Goal: Task Accomplishment & Management: Manage account settings

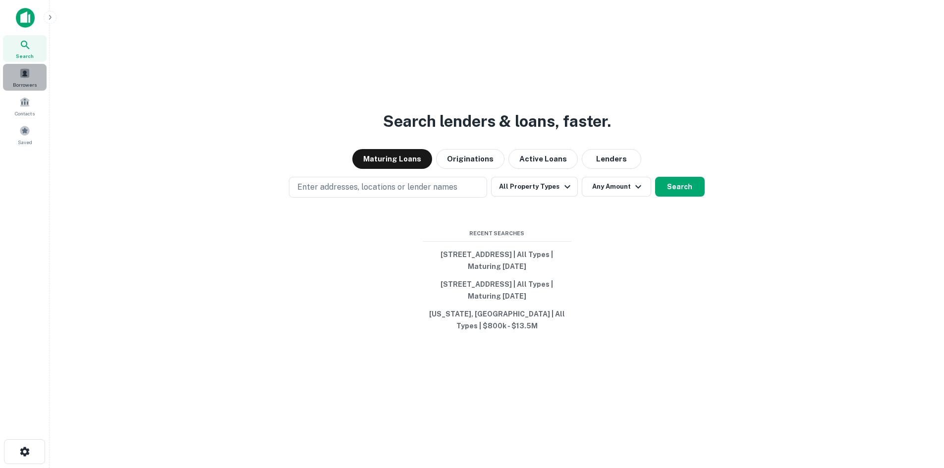
click at [25, 83] on span "Borrowers" at bounding box center [25, 85] width 24 height 8
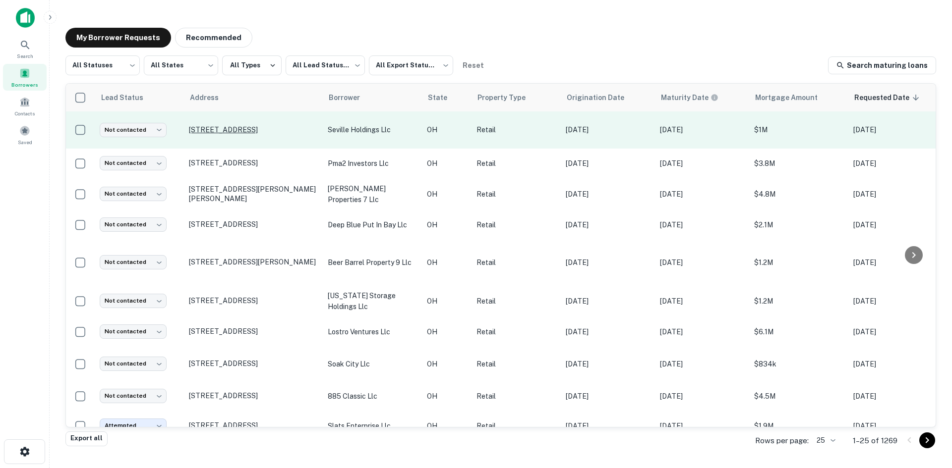
click at [269, 133] on p "[STREET_ADDRESS]" at bounding box center [253, 129] width 129 height 9
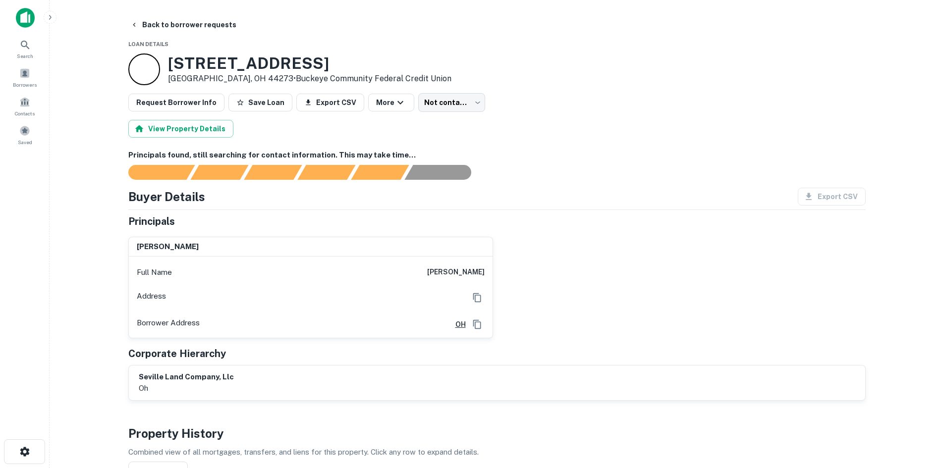
click at [174, 27] on button "Back to borrower requests" at bounding box center [183, 25] width 114 height 18
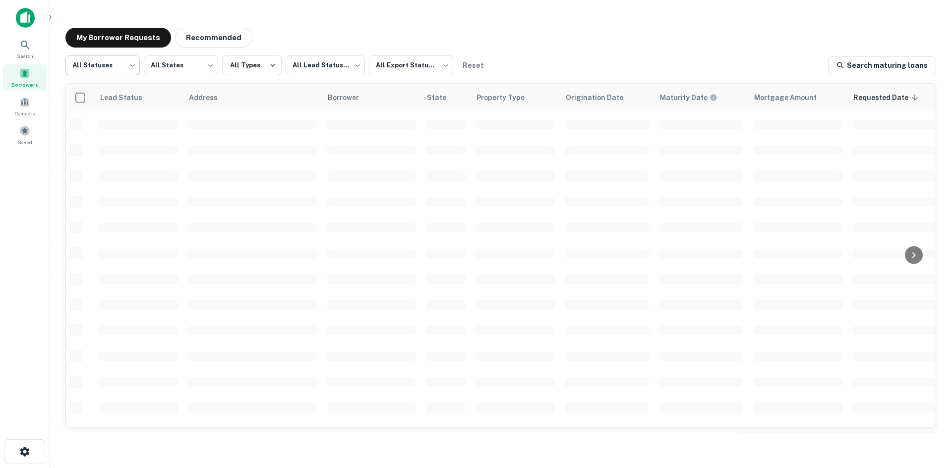
click at [125, 60] on body "Search Borrowers Contacts Saved My Borrower Requests Recommended All Statuses *…" at bounding box center [476, 234] width 952 height 468
click at [130, 135] on li "Fulfilled" at bounding box center [102, 127] width 74 height 18
type input "*********"
click at [307, 73] on body "Search Borrowers Contacts Saved My Borrower Requests Recommended Fulfilled ****…" at bounding box center [476, 234] width 952 height 468
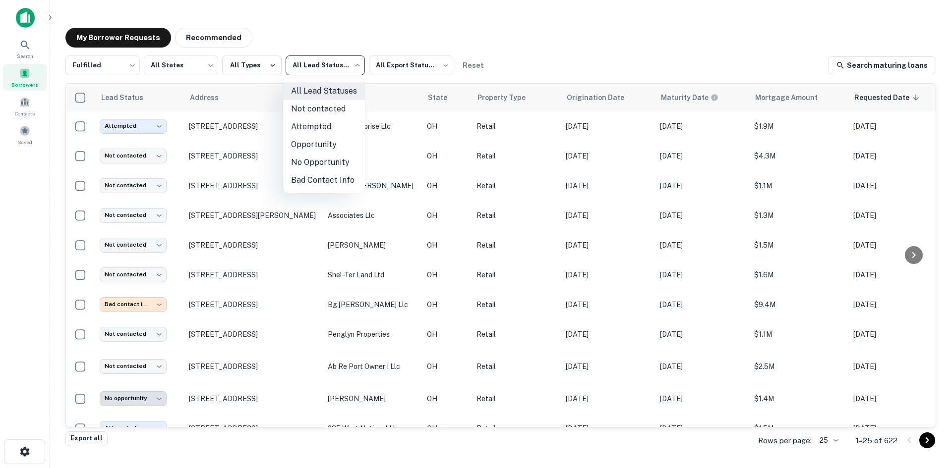
click at [313, 112] on li "Not contacted" at bounding box center [324, 109] width 82 height 18
type input "****"
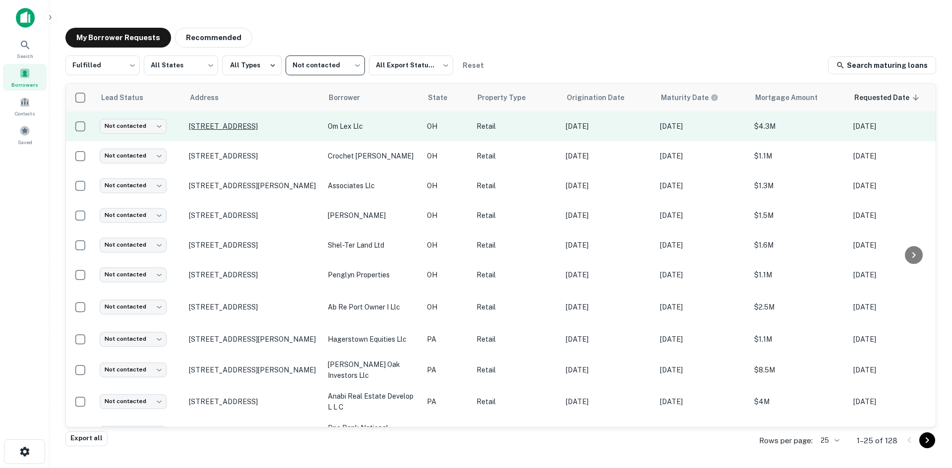
click at [257, 124] on p "8239 Waterville Swanton Rd Waterville, OH 43566" at bounding box center [253, 126] width 129 height 9
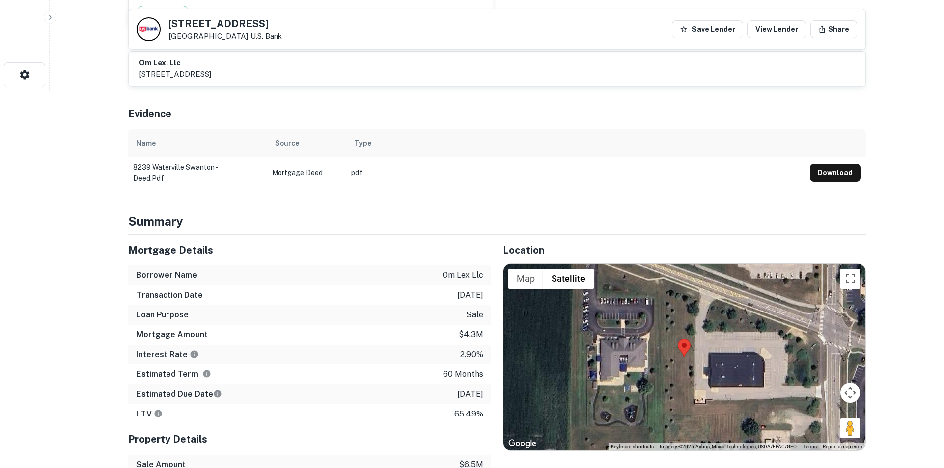
scroll to position [545, 0]
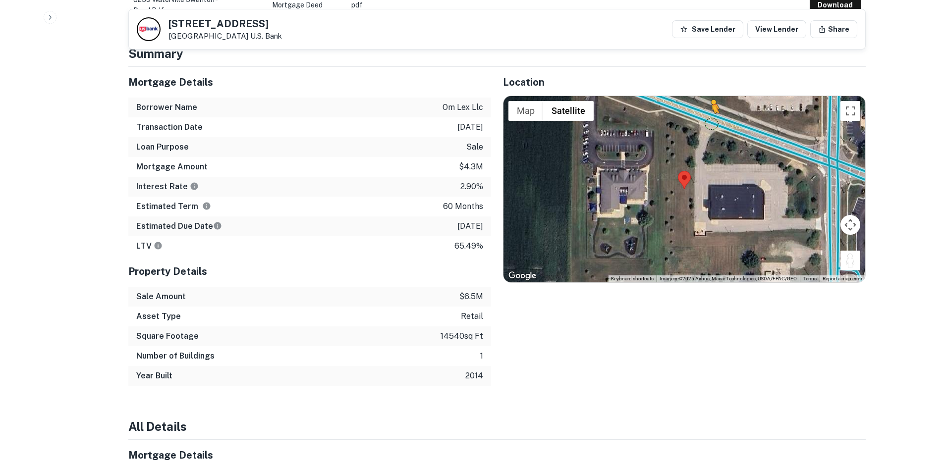
drag, startPoint x: 855, startPoint y: 253, endPoint x: 711, endPoint y: 113, distance: 200.8
click at [711, 113] on div "To activate drag with keyboard, press Alt + Enter. Once in keyboard drag state,…" at bounding box center [685, 189] width 362 height 186
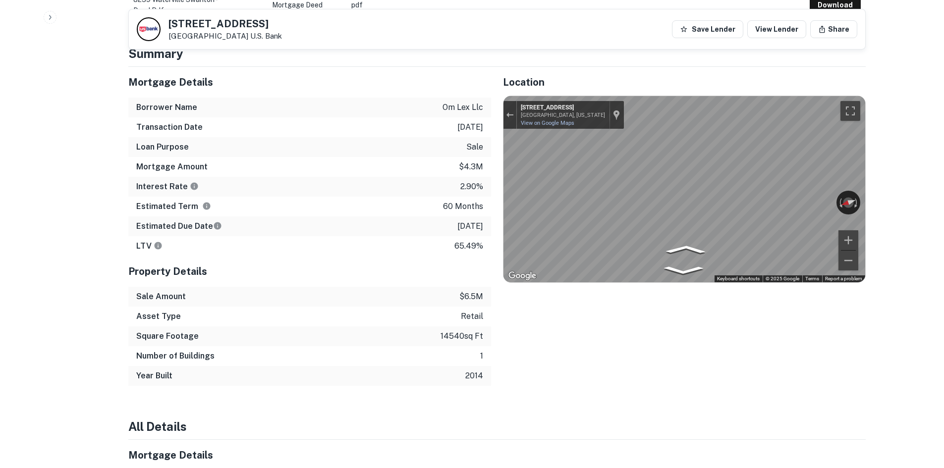
click at [444, 200] on div "Mortgage Details Borrower Name om lex llc Transaction Date 7/7/2021 Loan Purpos…" at bounding box center [490, 226] width 749 height 319
click at [465, 202] on div "Mortgage Details Borrower Name om lex llc Transaction Date 7/7/2021 Loan Purpos…" at bounding box center [490, 226] width 749 height 319
click at [649, 274] on div "Location ← Move left → Move right ↑ Move up ↓ Move down + Zoom in - Zoom out Ho…" at bounding box center [678, 226] width 375 height 319
click at [647, 270] on icon "Go East, Waterville Swanton Rd" at bounding box center [648, 279] width 61 height 18
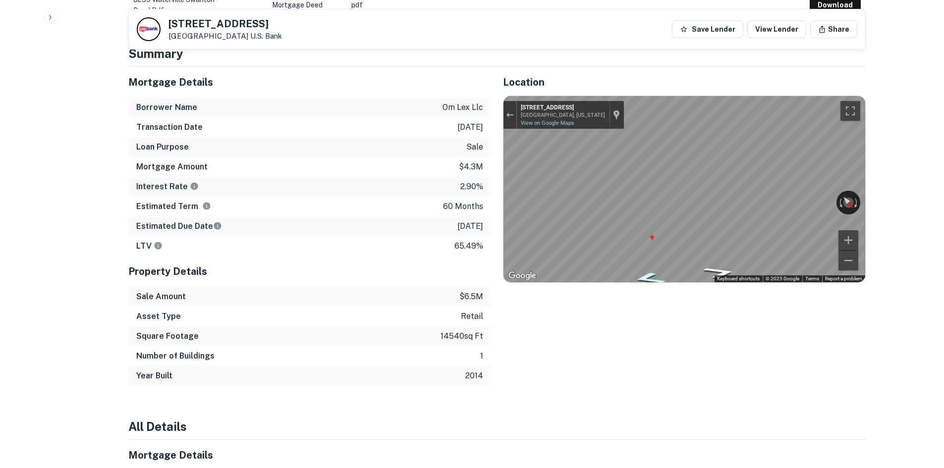
click at [647, 270] on icon "Go East, Waterville Swanton Rd" at bounding box center [648, 279] width 61 height 18
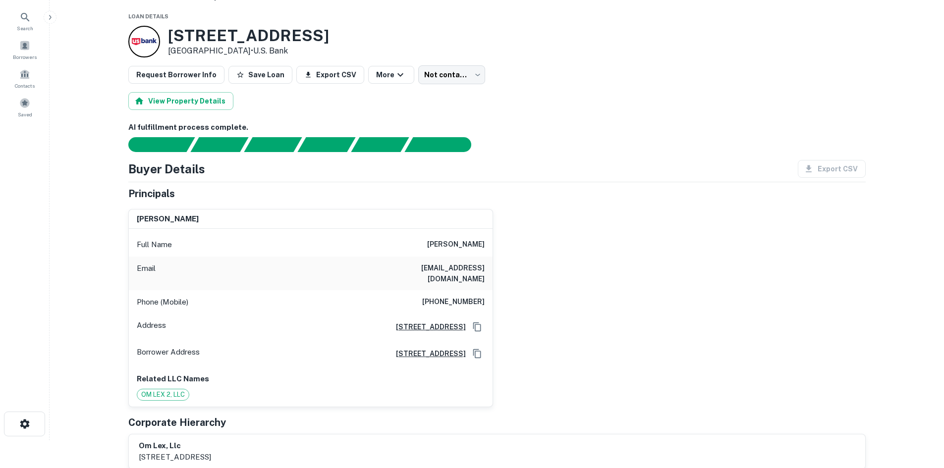
scroll to position [0, 0]
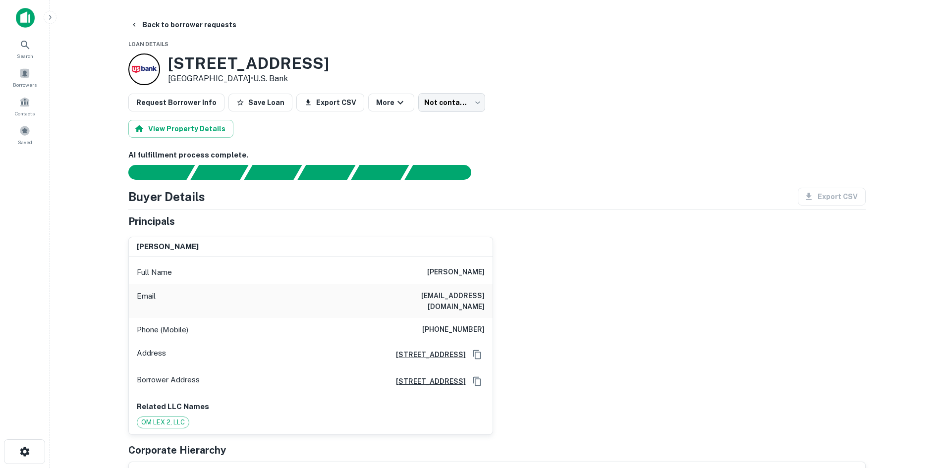
drag, startPoint x: 167, startPoint y: 66, endPoint x: 247, endPoint y: 81, distance: 81.2
click at [247, 81] on div "8239 Waterville Swanton Rd Waterville, OH 43566 • U.s. Bank" at bounding box center [228, 70] width 201 height 32
copy div "8239 Waterville Swanton Rd Waterville, OH 43566"
click at [700, 212] on div "Buyer Details Export CSV Principals jun wai lee Full Name jun wai lee Email azj…" at bounding box center [496, 343] width 737 height 310
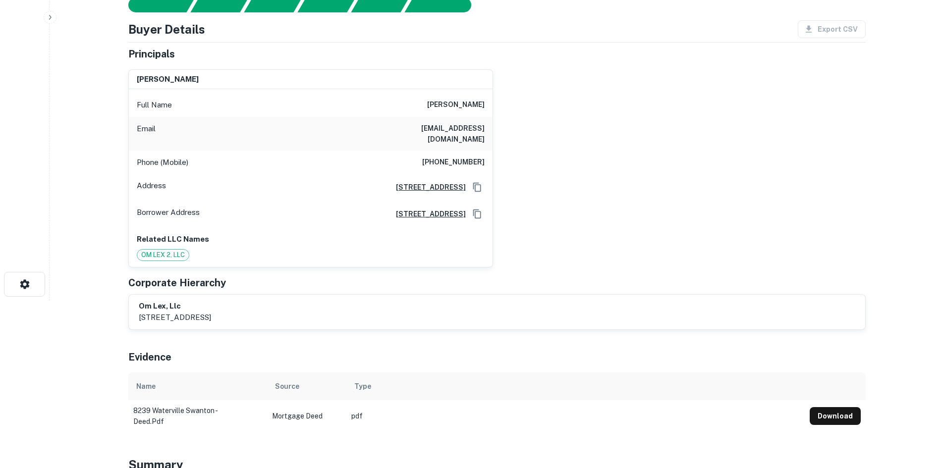
scroll to position [446, 0]
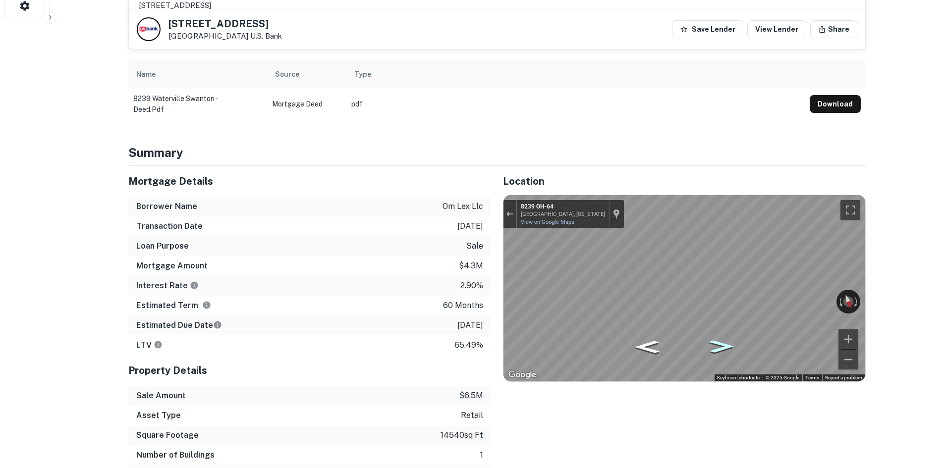
click at [729, 338] on icon "Go West, OH-64" at bounding box center [721, 346] width 47 height 18
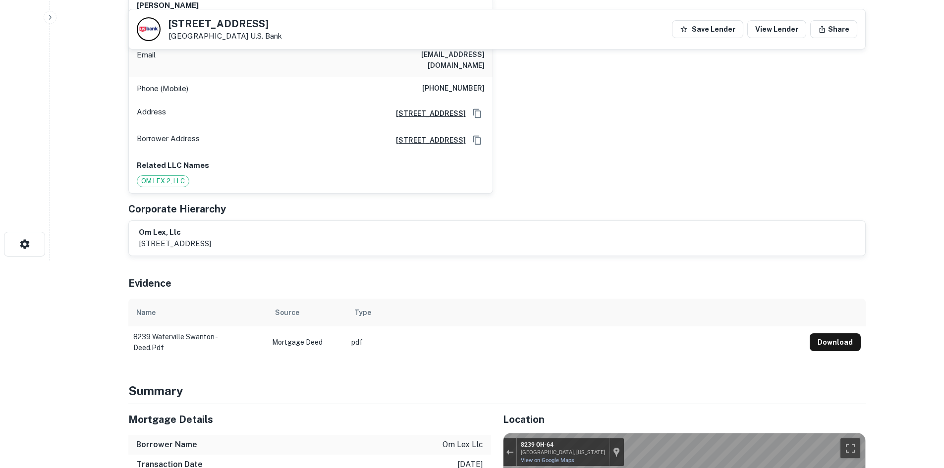
scroll to position [0, 0]
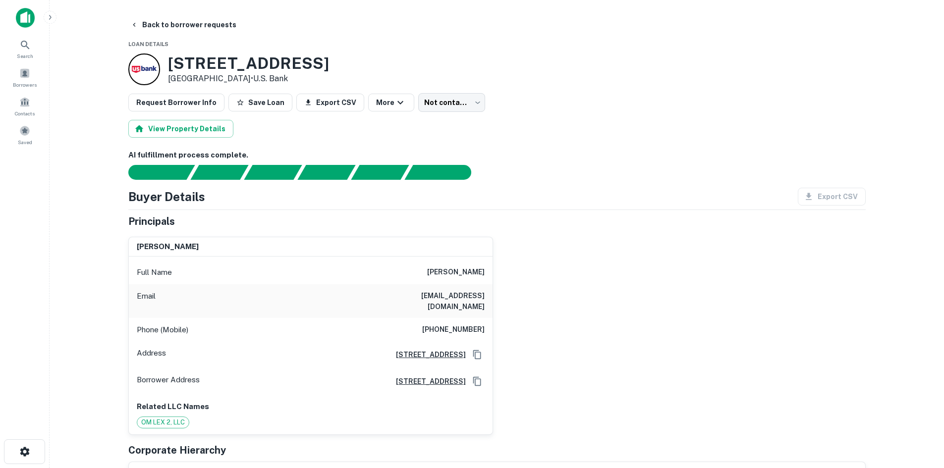
click at [463, 324] on h6 "(608) 751-9091" at bounding box center [453, 330] width 62 height 12
copy h6 "(608) 751-9091"
drag, startPoint x: 442, startPoint y: 90, endPoint x: 438, endPoint y: 96, distance: 7.4
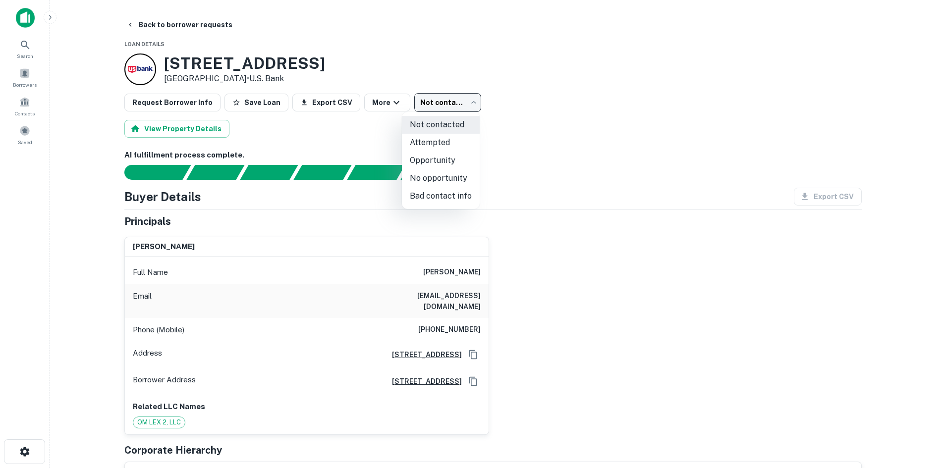
click at [433, 107] on body "Search Borrowers Contacts Saved Back to borrower requests Loan Details 8239 Wat…" at bounding box center [472, 234] width 944 height 468
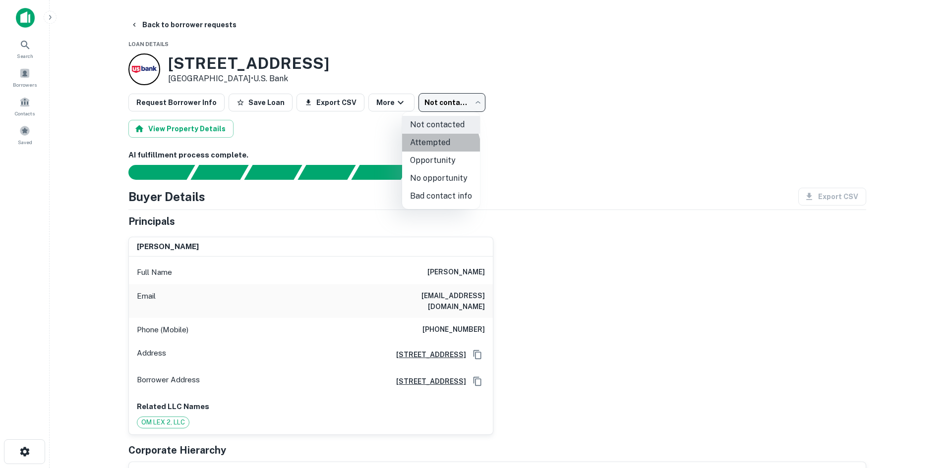
click at [435, 149] on li "Attempted" at bounding box center [441, 143] width 78 height 18
type input "*********"
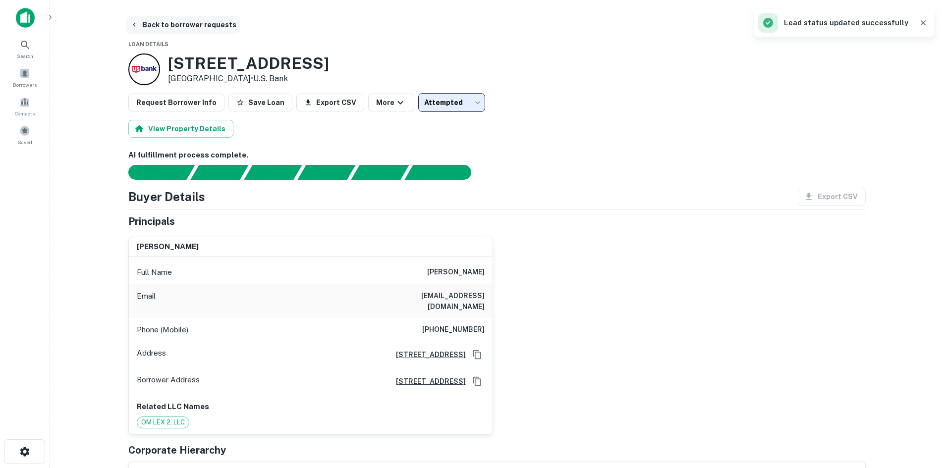
click at [179, 33] on button "Back to borrower requests" at bounding box center [183, 25] width 114 height 18
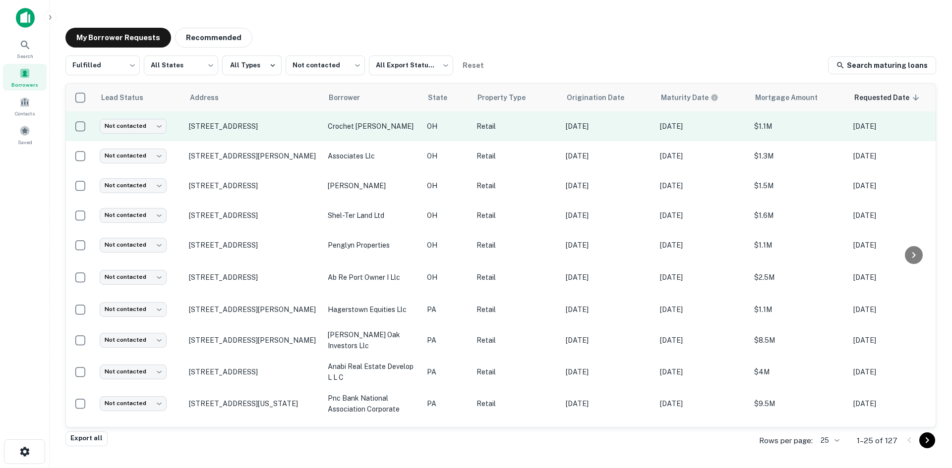
click at [260, 131] on td "[STREET_ADDRESS]" at bounding box center [253, 127] width 139 height 30
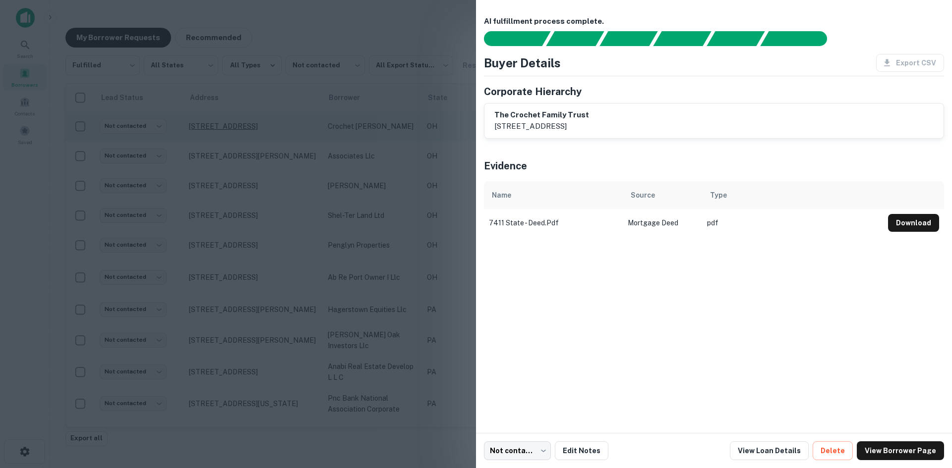
drag, startPoint x: 440, startPoint y: 94, endPoint x: 292, endPoint y: 128, distance: 151.7
click at [438, 94] on div at bounding box center [476, 234] width 952 height 468
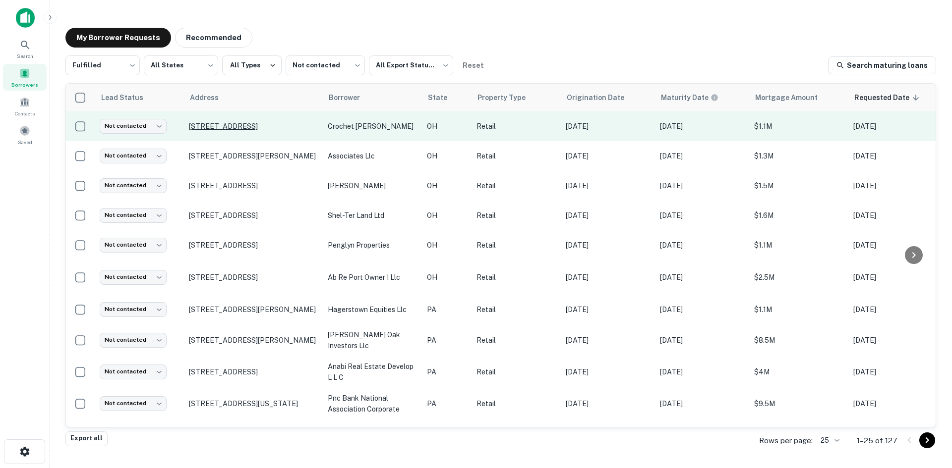
click at [291, 128] on p "[STREET_ADDRESS]" at bounding box center [253, 126] width 129 height 9
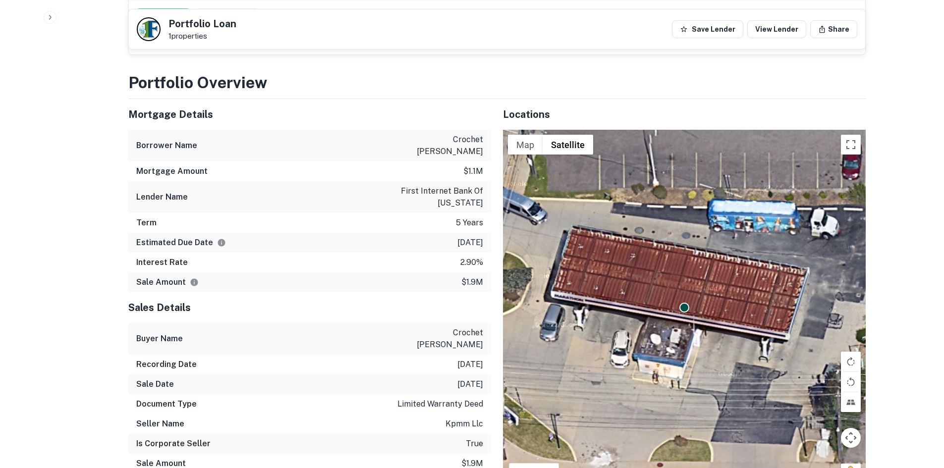
scroll to position [743, 0]
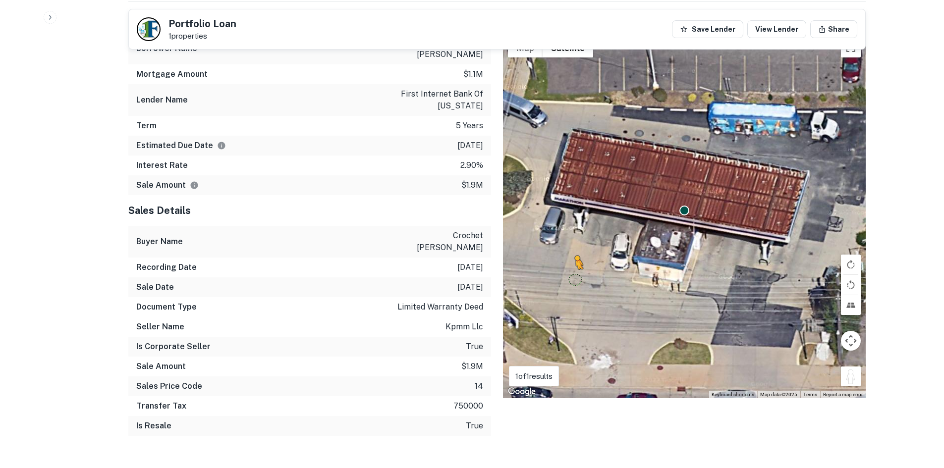
drag, startPoint x: 857, startPoint y: 375, endPoint x: 570, endPoint y: 265, distance: 307.6
click at [570, 265] on div "To activate drag with keyboard, press Alt + Enter. Once in keyboard drag state,…" at bounding box center [684, 216] width 363 height 366
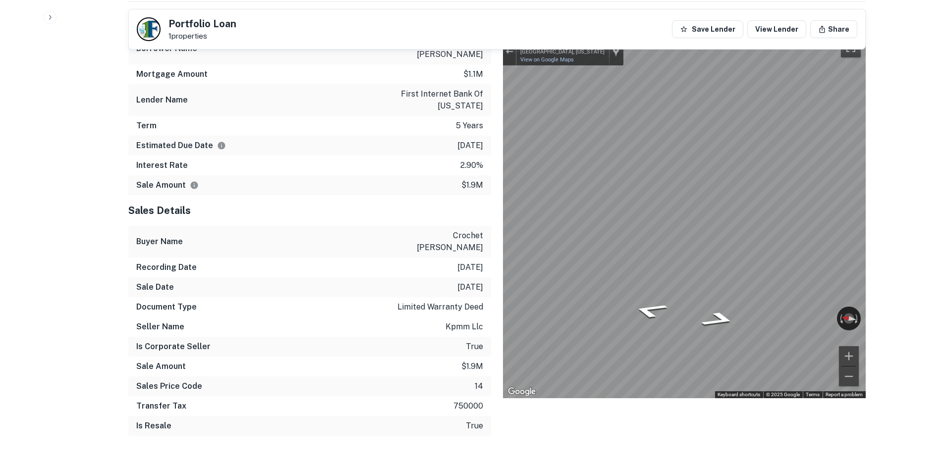
click at [381, 180] on div "Mortgage Details Borrower Name crochet camille y Mortgage Amount $1.1m Lender N…" at bounding box center [490, 223] width 749 height 442
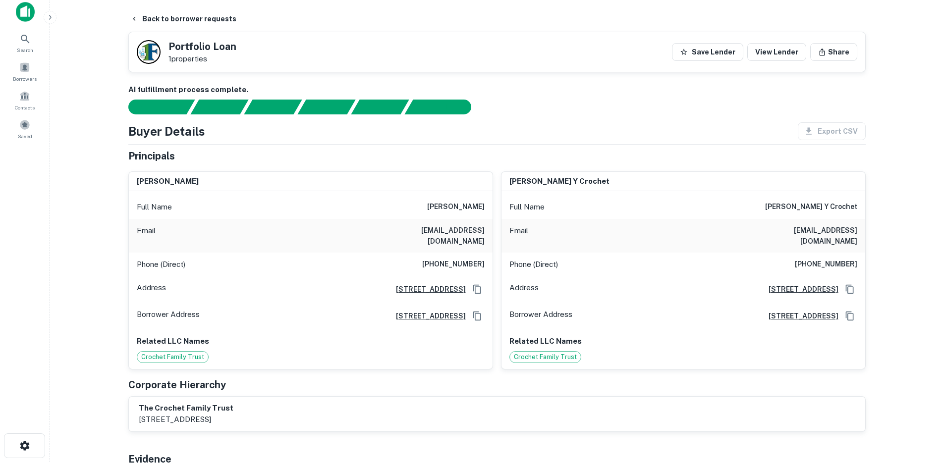
scroll to position [0, 0]
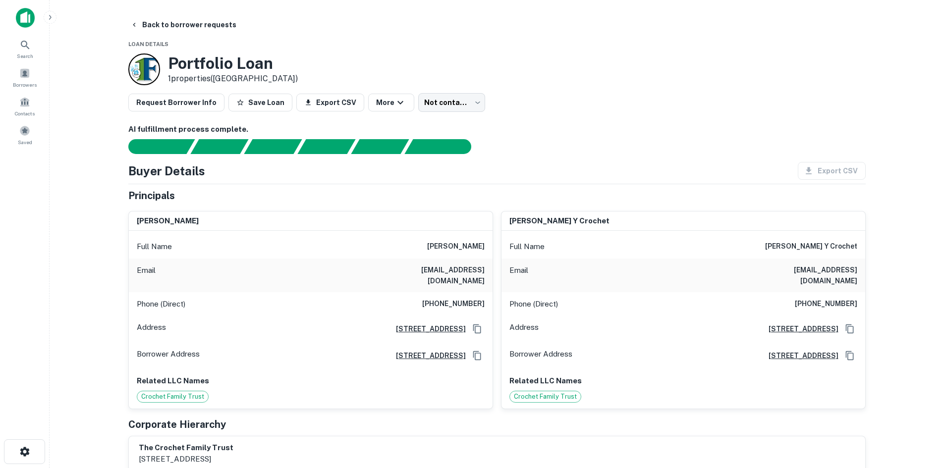
click at [465, 298] on h6 "[PHONE_NUMBER]" at bounding box center [453, 304] width 62 height 12
copy h6 "[PHONE_NUMBER]"
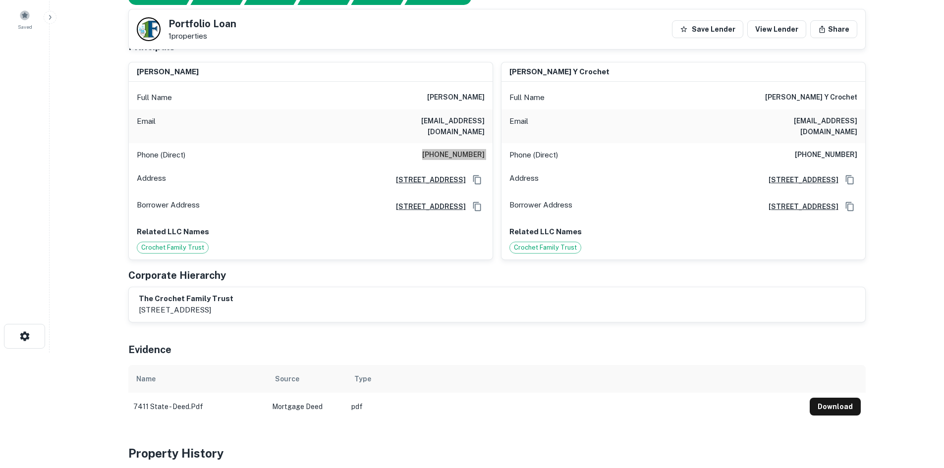
scroll to position [99, 0]
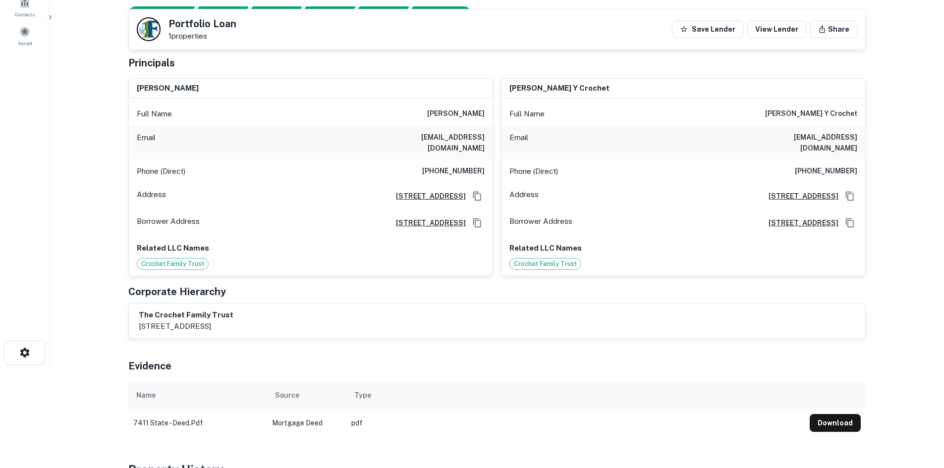
click at [848, 166] on h6 "[PHONE_NUMBER]" at bounding box center [826, 172] width 62 height 12
copy h6 "[PHONE_NUMBER]"
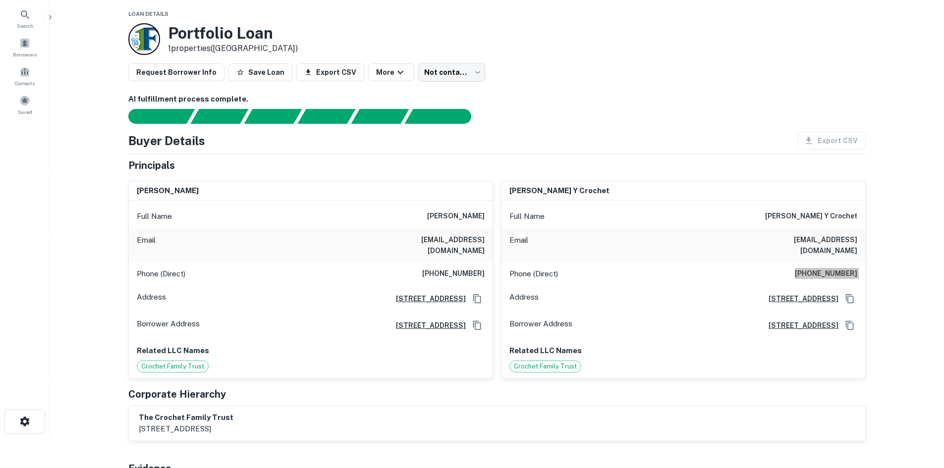
scroll to position [0, 0]
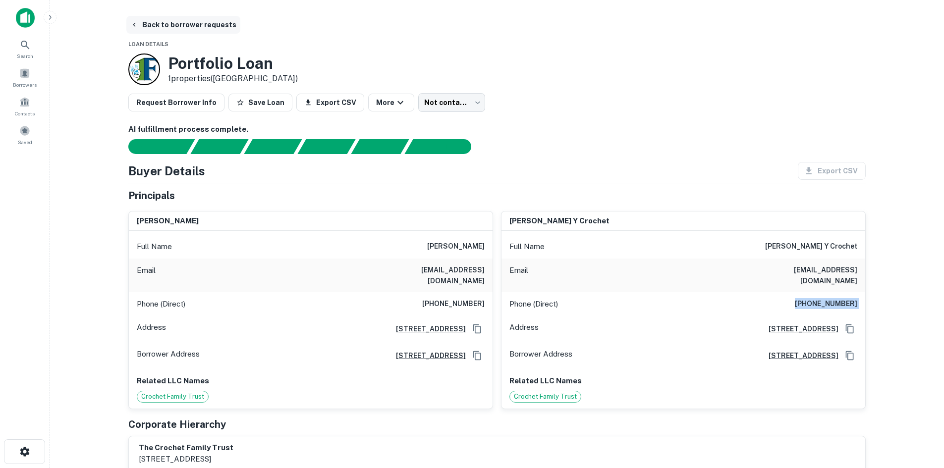
click at [168, 26] on button "Back to borrower requests" at bounding box center [183, 25] width 114 height 18
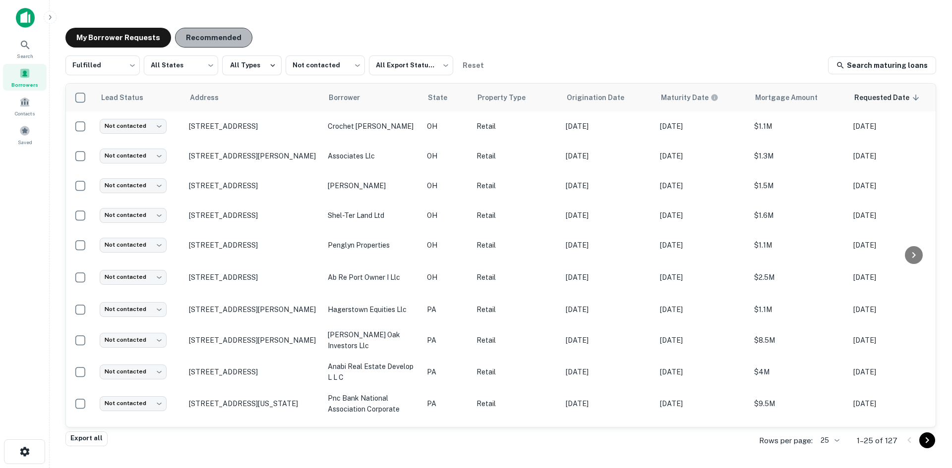
click at [218, 29] on button "Recommended" at bounding box center [213, 38] width 77 height 20
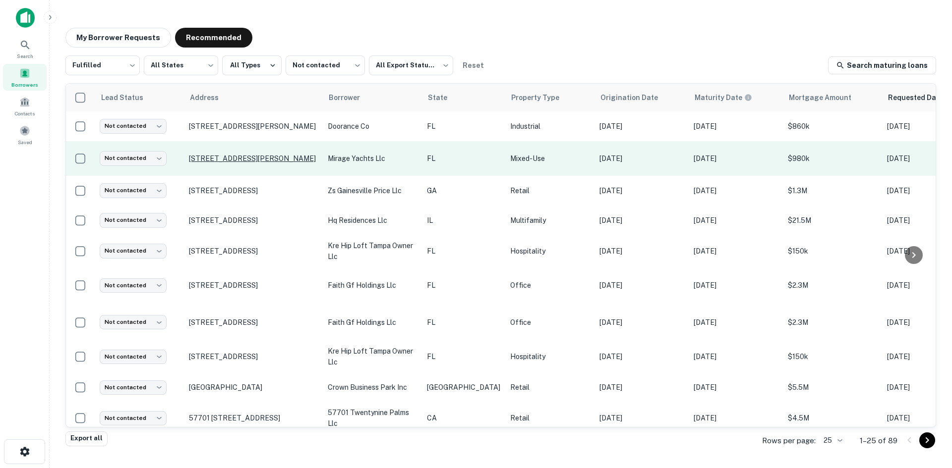
click at [226, 158] on p "3066 South River Dr Miami, FL 33142" at bounding box center [253, 158] width 129 height 9
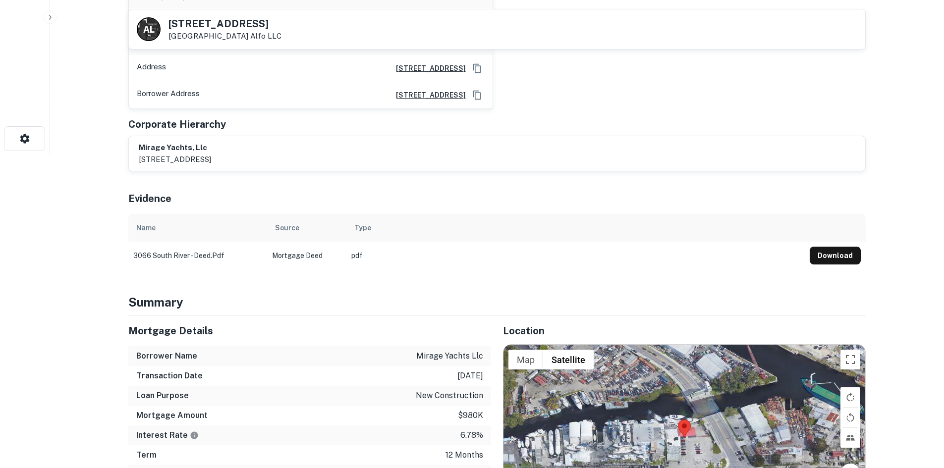
scroll to position [511, 0]
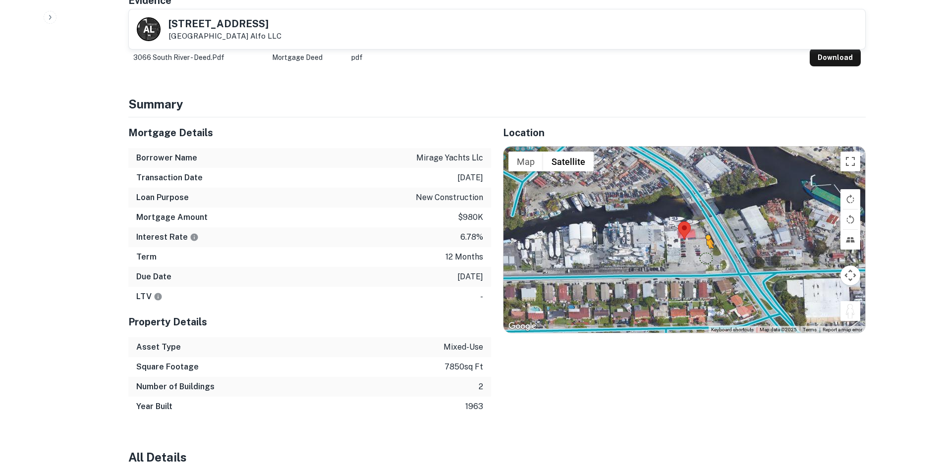
drag, startPoint x: 851, startPoint y: 313, endPoint x: 695, endPoint y: 256, distance: 166.2
click at [695, 256] on div "To activate drag with keyboard, press Alt + Enter. Once in keyboard drag state,…" at bounding box center [685, 240] width 362 height 186
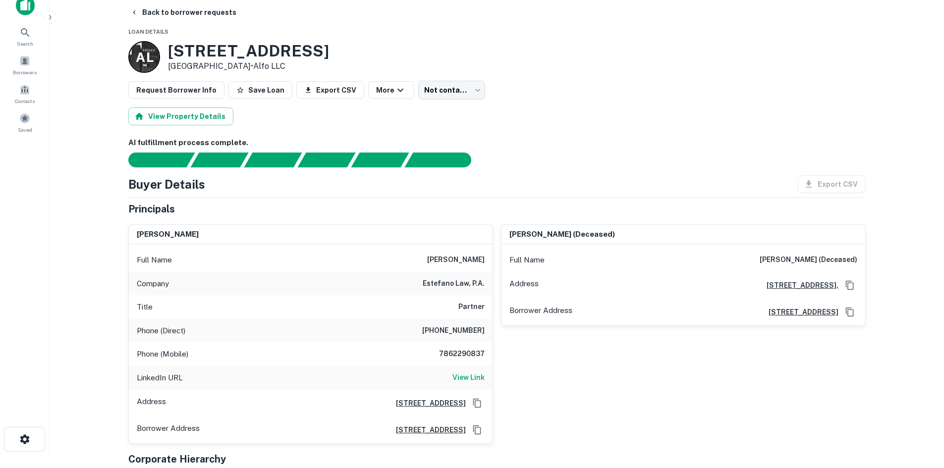
scroll to position [0, 0]
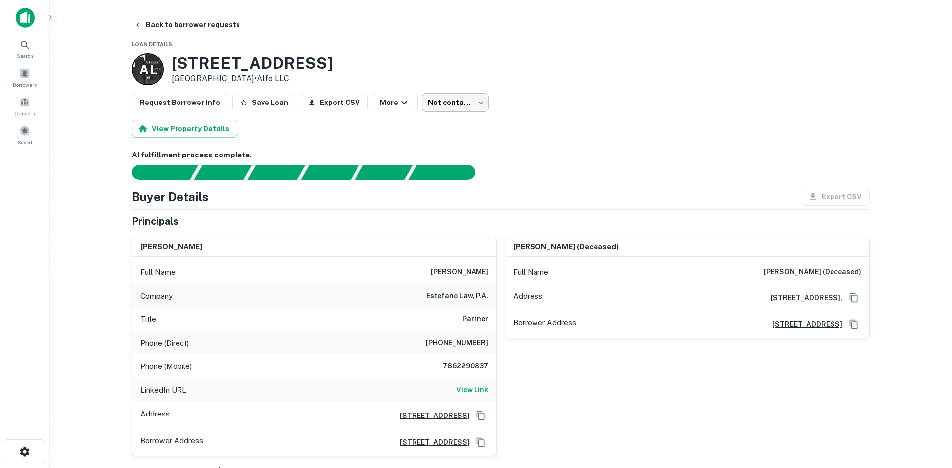
click at [441, 100] on body "Search Borrowers Contacts Saved Back to borrower requests Loan Details A L 3066…" at bounding box center [476, 234] width 952 height 468
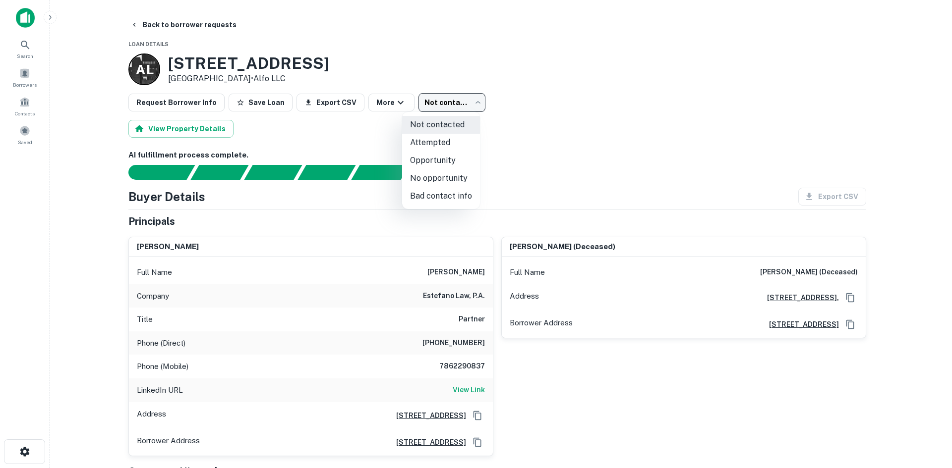
click at [444, 181] on li "No opportunity" at bounding box center [441, 178] width 78 height 18
type input "**********"
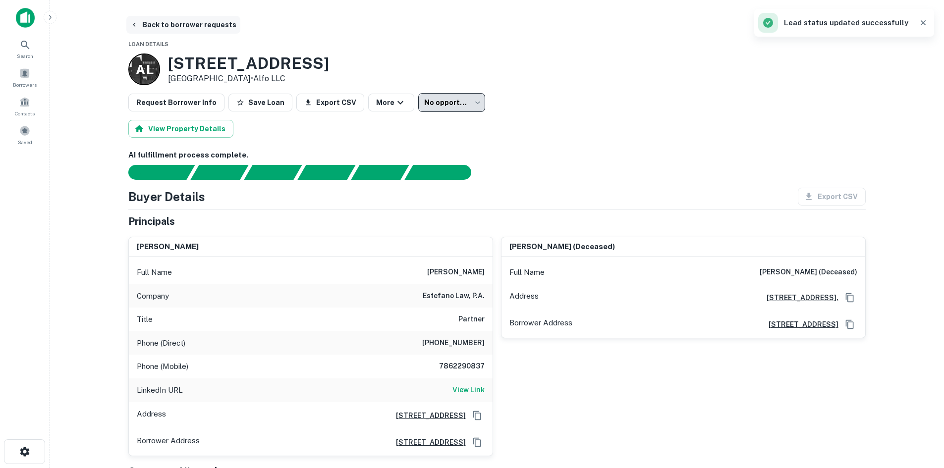
click at [191, 28] on button "Back to borrower requests" at bounding box center [183, 25] width 114 height 18
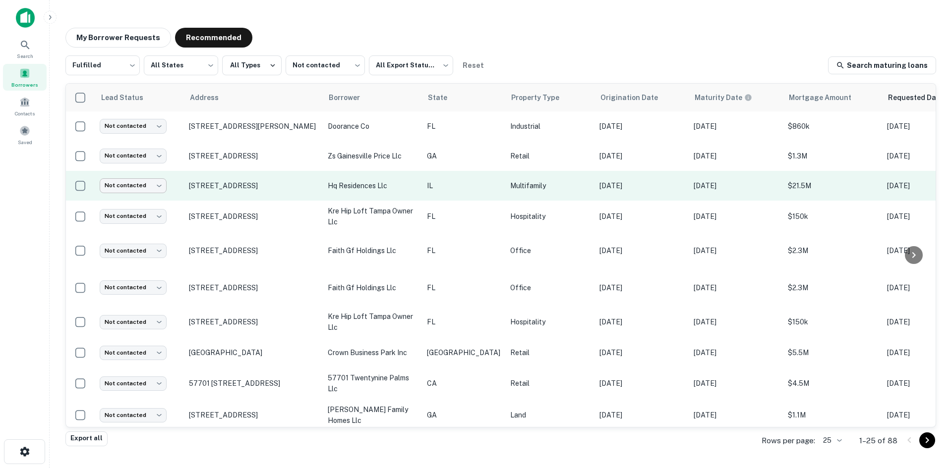
click at [152, 187] on body "Search Borrowers Contacts Saved My Borrower Requests Recommended Fulfilled ****…" at bounding box center [476, 234] width 952 height 468
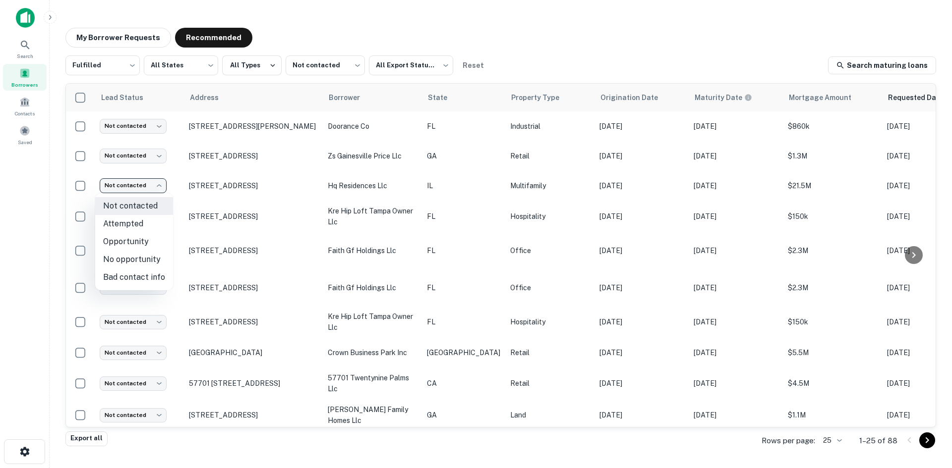
click at [149, 264] on li "No opportunity" at bounding box center [134, 260] width 78 height 18
type input "**********"
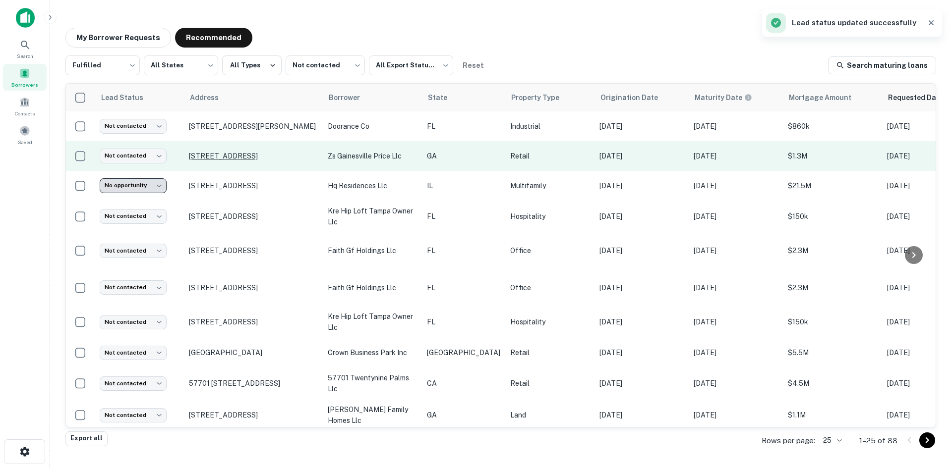
click at [270, 160] on p "4163 Price Rd Gainesville, GA 30506" at bounding box center [253, 156] width 129 height 9
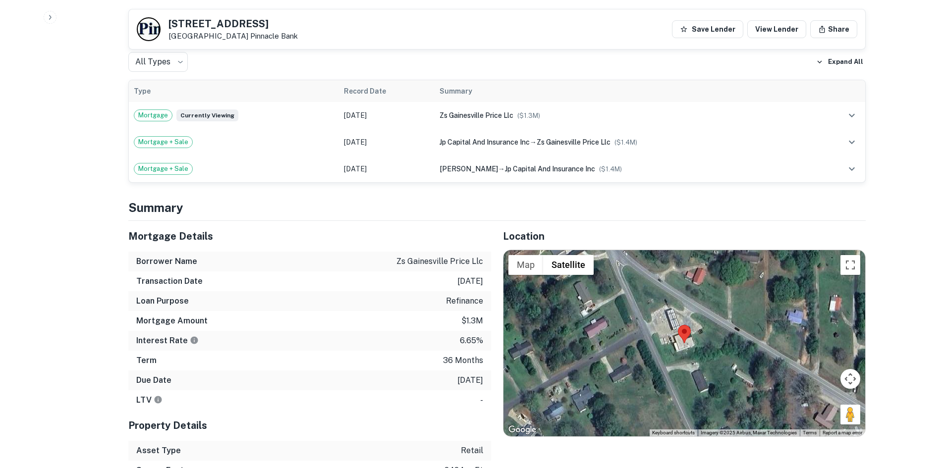
scroll to position [496, 0]
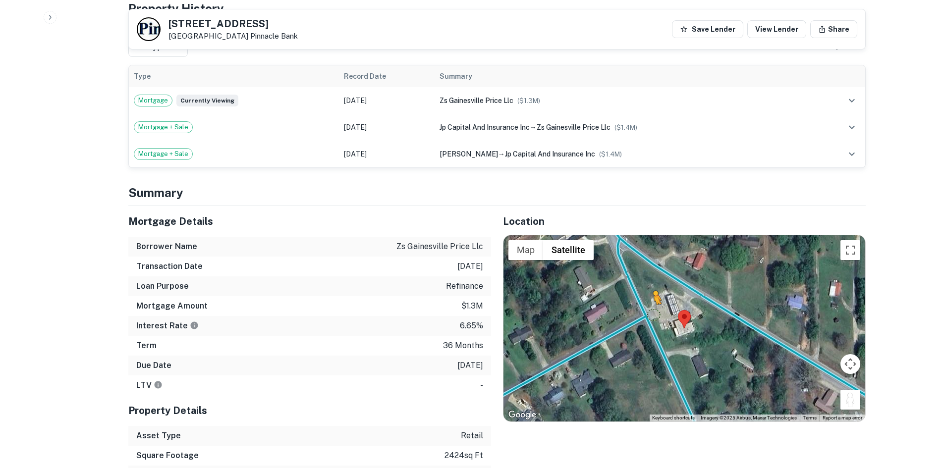
drag, startPoint x: 855, startPoint y: 394, endPoint x: 652, endPoint y: 304, distance: 222.3
click at [652, 304] on div "To activate drag with keyboard, press Alt + Enter. Once in keyboard drag state,…" at bounding box center [685, 328] width 362 height 186
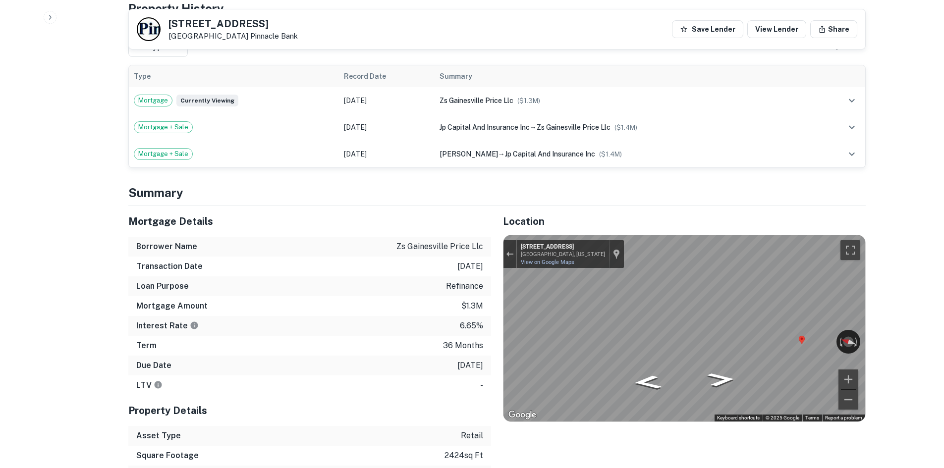
click at [445, 296] on div "Mortgage Details Borrower Name zs gainesville price llc Transaction Date 4/2/20…" at bounding box center [490, 365] width 749 height 319
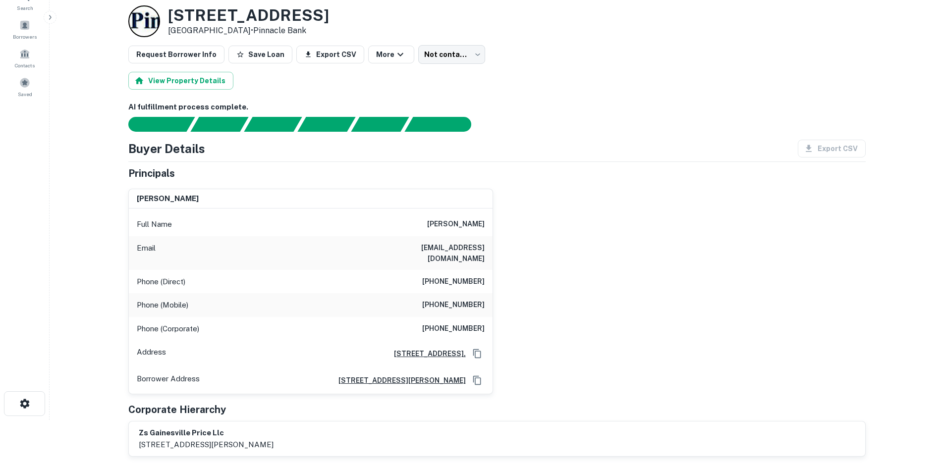
scroll to position [50, 0]
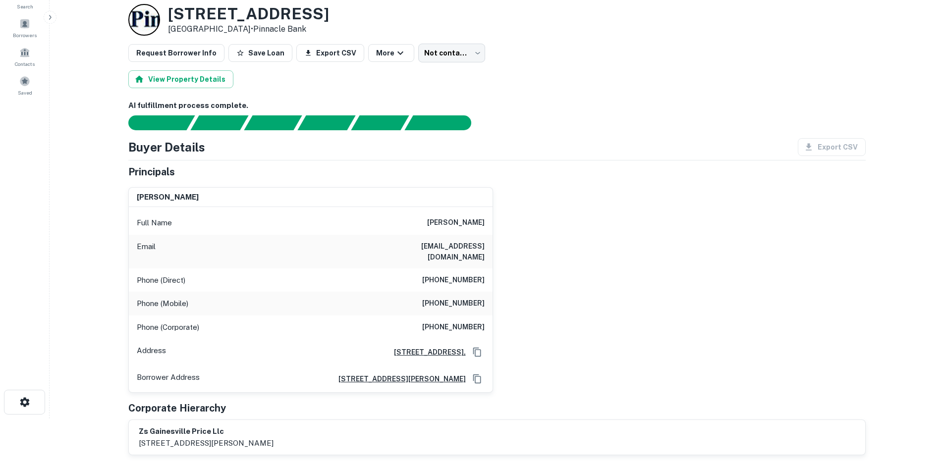
click at [424, 292] on div "Phone (Mobile) (770) 605-3639" at bounding box center [311, 304] width 364 height 24
copy h6 "(770) 605-3639"
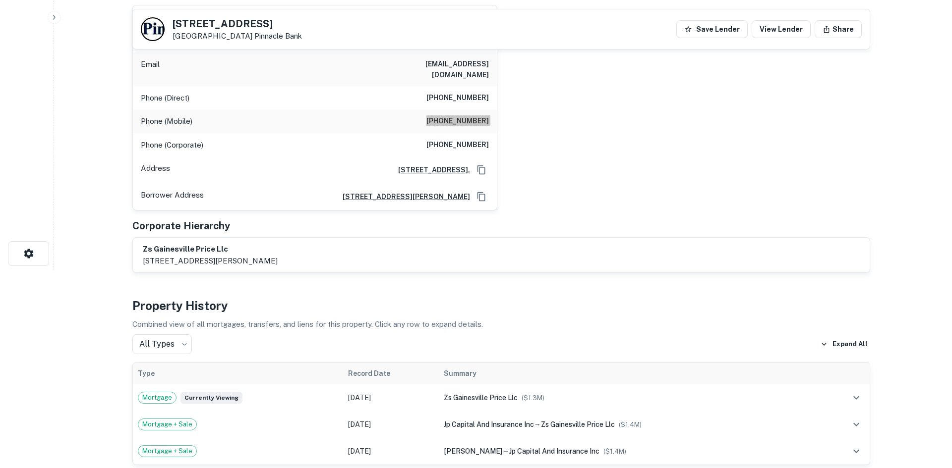
scroll to position [0, 0]
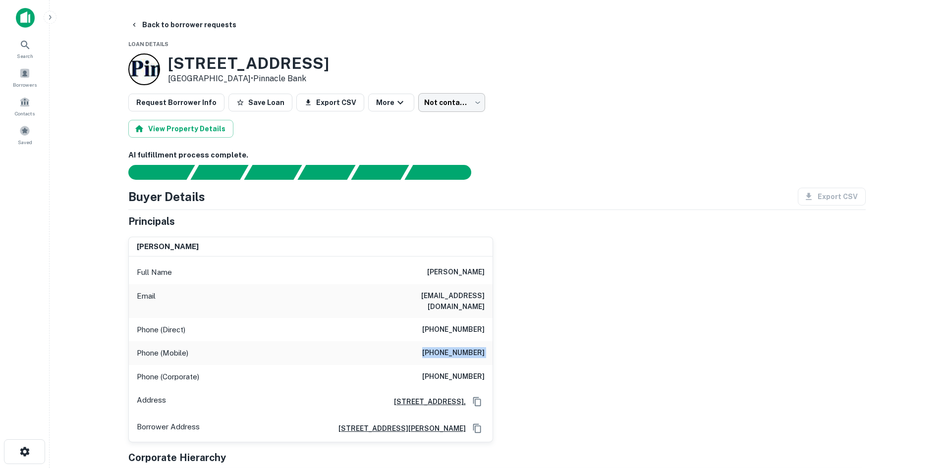
click at [436, 101] on body "Search Borrowers Contacts Saved Back to borrower requests Loan Details 4163 Pri…" at bounding box center [472, 234] width 944 height 468
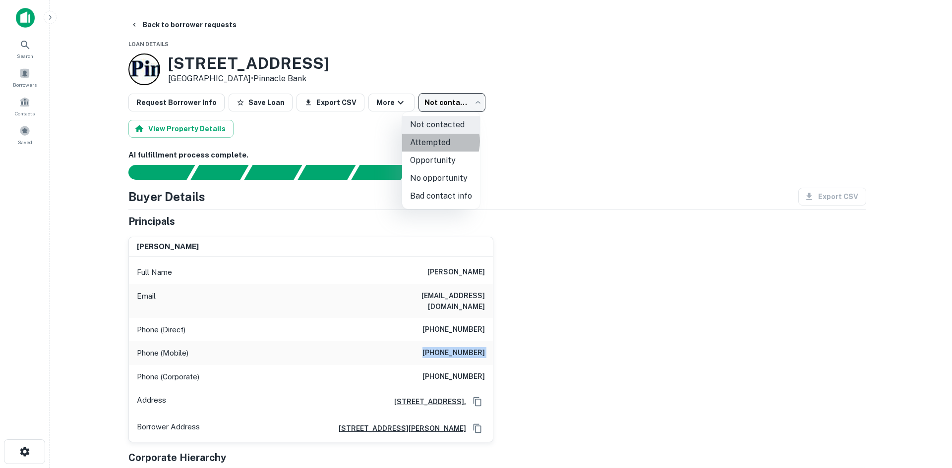
click at [435, 141] on li "Attempted" at bounding box center [441, 143] width 78 height 18
type input "*********"
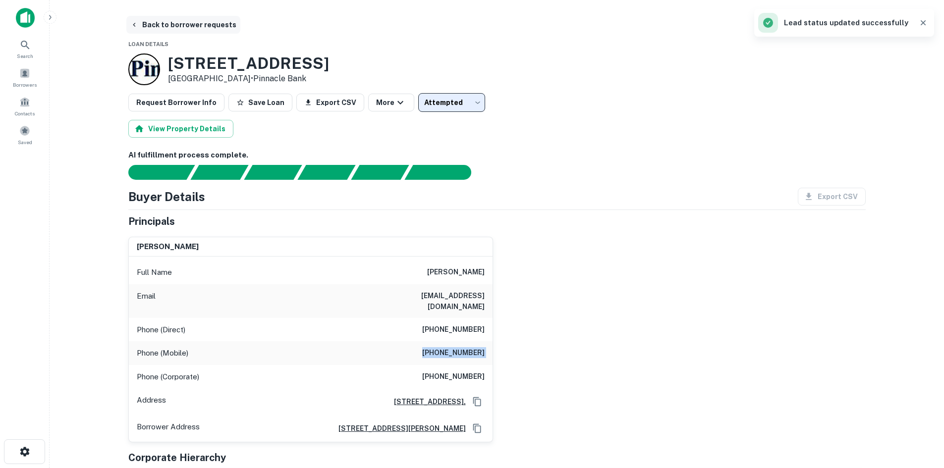
click at [171, 32] on button "Back to borrower requests" at bounding box center [183, 25] width 114 height 18
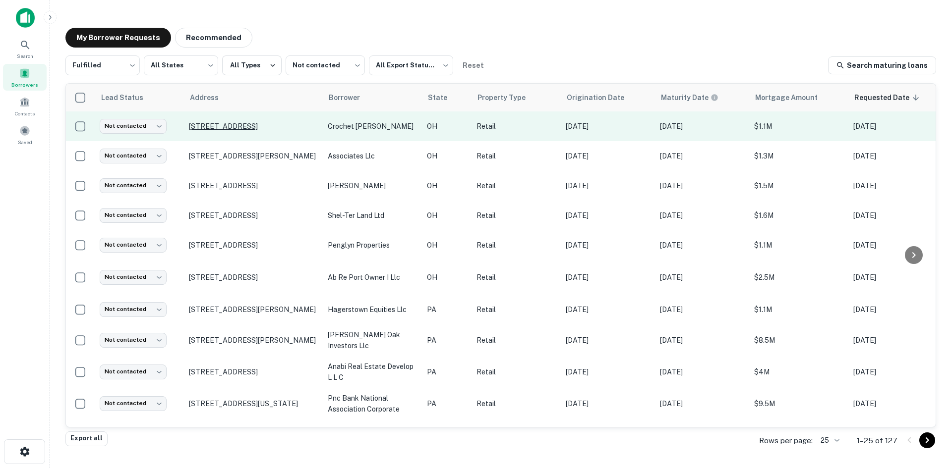
click at [282, 125] on p "[STREET_ADDRESS]" at bounding box center [253, 126] width 129 height 9
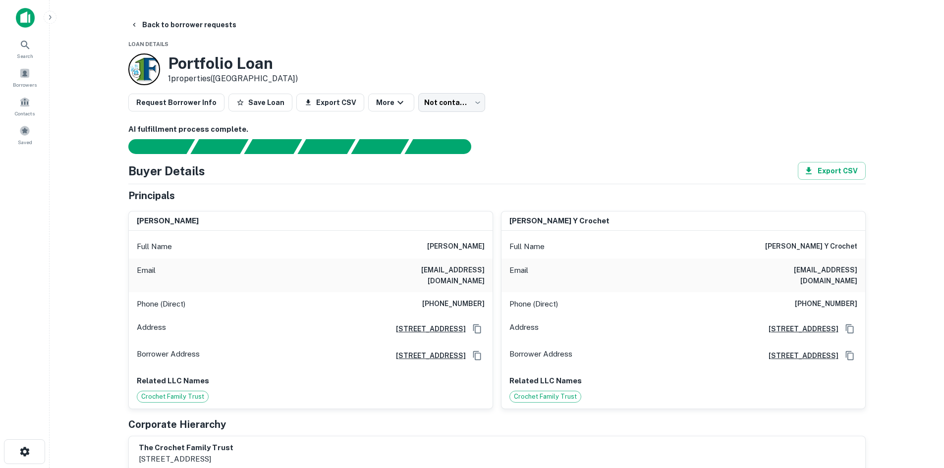
click at [156, 15] on main "Back to borrower requests Loan Details Portfolio Loan 1 properties (OH) Request…" at bounding box center [497, 234] width 895 height 468
click at [157, 25] on button "Back to borrower requests" at bounding box center [183, 25] width 114 height 18
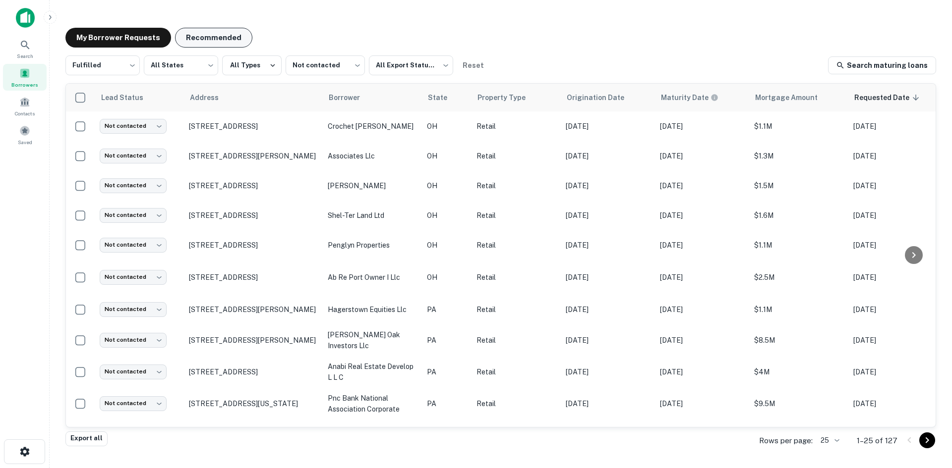
click at [229, 40] on button "Recommended" at bounding box center [213, 38] width 77 height 20
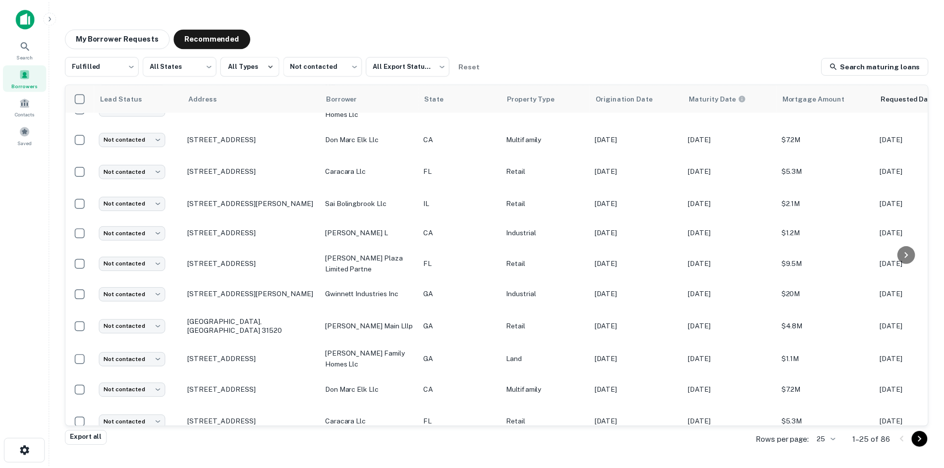
scroll to position [99, 0]
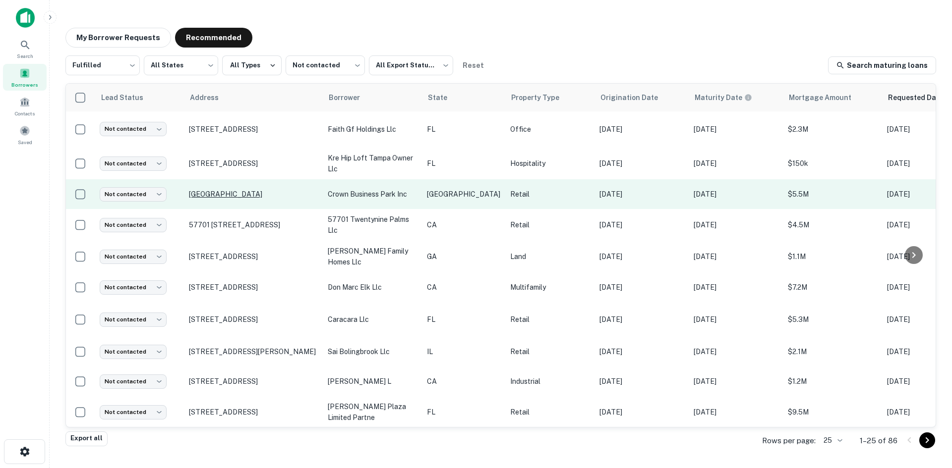
click at [261, 199] on p "14344 Memorial Dr Houston, TX 77079" at bounding box center [253, 194] width 129 height 9
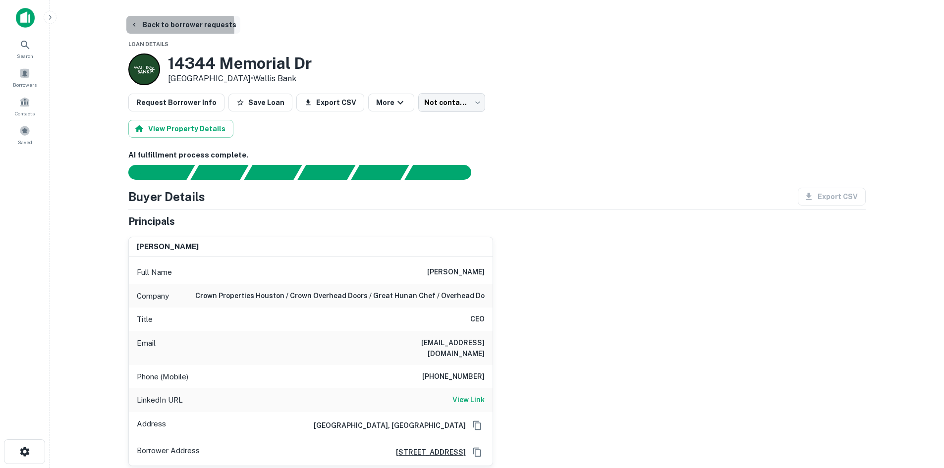
click at [143, 27] on button "Back to borrower requests" at bounding box center [183, 25] width 114 height 18
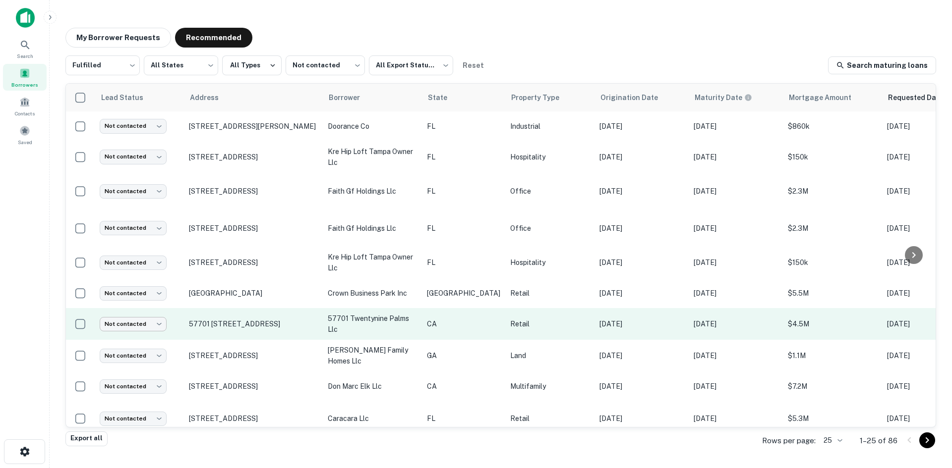
click at [110, 317] on body "Search Borrowers Contacts Saved My Borrower Requests Recommended Fulfilled ****…" at bounding box center [476, 234] width 952 height 468
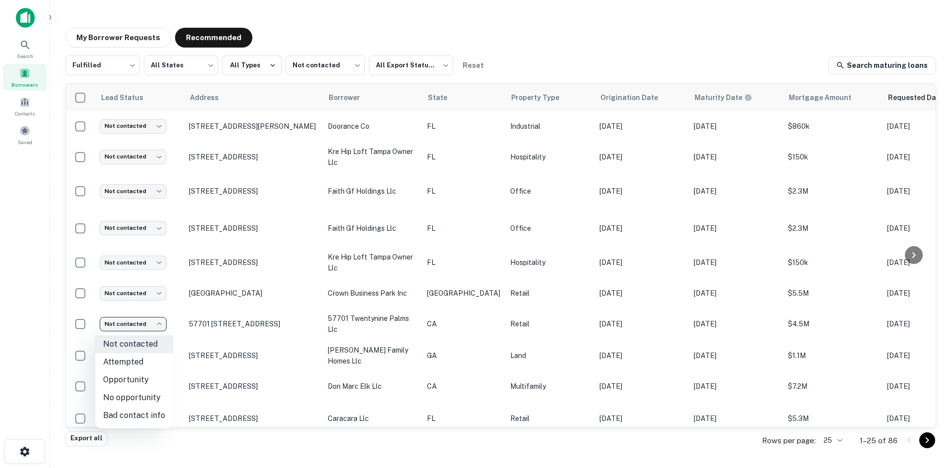
click at [152, 404] on li "No opportunity" at bounding box center [134, 398] width 78 height 18
type input "**********"
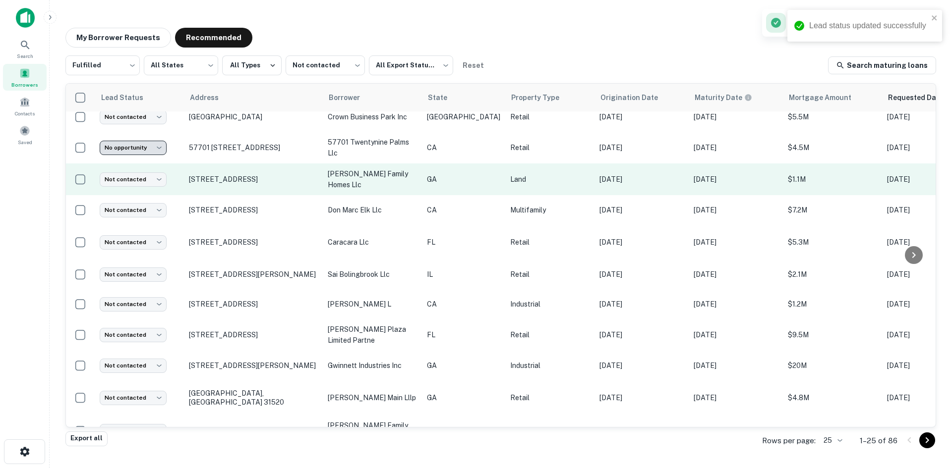
scroll to position [198, 0]
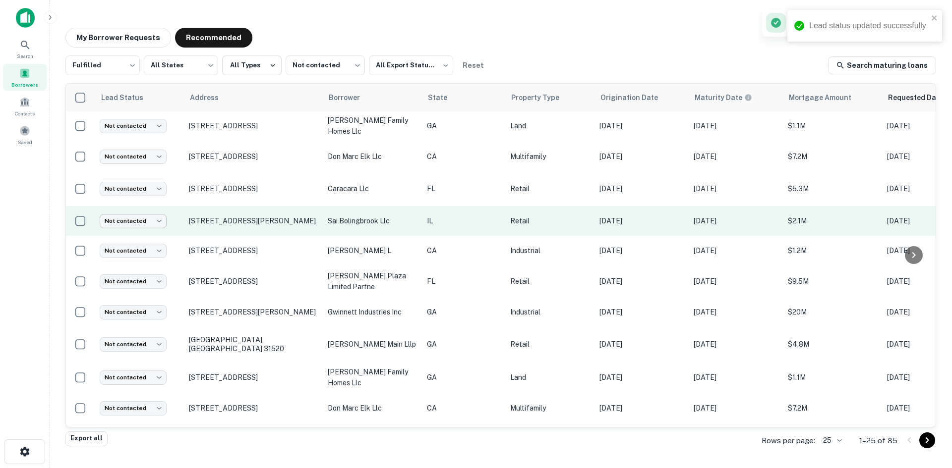
click at [139, 221] on body "Lead status updated successfully Search Borrowers Contacts Saved My Borrower Re…" at bounding box center [476, 234] width 952 height 468
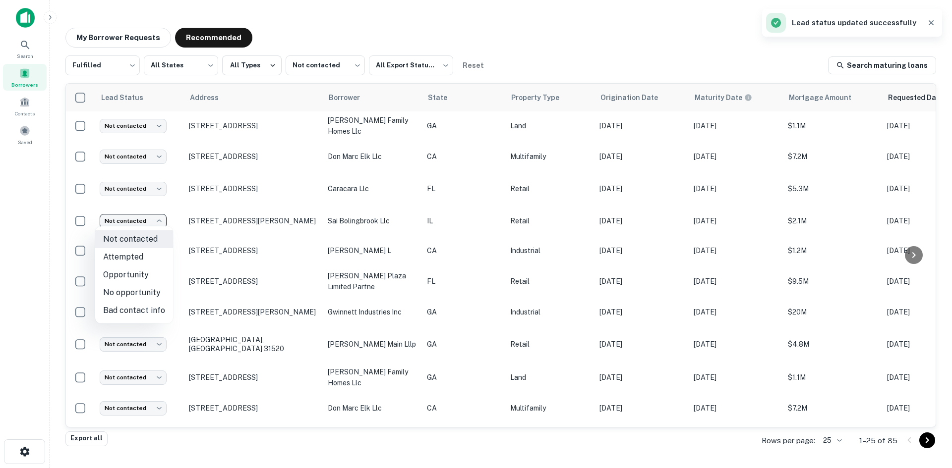
click at [137, 294] on li "No opportunity" at bounding box center [134, 293] width 78 height 18
type input "**********"
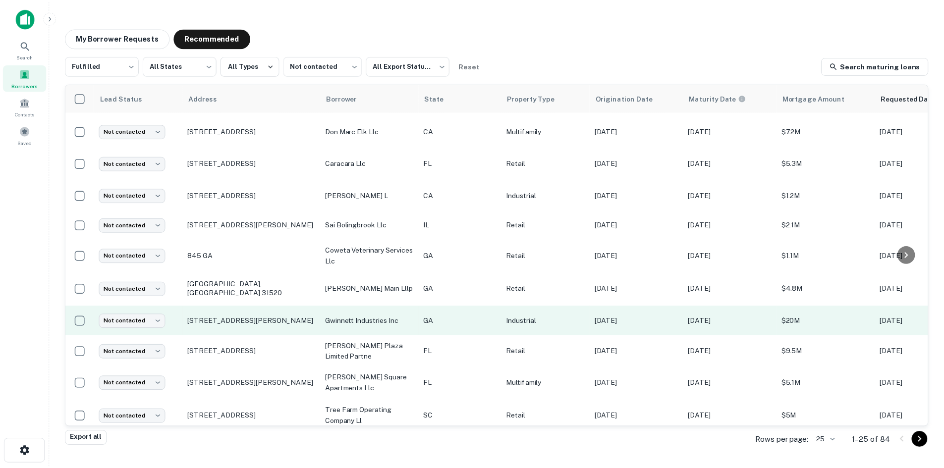
scroll to position [486, 0]
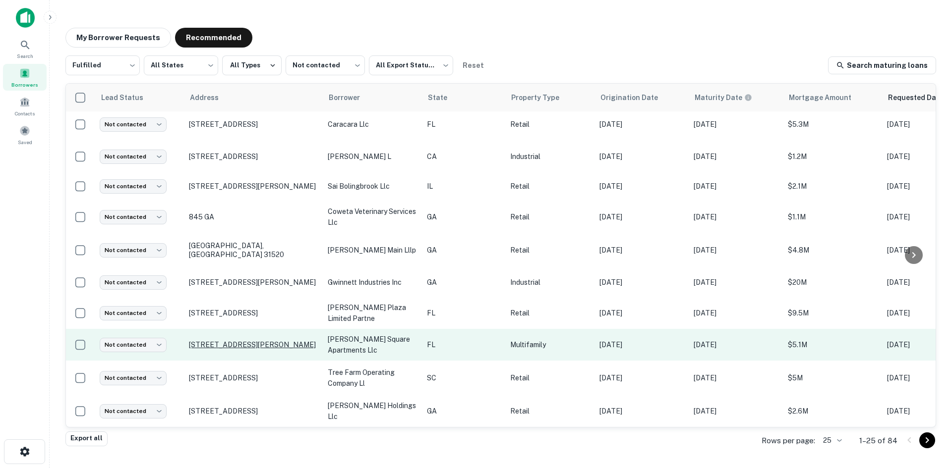
click at [235, 341] on p "7000 Lillian Hwy Pensacola, FL 32506" at bounding box center [253, 344] width 129 height 9
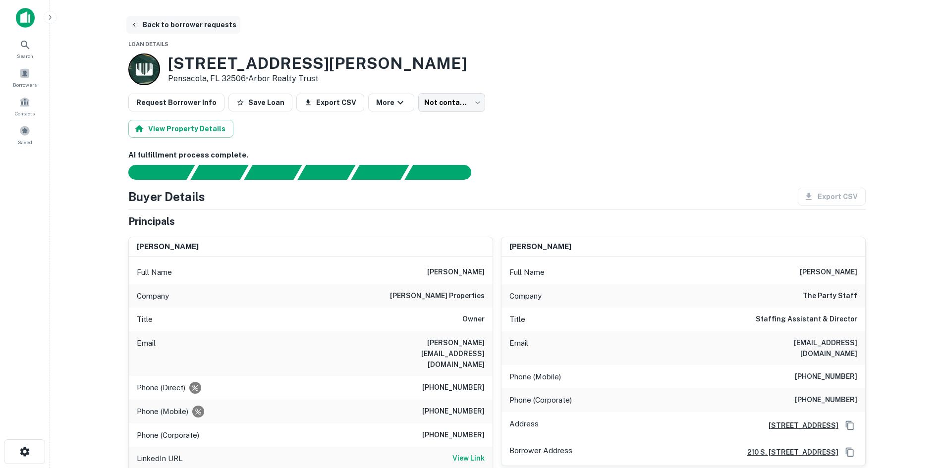
click at [176, 21] on button "Back to borrower requests" at bounding box center [183, 25] width 114 height 18
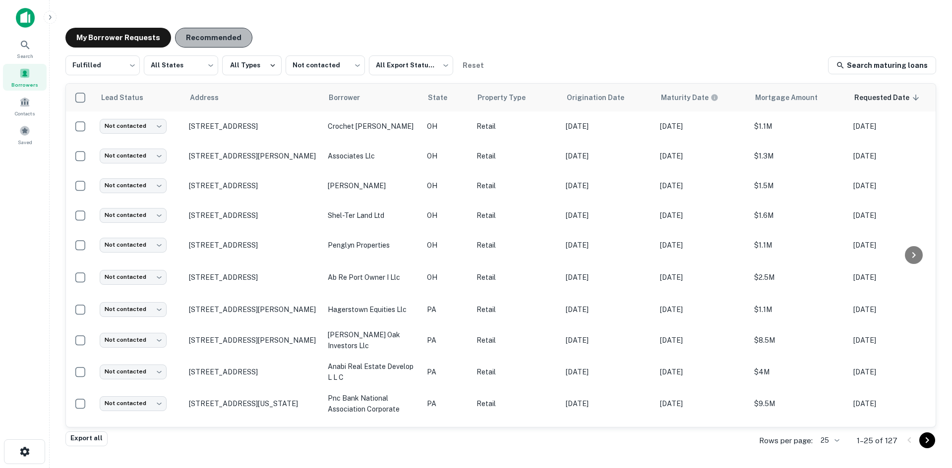
click at [227, 44] on button "Recommended" at bounding box center [213, 38] width 77 height 20
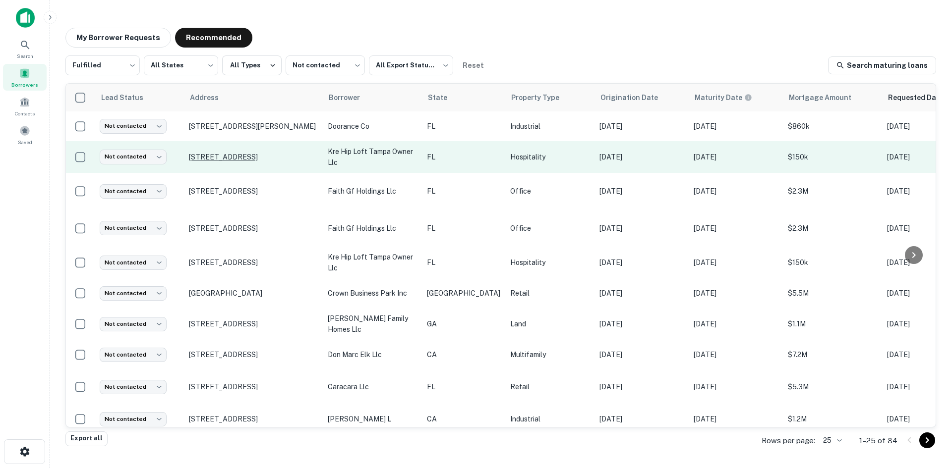
click at [250, 153] on p "4742 Town Center Pkwy Jacksonville, FL 32246" at bounding box center [253, 157] width 129 height 9
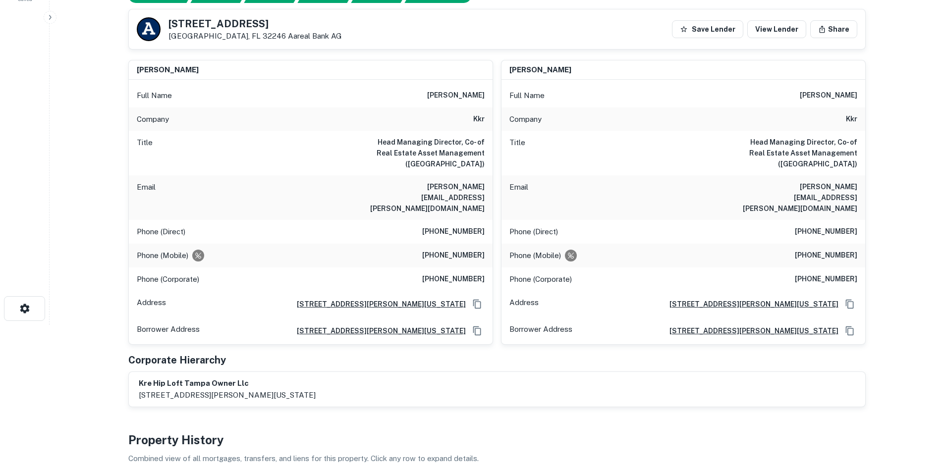
scroll to position [149, 0]
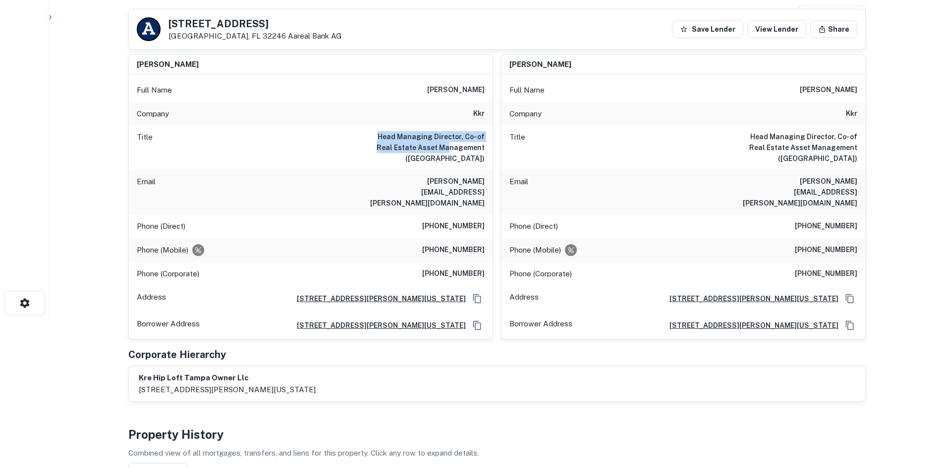
drag, startPoint x: 369, startPoint y: 132, endPoint x: 435, endPoint y: 145, distance: 67.1
click at [435, 145] on h6 "Head Managing Director, Co- of Real Estate Asset Management (US)" at bounding box center [425, 147] width 119 height 33
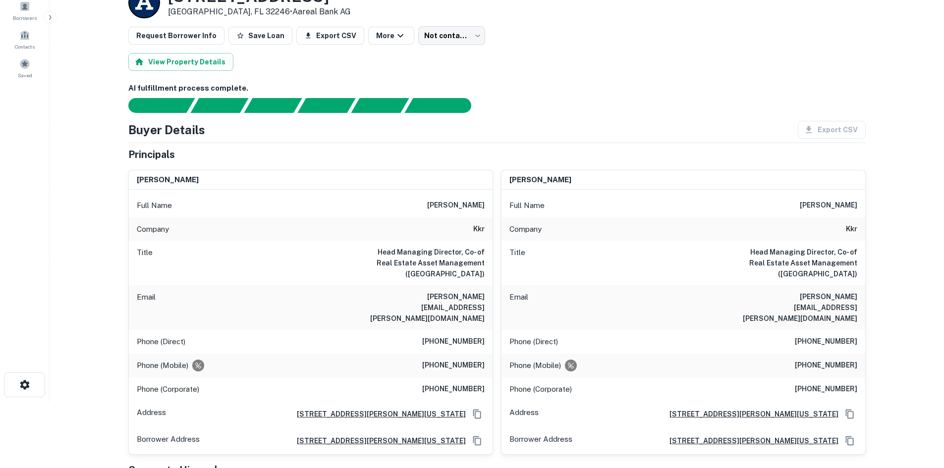
scroll to position [0, 0]
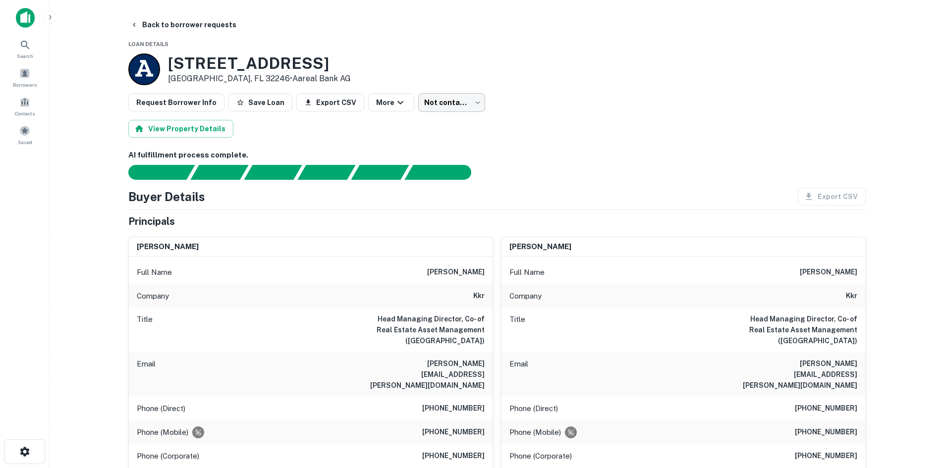
click at [409, 97] on body "Search Borrowers Contacts Saved Back to borrower requests Loan Details 4742 Tow…" at bounding box center [472, 234] width 944 height 468
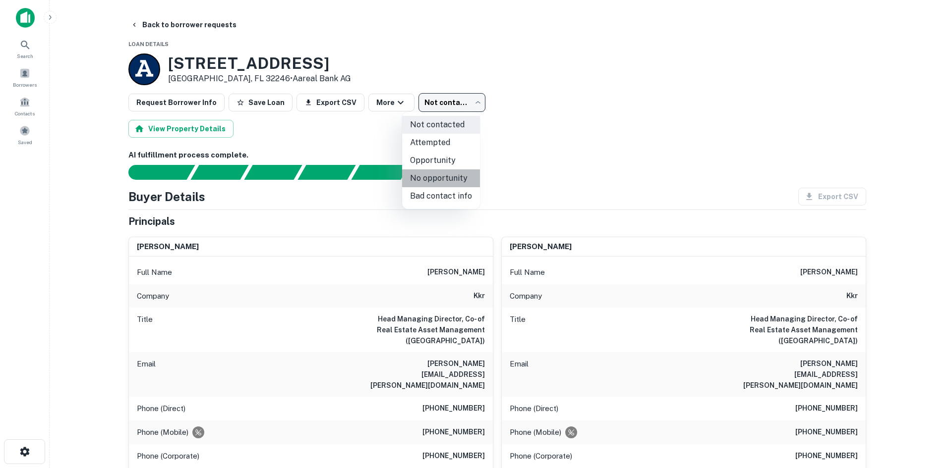
drag, startPoint x: 445, startPoint y: 178, endPoint x: 346, endPoint y: 94, distance: 129.7
click at [444, 178] on li "No opportunity" at bounding box center [441, 178] width 78 height 18
type input "**********"
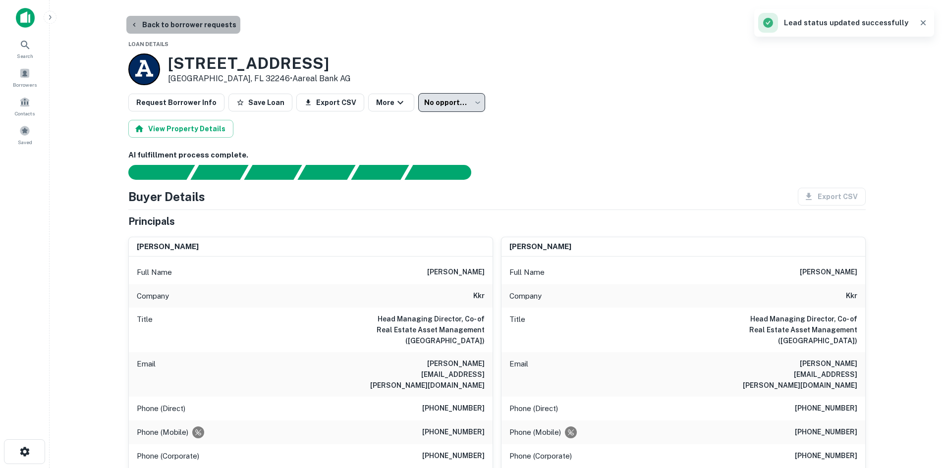
click at [210, 22] on button "Back to borrower requests" at bounding box center [183, 25] width 114 height 18
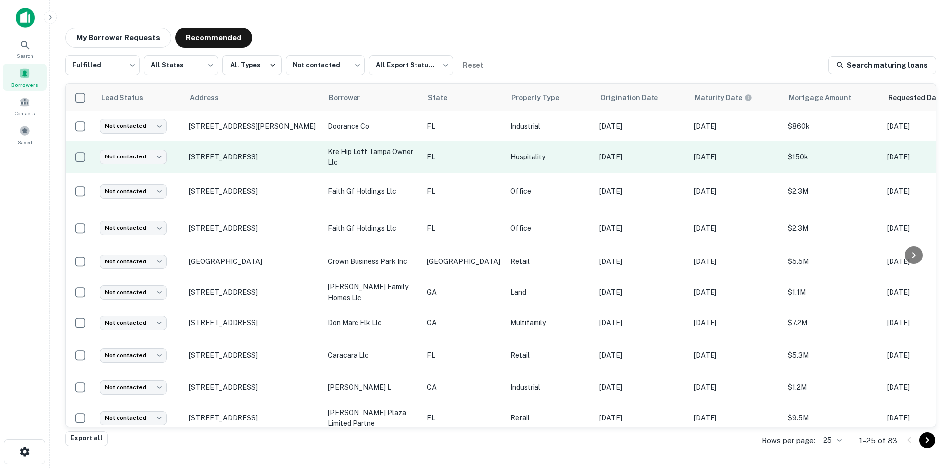
click at [290, 153] on p "4742 Town Center Pkwy Jacksonville, FL 32246" at bounding box center [253, 157] width 129 height 9
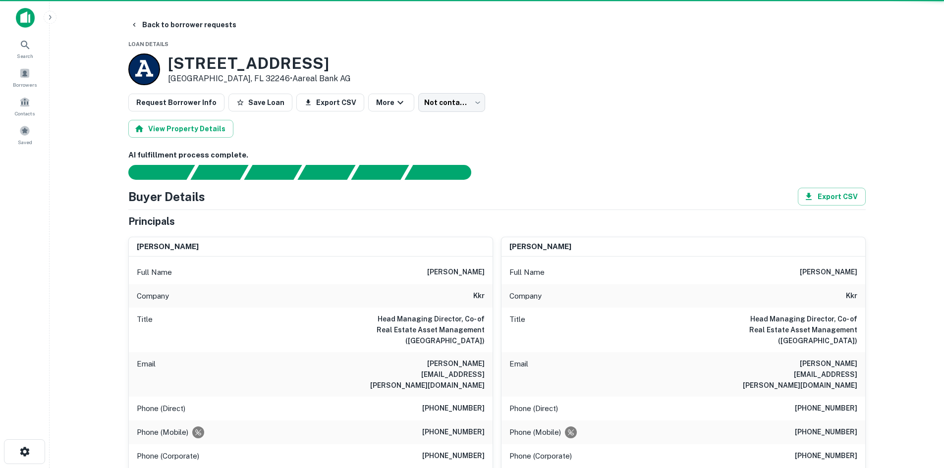
type input "**********"
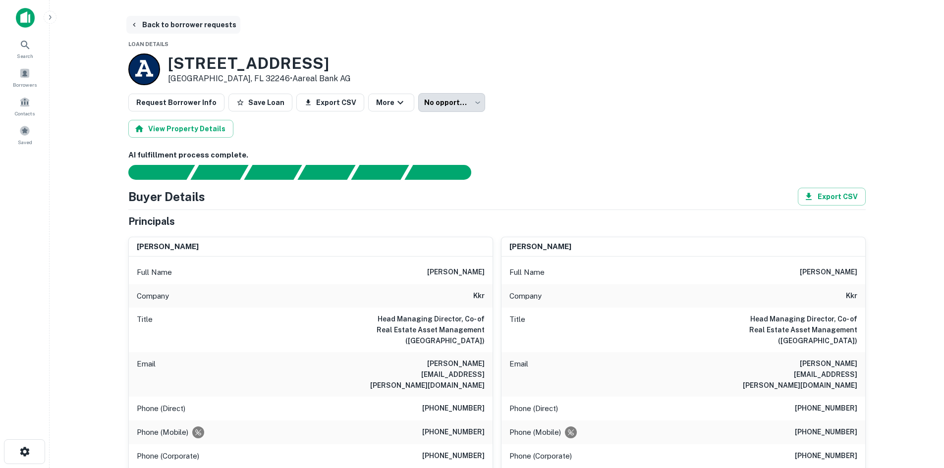
click at [207, 28] on button "Back to borrower requests" at bounding box center [183, 25] width 114 height 18
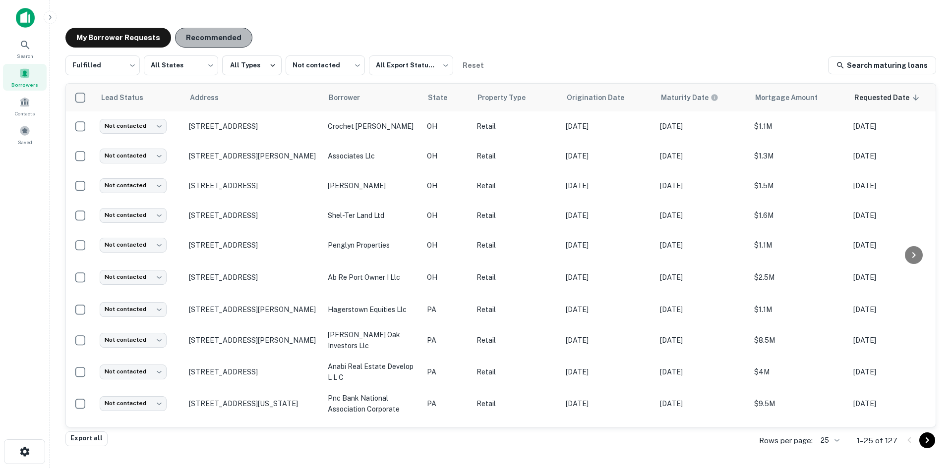
click at [221, 33] on button "Recommended" at bounding box center [213, 38] width 77 height 20
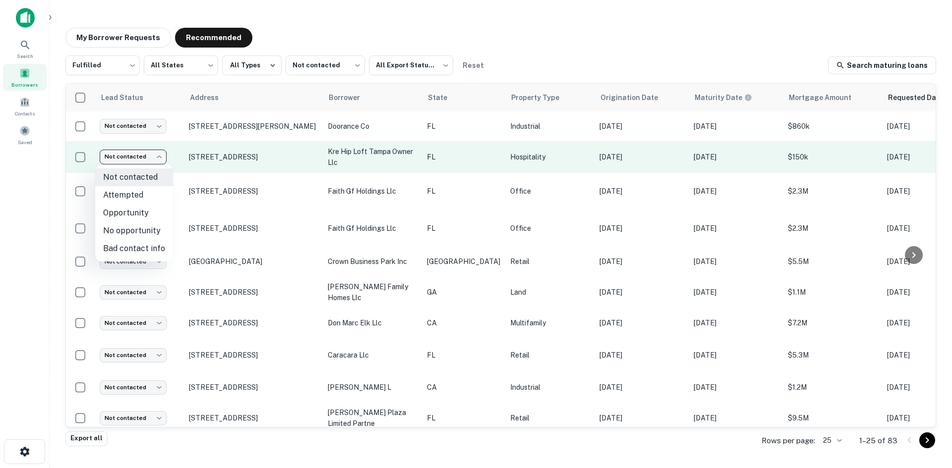
click at [138, 152] on body "Search Borrowers Contacts Saved My Borrower Requests Recommended Fulfilled ****…" at bounding box center [476, 234] width 952 height 468
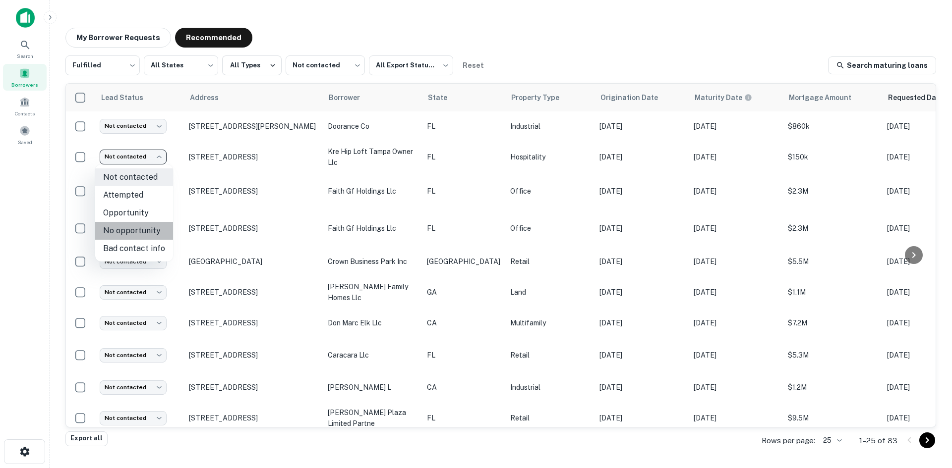
click at [161, 229] on li "No opportunity" at bounding box center [134, 231] width 78 height 18
type input "**********"
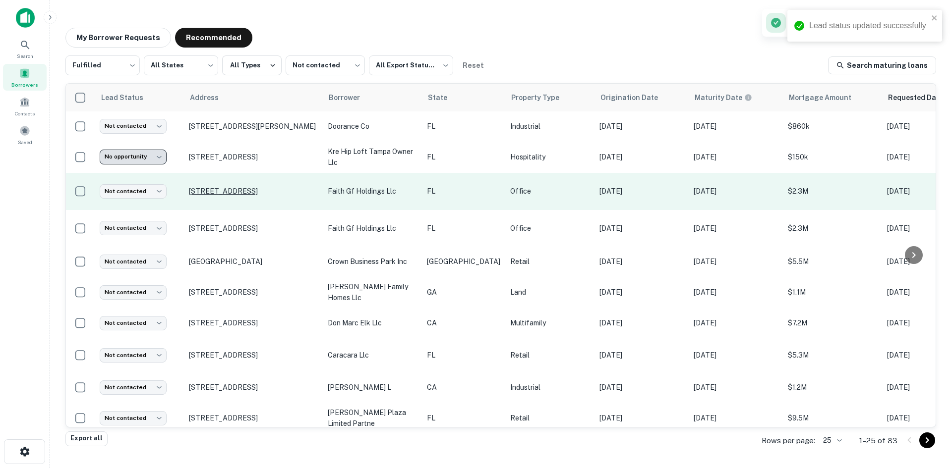
click at [218, 195] on p "2801 Ne 213th St Miami, FL 33180" at bounding box center [253, 191] width 129 height 9
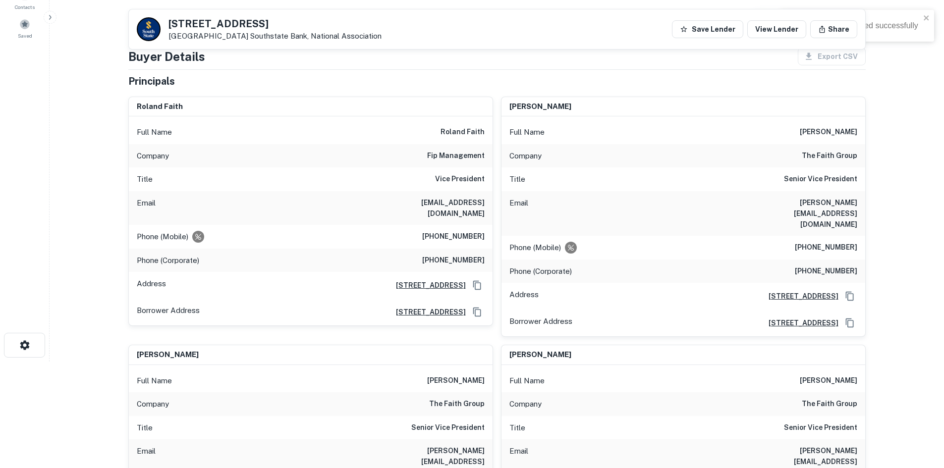
scroll to position [99, 0]
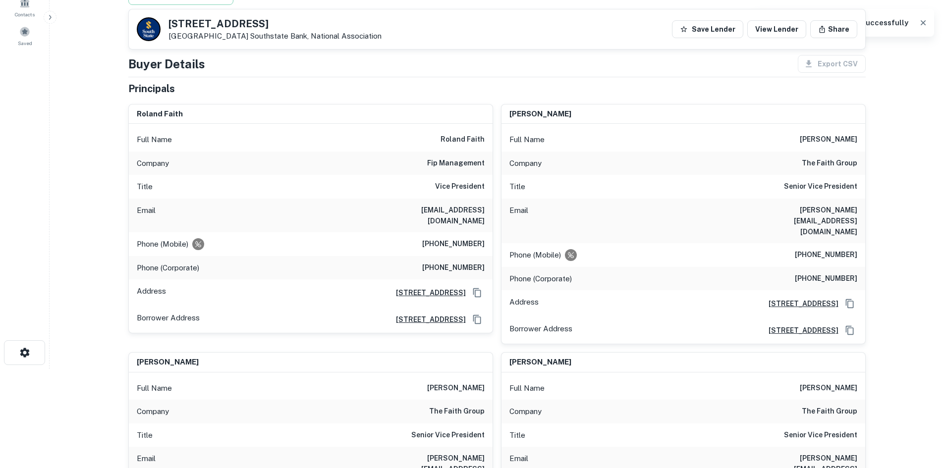
click at [461, 164] on h6 "fip management" at bounding box center [455, 164] width 57 height 12
click at [460, 164] on h6 "fip management" at bounding box center [455, 164] width 57 height 12
drag, startPoint x: 460, startPoint y: 164, endPoint x: 448, endPoint y: 164, distance: 12.9
click at [448, 164] on h6 "fip management" at bounding box center [455, 164] width 57 height 12
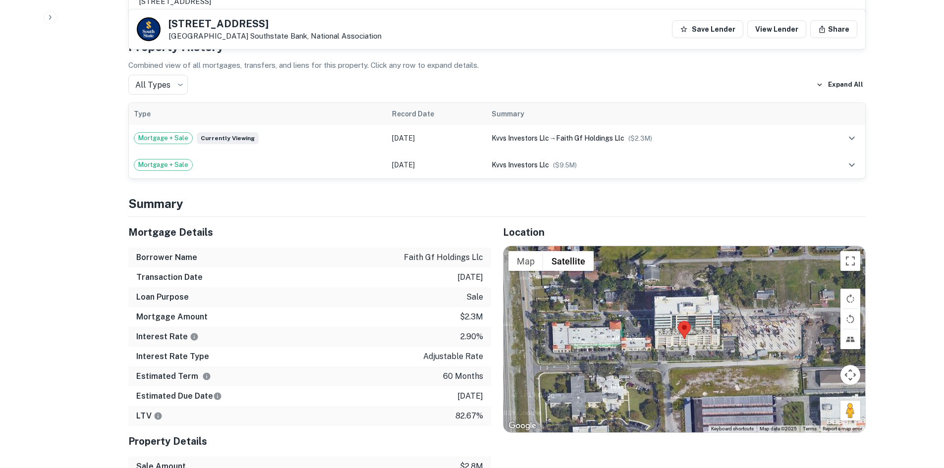
scroll to position [1041, 0]
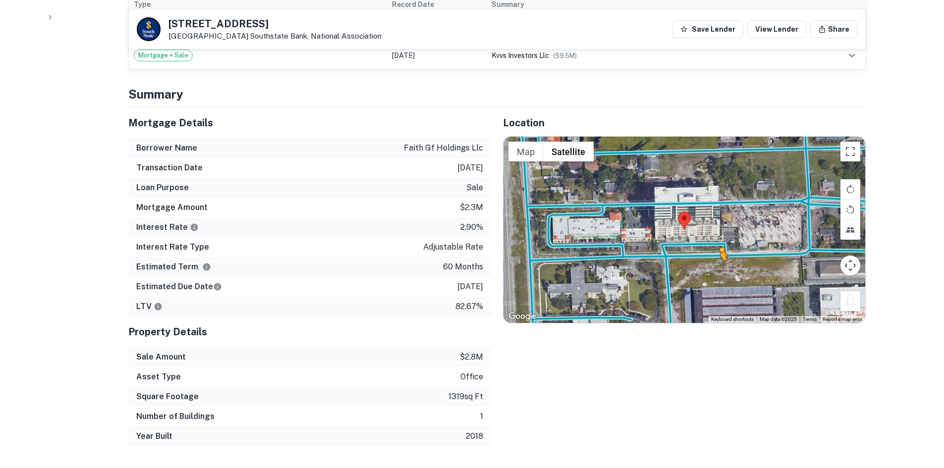
drag, startPoint x: 842, startPoint y: 256, endPoint x: 674, endPoint y: 217, distance: 173.0
click at [674, 217] on div "To activate drag with keyboard, press Alt + Enter. Once in keyboard drag state,…" at bounding box center [685, 230] width 362 height 186
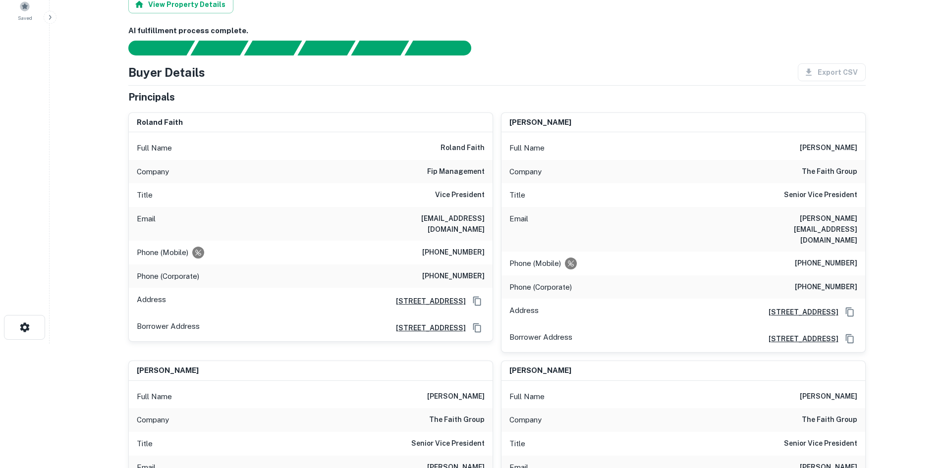
scroll to position [0, 0]
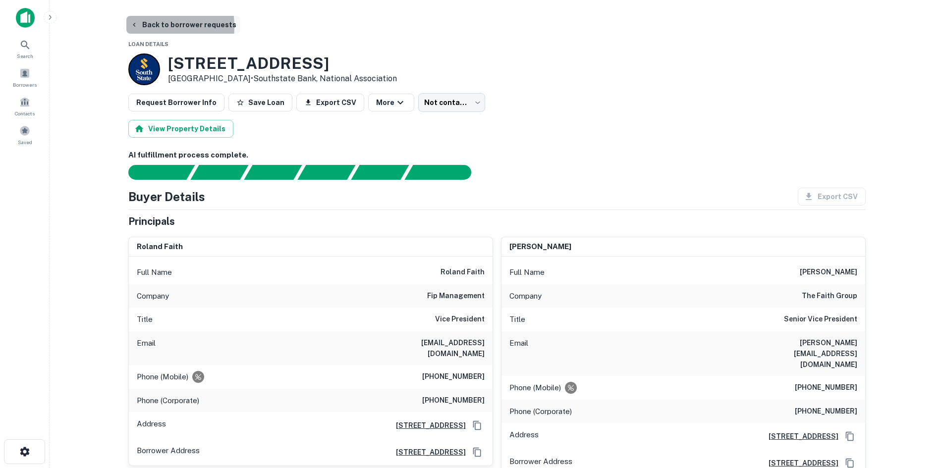
click at [133, 27] on icon "button" at bounding box center [134, 25] width 8 height 8
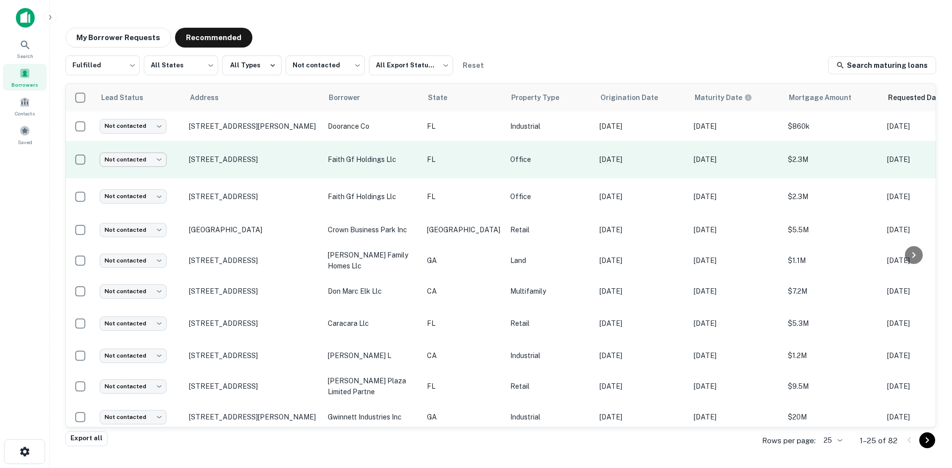
click at [145, 162] on body "Search Borrowers Contacts Saved My Borrower Requests Recommended Fulfilled ****…" at bounding box center [476, 234] width 952 height 468
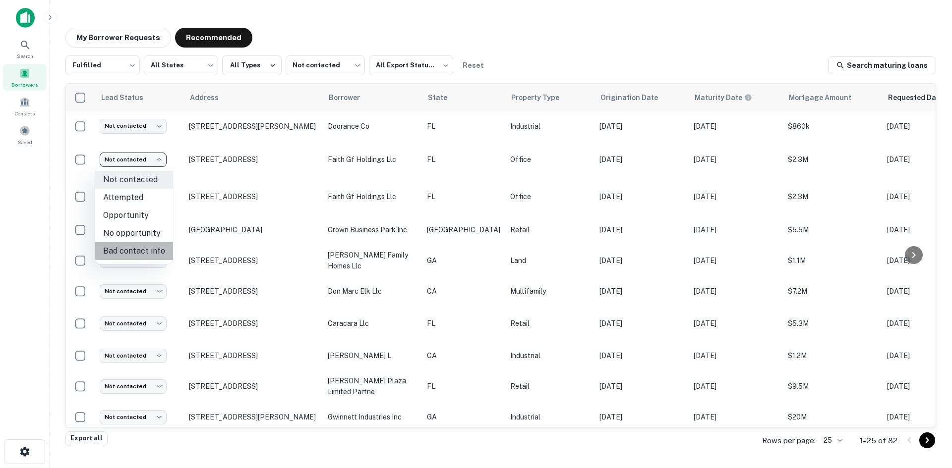
click at [151, 243] on li "Bad contact info" at bounding box center [134, 251] width 78 height 18
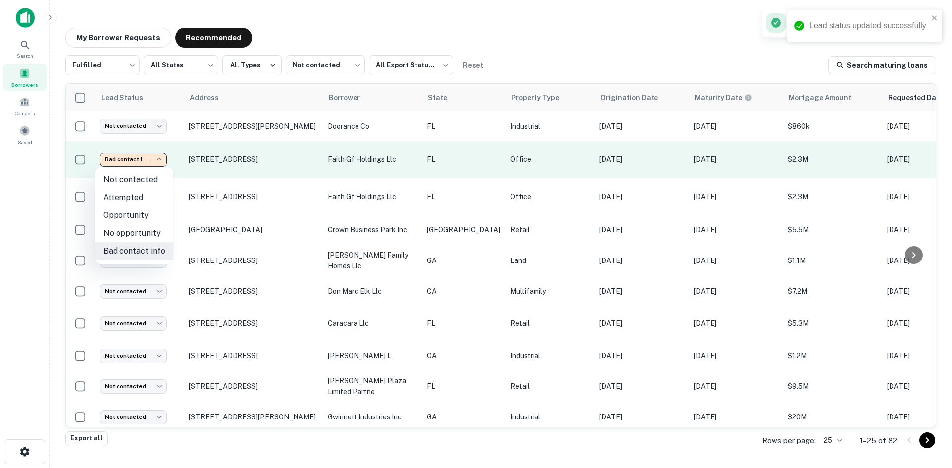
click at [163, 159] on body "**********" at bounding box center [476, 234] width 952 height 468
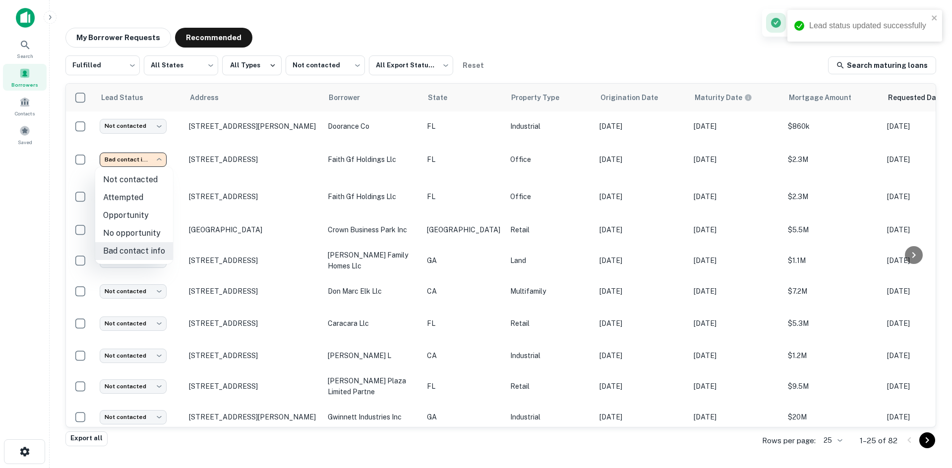
click at [162, 232] on li "No opportunity" at bounding box center [134, 233] width 78 height 18
type input "**********"
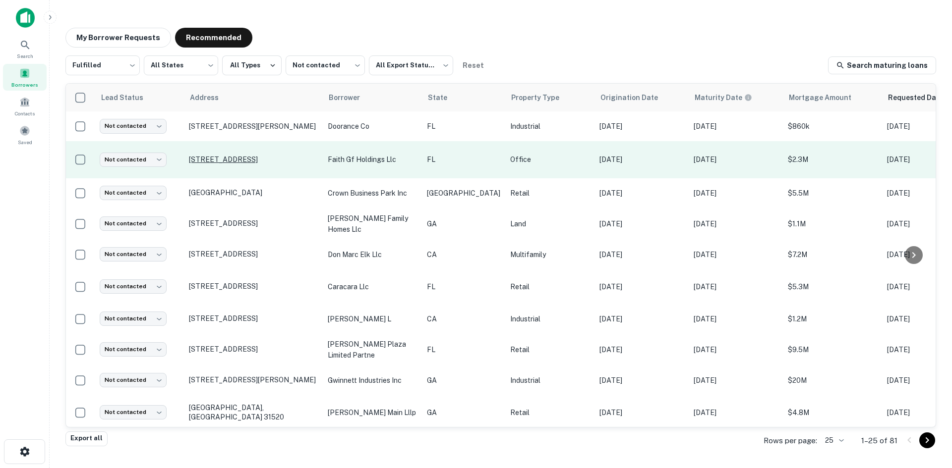
click at [269, 162] on p "2801 Ne 213th St Miami, FL 33180" at bounding box center [253, 159] width 129 height 9
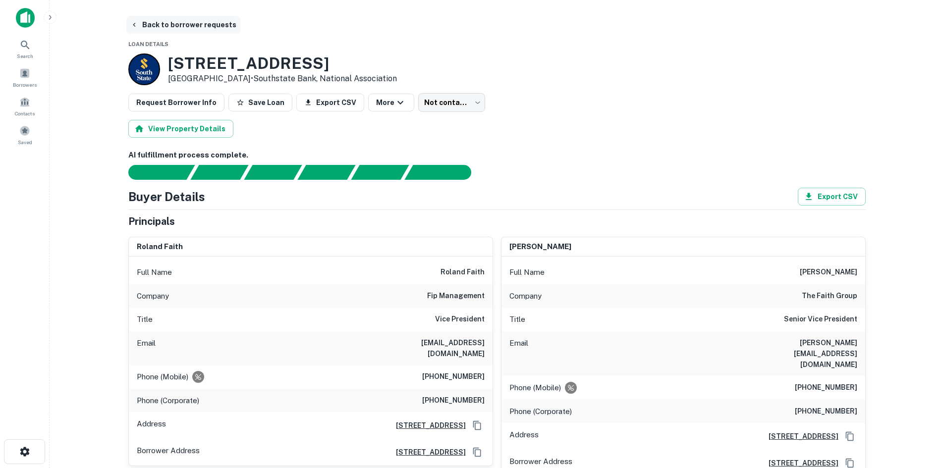
click at [165, 29] on button "Back to borrower requests" at bounding box center [183, 25] width 114 height 18
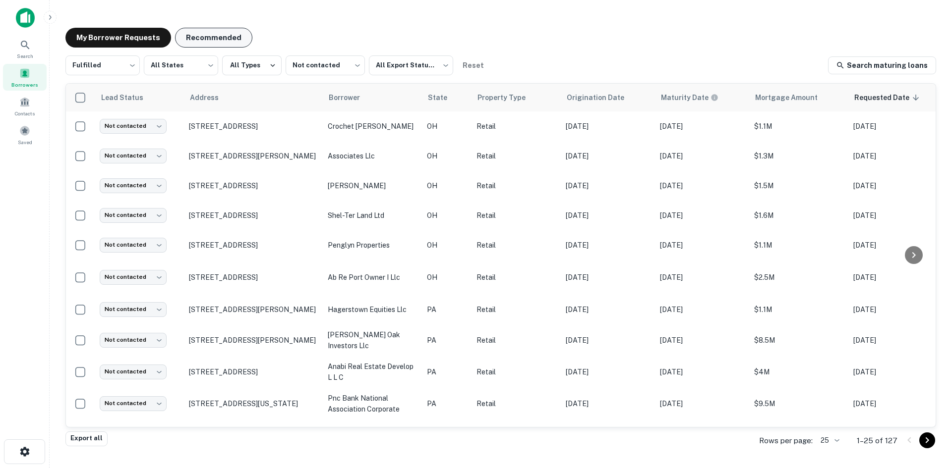
click at [228, 39] on button "Recommended" at bounding box center [213, 38] width 77 height 20
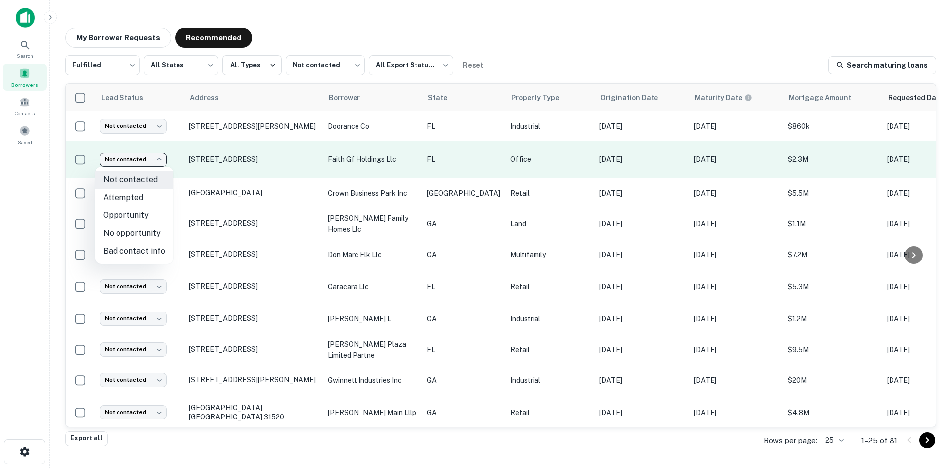
click at [141, 152] on body "Search Borrowers Contacts Saved My Borrower Requests Recommended Fulfilled ****…" at bounding box center [476, 234] width 952 height 468
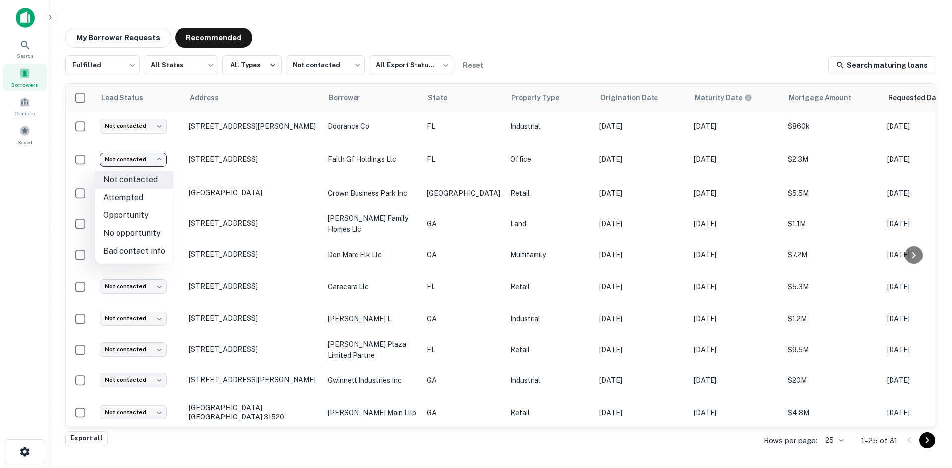
click at [141, 229] on li "No opportunity" at bounding box center [134, 233] width 78 height 18
type input "**********"
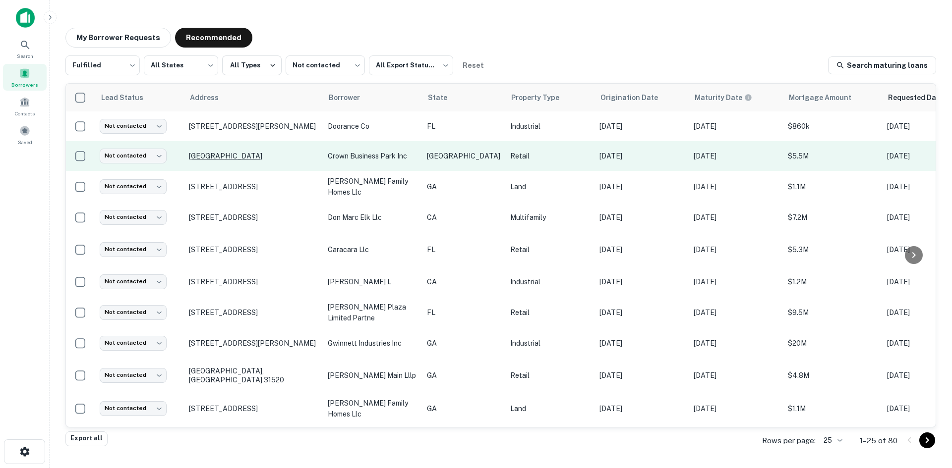
click at [299, 158] on p "14344 Memorial Dr Houston, TX 77079" at bounding box center [253, 156] width 129 height 9
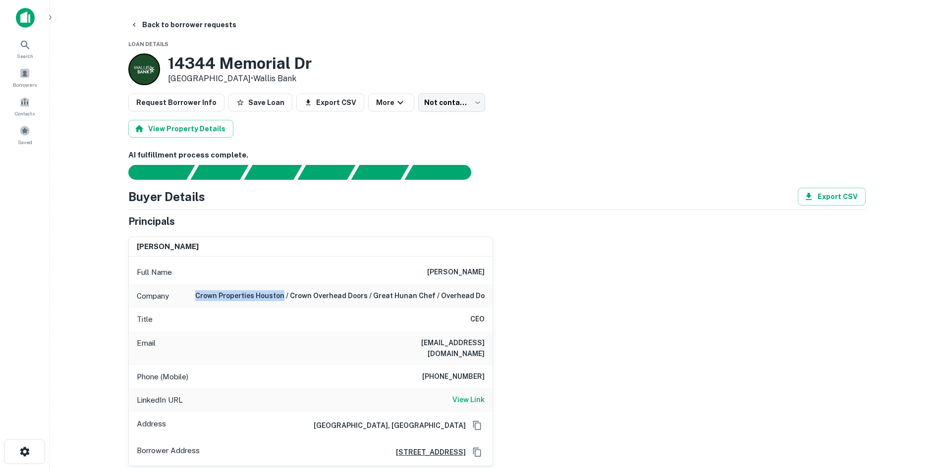
drag, startPoint x: 201, startPoint y: 299, endPoint x: 292, endPoint y: 302, distance: 90.8
click at [292, 302] on div "Company crown properties houston / crown overhead doors / great hunan chef / ov…" at bounding box center [311, 296] width 364 height 24
copy h6 "crown properties houston"
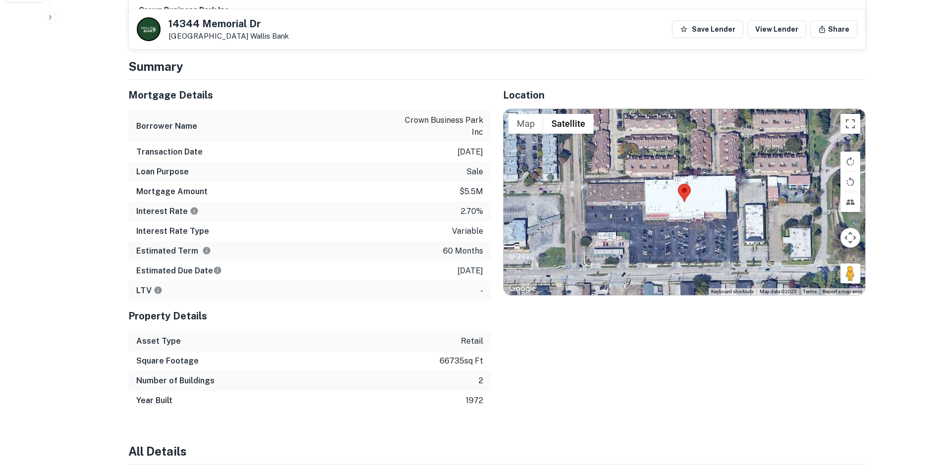
scroll to position [396, 0]
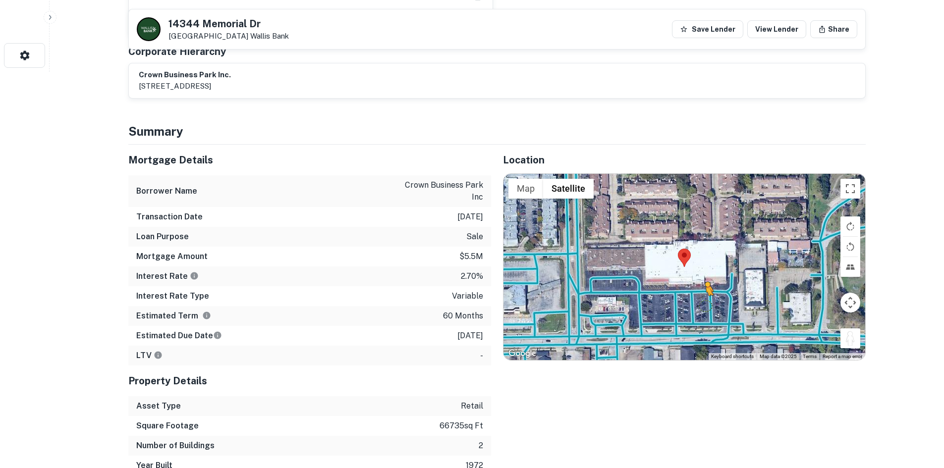
drag, startPoint x: 849, startPoint y: 325, endPoint x: 687, endPoint y: 292, distance: 164.8
click at [687, 292] on div "To activate drag with keyboard, press Alt + Enter. Once in keyboard drag state,…" at bounding box center [685, 267] width 362 height 186
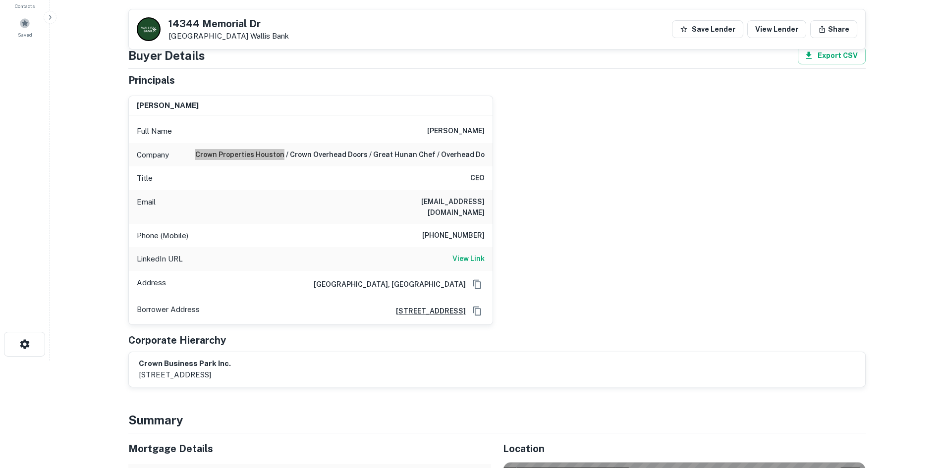
scroll to position [0, 0]
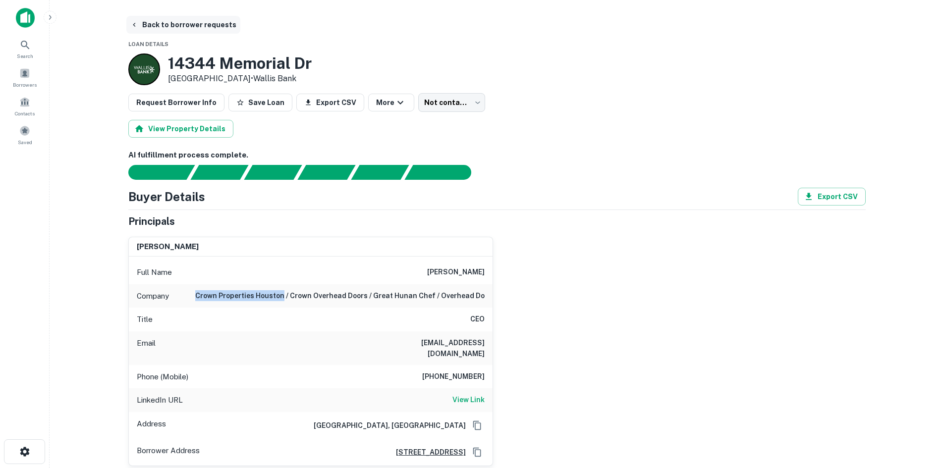
click at [189, 28] on button "Back to borrower requests" at bounding box center [183, 25] width 114 height 18
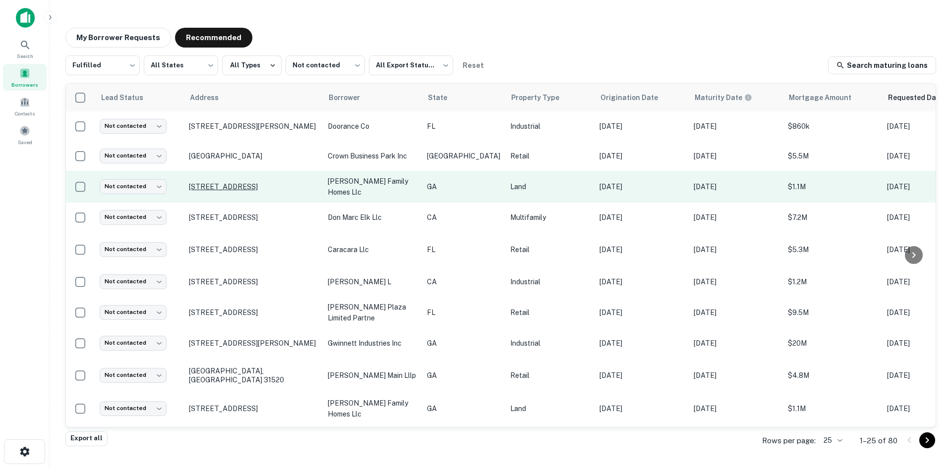
click at [249, 189] on p "1163 Park Center Cir Austell, GA 30168" at bounding box center [253, 186] width 129 height 9
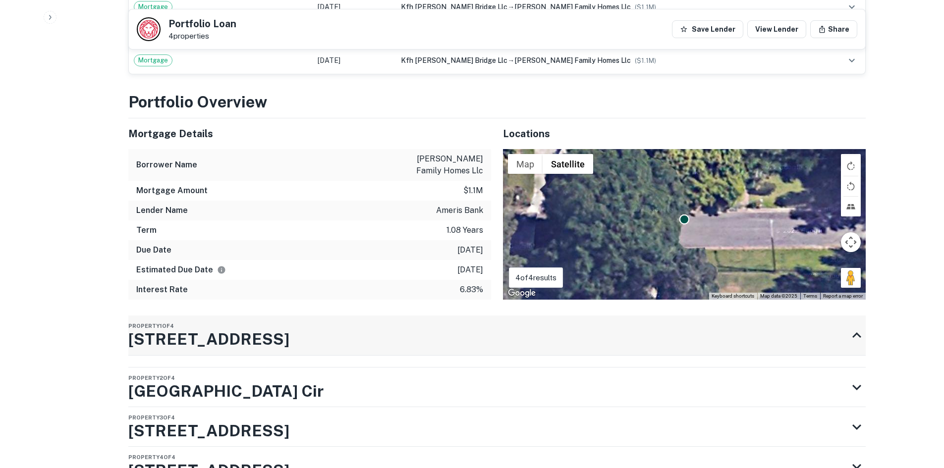
scroll to position [1239, 0]
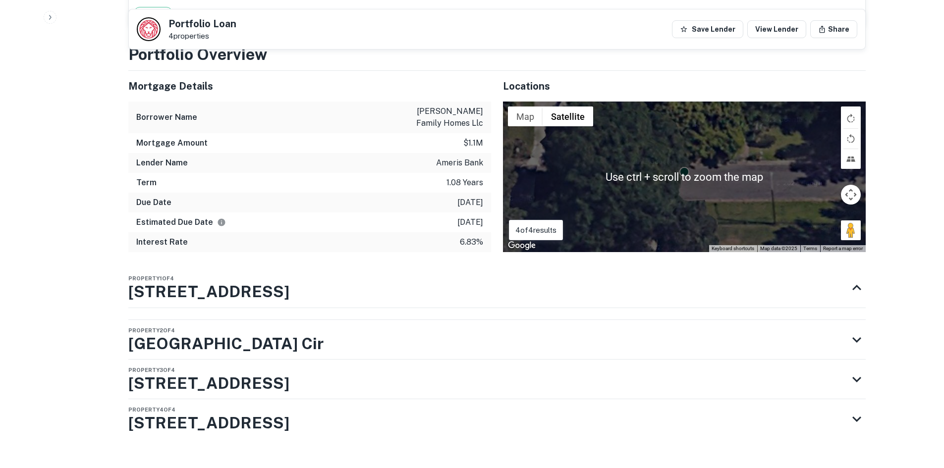
drag, startPoint x: 390, startPoint y: 304, endPoint x: 385, endPoint y: 311, distance: 8.1
click at [390, 304] on div "Property 1 of 4 1163 Park Center Cir" at bounding box center [488, 288] width 720 height 40
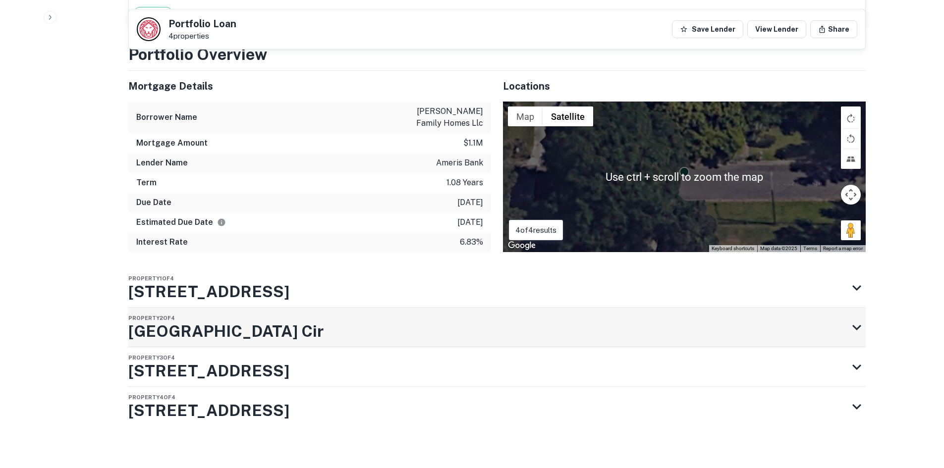
click at [384, 327] on div "Property 2 of 4 1171 Park Center Cir" at bounding box center [488, 328] width 720 height 40
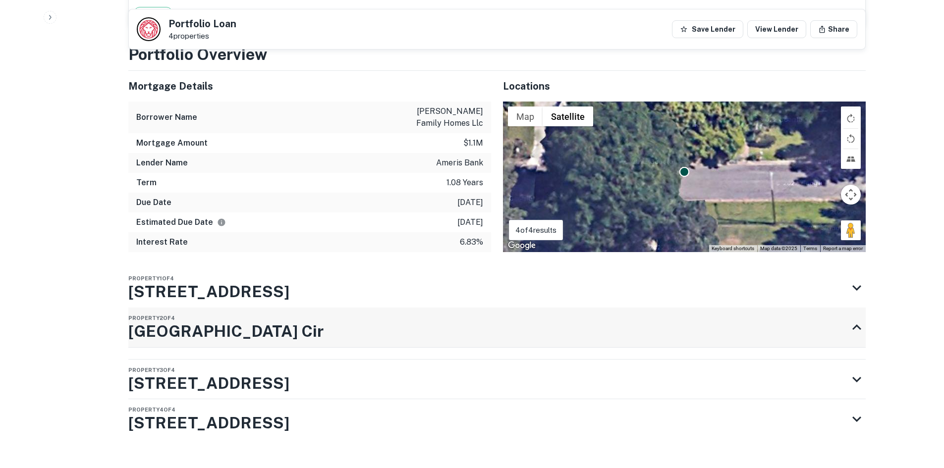
scroll to position [1257, 0]
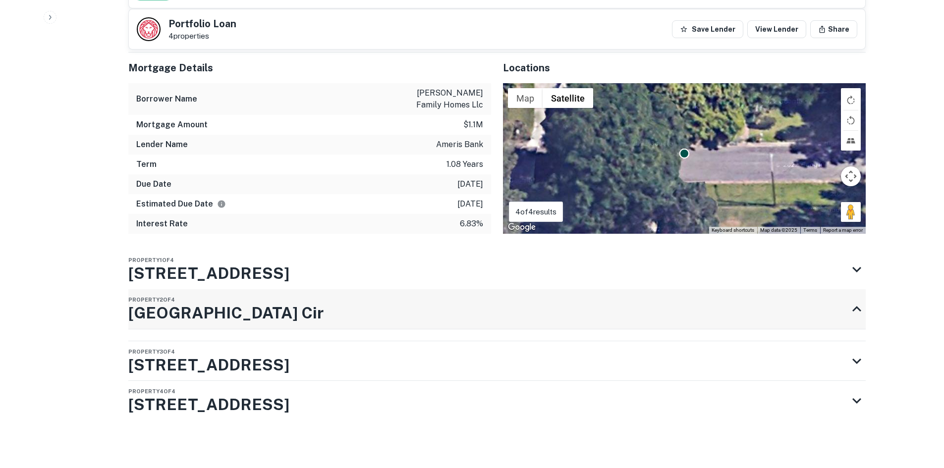
click at [499, 304] on div "Property 2 of 4 1171 Park Center Cir" at bounding box center [488, 309] width 720 height 40
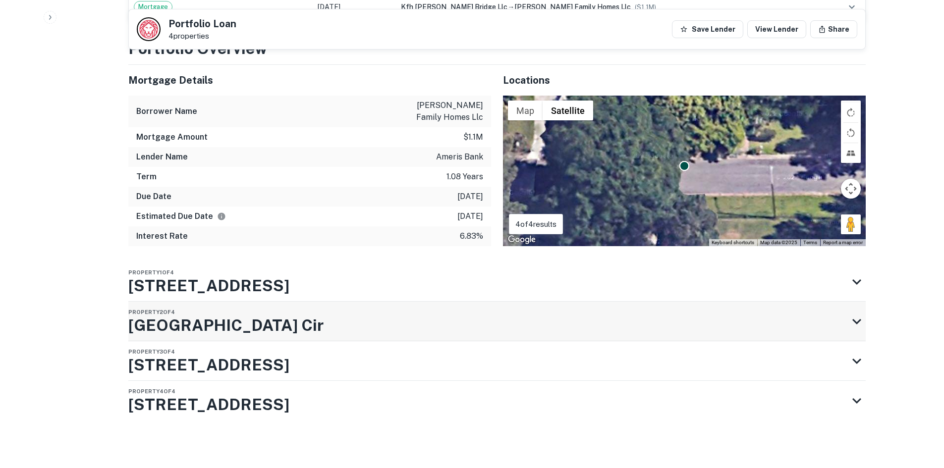
scroll to position [1245, 0]
click at [585, 355] on div "Property 3 of 4 1167 Park Center Cir" at bounding box center [488, 361] width 720 height 40
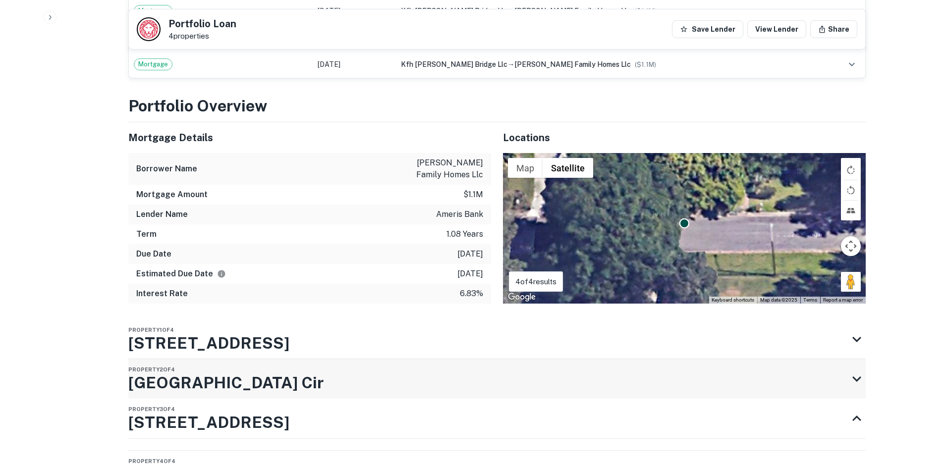
scroll to position [1257, 0]
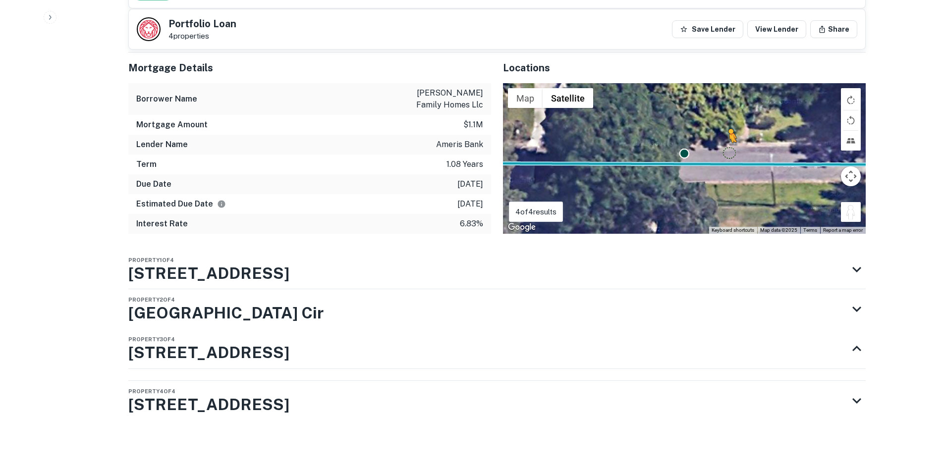
drag, startPoint x: 854, startPoint y: 215, endPoint x: 717, endPoint y: 148, distance: 152.3
click at [717, 148] on div "To activate drag with keyboard, press Alt + Enter. Once in keyboard drag state,…" at bounding box center [684, 158] width 363 height 151
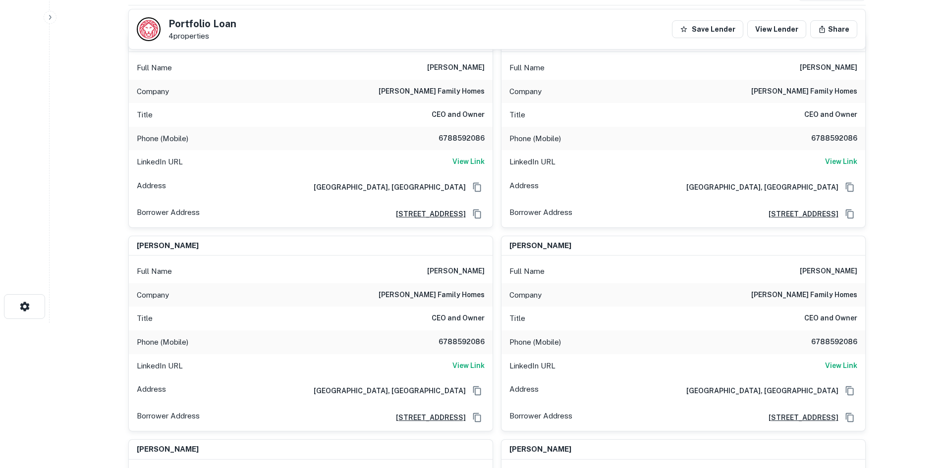
scroll to position [0, 0]
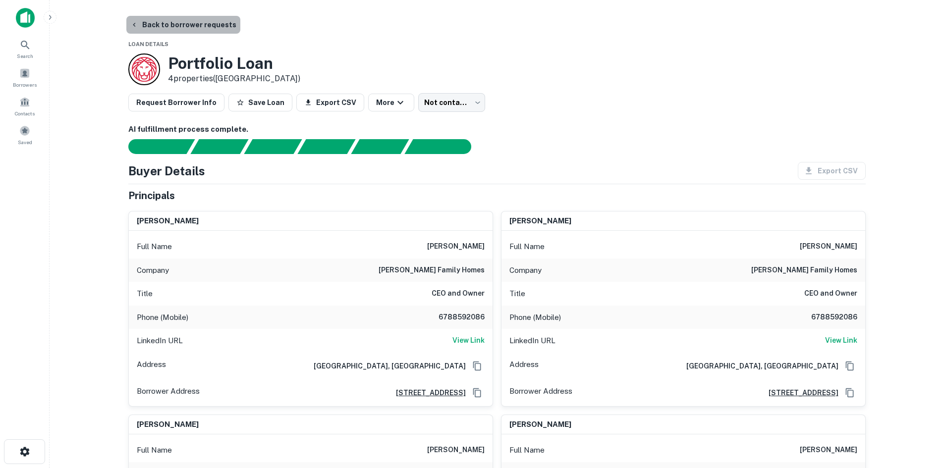
click at [194, 24] on button "Back to borrower requests" at bounding box center [183, 25] width 114 height 18
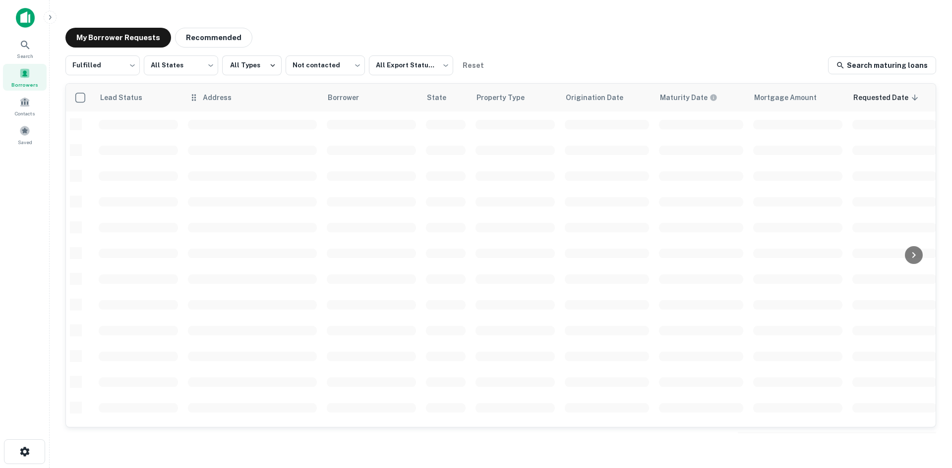
click at [226, 30] on button "Recommended" at bounding box center [213, 38] width 77 height 20
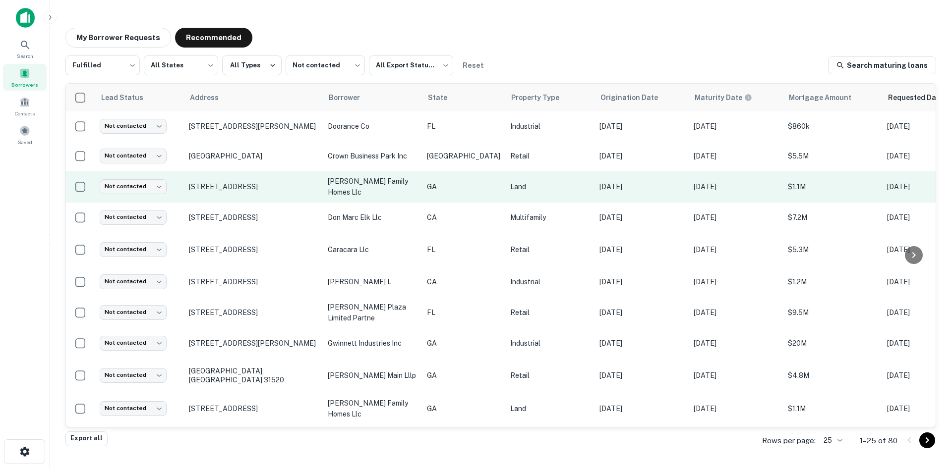
click at [170, 181] on td "Not contacted **** ​" at bounding box center [139, 187] width 89 height 32
click at [119, 185] on body "Search Borrowers Contacts Saved My Borrower Requests Recommended Fulfilled ****…" at bounding box center [476, 234] width 952 height 468
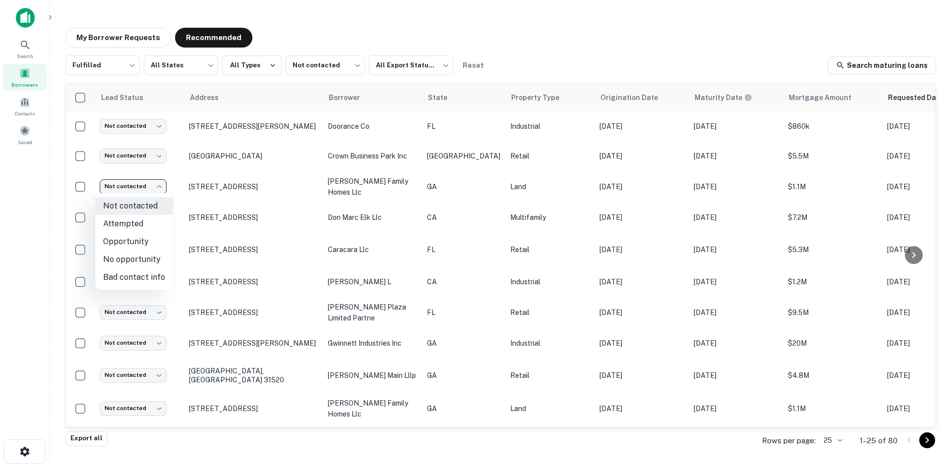
click at [157, 267] on li "No opportunity" at bounding box center [134, 260] width 78 height 18
type input "**********"
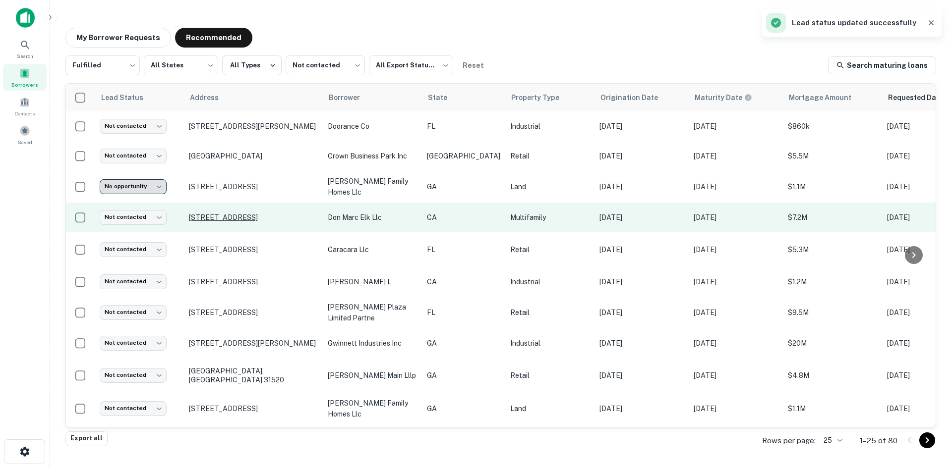
click at [234, 219] on p "520 E Elk Ave Glendale, CA 91205" at bounding box center [253, 217] width 129 height 9
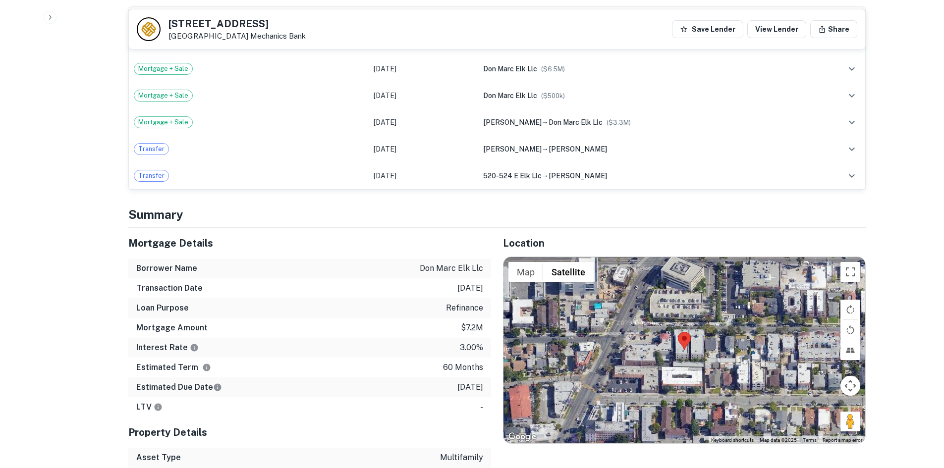
scroll to position [644, 0]
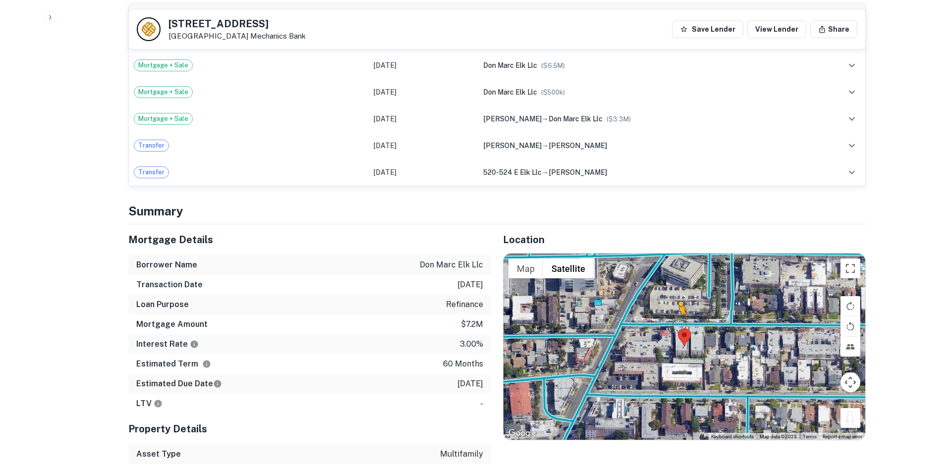
drag, startPoint x: 857, startPoint y: 408, endPoint x: 677, endPoint y: 314, distance: 203.5
click at [677, 314] on div "To activate drag with keyboard, press Alt + Enter. Once in keyboard drag state,…" at bounding box center [685, 347] width 362 height 186
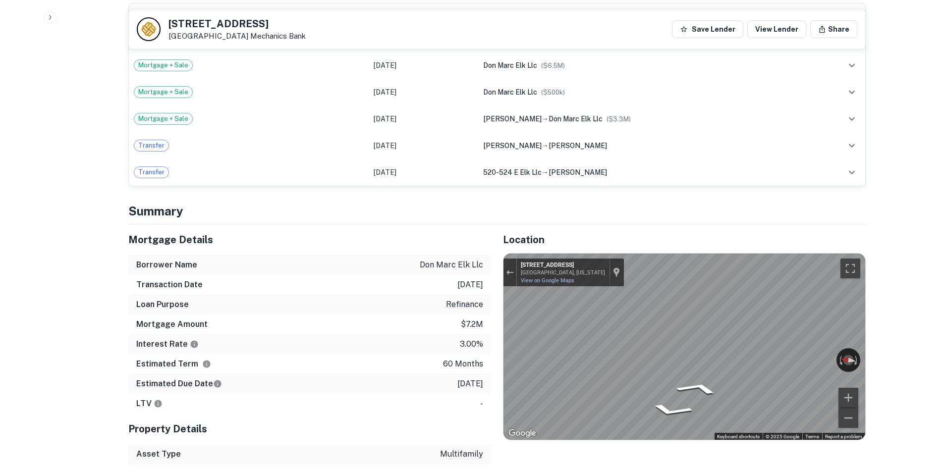
click at [312, 295] on div "Mortgage Details Borrower Name don marc elk llc Transaction Date 4/14/2021 Loan…" at bounding box center [490, 393] width 749 height 339
click at [308, 309] on div "Mortgage Details Borrower Name don marc elk llc Transaction Date 4/14/2021 Loan…" at bounding box center [490, 393] width 749 height 339
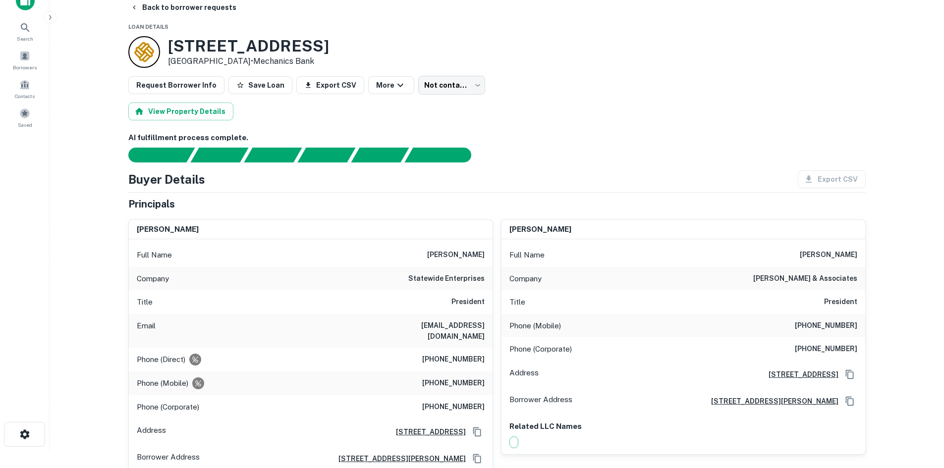
scroll to position [0, 0]
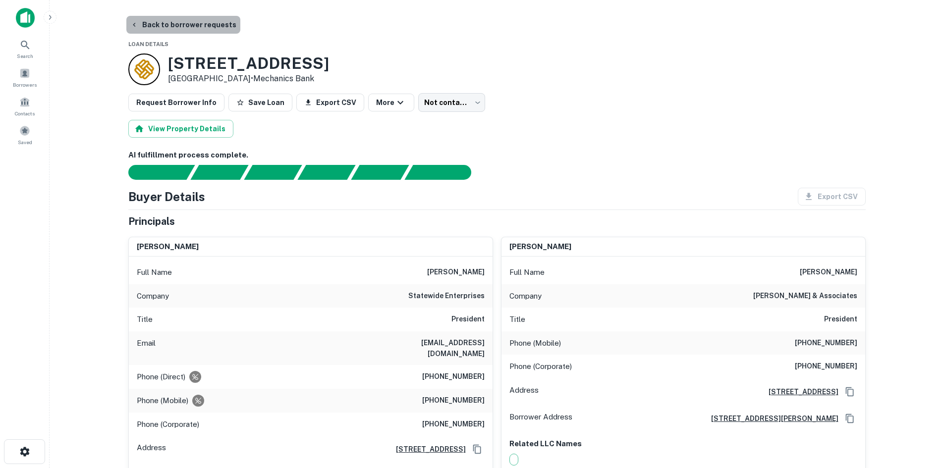
click at [187, 23] on button "Back to borrower requests" at bounding box center [183, 25] width 114 height 18
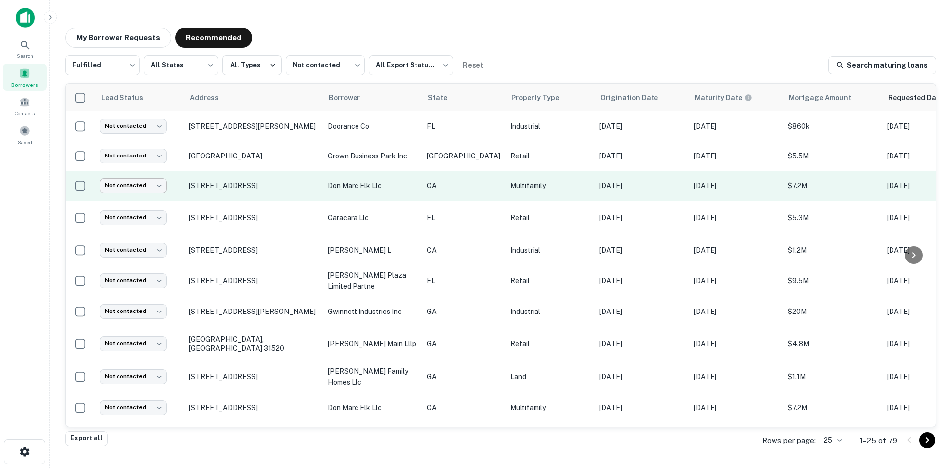
click at [155, 185] on body "Search Borrowers Contacts Saved My Borrower Requests Recommended Fulfilled ****…" at bounding box center [476, 234] width 952 height 468
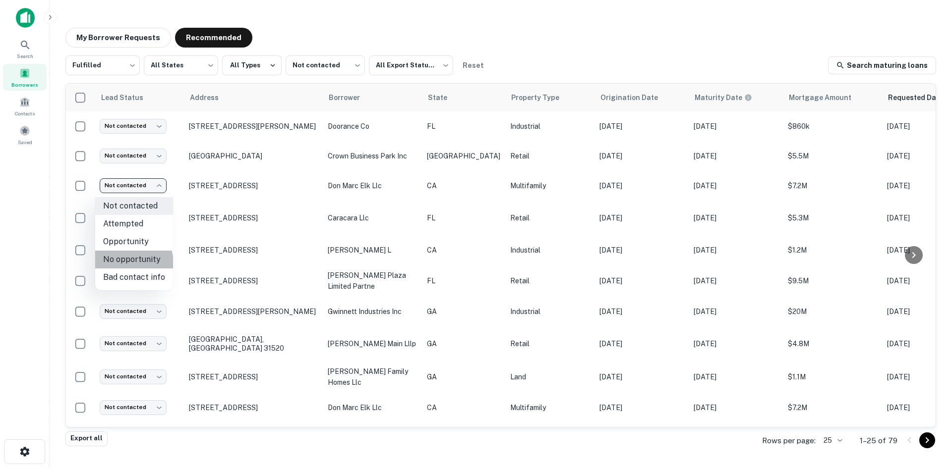
click at [129, 263] on li "No opportunity" at bounding box center [134, 260] width 78 height 18
type input "**********"
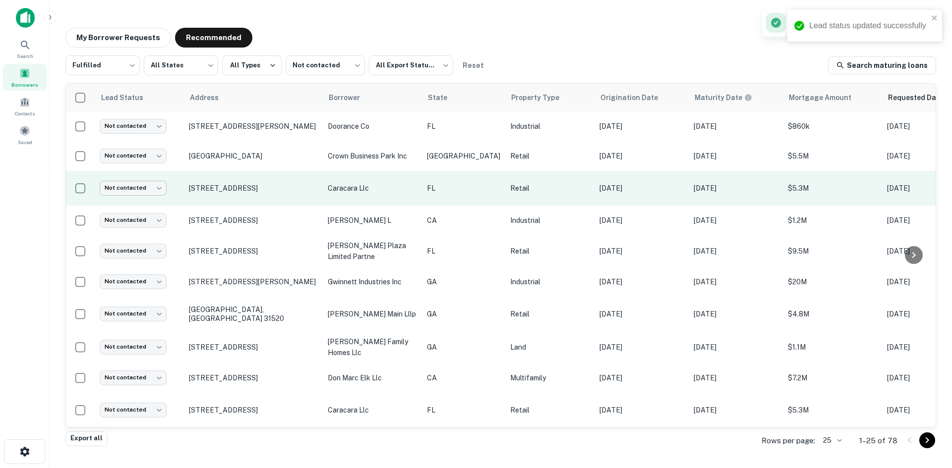
click at [134, 188] on body "Lead status updated successfully Search Borrowers Contacts Saved My Borrower Re…" at bounding box center [476, 234] width 952 height 468
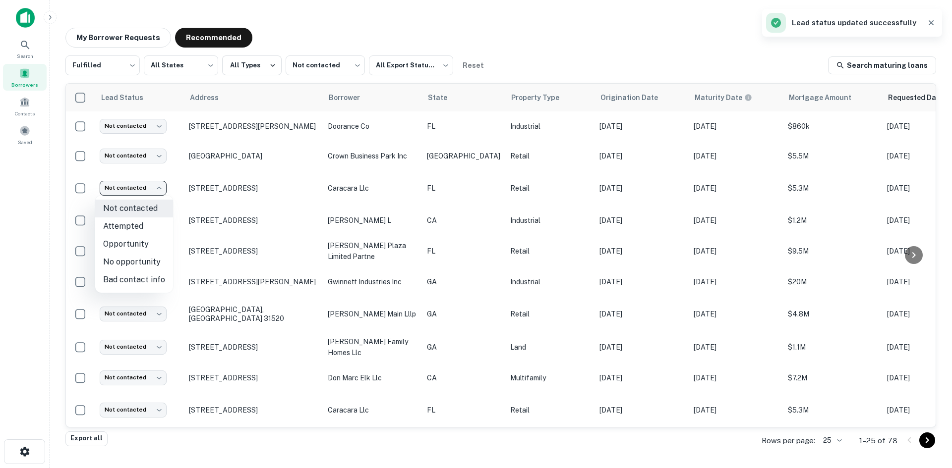
click at [161, 260] on li "No opportunity" at bounding box center [134, 262] width 78 height 18
type input "**********"
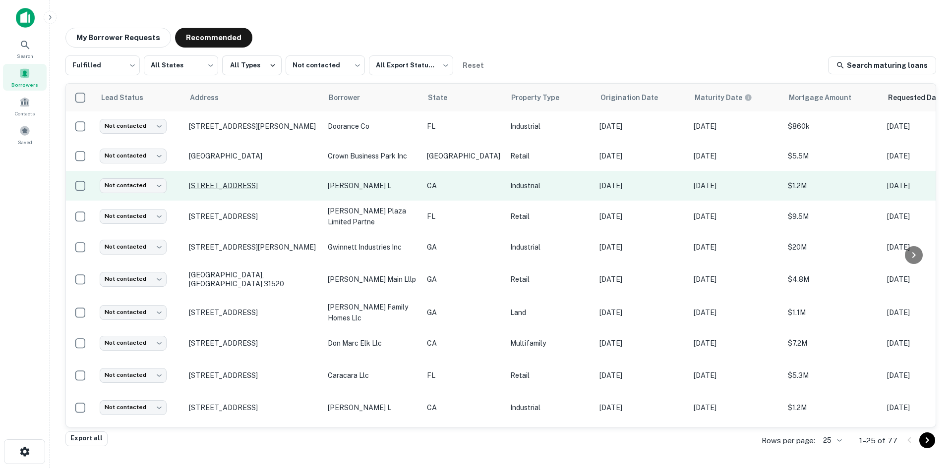
click at [260, 181] on p "3458 Enterprise Ave Hayward, CA 94545" at bounding box center [253, 185] width 129 height 9
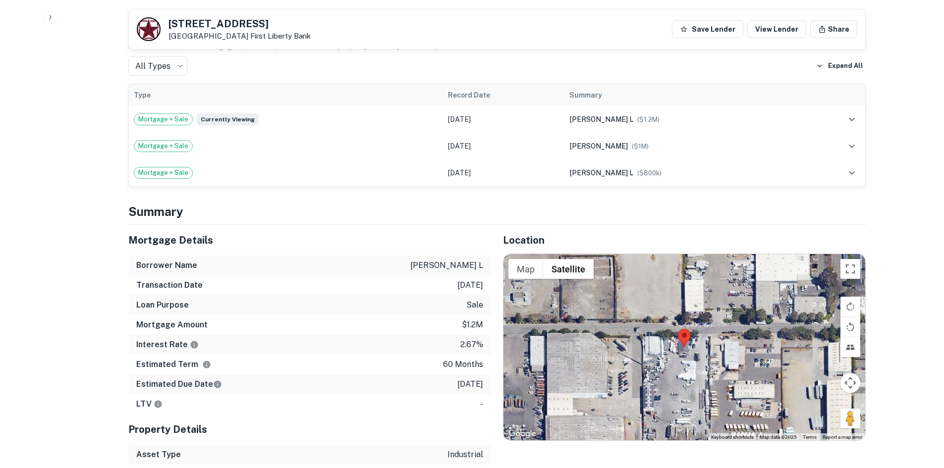
scroll to position [842, 0]
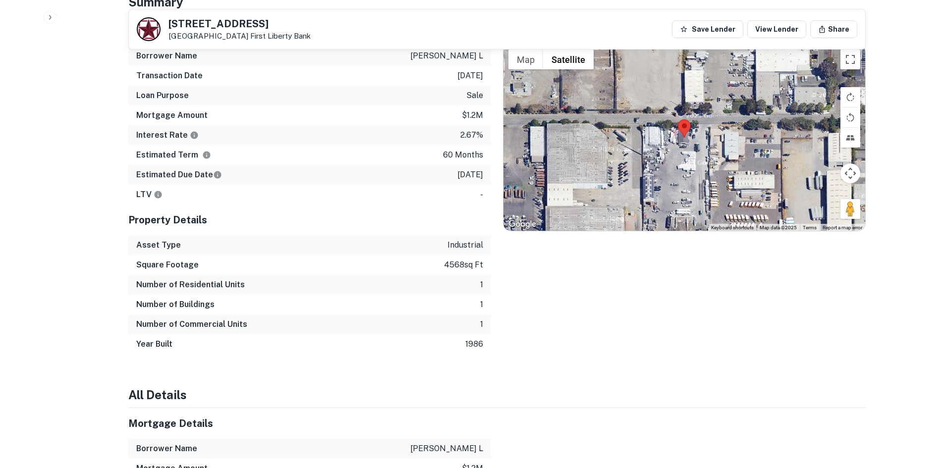
drag, startPoint x: 841, startPoint y: 192, endPoint x: 858, endPoint y: 169, distance: 28.1
click at [750, 121] on div "Map Terrain Satellite Labels Keyboard shortcuts Map Data Map data ©2025 Map dat…" at bounding box center [685, 138] width 362 height 186
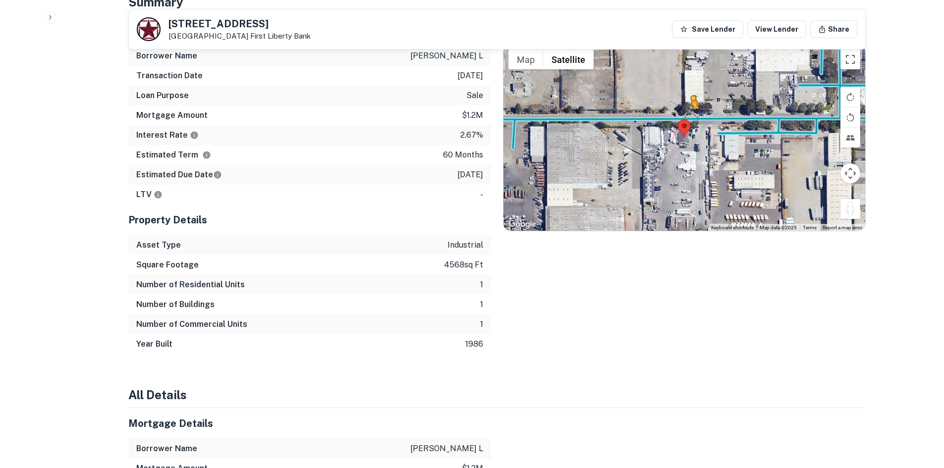
drag, startPoint x: 853, startPoint y: 191, endPoint x: 687, endPoint y: 99, distance: 189.9
click at [689, 99] on div "To activate drag with keyboard, press Alt + Enter. Once in keyboard drag state,…" at bounding box center [685, 138] width 362 height 186
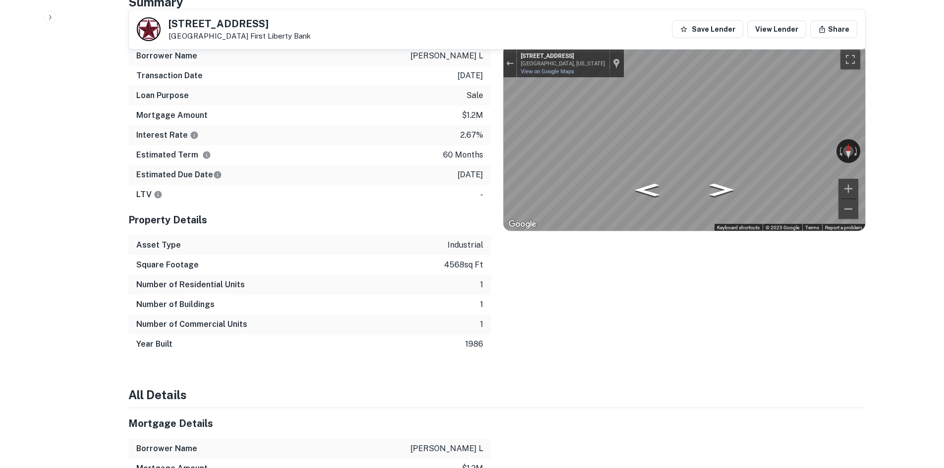
click at [866, 122] on div "Back to borrower requests 3458 Enterprise Ave Hayward, CA 94545 First Liberty B…" at bounding box center [496, 238] width 761 height 2131
click at [708, 179] on icon "Go West, Enterprise Ave" at bounding box center [720, 189] width 55 height 21
click at [639, 176] on icon "Go East, Enterprise Ave" at bounding box center [647, 186] width 52 height 21
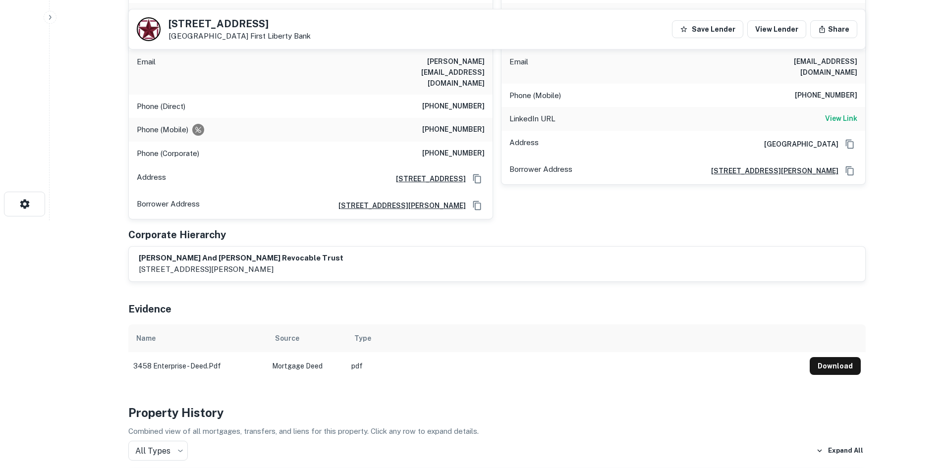
scroll to position [0, 0]
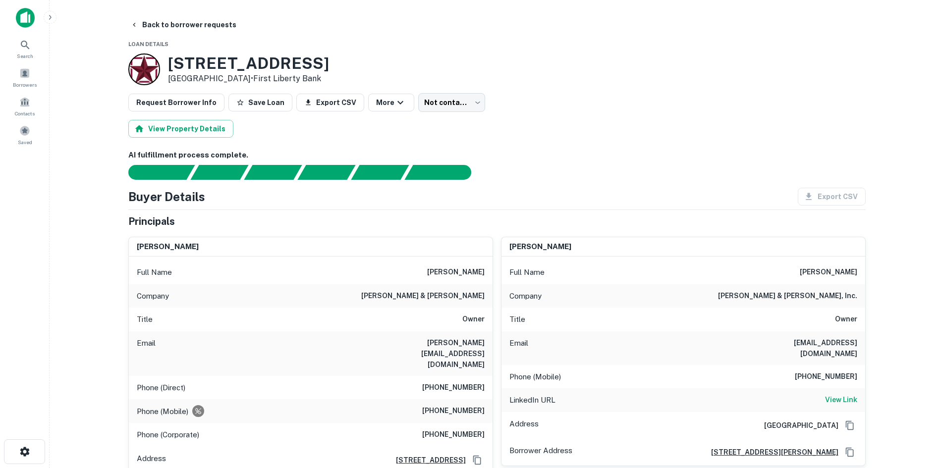
click at [268, 54] on h3 "3458 Enterprise Ave" at bounding box center [248, 63] width 161 height 19
click at [201, 23] on button "Back to borrower requests" at bounding box center [183, 25] width 114 height 18
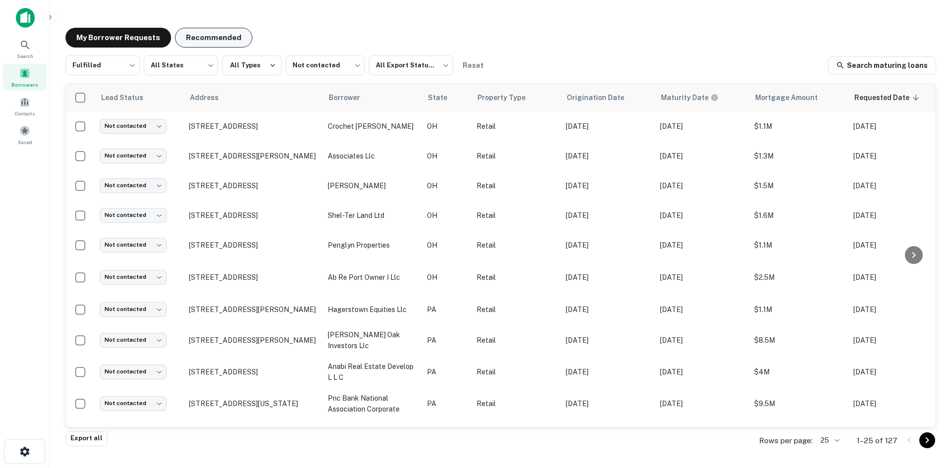
drag, startPoint x: 211, startPoint y: 17, endPoint x: 209, endPoint y: 30, distance: 13.0
click at [209, 30] on main "My Borrower Requests Recommended Fulfilled ********* ​ All States *** ​ All Typ…" at bounding box center [501, 234] width 902 height 468
click at [209, 30] on button "Recommended" at bounding box center [213, 38] width 77 height 20
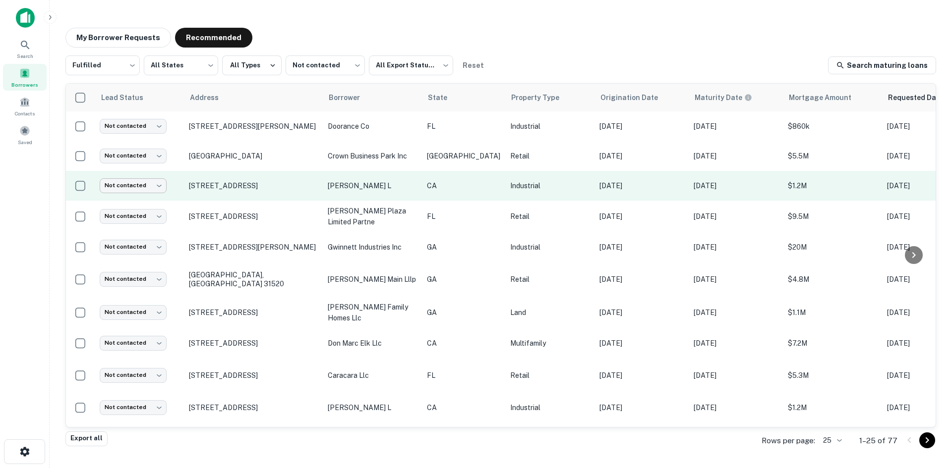
click at [155, 186] on body "Search Borrowers Contacts Saved My Borrower Requests Recommended Fulfilled ****…" at bounding box center [476, 234] width 952 height 468
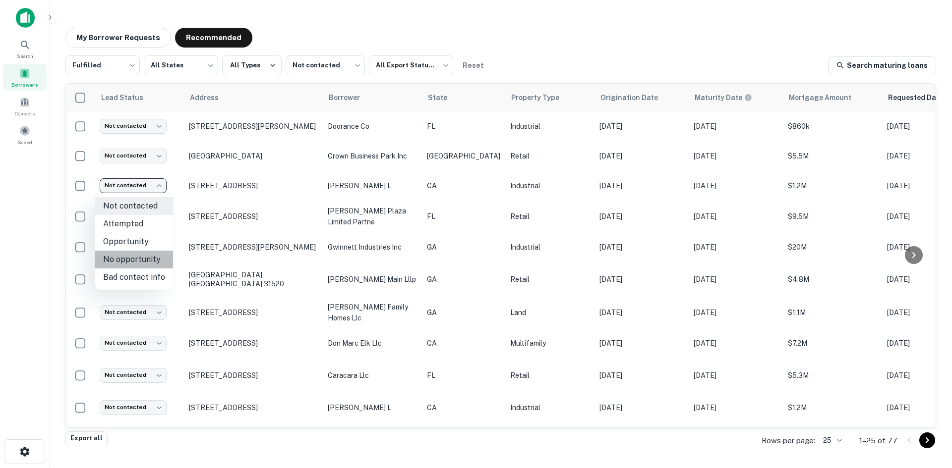
click at [168, 258] on li "No opportunity" at bounding box center [134, 260] width 78 height 18
type input "**********"
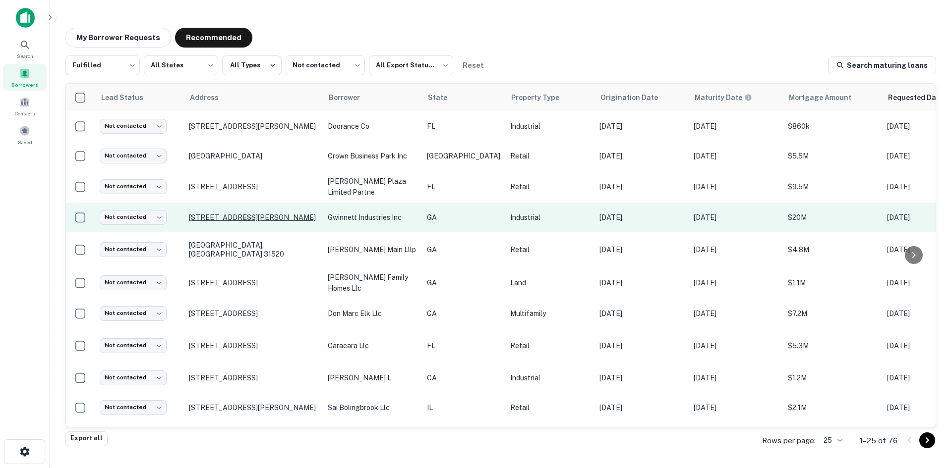
click at [292, 213] on p "1775 Macleod Dr Lawrenceville, GA 30043" at bounding box center [253, 217] width 129 height 9
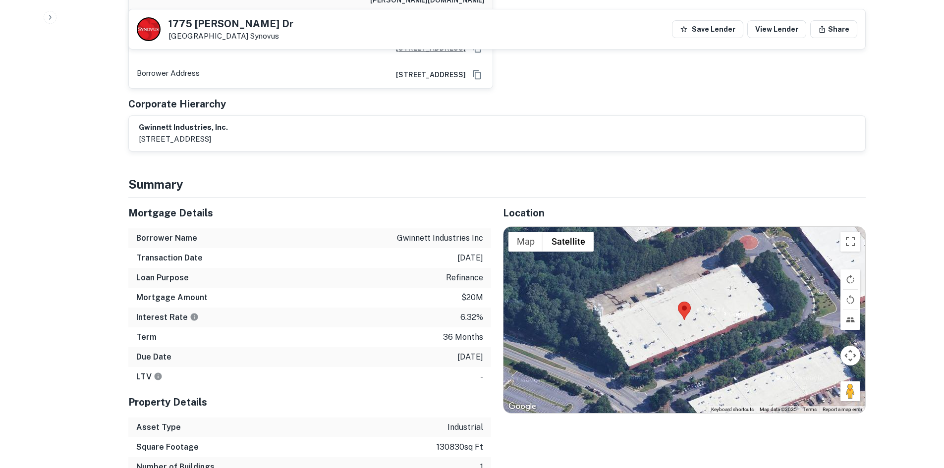
scroll to position [942, 0]
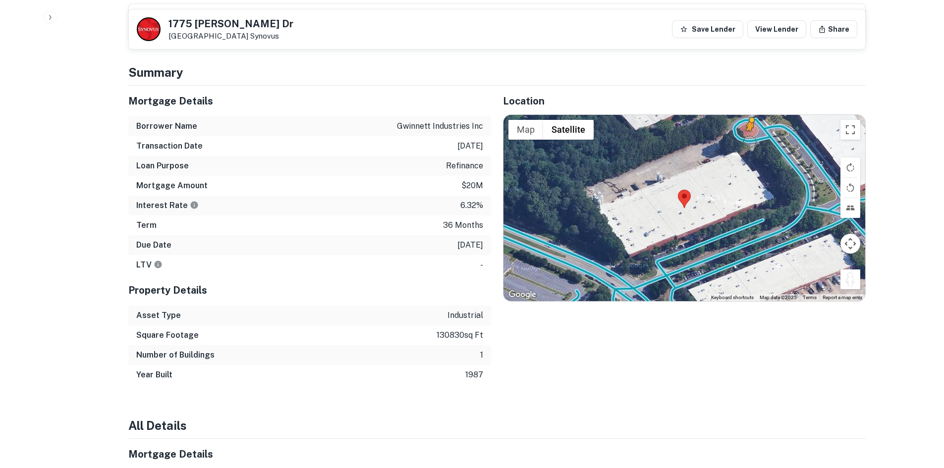
drag, startPoint x: 847, startPoint y: 238, endPoint x: 748, endPoint y: 101, distance: 169.3
click at [748, 115] on div "To activate drag with keyboard, press Alt + Enter. Once in keyboard drag state,…" at bounding box center [685, 208] width 362 height 186
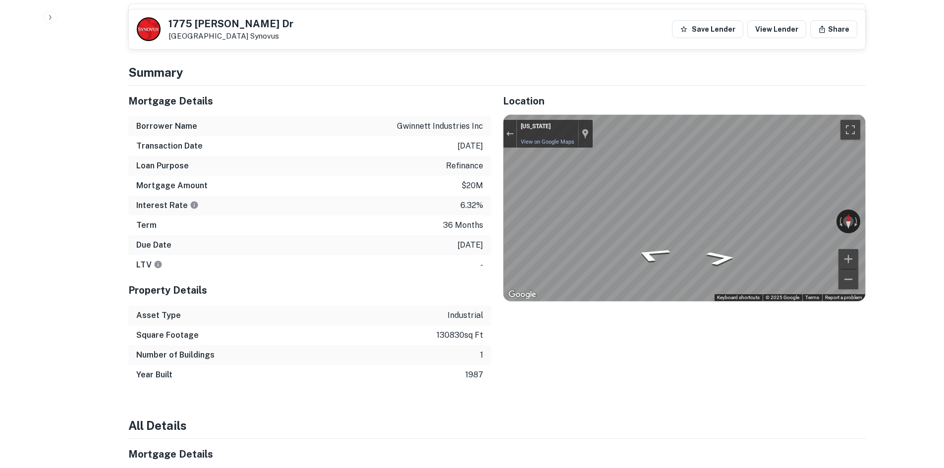
click at [310, 168] on div "Mortgage Details Borrower Name gwinnett industries inc Transaction Date 4/27/20…" at bounding box center [490, 235] width 749 height 299
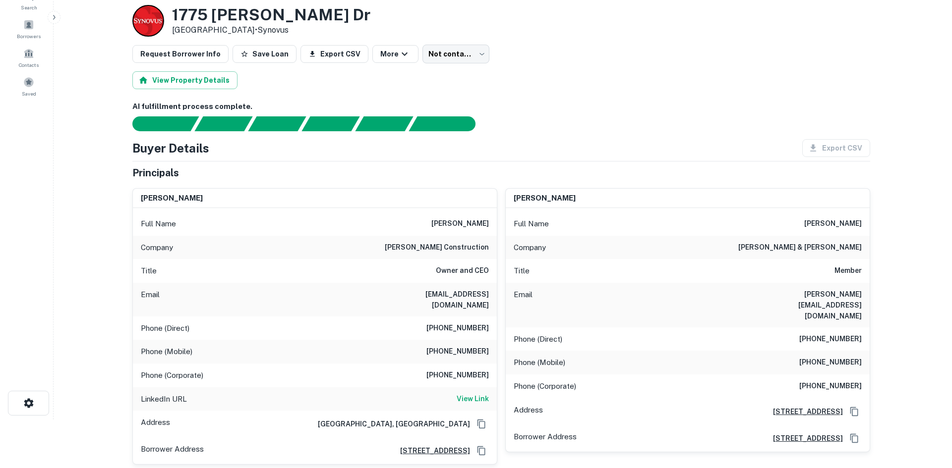
scroll to position [0, 0]
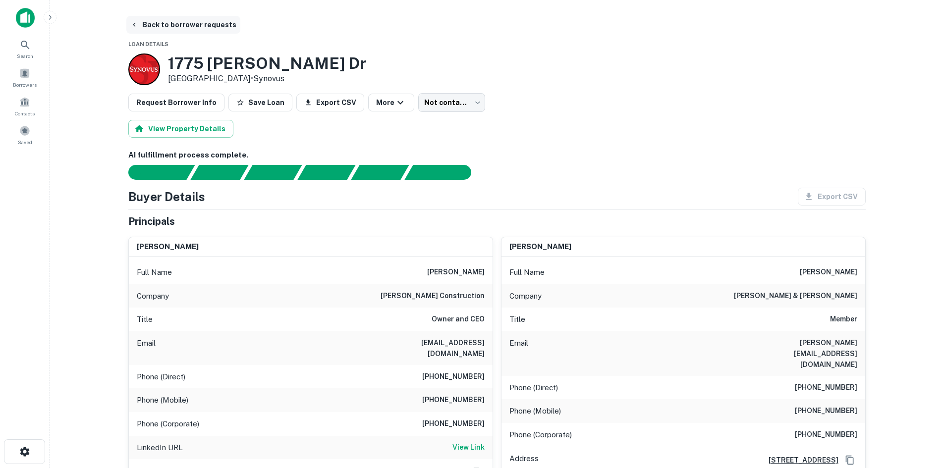
click at [176, 22] on button "Back to borrower requests" at bounding box center [183, 25] width 114 height 18
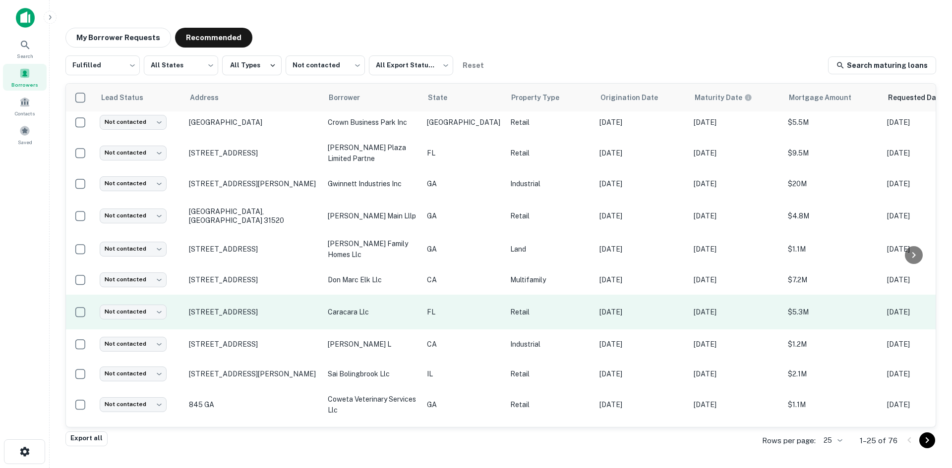
scroll to position [50, 0]
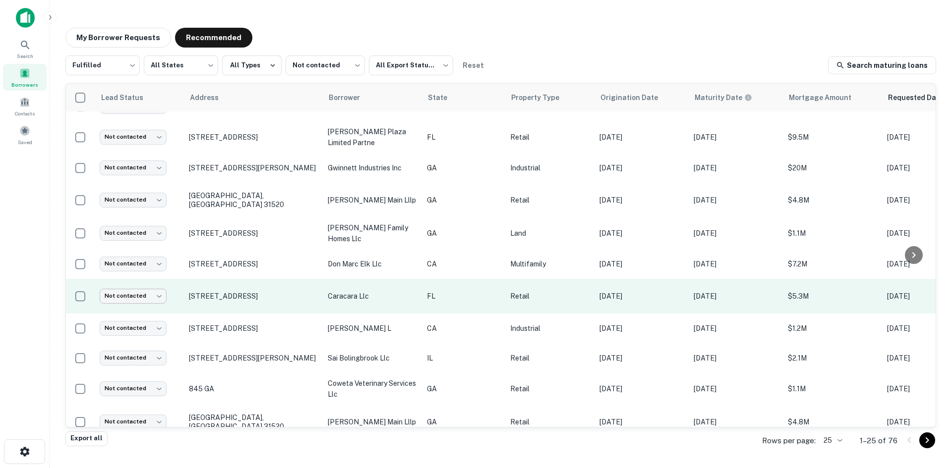
click at [165, 293] on body "Search Borrowers Contacts Saved My Borrower Requests Recommended Fulfilled ****…" at bounding box center [476, 234] width 952 height 468
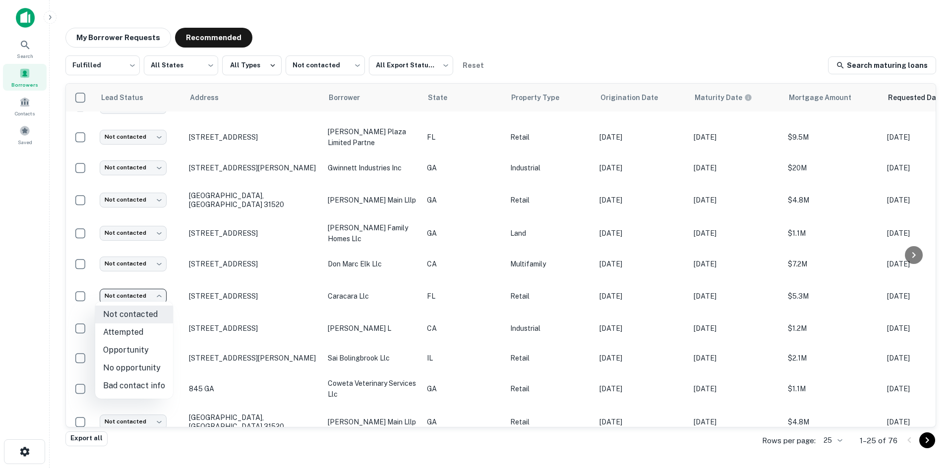
click at [152, 371] on li "No opportunity" at bounding box center [134, 368] width 78 height 18
type input "**********"
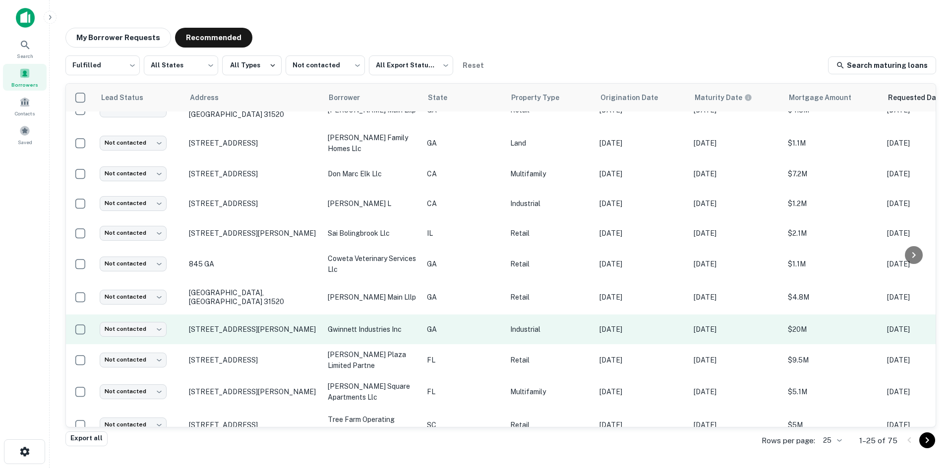
scroll to position [149, 0]
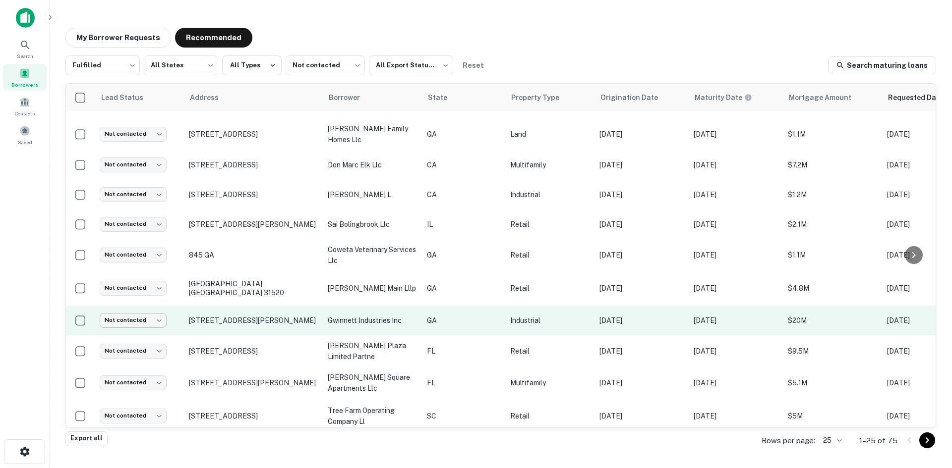
click at [148, 314] on body "Search Borrowers Contacts Saved My Borrower Requests Recommended Fulfilled ****…" at bounding box center [476, 234] width 952 height 468
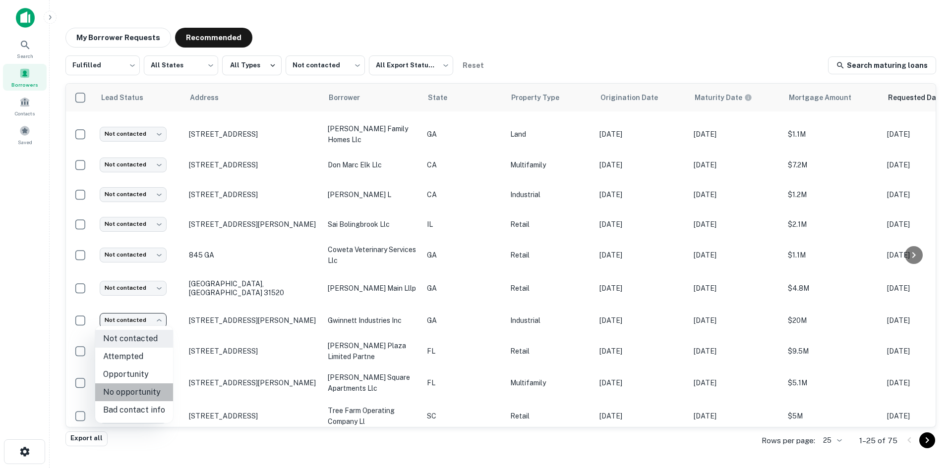
click at [154, 398] on li "No opportunity" at bounding box center [134, 393] width 78 height 18
type input "**********"
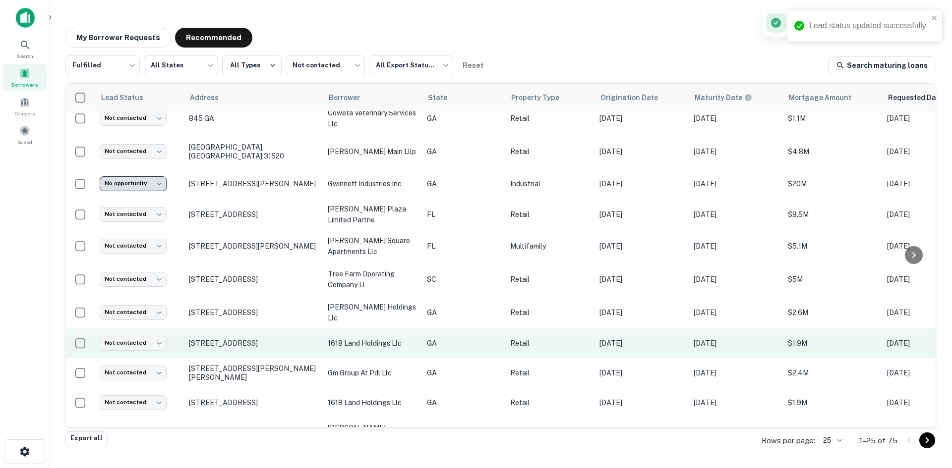
scroll to position [297, 0]
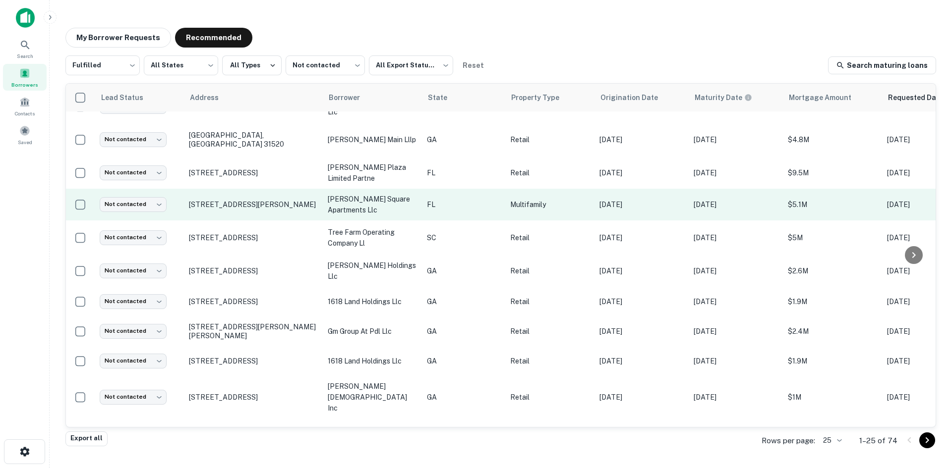
click at [305, 197] on td "7000 Lillian Hwy Pensacola, FL 32506" at bounding box center [253, 205] width 139 height 32
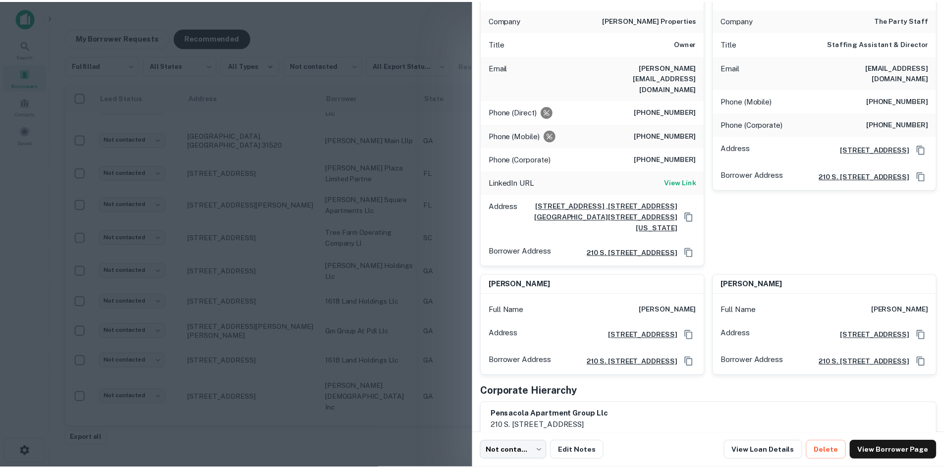
scroll to position [160, 0]
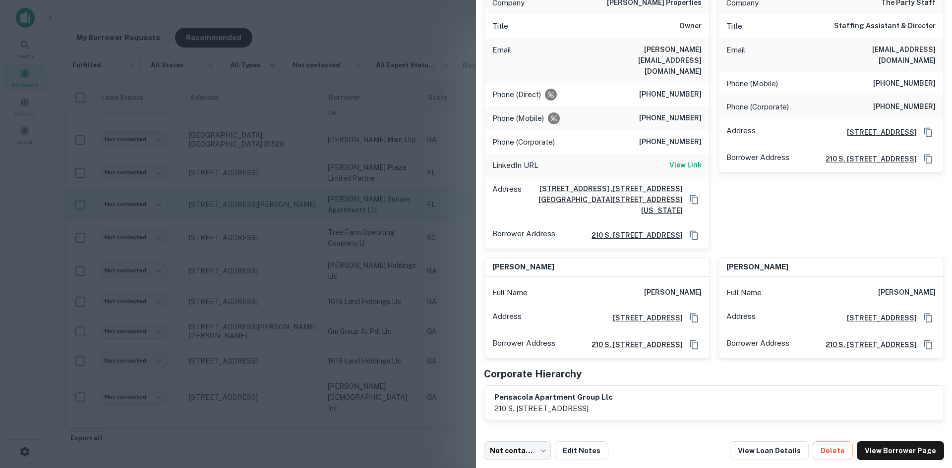
click at [428, 198] on div at bounding box center [476, 234] width 952 height 468
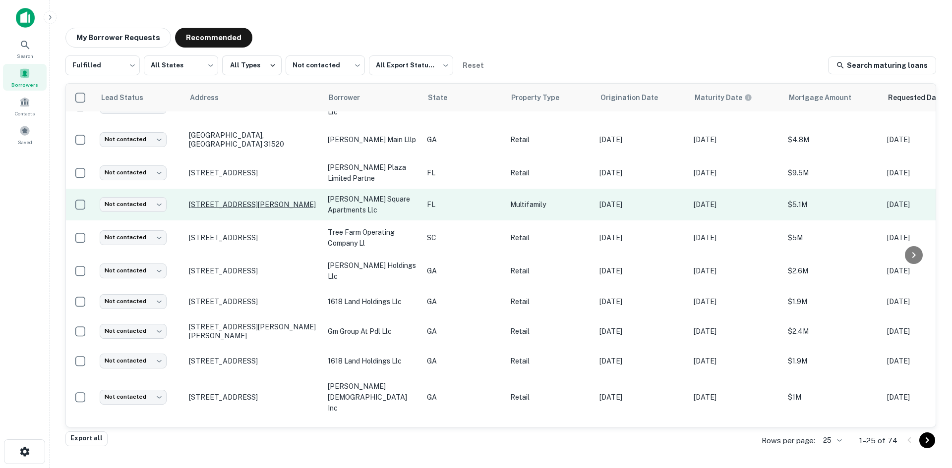
click at [233, 200] on p "7000 Lillian Hwy Pensacola, FL 32506" at bounding box center [253, 204] width 129 height 9
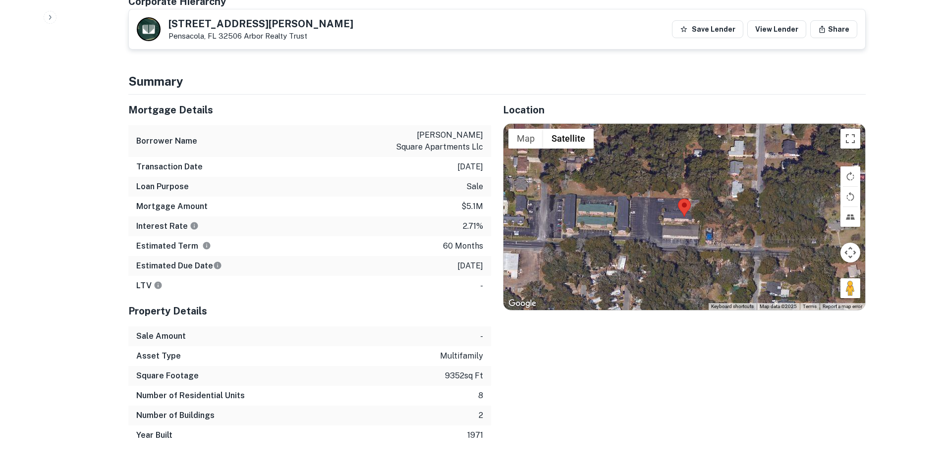
scroll to position [644, 0]
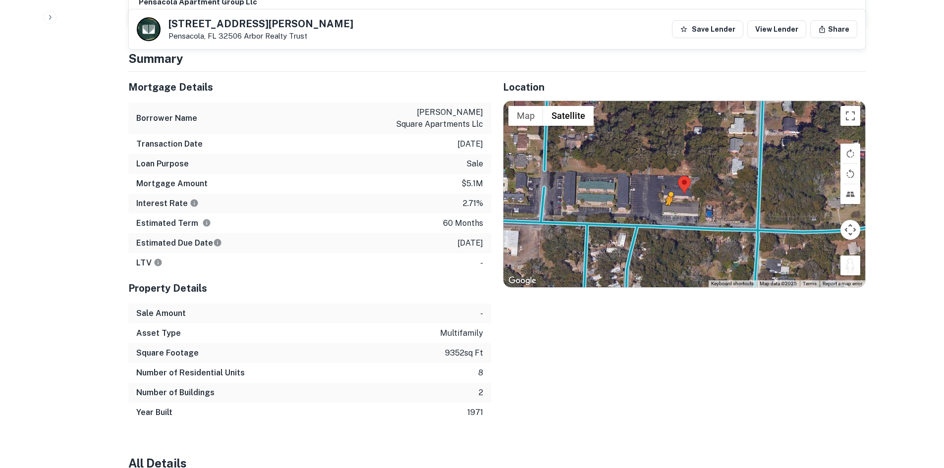
drag, startPoint x: 857, startPoint y: 243, endPoint x: 654, endPoint y: 192, distance: 209.4
click at [654, 192] on div "To activate drag with keyboard, press Alt + Enter. Once in keyboard drag state,…" at bounding box center [685, 194] width 362 height 186
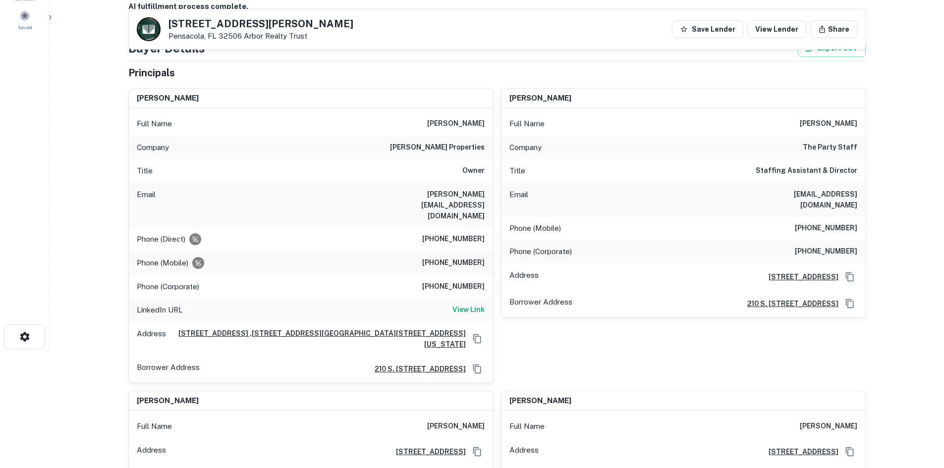
scroll to position [99, 0]
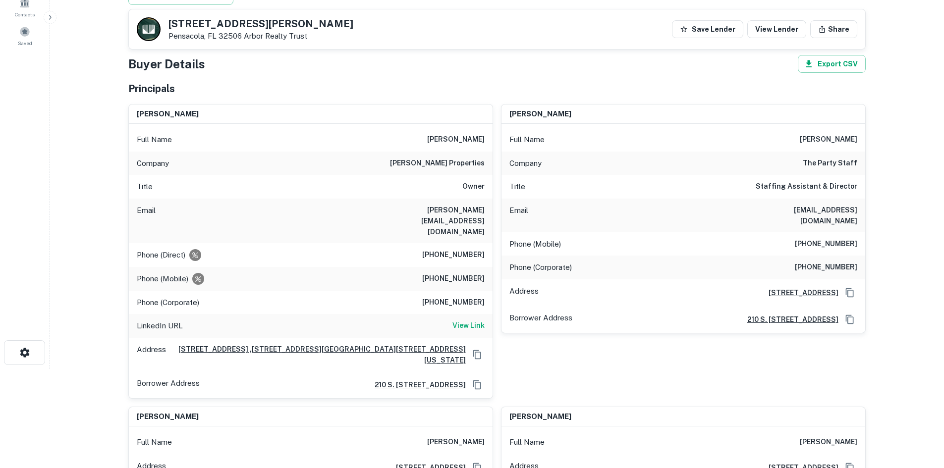
click at [447, 267] on div "Phone (Mobile) (816) 304-1541" at bounding box center [311, 279] width 364 height 24
copy h6 "(816) 304-1541"
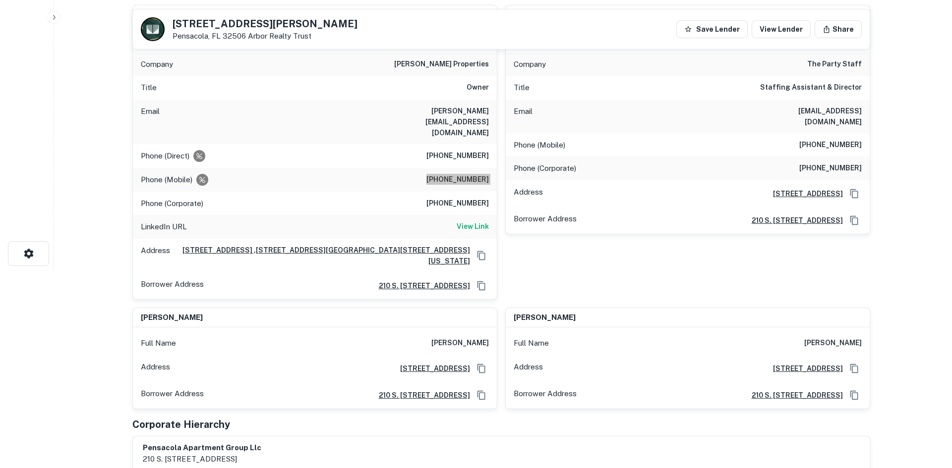
scroll to position [0, 0]
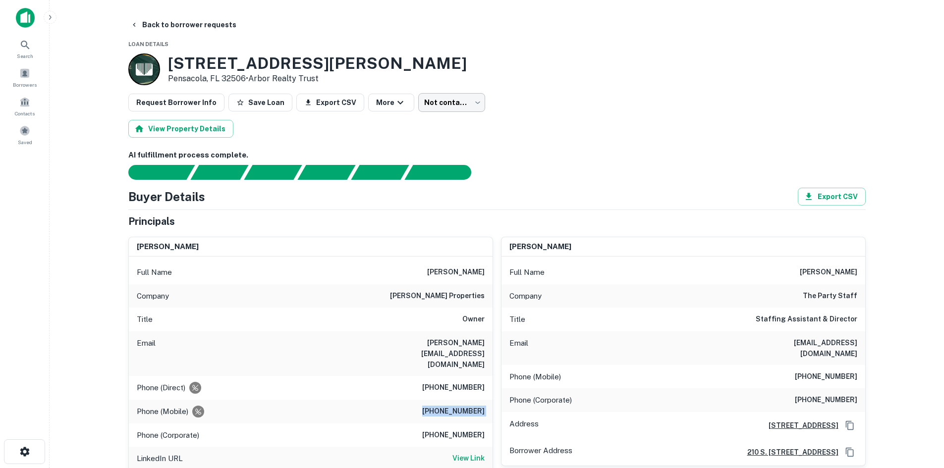
click at [435, 107] on body "Search Borrowers Contacts Saved Back to borrower requests Loan Details 7000 Lil…" at bounding box center [472, 234] width 944 height 468
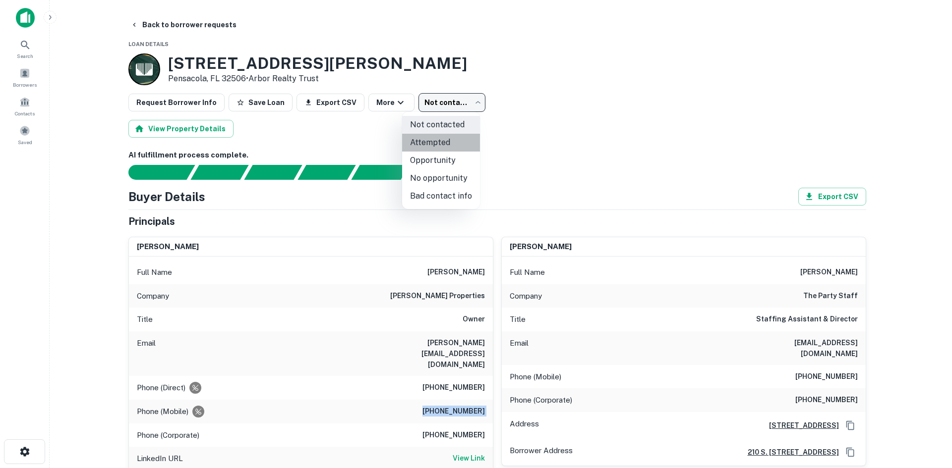
click at [443, 142] on li "Attempted" at bounding box center [441, 143] width 78 height 18
type input "*********"
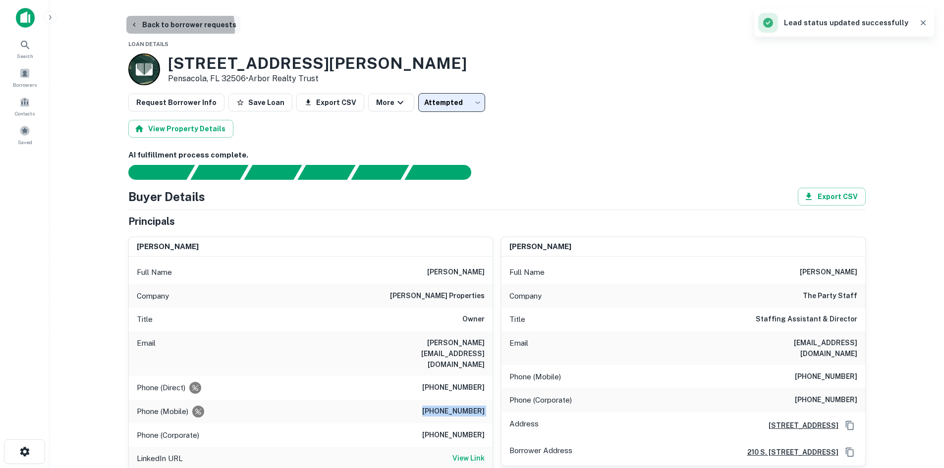
click at [173, 28] on button "Back to borrower requests" at bounding box center [183, 25] width 114 height 18
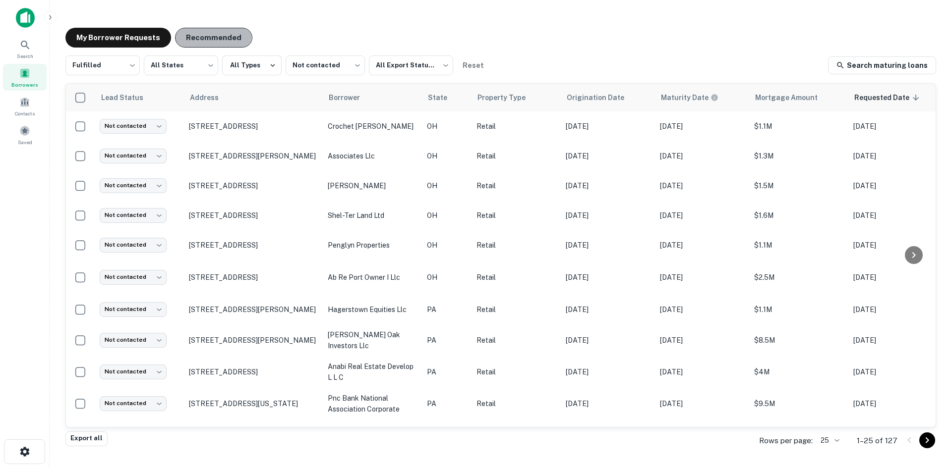
click at [187, 31] on button "Recommended" at bounding box center [213, 38] width 77 height 20
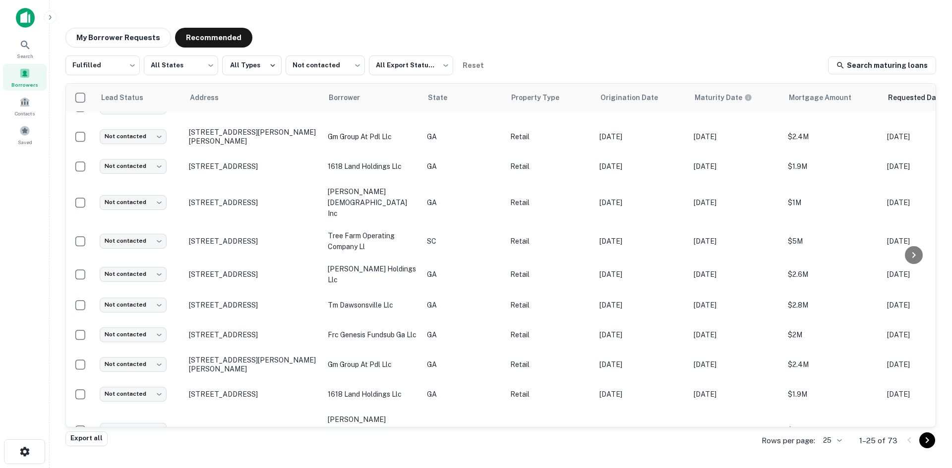
scroll to position [467, 0]
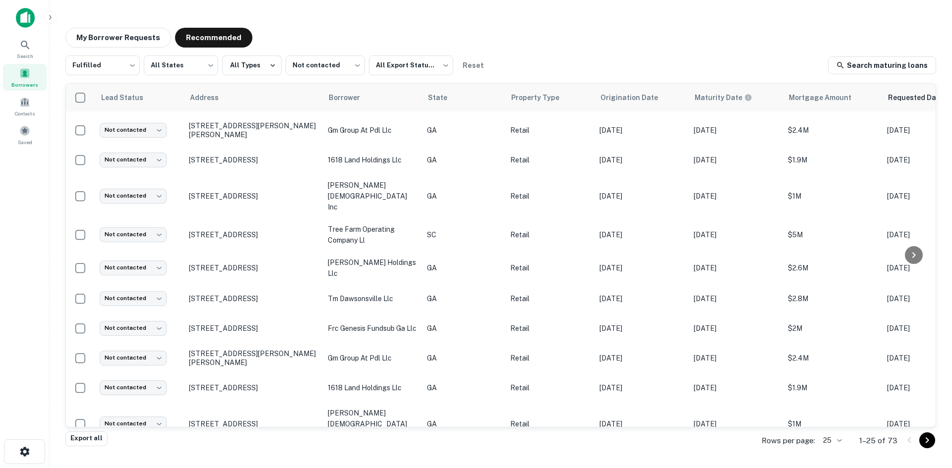
click at [927, 442] on icon "Go to next page" at bounding box center [926, 441] width 3 height 6
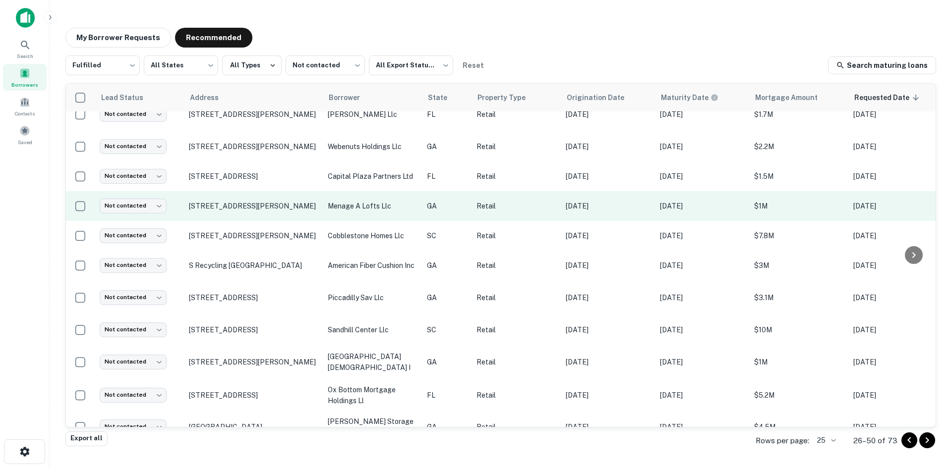
scroll to position [470, 0]
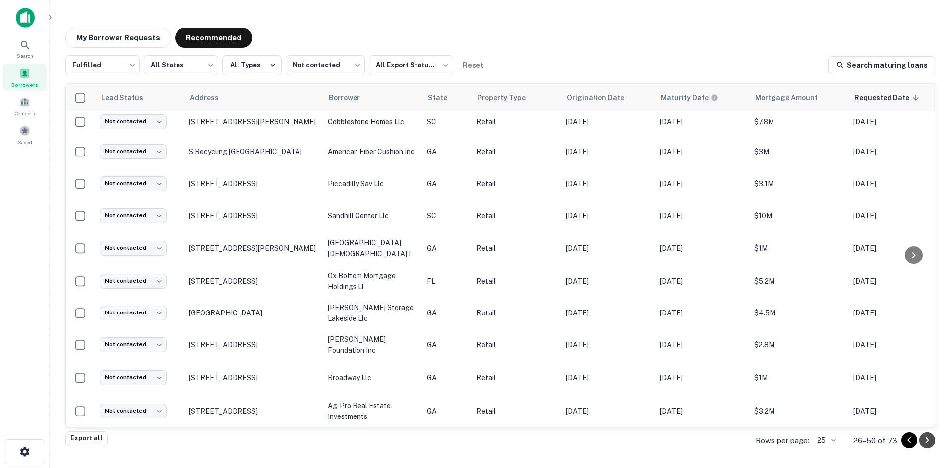
click at [928, 440] on icon "Go to next page" at bounding box center [926, 441] width 3 height 6
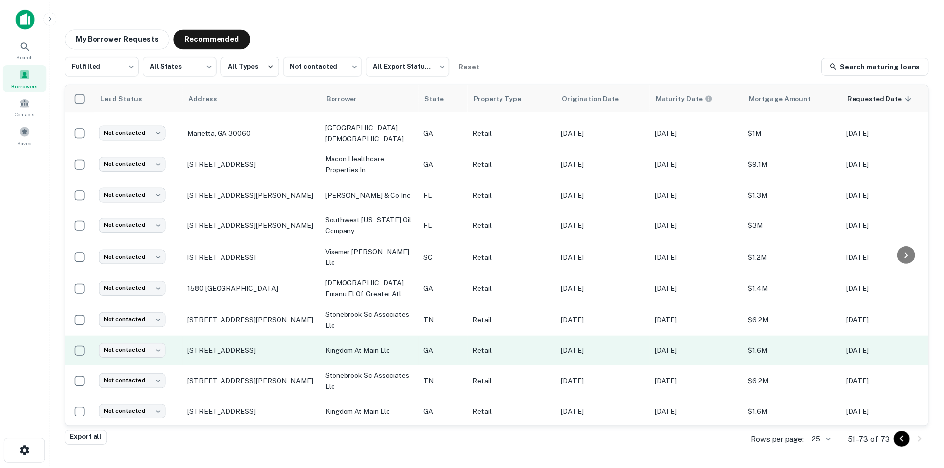
scroll to position [403, 0]
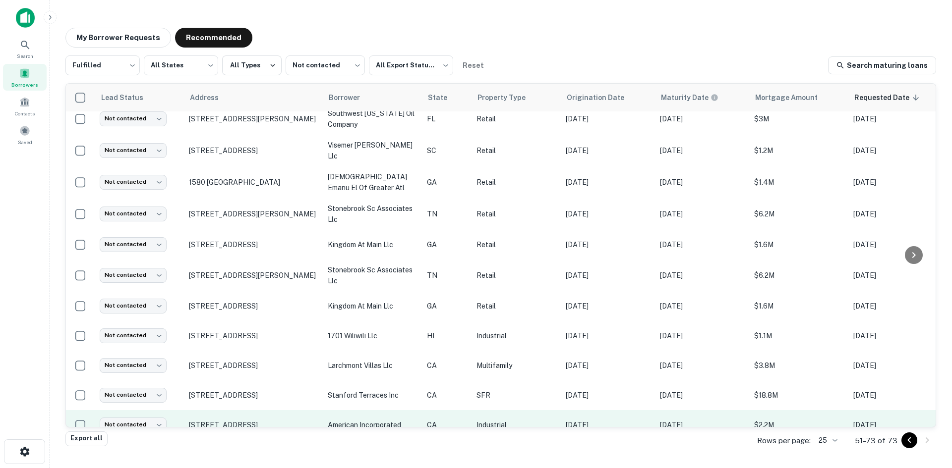
click at [278, 421] on p "3930 Rosedale Hwy Bakersfield, CA 93308" at bounding box center [253, 425] width 129 height 9
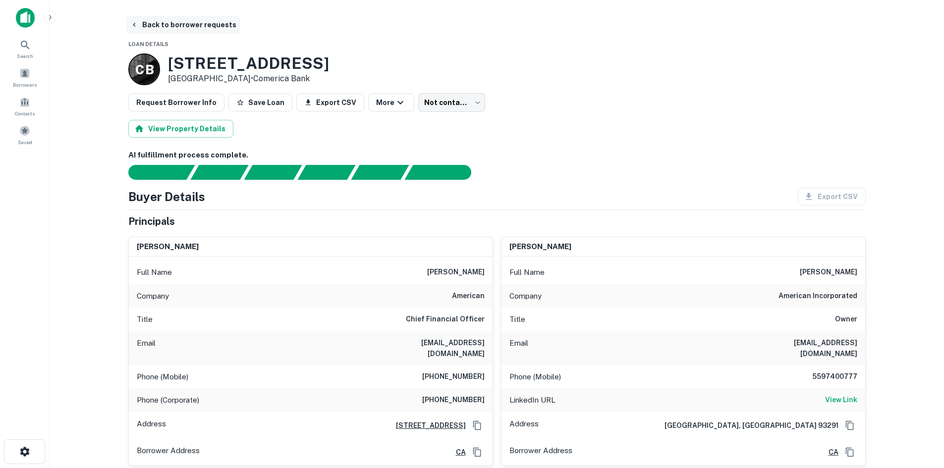
drag, startPoint x: 191, startPoint y: 12, endPoint x: 190, endPoint y: 21, distance: 8.9
click at [190, 21] on main "Back to borrower requests Loan Details C B 3930 Rosedale Hwy Bakersfield, CA 93…" at bounding box center [497, 234] width 895 height 468
click at [190, 21] on button "Back to borrower requests" at bounding box center [183, 25] width 114 height 18
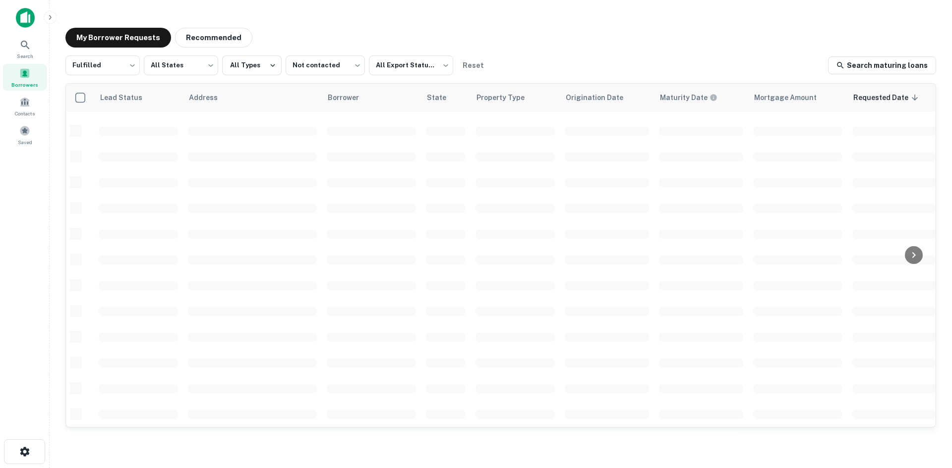
scroll to position [336, 0]
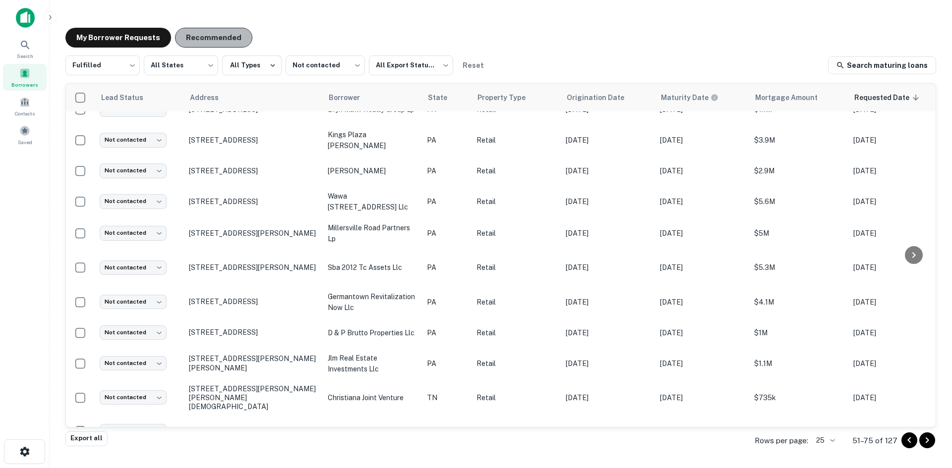
click at [226, 44] on button "Recommended" at bounding box center [213, 38] width 77 height 20
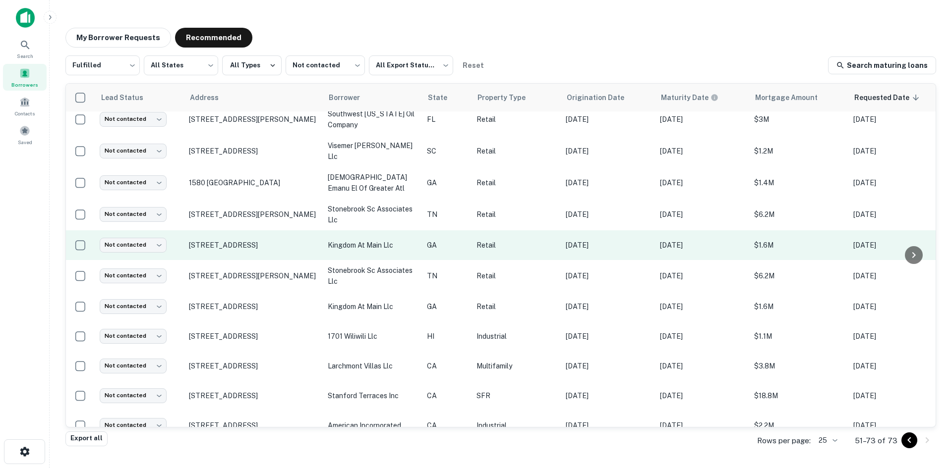
scroll to position [403, 0]
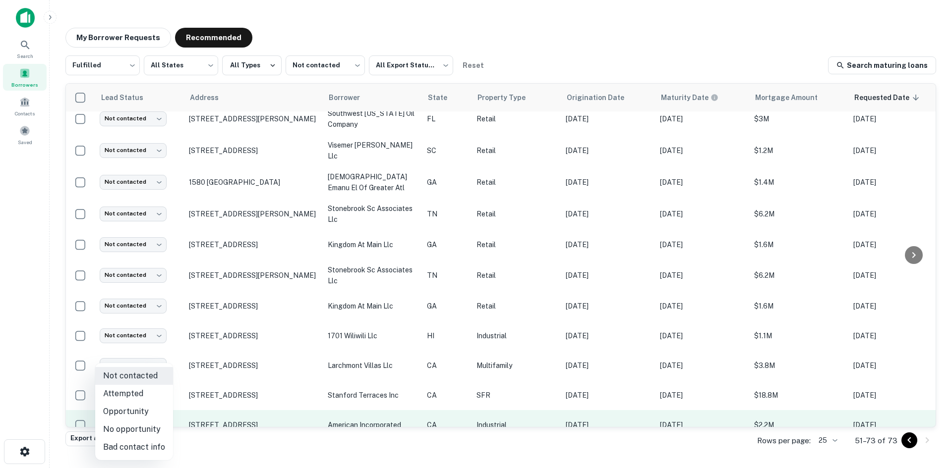
click at [142, 403] on body "Search Borrowers Contacts Saved My Borrower Requests Recommended Fulfilled ****…" at bounding box center [476, 234] width 952 height 468
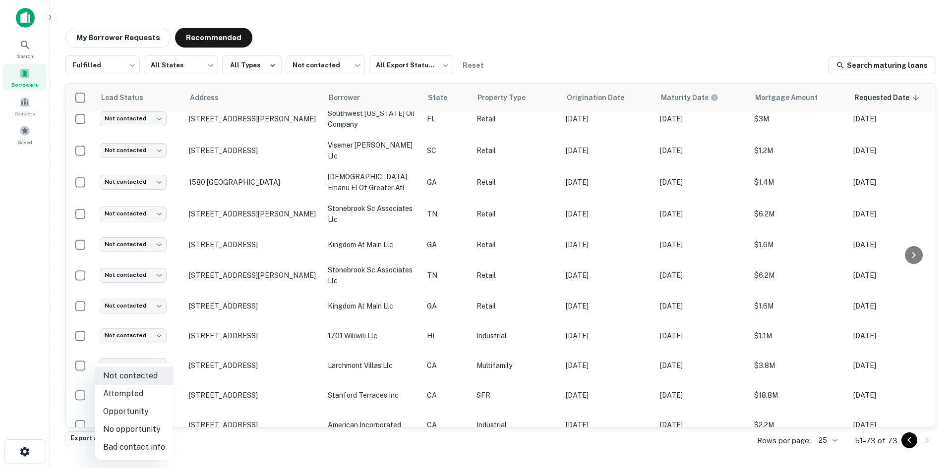
click at [158, 433] on li "No opportunity" at bounding box center [134, 430] width 78 height 18
type input "**********"
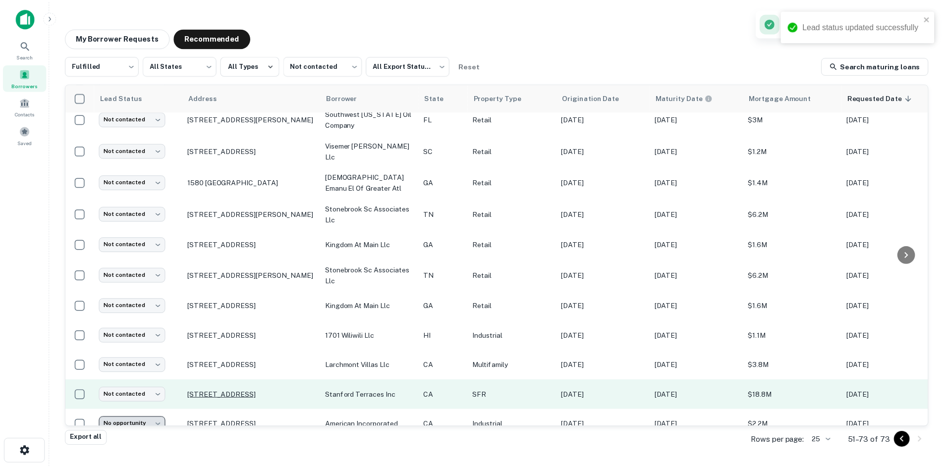
scroll to position [373, 0]
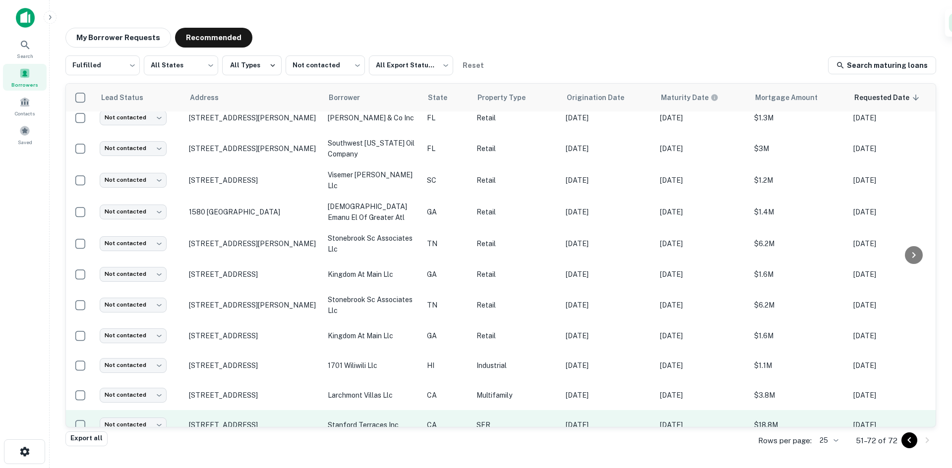
click at [248, 421] on p "3333 Marlee Way Rocklin, CA 95677" at bounding box center [253, 425] width 129 height 9
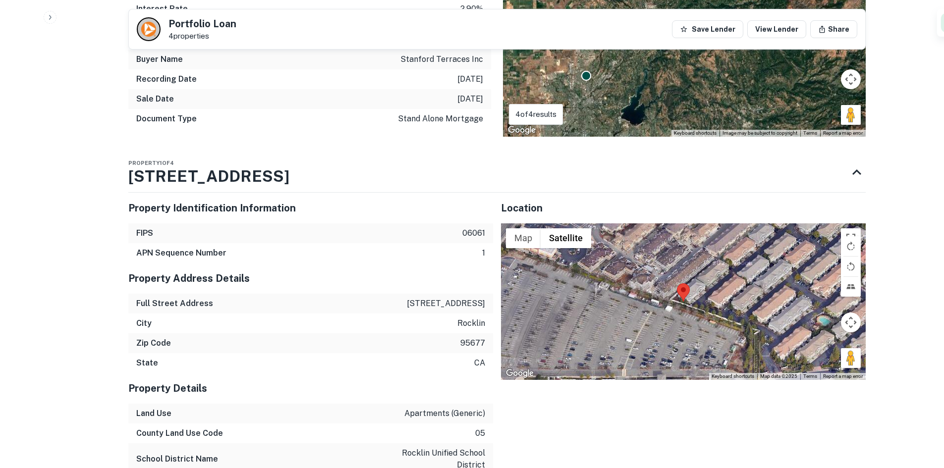
scroll to position [2726, 0]
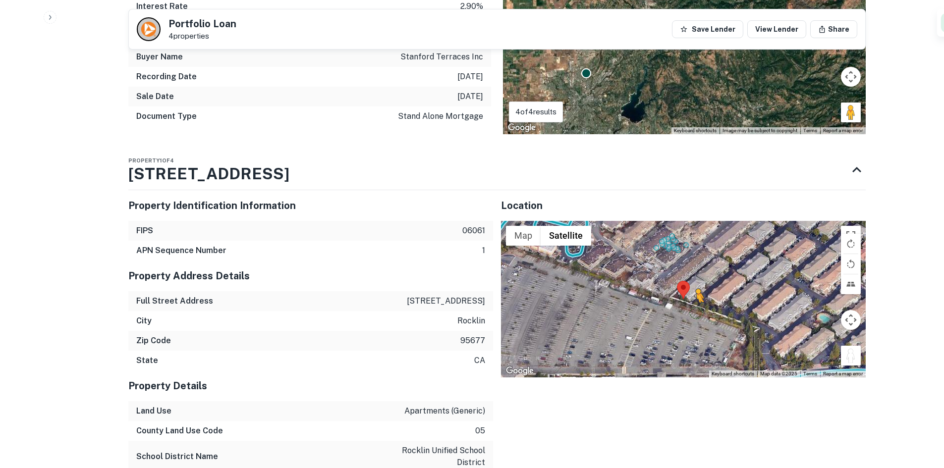
drag, startPoint x: 850, startPoint y: 225, endPoint x: 694, endPoint y: 176, distance: 163.6
click at [694, 221] on div "To activate drag with keyboard, press Alt + Enter. Once in keyboard drag state,…" at bounding box center [683, 299] width 365 height 157
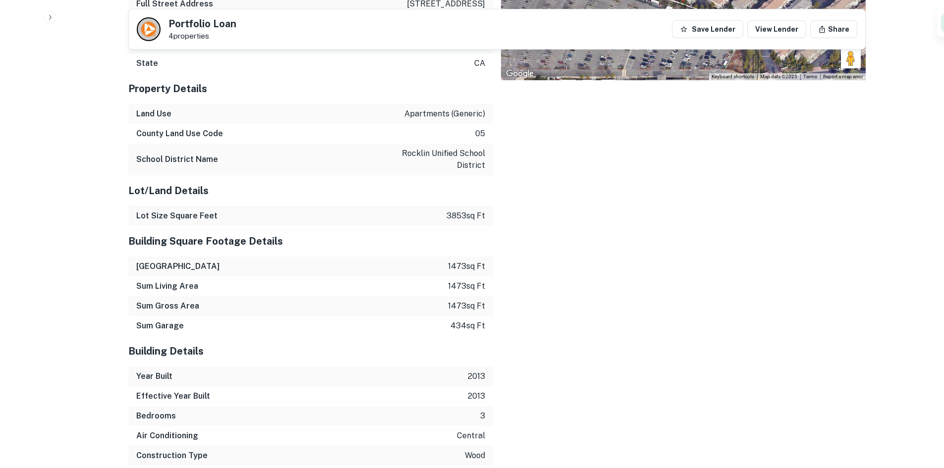
scroll to position [3185, 0]
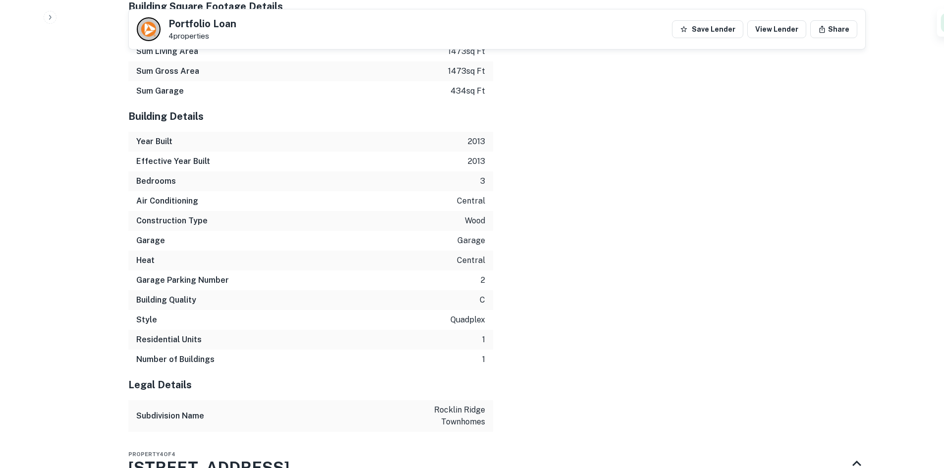
scroll to position [3482, 0]
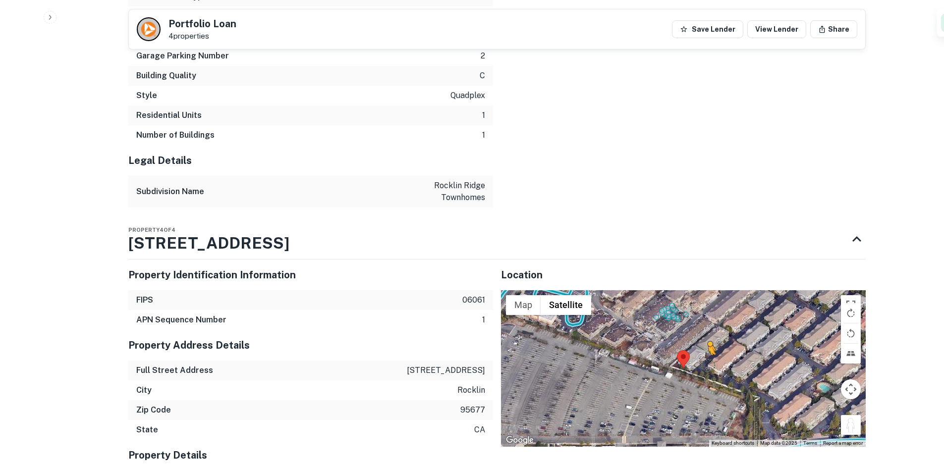
drag, startPoint x: 860, startPoint y: 295, endPoint x: 707, endPoint y: 229, distance: 166.5
click at [707, 290] on div "To activate drag with keyboard, press Alt + Enter. Once in keyboard drag state,…" at bounding box center [683, 368] width 365 height 157
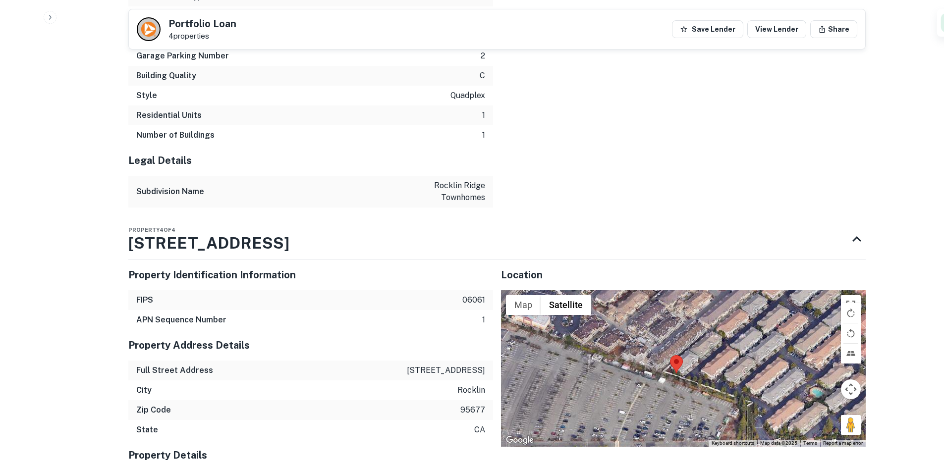
drag, startPoint x: 724, startPoint y: 276, endPoint x: 711, endPoint y: 283, distance: 14.7
click at [711, 290] on div "No data available." at bounding box center [683, 368] width 365 height 157
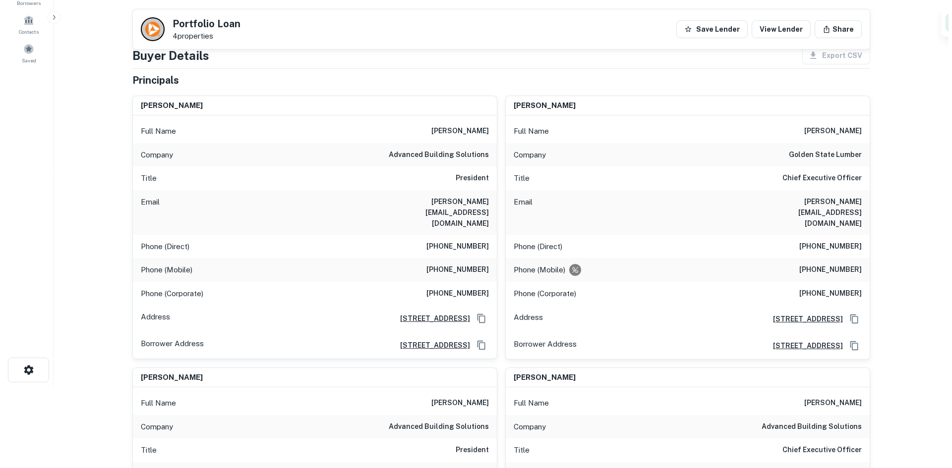
scroll to position [0, 0]
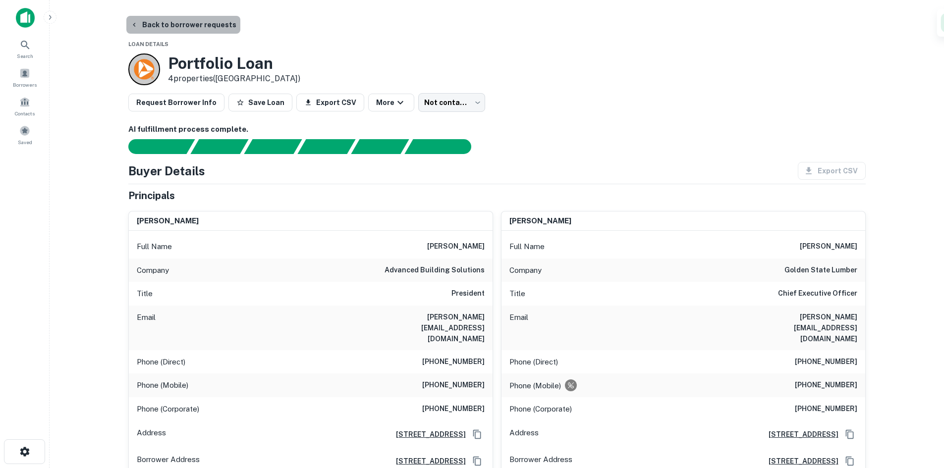
click at [184, 23] on button "Back to borrower requests" at bounding box center [183, 25] width 114 height 18
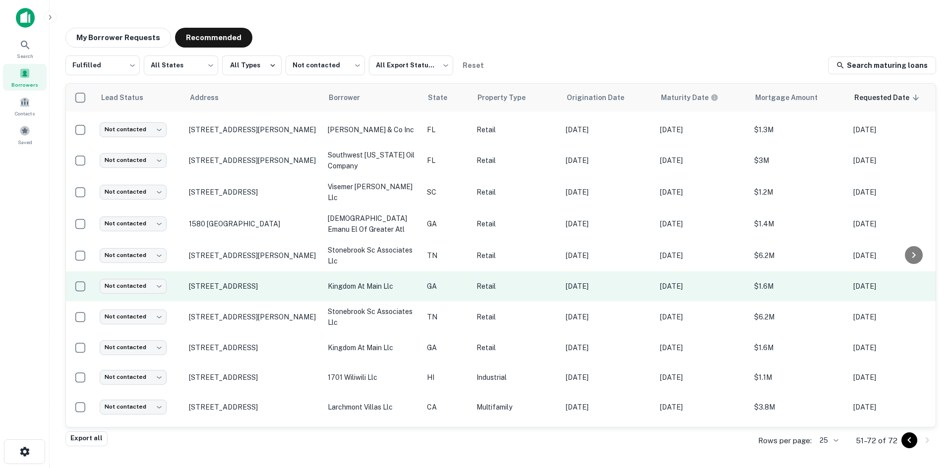
scroll to position [373, 0]
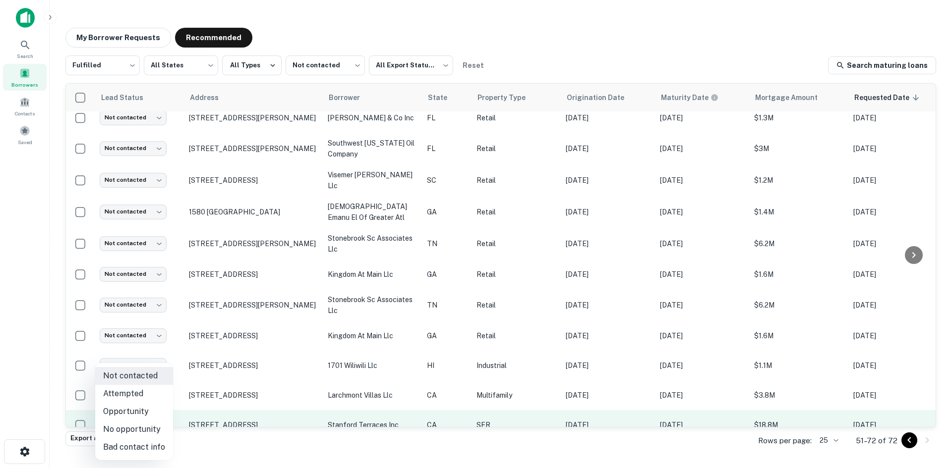
click at [121, 405] on body "Search Borrowers Contacts Saved My Borrower Requests Recommended Fulfilled ****…" at bounding box center [476, 234] width 952 height 468
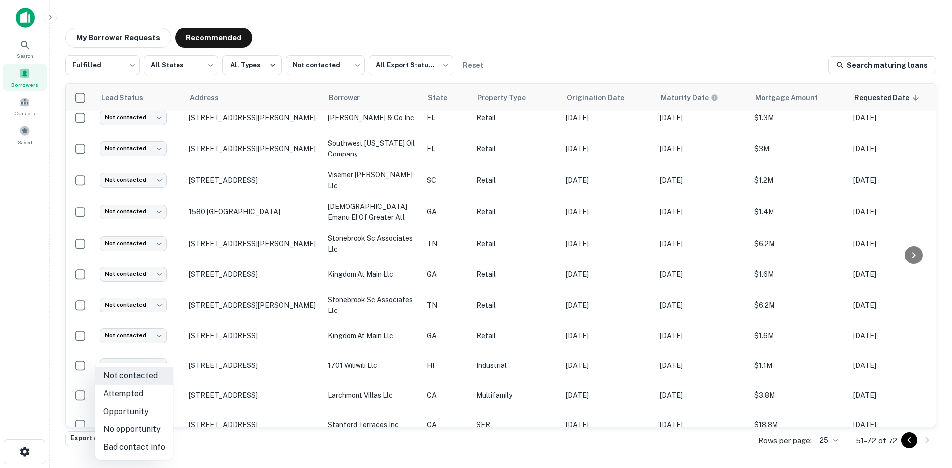
click at [114, 431] on li "No opportunity" at bounding box center [134, 430] width 78 height 18
type input "**********"
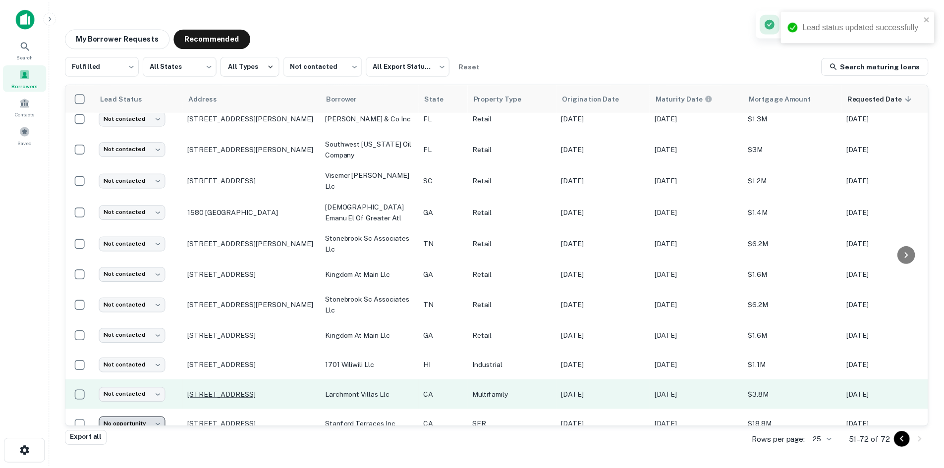
scroll to position [343, 0]
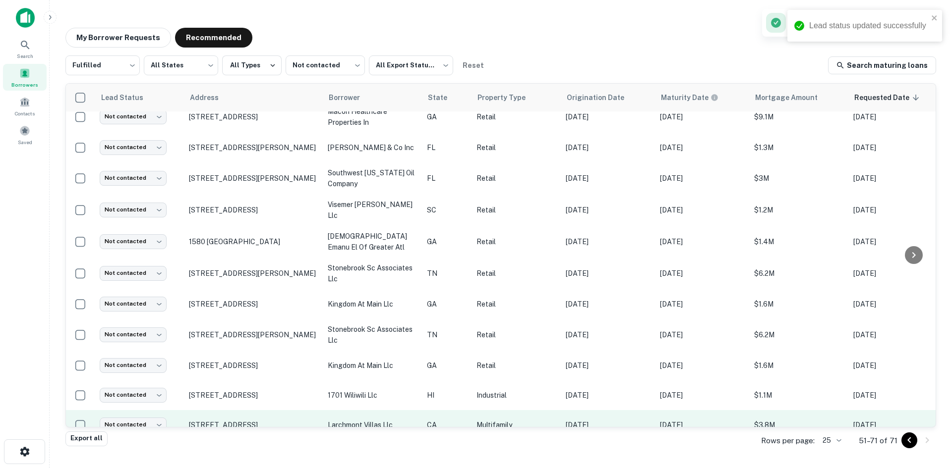
click at [205, 421] on p "1008 N El Centro Ave Los Angeles, CA 90038" at bounding box center [253, 425] width 129 height 9
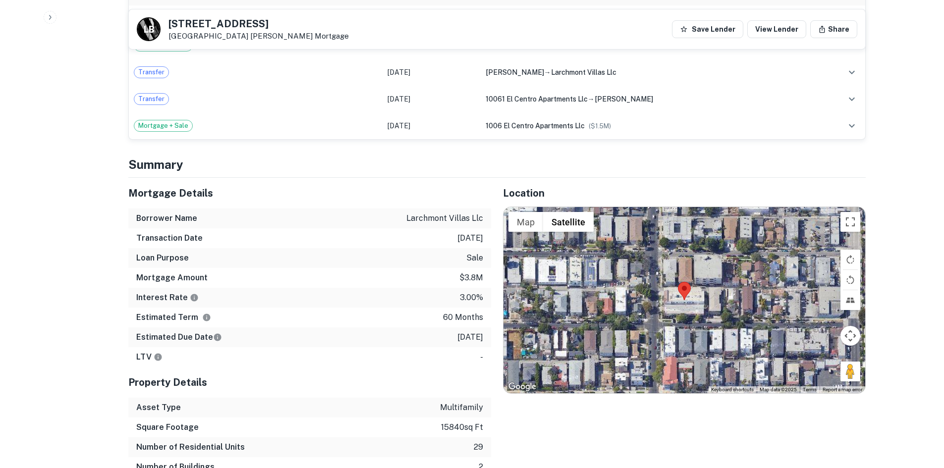
scroll to position [743, 0]
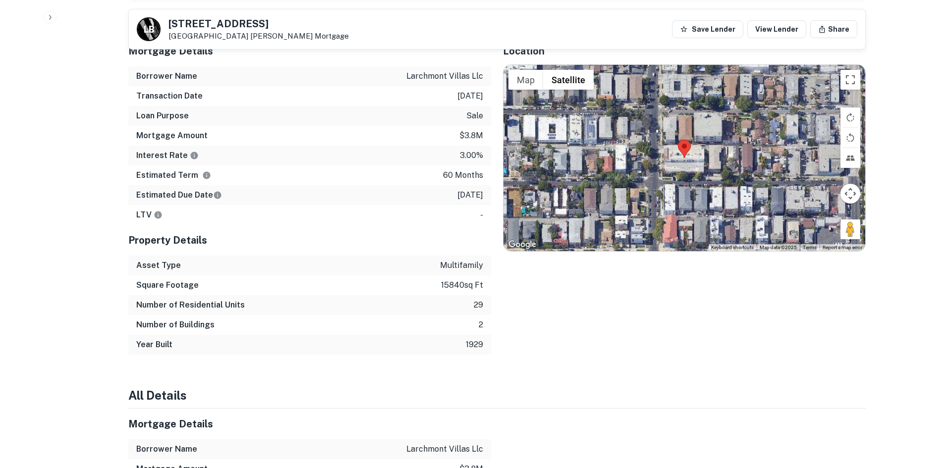
drag, startPoint x: 842, startPoint y: 211, endPoint x: 699, endPoint y: 139, distance: 160.5
click at [699, 139] on div "Map Terrain Satellite Labels Keyboard shortcuts Map Data Map data ©2025 Map dat…" at bounding box center [685, 158] width 362 height 186
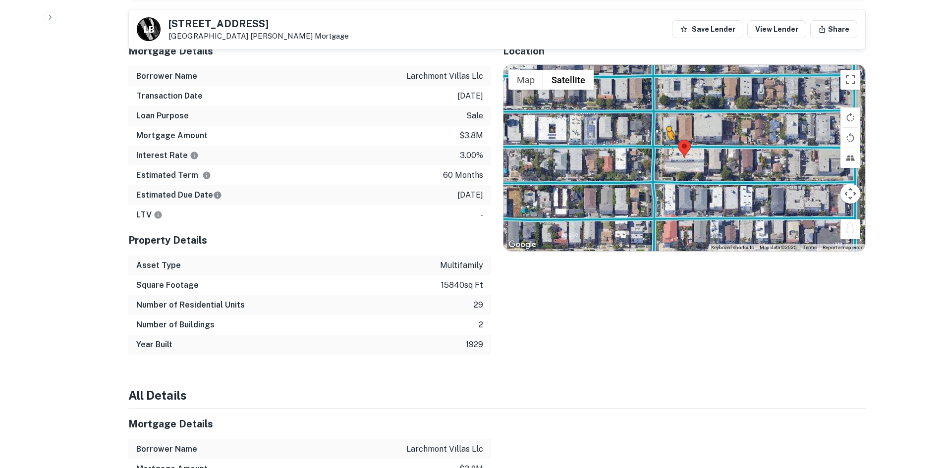
drag, startPoint x: 842, startPoint y: 217, endPoint x: 665, endPoint y: 140, distance: 193.5
click at [665, 140] on div "To activate drag with keyboard, press Alt + Enter. Once in keyboard drag state,…" at bounding box center [685, 158] width 362 height 186
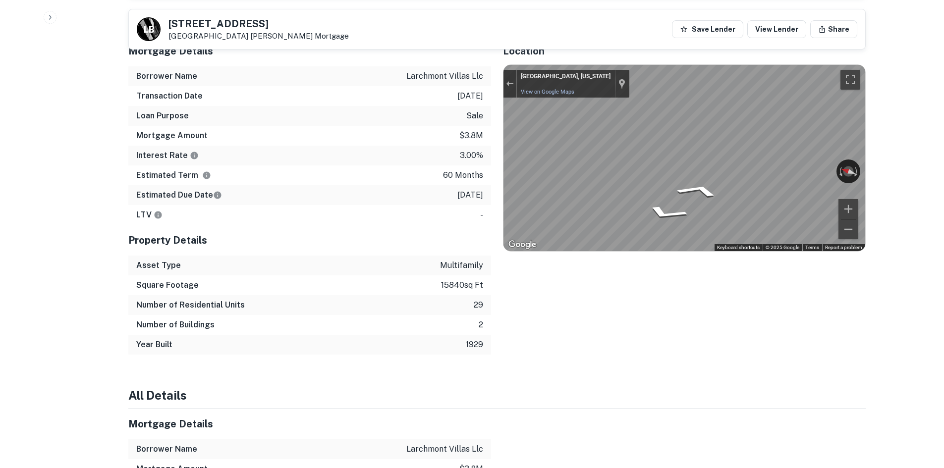
click at [497, 160] on div "Location ← Move left → Move right ↑ Move up ↓ Move down + Zoom in - Zoom out Ho…" at bounding box center [678, 195] width 375 height 319
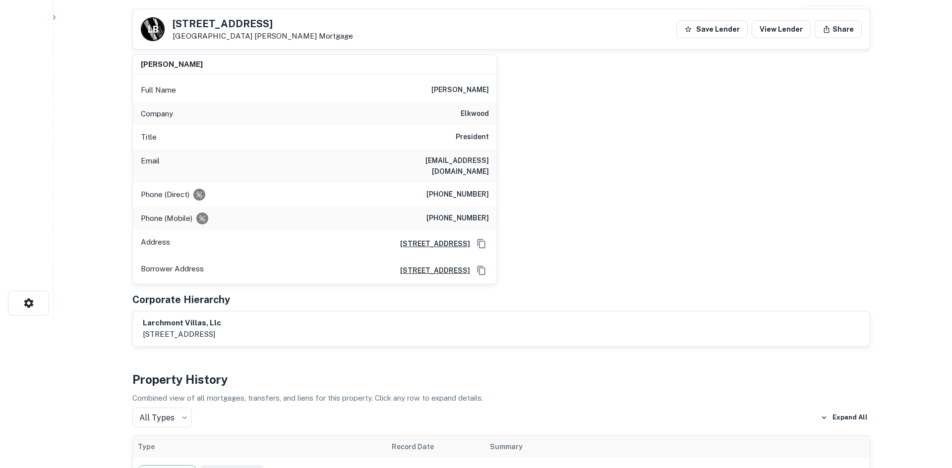
scroll to position [0, 0]
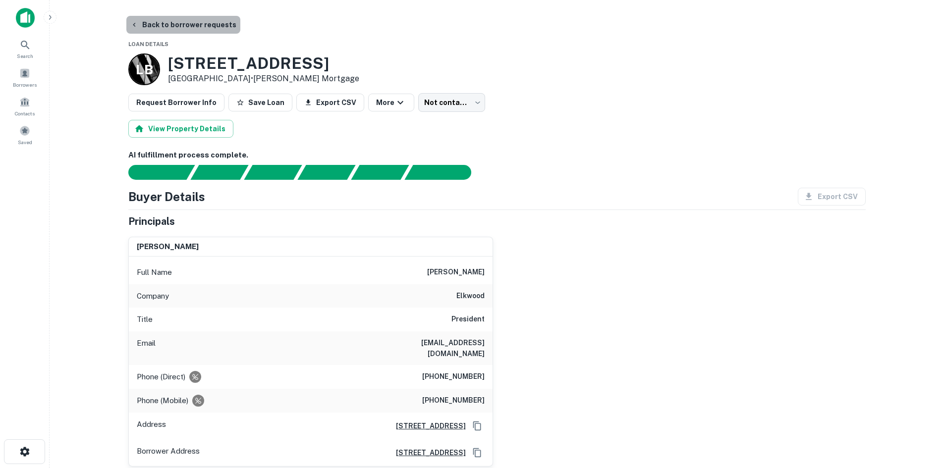
click at [220, 21] on button "Back to borrower requests" at bounding box center [183, 25] width 114 height 18
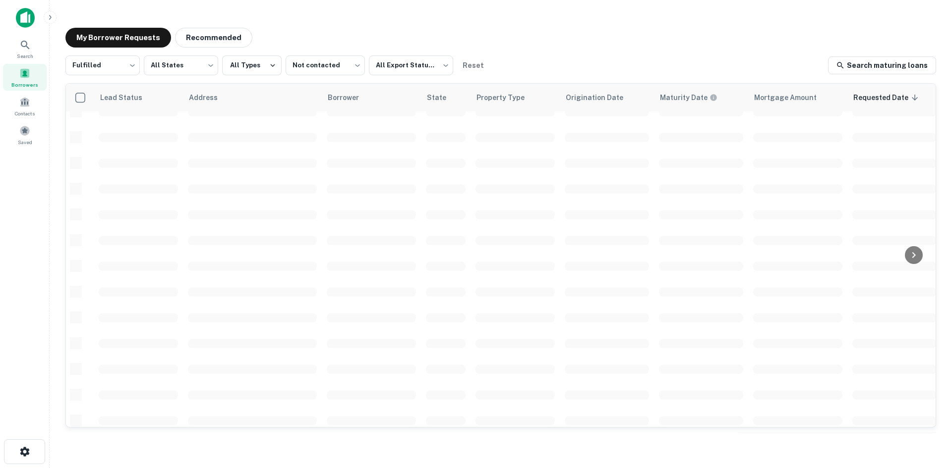
scroll to position [336, 0]
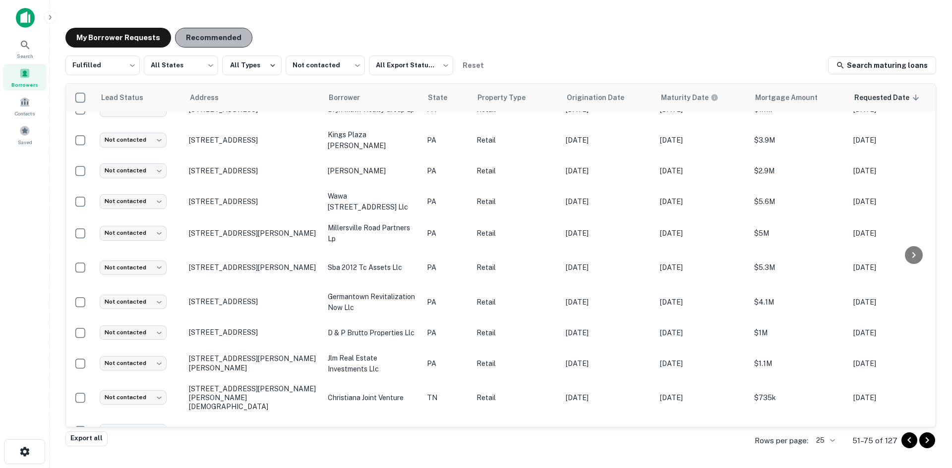
click at [229, 45] on button "Recommended" at bounding box center [213, 38] width 77 height 20
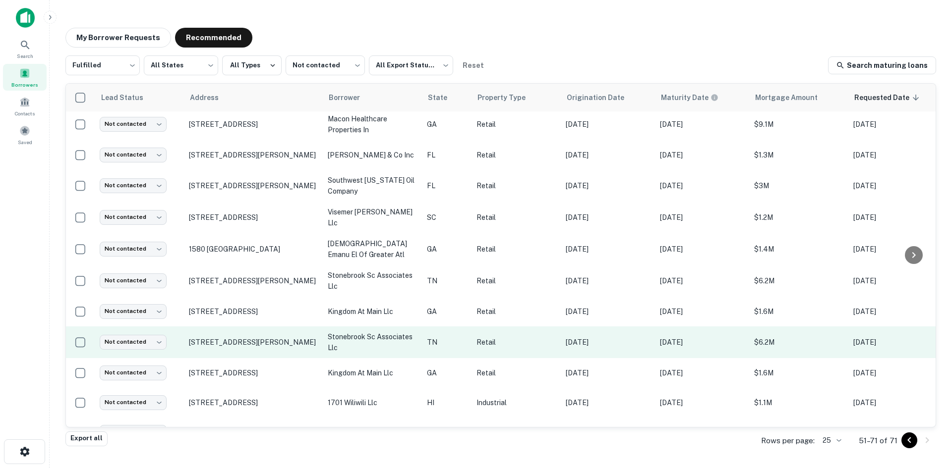
scroll to position [343, 0]
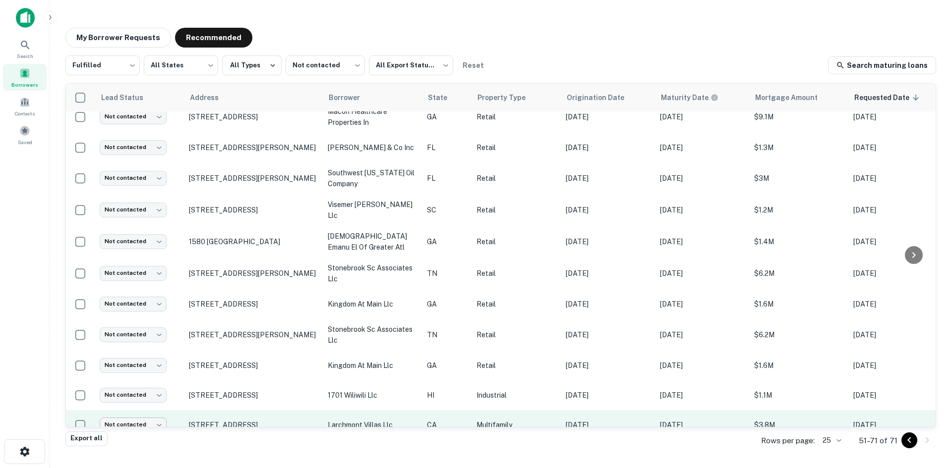
click at [124, 403] on body "Search Borrowers Contacts Saved My Borrower Requests Recommended Fulfilled ****…" at bounding box center [476, 234] width 952 height 468
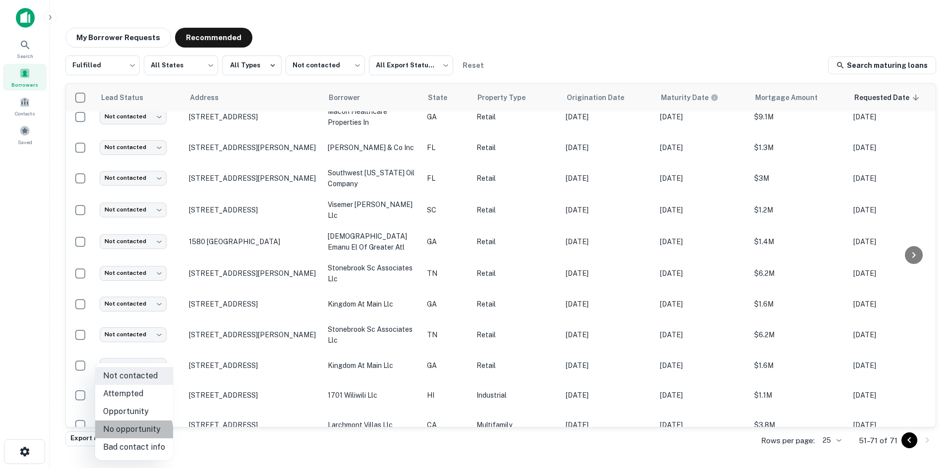
click at [130, 433] on li "No opportunity" at bounding box center [134, 430] width 78 height 18
type input "**********"
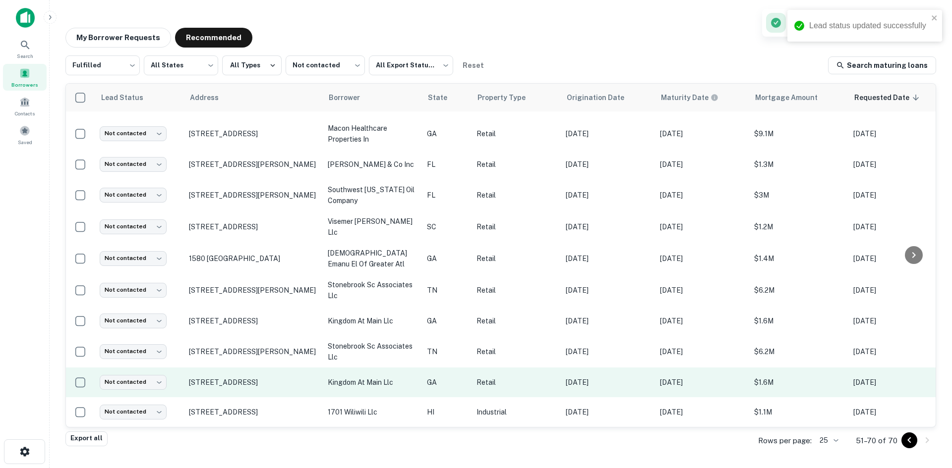
scroll to position [314, 0]
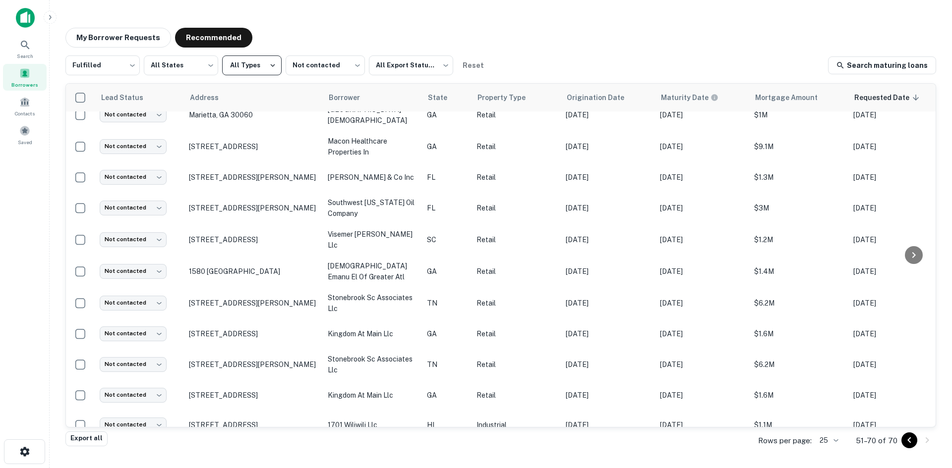
click at [250, 70] on button "All Types" at bounding box center [251, 66] width 59 height 20
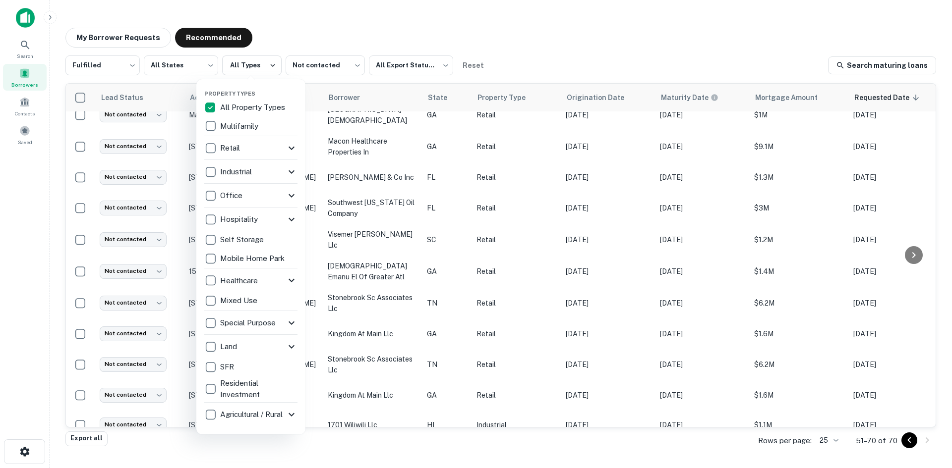
click at [244, 148] on div "Retail" at bounding box center [244, 148] width 81 height 17
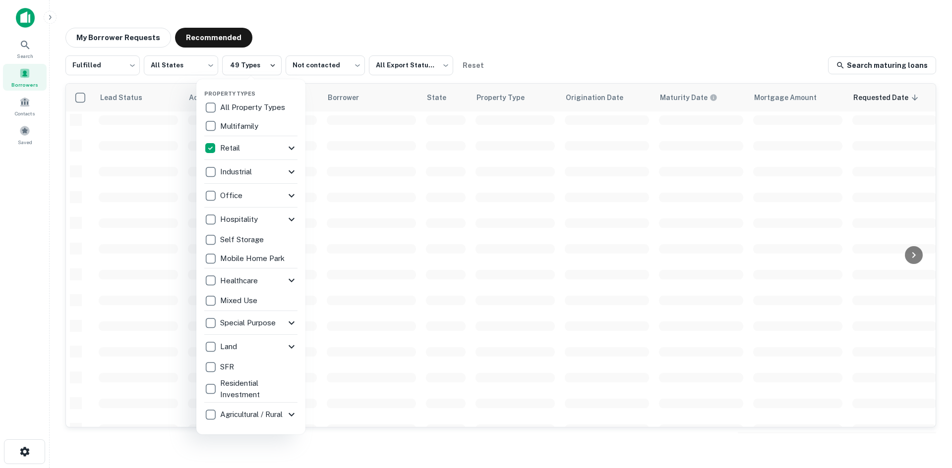
click at [327, 21] on div at bounding box center [476, 234] width 952 height 468
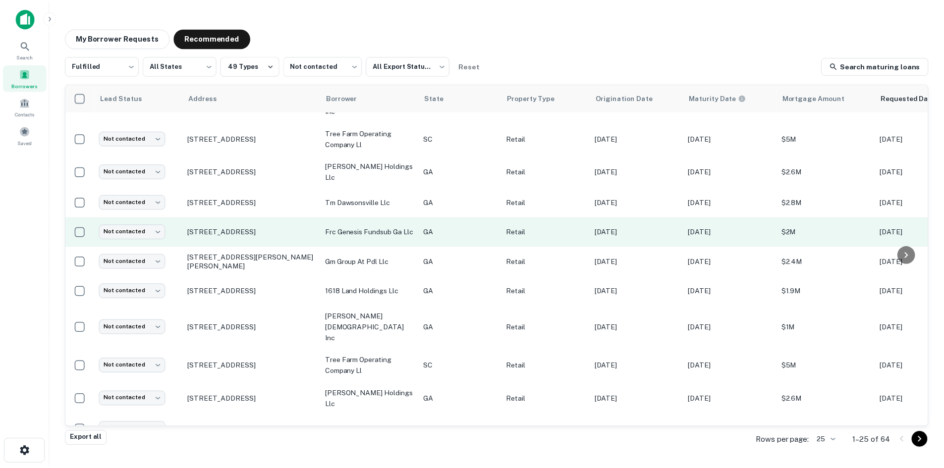
scroll to position [474, 0]
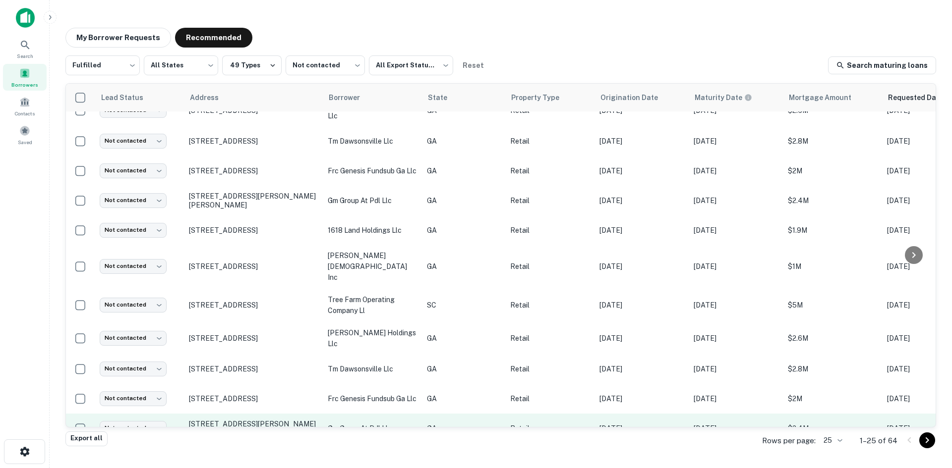
click at [306, 420] on p "863 Ponce De Leon Ave Ne Atlanta, GA 30306" at bounding box center [253, 429] width 129 height 18
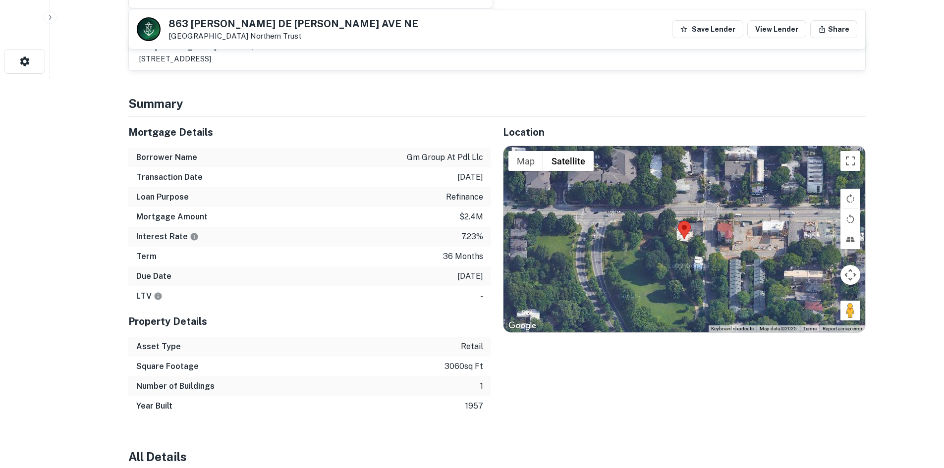
scroll to position [396, 0]
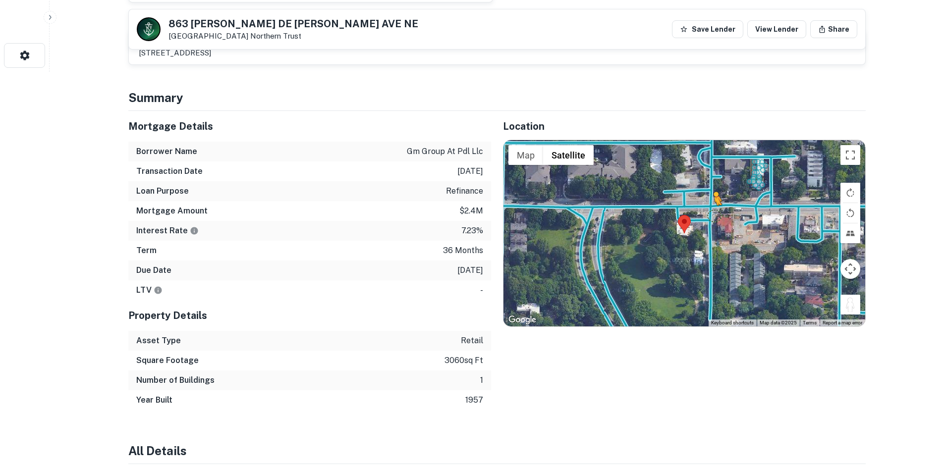
drag, startPoint x: 857, startPoint y: 311, endPoint x: 713, endPoint y: 216, distance: 172.8
click at [713, 216] on div "To activate drag with keyboard, press Alt + Enter. Once in keyboard drag state,…" at bounding box center [685, 233] width 362 height 186
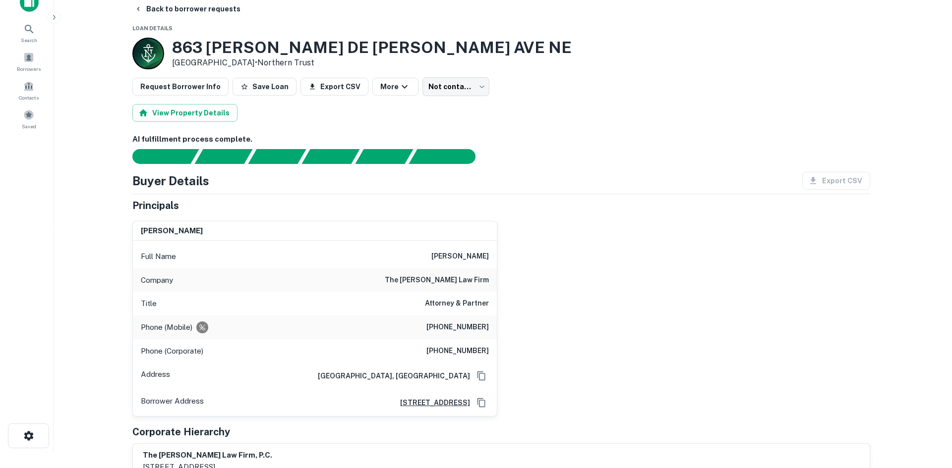
scroll to position [0, 0]
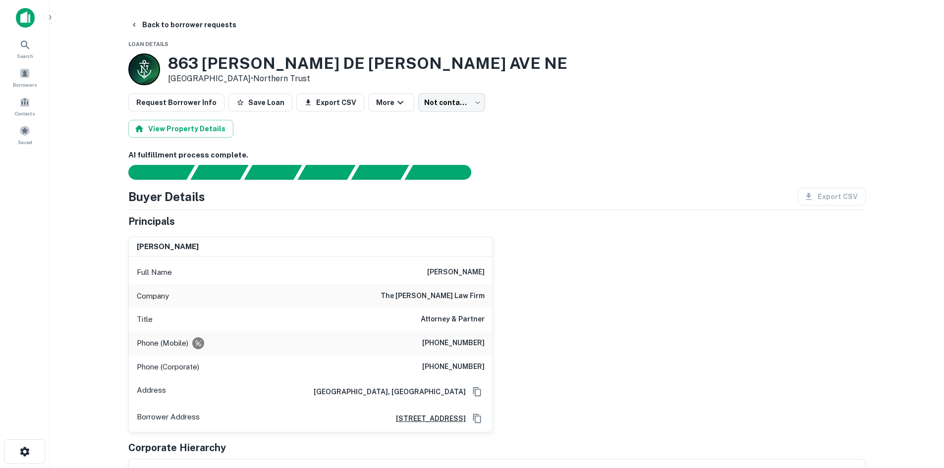
click at [456, 334] on div "Phone (Mobile) (801) 856-4318" at bounding box center [311, 344] width 364 height 24
click at [454, 338] on h6 "(801) 856-4318" at bounding box center [453, 343] width 62 height 12
copy h6 "(801) 856-4318"
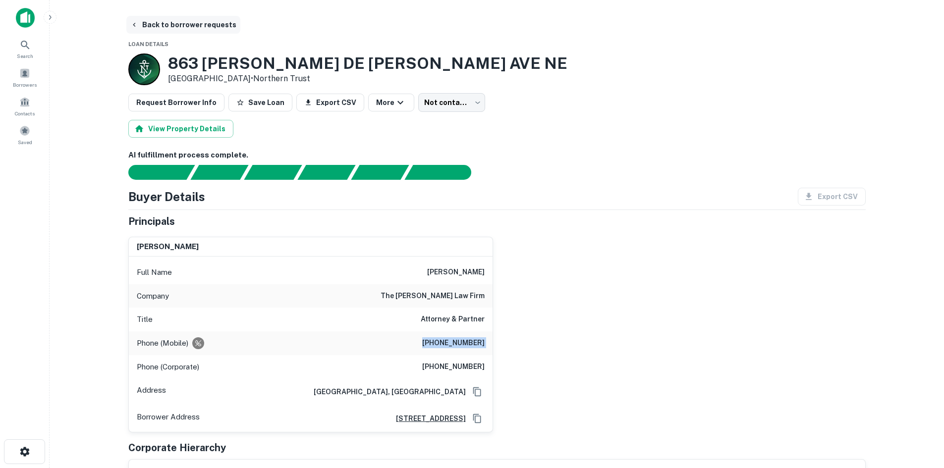
click at [163, 23] on button "Back to borrower requests" at bounding box center [183, 25] width 114 height 18
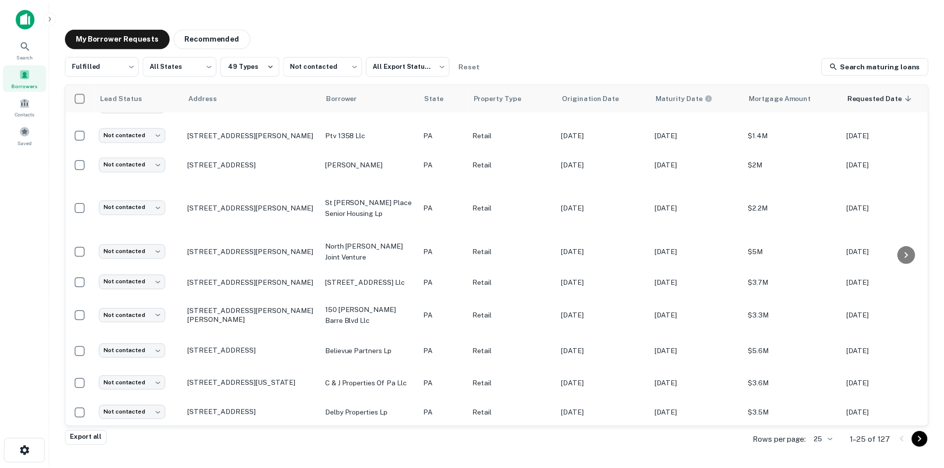
scroll to position [474, 0]
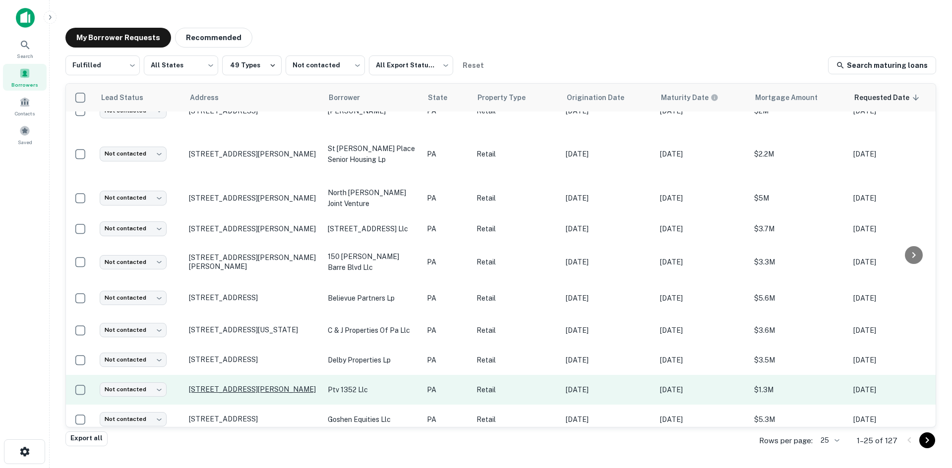
click at [240, 385] on p "438 Hadley Rd Greenville, PA 16125" at bounding box center [253, 389] width 129 height 9
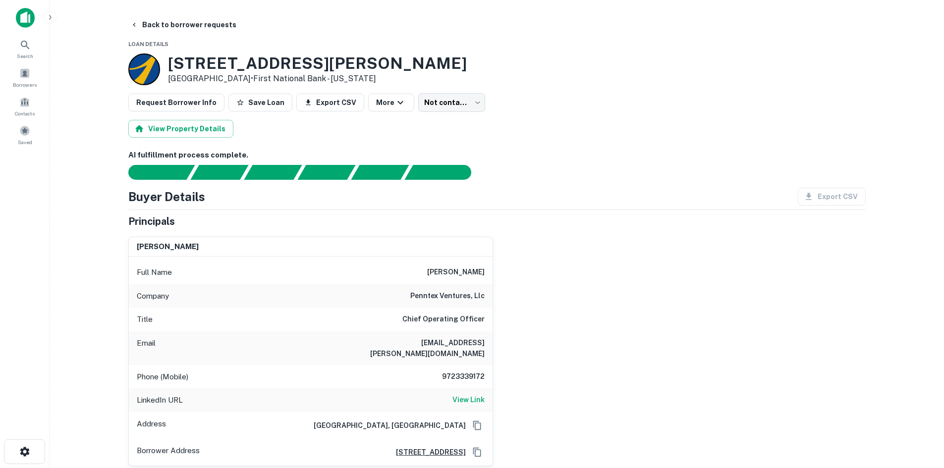
drag, startPoint x: 240, startPoint y: 376, endPoint x: 672, endPoint y: 17, distance: 561.0
click at [672, 17] on div "Back to borrower requests" at bounding box center [496, 25] width 737 height 18
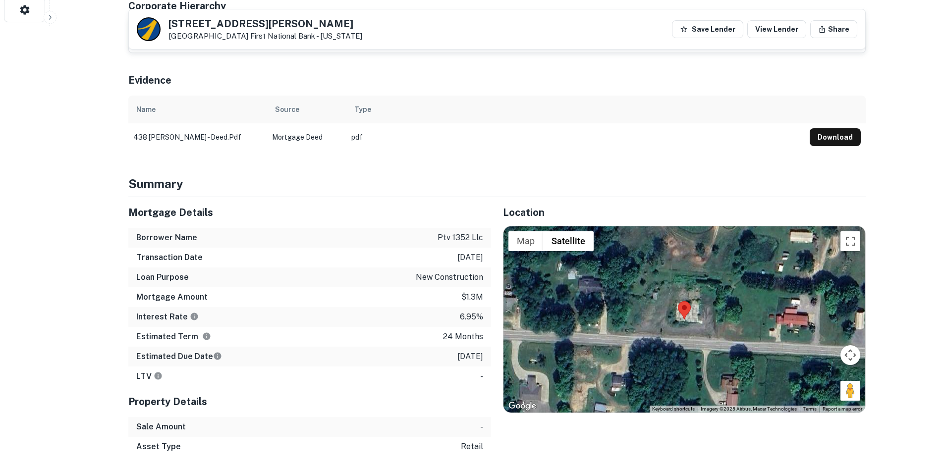
scroll to position [446, 0]
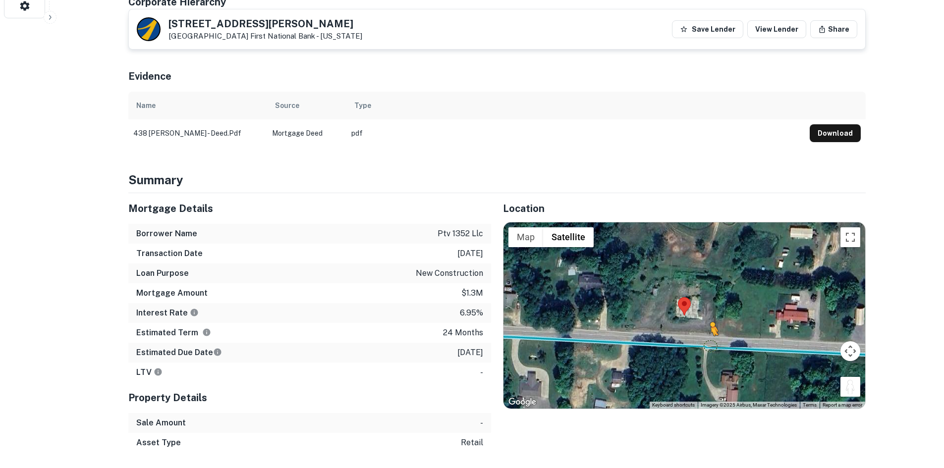
drag, startPoint x: 852, startPoint y: 383, endPoint x: 703, endPoint y: 345, distance: 153.7
click at [706, 350] on div "To activate drag with keyboard, press Alt + Enter. Once in keyboard drag state,…" at bounding box center [685, 316] width 362 height 186
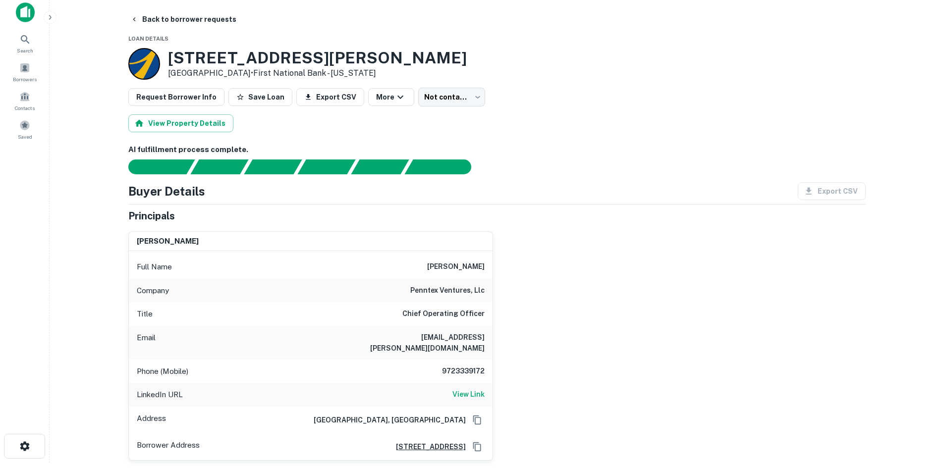
scroll to position [0, 0]
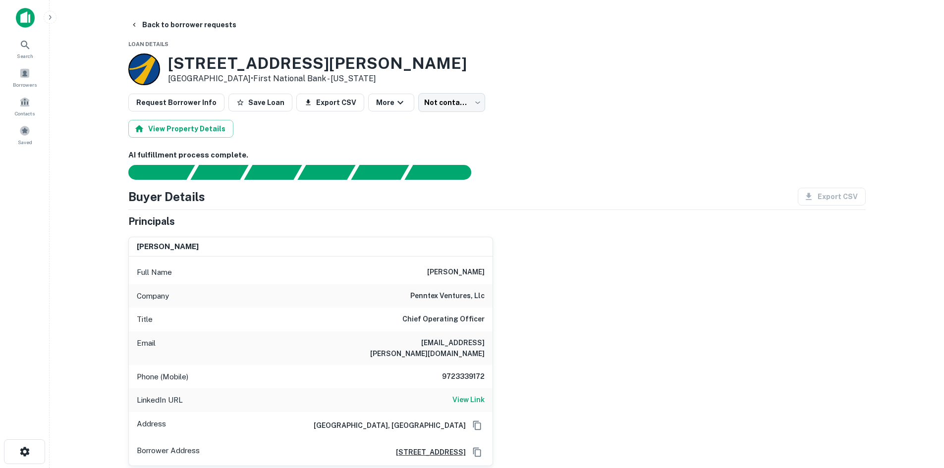
click at [458, 373] on h6 "9723339172" at bounding box center [454, 377] width 59 height 12
copy h6 "9723339172"
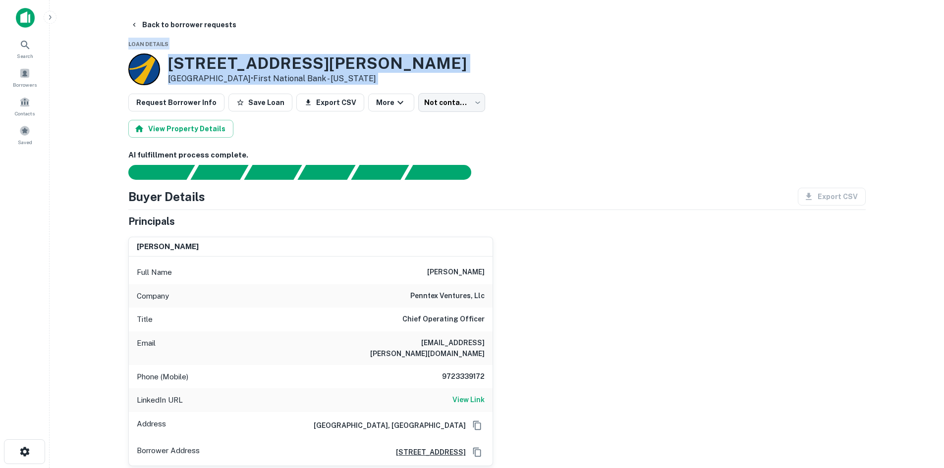
drag, startPoint x: 104, startPoint y: 12, endPoint x: 546, endPoint y: 128, distance: 457.5
click at [546, 128] on main "Back to borrower requests Loan Details 438 Hadley Rd Greenville, PA 16125 • Fir…" at bounding box center [497, 234] width 895 height 468
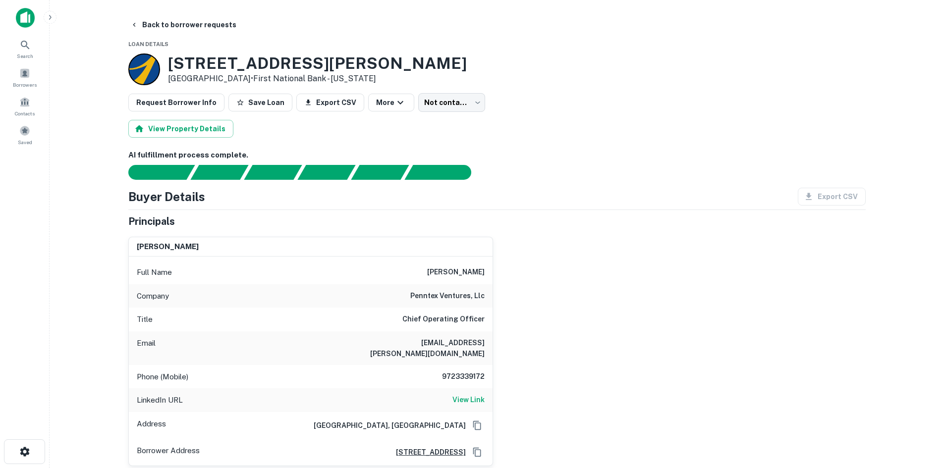
click at [551, 152] on h6 "AI fulfillment process complete." at bounding box center [496, 155] width 737 height 11
drag, startPoint x: 116, startPoint y: 40, endPoint x: 467, endPoint y: 62, distance: 351.6
click at [745, 120] on div "View Property Details" at bounding box center [496, 129] width 737 height 18
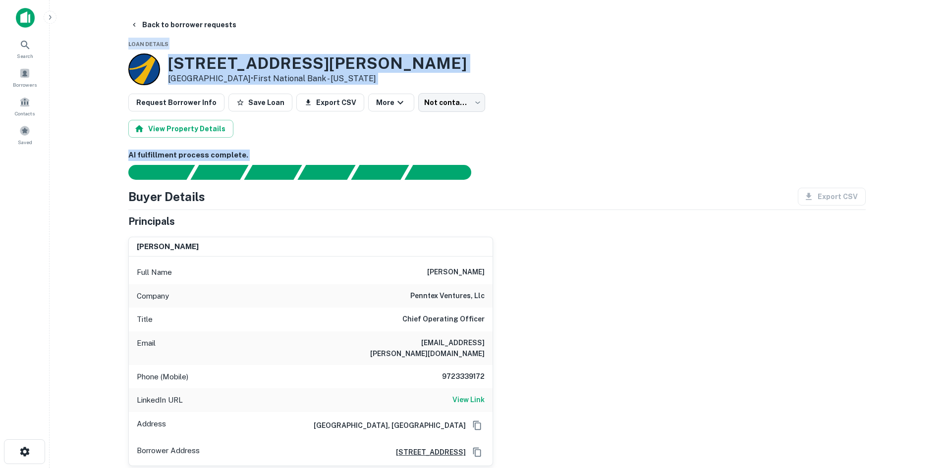
drag, startPoint x: 102, startPoint y: 42, endPoint x: 622, endPoint y: 188, distance: 540.4
click at [622, 188] on main "Back to borrower requests Loan Details 438 Hadley Rd Greenville, PA 16125 • Fir…" at bounding box center [497, 234] width 895 height 468
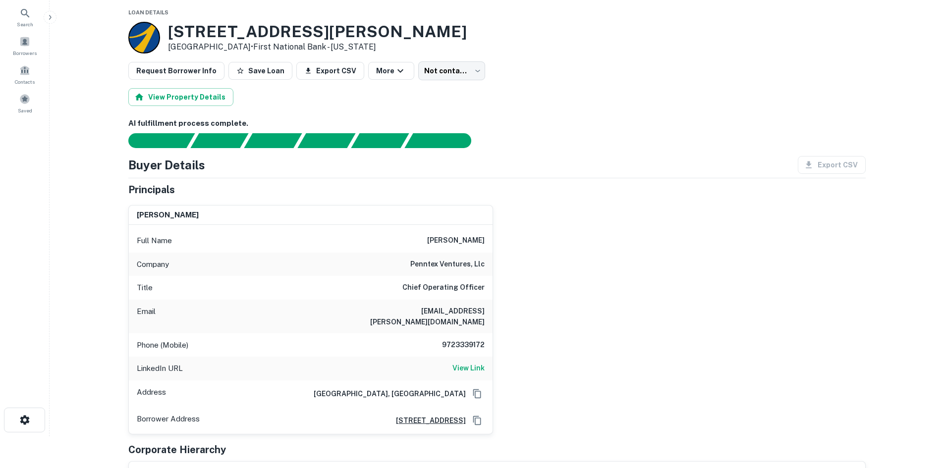
scroll to position [50, 0]
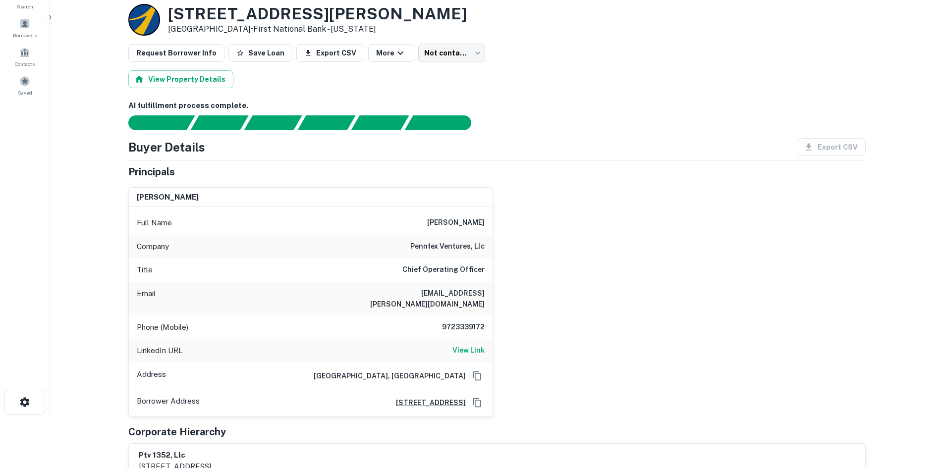
click at [448, 328] on h6 "9723339172" at bounding box center [454, 328] width 59 height 12
click at [638, 147] on div "Buyer Details Export CSV" at bounding box center [496, 147] width 737 height 18
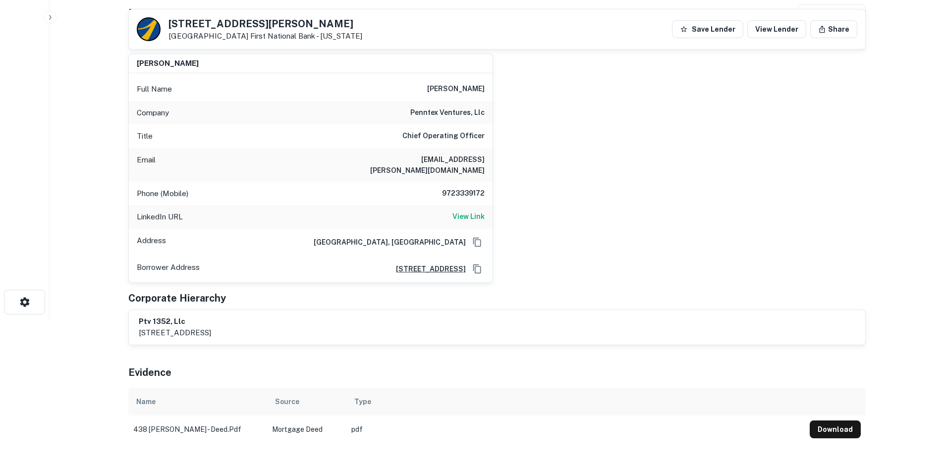
scroll to position [149, 0]
click at [625, 111] on div "austin weinman Full Name austin weinman Company penntex ventures, llc Title Chi…" at bounding box center [492, 165] width 745 height 237
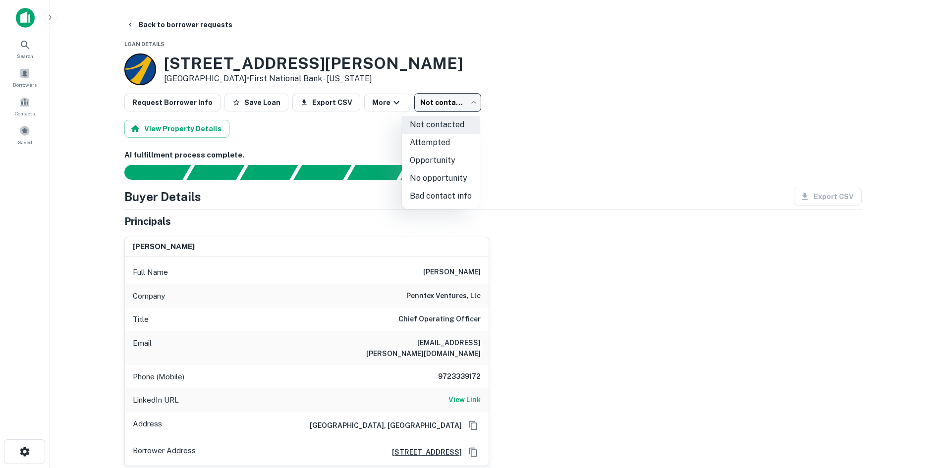
click at [455, 106] on body "Search Borrowers Contacts Saved Back to borrower requests Loan Details 438 Hadl…" at bounding box center [472, 234] width 944 height 468
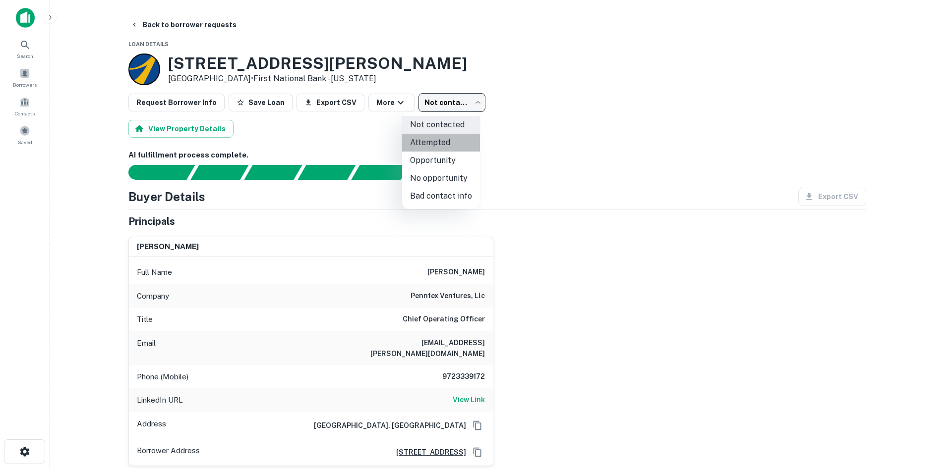
click at [448, 147] on li "Attempted" at bounding box center [441, 143] width 78 height 18
type input "*********"
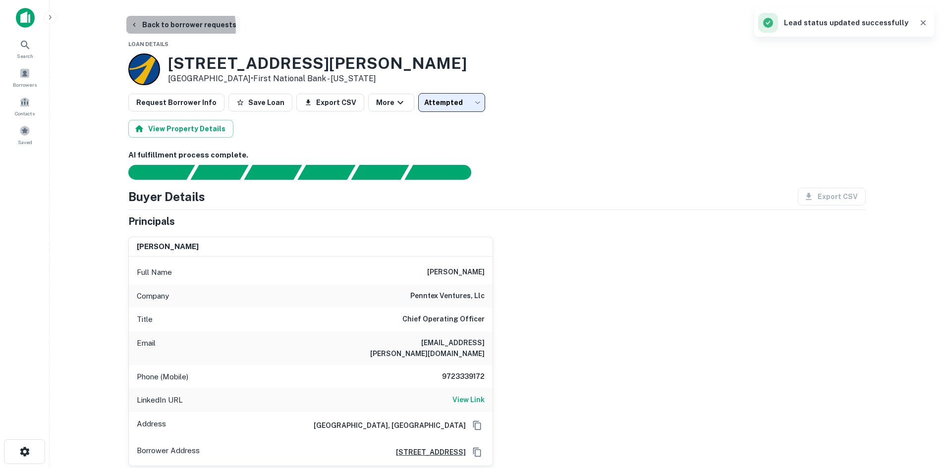
click at [180, 27] on button "Back to borrower requests" at bounding box center [183, 25] width 114 height 18
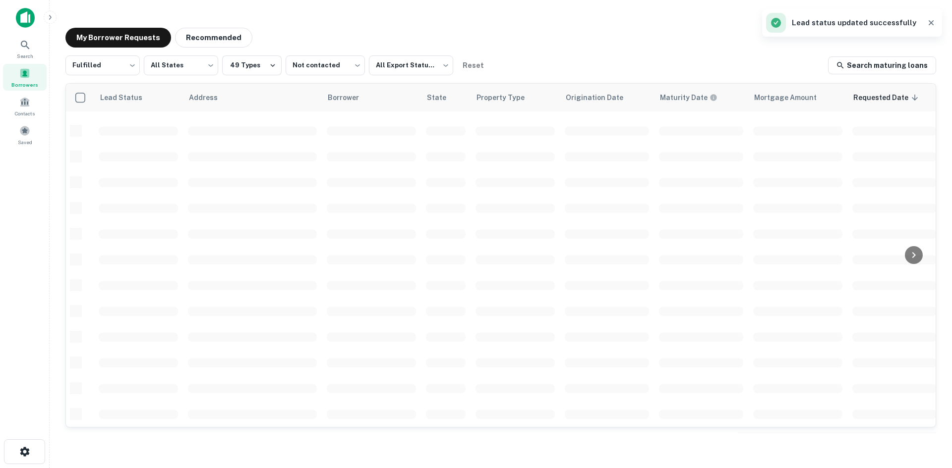
scroll to position [336, 0]
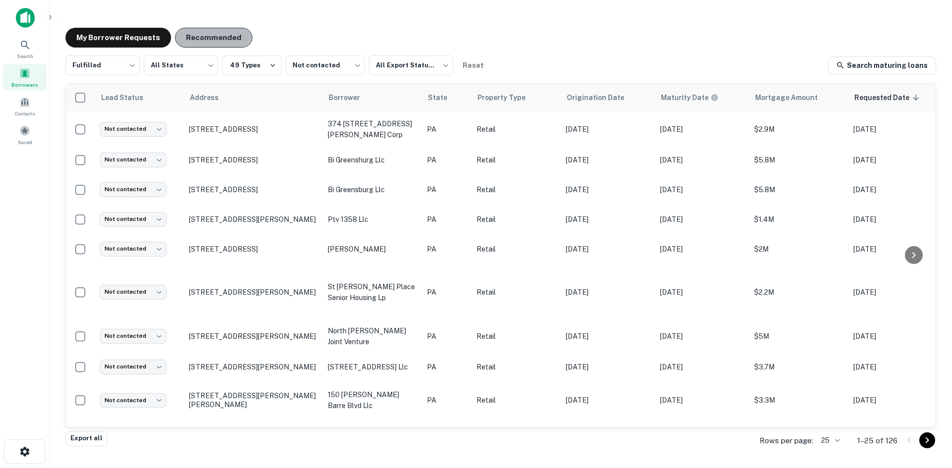
click at [238, 38] on button "Recommended" at bounding box center [213, 38] width 77 height 20
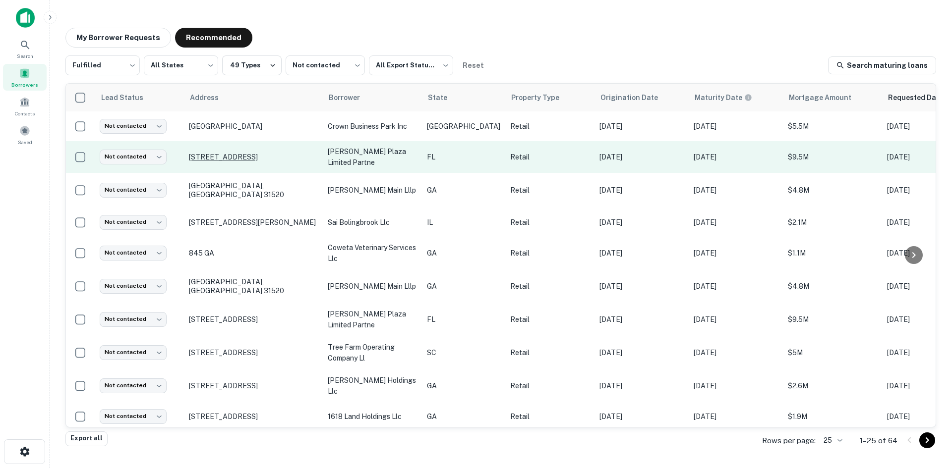
click at [243, 153] on p "1694 N Monroe St Tallahassee, FL 32303" at bounding box center [253, 157] width 129 height 9
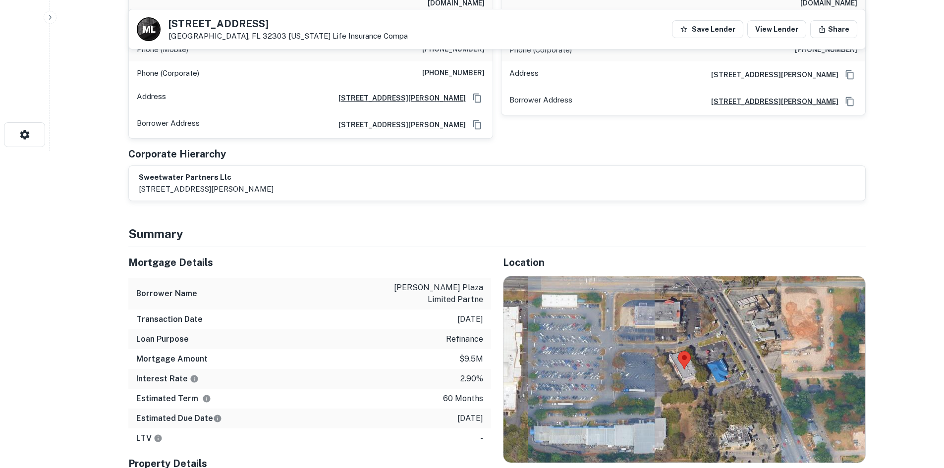
scroll to position [446, 0]
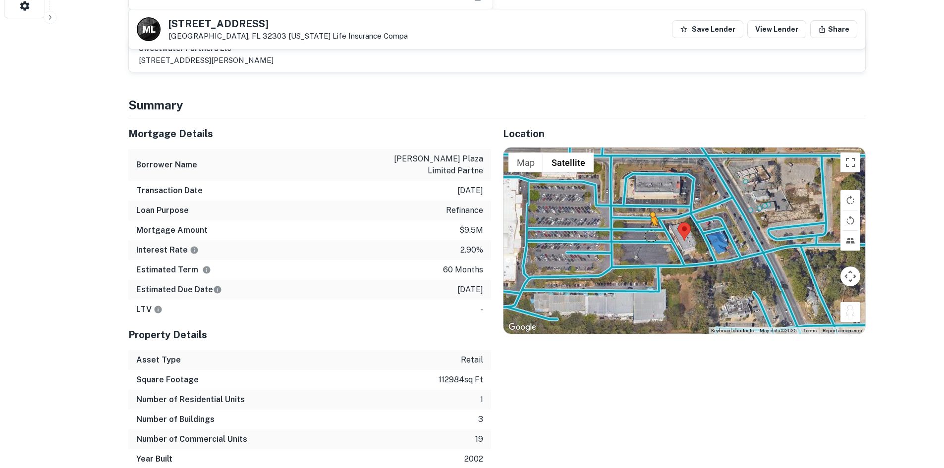
drag, startPoint x: 848, startPoint y: 305, endPoint x: 643, endPoint y: 219, distance: 222.6
click at [643, 219] on div "To activate drag with keyboard, press Alt + Enter. Once in keyboard drag state,…" at bounding box center [685, 241] width 362 height 186
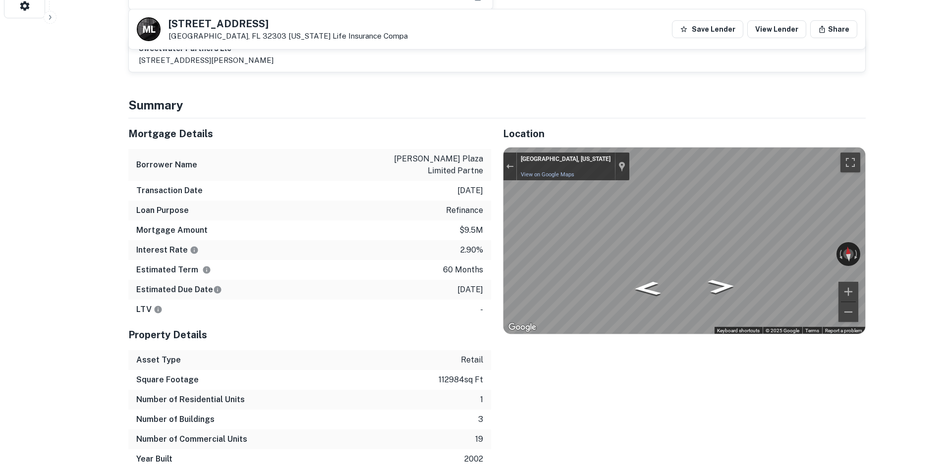
click at [464, 197] on div "Mortgage Details Borrower Name lake ella plaza limited partne Transaction Date …" at bounding box center [490, 293] width 749 height 351
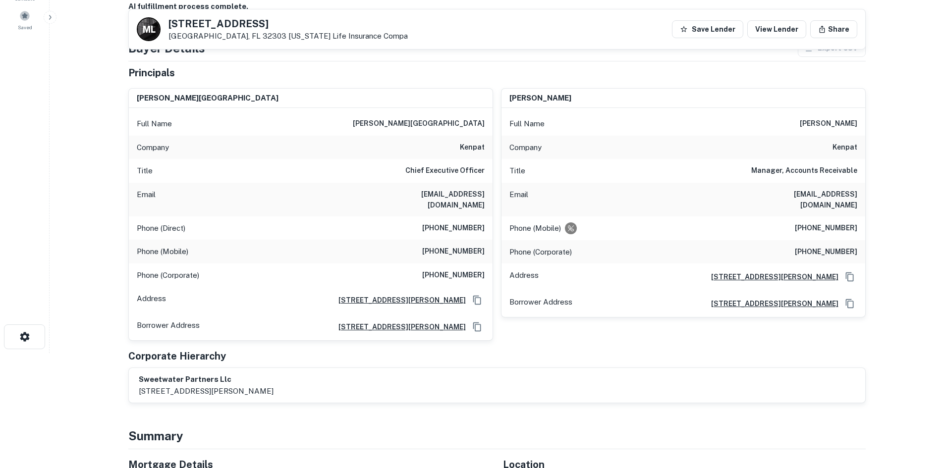
scroll to position [99, 0]
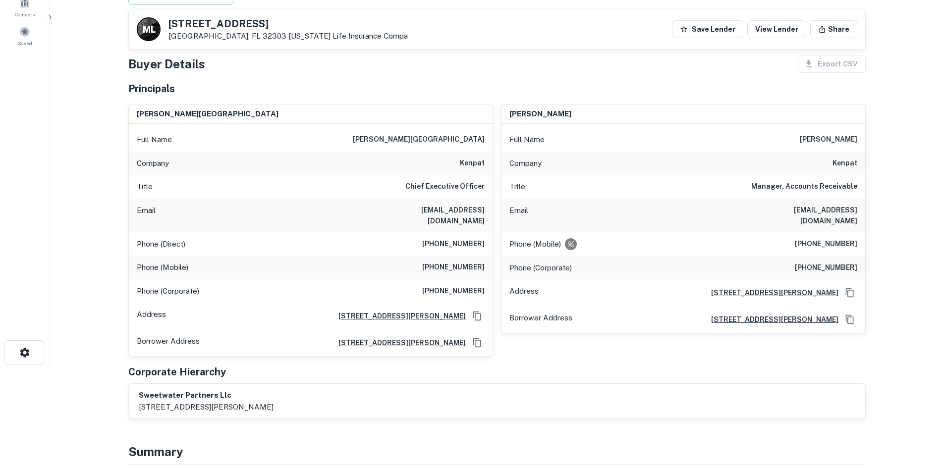
click at [463, 262] on h6 "(407) 435-8677" at bounding box center [453, 268] width 62 height 12
copy h6 "(407) 435-8677"
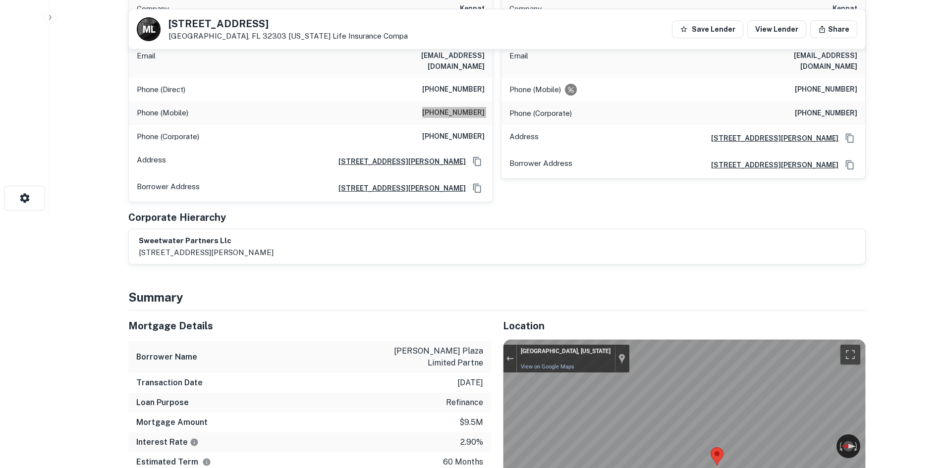
scroll to position [347, 0]
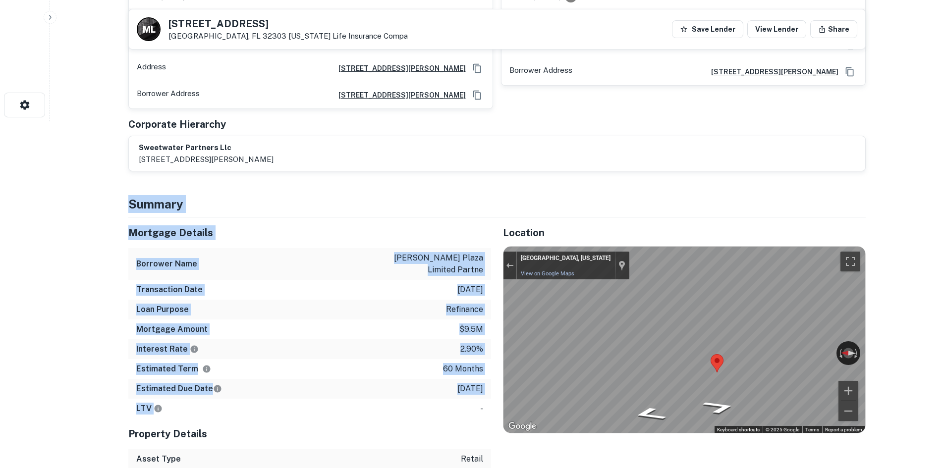
drag, startPoint x: 124, startPoint y: 204, endPoint x: 310, endPoint y: 391, distance: 263.2
click at [337, 382] on div "Estimated Due Date 8/16/2026" at bounding box center [309, 389] width 363 height 20
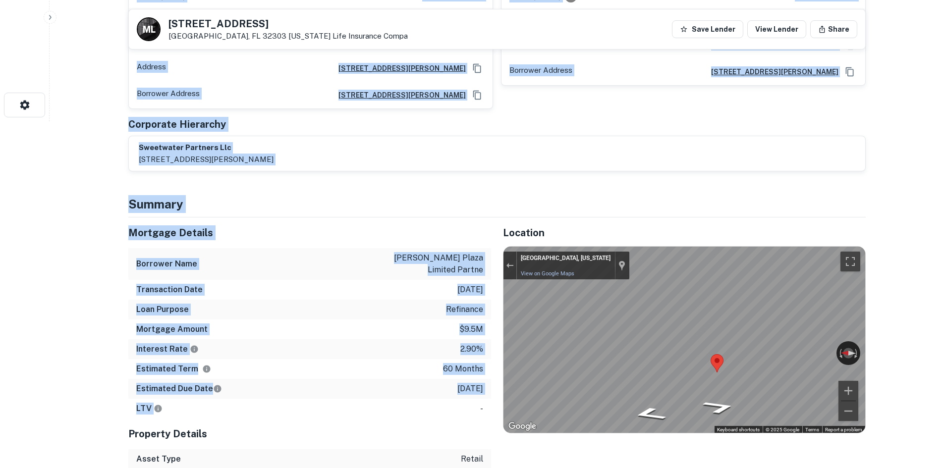
drag, startPoint x: 287, startPoint y: 403, endPoint x: 95, endPoint y: 187, distance: 289.9
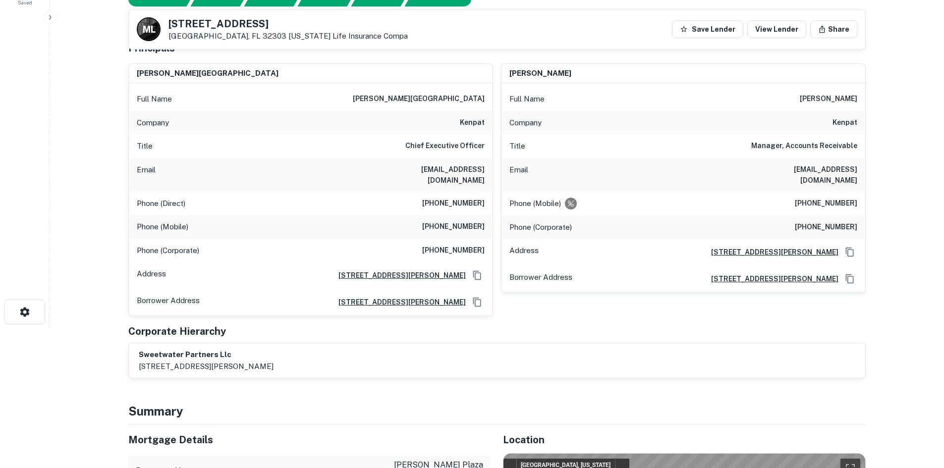
scroll to position [99, 0]
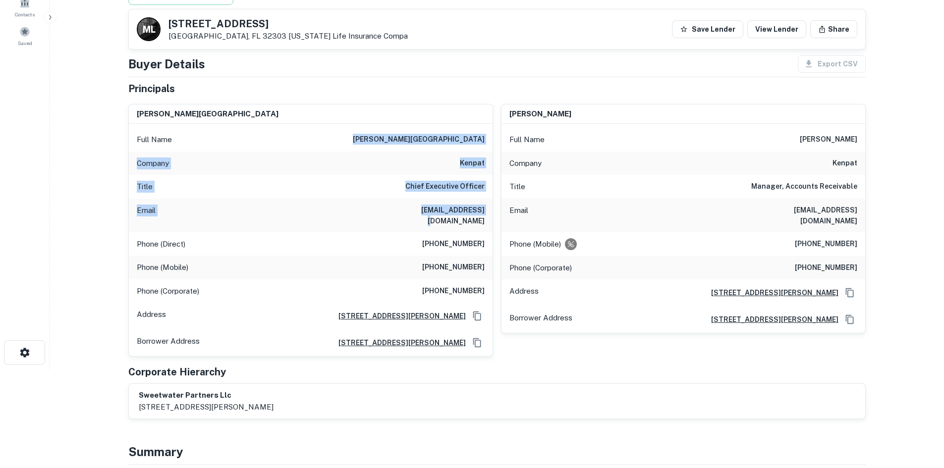
drag, startPoint x: 425, startPoint y: 140, endPoint x: 469, endPoint y: 210, distance: 82.6
click at [469, 210] on div "Full Name paul g. wolmarans Company kenpat Title Chief Executive Officer Email …" at bounding box center [311, 240] width 364 height 232
click at [469, 210] on h6 "pwolmarans@kenpat.net" at bounding box center [425, 216] width 119 height 22
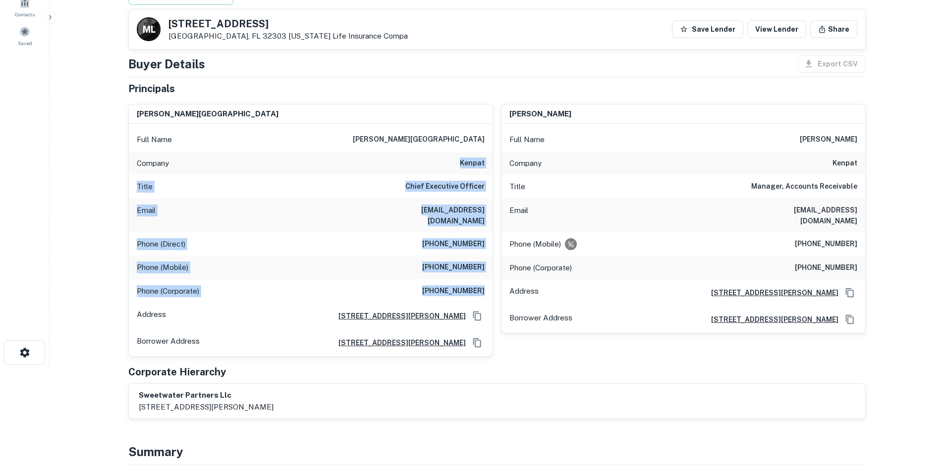
drag, startPoint x: 488, startPoint y: 287, endPoint x: 422, endPoint y: 151, distance: 150.9
click at [422, 151] on div "Full Name paul g. wolmarans Company kenpat Title Chief Executive Officer Email …" at bounding box center [311, 240] width 364 height 232
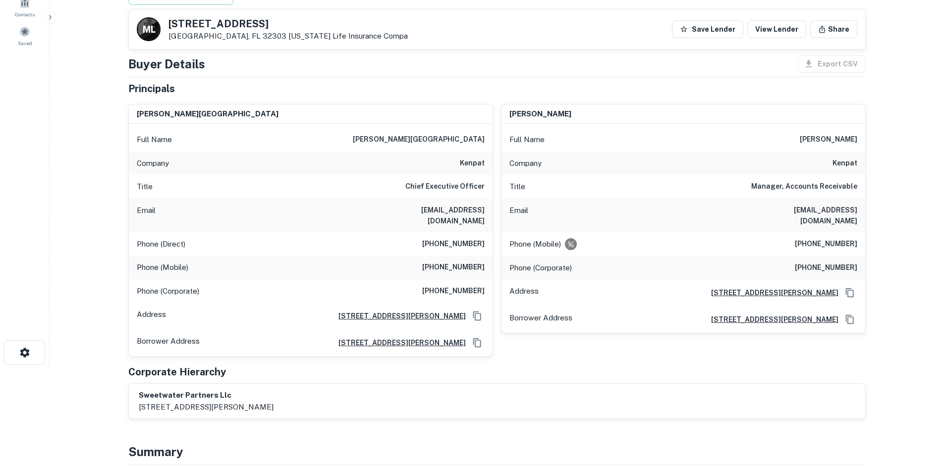
click at [421, 149] on div "Full Name paul g. wolmarans" at bounding box center [311, 140] width 364 height 24
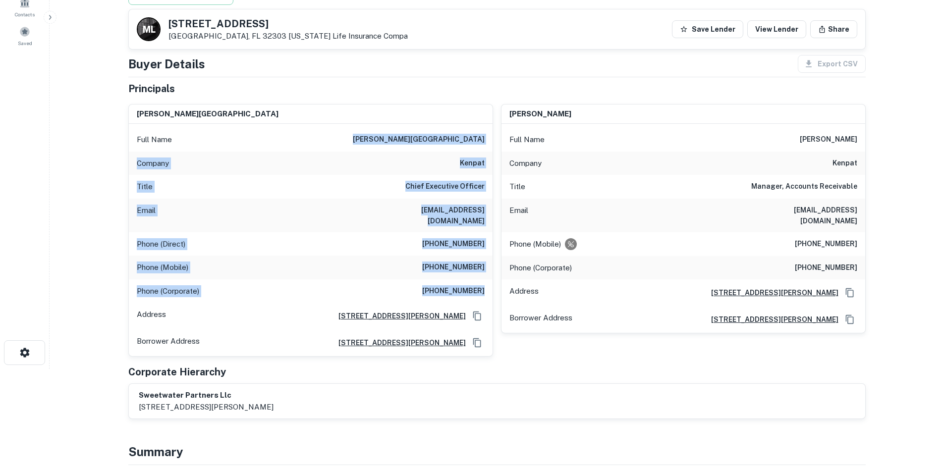
drag, startPoint x: 421, startPoint y: 143, endPoint x: 487, endPoint y: 280, distance: 152.0
click at [487, 280] on div "Full Name paul g. wolmarans Company kenpat Title Chief Executive Officer Email …" at bounding box center [311, 240] width 364 height 232
click at [487, 280] on div "Phone (Corporate) (407) 464-7070" at bounding box center [311, 292] width 364 height 24
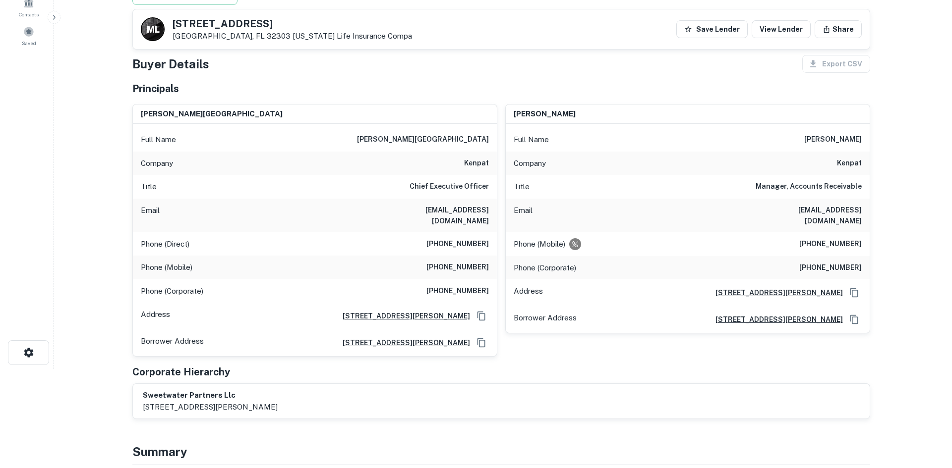
scroll to position [0, 0]
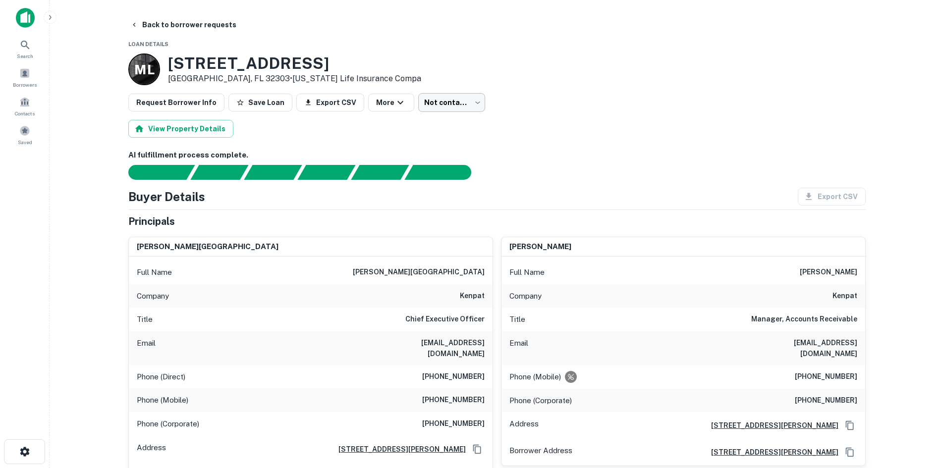
click at [419, 101] on body "Search Borrowers Contacts Saved Back to borrower requests Loan Details M L 1694…" at bounding box center [472, 234] width 944 height 468
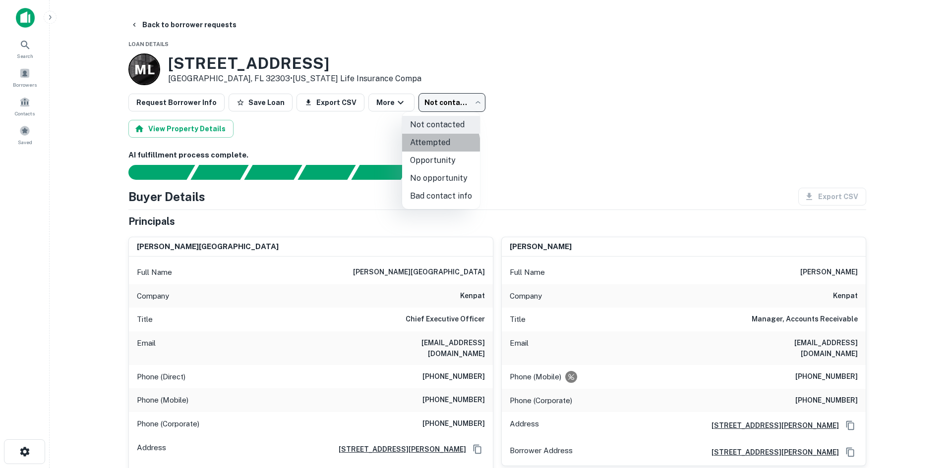
click at [440, 145] on li "Attempted" at bounding box center [441, 143] width 78 height 18
type input "*********"
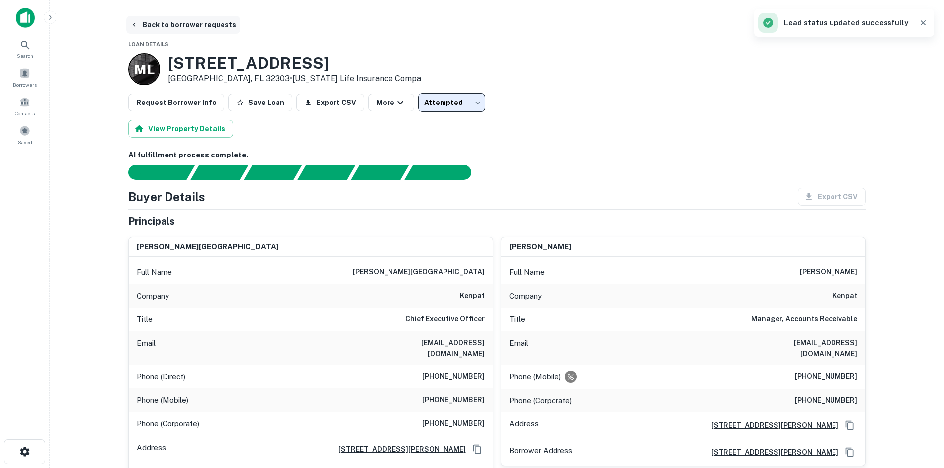
click at [227, 26] on button "Back to borrower requests" at bounding box center [183, 25] width 114 height 18
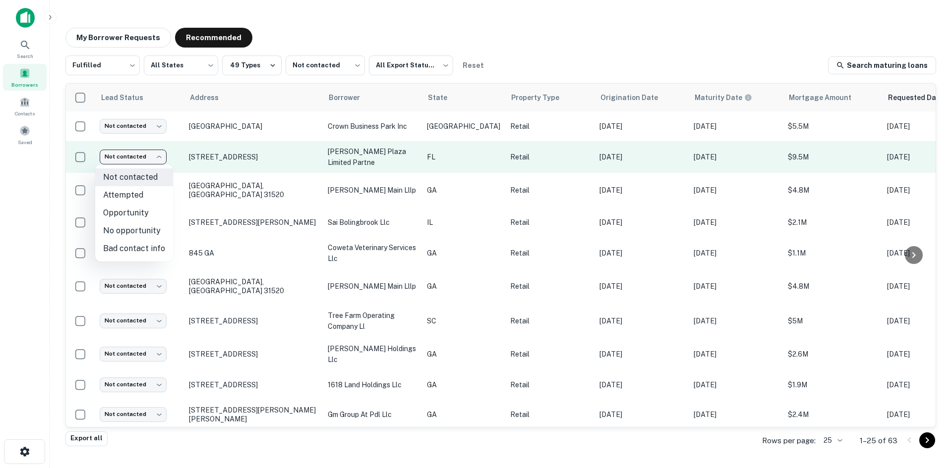
click at [139, 158] on body "Search Borrowers Contacts Saved My Borrower Requests Recommended Fulfilled ****…" at bounding box center [476, 234] width 952 height 468
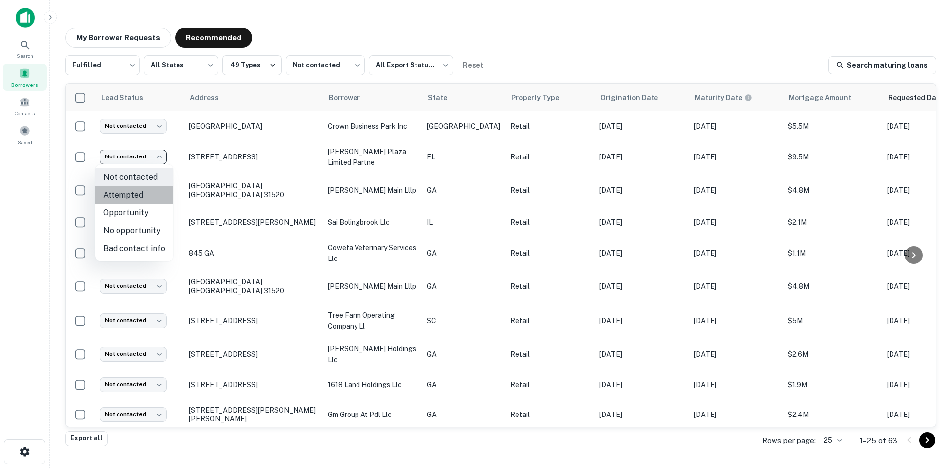
click at [159, 200] on li "Attempted" at bounding box center [134, 195] width 78 height 18
type input "*********"
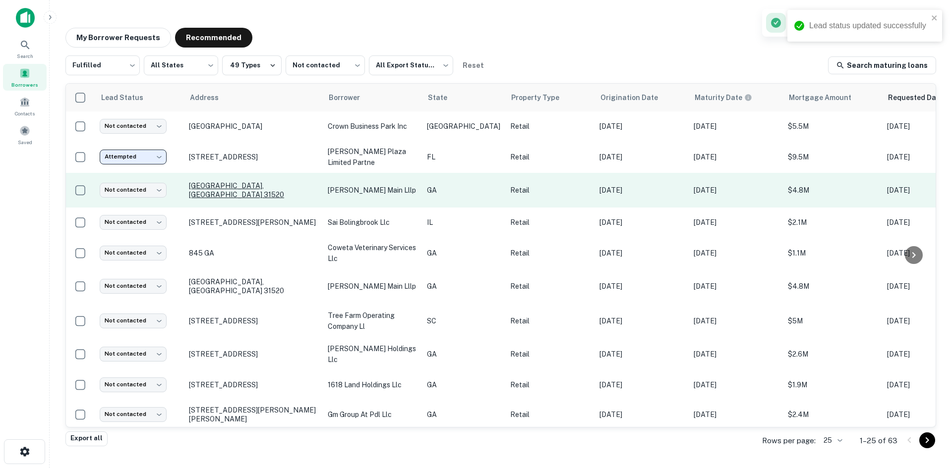
click at [236, 188] on p "Brunswick, GA 31520" at bounding box center [253, 190] width 129 height 18
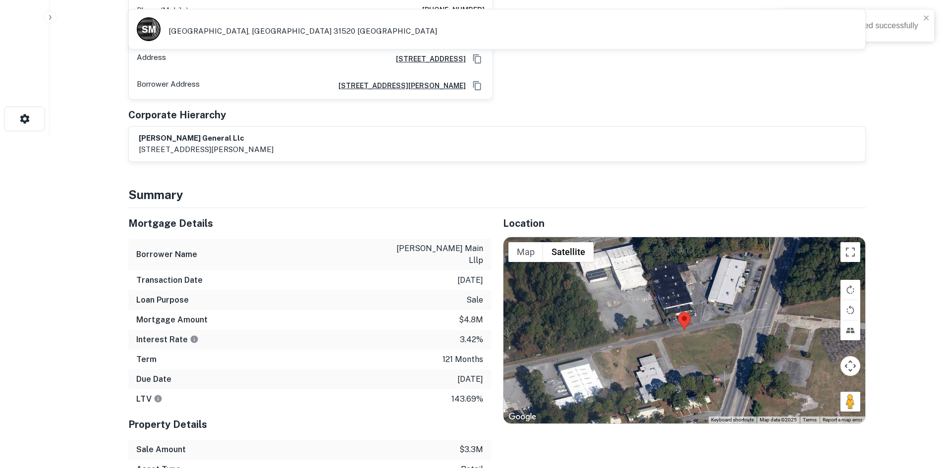
scroll to position [396, 0]
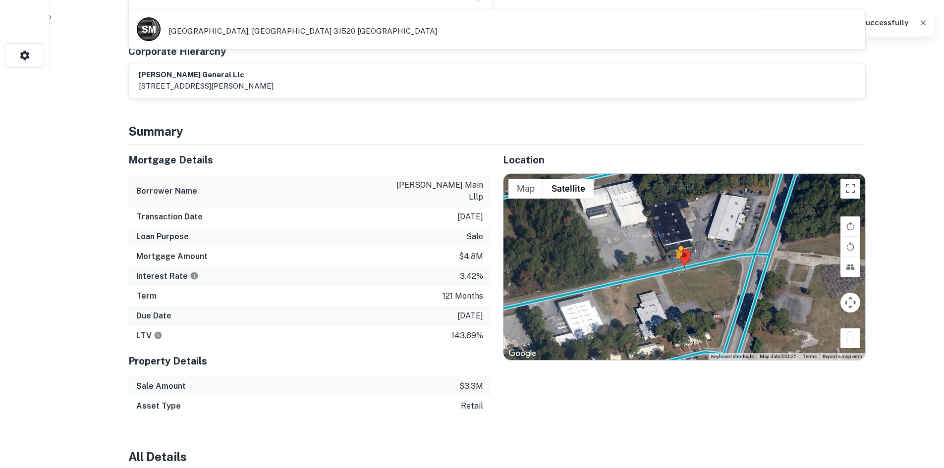
drag, startPoint x: 846, startPoint y: 330, endPoint x: 677, endPoint y: 259, distance: 183.0
click at [677, 259] on div "To activate drag with keyboard, press Alt + Enter. Once in keyboard drag state,…" at bounding box center [685, 267] width 362 height 186
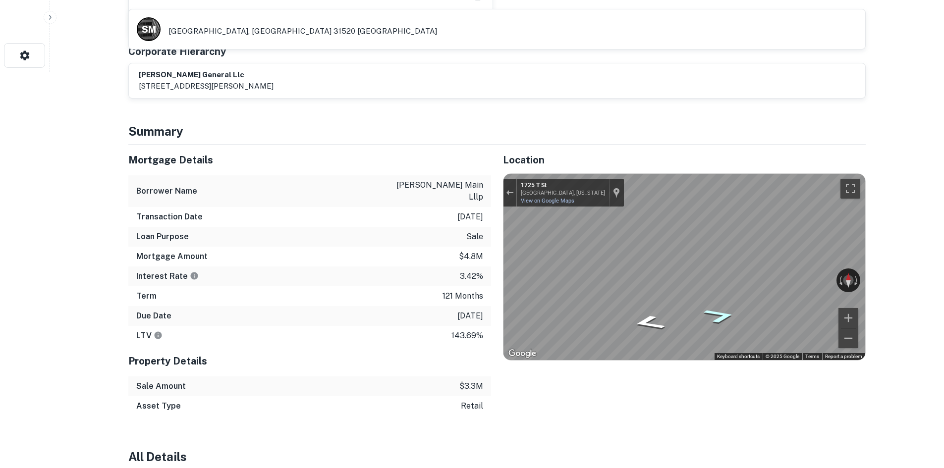
click at [715, 309] on icon "Go East, T St" at bounding box center [719, 316] width 60 height 22
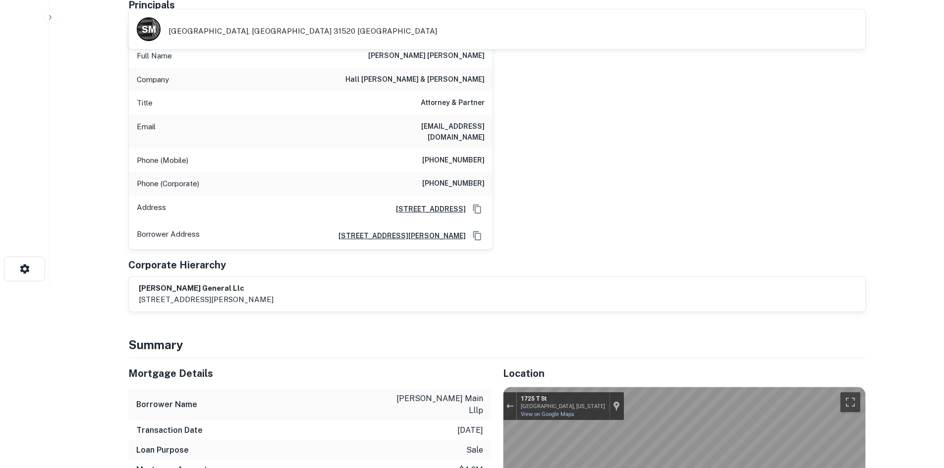
scroll to position [0, 0]
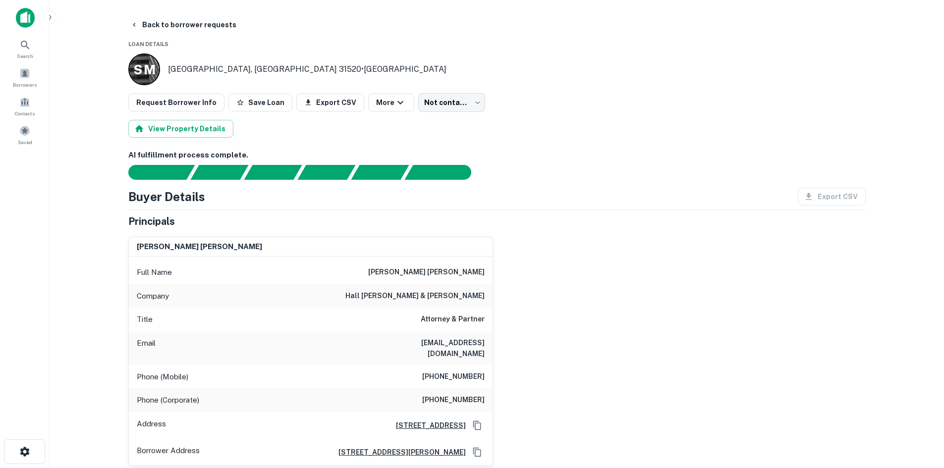
click at [466, 371] on h6 "(478) 803-8007" at bounding box center [453, 377] width 62 height 12
drag, startPoint x: 466, startPoint y: 368, endPoint x: 543, endPoint y: 254, distance: 137.0
click at [543, 254] on div "j. patrick meyer Full Name j. patrick meyer Company hall bloch garland & meyer …" at bounding box center [492, 347] width 745 height 237
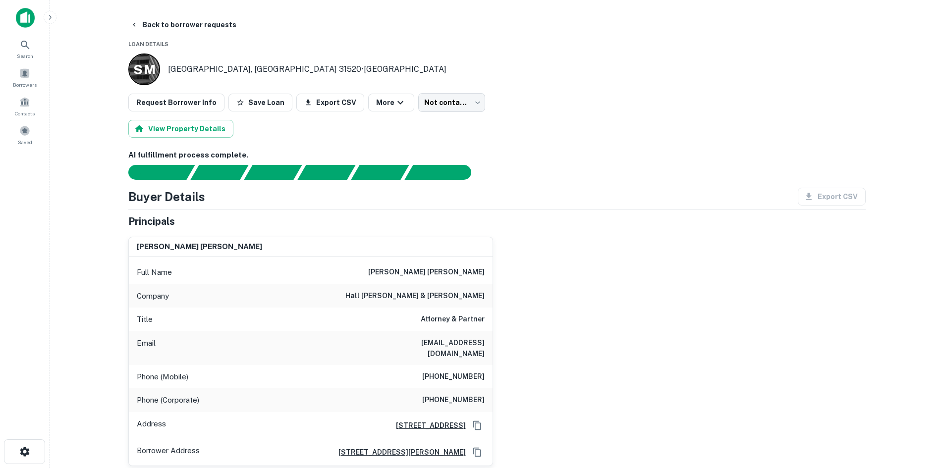
click at [456, 371] on h6 "(478) 803-8007" at bounding box center [453, 377] width 62 height 12
copy h6 "(478) 803-8007"
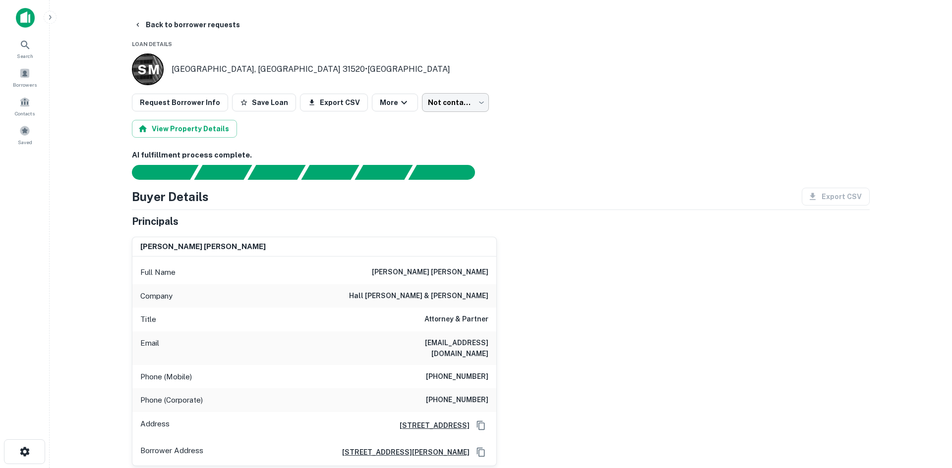
click at [449, 104] on body "Search Borrowers Contacts Saved Back to borrower requests Loan Details S M Brun…" at bounding box center [476, 234] width 952 height 468
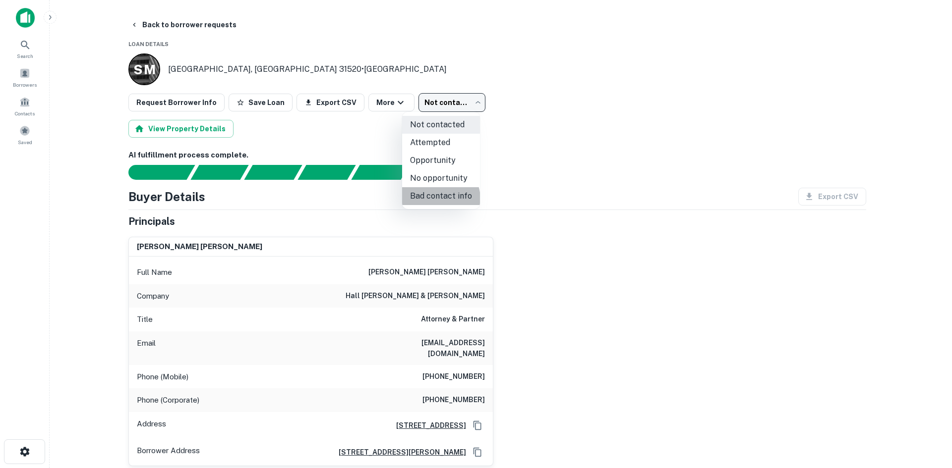
click at [438, 199] on li "Bad contact info" at bounding box center [441, 196] width 78 height 18
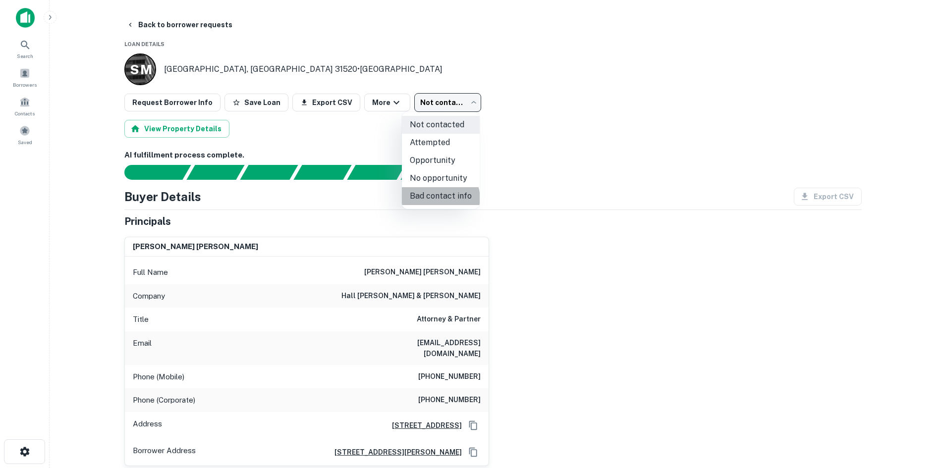
type input "**********"
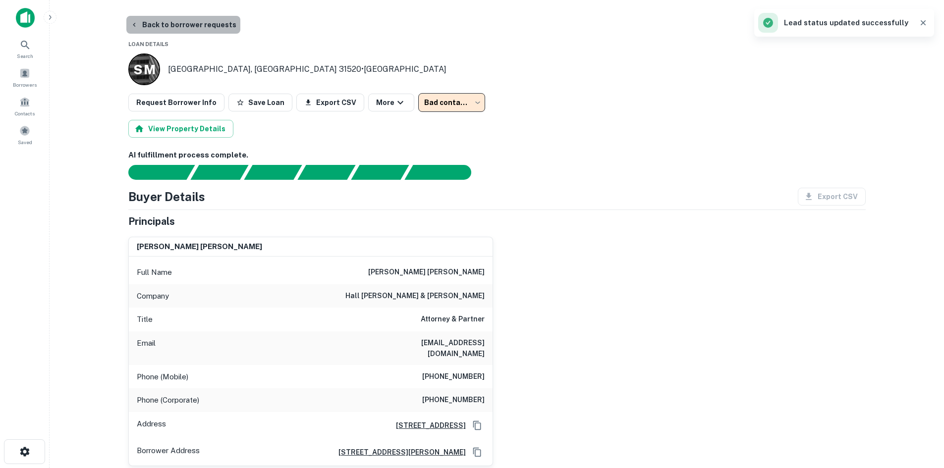
click at [192, 25] on button "Back to borrower requests" at bounding box center [183, 25] width 114 height 18
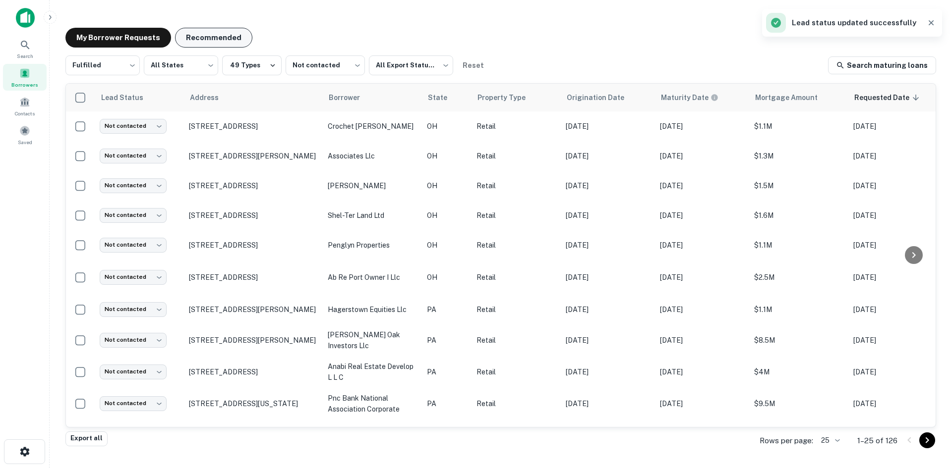
click at [236, 40] on button "Recommended" at bounding box center [213, 38] width 77 height 20
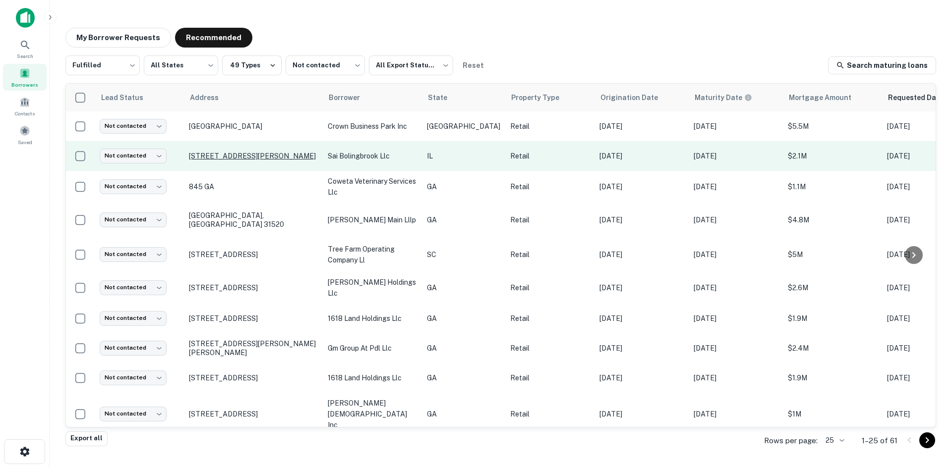
click at [267, 156] on p "760 S Weber Rd Bolingbrook, IL 60490" at bounding box center [253, 156] width 129 height 9
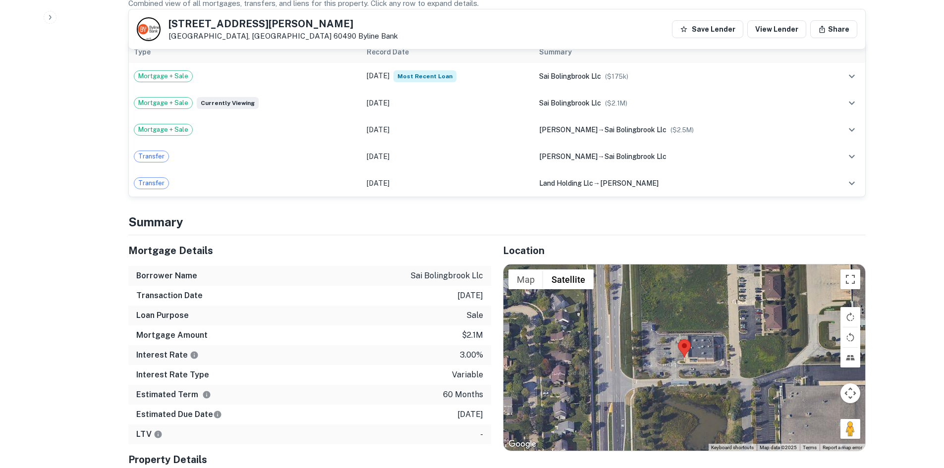
scroll to position [595, 0]
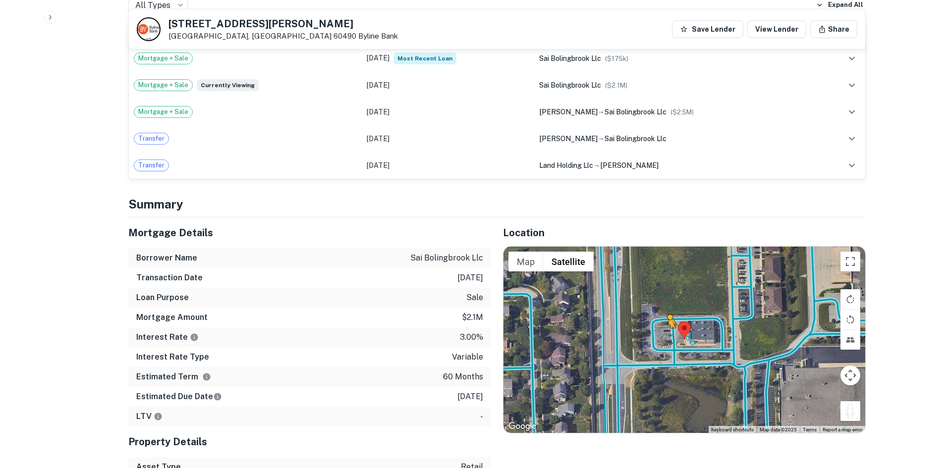
drag, startPoint x: 846, startPoint y: 392, endPoint x: 667, endPoint y: 318, distance: 194.0
click at [667, 318] on div "To activate drag with keyboard, press Alt + Enter. Once in keyboard drag state,…" at bounding box center [685, 340] width 362 height 186
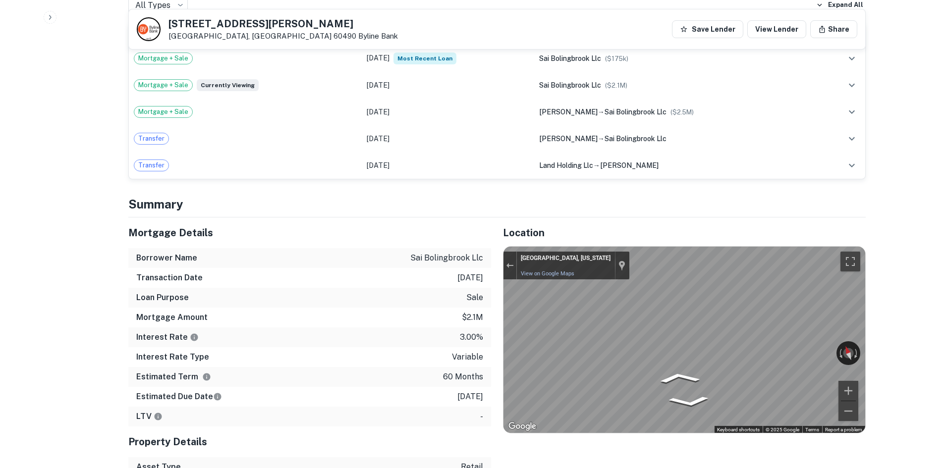
click at [416, 306] on div "Mortgage Details Borrower Name sai bolingbrook llc Transaction Date 8/10/2021 L…" at bounding box center [490, 358] width 749 height 280
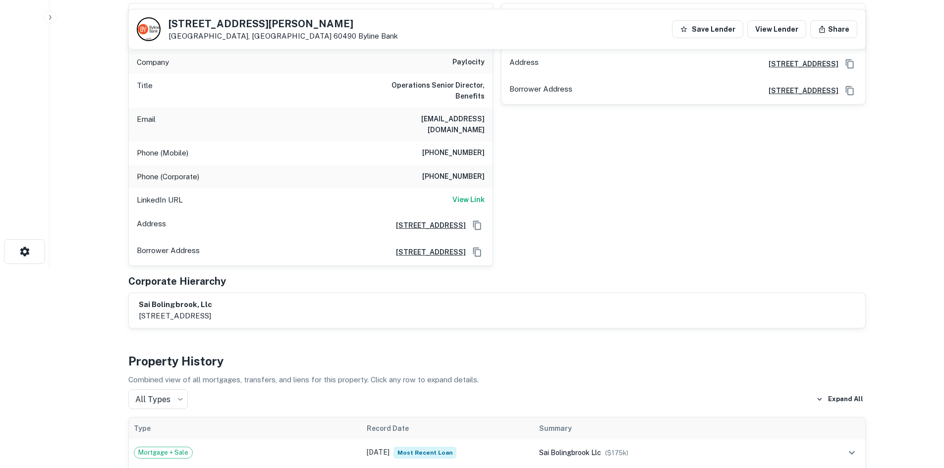
scroll to position [99, 0]
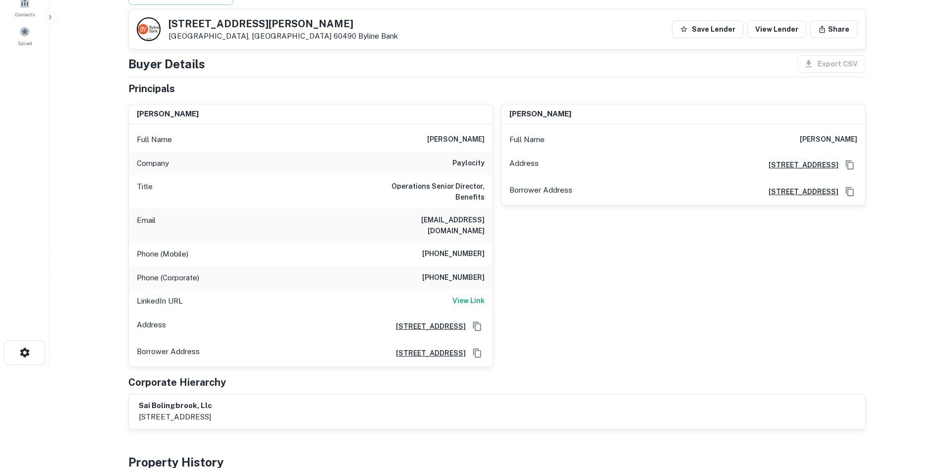
click at [475, 248] on h6 "(847) 452-1423" at bounding box center [453, 254] width 62 height 12
copy h6 "(847) 452-1423"
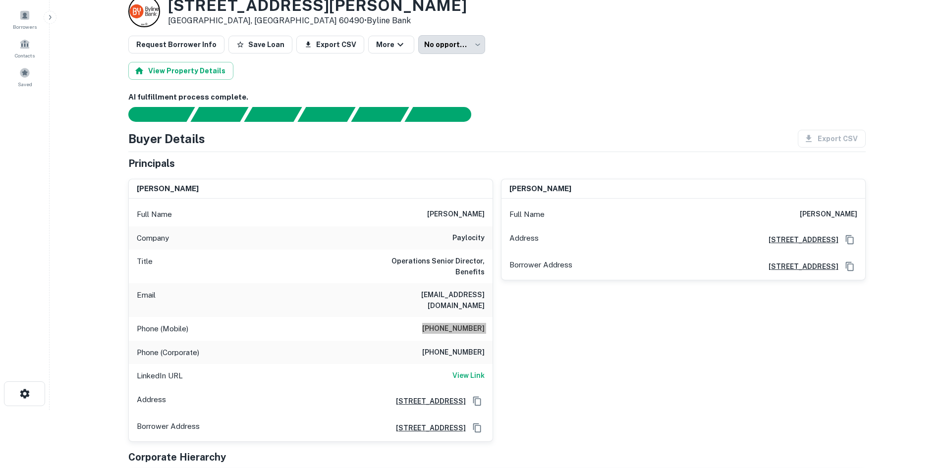
scroll to position [0, 0]
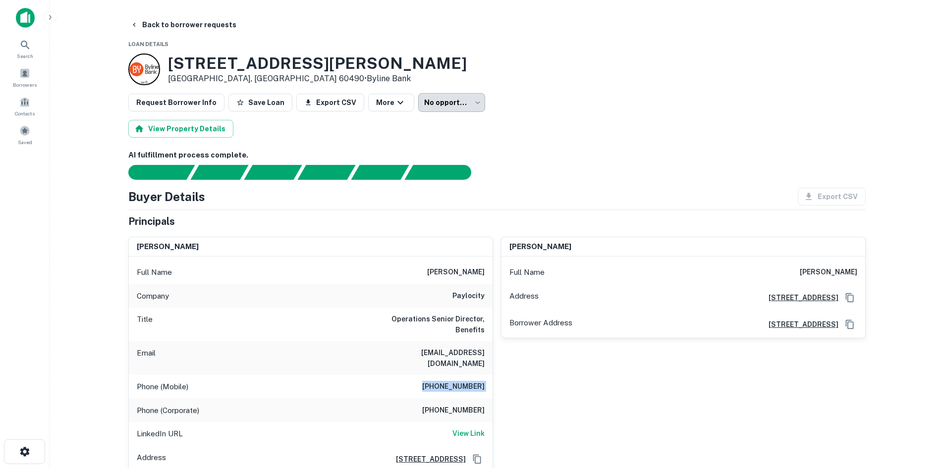
click at [434, 94] on body "**********" at bounding box center [472, 234] width 944 height 468
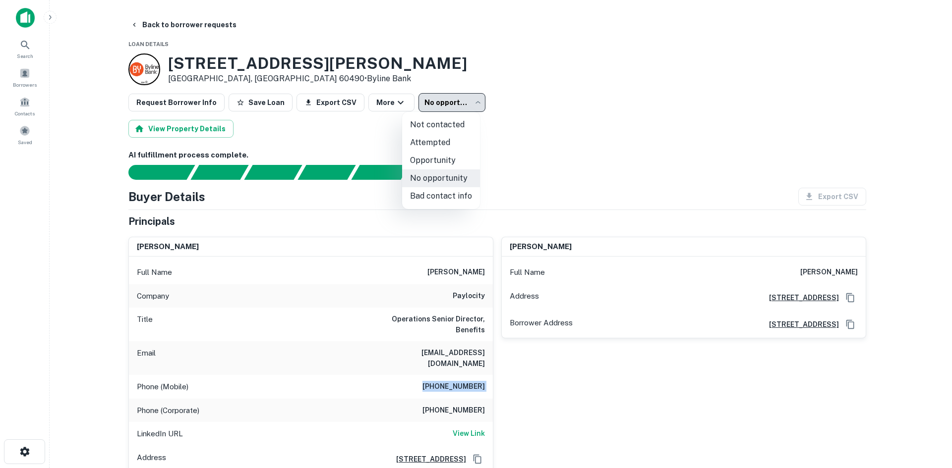
click at [455, 140] on li "Attempted" at bounding box center [441, 143] width 78 height 18
type input "*********"
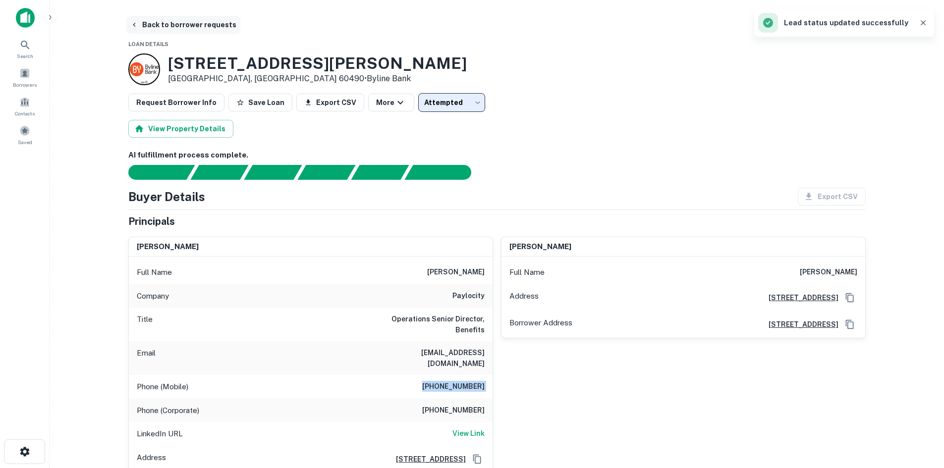
click at [187, 29] on button "Back to borrower requests" at bounding box center [183, 25] width 114 height 18
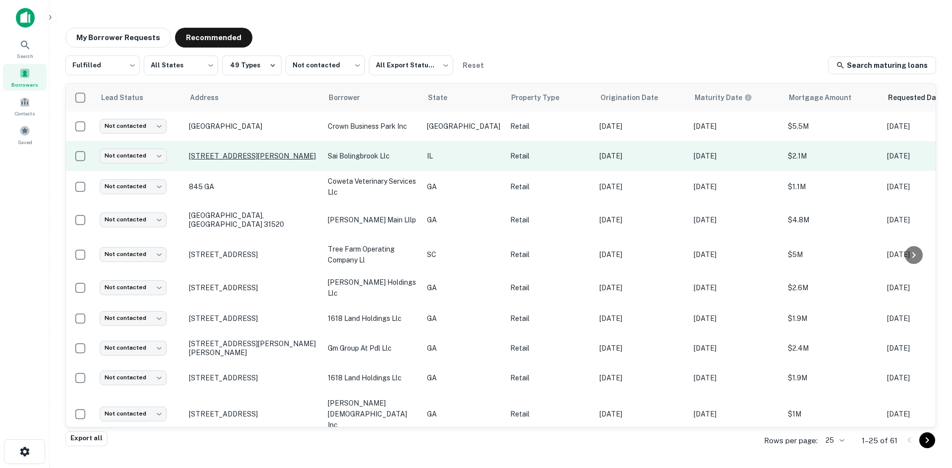
click at [213, 156] on p "760 S Weber Rd Bolingbrook, IL 60490" at bounding box center [253, 156] width 129 height 9
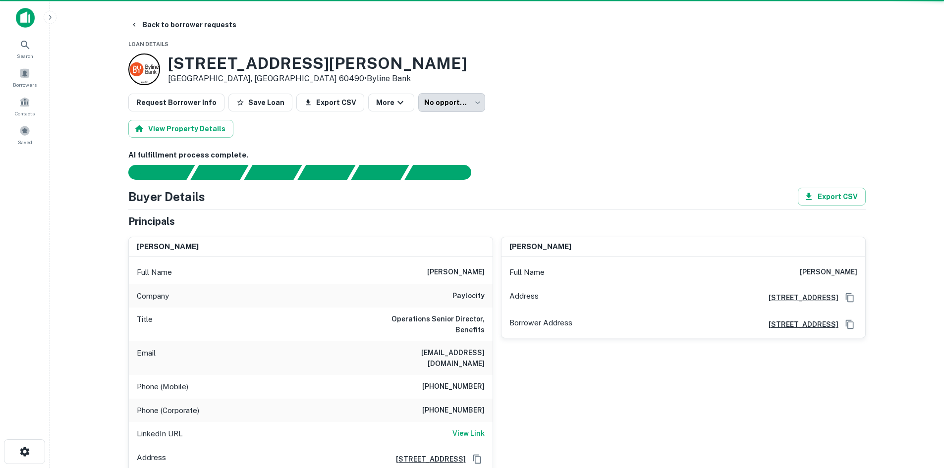
type input "*********"
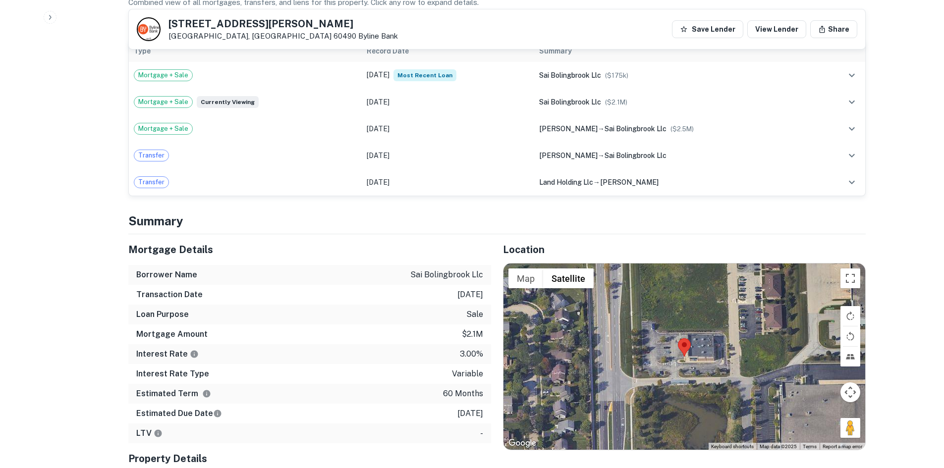
scroll to position [694, 0]
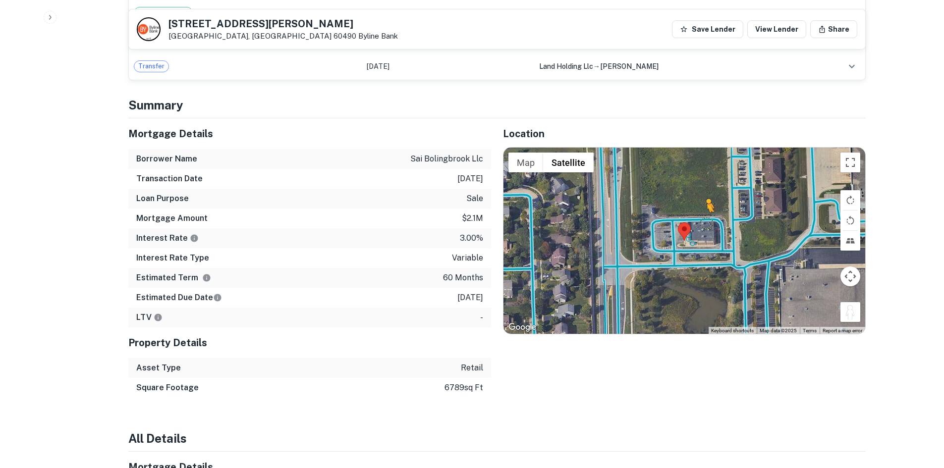
drag, startPoint x: 854, startPoint y: 301, endPoint x: 672, endPoint y: 212, distance: 203.0
click at [693, 204] on div "To activate drag with keyboard, press Alt + Enter. Once in keyboard drag state,…" at bounding box center [685, 241] width 362 height 186
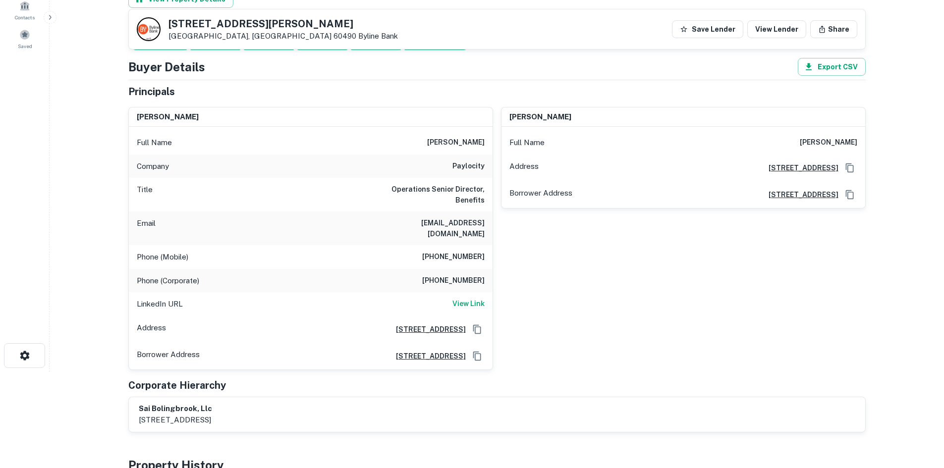
scroll to position [0, 0]
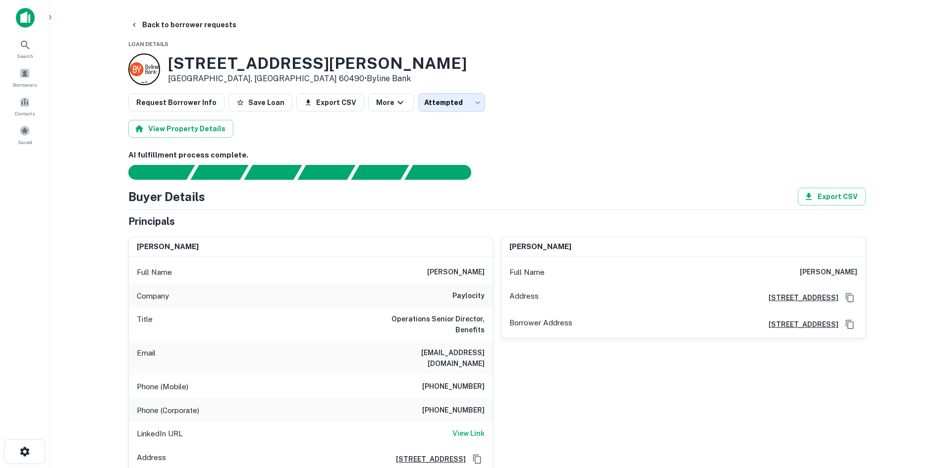
click at [178, 7] on main "Back to borrower requests Loan Details 760 S Weber Rd Bolingbrook, IL 60490 • B…" at bounding box center [497, 234] width 895 height 468
click at [166, 42] on span "Loan Details" at bounding box center [148, 44] width 40 height 6
click at [170, 32] on button "Back to borrower requests" at bounding box center [183, 25] width 114 height 18
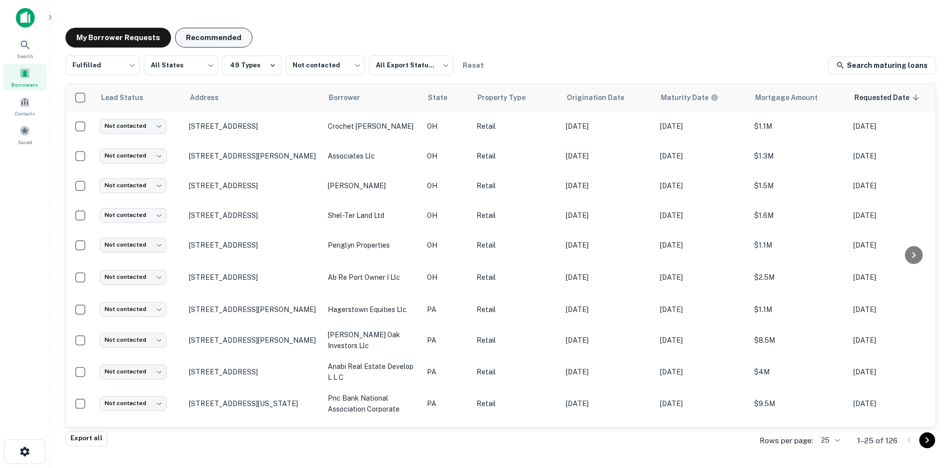
click at [234, 39] on button "Recommended" at bounding box center [213, 38] width 77 height 20
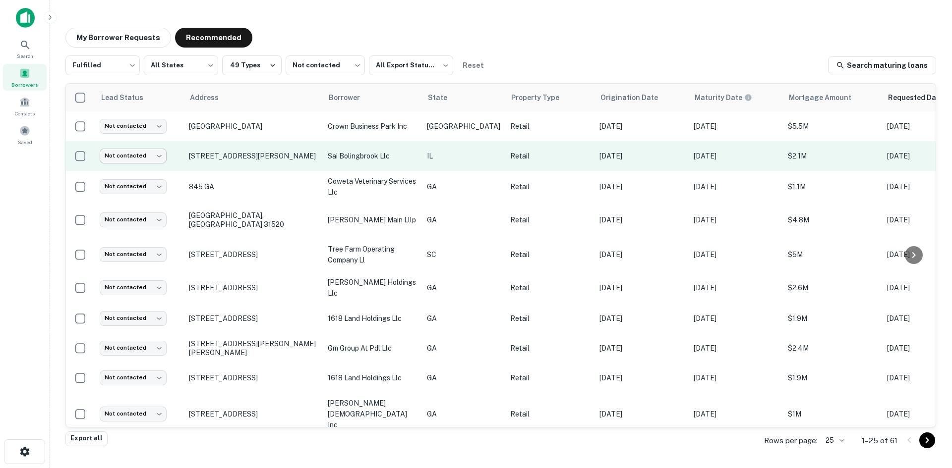
click at [136, 161] on body "Search Borrowers Contacts Saved My Borrower Requests Recommended Fulfilled ****…" at bounding box center [476, 234] width 952 height 468
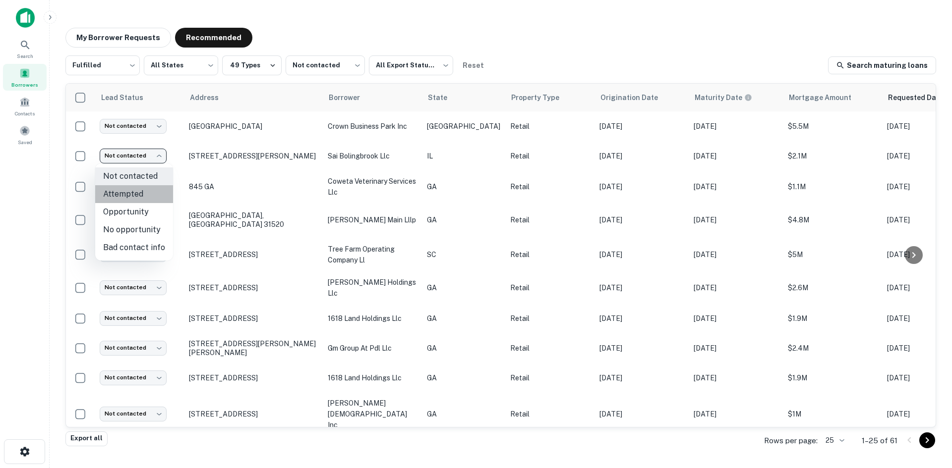
click at [138, 195] on li "Attempted" at bounding box center [134, 194] width 78 height 18
type input "*********"
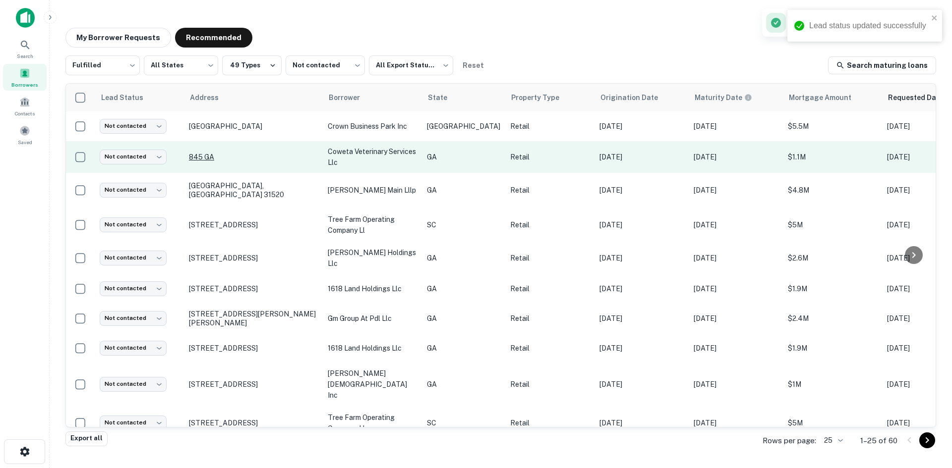
click at [203, 161] on p "845 GA" at bounding box center [253, 157] width 129 height 9
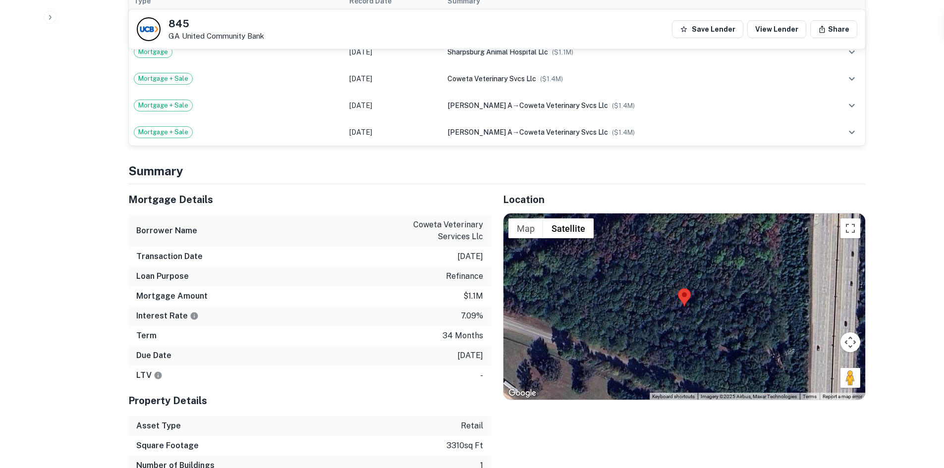
scroll to position [694, 0]
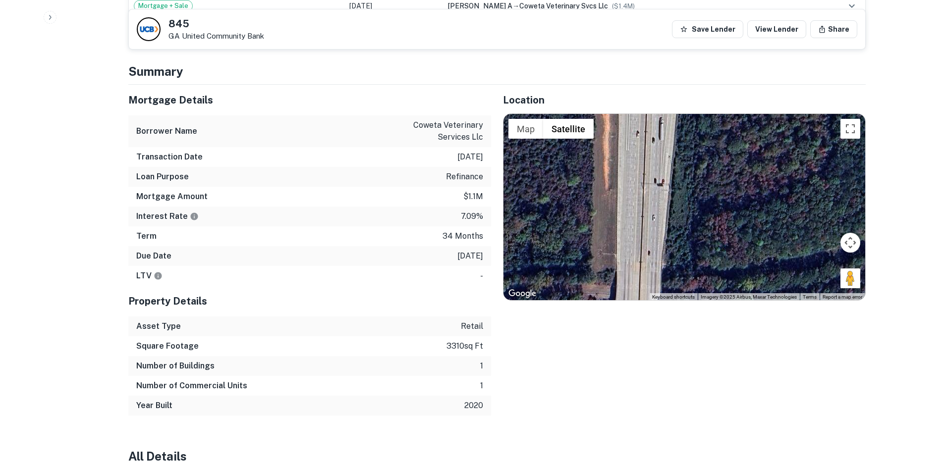
drag, startPoint x: 719, startPoint y: 186, endPoint x: 513, endPoint y: 451, distance: 335.9
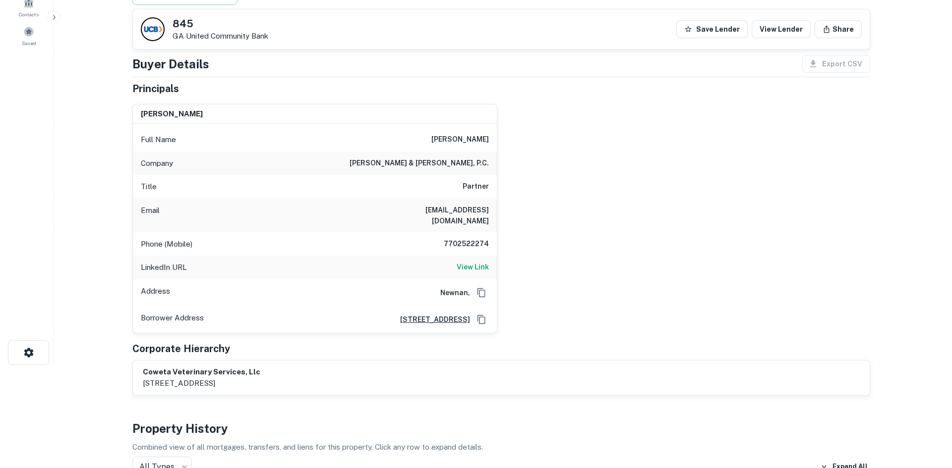
scroll to position [0, 0]
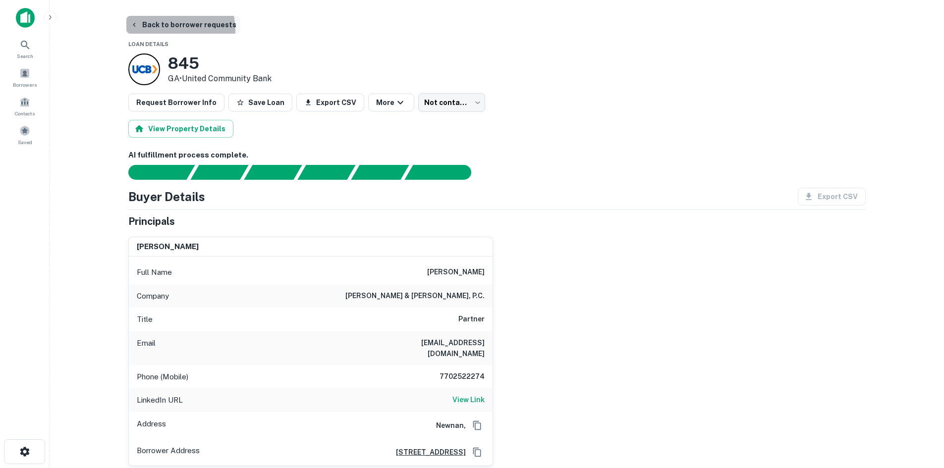
click at [179, 29] on button "Back to borrower requests" at bounding box center [183, 25] width 114 height 18
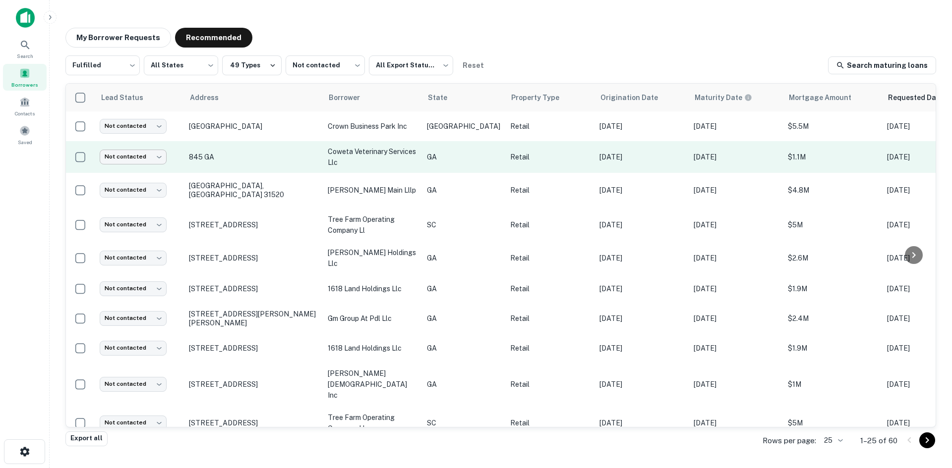
click at [144, 156] on body "Search Borrowers Contacts Saved My Borrower Requests Recommended Fulfilled ****…" at bounding box center [476, 234] width 952 height 468
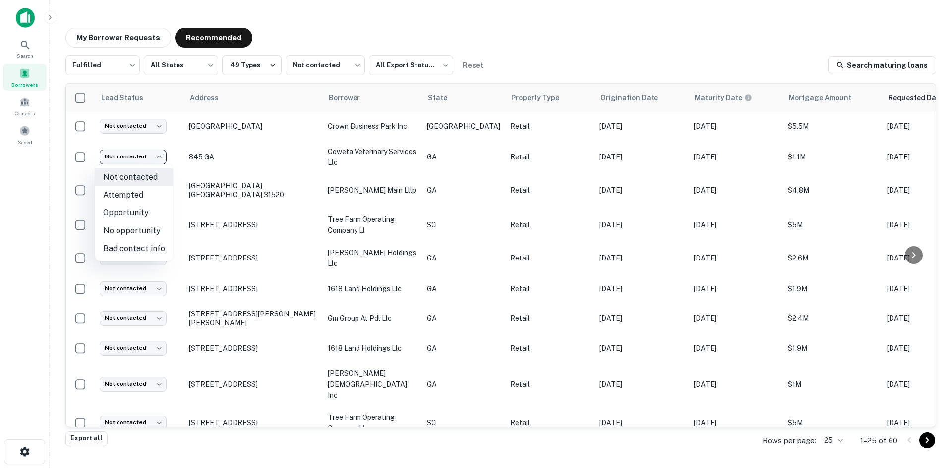
click at [146, 229] on li "No opportunity" at bounding box center [134, 231] width 78 height 18
type input "**********"
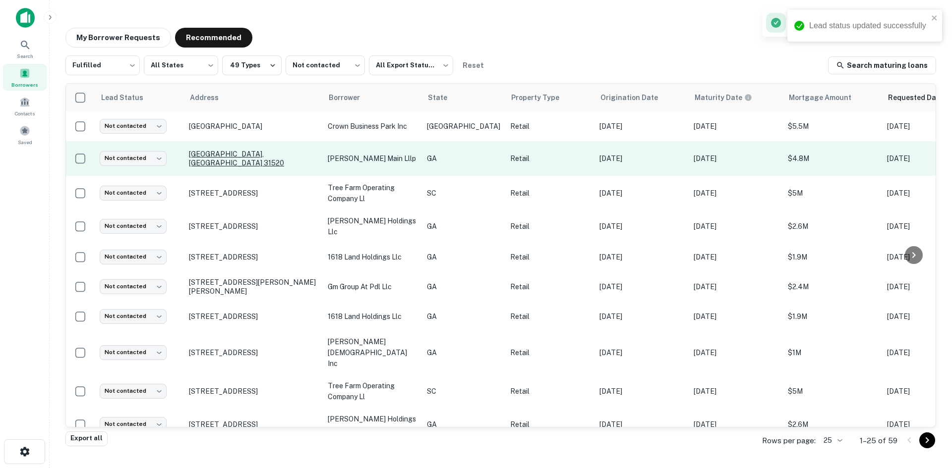
click at [223, 158] on p "Brunswick, GA 31520" at bounding box center [253, 159] width 129 height 18
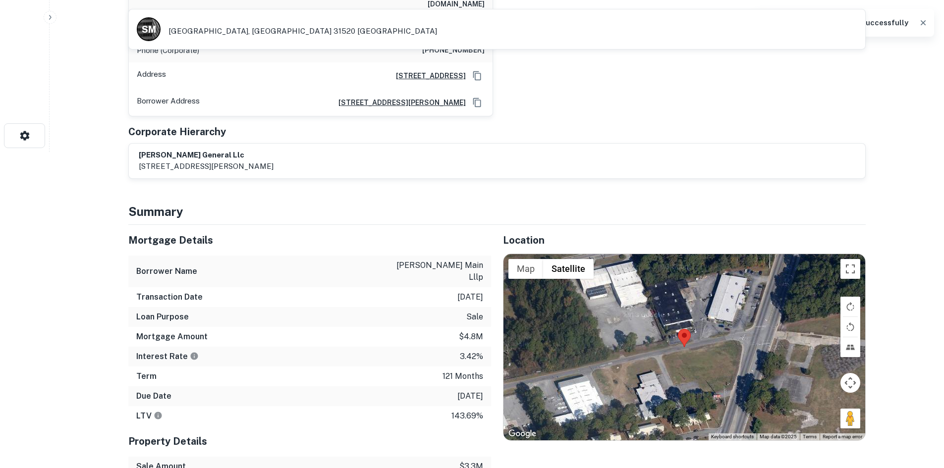
scroll to position [446, 0]
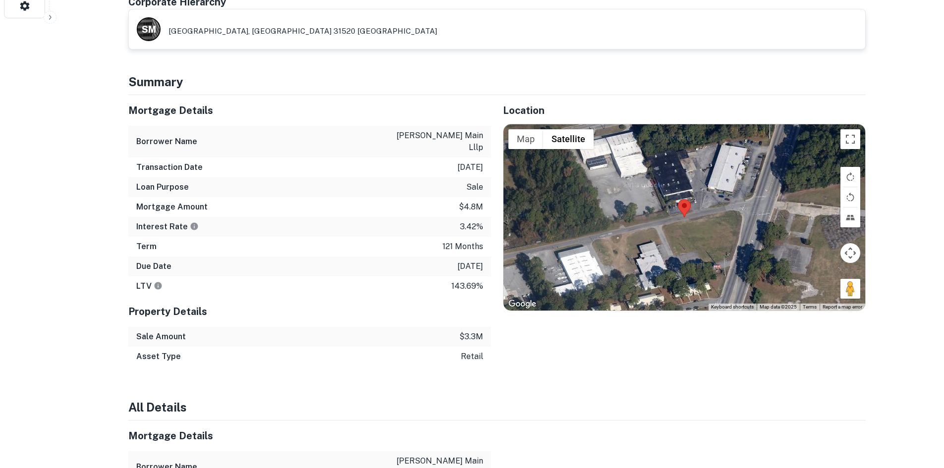
drag, startPoint x: 854, startPoint y: 276, endPoint x: 688, endPoint y: 200, distance: 182.7
click at [688, 200] on div "Map Terrain Satellite Labels Keyboard shortcuts Map Data Map data ©2025 Map dat…" at bounding box center [685, 217] width 362 height 186
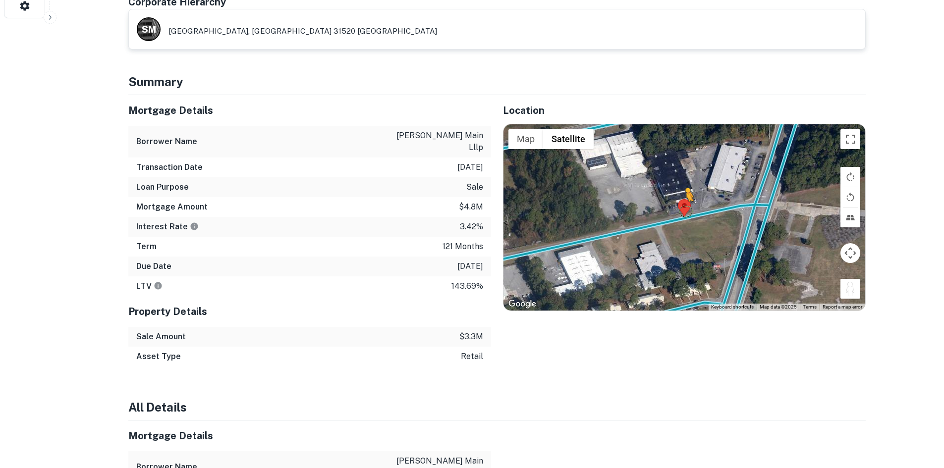
drag, startPoint x: 855, startPoint y: 284, endPoint x: 684, endPoint y: 201, distance: 189.9
click at [684, 201] on div "To activate drag with keyboard, press Alt + Enter. Once in keyboard drag state,…" at bounding box center [685, 217] width 362 height 186
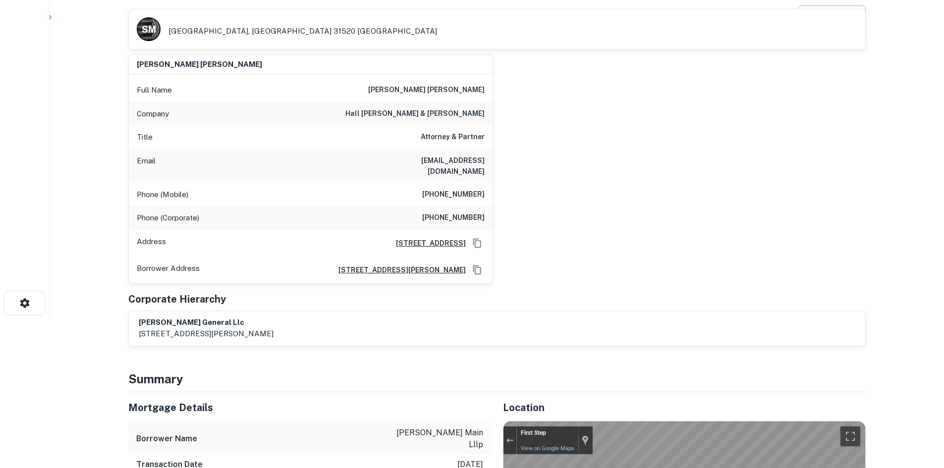
scroll to position [0, 0]
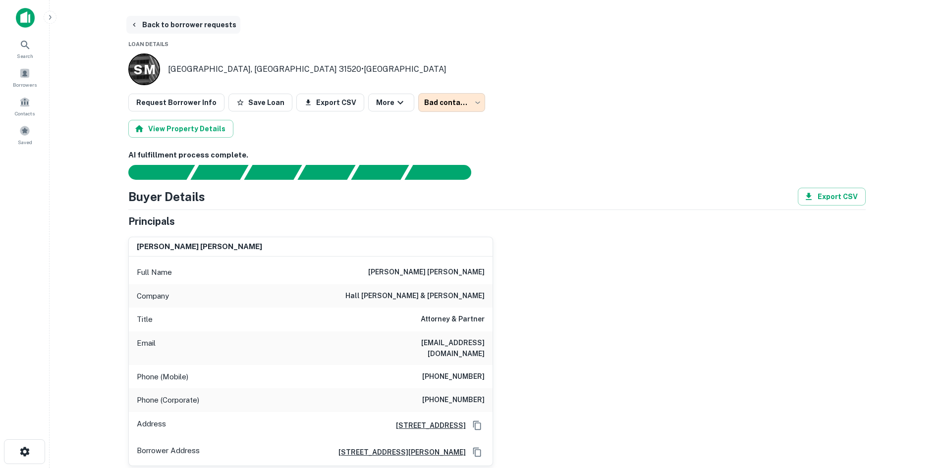
click at [168, 23] on button "Back to borrower requests" at bounding box center [183, 25] width 114 height 18
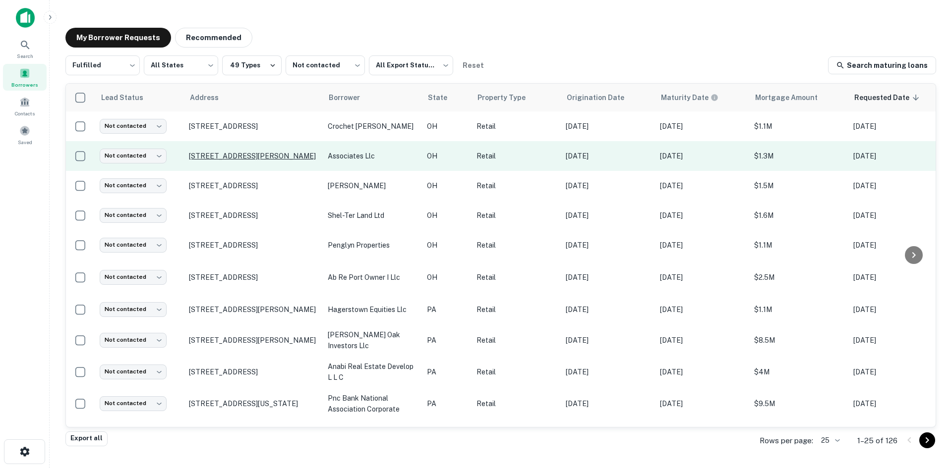
click at [258, 155] on p "[STREET_ADDRESS][PERSON_NAME]" at bounding box center [253, 156] width 129 height 9
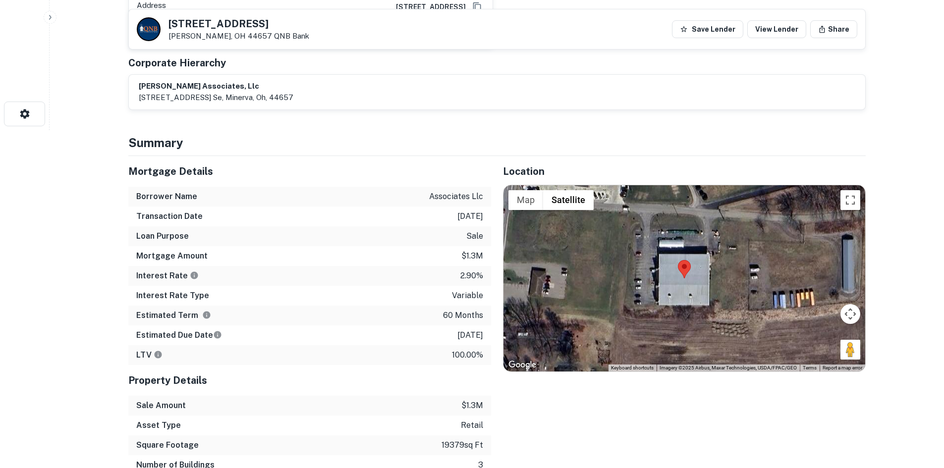
scroll to position [347, 0]
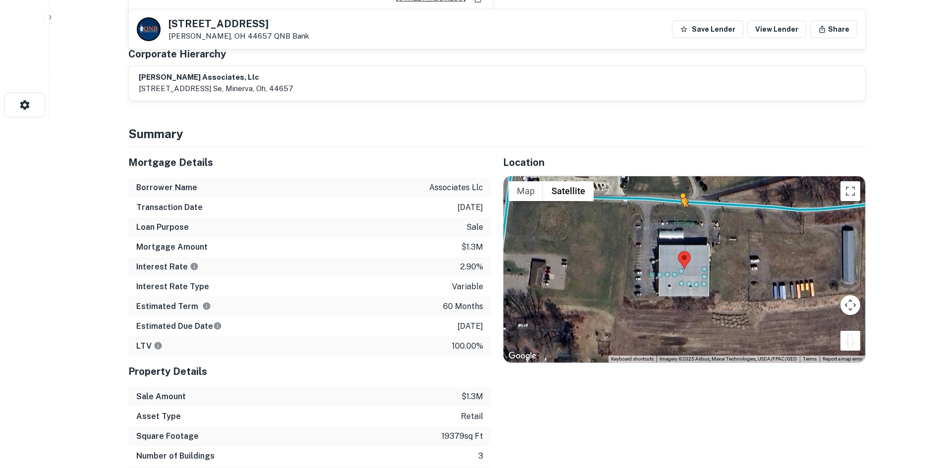
drag, startPoint x: 850, startPoint y: 333, endPoint x: 678, endPoint y: 191, distance: 222.8
click at [678, 191] on div "To activate drag with keyboard, press Alt + Enter. Once in keyboard drag state,…" at bounding box center [685, 269] width 362 height 186
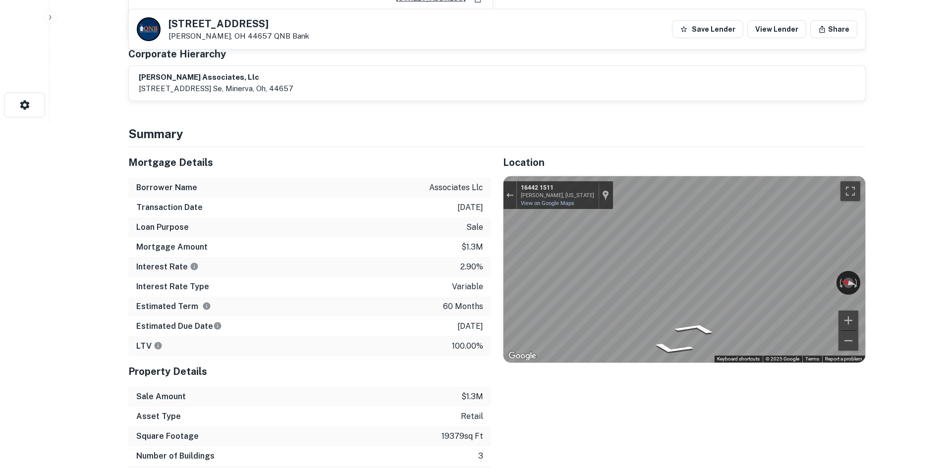
click at [272, 246] on div "Mortgage Details Borrower Name associates llc Transaction Date 7/6/2021 Loan Pu…" at bounding box center [490, 326] width 749 height 359
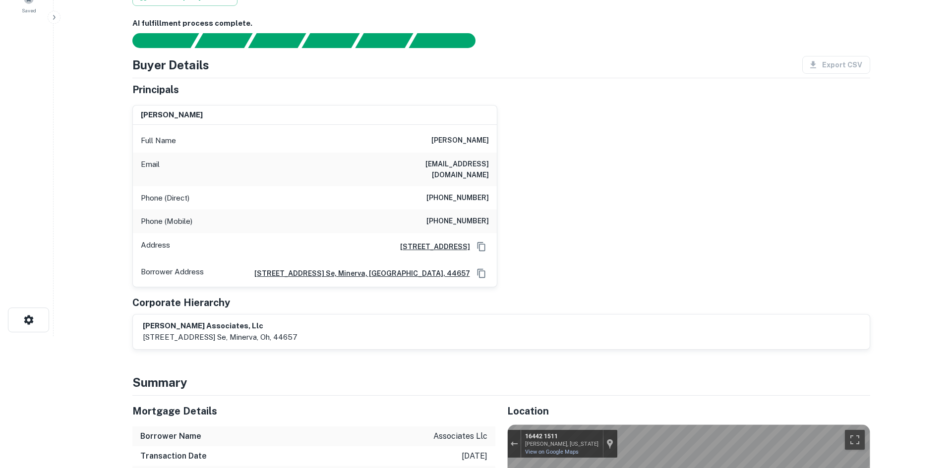
scroll to position [0, 0]
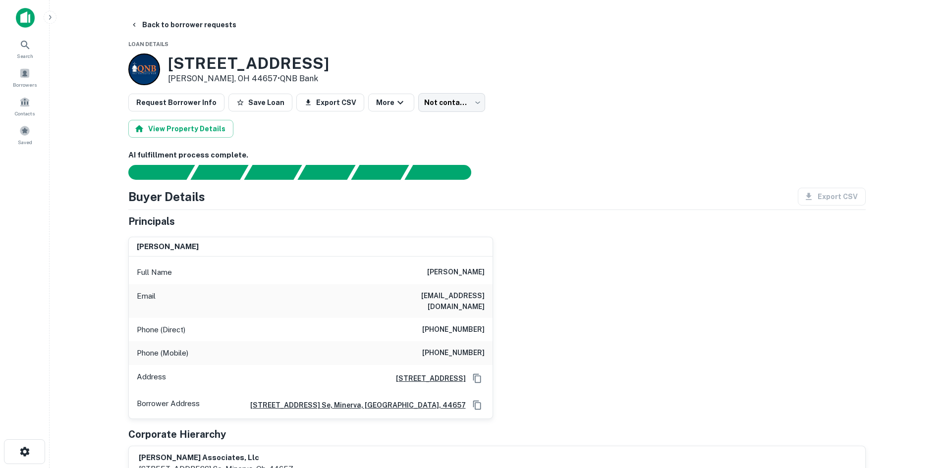
click at [452, 324] on h6 "[PHONE_NUMBER]" at bounding box center [453, 330] width 62 height 12
copy h6 "[PHONE_NUMBER]"
click at [429, 347] on h6 "[PHONE_NUMBER]" at bounding box center [453, 353] width 62 height 12
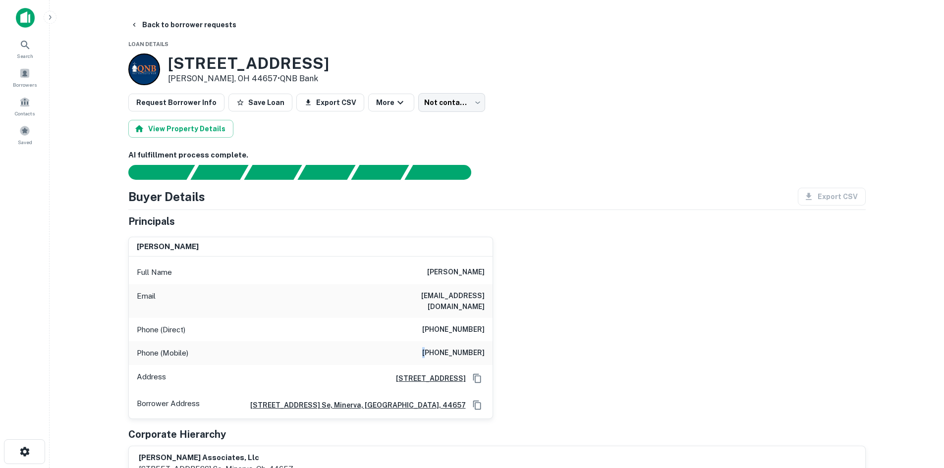
click at [429, 347] on h6 "[PHONE_NUMBER]" at bounding box center [453, 353] width 62 height 12
copy h6 "[PHONE_NUMBER]"
drag, startPoint x: 220, startPoint y: 22, endPoint x: 113, endPoint y: 453, distance: 443.6
click at [220, 22] on button "Back to borrower requests" at bounding box center [183, 25] width 114 height 18
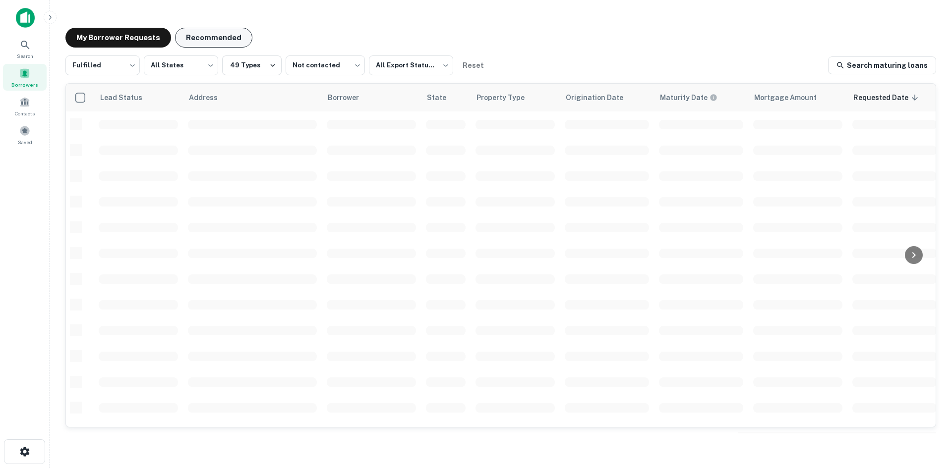
click at [215, 35] on button "Recommended" at bounding box center [213, 38] width 77 height 20
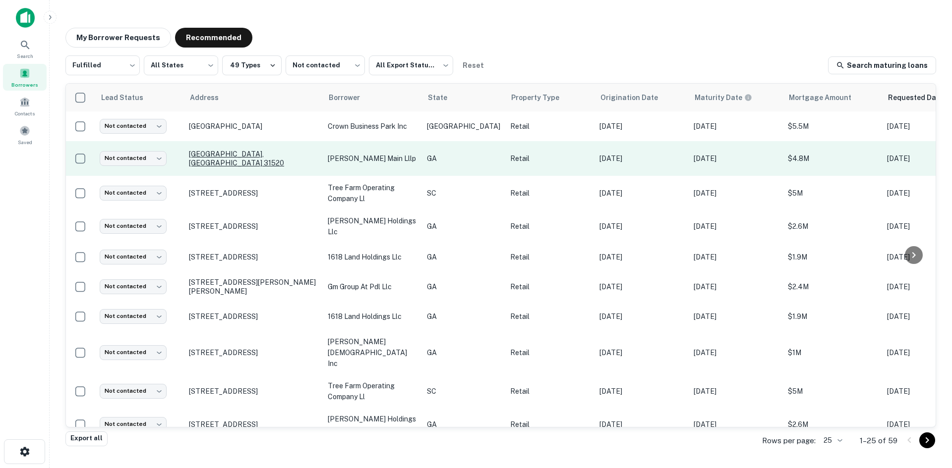
click at [237, 161] on p "Brunswick, GA 31520" at bounding box center [253, 159] width 129 height 18
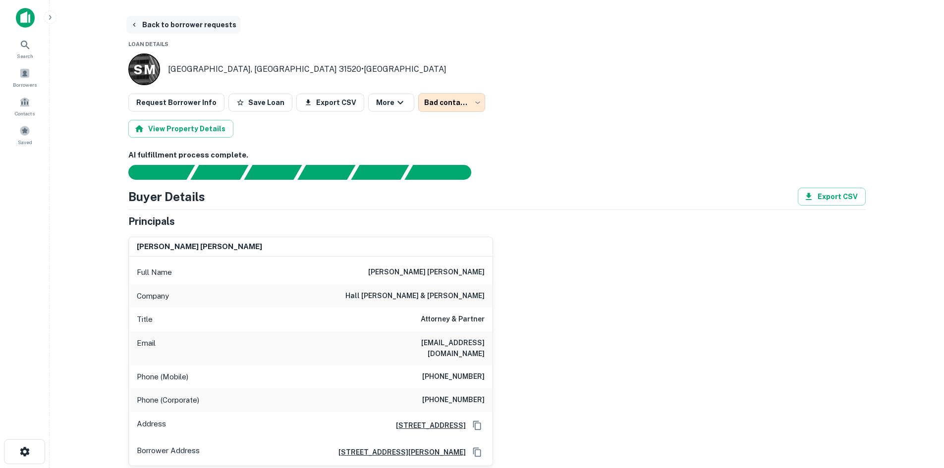
click at [205, 25] on button "Back to borrower requests" at bounding box center [183, 25] width 114 height 18
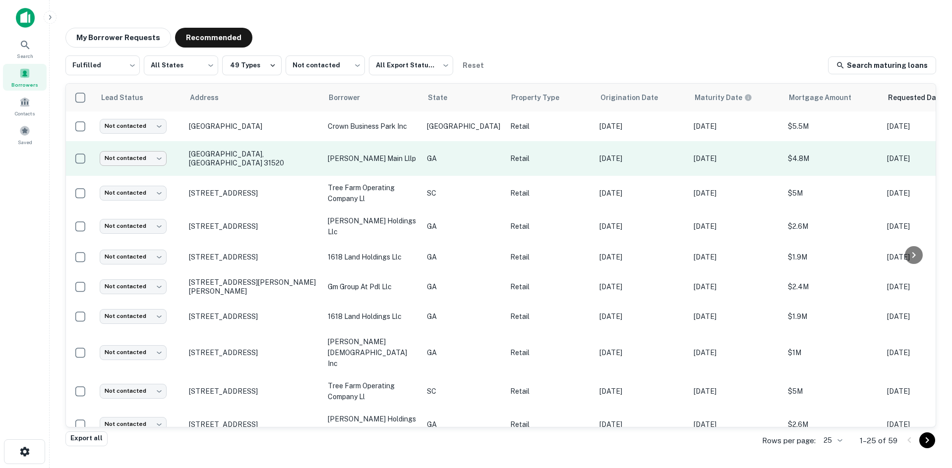
click at [139, 163] on body "Search Borrowers Contacts Saved My Borrower Requests Recommended Fulfilled ****…" at bounding box center [476, 234] width 952 height 468
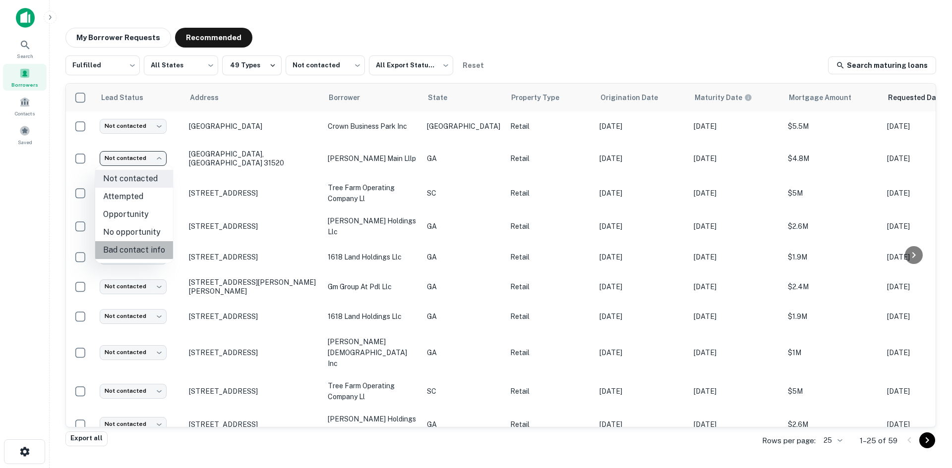
click at [135, 242] on li "Bad contact info" at bounding box center [134, 250] width 78 height 18
type input "**********"
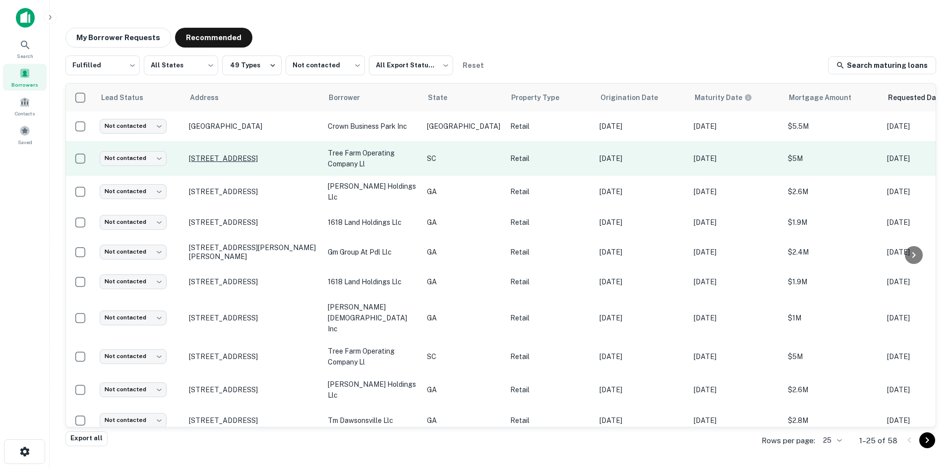
drag, startPoint x: 281, startPoint y: 152, endPoint x: 268, endPoint y: 157, distance: 14.1
click at [268, 157] on p "4456 Tree Farm Trl Batesburg, SC 29006" at bounding box center [253, 158] width 129 height 9
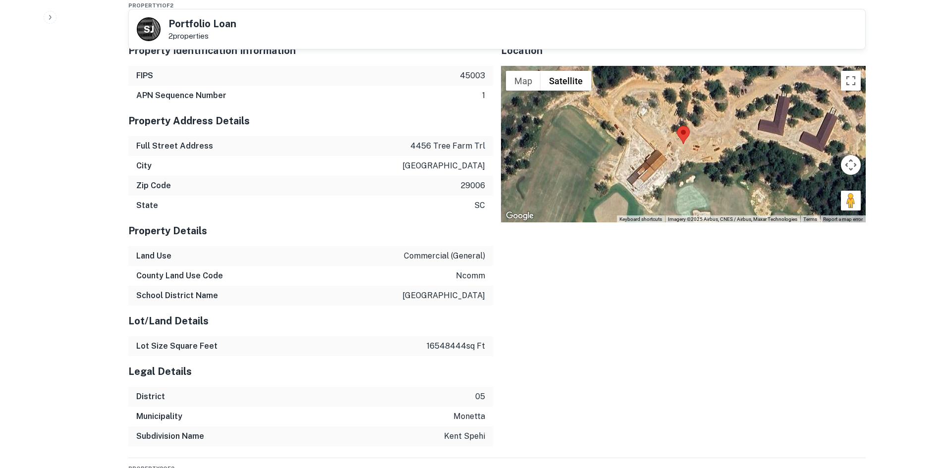
scroll to position [1338, 0]
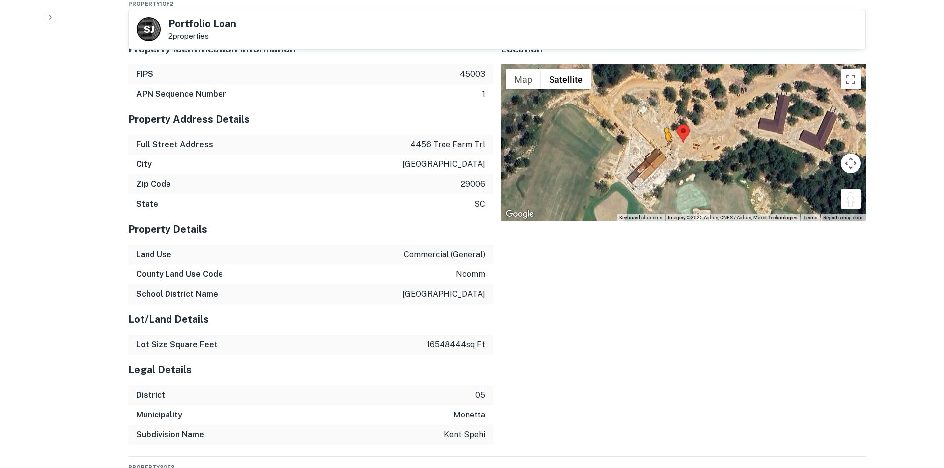
drag, startPoint x: 845, startPoint y: 181, endPoint x: 662, endPoint y: 129, distance: 190.1
click at [662, 129] on div "To activate drag with keyboard, press Alt + Enter. Once in keyboard drag state,…" at bounding box center [683, 142] width 365 height 157
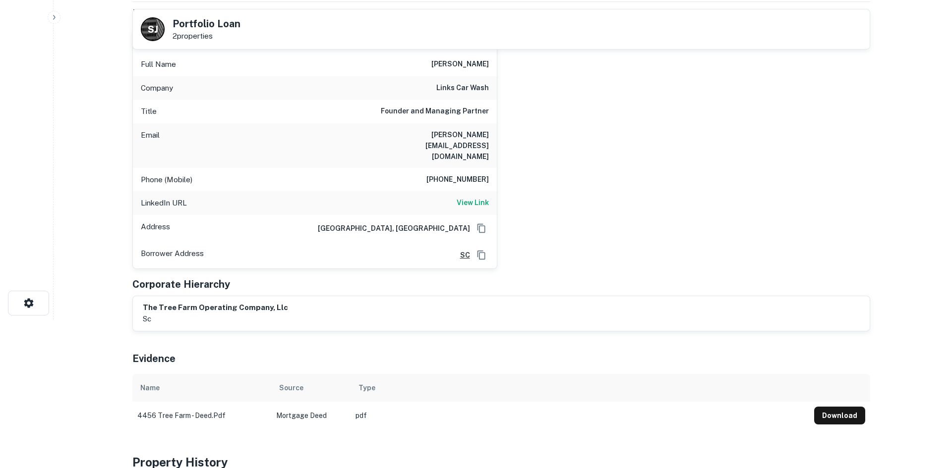
scroll to position [0, 0]
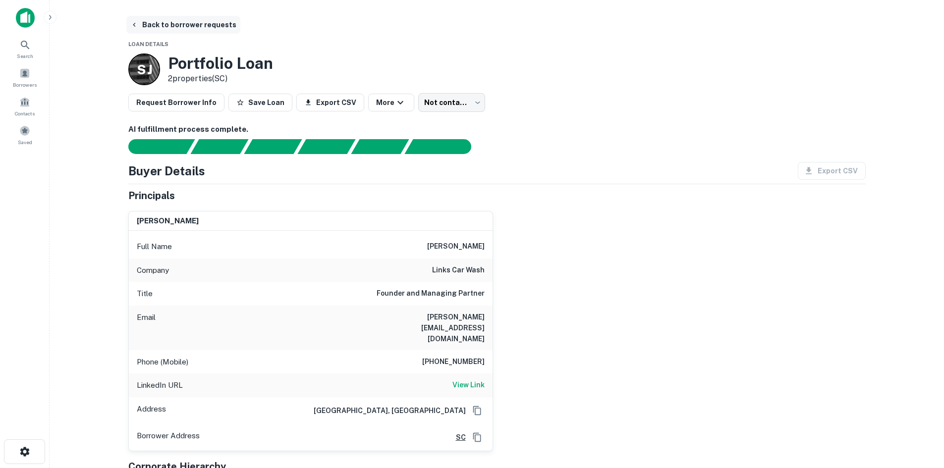
click at [208, 28] on button "Back to borrower requests" at bounding box center [183, 25] width 114 height 18
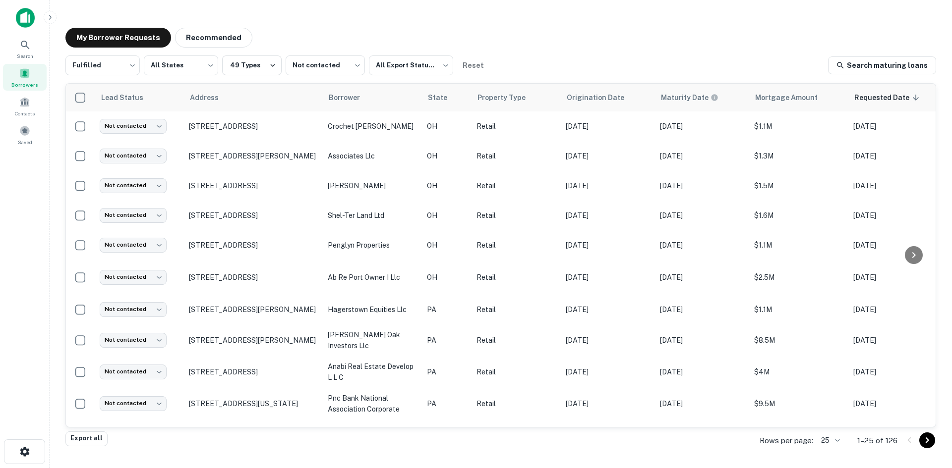
click at [223, 49] on div "My Borrower Requests Recommended Fulfilled ********* ​ All States *** ​ 49 Type…" at bounding box center [500, 231] width 886 height 422
click at [218, 43] on button "Recommended" at bounding box center [213, 38] width 77 height 20
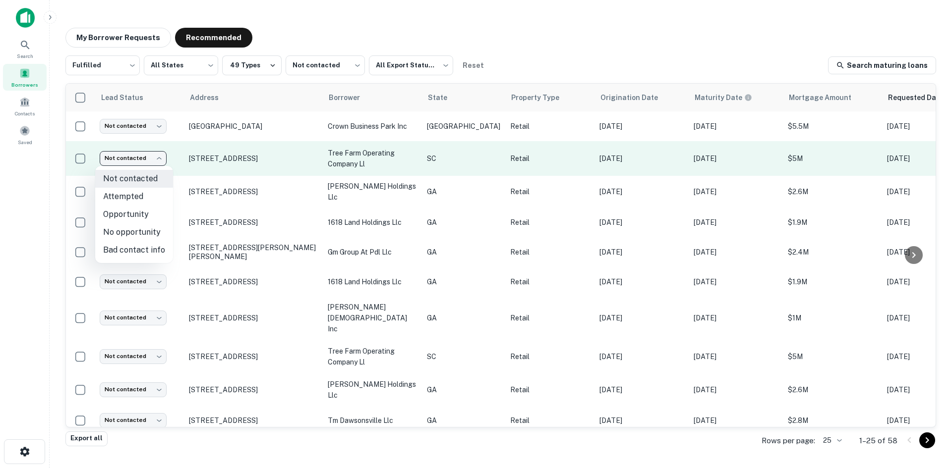
click at [150, 155] on body "Search Borrowers Contacts Saved My Borrower Requests Recommended Fulfilled ****…" at bounding box center [476, 234] width 952 height 468
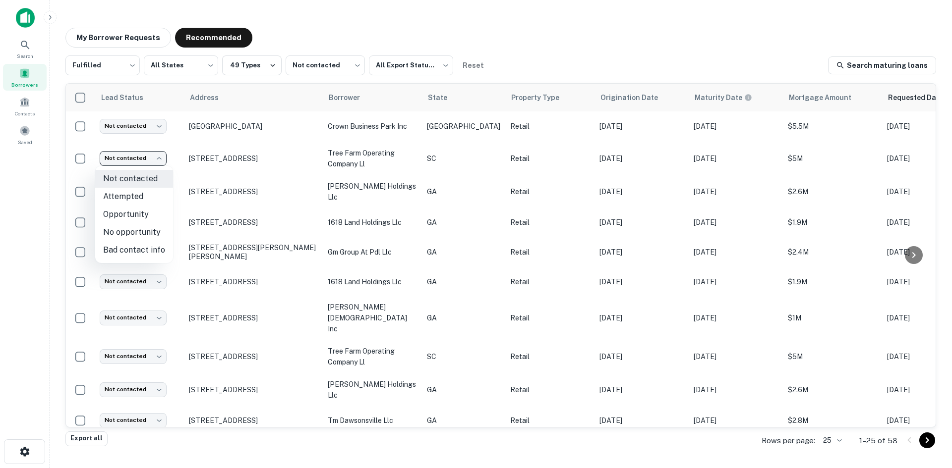
click at [146, 230] on li "No opportunity" at bounding box center [134, 233] width 78 height 18
type input "**********"
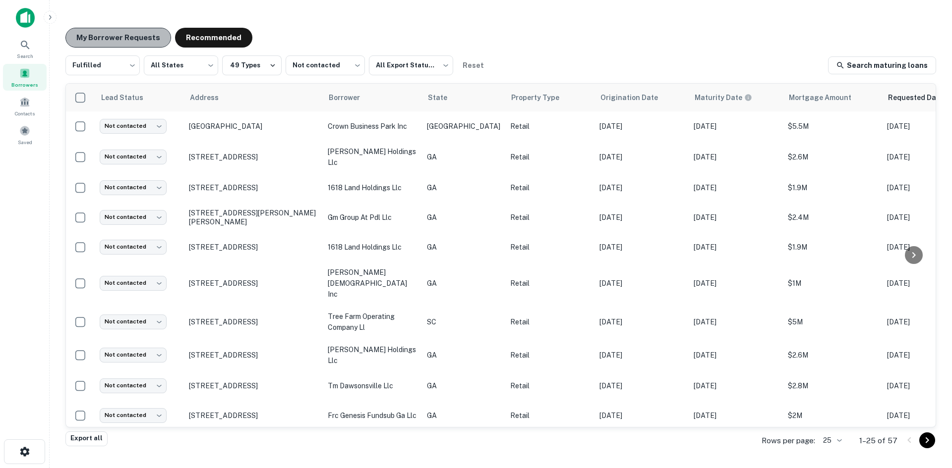
click at [124, 42] on button "My Borrower Requests" at bounding box center [118, 38] width 106 height 20
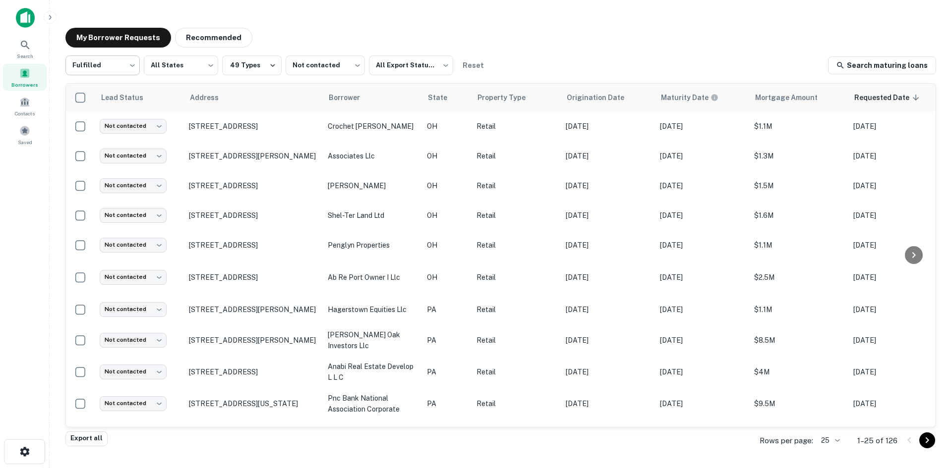
click at [115, 68] on body "Search Borrowers Contacts Saved My Borrower Requests Recommended Fulfilled ****…" at bounding box center [476, 234] width 952 height 468
click at [115, 68] on div at bounding box center [476, 234] width 952 height 468
click at [332, 75] on body "Search Borrowers Contacts Saved My Borrower Requests Recommended Fulfilled ****…" at bounding box center [476, 234] width 952 height 468
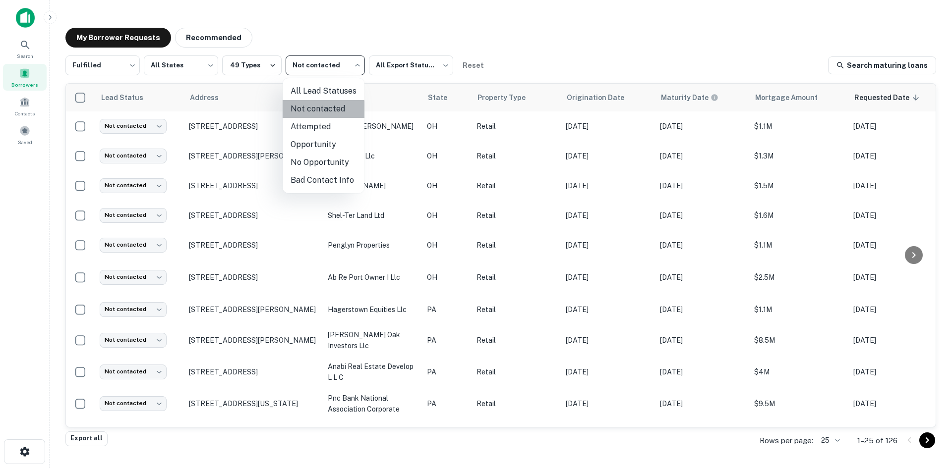
click at [322, 111] on li "Not contacted" at bounding box center [323, 109] width 82 height 18
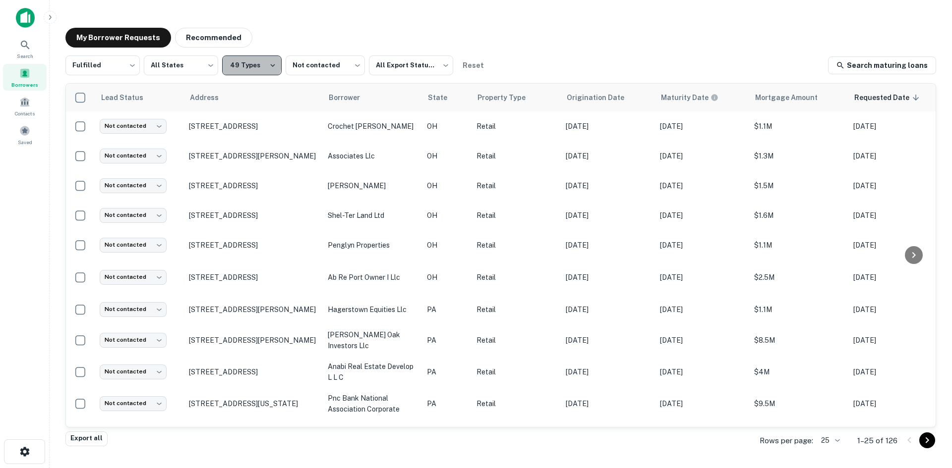
click at [227, 59] on button "49 Types" at bounding box center [251, 66] width 59 height 20
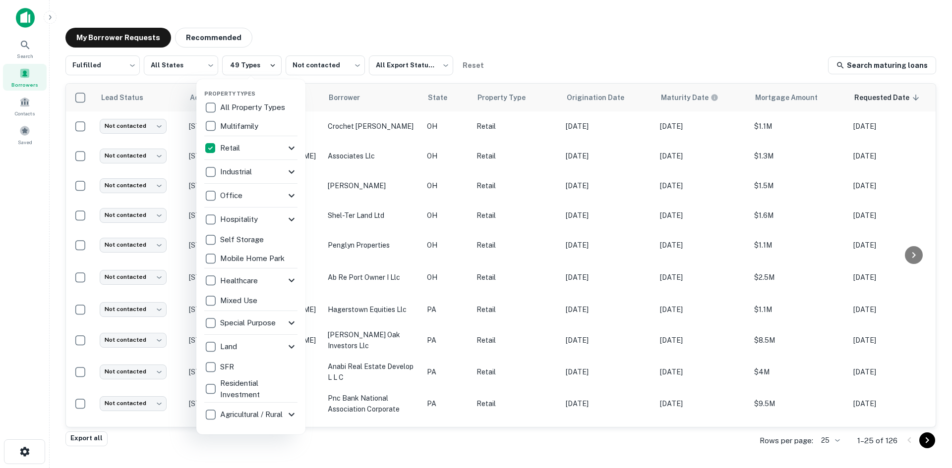
click at [239, 106] on p "All Property Types" at bounding box center [253, 108] width 67 height 12
click at [313, 9] on div at bounding box center [476, 234] width 952 height 468
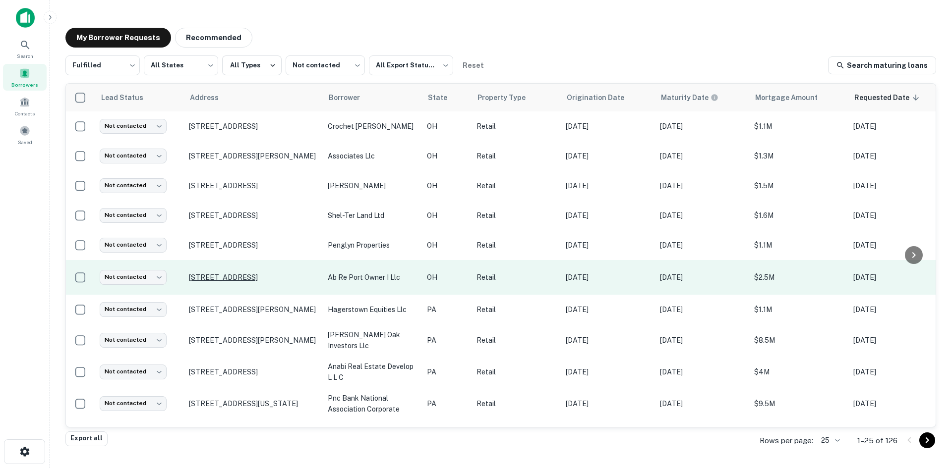
click at [269, 279] on p "547 E State St Athens, OH 45701" at bounding box center [253, 277] width 129 height 9
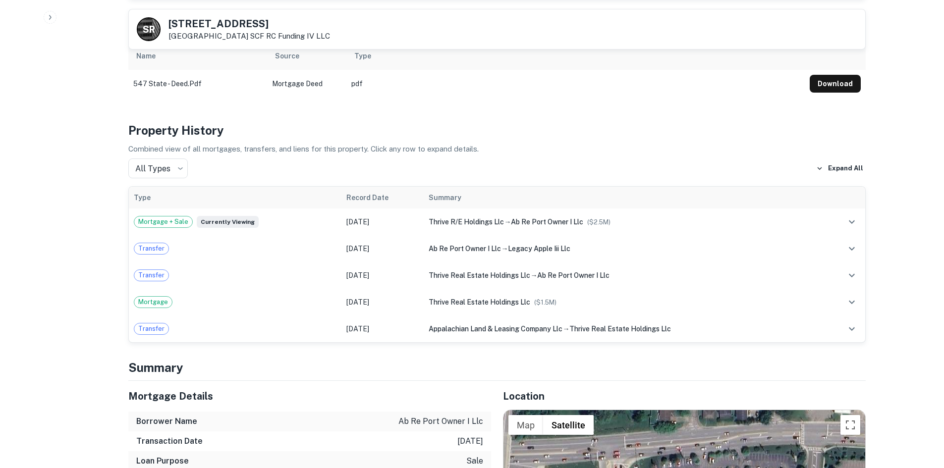
scroll to position [793, 0]
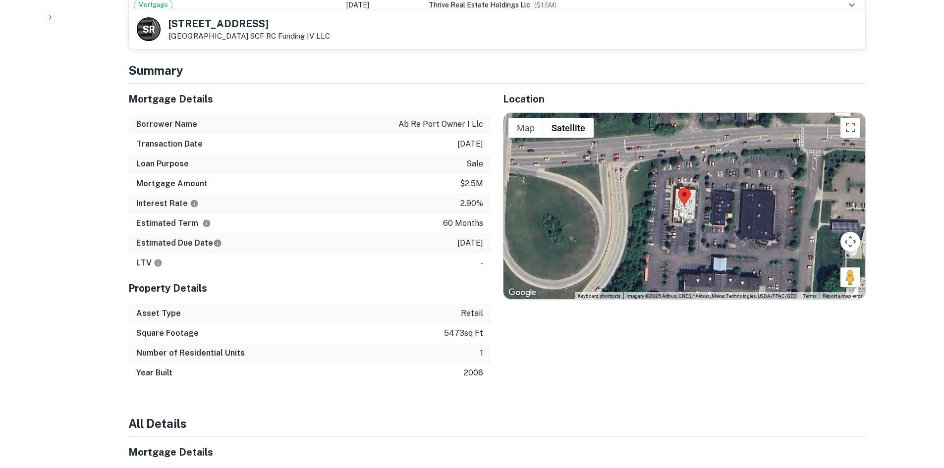
drag, startPoint x: 842, startPoint y: 272, endPoint x: 753, endPoint y: 221, distance: 102.1
click at [731, 219] on div "Map Terrain Satellite Labels Keyboard shortcuts Map Data Imagery ©2025 Airbus, …" at bounding box center [685, 206] width 362 height 186
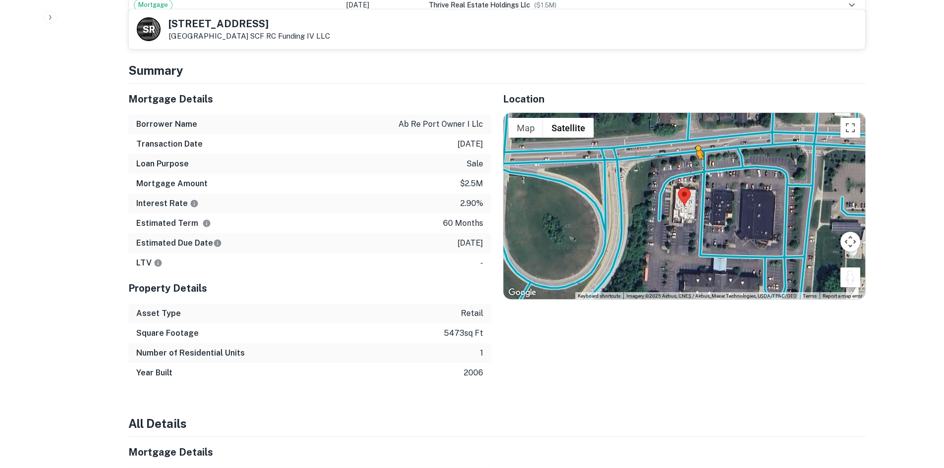
drag, startPoint x: 848, startPoint y: 273, endPoint x: 696, endPoint y: 159, distance: 189.8
click at [696, 159] on div "To activate drag with keyboard, press Alt + Enter. Once in keyboard drag state,…" at bounding box center [685, 206] width 362 height 186
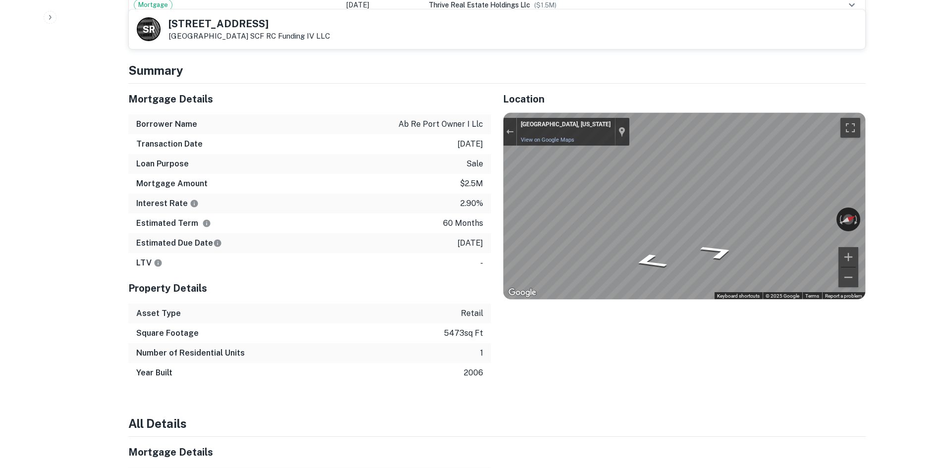
click at [709, 234] on icon "Go North" at bounding box center [721, 245] width 56 height 23
click at [720, 240] on icon "Go North" at bounding box center [720, 244] width 58 height 23
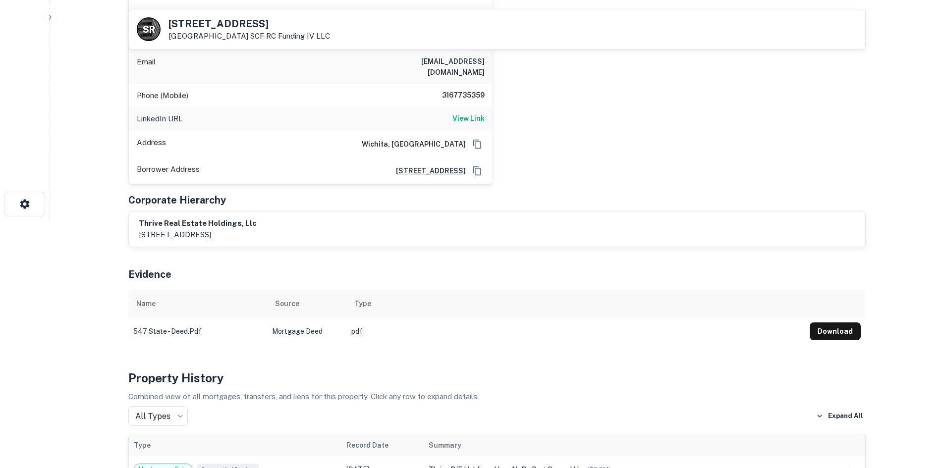
scroll to position [99, 0]
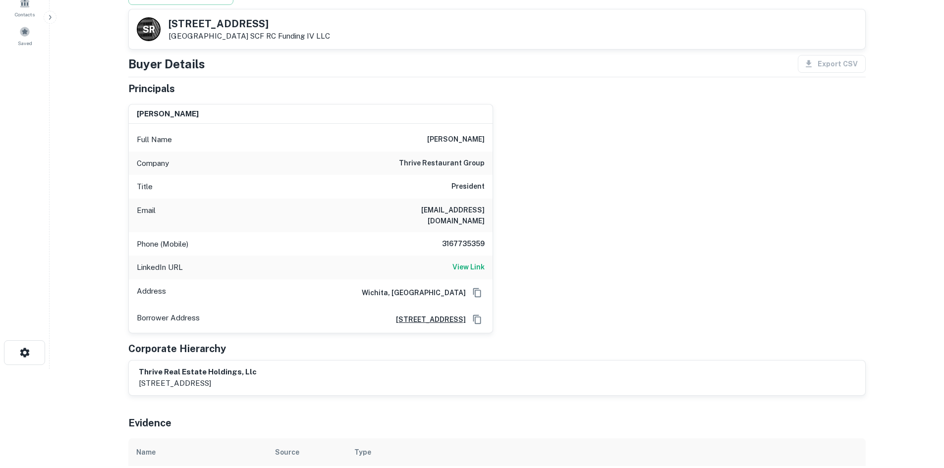
click at [474, 238] on h6 "3167735359" at bounding box center [454, 244] width 59 height 12
copy h6 "3167735359"
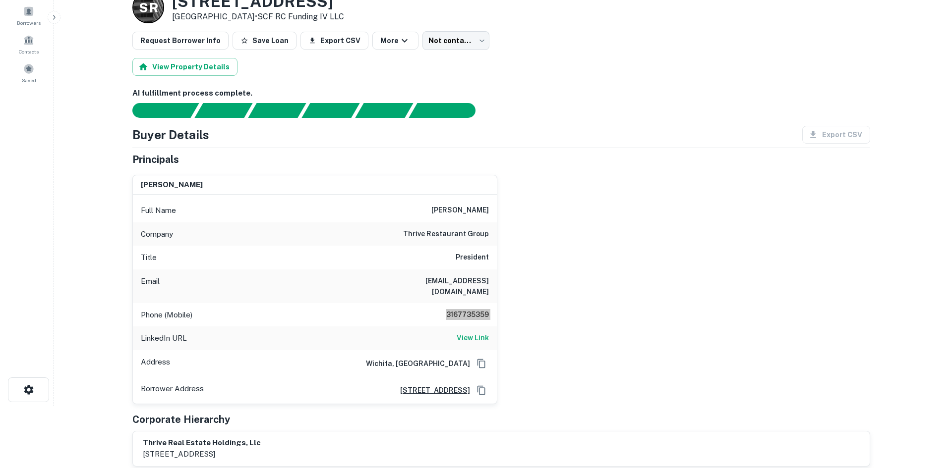
scroll to position [0, 0]
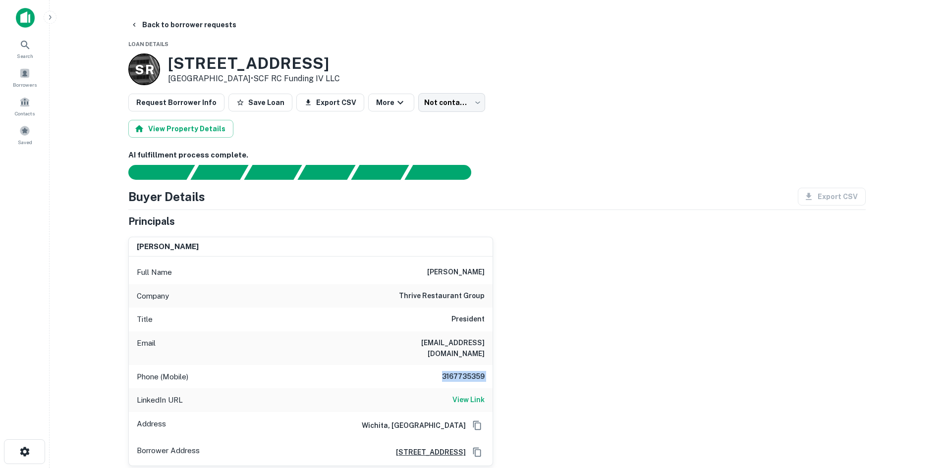
click at [554, 249] on div "greg stroud Full Name greg stroud Company thrive restaurant group Title Preside…" at bounding box center [492, 347] width 745 height 237
click at [433, 110] on body "Search Borrowers Contacts Saved Back to borrower requests Loan Details S R 547 …" at bounding box center [472, 234] width 944 height 468
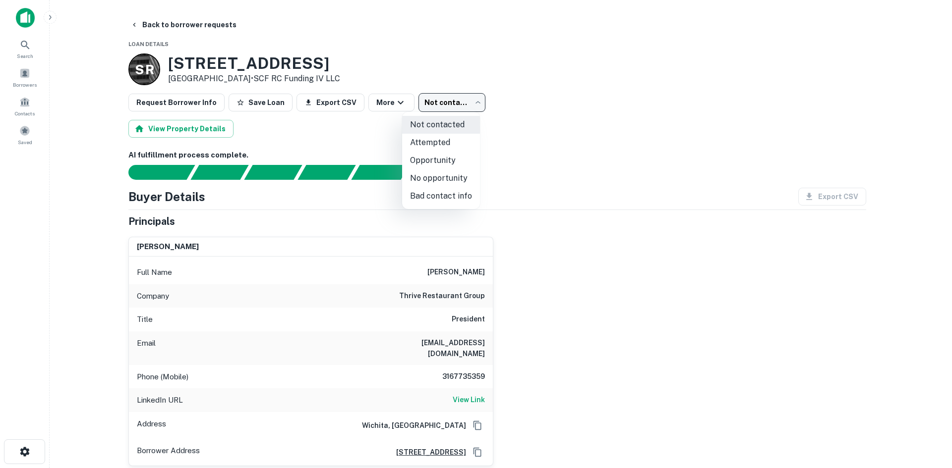
click at [445, 195] on li "Bad contact info" at bounding box center [441, 196] width 78 height 18
type input "**********"
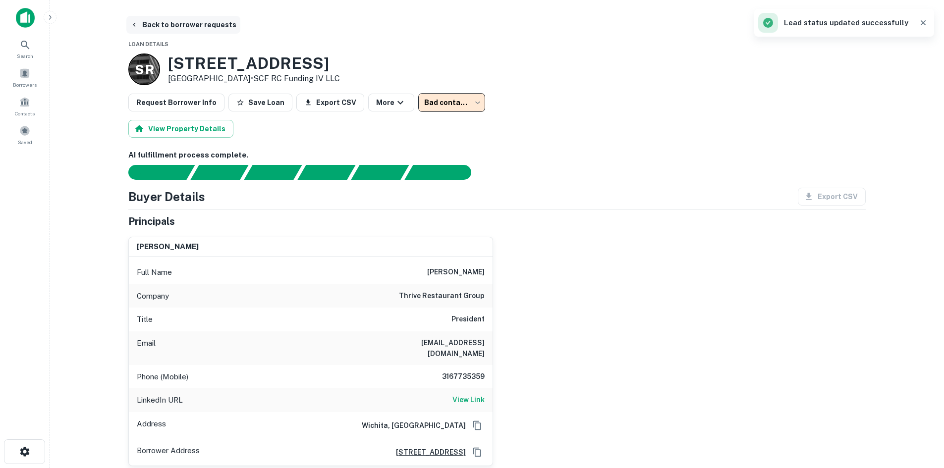
click at [193, 29] on button "Back to borrower requests" at bounding box center [183, 25] width 114 height 18
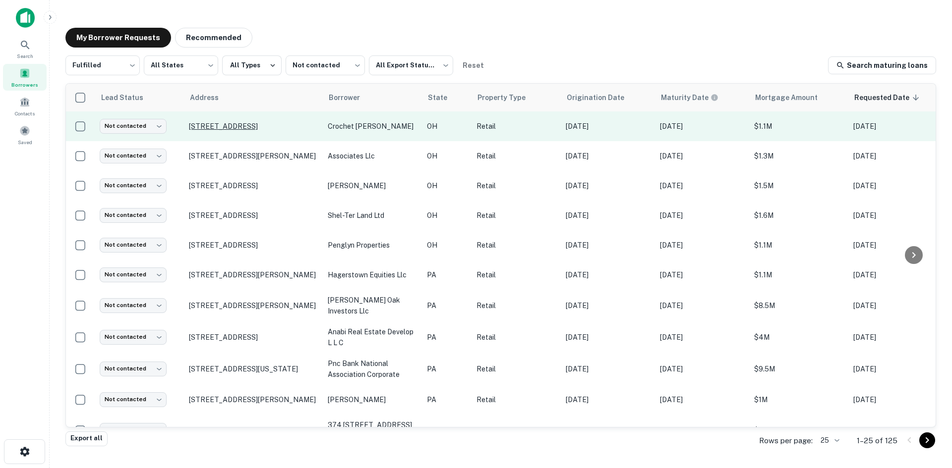
click at [264, 129] on p "[STREET_ADDRESS]" at bounding box center [253, 126] width 129 height 9
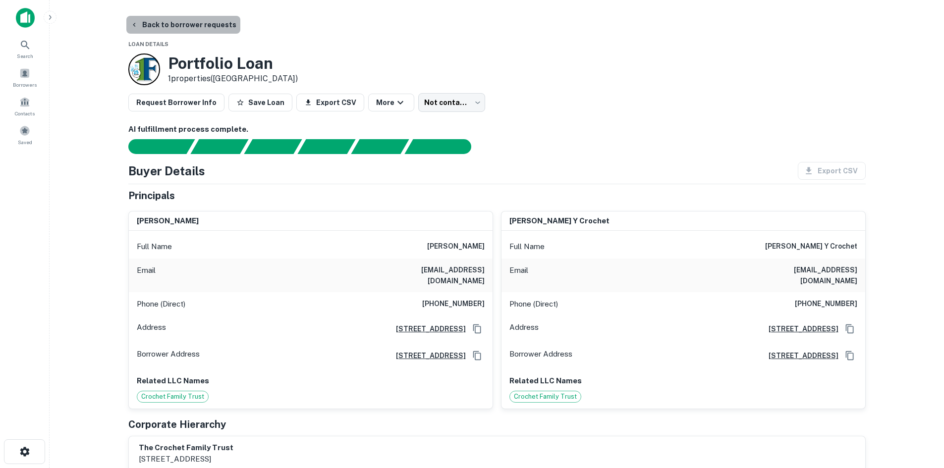
click at [192, 24] on button "Back to borrower requests" at bounding box center [183, 25] width 114 height 18
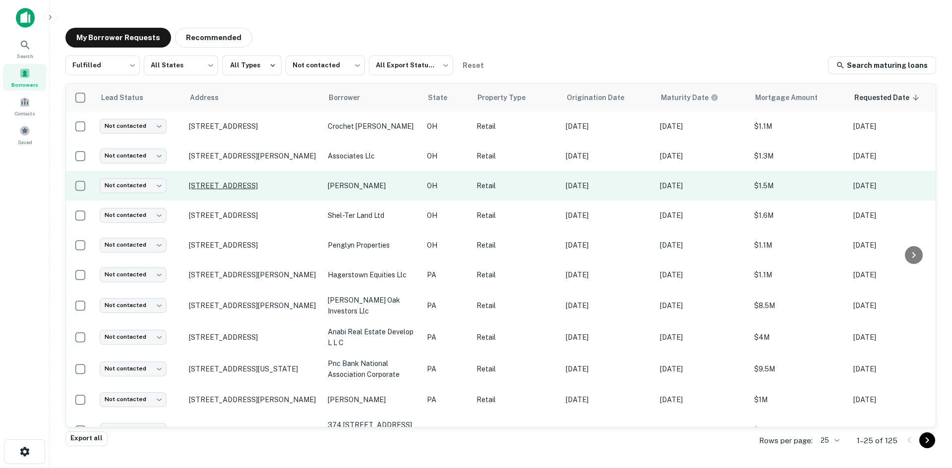
click at [260, 183] on p "[STREET_ADDRESS]" at bounding box center [253, 185] width 129 height 9
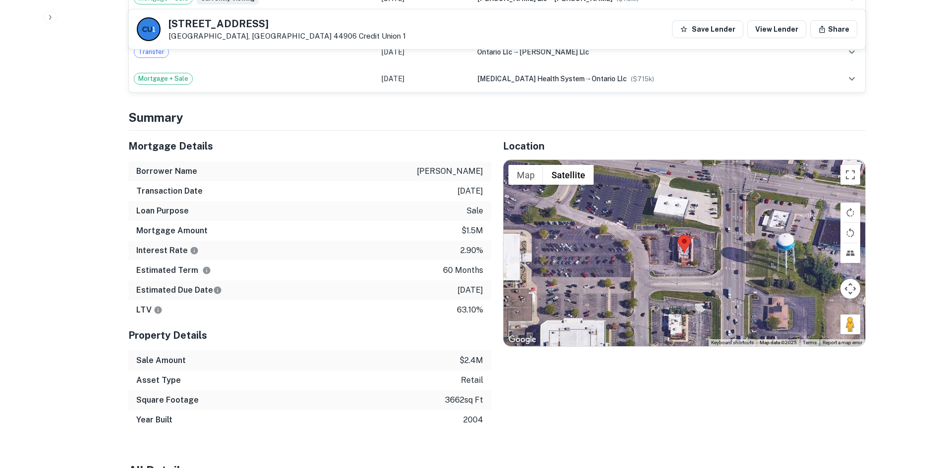
scroll to position [694, 0]
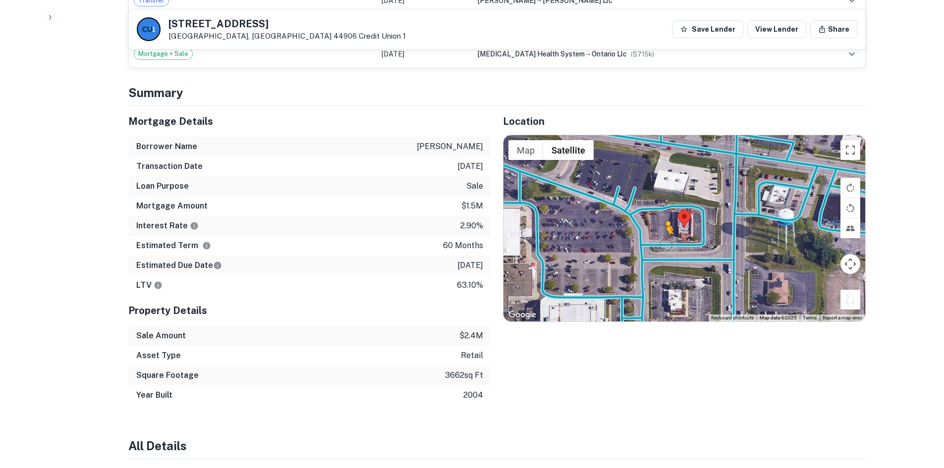
drag, startPoint x: 852, startPoint y: 307, endPoint x: 649, endPoint y: 244, distance: 212.7
click at [649, 244] on div "To activate drag with keyboard, press Alt + Enter. Once in keyboard drag state,…" at bounding box center [685, 228] width 362 height 186
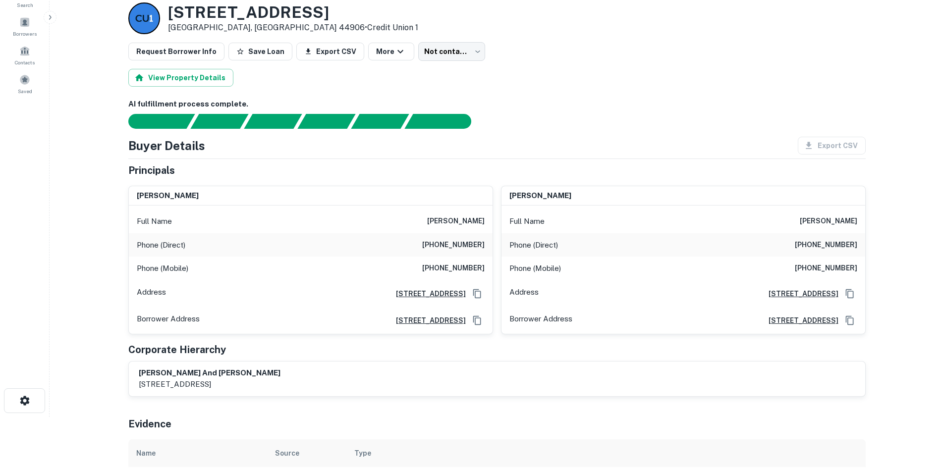
scroll to position [50, 0]
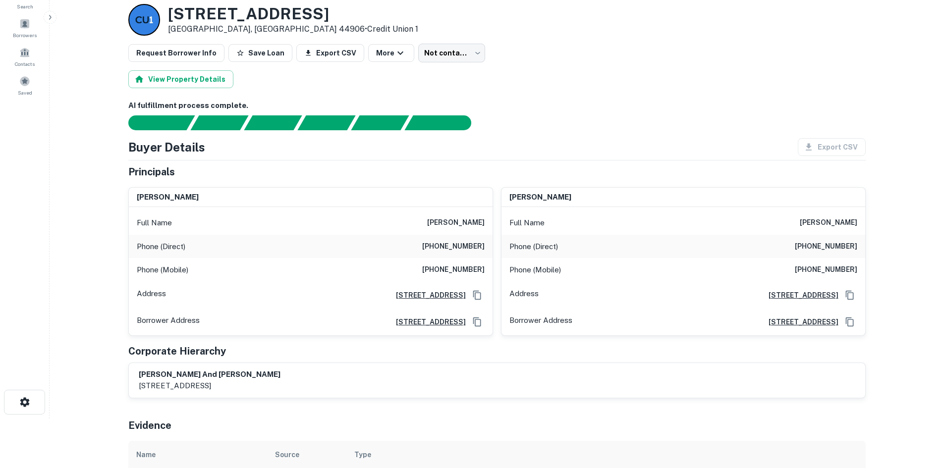
click at [447, 249] on h6 "[PHONE_NUMBER]" at bounding box center [453, 247] width 62 height 12
copy h6 "[PHONE_NUMBER]"
drag, startPoint x: 533, startPoint y: 125, endPoint x: 523, endPoint y: 131, distance: 11.1
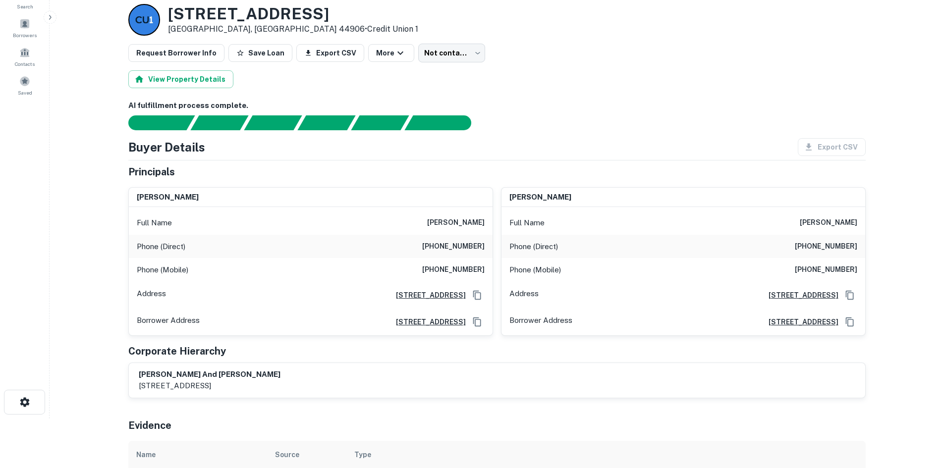
click at [532, 125] on div at bounding box center [490, 122] width 749 height 15
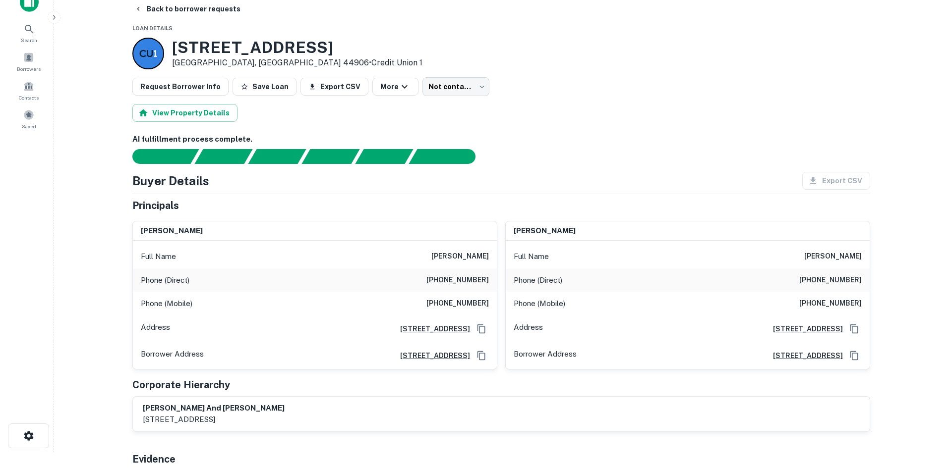
scroll to position [0, 0]
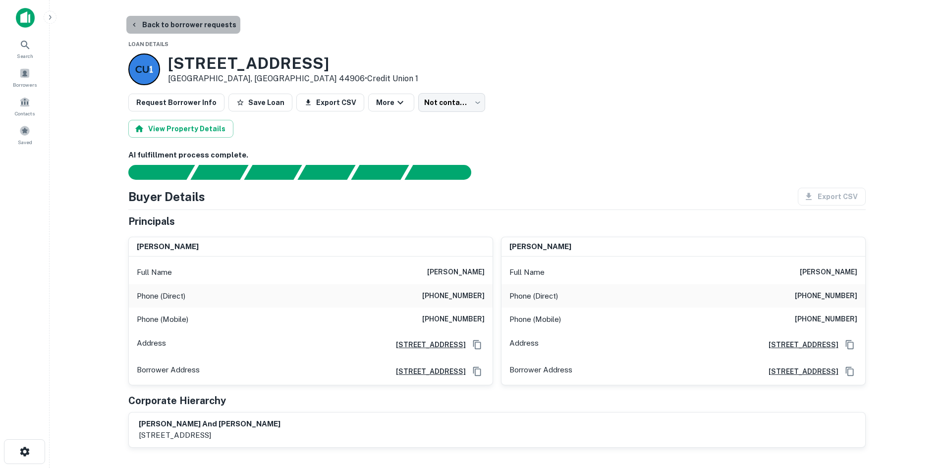
click at [196, 22] on button "Back to borrower requests" at bounding box center [183, 25] width 114 height 18
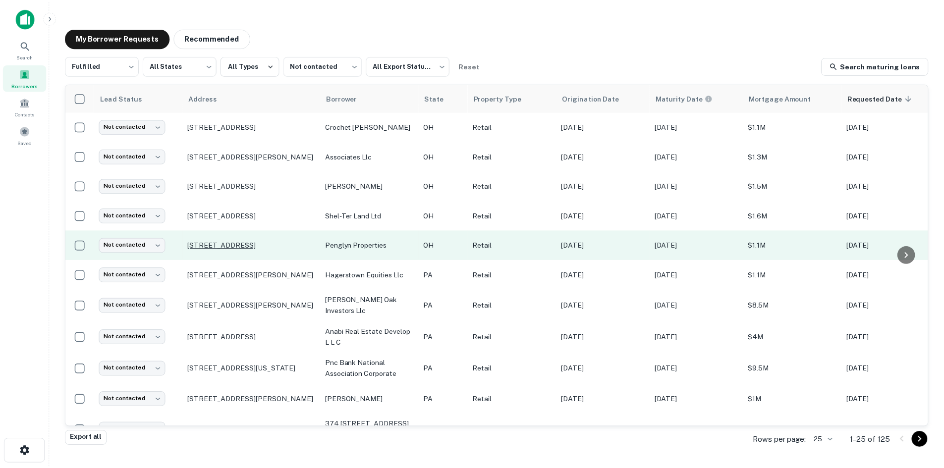
scroll to position [50, 0]
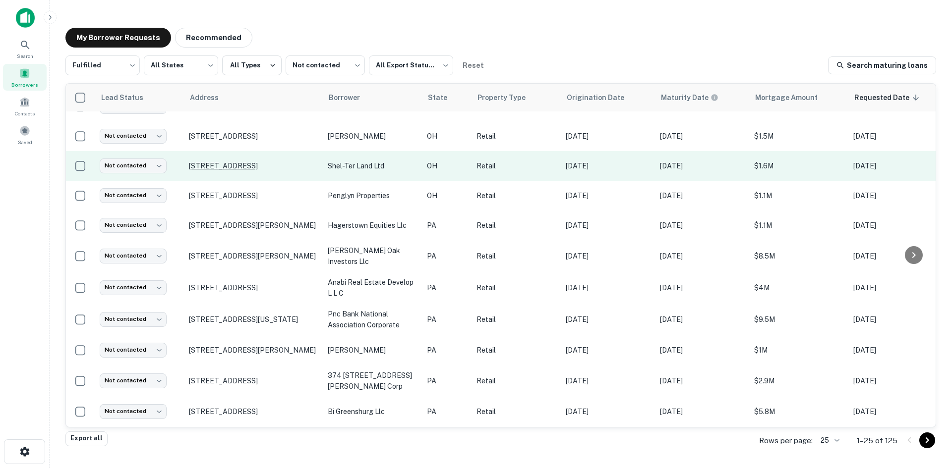
click at [257, 164] on p "[STREET_ADDRESS]" at bounding box center [253, 166] width 129 height 9
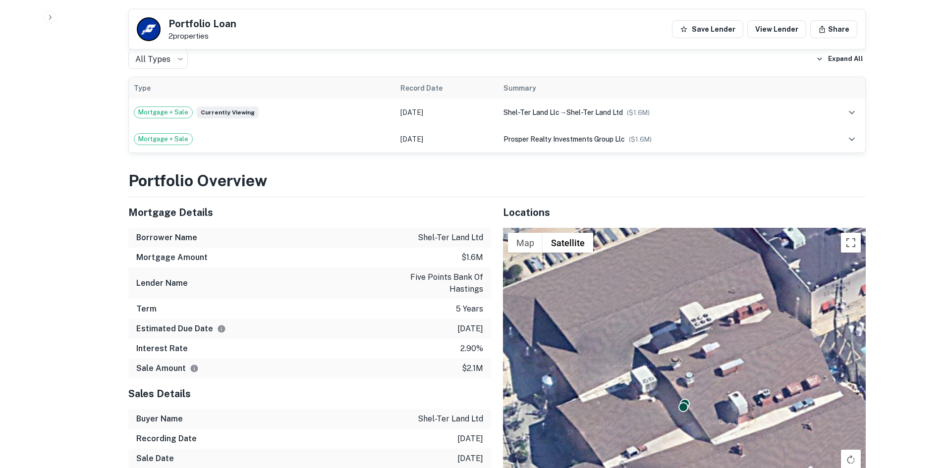
scroll to position [595, 0]
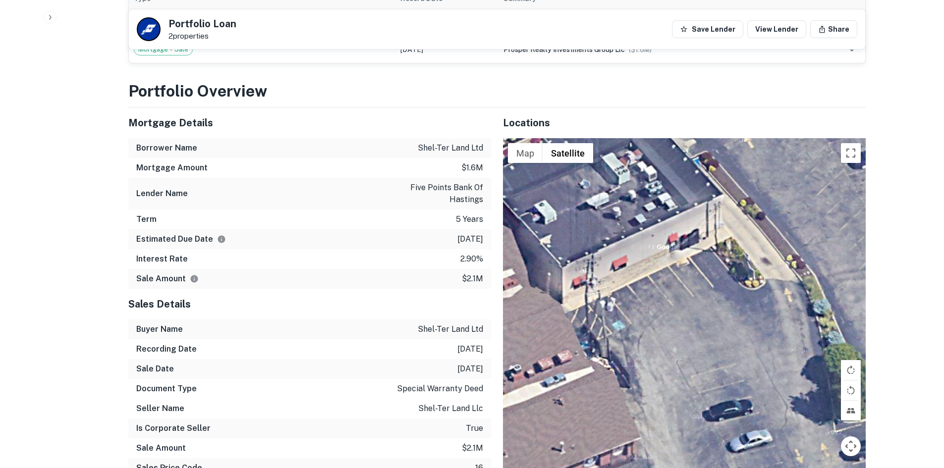
drag, startPoint x: 553, startPoint y: 339, endPoint x: 294, endPoint y: 397, distance: 265.0
click at [295, 398] on div "Mortgage Details Borrower Name shel-ter land ltd Mortgage Amount $1.6m Lender N…" at bounding box center [490, 317] width 749 height 418
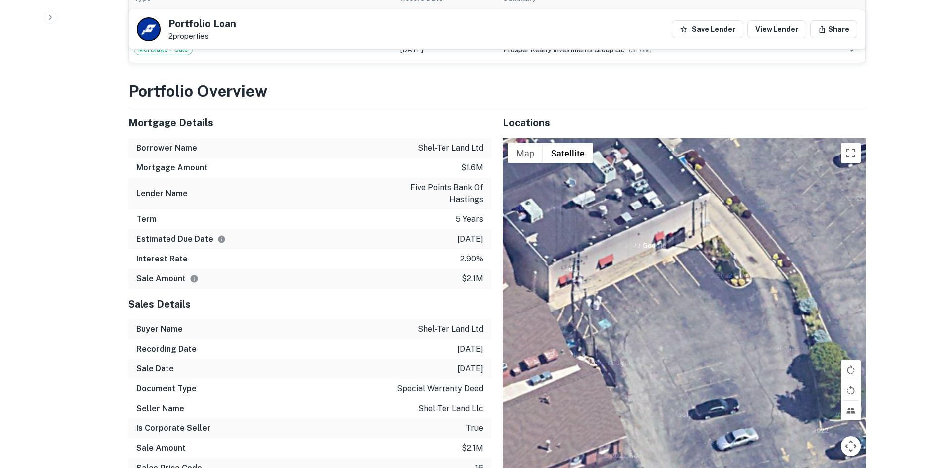
drag, startPoint x: 845, startPoint y: 462, endPoint x: 659, endPoint y: 334, distance: 226.5
click at [659, 334] on div "To activate drag with keyboard, press Alt + Enter. Once in keyboard drag state,…" at bounding box center [684, 321] width 363 height 366
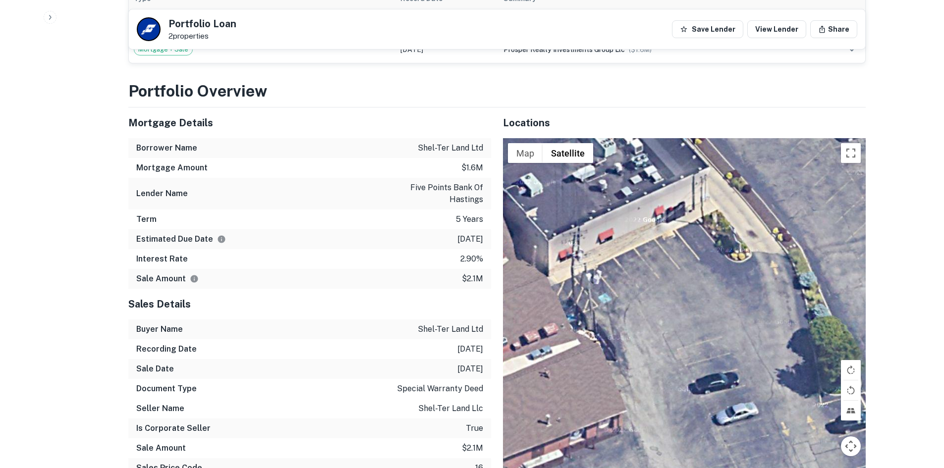
drag, startPoint x: 797, startPoint y: 343, endPoint x: 798, endPoint y: 299, distance: 44.6
click at [798, 299] on div "To activate drag with keyboard, press Alt + Enter. Once in keyboard drag state,…" at bounding box center [684, 321] width 363 height 366
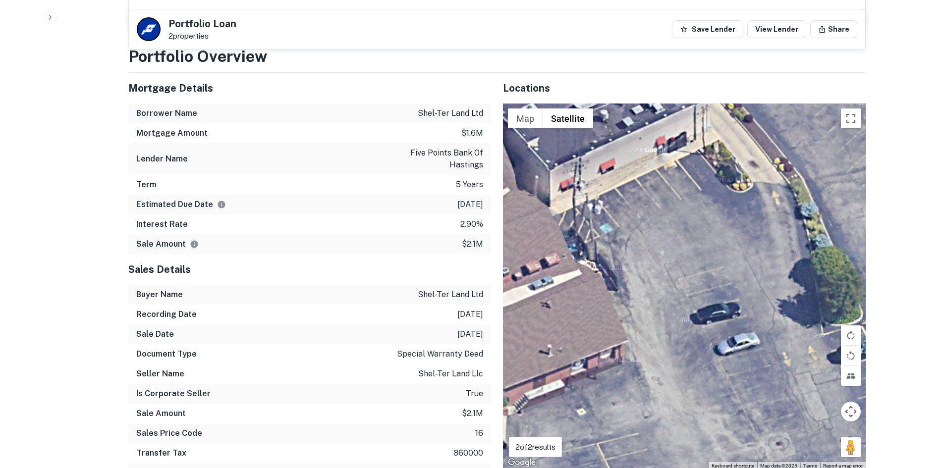
scroll to position [644, 0]
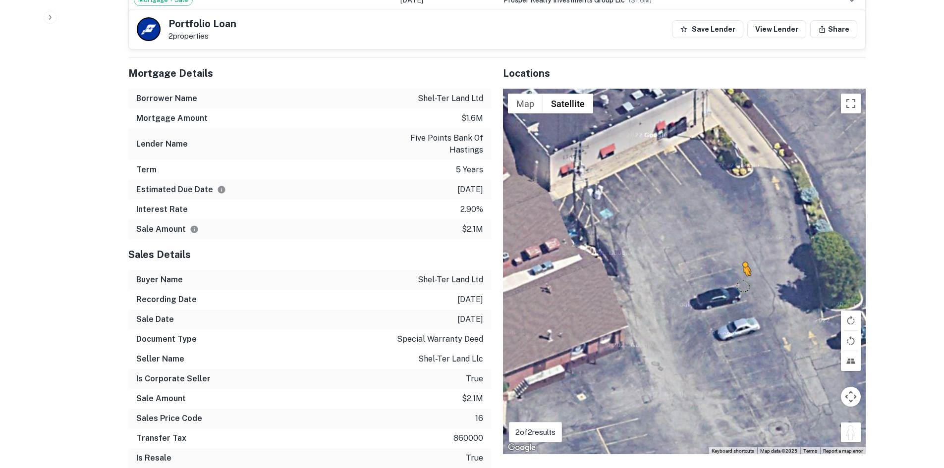
drag, startPoint x: 850, startPoint y: 425, endPoint x: 725, endPoint y: 224, distance: 236.8
click at [725, 224] on div "To activate drag with keyboard, press Alt + Enter. Once in keyboard drag state,…" at bounding box center [684, 272] width 363 height 366
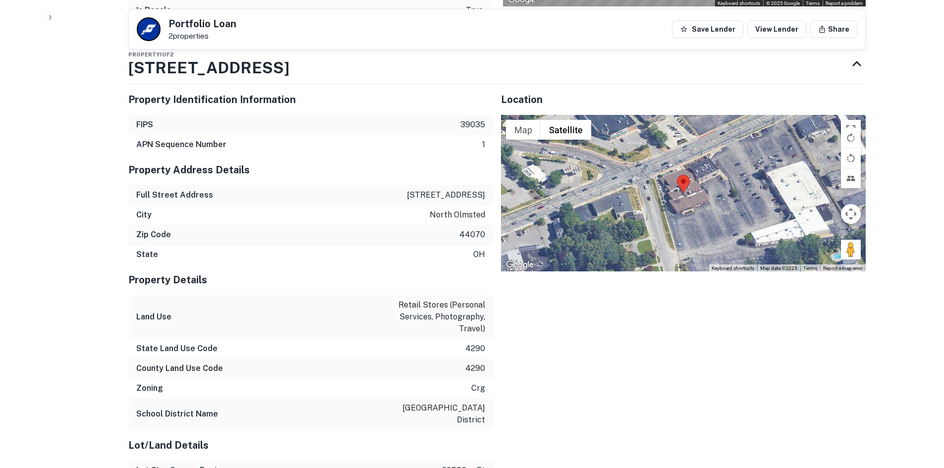
scroll to position [1090, 0]
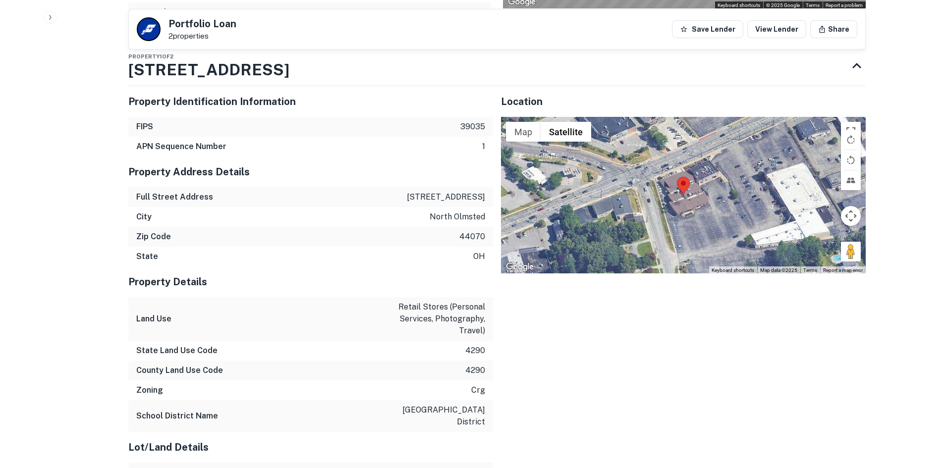
drag, startPoint x: 840, startPoint y: 238, endPoint x: 747, endPoint y: 189, distance: 105.3
click at [747, 186] on div "Map Terrain Satellite Labels Keyboard shortcuts Map Data Map data ©2025 Map dat…" at bounding box center [683, 195] width 365 height 157
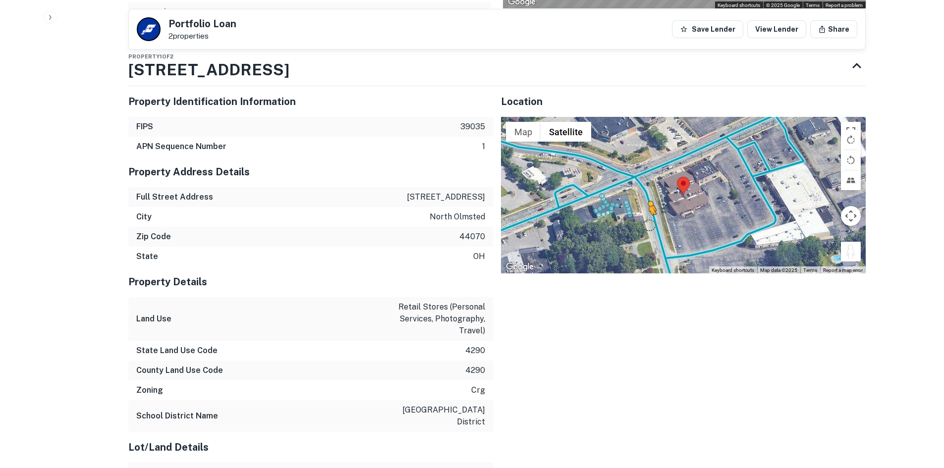
drag, startPoint x: 854, startPoint y: 246, endPoint x: 641, endPoint y: 208, distance: 216.5
click at [641, 208] on div "To activate drag with keyboard, press Alt + Enter. Once in keyboard drag state,…" at bounding box center [683, 195] width 365 height 157
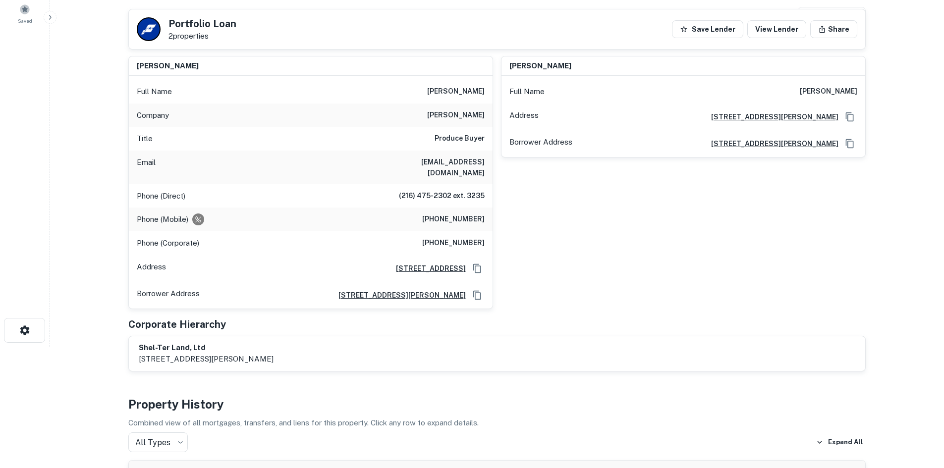
scroll to position [99, 0]
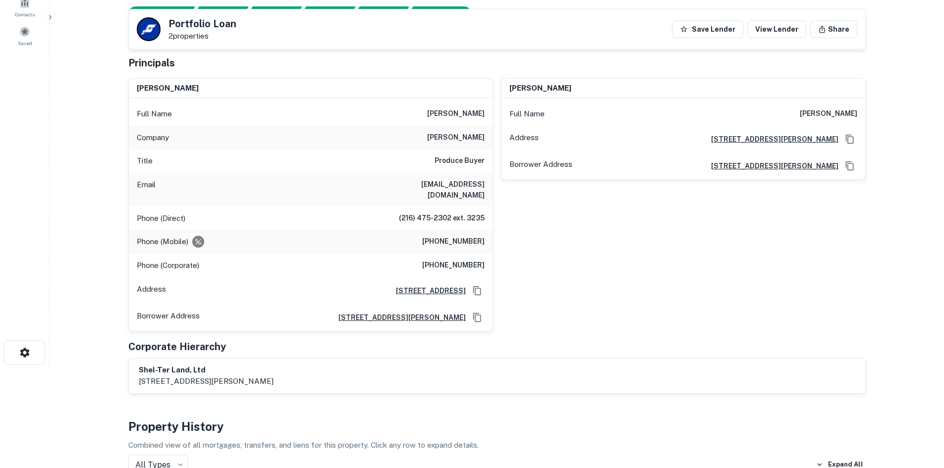
click at [466, 236] on h6 "(440) 785-3158" at bounding box center [453, 242] width 62 height 12
copy h6 "(440) 785-3158"
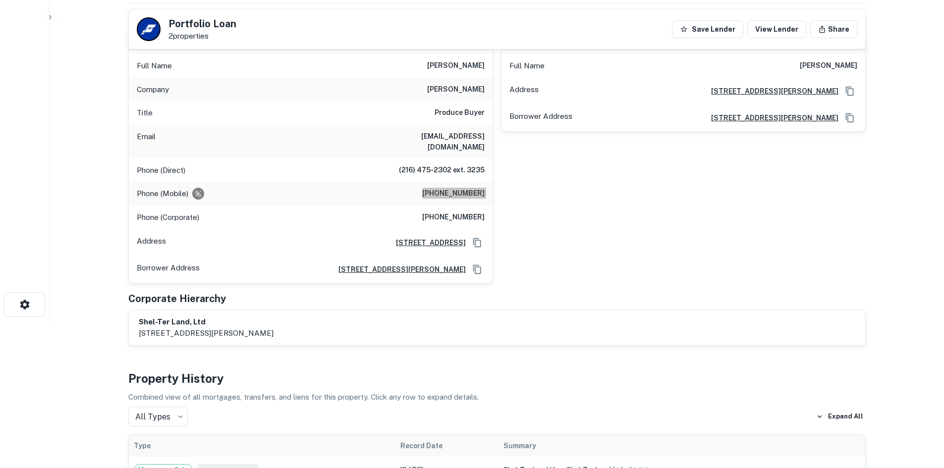
scroll to position [0, 0]
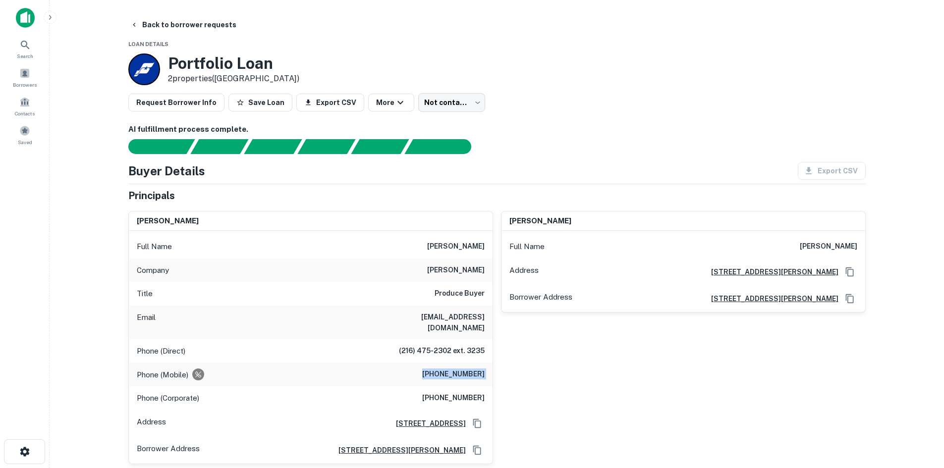
drag, startPoint x: 584, startPoint y: 385, endPoint x: 570, endPoint y: 381, distance: 14.3
click at [582, 385] on div "michelle geinder Full Name michelle geinder Address 24579 Lorain Road, North Ol…" at bounding box center [679, 333] width 373 height 261
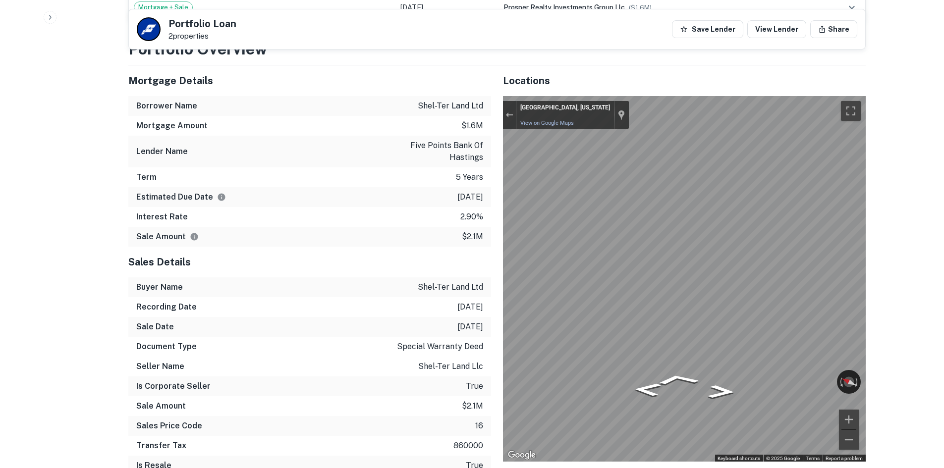
scroll to position [694, 0]
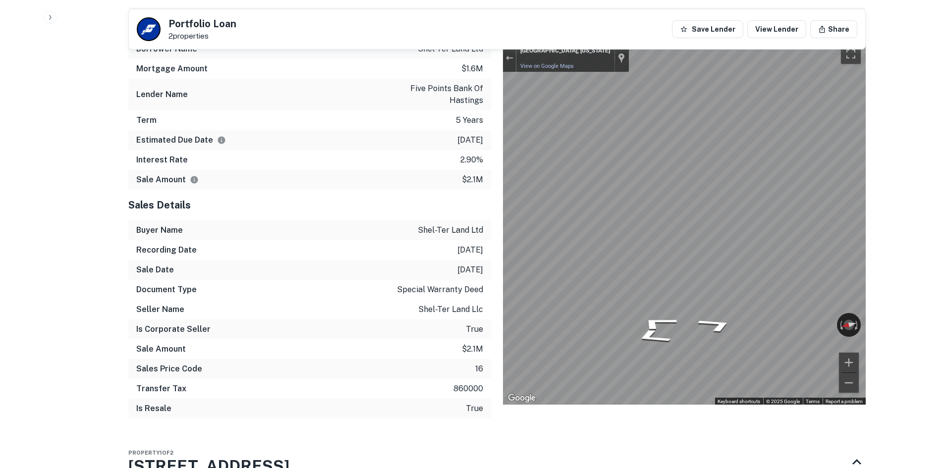
click at [480, 283] on div "Mortgage Details Borrower Name shel-ter land ltd Mortgage Amount $1.6m Lender N…" at bounding box center [490, 217] width 749 height 418
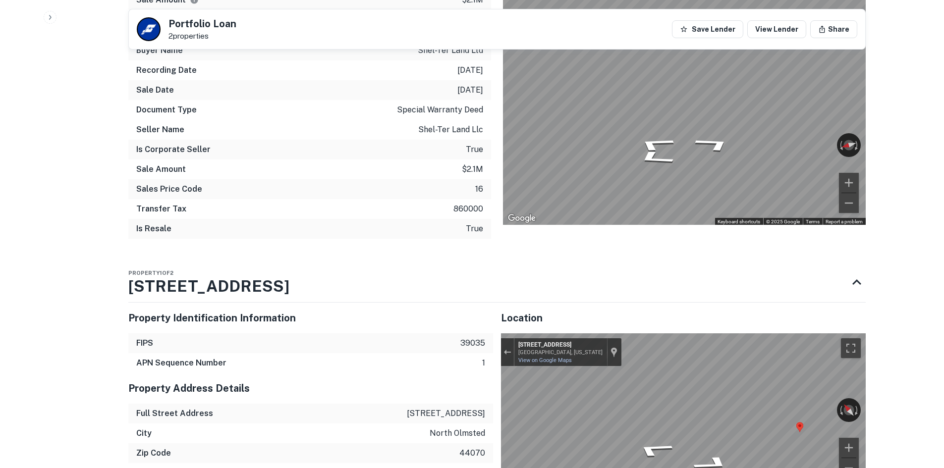
scroll to position [991, 0]
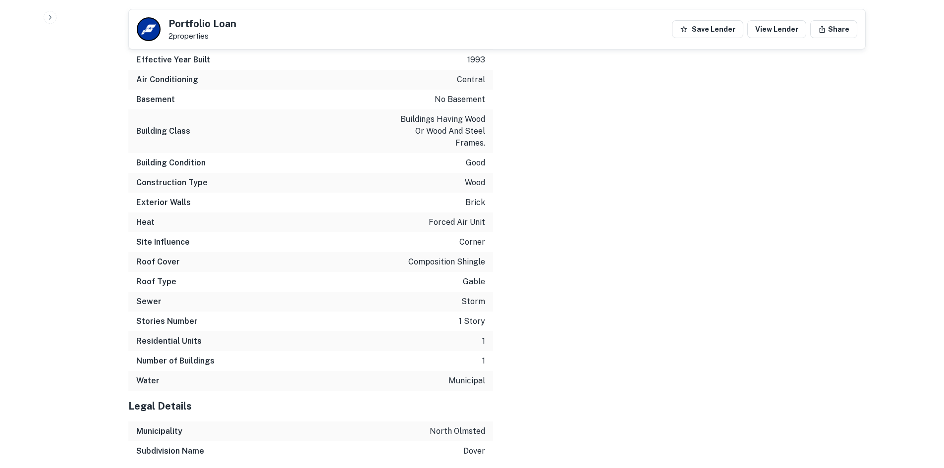
scroll to position [1766, 0]
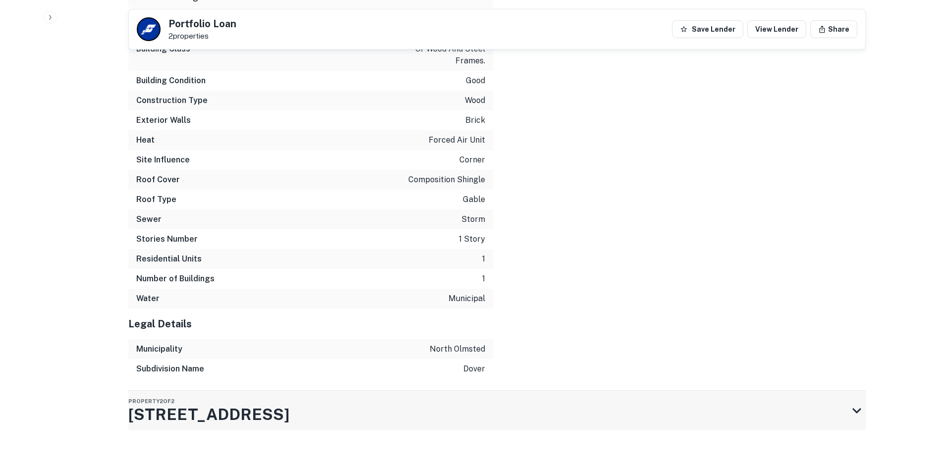
click at [299, 409] on div "Property 2 of 2 24581 Lorain Rd" at bounding box center [488, 411] width 720 height 40
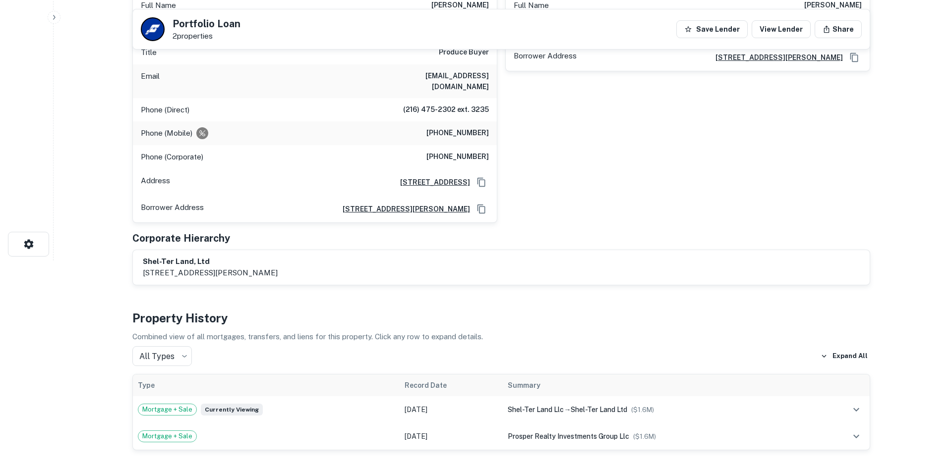
scroll to position [0, 0]
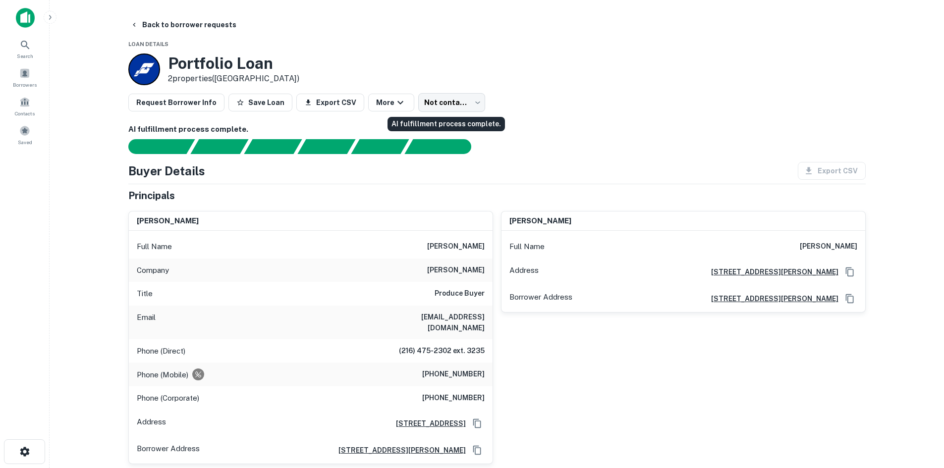
click at [436, 118] on div "AI fulfillment process complete." at bounding box center [446, 124] width 117 height 14
click at [441, 99] on body "Search Borrowers Contacts Saved Back to borrower requests Loan Details Portfoli…" at bounding box center [472, 234] width 944 height 468
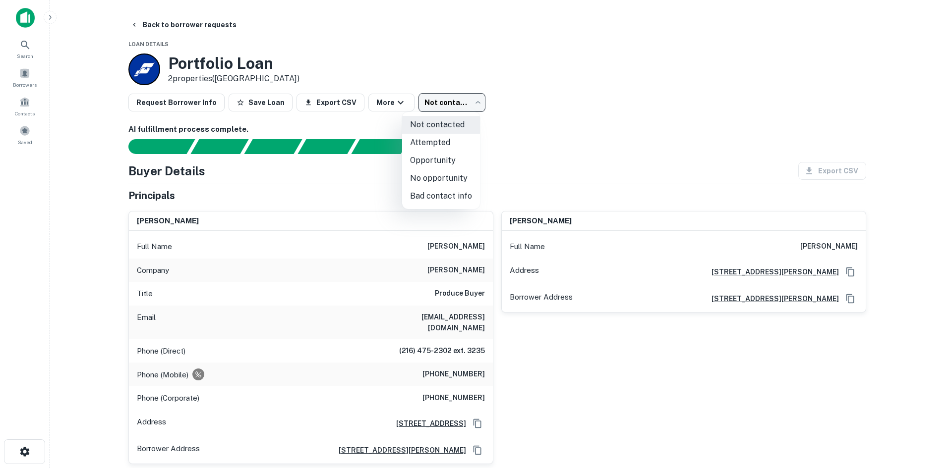
click at [442, 136] on li "Attempted" at bounding box center [441, 143] width 78 height 18
type input "*********"
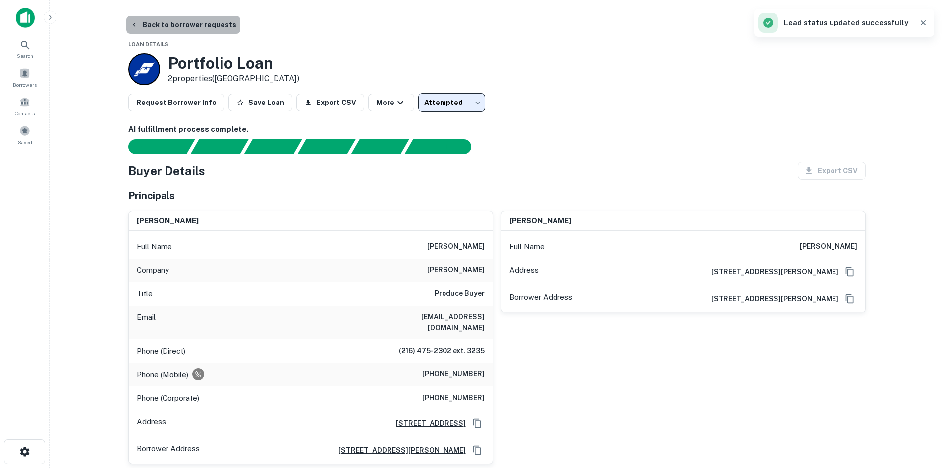
click at [190, 23] on button "Back to borrower requests" at bounding box center [183, 25] width 114 height 18
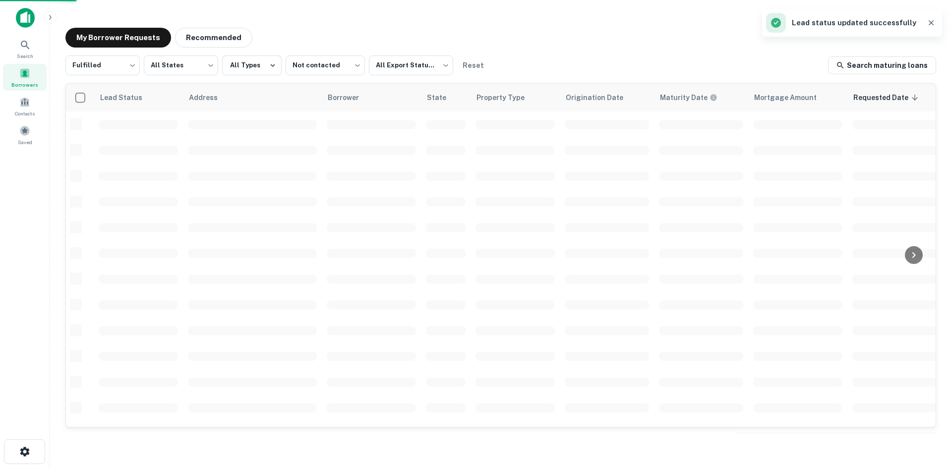
scroll to position [50, 0]
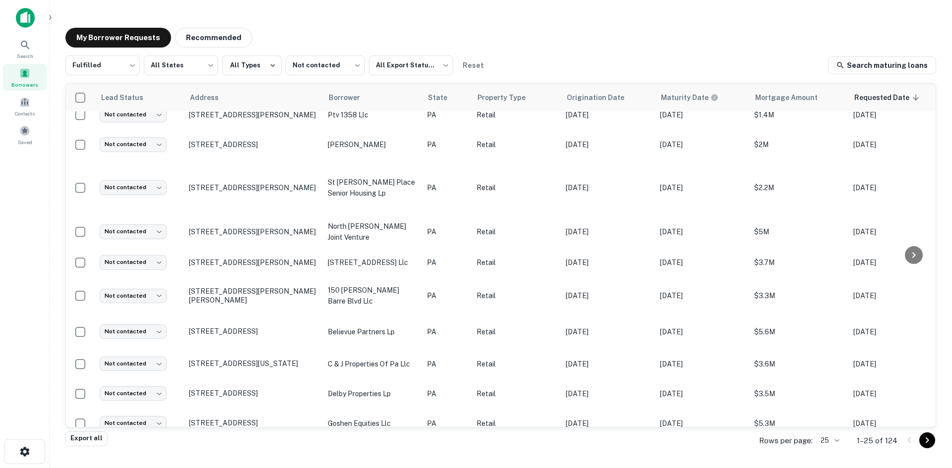
scroll to position [476, 0]
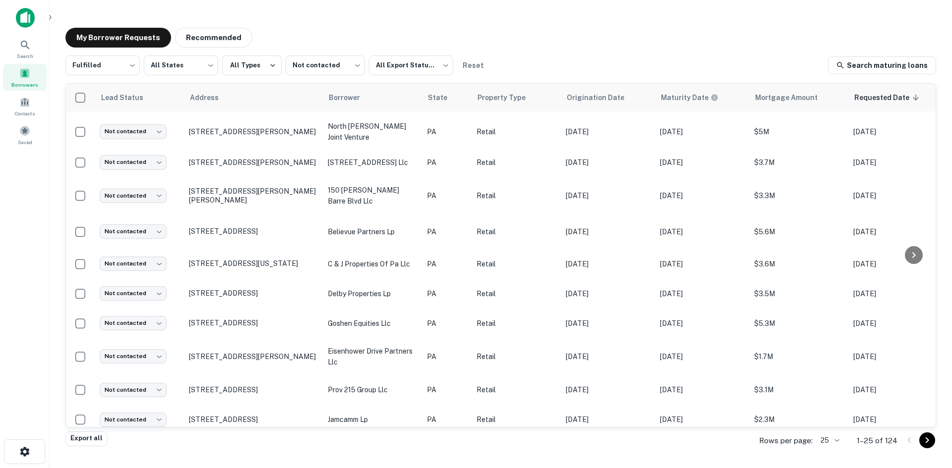
click at [928, 440] on icon "Go to next page" at bounding box center [927, 441] width 12 height 12
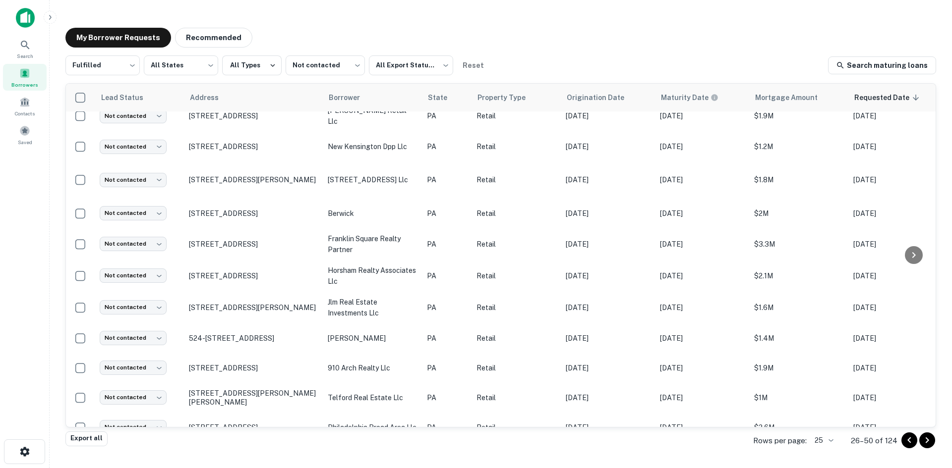
scroll to position [491, 0]
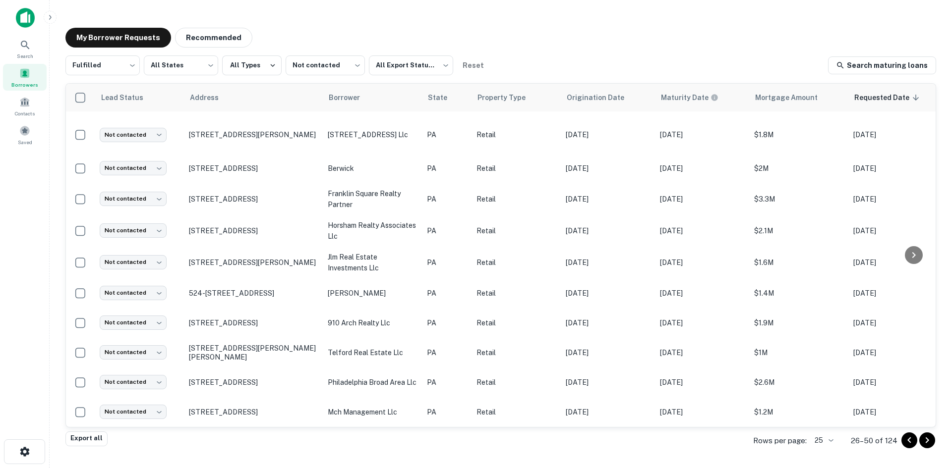
click at [925, 442] on icon "Go to next page" at bounding box center [927, 441] width 12 height 12
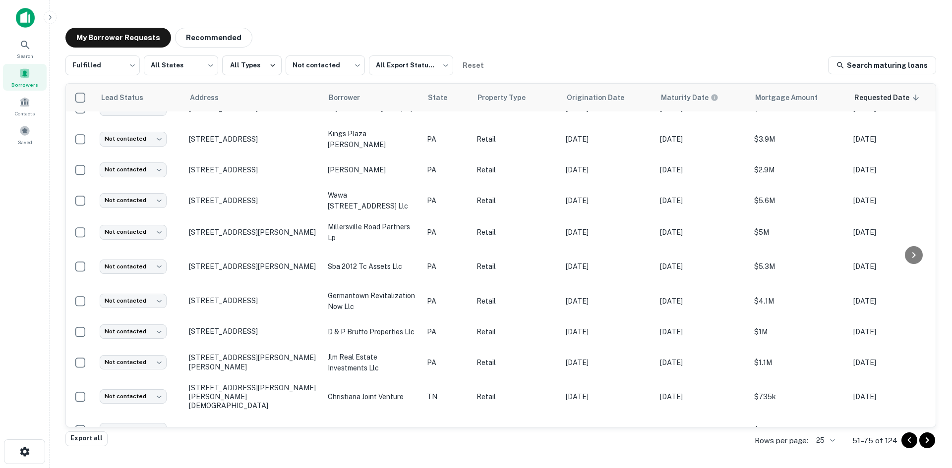
scroll to position [465, 0]
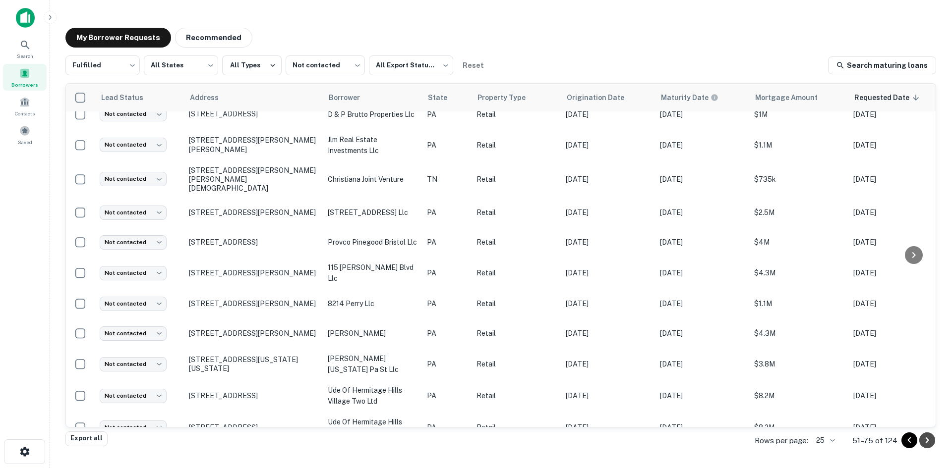
click at [924, 447] on button "Go to next page" at bounding box center [927, 441] width 16 height 16
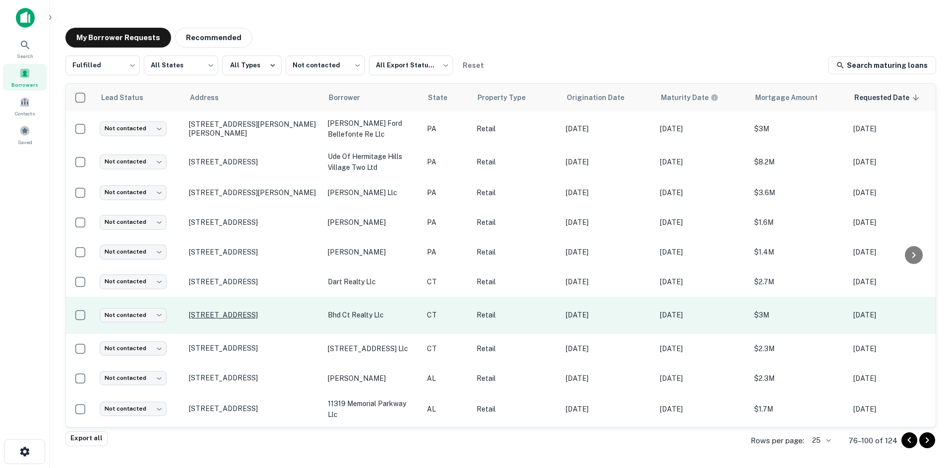
click at [279, 314] on p "480 Lordship Blvd Stratford, CT 06615" at bounding box center [253, 315] width 129 height 9
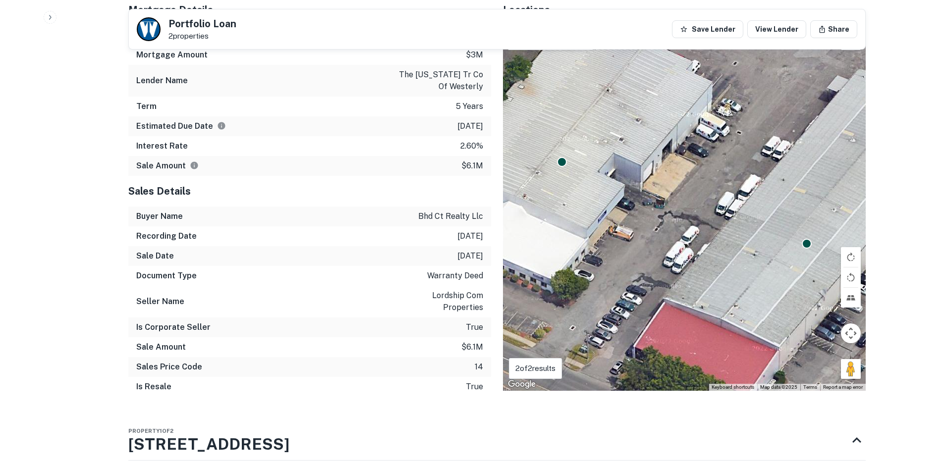
scroll to position [842, 0]
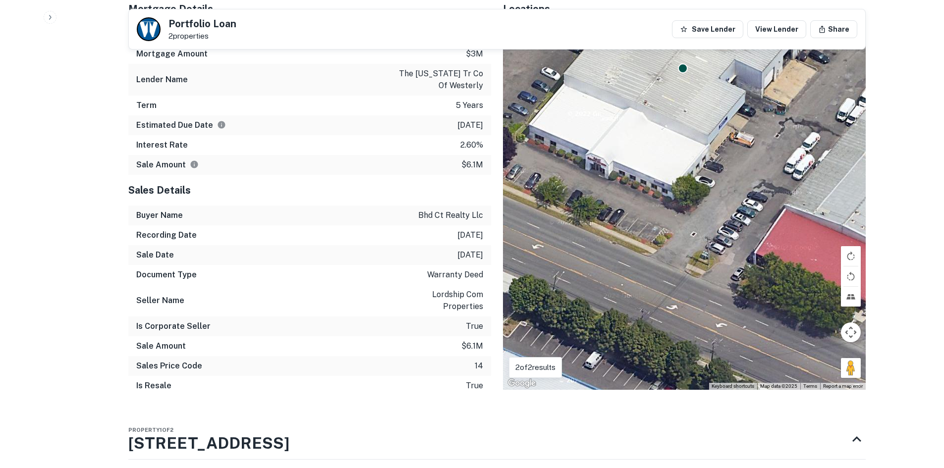
drag, startPoint x: 641, startPoint y: 319, endPoint x: 763, endPoint y: 225, distance: 154.1
click at [763, 225] on div "To activate drag with keyboard, press Alt + Enter. Once in keyboard drag state,…" at bounding box center [684, 207] width 363 height 366
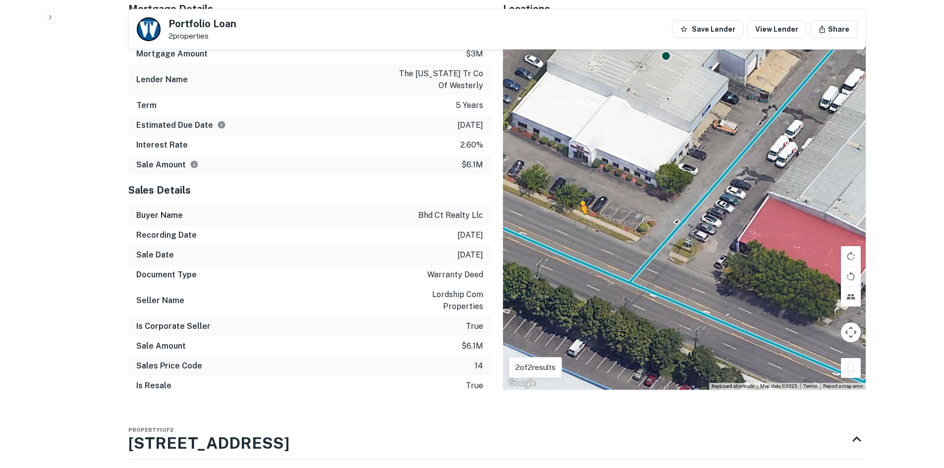
drag, startPoint x: 846, startPoint y: 359, endPoint x: 566, endPoint y: 197, distance: 322.8
click at [566, 197] on div "To activate drag with keyboard, press Alt + Enter. Once in keyboard drag state,…" at bounding box center [684, 207] width 363 height 366
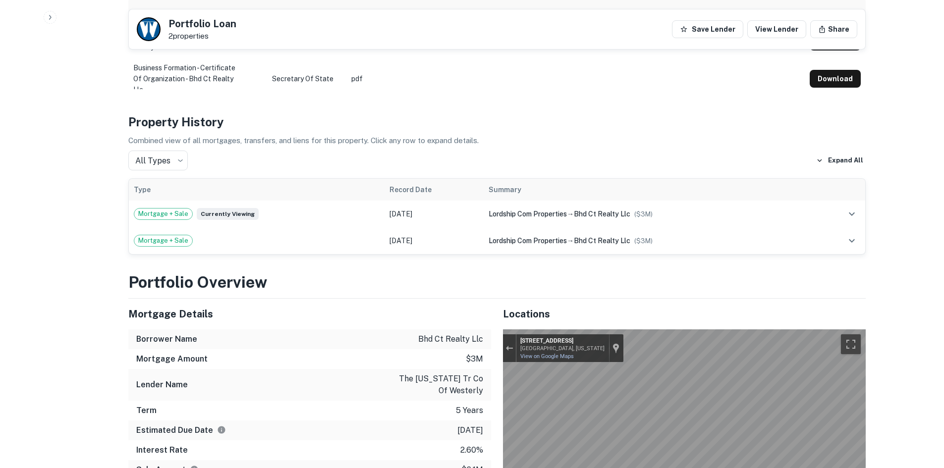
scroll to position [198, 0]
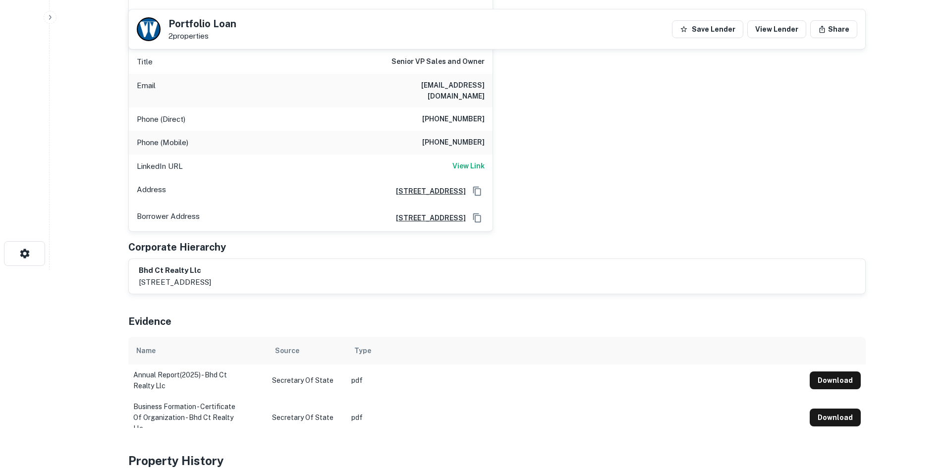
click at [458, 108] on div "Phone (Direct) (914) 633-7669" at bounding box center [311, 120] width 364 height 24
copy h6 "(914) 633-7669"
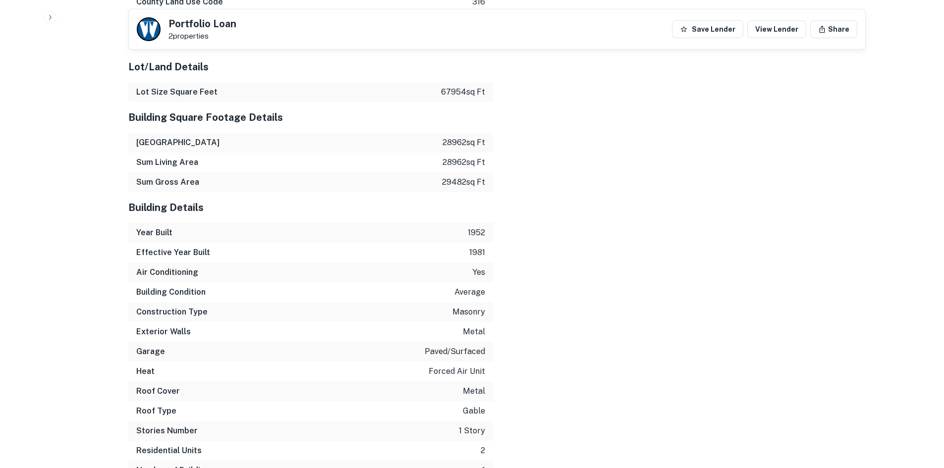
scroll to position [1725, 0]
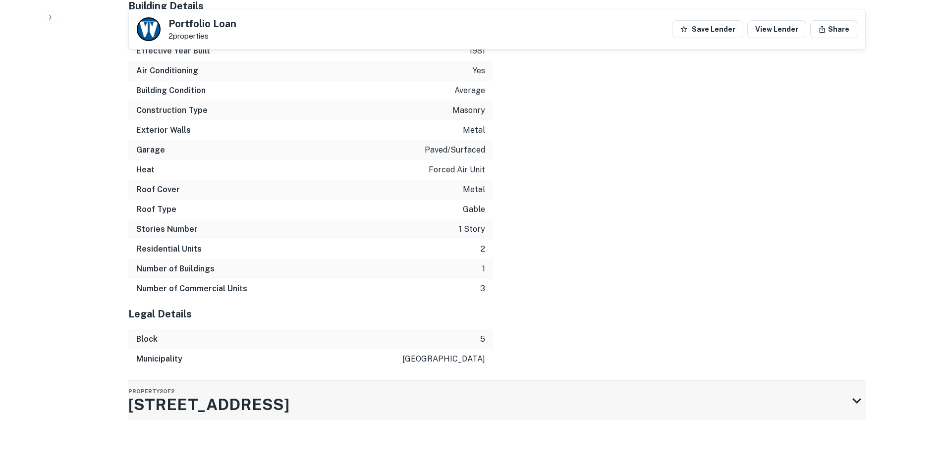
click at [471, 407] on div "Property 2 of 2 500 Lordship Blvd" at bounding box center [488, 401] width 720 height 40
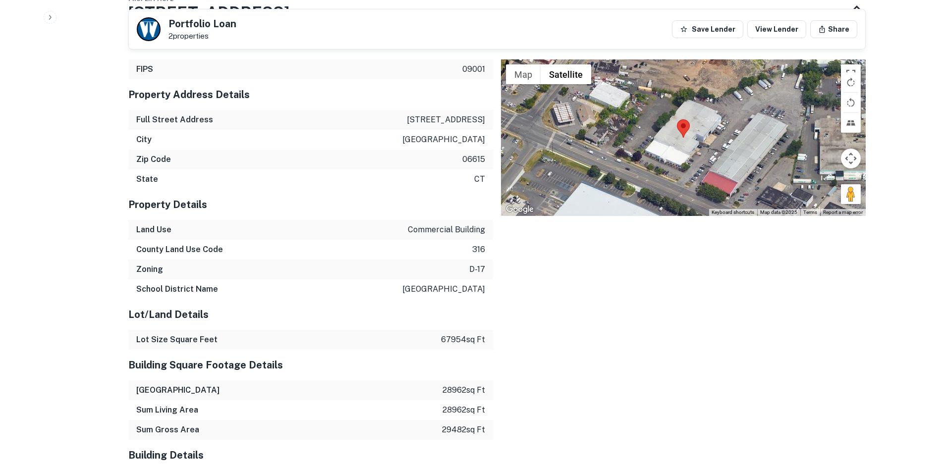
scroll to position [1130, 0]
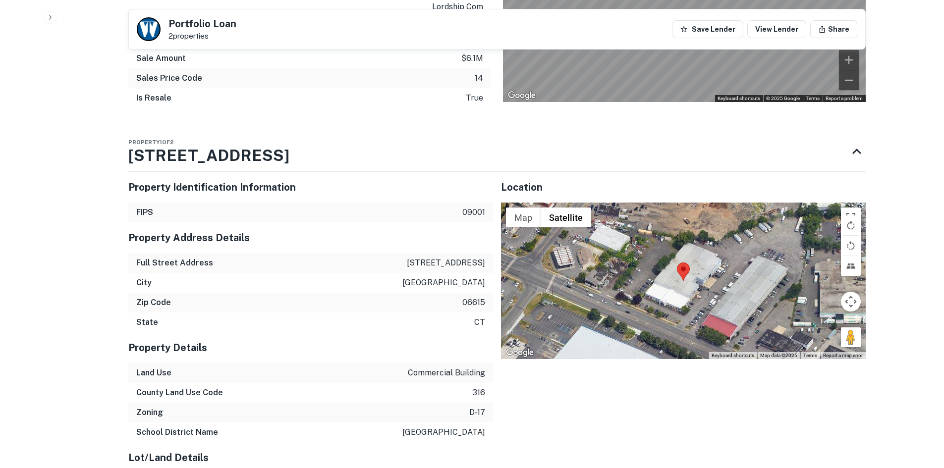
drag, startPoint x: 468, startPoint y: 349, endPoint x: 465, endPoint y: 340, distance: 9.9
click at [465, 340] on div "Property Details" at bounding box center [310, 348] width 365 height 31
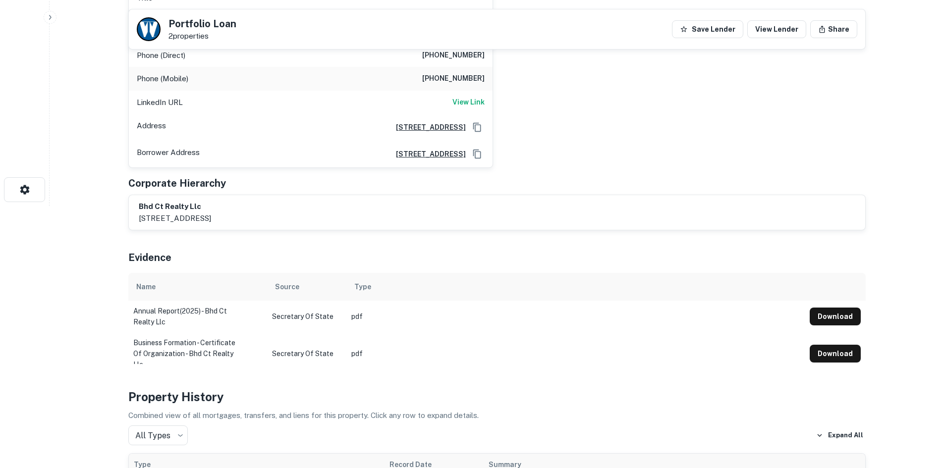
scroll to position [0, 0]
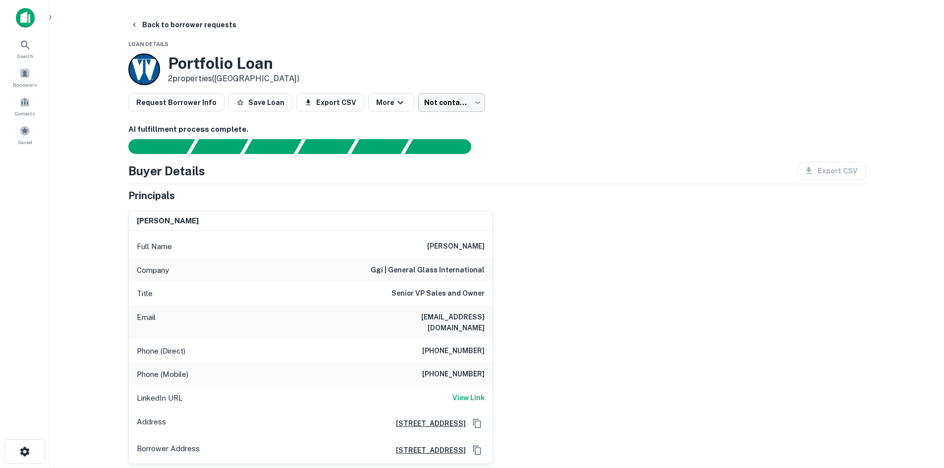
click at [464, 96] on body "Search Borrowers Contacts Saved Back to borrower requests Loan Details Portfoli…" at bounding box center [472, 234] width 944 height 468
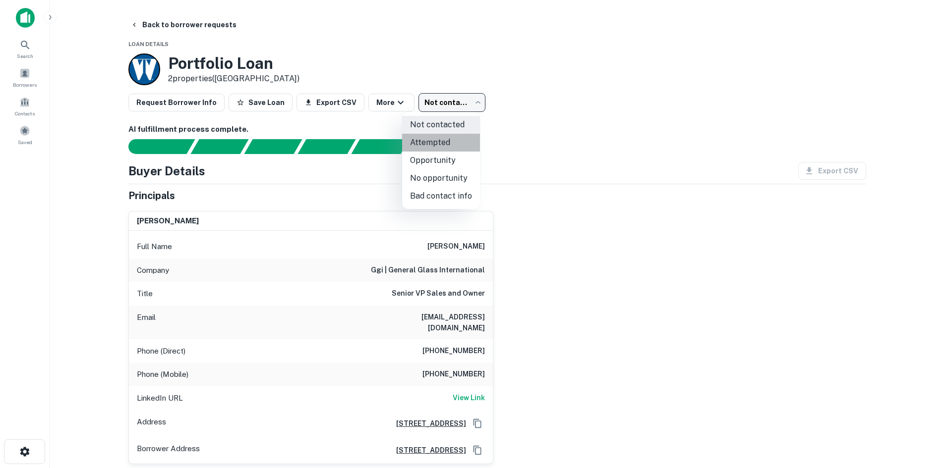
click at [441, 145] on li "Attempted" at bounding box center [441, 143] width 78 height 18
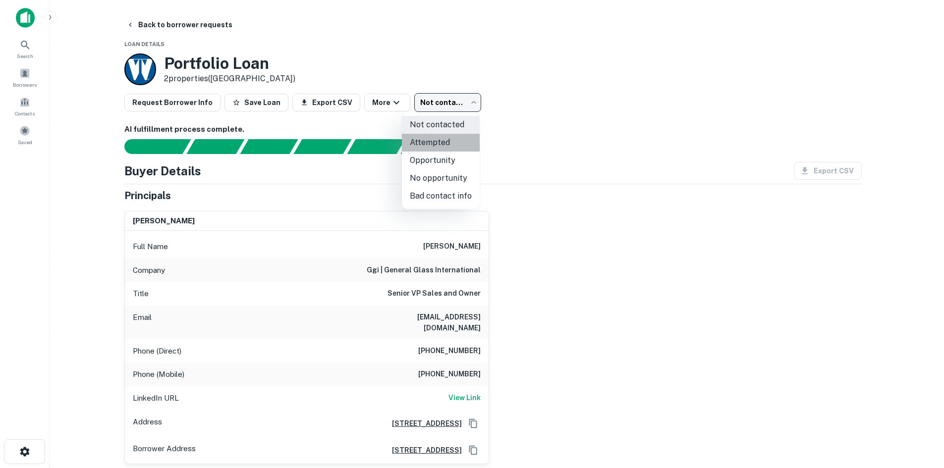
type input "*********"
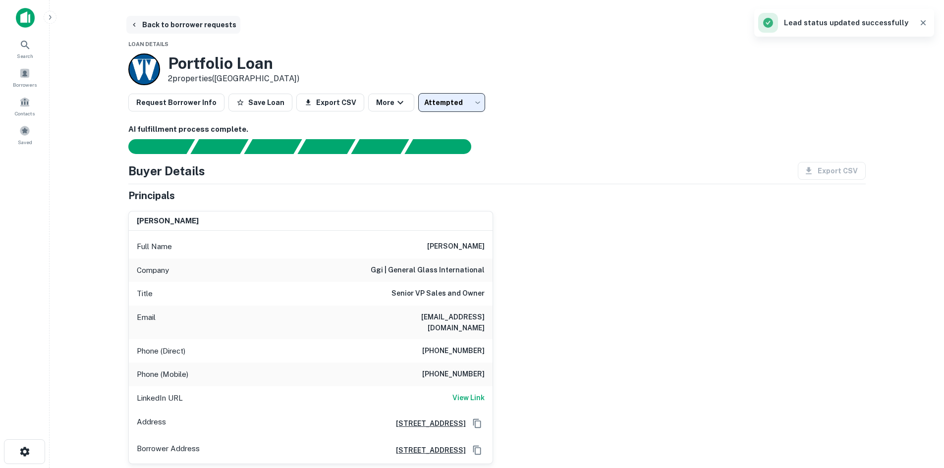
click at [190, 22] on button "Back to borrower requests" at bounding box center [183, 25] width 114 height 18
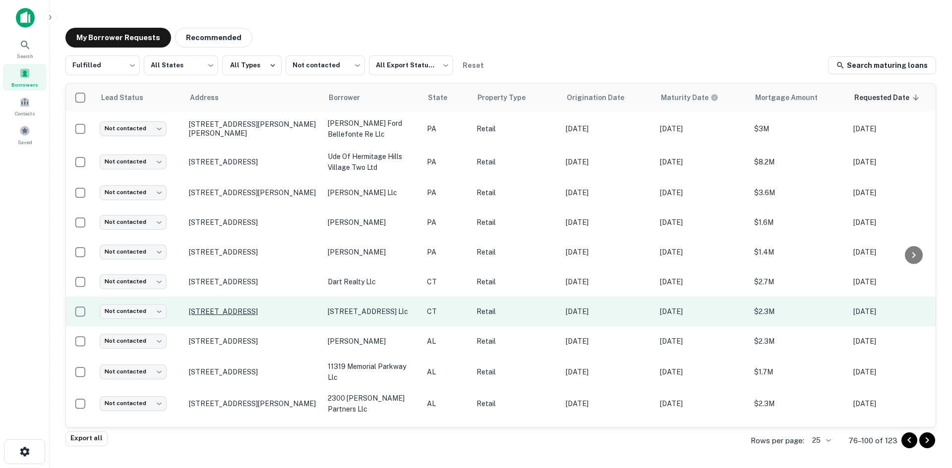
click at [263, 316] on p "731 Main St Monroe, CT 06468" at bounding box center [253, 311] width 129 height 9
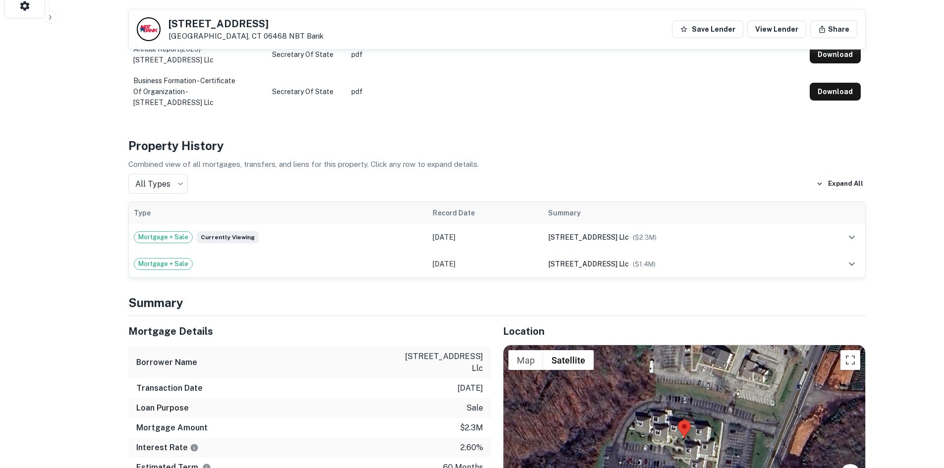
scroll to position [644, 0]
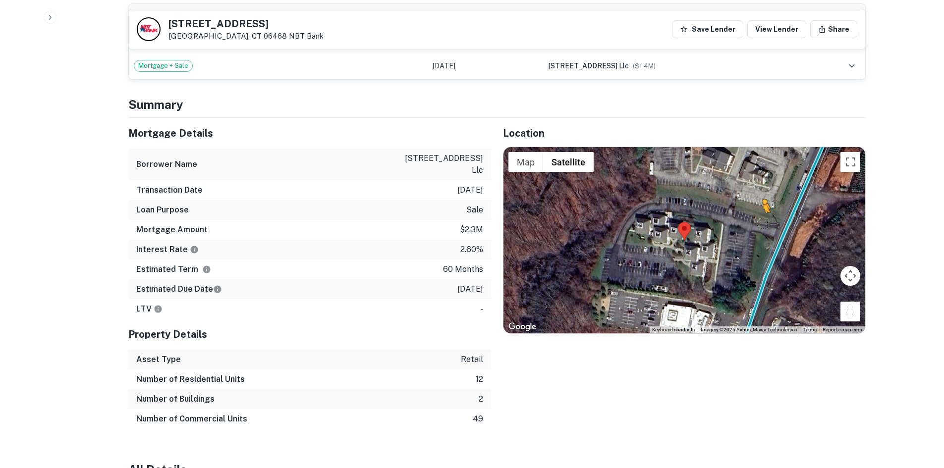
drag, startPoint x: 856, startPoint y: 312, endPoint x: 756, endPoint y: 223, distance: 134.5
click at [756, 223] on div "To activate drag with keyboard, press Alt + Enter. Once in keyboard drag state,…" at bounding box center [685, 240] width 362 height 186
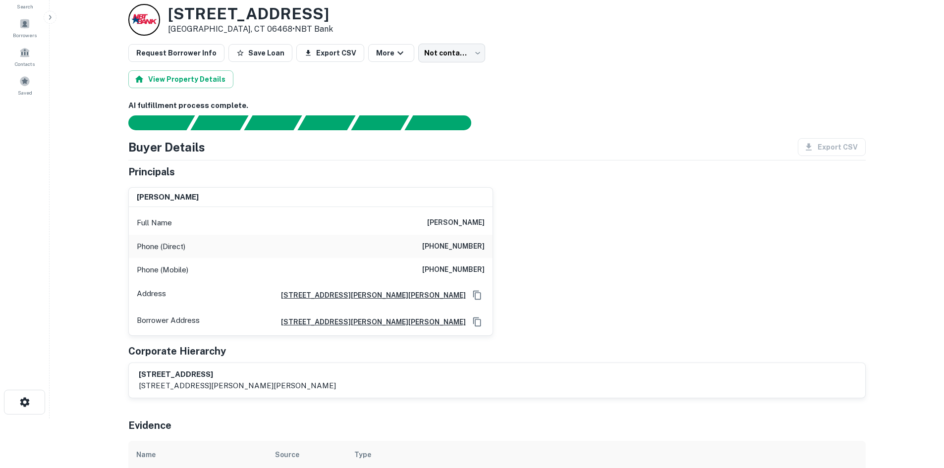
scroll to position [0, 0]
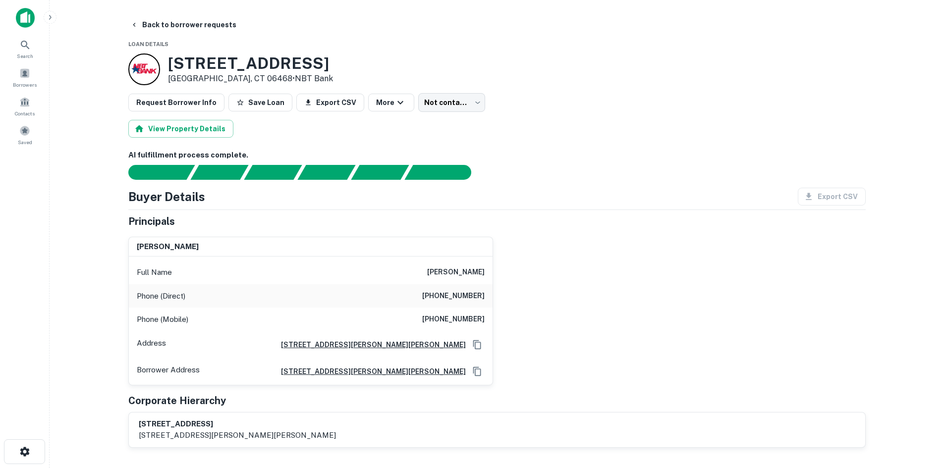
click at [472, 299] on h6 "(203) 454-4795" at bounding box center [453, 296] width 62 height 12
click at [469, 297] on h6 "(203) 454-4795" at bounding box center [453, 296] width 62 height 12
copy h6 "(203) 454-4795"
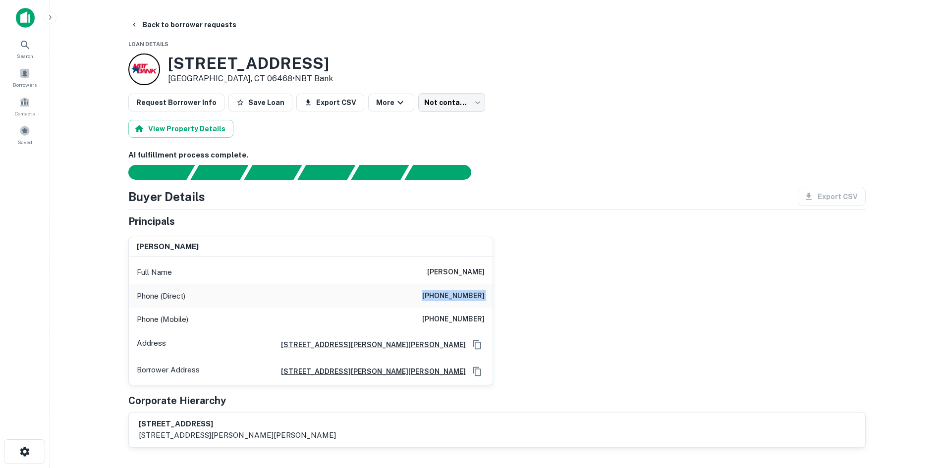
click at [470, 316] on div "Phone (Mobile) (203) 209-3126" at bounding box center [311, 320] width 364 height 24
click at [470, 316] on h6 "(203) 209-3126" at bounding box center [453, 320] width 62 height 12
click at [469, 319] on h6 "(203) 209-3126" at bounding box center [453, 320] width 62 height 12
click at [468, 320] on h6 "(203) 209-3126" at bounding box center [453, 320] width 62 height 12
click at [465, 322] on h6 "(203) 209-3126" at bounding box center [453, 320] width 62 height 12
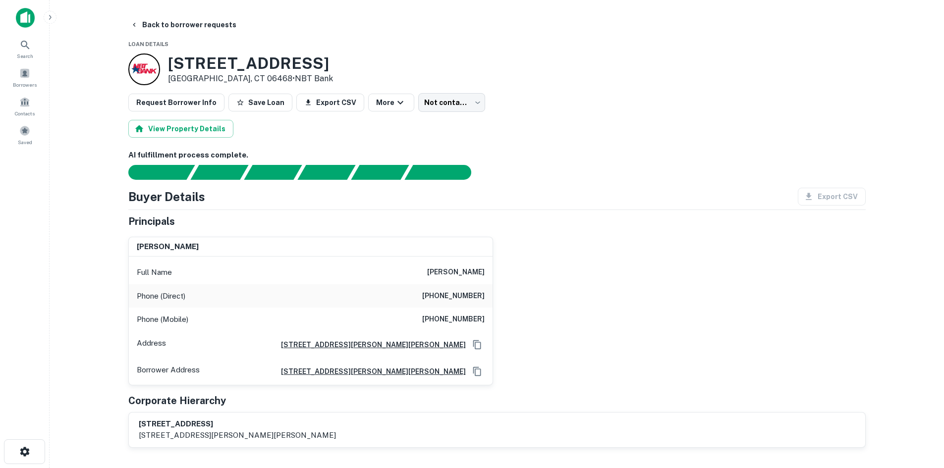
click at [416, 324] on div "Phone (Mobile) (203) 209-3126" at bounding box center [311, 320] width 364 height 24
drag, startPoint x: 430, startPoint y: 324, endPoint x: 514, endPoint y: 319, distance: 83.9
click at [514, 319] on div "howard saffan Full Name howard saffan Phone (Direct) (203) 454-4795 Phone (Mobi…" at bounding box center [492, 307] width 745 height 157
copy h6 "(203) 209-3126"
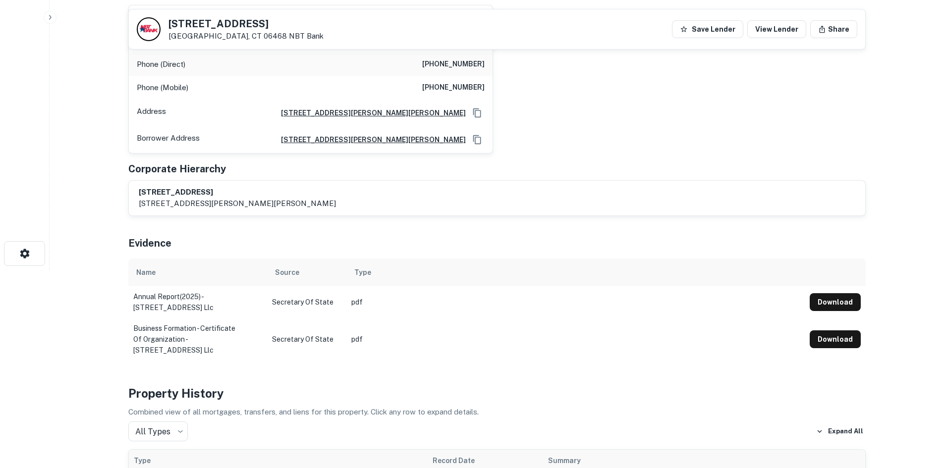
drag, startPoint x: 599, startPoint y: 296, endPoint x: 511, endPoint y: 247, distance: 99.8
click at [511, 247] on div "Evidence" at bounding box center [496, 241] width 737 height 35
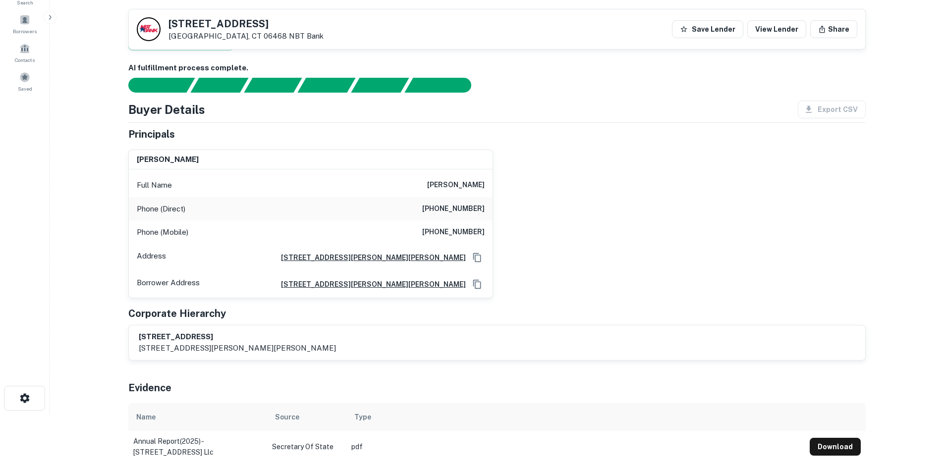
scroll to position [50, 0]
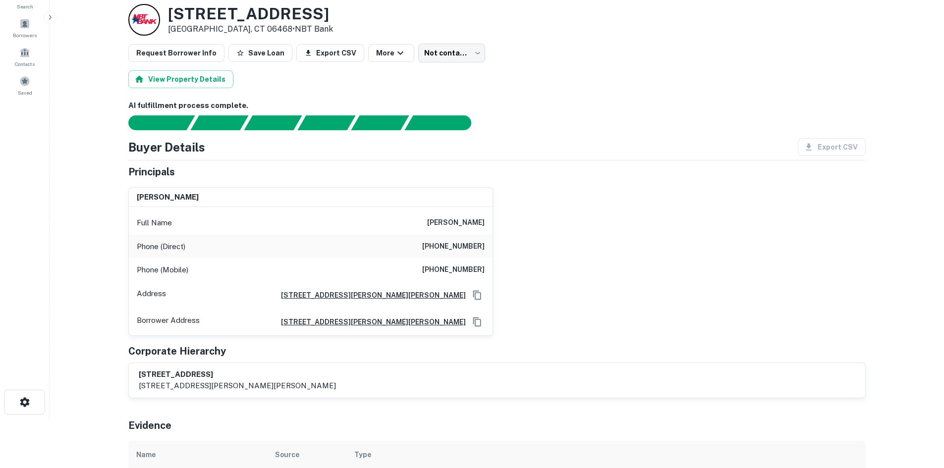
click at [437, 50] on body "Search Borrowers Contacts Saved Back to borrower requests Loan Details 731 Main…" at bounding box center [472, 184] width 944 height 468
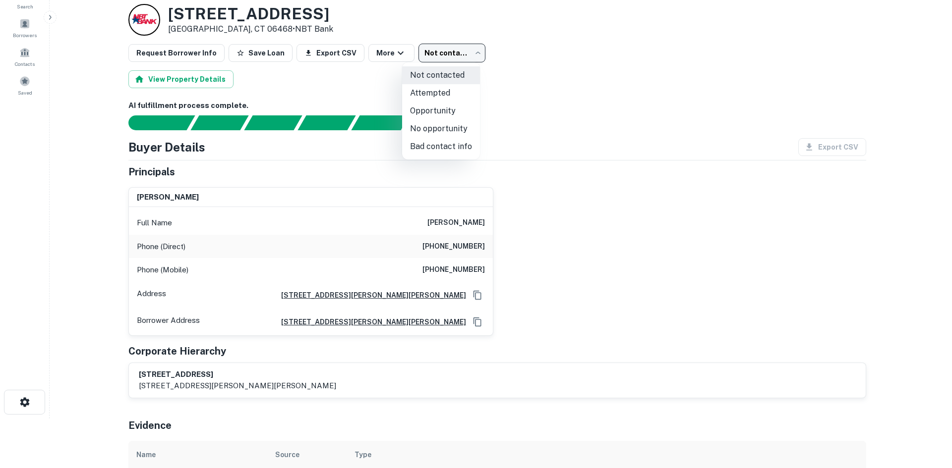
click at [442, 146] on li "Bad contact info" at bounding box center [441, 147] width 78 height 18
type input "**********"
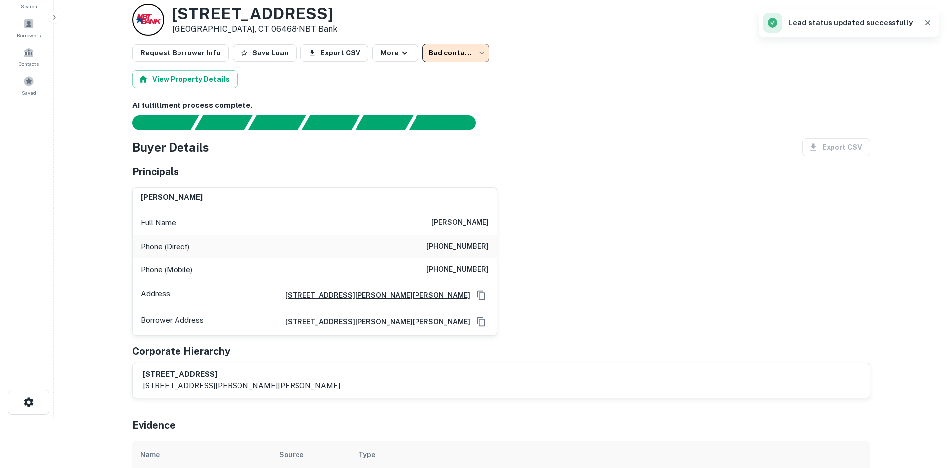
scroll to position [0, 0]
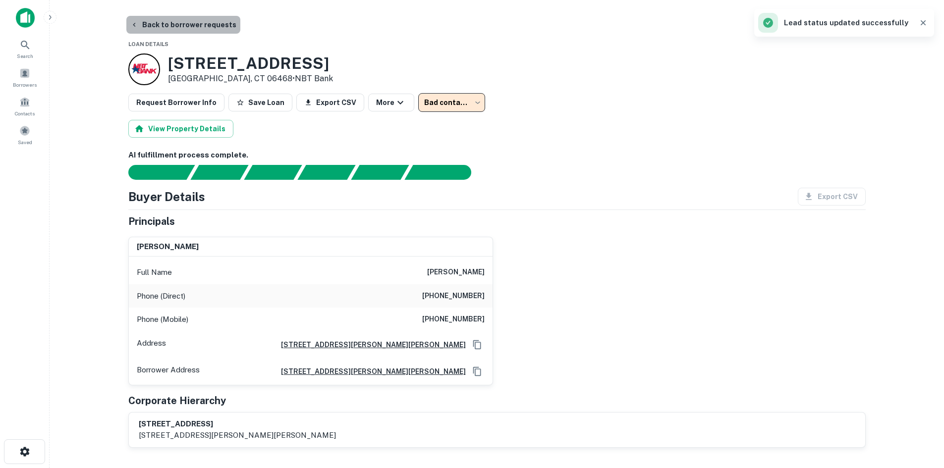
click at [211, 24] on button "Back to borrower requests" at bounding box center [183, 25] width 114 height 18
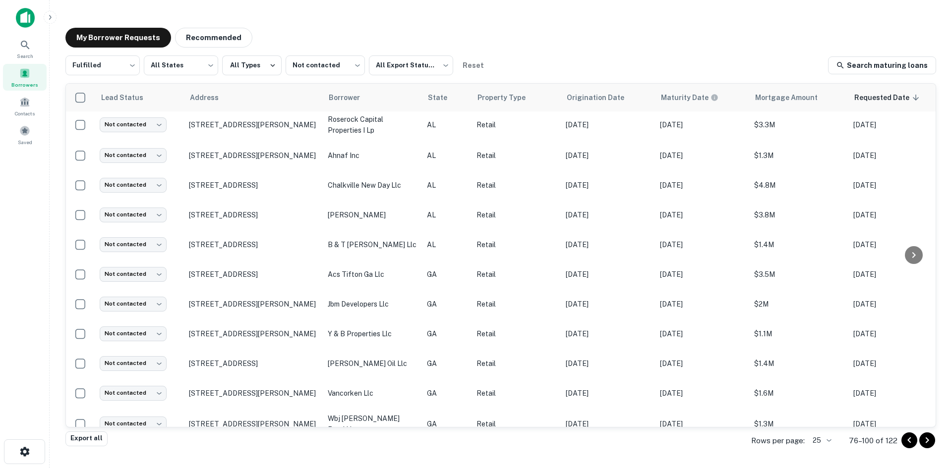
scroll to position [446, 0]
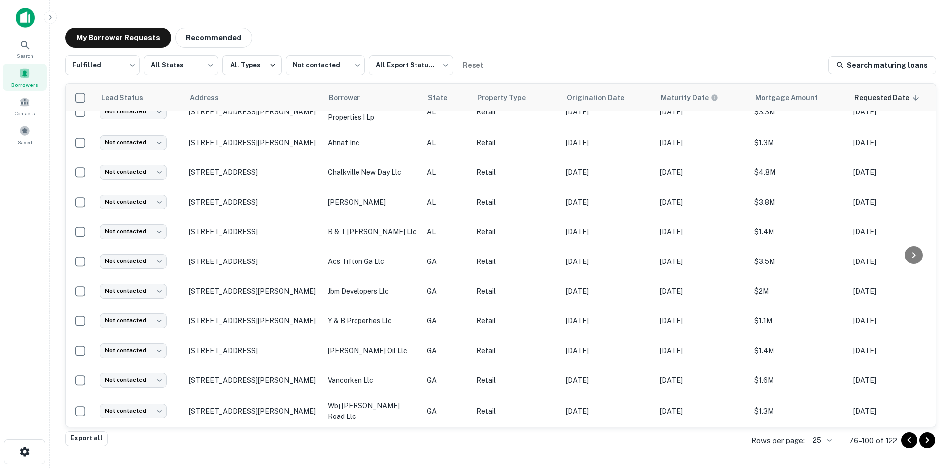
click at [926, 441] on icon "Go to next page" at bounding box center [927, 441] width 12 height 12
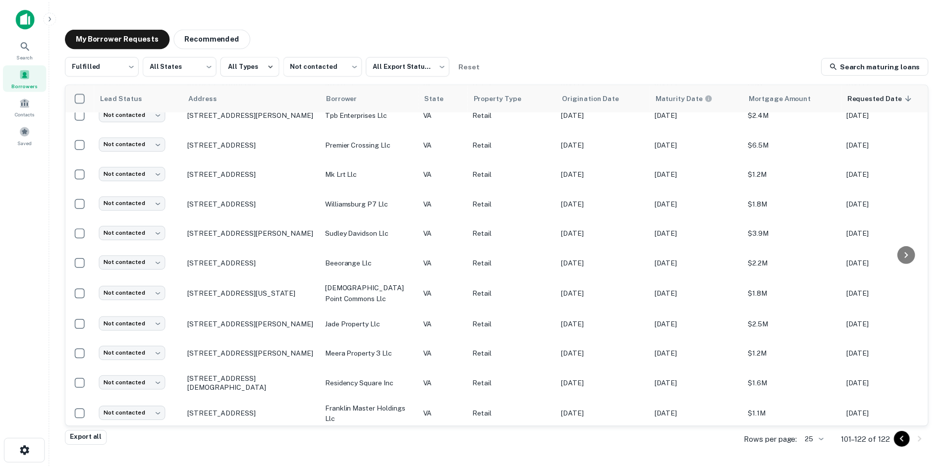
scroll to position [368, 0]
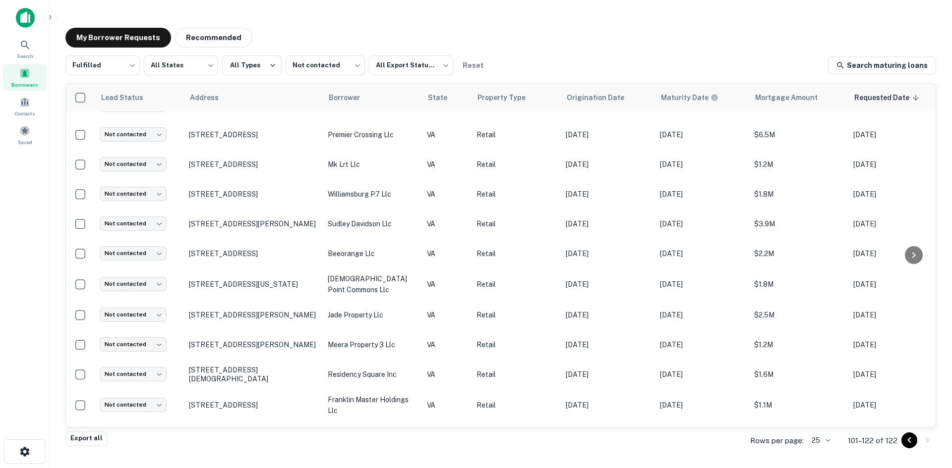
drag, startPoint x: 905, startPoint y: 443, endPoint x: 893, endPoint y: 426, distance: 20.5
click at [893, 426] on div "Fulfilled ********* ​ All States *** ​ All Types Not contacted **** ​ All Expor…" at bounding box center [500, 244] width 870 height 376
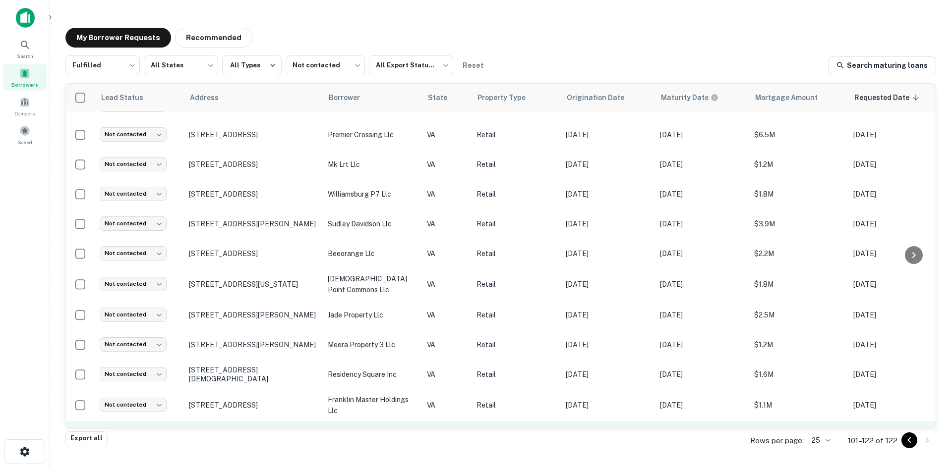
click at [271, 432] on p "2617 Sheffield Dr Blacksburg, VA 24060" at bounding box center [253, 436] width 129 height 9
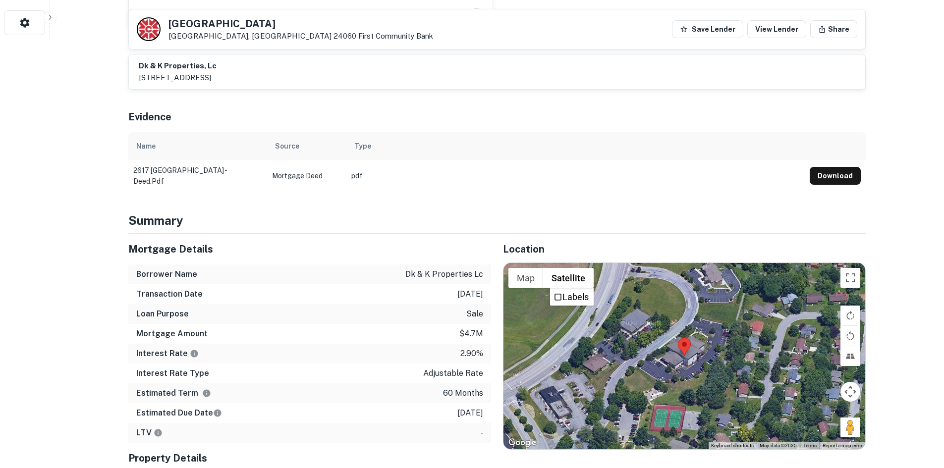
scroll to position [545, 0]
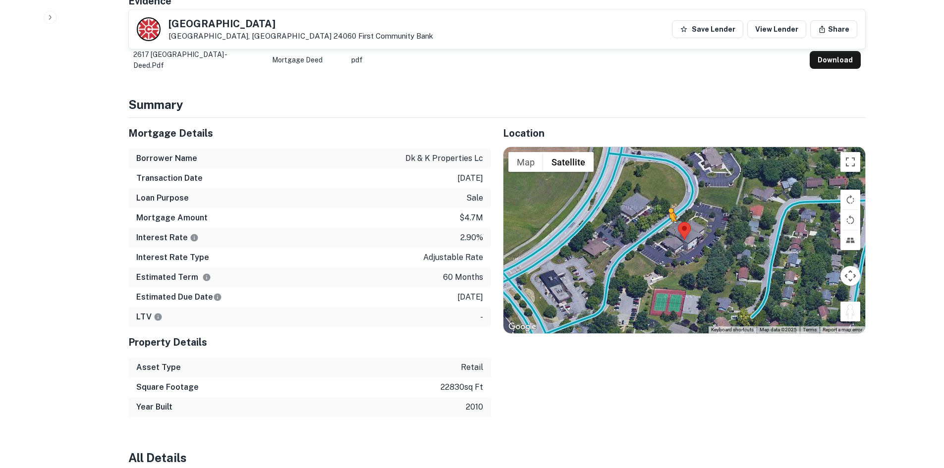
drag, startPoint x: 854, startPoint y: 301, endPoint x: 662, endPoint y: 198, distance: 218.4
click at [662, 198] on div "To activate drag with keyboard, press Alt + Enter. Once in keyboard drag state,…" at bounding box center [685, 240] width 362 height 186
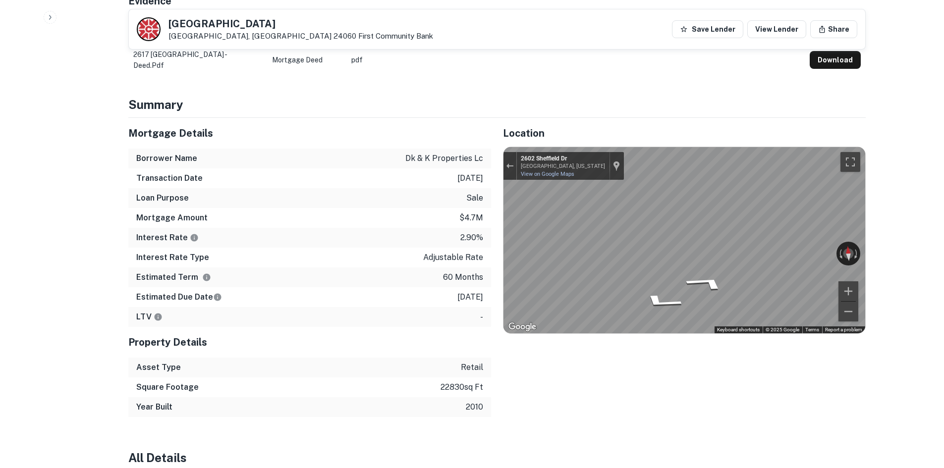
click at [348, 296] on div "Mortgage Details Borrower Name dk & k properties lc Transaction Date 6/24/2021 …" at bounding box center [490, 267] width 749 height 299
click at [464, 154] on div "Mortgage Details Borrower Name dk & k properties lc Transaction Date 6/24/2021 …" at bounding box center [490, 267] width 749 height 299
click at [386, 196] on div "Mortgage Details Borrower Name dk & k properties lc Transaction Date 6/24/2021 …" at bounding box center [490, 267] width 749 height 299
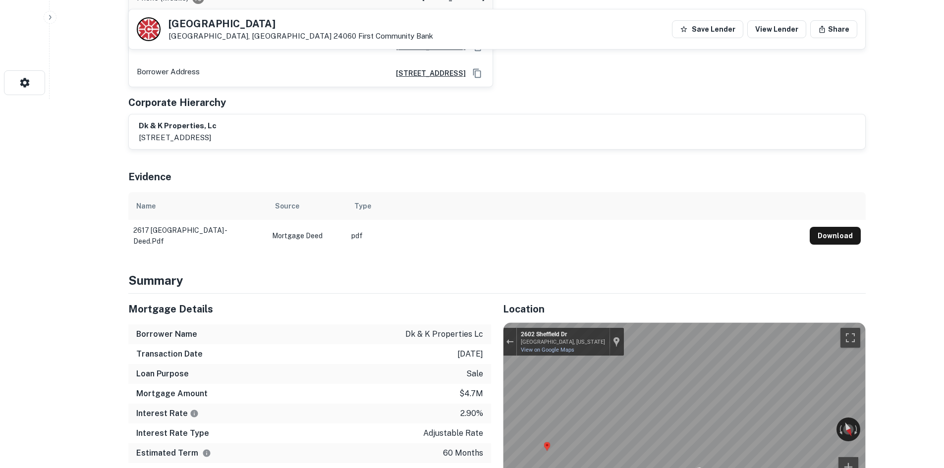
scroll to position [198, 0]
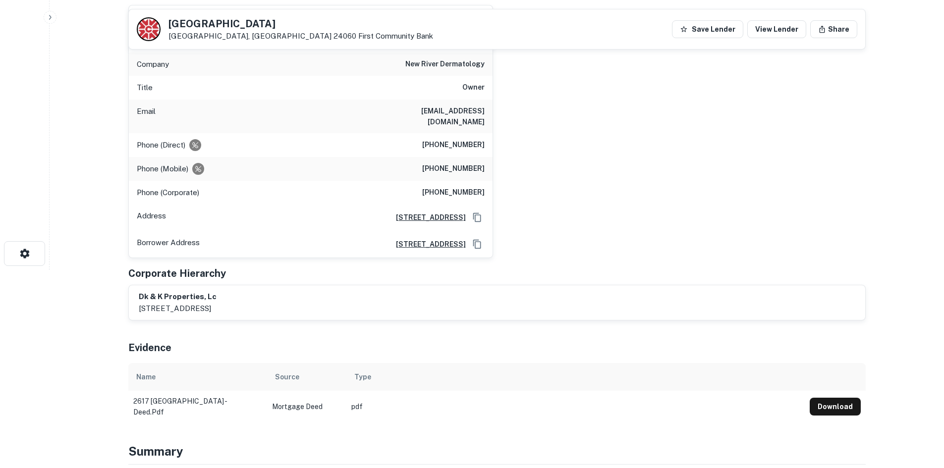
click at [466, 157] on div "Phone (Mobile) (540) 449-3575" at bounding box center [311, 169] width 364 height 24
click at [461, 163] on h6 "(540) 449-3575" at bounding box center [453, 169] width 62 height 12
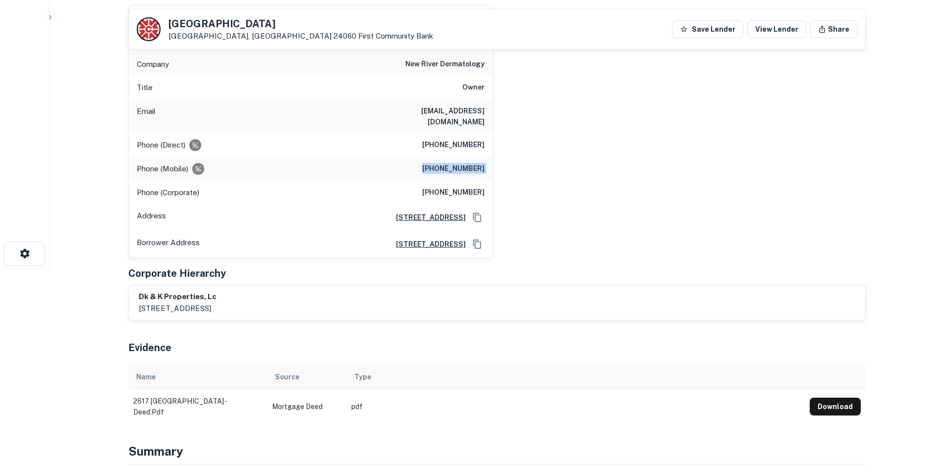
click at [461, 163] on h6 "(540) 449-3575" at bounding box center [453, 169] width 62 height 12
click at [467, 139] on h6 "(540) 953-2112" at bounding box center [453, 145] width 62 height 12
copy h6 "(540) 953-2112"
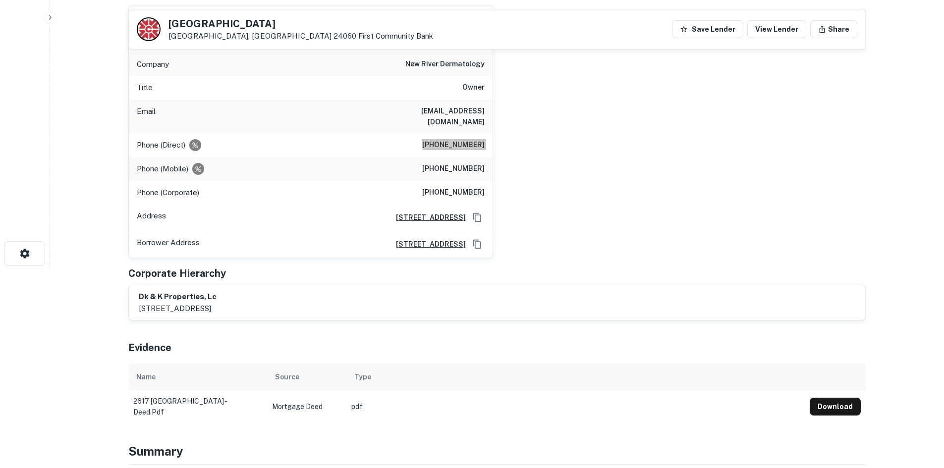
scroll to position [149, 0]
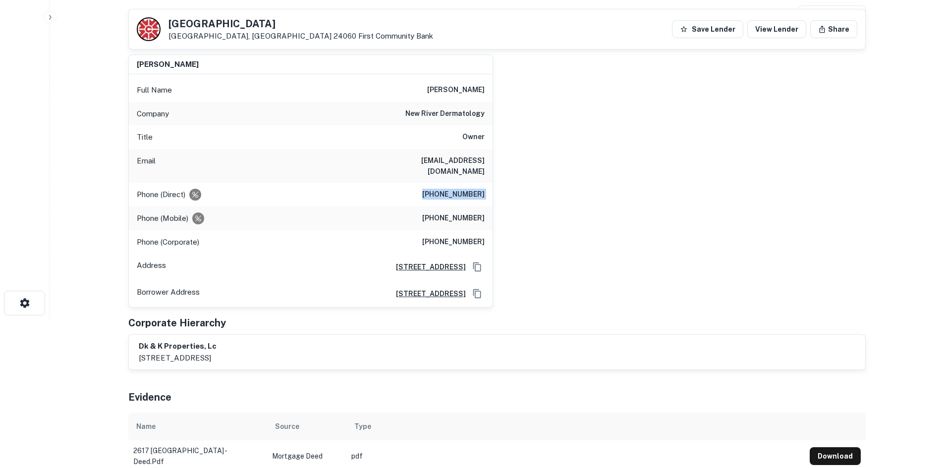
click at [451, 207] on div "Phone (Mobile) (540) 449-3575" at bounding box center [311, 219] width 364 height 24
copy h6 "(540) 449-3575"
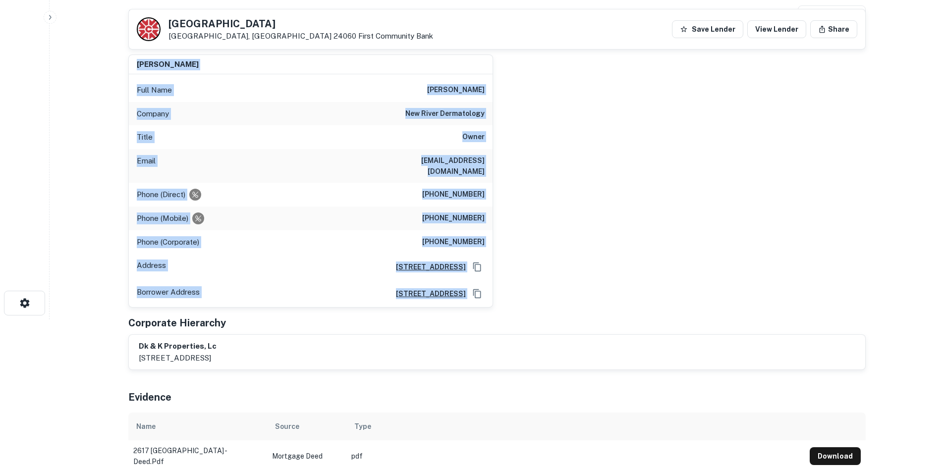
drag, startPoint x: 138, startPoint y: 69, endPoint x: 641, endPoint y: 274, distance: 542.9
click at [641, 274] on div "daniel s. hurd Full Name daniel s. hurd Company new river dermatology Title Own…" at bounding box center [492, 178] width 745 height 262
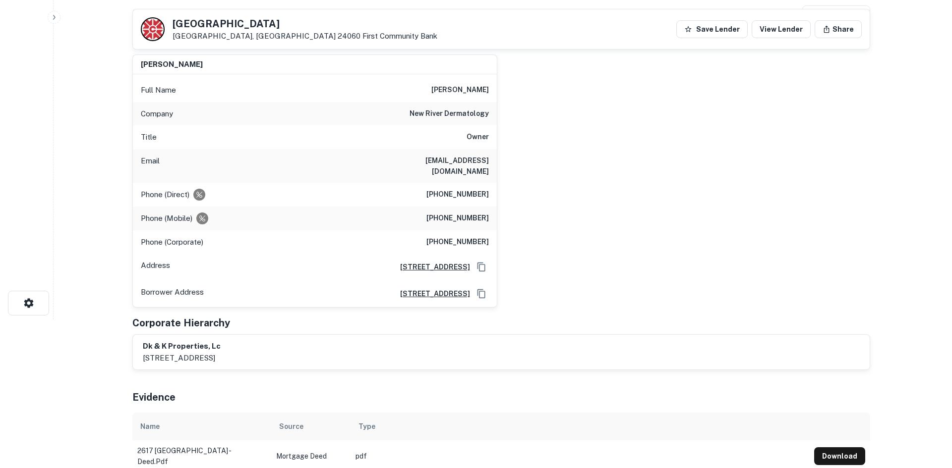
scroll to position [0, 0]
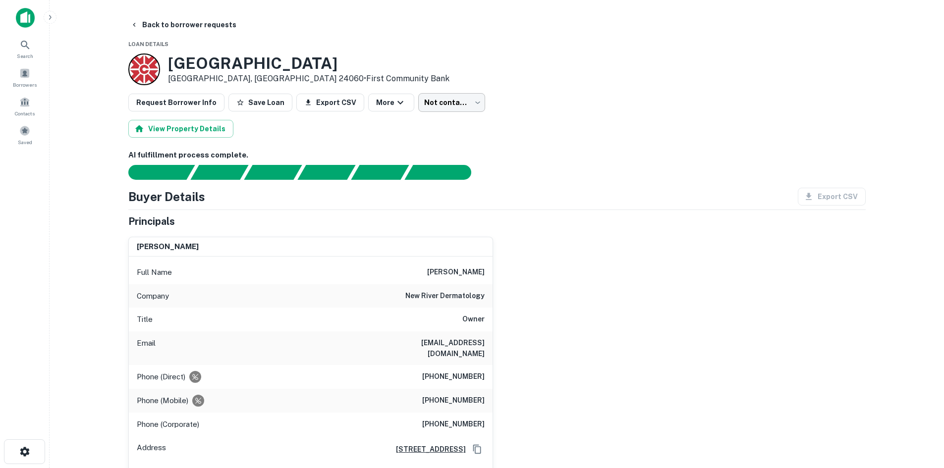
click at [461, 107] on body "Search Borrowers Contacts Saved Back to borrower requests Loan Details 2617 She…" at bounding box center [472, 234] width 944 height 468
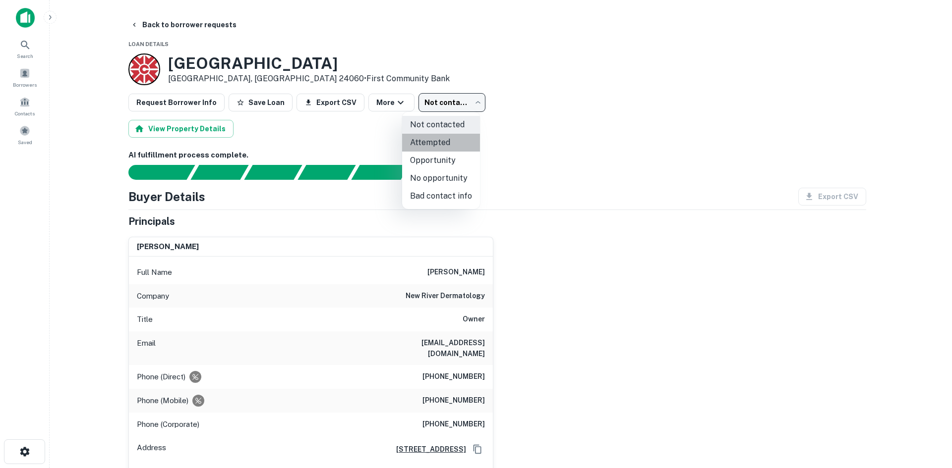
click at [450, 147] on li "Attempted" at bounding box center [441, 143] width 78 height 18
type input "*********"
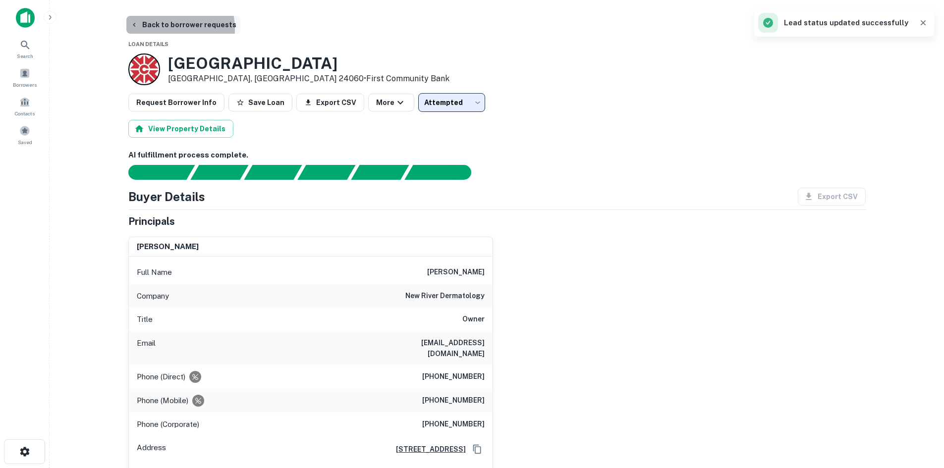
click at [161, 29] on button "Back to borrower requests" at bounding box center [183, 25] width 114 height 18
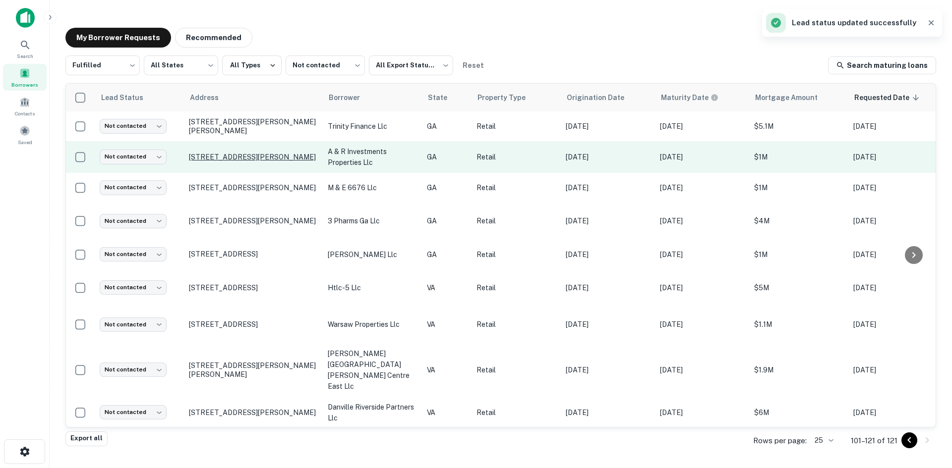
click at [242, 160] on p "5330 Lilburn Stone Mountain Rd Sw Lilburn, GA 30047" at bounding box center [253, 157] width 129 height 9
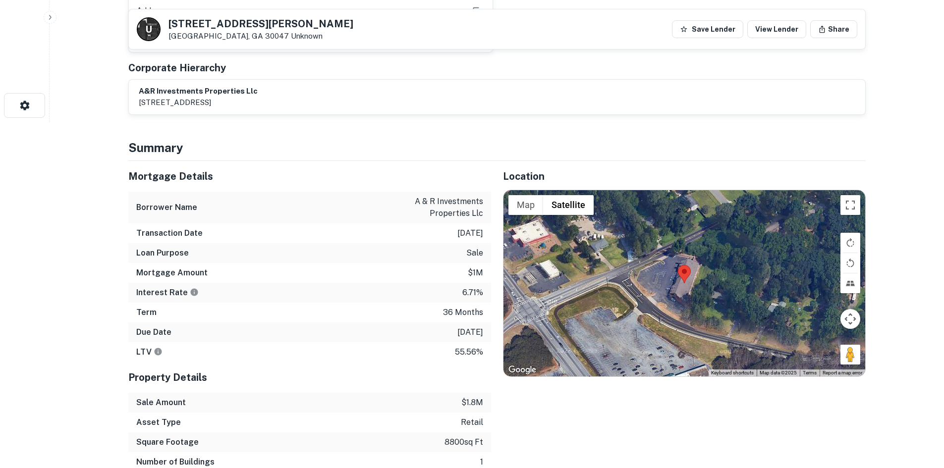
scroll to position [347, 0]
drag, startPoint x: 852, startPoint y: 347, endPoint x: 736, endPoint y: 314, distance: 120.6
click at [736, 314] on div "Map Terrain Satellite Labels Keyboard shortcuts Map Data Map data ©2025 Map dat…" at bounding box center [685, 283] width 362 height 186
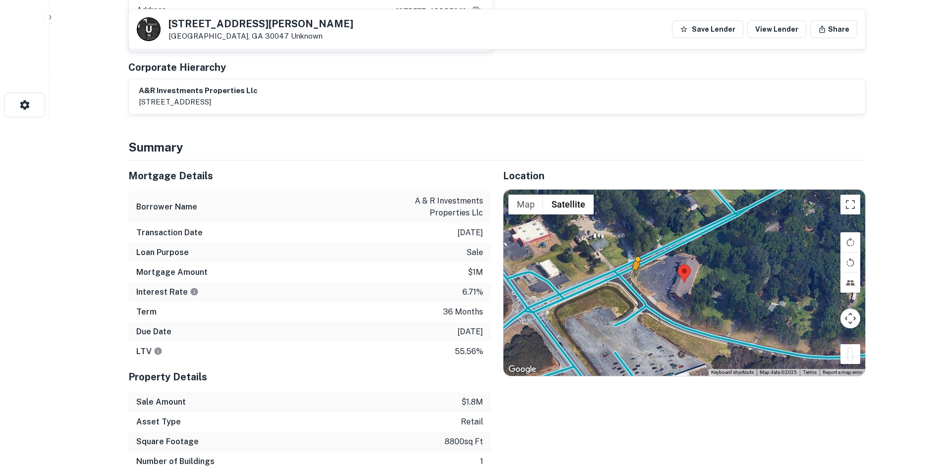
drag, startPoint x: 845, startPoint y: 361, endPoint x: 635, endPoint y: 280, distance: 225.8
click at [635, 280] on div "To activate drag with keyboard, press Alt + Enter. Once in keyboard drag state,…" at bounding box center [685, 283] width 362 height 186
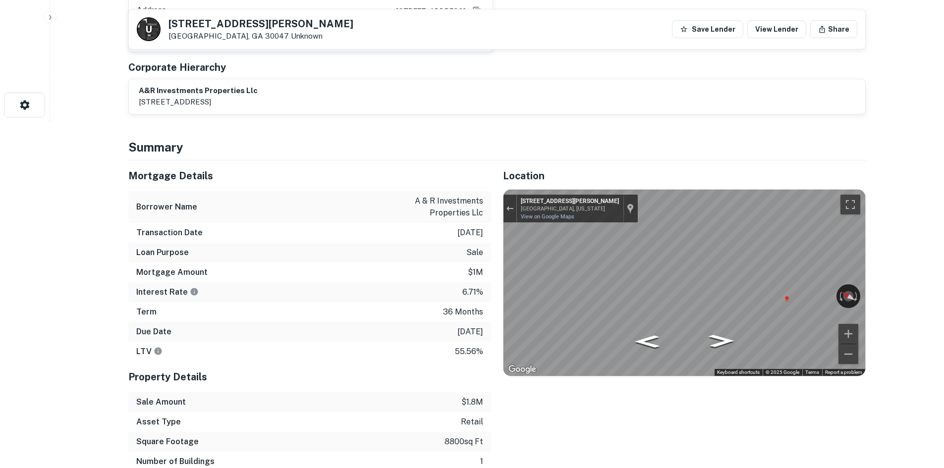
click at [495, 289] on div "Location ← Move left → Move right ↑ Move up ↓ Move down + Zoom in - Zoom out Ho…" at bounding box center [678, 336] width 375 height 351
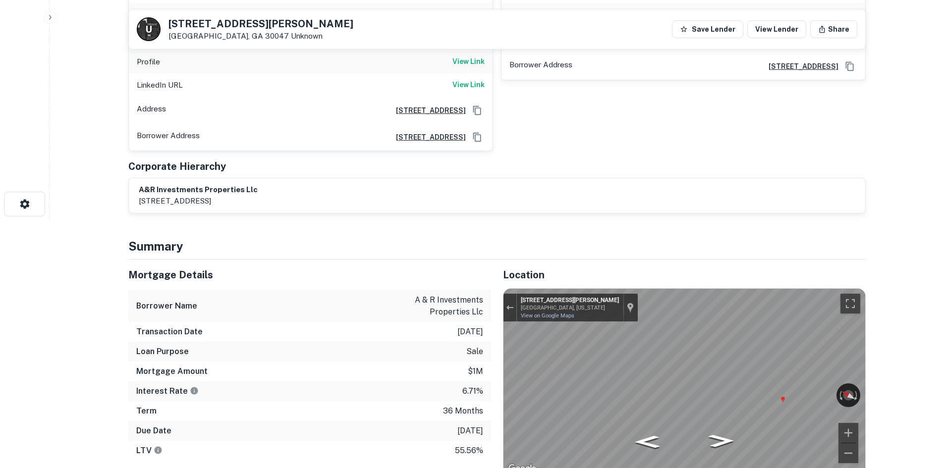
scroll to position [0, 0]
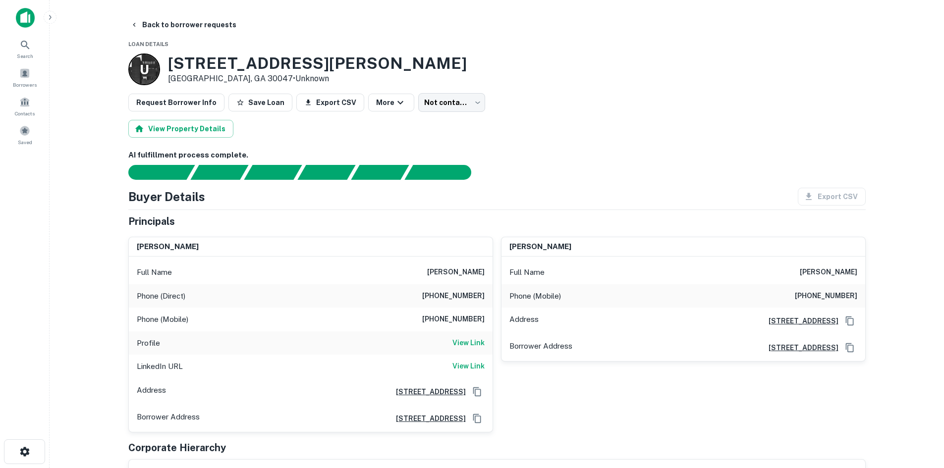
click at [477, 301] on h6 "(770) 277-9107" at bounding box center [453, 296] width 62 height 12
click at [438, 290] on h6 "(770) 277-9107" at bounding box center [453, 296] width 62 height 12
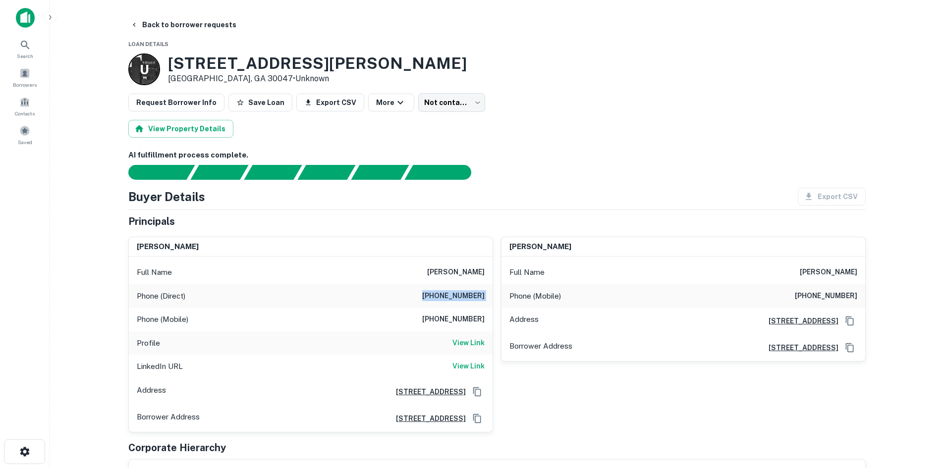
copy h6 "(770) 277-9107"
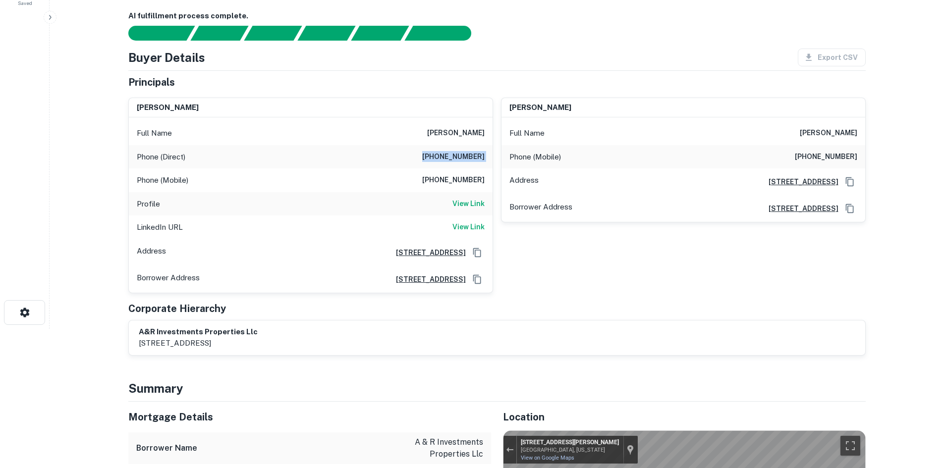
scroll to position [50, 0]
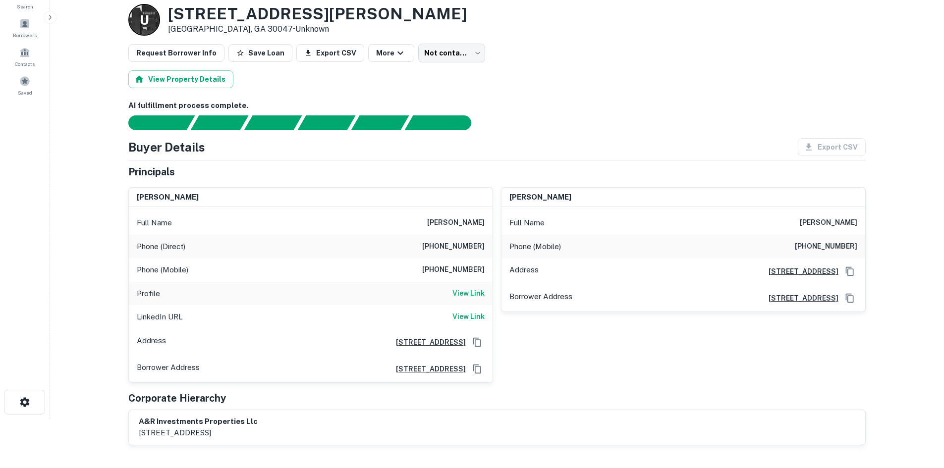
click at [461, 266] on h6 "(678) 698-3292" at bounding box center [453, 270] width 62 height 12
copy h6 "(678) 698-3292"
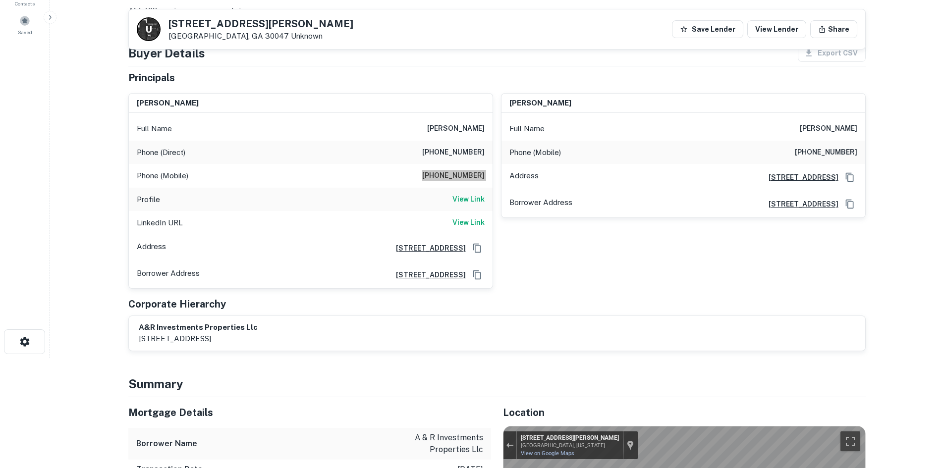
scroll to position [0, 0]
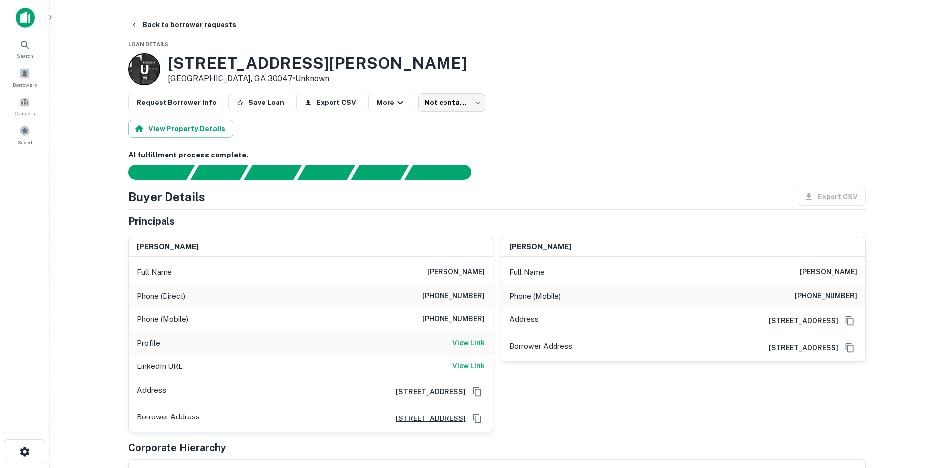
click at [474, 99] on div "Request Borrower Info Save Loan Export CSV More Not contacted **** ​" at bounding box center [496, 102] width 737 height 19
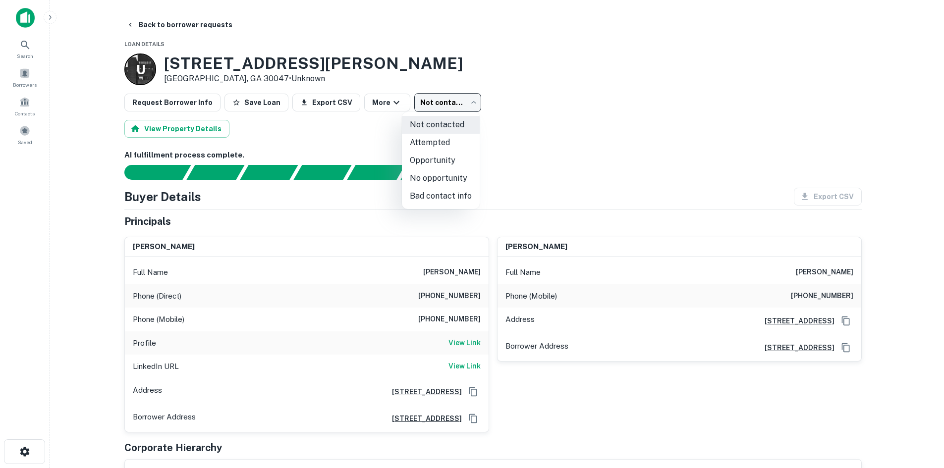
click at [458, 101] on body "Search Borrowers Contacts Saved Back to borrower requests Loan Details U 5330 L…" at bounding box center [472, 234] width 944 height 468
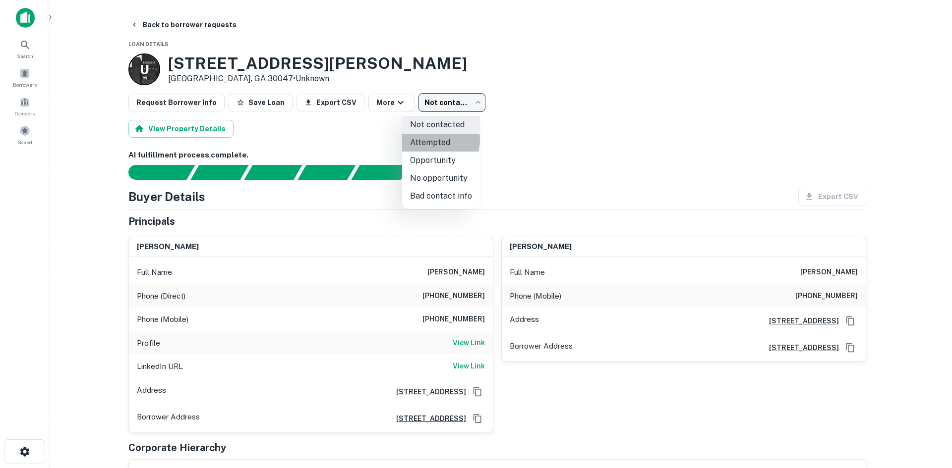
click at [423, 140] on li "Attempted" at bounding box center [441, 143] width 78 height 18
type input "*********"
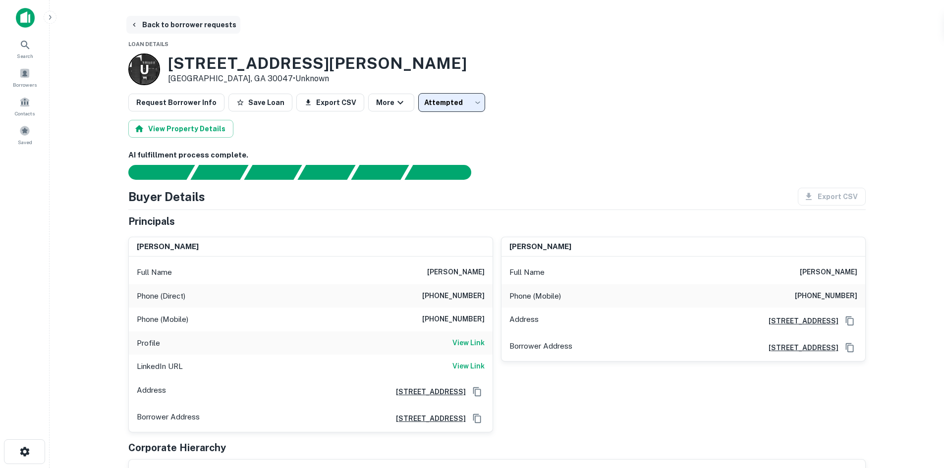
click at [207, 20] on button "Back to borrower requests" at bounding box center [183, 25] width 114 height 18
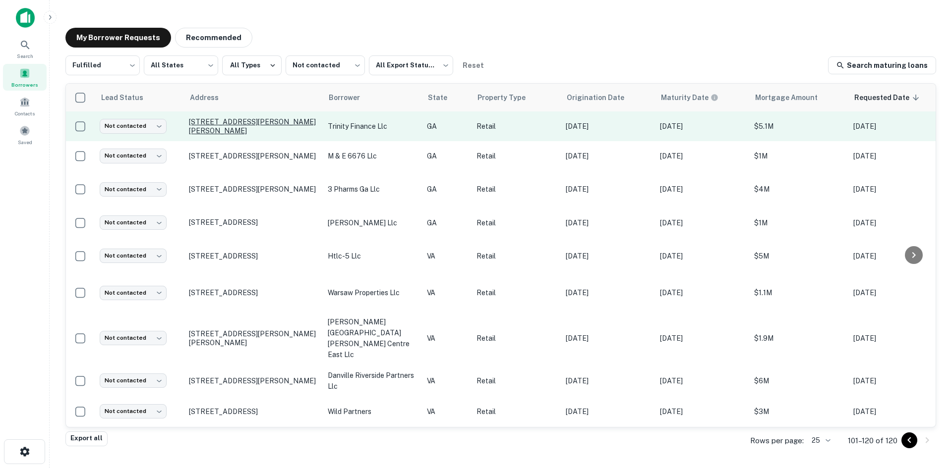
click at [235, 126] on p "123 Margie Dr Warner Robins, GA 31093" at bounding box center [253, 126] width 129 height 18
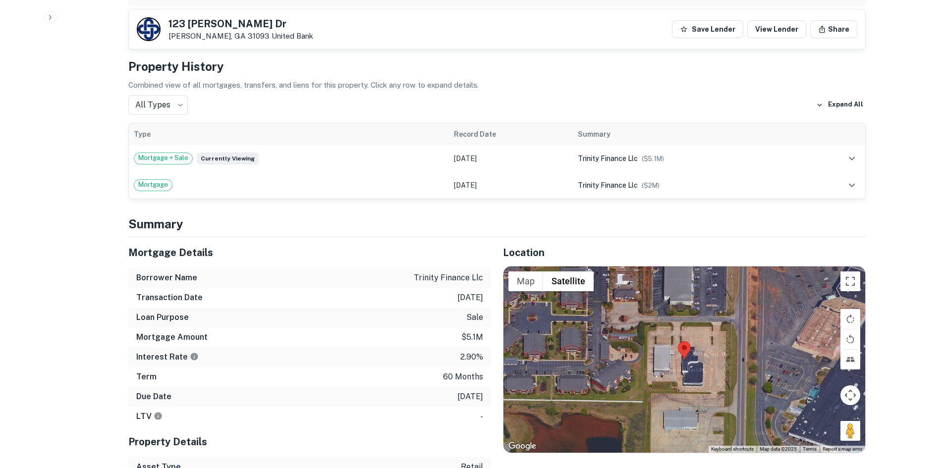
scroll to position [694, 0]
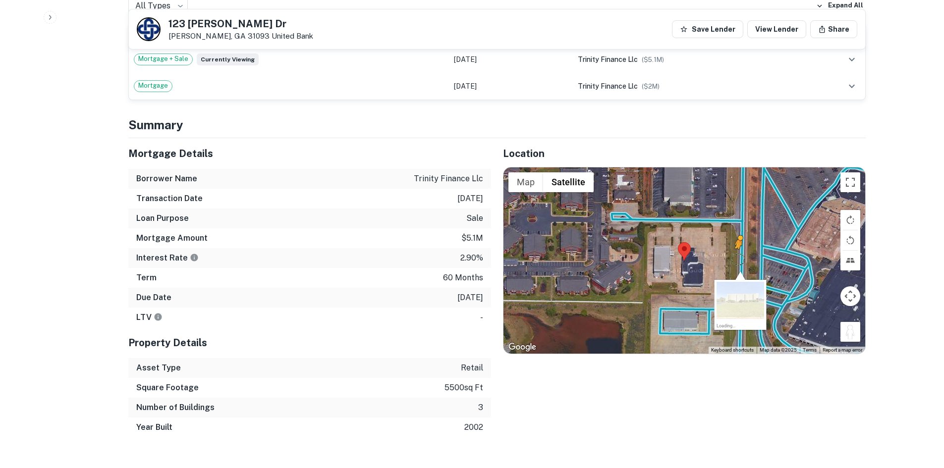
drag, startPoint x: 854, startPoint y: 307, endPoint x: 737, endPoint y: 229, distance: 139.8
click at [737, 229] on div "To activate drag with keyboard, press Alt + Enter. Once in keyboard drag state,…" at bounding box center [685, 261] width 362 height 186
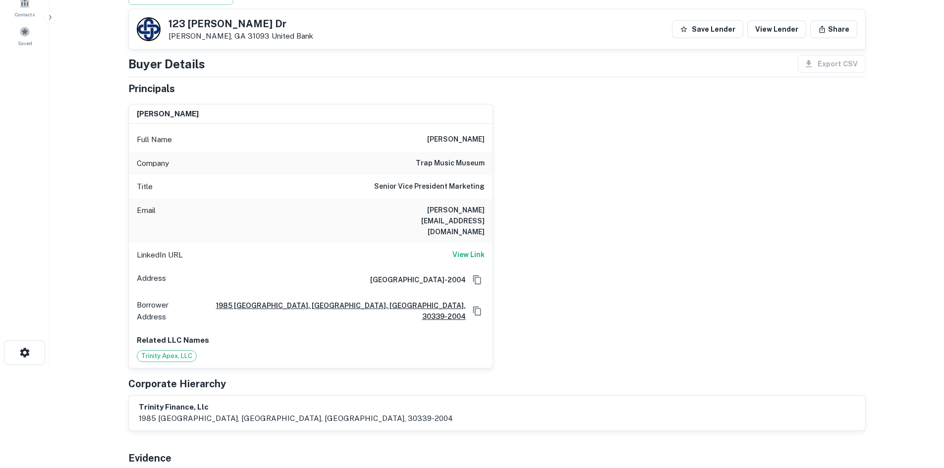
scroll to position [50, 0]
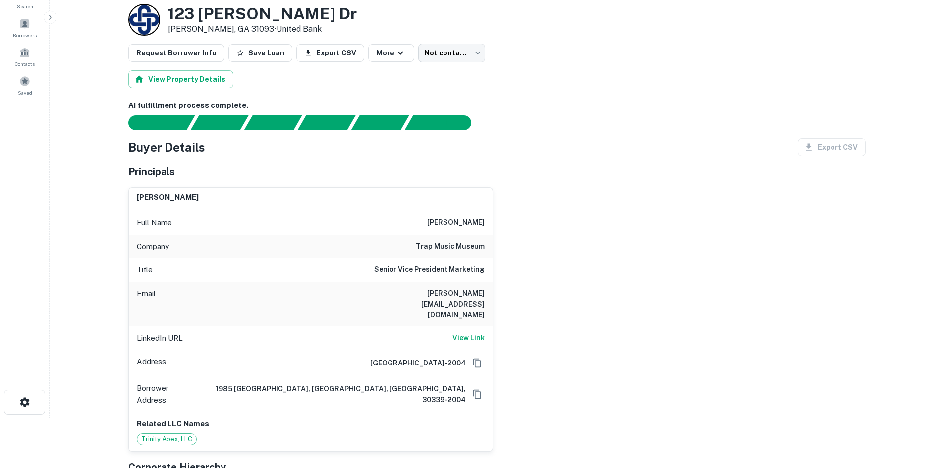
click at [437, 253] on div "Company trap music museum" at bounding box center [311, 247] width 364 height 24
click at [434, 253] on div "Company trap music museum" at bounding box center [311, 247] width 364 height 24
click at [443, 236] on div "Company trap music museum" at bounding box center [311, 247] width 364 height 24
click at [443, 241] on h6 "trap music museum" at bounding box center [450, 247] width 69 height 12
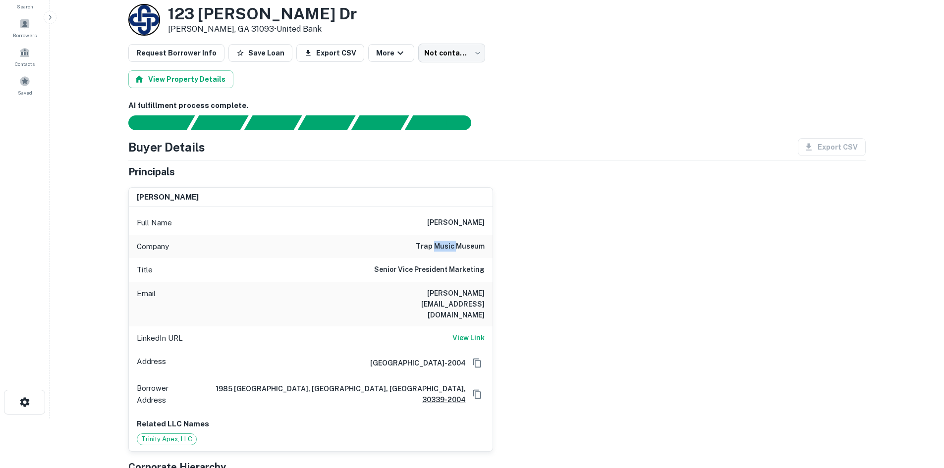
click at [443, 241] on h6 "trap music museum" at bounding box center [450, 247] width 69 height 12
copy h6 "trap music museum"
click at [490, 45] on div "Request Borrower Info Save Loan Export CSV More Not contacted **** ​" at bounding box center [496, 53] width 737 height 19
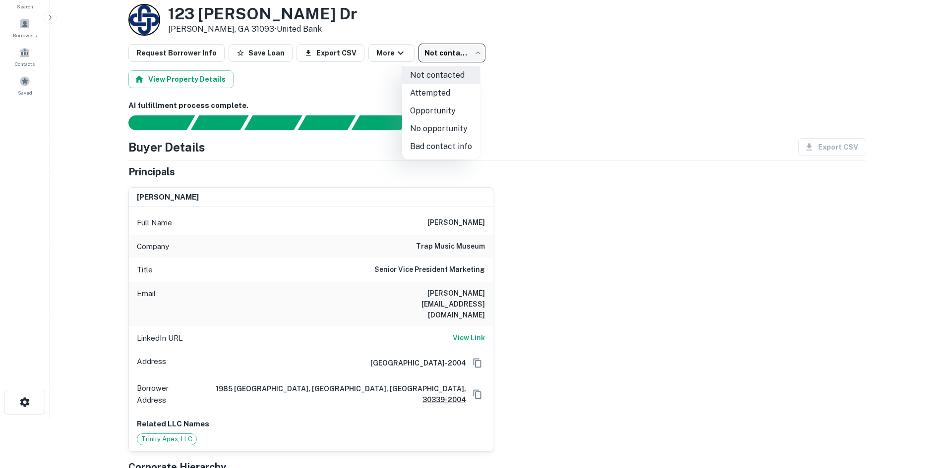
click at [426, 53] on body "Search Borrowers Contacts Saved Back to borrower requests Loan Details 123 Marg…" at bounding box center [476, 184] width 952 height 468
click at [432, 141] on li "Bad contact info" at bounding box center [441, 147] width 78 height 18
type input "**********"
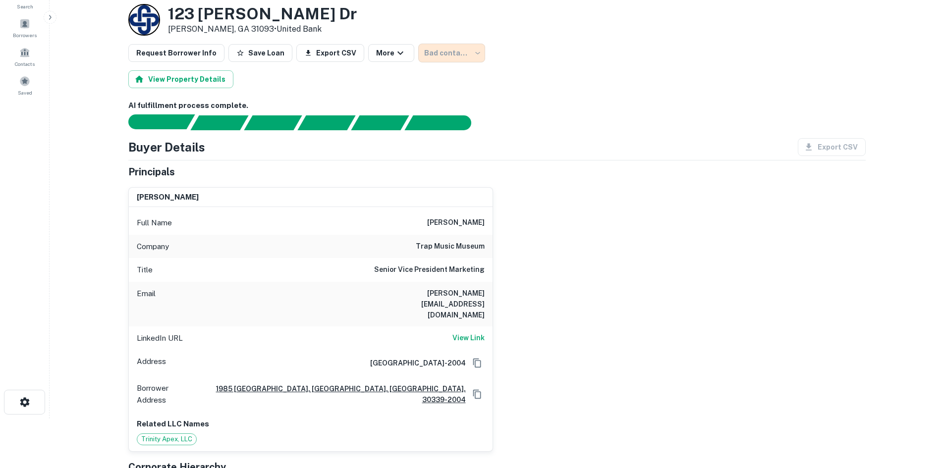
scroll to position [0, 0]
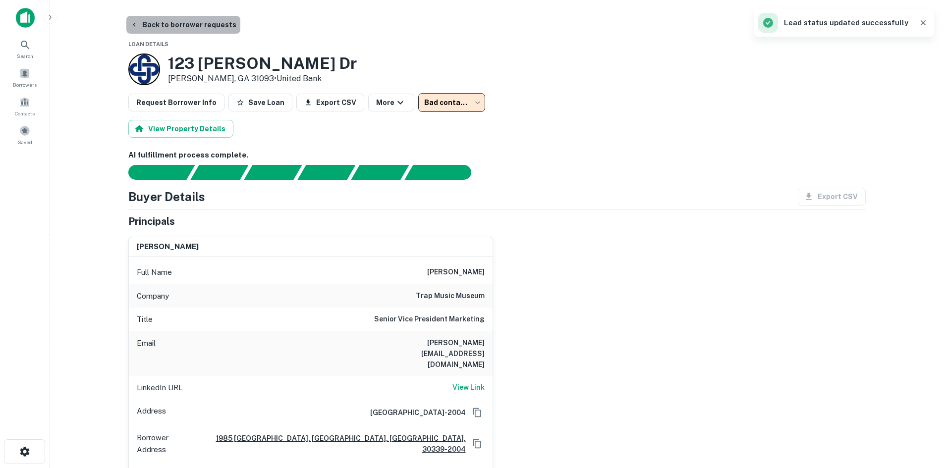
click at [222, 26] on button "Back to borrower requests" at bounding box center [183, 25] width 114 height 18
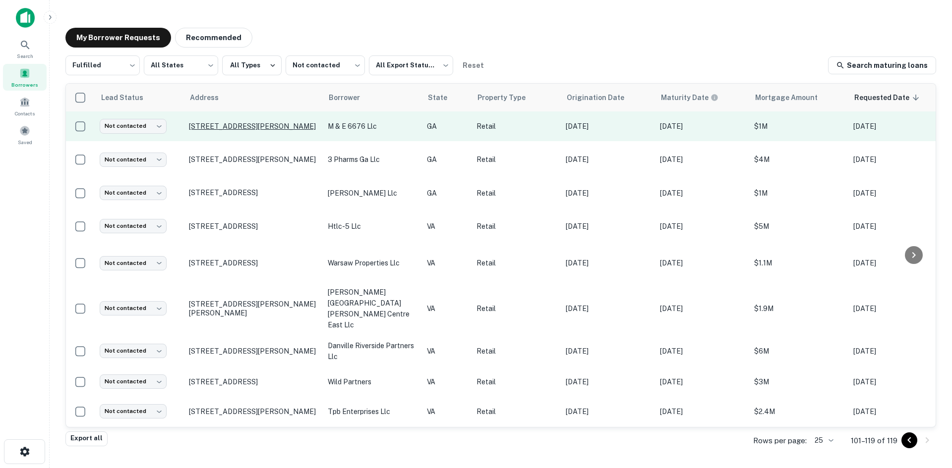
click at [281, 125] on p "6676 Highway 441 N Dillard, GA 30537" at bounding box center [253, 126] width 129 height 9
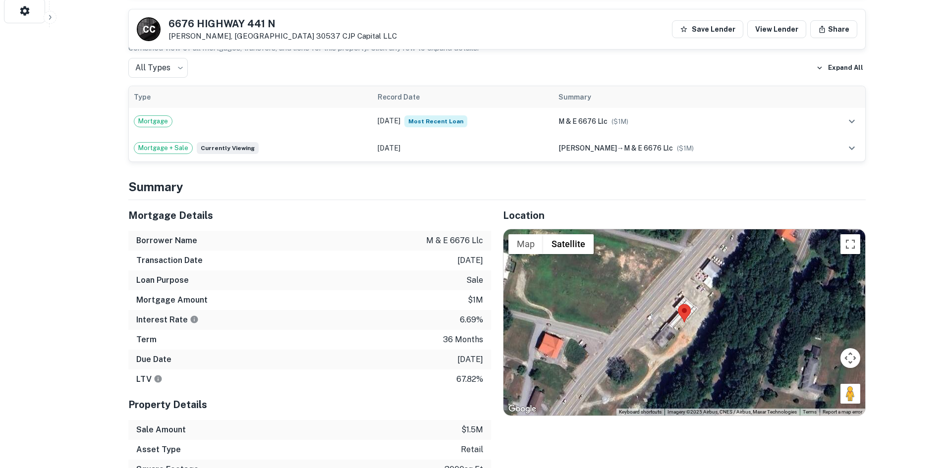
scroll to position [446, 0]
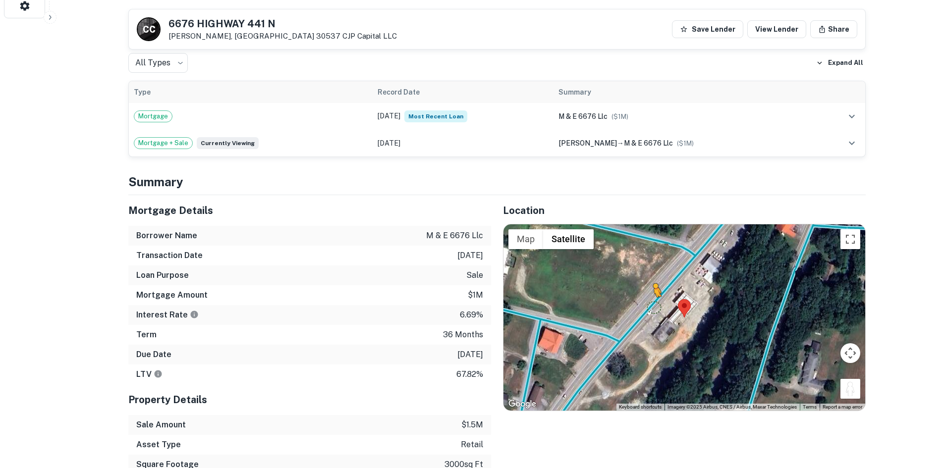
drag, startPoint x: 849, startPoint y: 390, endPoint x: 653, endPoint y: 307, distance: 213.6
click at [653, 307] on div "To activate drag with keyboard, press Alt + Enter. Once in keyboard drag state,…" at bounding box center [685, 317] width 362 height 186
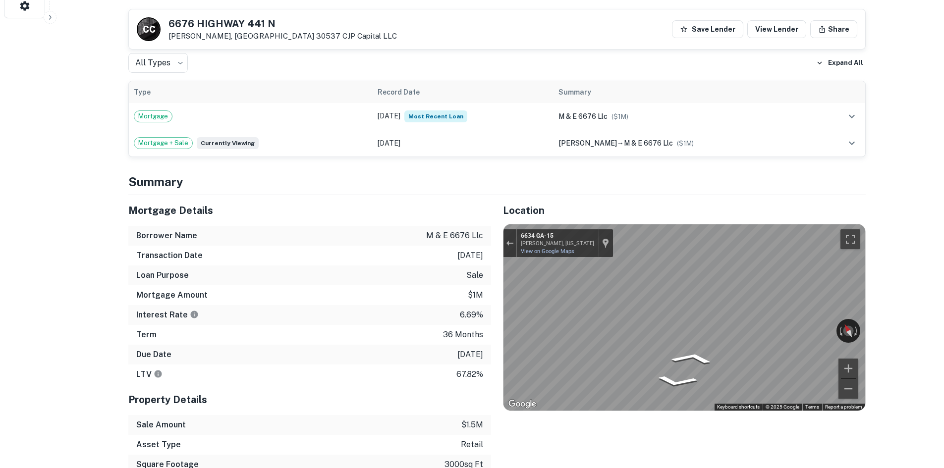
click at [177, 306] on div "Mortgage Details Borrower Name m & e 6676 llc Transaction Date 7/25/2023 Loan P…" at bounding box center [490, 344] width 749 height 299
click at [319, 298] on div "Mortgage Details Borrower Name m & e 6676 llc Transaction Date 7/25/2023 Loan P…" at bounding box center [490, 344] width 749 height 299
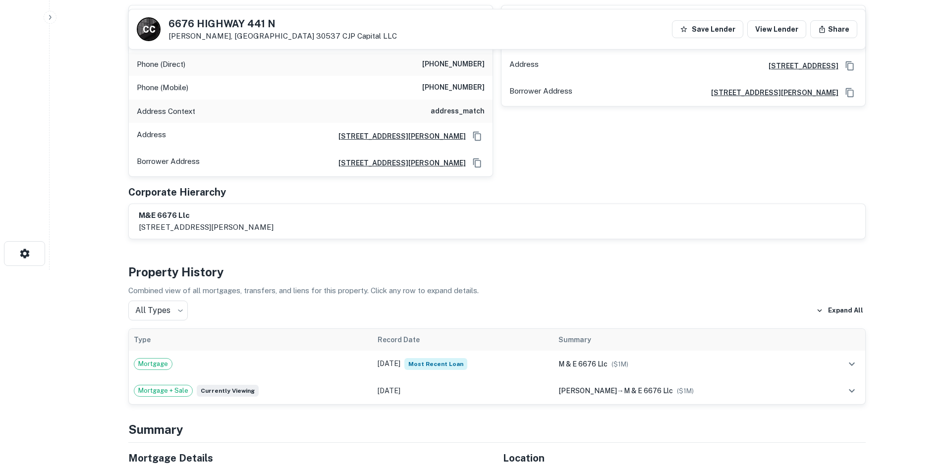
scroll to position [0, 0]
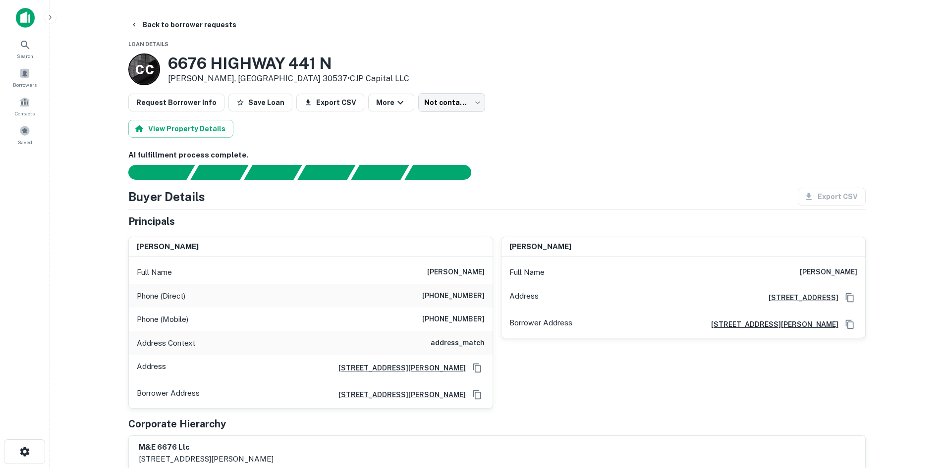
click at [486, 289] on div "Phone (Direct) (706) 316-0033" at bounding box center [311, 296] width 364 height 24
click at [479, 293] on h6 "(706) 316-0033" at bounding box center [453, 296] width 62 height 12
click at [465, 299] on h6 "(706) 316-0033" at bounding box center [453, 296] width 62 height 12
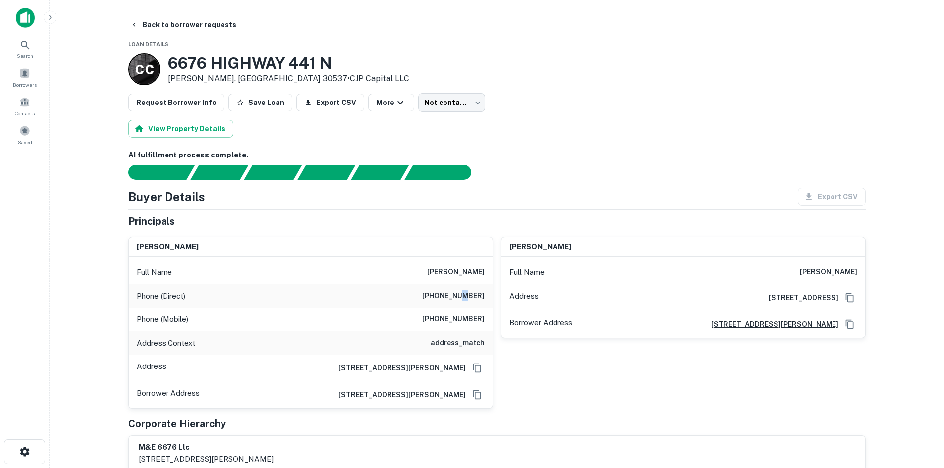
click at [465, 299] on h6 "(706) 316-0033" at bounding box center [453, 296] width 62 height 12
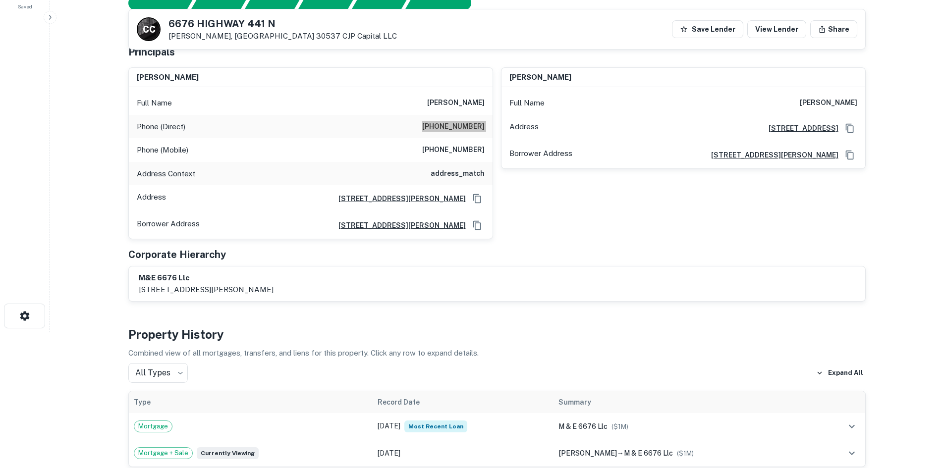
scroll to position [149, 0]
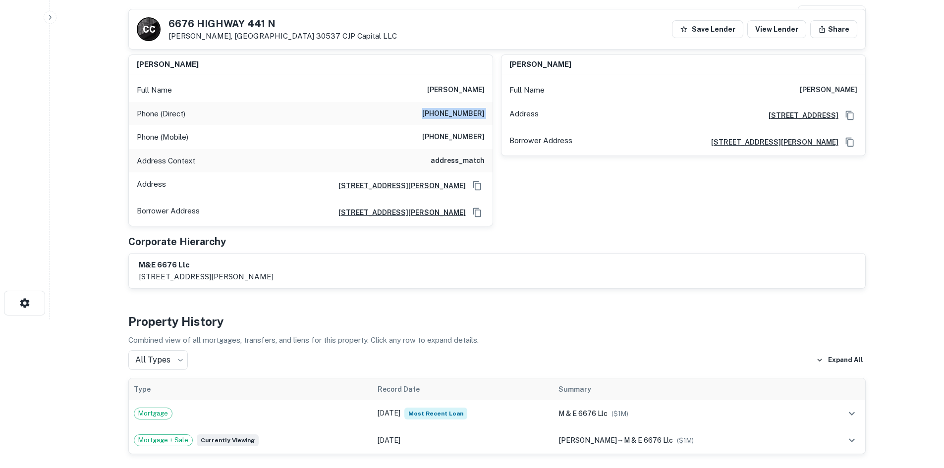
click at [434, 132] on h6 "(706) 714-1738" at bounding box center [453, 137] width 62 height 12
copy h6 "(706) 714-1738"
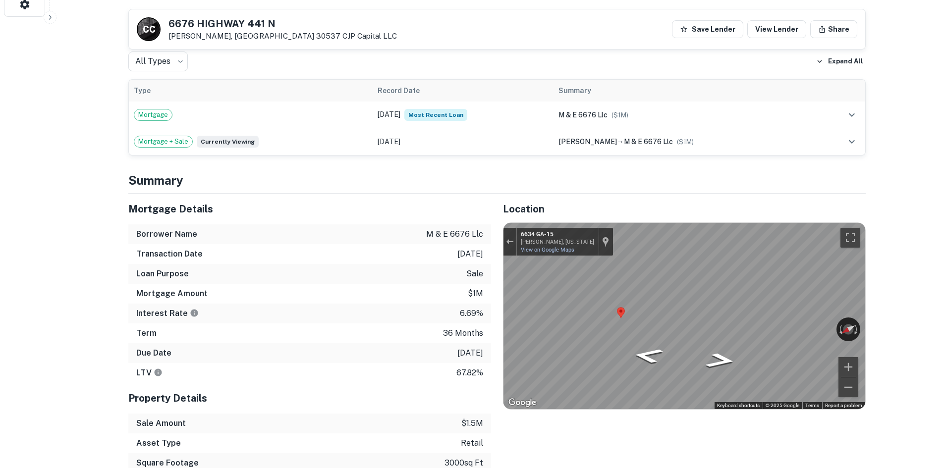
scroll to position [496, 0]
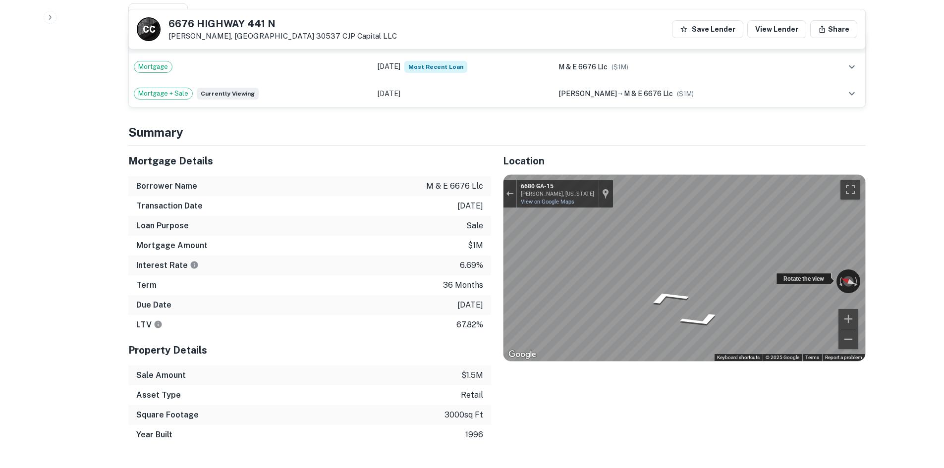
click at [644, 273] on div "← Move left → Move right ↑ Move up ↓ Move down + Zoom in - Zoom out 6680 GA-15 …" at bounding box center [685, 268] width 362 height 186
drag, startPoint x: 812, startPoint y: 281, endPoint x: 632, endPoint y: 247, distance: 183.6
click at [632, 247] on div "Map" at bounding box center [685, 268] width 362 height 186
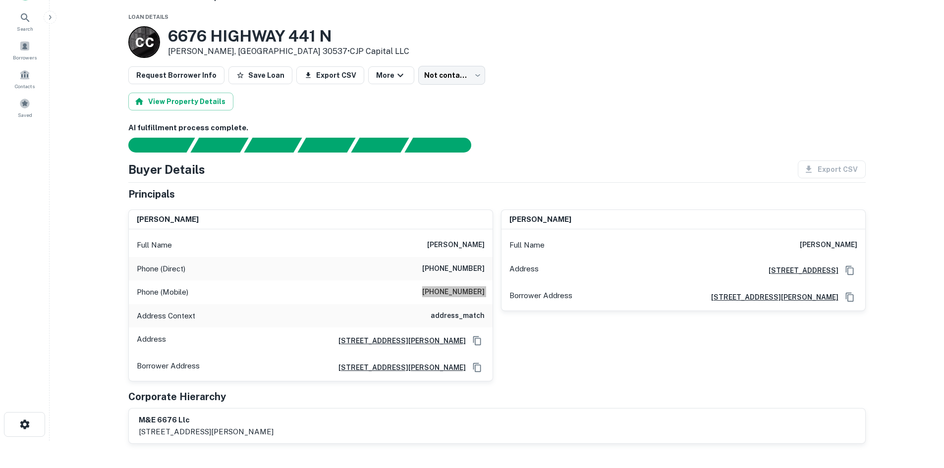
scroll to position [0, 0]
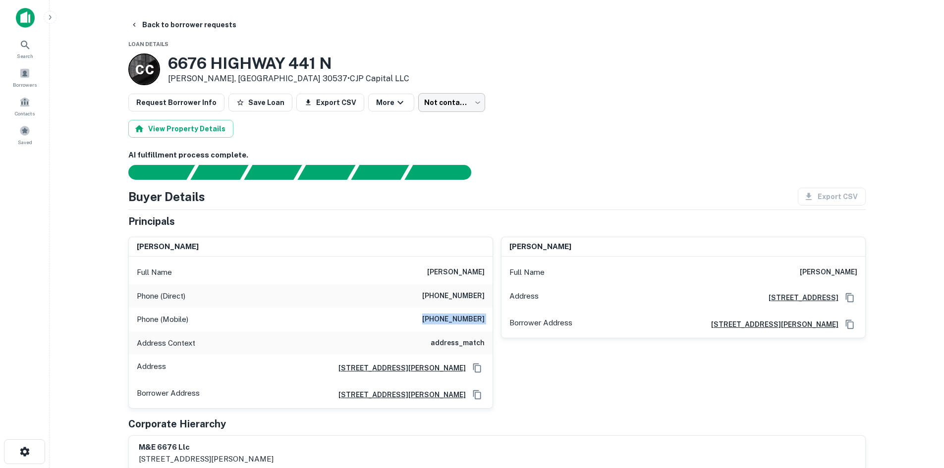
click at [452, 107] on body "Search Borrowers Contacts Saved Back to borrower requests Loan Details C C 6676…" at bounding box center [472, 234] width 944 height 468
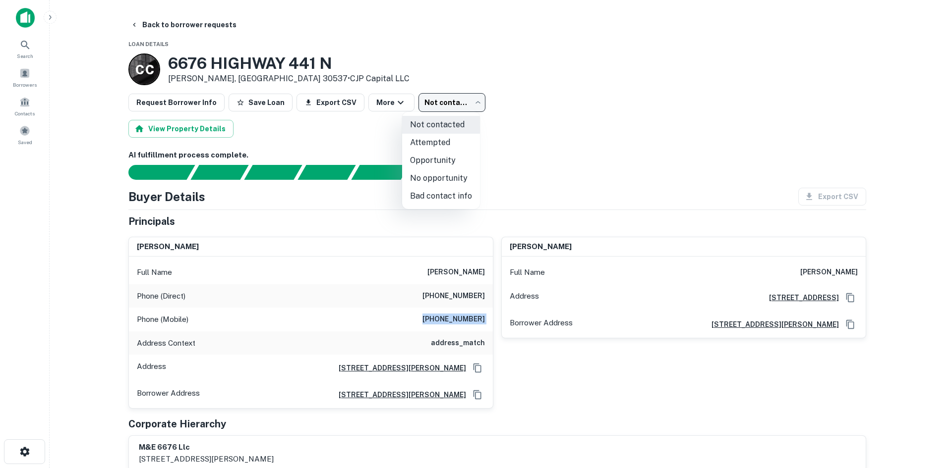
click at [446, 144] on li "Attempted" at bounding box center [441, 143] width 78 height 18
type input "*********"
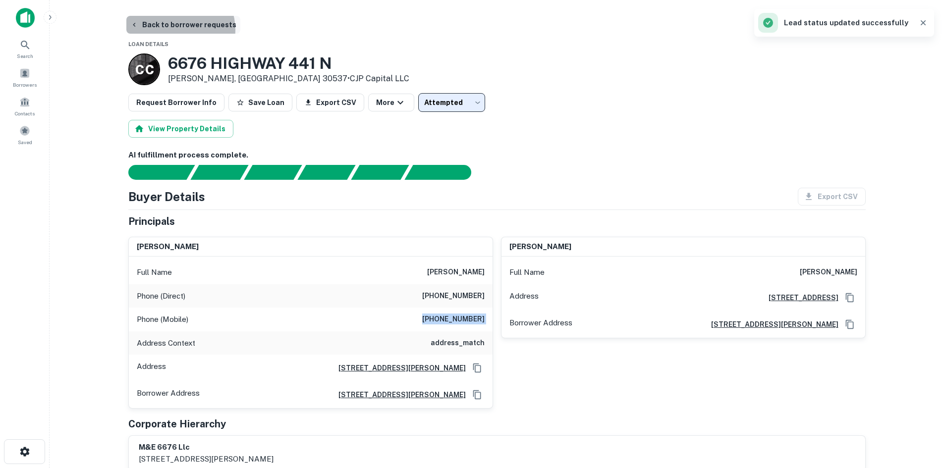
click at [179, 30] on button "Back to borrower requests" at bounding box center [183, 25] width 114 height 18
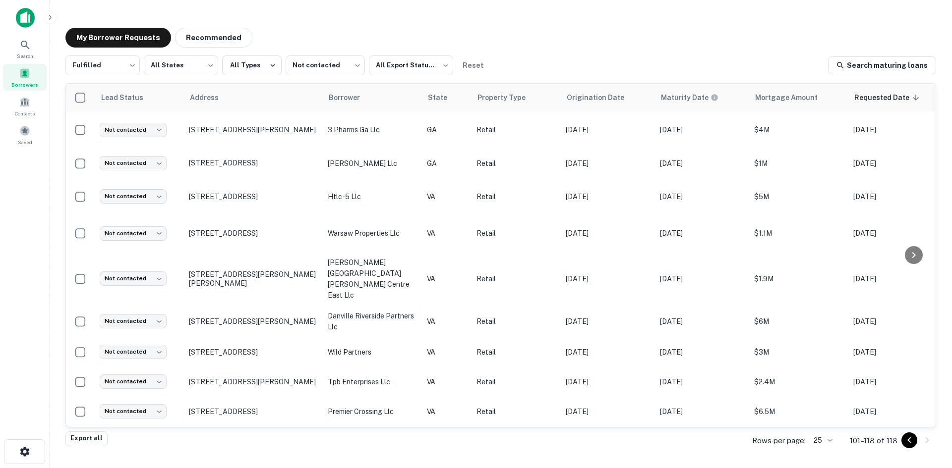
click at [655, 51] on div "My Borrower Requests Recommended Fulfilled ********* ​ All States *** ​ All Typ…" at bounding box center [500, 231] width 886 height 422
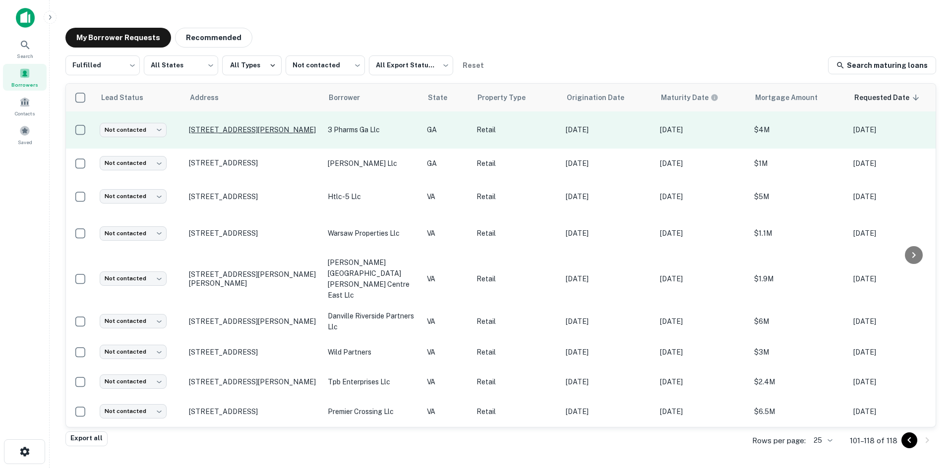
click at [276, 133] on p "1615 Forest Hill Rd Macon, GA 31210" at bounding box center [253, 129] width 129 height 9
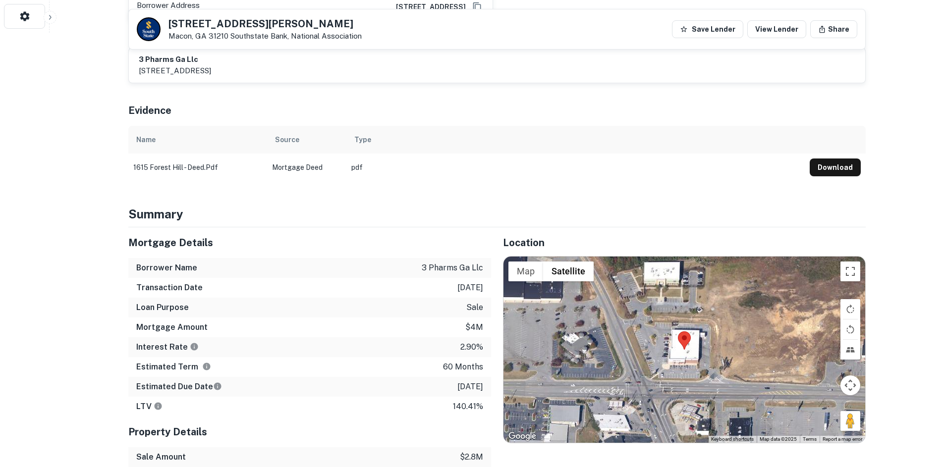
scroll to position [545, 0]
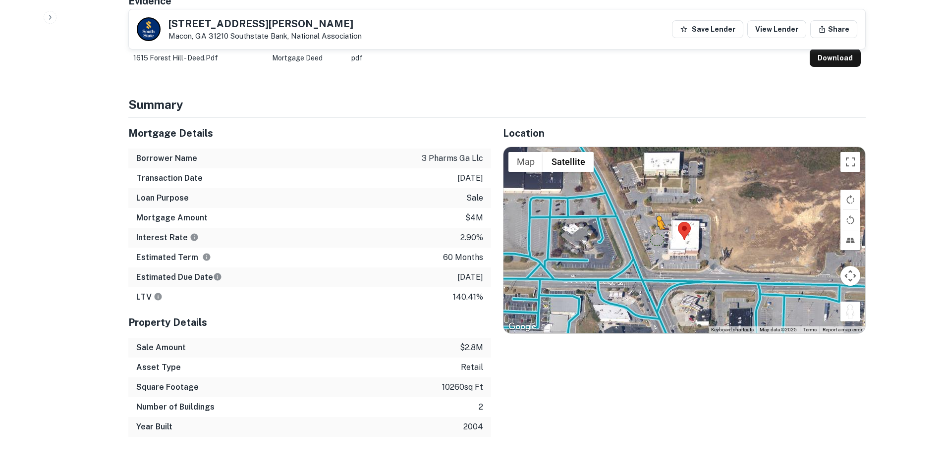
drag, startPoint x: 852, startPoint y: 297, endPoint x: 656, endPoint y: 232, distance: 206.4
click at [656, 232] on div "To activate drag with keyboard, press Alt + Enter. Once in keyboard drag state,…" at bounding box center [685, 240] width 362 height 186
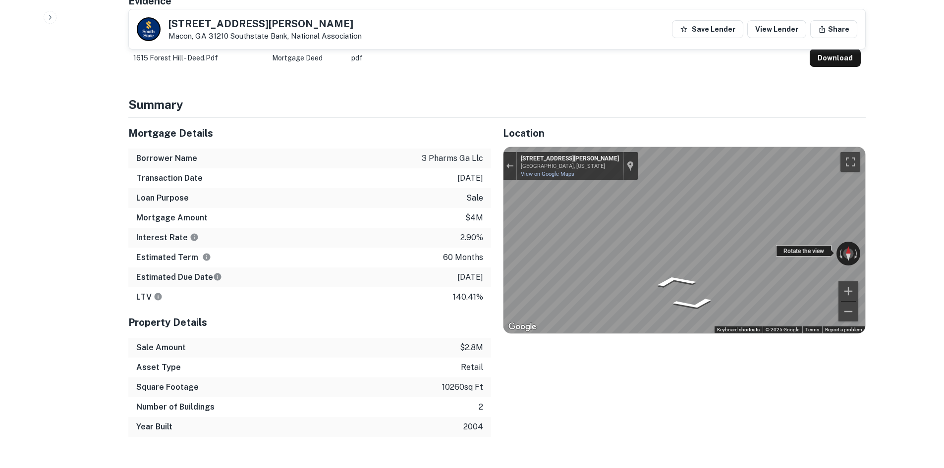
click at [521, 254] on div "← Move left → Move right ↑ Move up ↓ Move down + Zoom in - Zoom out 1615 Forest…" at bounding box center [685, 240] width 362 height 186
drag, startPoint x: 779, startPoint y: 240, endPoint x: 352, endPoint y: 230, distance: 426.8
click at [351, 230] on div "Mortgage Details Borrower Name 3 pharms ga llc Transaction Date 6/29/2021 Loan …" at bounding box center [490, 277] width 749 height 319
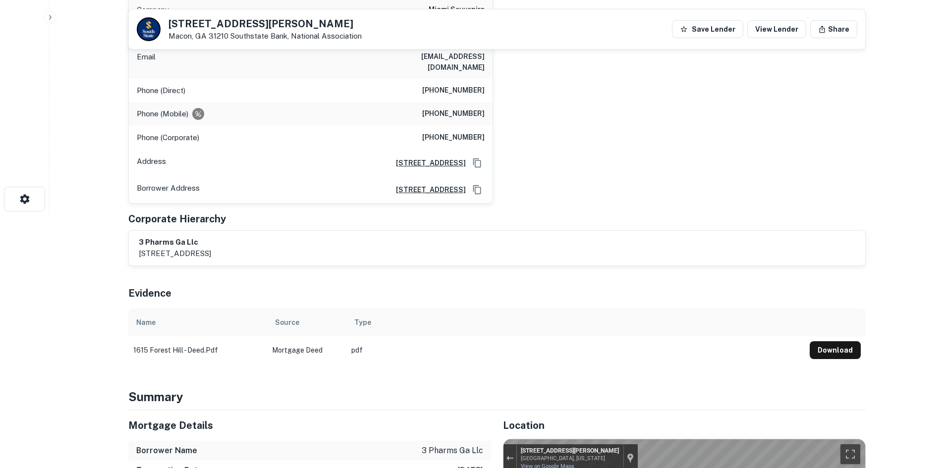
scroll to position [99, 0]
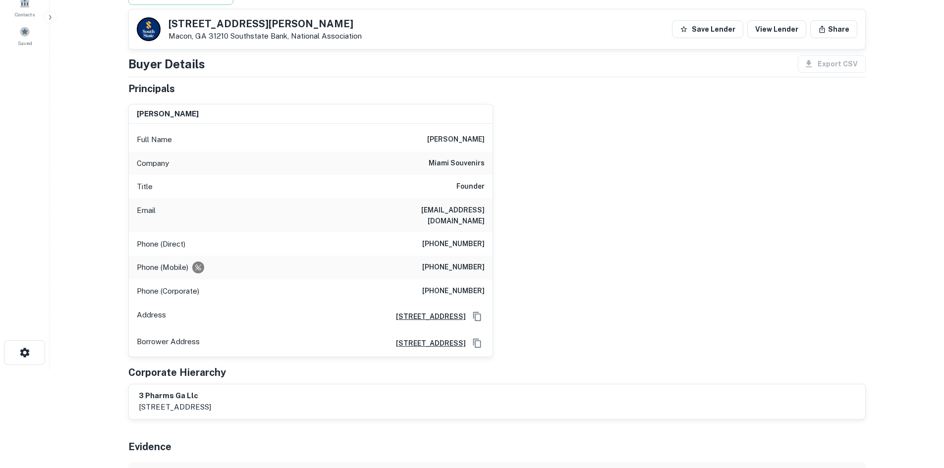
click at [446, 238] on h6 "(305) 374-1169" at bounding box center [453, 244] width 62 height 12
click at [445, 218] on div "Email abe@miasouv.com" at bounding box center [311, 216] width 364 height 34
click at [453, 232] on div "Phone (Direct) (305) 374-1169" at bounding box center [311, 244] width 364 height 24
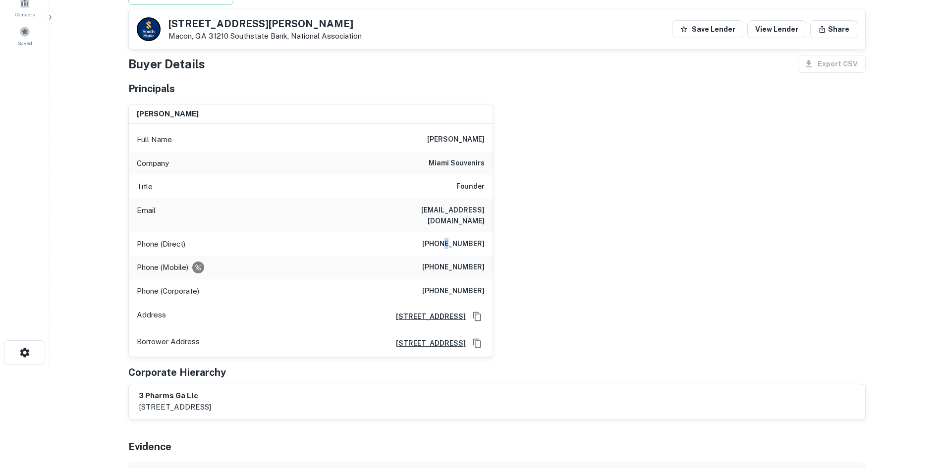
click at [453, 232] on div "Phone (Direct) (305) 374-1169" at bounding box center [311, 244] width 364 height 24
copy h6 "(305) 374-1169"
click at [446, 262] on h6 "(305) 219-2854" at bounding box center [453, 268] width 62 height 12
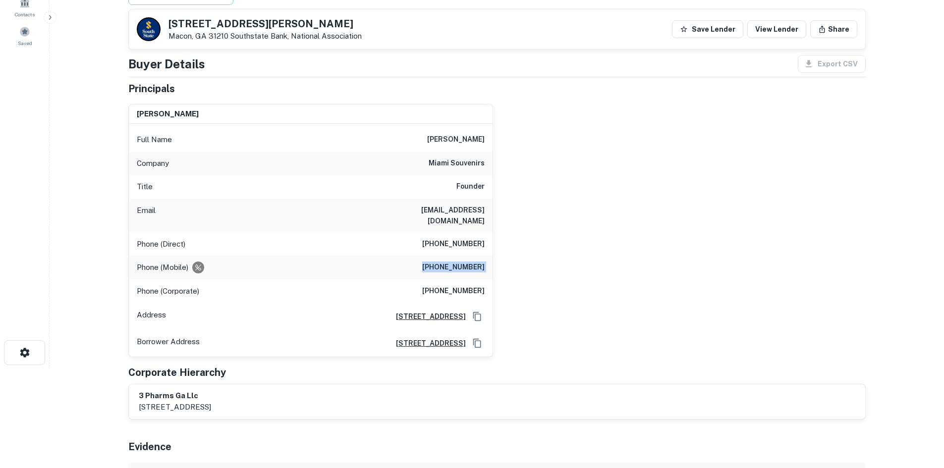
click at [446, 262] on h6 "(305) 219-2854" at bounding box center [453, 268] width 62 height 12
copy h6 "(305) 219-2854"
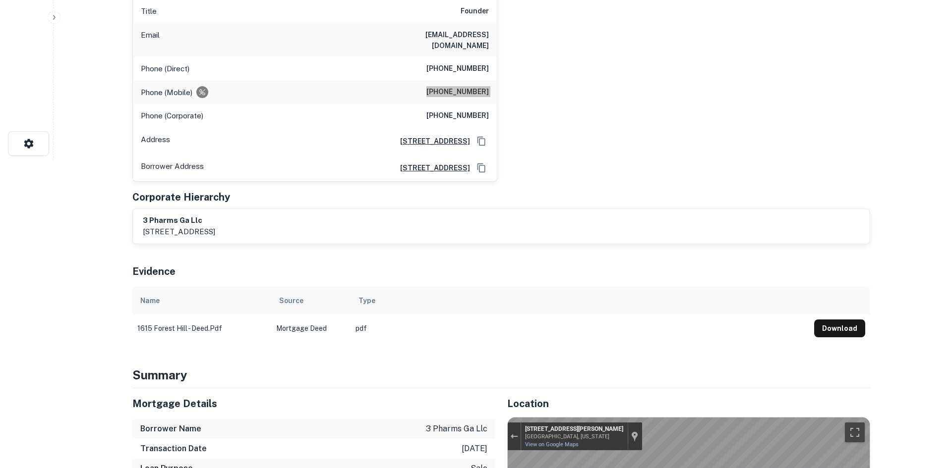
scroll to position [0, 0]
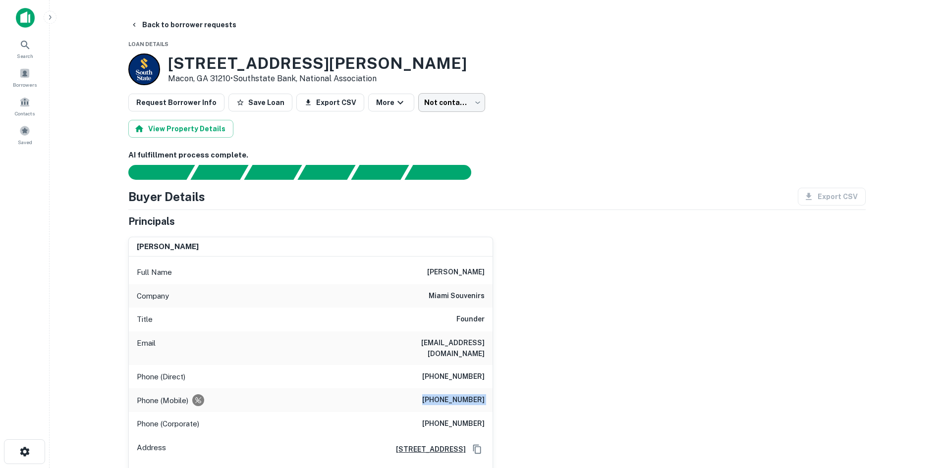
click at [438, 103] on body "Search Borrowers Contacts Saved Back to borrower requests Loan Details 1615 For…" at bounding box center [472, 234] width 944 height 468
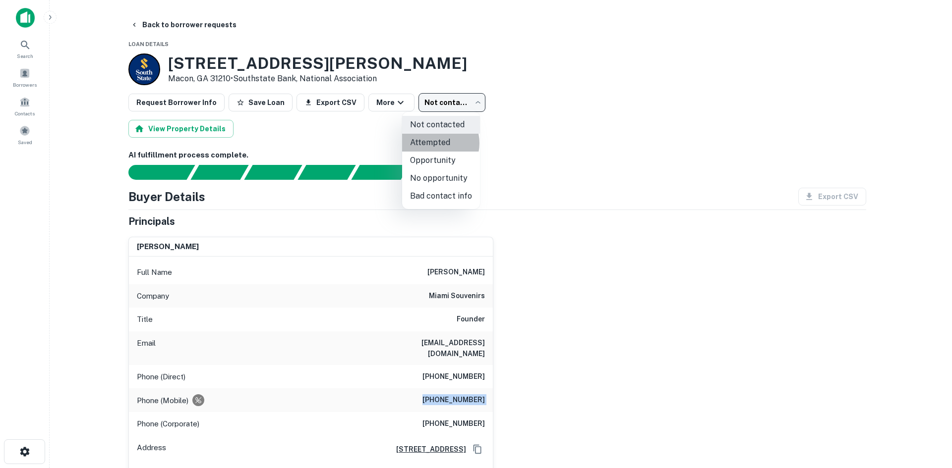
click at [435, 143] on li "Attempted" at bounding box center [441, 143] width 78 height 18
type input "*********"
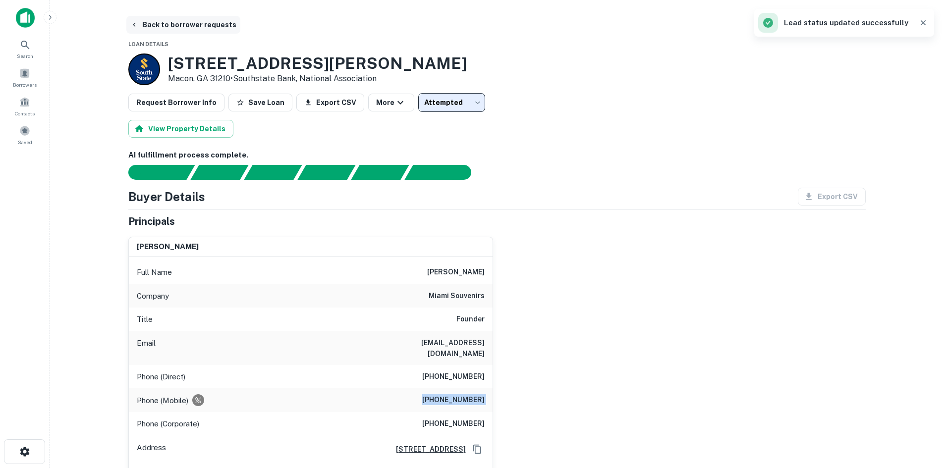
click at [222, 30] on button "Back to borrower requests" at bounding box center [183, 25] width 114 height 18
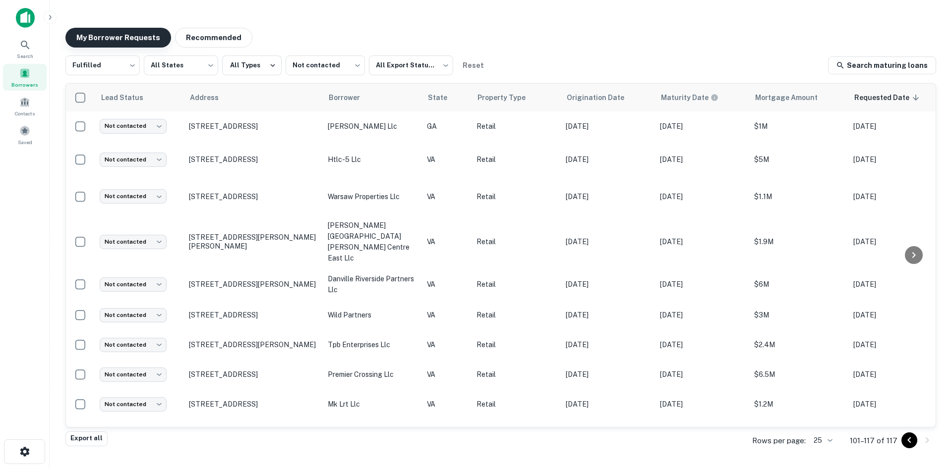
click at [31, 46] on icon at bounding box center [25, 45] width 12 height 12
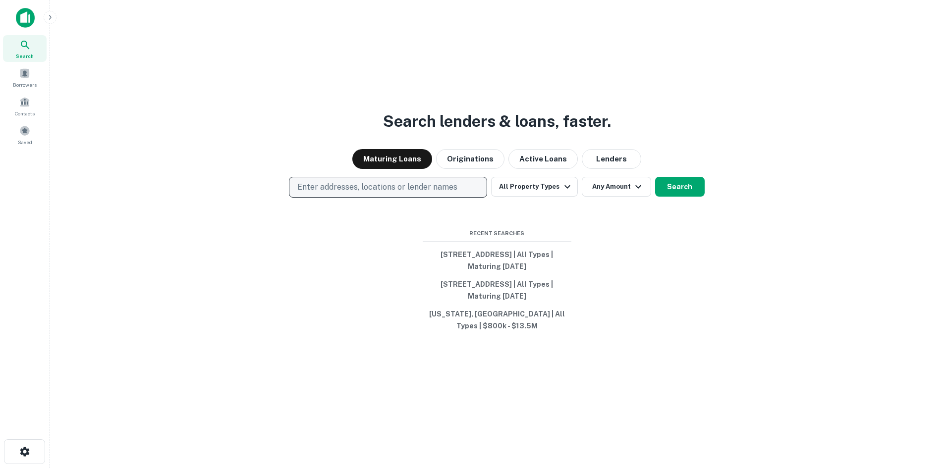
click at [436, 192] on p "Enter addresses, locations or lender names" at bounding box center [377, 187] width 160 height 12
drag, startPoint x: 436, startPoint y: 192, endPoint x: 403, endPoint y: 197, distance: 32.7
click at [403, 193] on p "Enter addresses, locations or lender names" at bounding box center [377, 187] width 160 height 12
drag, startPoint x: 393, startPoint y: 198, endPoint x: 341, endPoint y: 197, distance: 52.0
click at [341, 193] on p "Enter addresses, locations or lender names" at bounding box center [377, 187] width 160 height 12
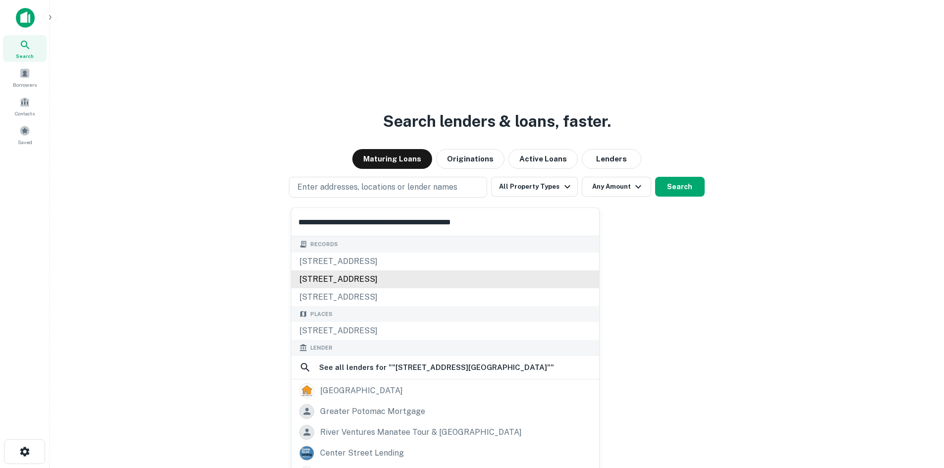
type input "**********"
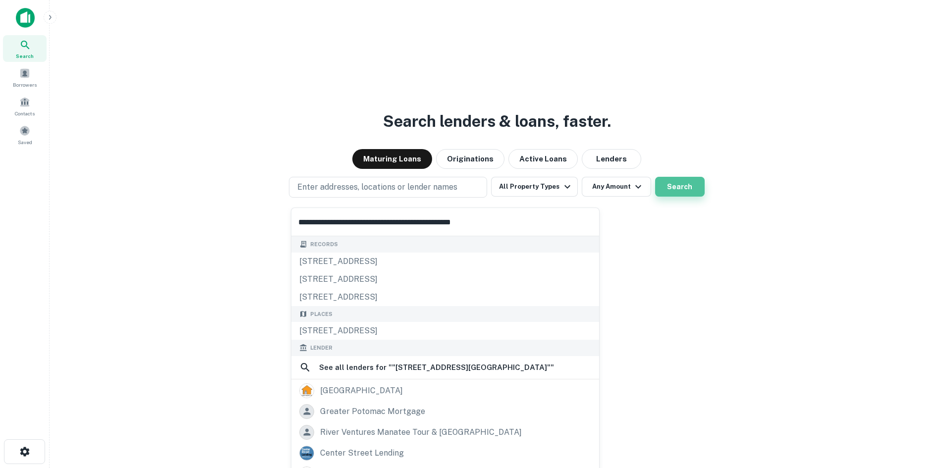
click at [691, 196] on button "Search" at bounding box center [680, 187] width 50 height 20
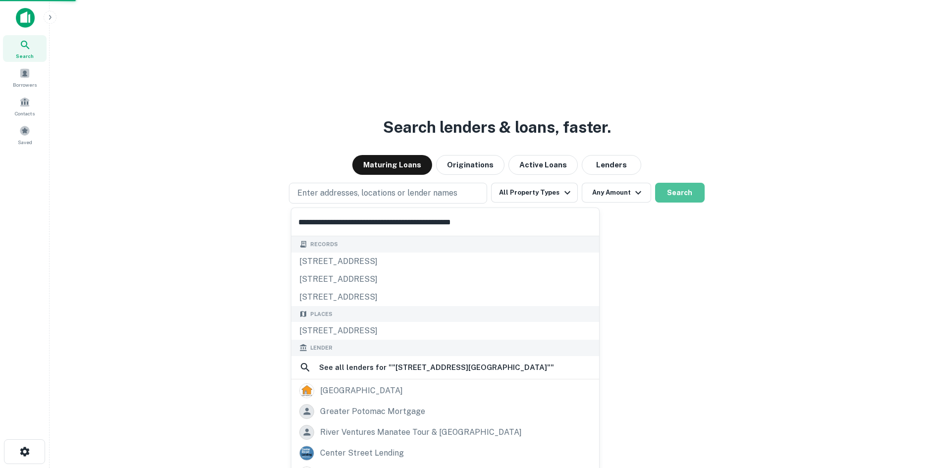
drag, startPoint x: 691, startPoint y: 196, endPoint x: 762, endPoint y: 155, distance: 81.7
click at [728, 172] on div "Search lenders & loans, faster. Maturing Loans Originations Active Loans Lender…" at bounding box center [496, 258] width 879 height 468
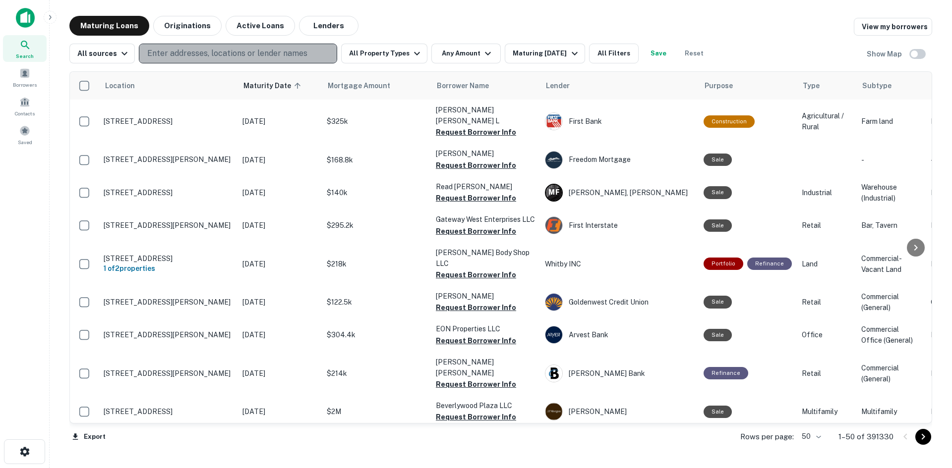
click at [258, 55] on p "Enter addresses, locations or lender names" at bounding box center [227, 54] width 160 height 12
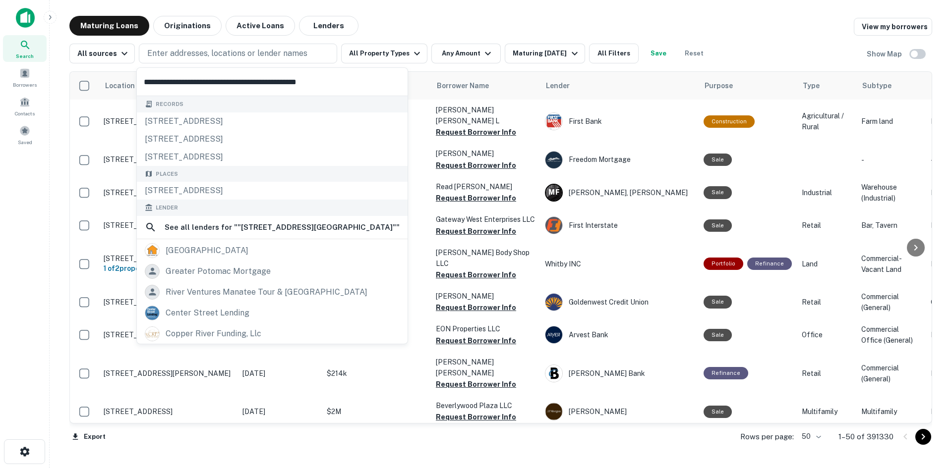
drag, startPoint x: 407, startPoint y: 83, endPoint x: 280, endPoint y: 85, distance: 127.4
click at [280, 85] on input "**********" at bounding box center [272, 82] width 271 height 28
type input "**********"
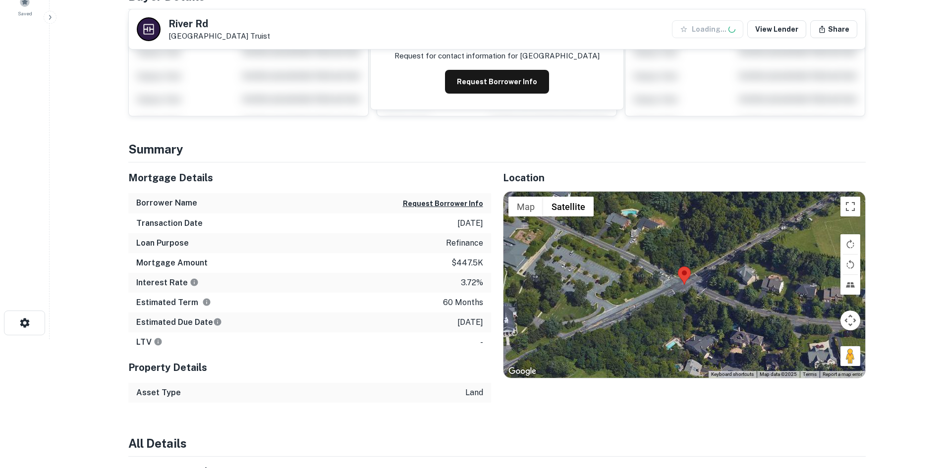
scroll to position [149, 0]
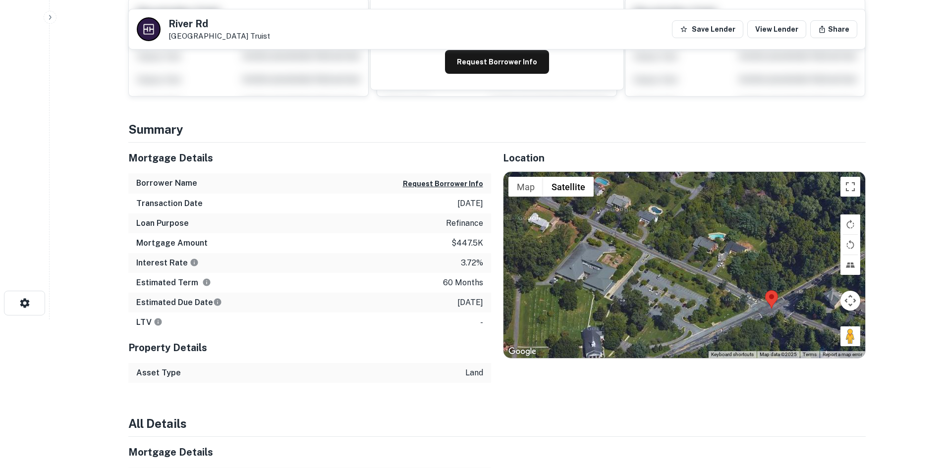
drag, startPoint x: 677, startPoint y: 271, endPoint x: 772, endPoint y: 314, distance: 103.8
click at [772, 315] on div at bounding box center [685, 265] width 362 height 186
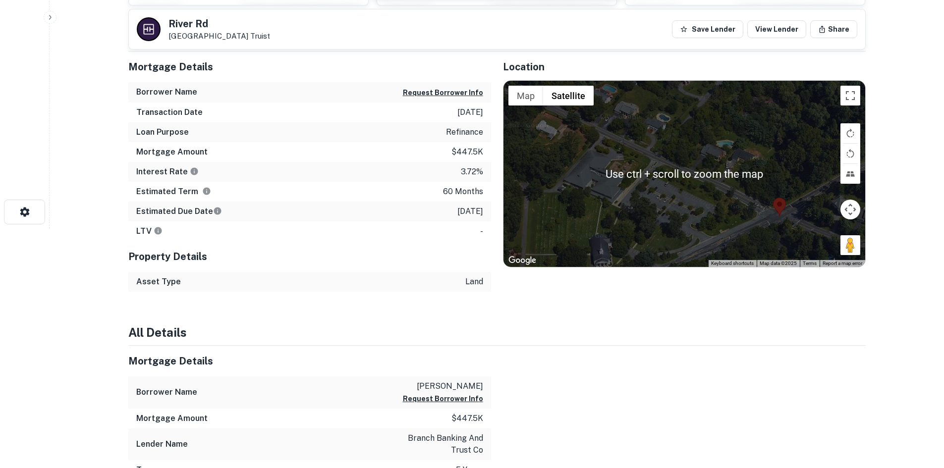
scroll to position [141, 0]
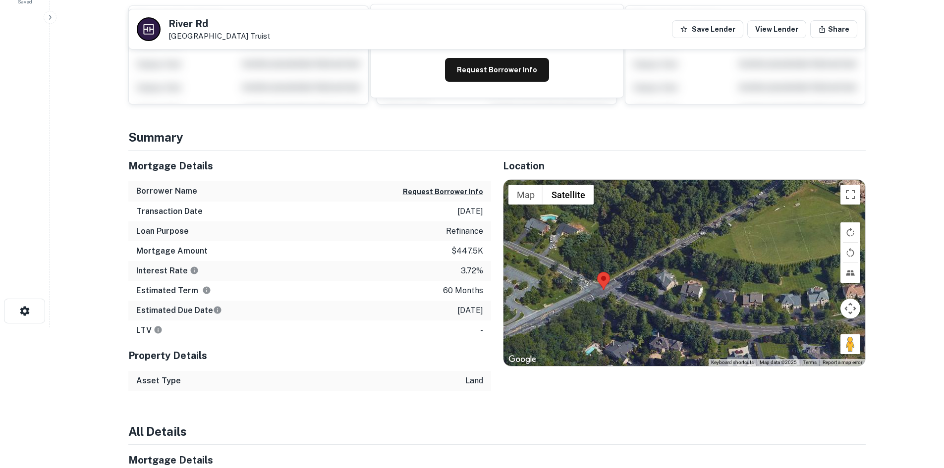
drag, startPoint x: 773, startPoint y: 270, endPoint x: 597, endPoint y: 245, distance: 177.7
click at [597, 245] on div at bounding box center [685, 273] width 362 height 186
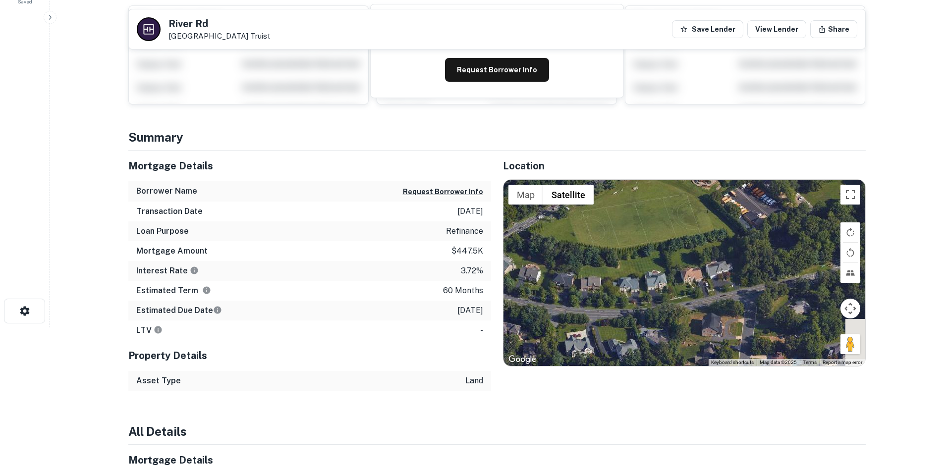
drag, startPoint x: 761, startPoint y: 316, endPoint x: 596, endPoint y: 300, distance: 165.3
click at [596, 300] on div at bounding box center [685, 273] width 362 height 186
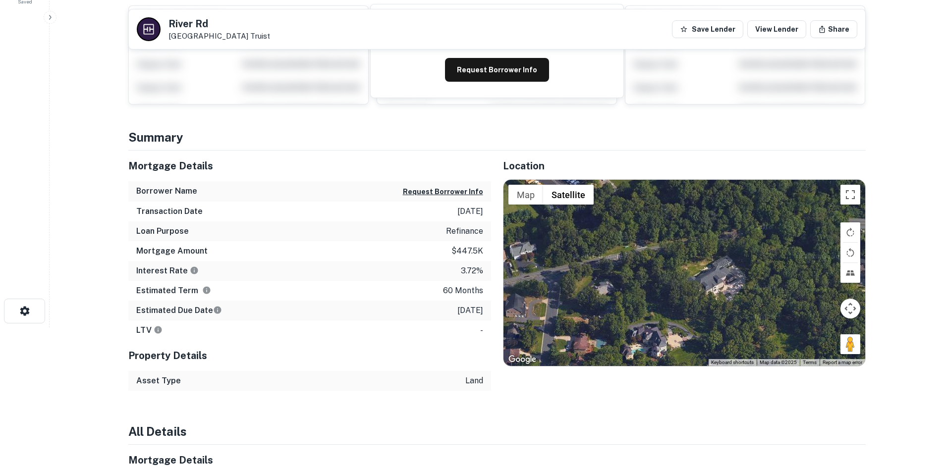
drag, startPoint x: 742, startPoint y: 312, endPoint x: 552, endPoint y: 293, distance: 191.8
click at [552, 293] on div at bounding box center [685, 273] width 362 height 186
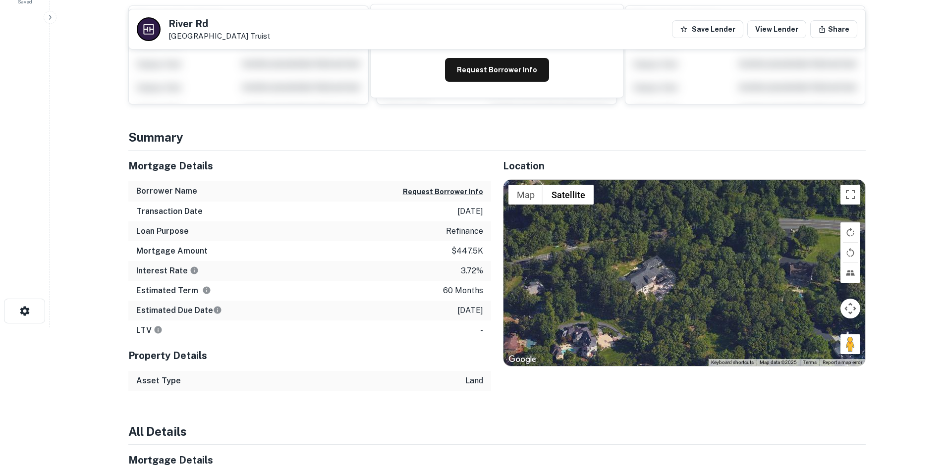
drag, startPoint x: 667, startPoint y: 266, endPoint x: 621, endPoint y: 267, distance: 45.1
click at [621, 267] on div at bounding box center [685, 273] width 362 height 186
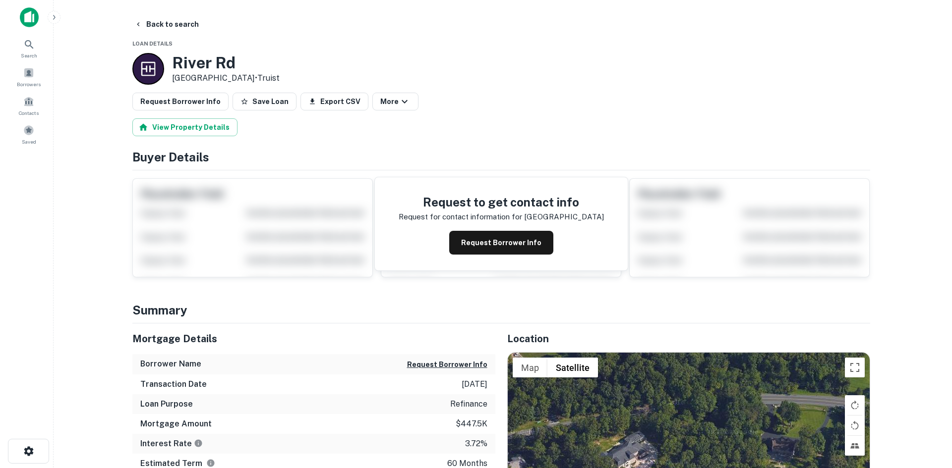
scroll to position [0, 0]
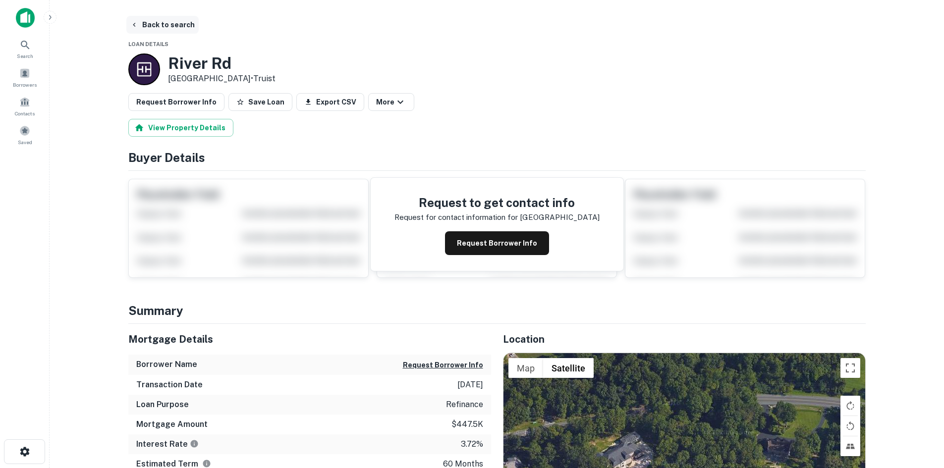
click at [153, 28] on button "Back to search" at bounding box center [162, 25] width 72 height 18
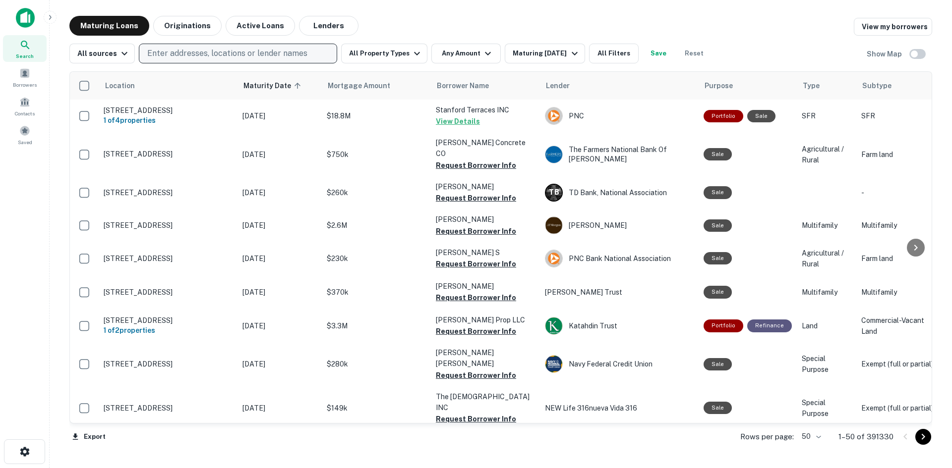
click at [199, 56] on p "Enter addresses, locations or lender names" at bounding box center [227, 54] width 160 height 12
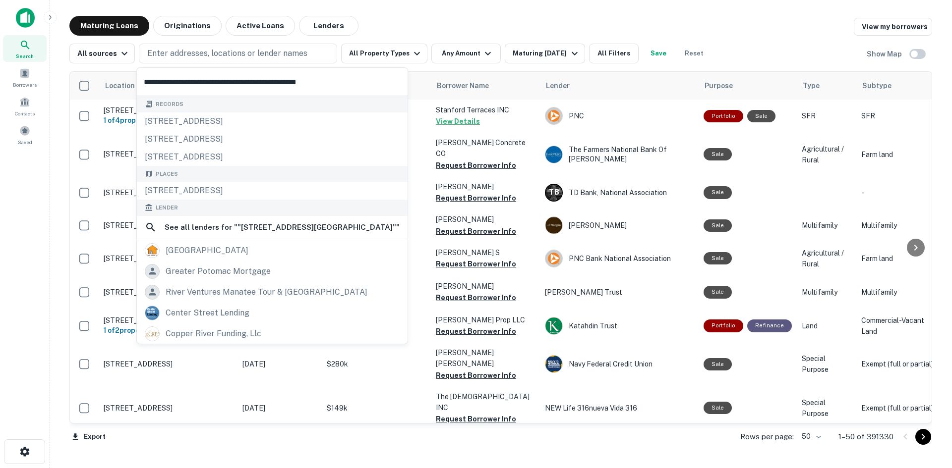
drag, startPoint x: 348, startPoint y: 86, endPoint x: 277, endPoint y: 79, distance: 71.2
click at [277, 79] on input "**********" at bounding box center [272, 82] width 271 height 28
type input "**********"
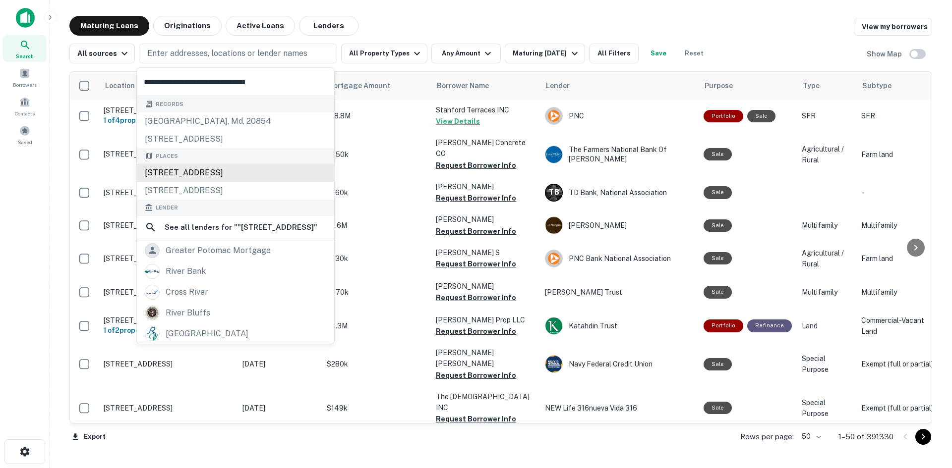
click at [240, 172] on div "[STREET_ADDRESS]" at bounding box center [235, 173] width 197 height 18
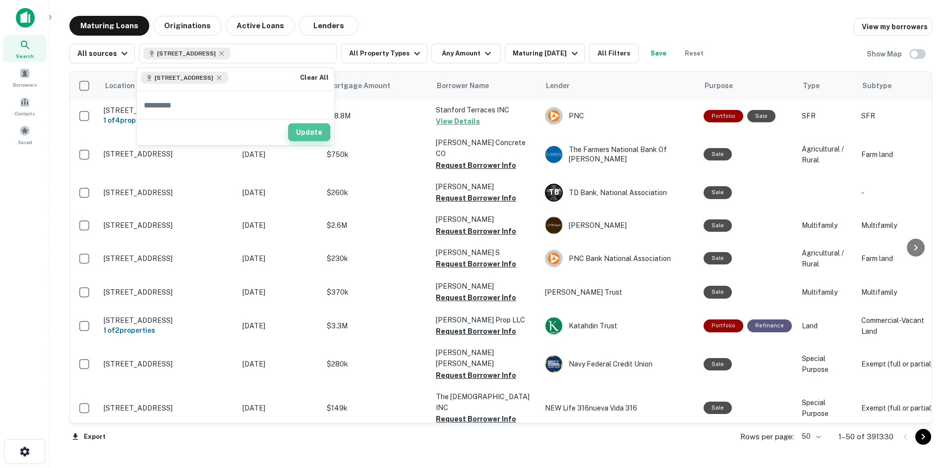
click at [301, 132] on button "Update" at bounding box center [309, 132] width 42 height 18
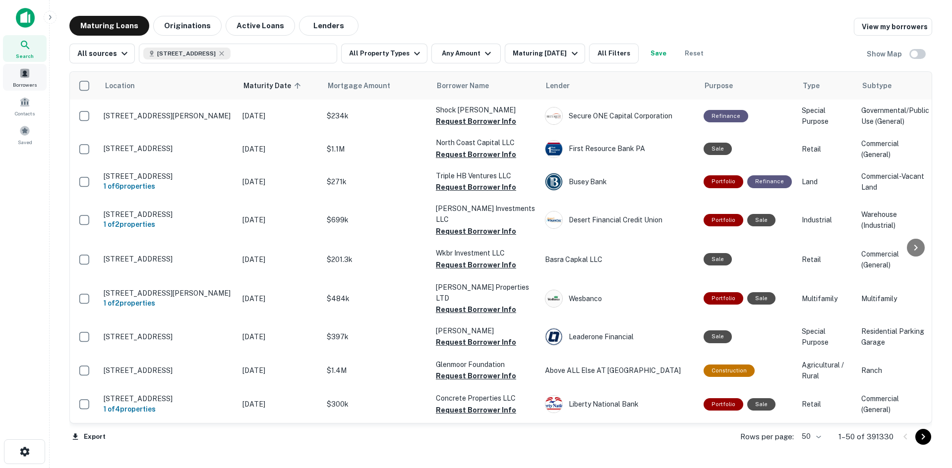
click at [30, 79] on div "Borrowers" at bounding box center [25, 77] width 44 height 27
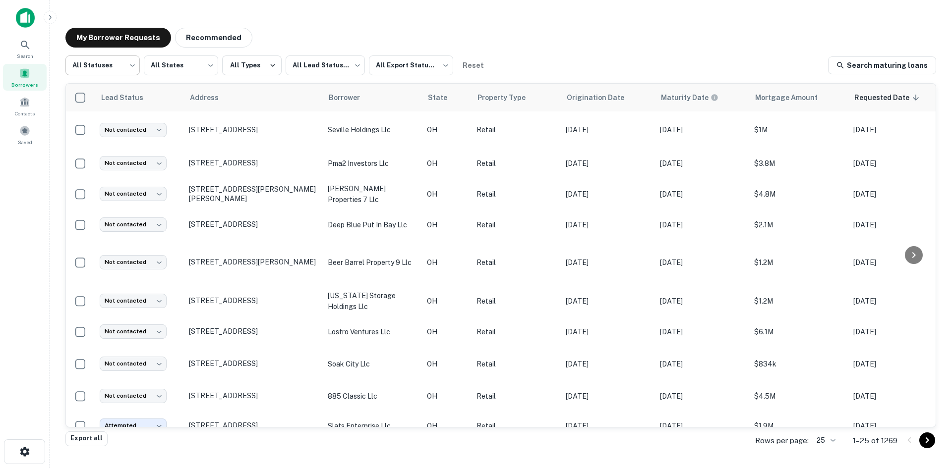
click at [117, 70] on body "Search Borrowers Contacts Saved My Borrower Requests Recommended All Statuses *…" at bounding box center [476, 234] width 952 height 468
click at [130, 129] on li "Fulfilled" at bounding box center [102, 127] width 74 height 18
type input "*********"
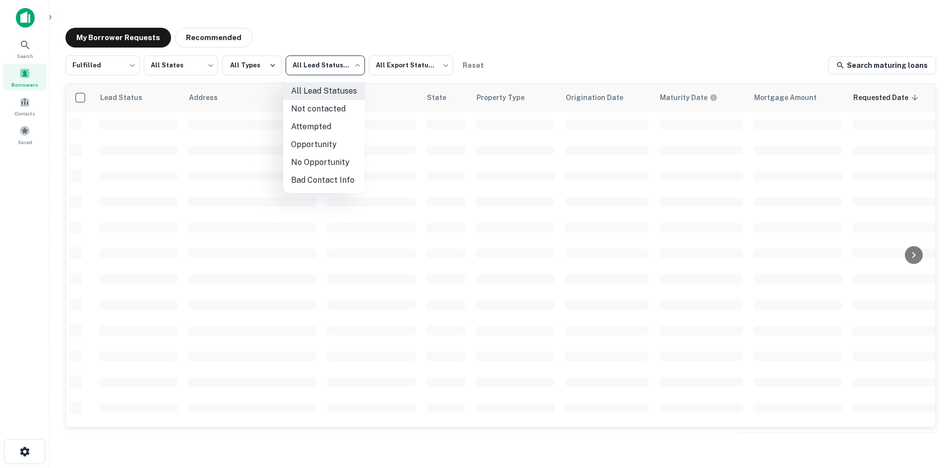
click at [332, 66] on body "Search Borrowers Contacts Saved My Borrower Requests Recommended Fulfilled ****…" at bounding box center [476, 234] width 952 height 468
click at [333, 113] on li "Not contacted" at bounding box center [324, 109] width 82 height 18
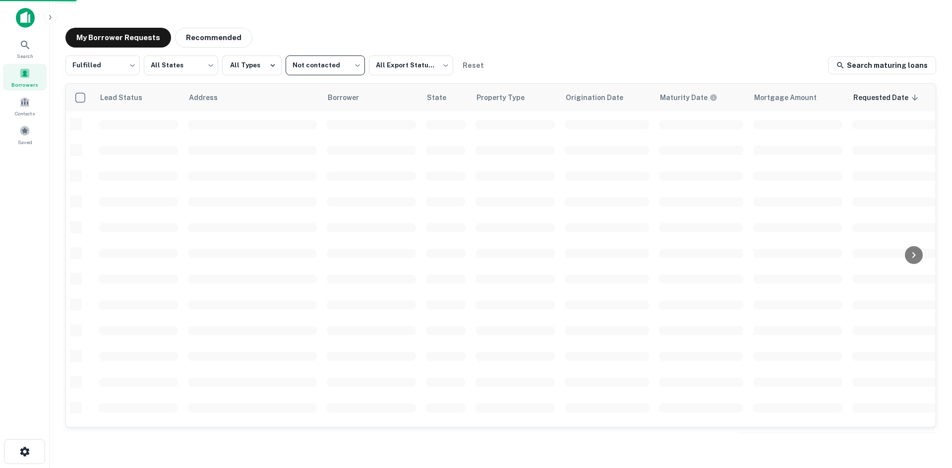
type input "****"
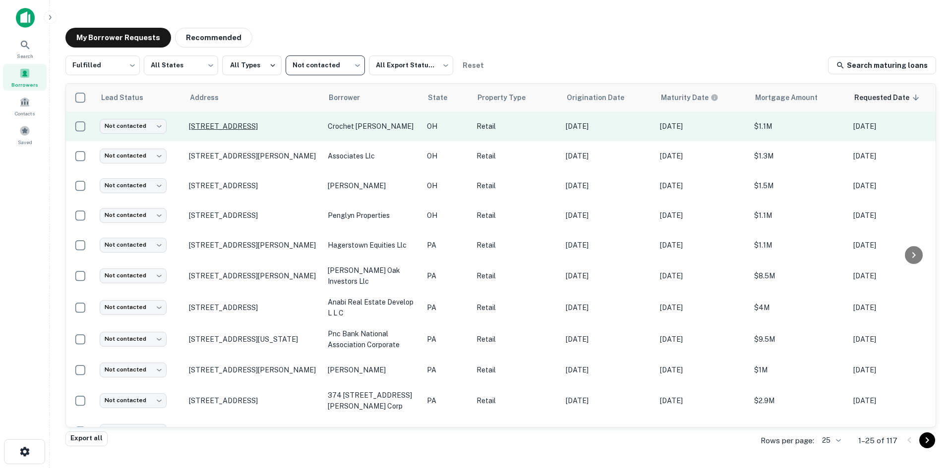
click at [211, 130] on p "[STREET_ADDRESS]" at bounding box center [253, 126] width 129 height 9
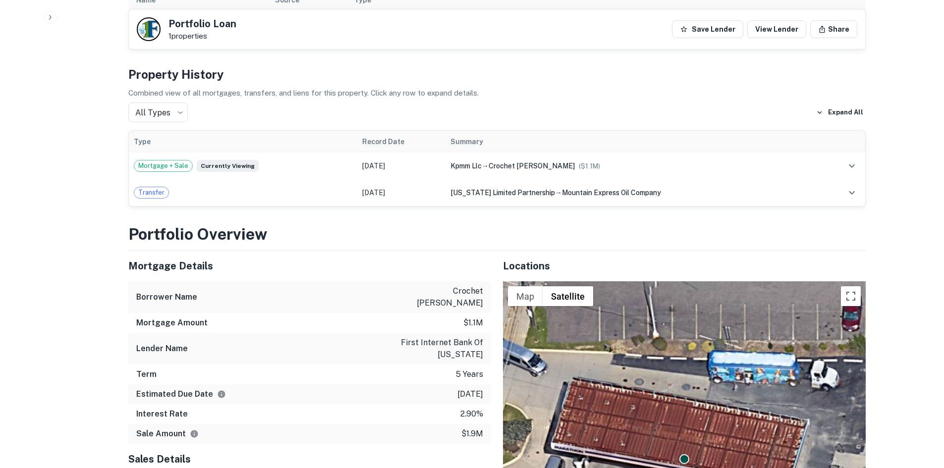
scroll to position [644, 0]
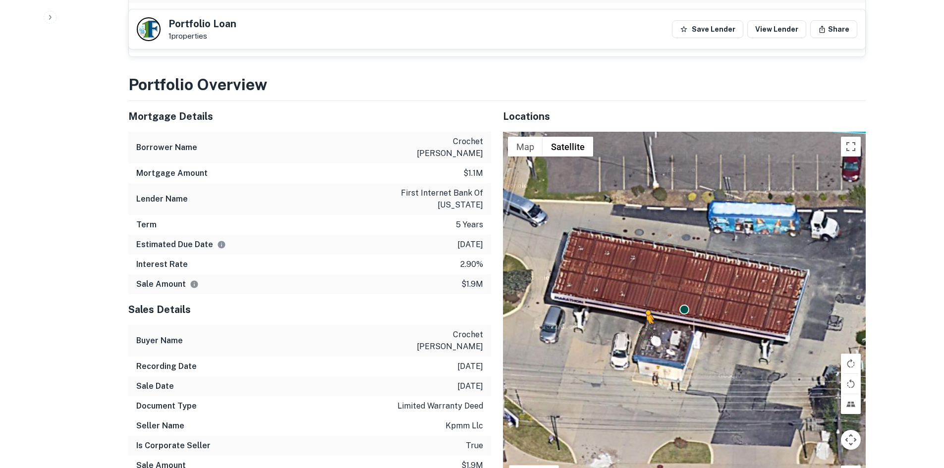
drag, startPoint x: 848, startPoint y: 463, endPoint x: 530, endPoint y: 299, distance: 357.7
click at [530, 299] on div "To activate drag with keyboard, press Alt + Enter. Once in keyboard drag state,…" at bounding box center [684, 315] width 363 height 366
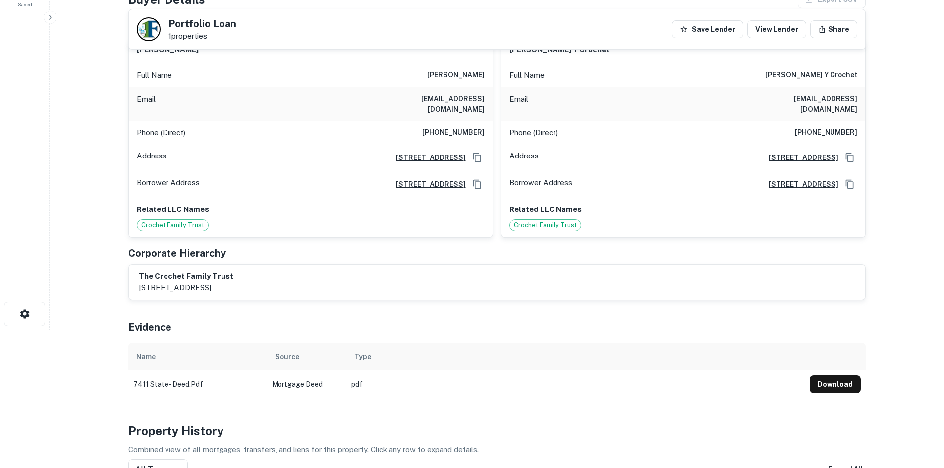
scroll to position [0, 0]
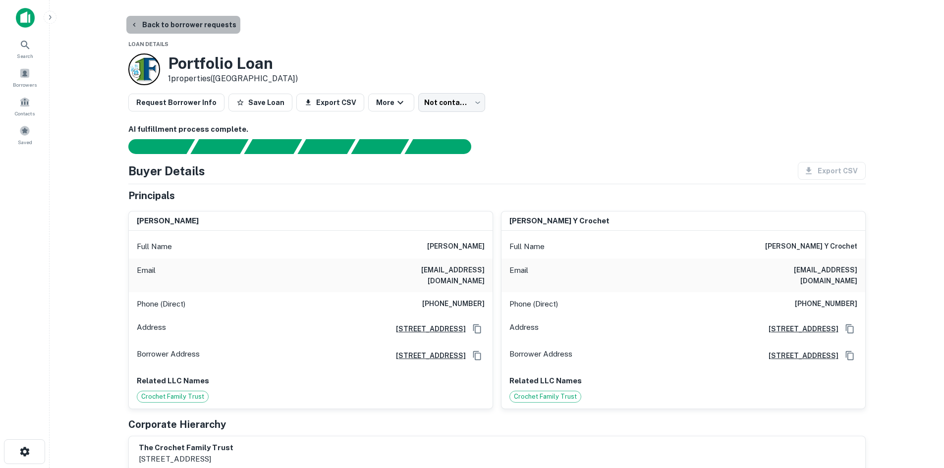
click at [206, 22] on button "Back to borrower requests" at bounding box center [183, 25] width 114 height 18
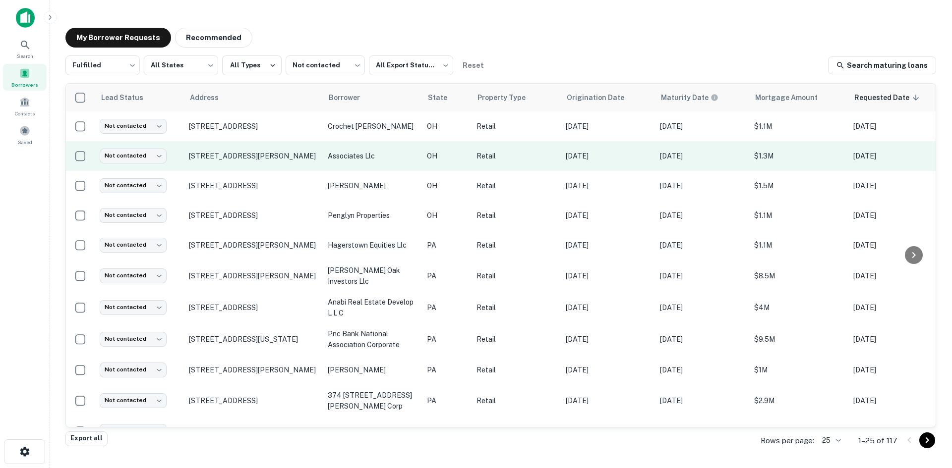
click at [228, 165] on td "[STREET_ADDRESS][PERSON_NAME]" at bounding box center [253, 156] width 139 height 30
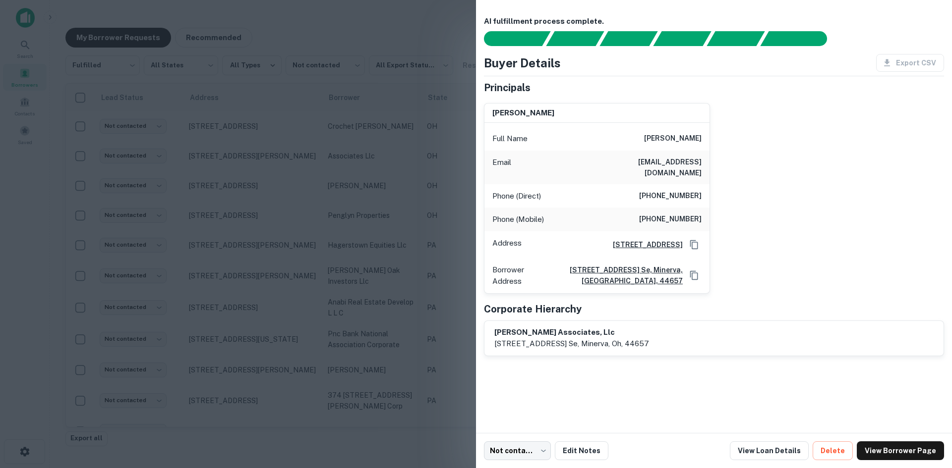
click at [286, 160] on div at bounding box center [476, 234] width 952 height 468
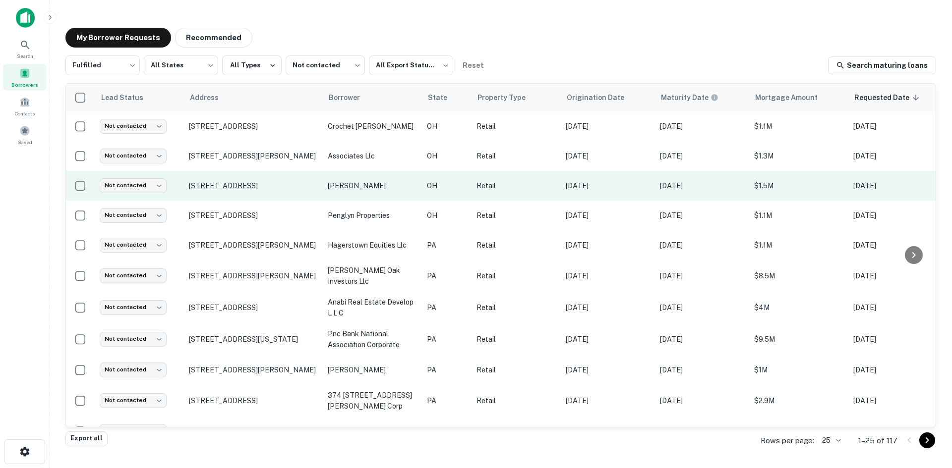
click at [240, 181] on p "[STREET_ADDRESS]" at bounding box center [253, 185] width 129 height 9
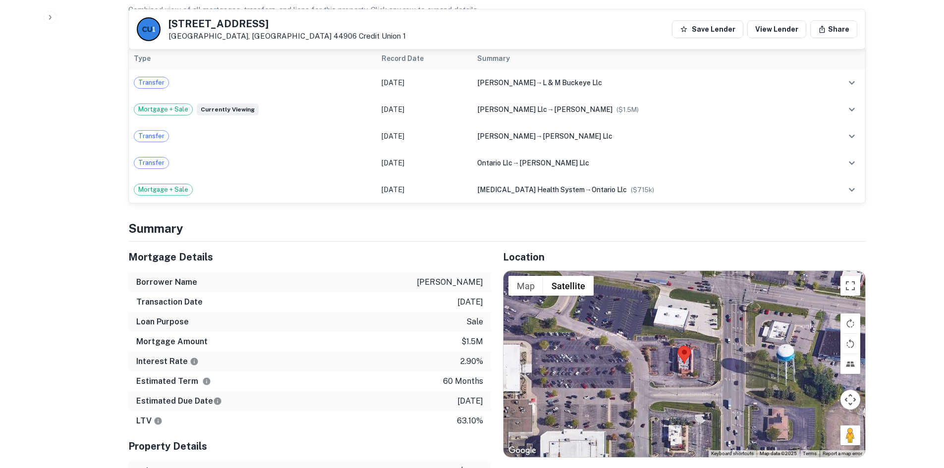
scroll to position [644, 0]
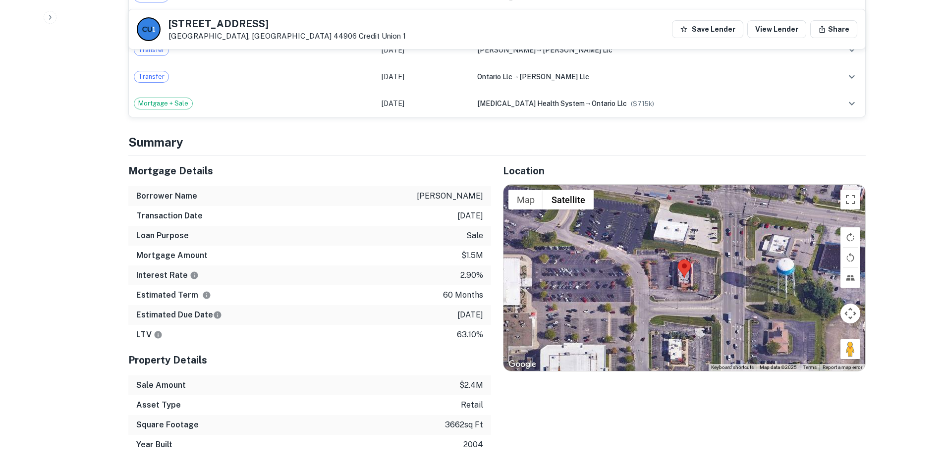
click at [838, 350] on div at bounding box center [685, 278] width 362 height 186
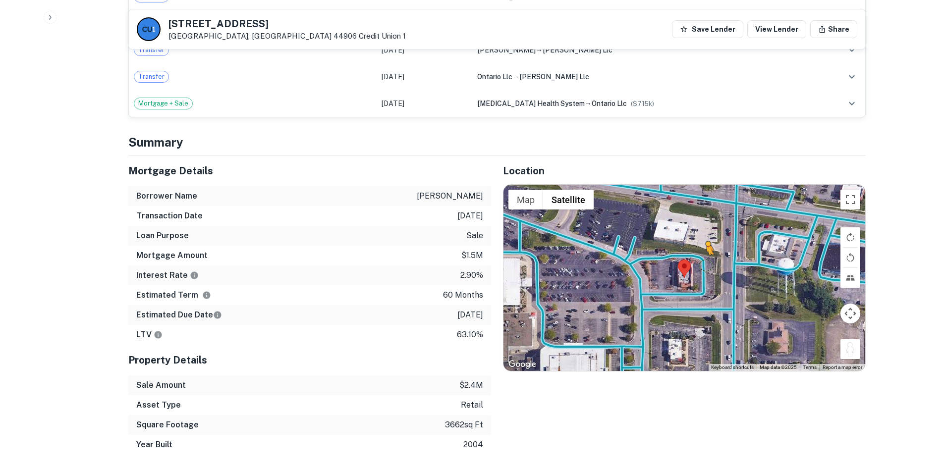
drag, startPoint x: 844, startPoint y: 352, endPoint x: 702, endPoint y: 264, distance: 167.5
click at [703, 264] on div "To activate drag with keyboard, press Alt + Enter. Once in keyboard drag state,…" at bounding box center [685, 278] width 362 height 186
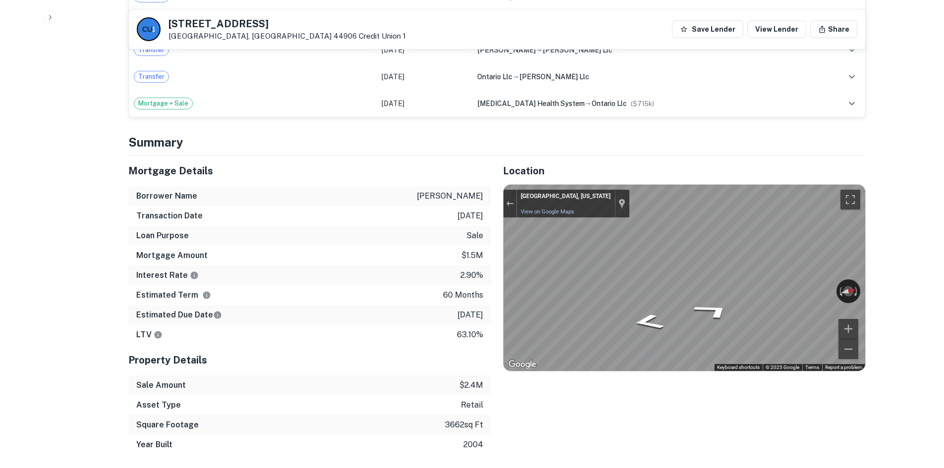
click at [873, 288] on div "Back to borrower requests [STREET_ADDRESS] Credit Union 1 Save Lender View Lend…" at bounding box center [496, 412] width 761 height 2081
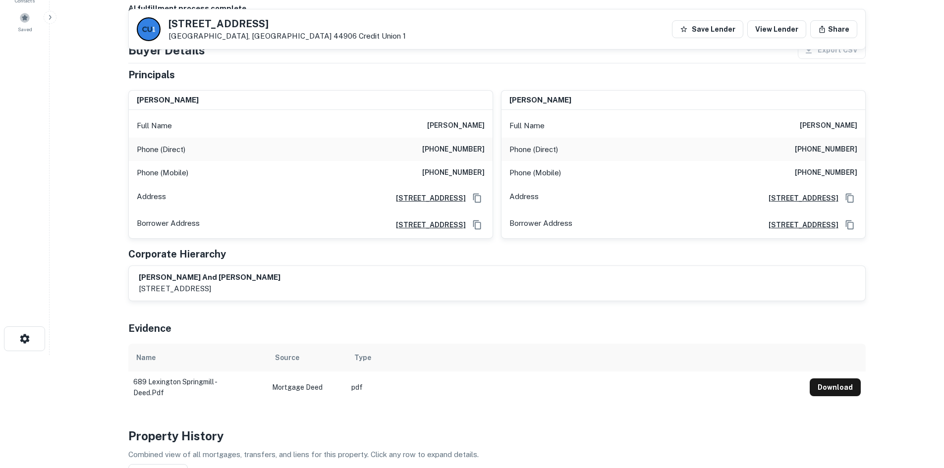
scroll to position [99, 0]
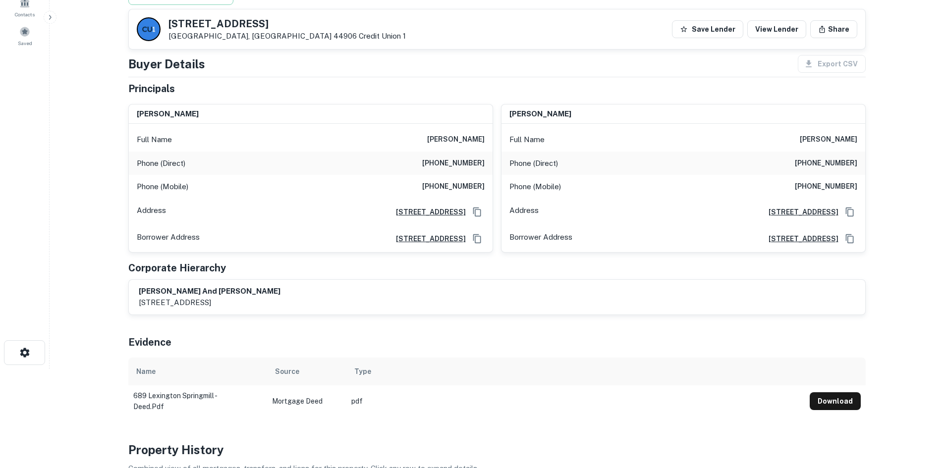
click at [482, 162] on h6 "[PHONE_NUMBER]" at bounding box center [453, 164] width 62 height 12
copy h6 "[PHONE_NUMBER]"
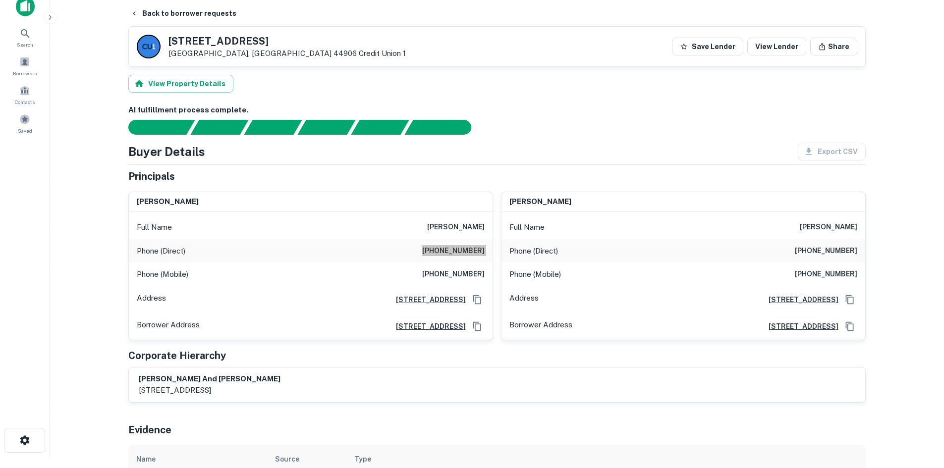
scroll to position [0, 0]
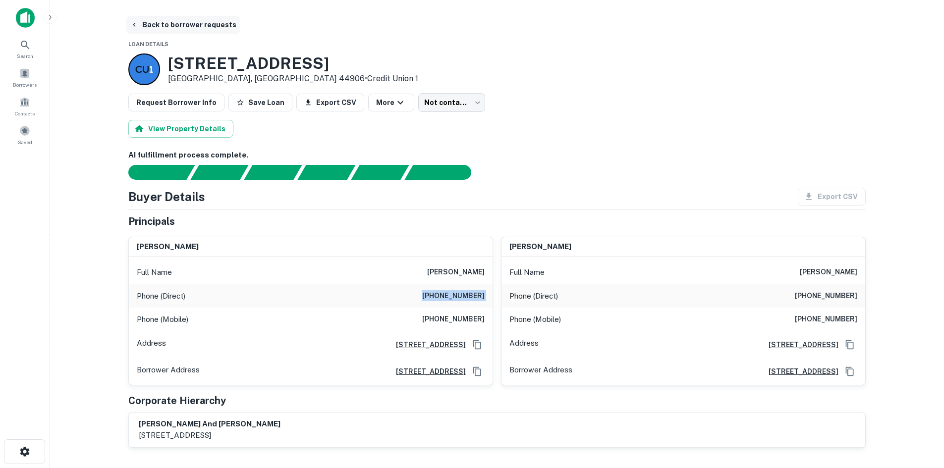
click at [159, 26] on button "Back to borrower requests" at bounding box center [183, 25] width 114 height 18
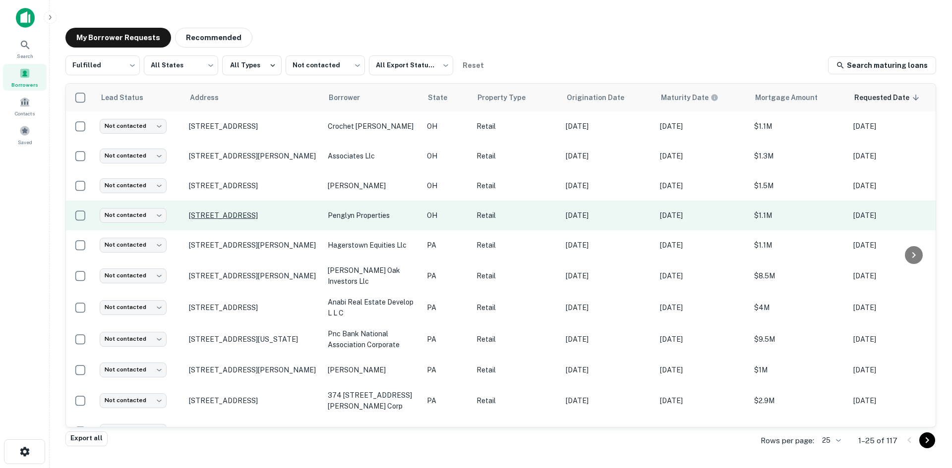
click at [250, 213] on p "[STREET_ADDRESS]" at bounding box center [253, 215] width 129 height 9
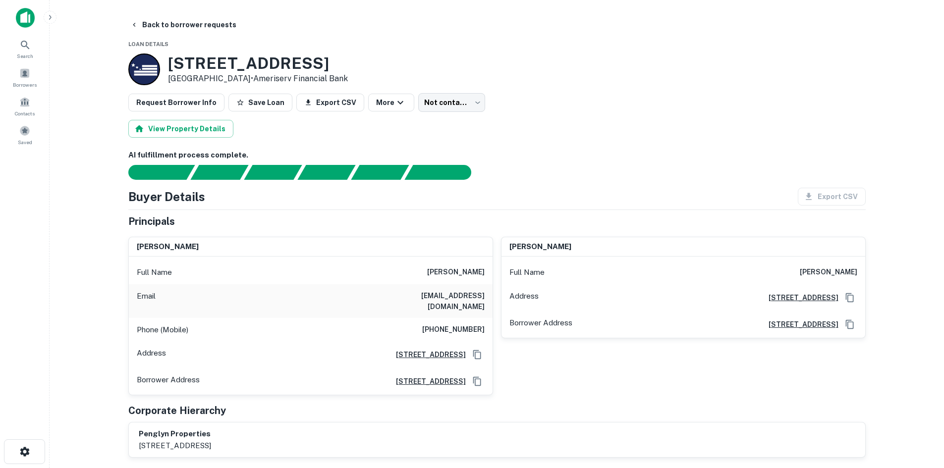
click at [451, 341] on div "Address [STREET_ADDRESS]" at bounding box center [311, 354] width 364 height 27
click at [454, 324] on h6 "[PHONE_NUMBER]" at bounding box center [453, 330] width 62 height 12
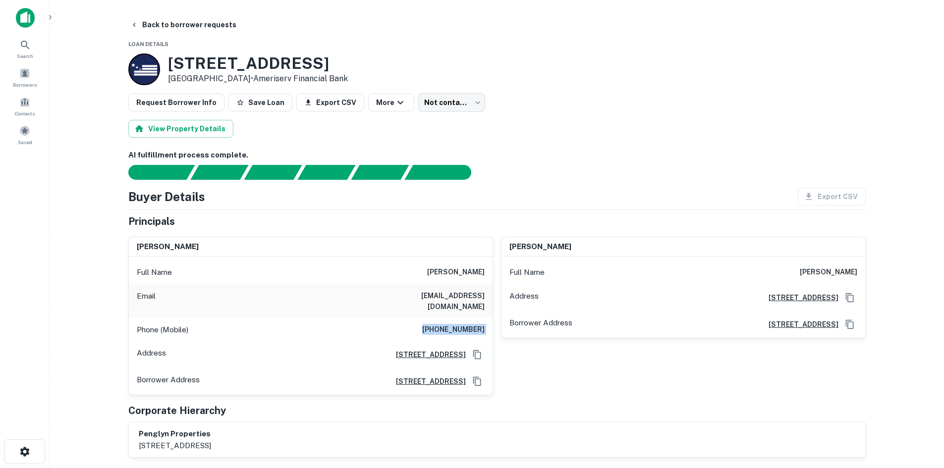
click at [454, 324] on h6 "[PHONE_NUMBER]" at bounding box center [453, 330] width 62 height 12
copy h6 "[PHONE_NUMBER]"
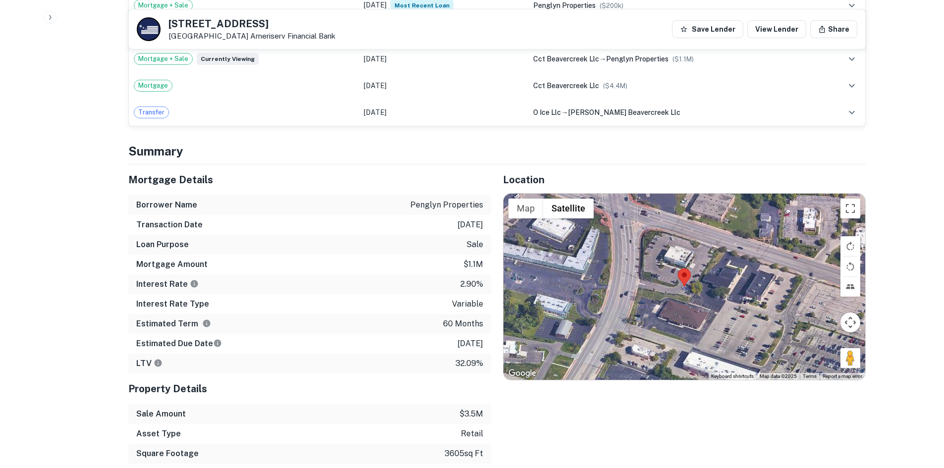
scroll to position [644, 0]
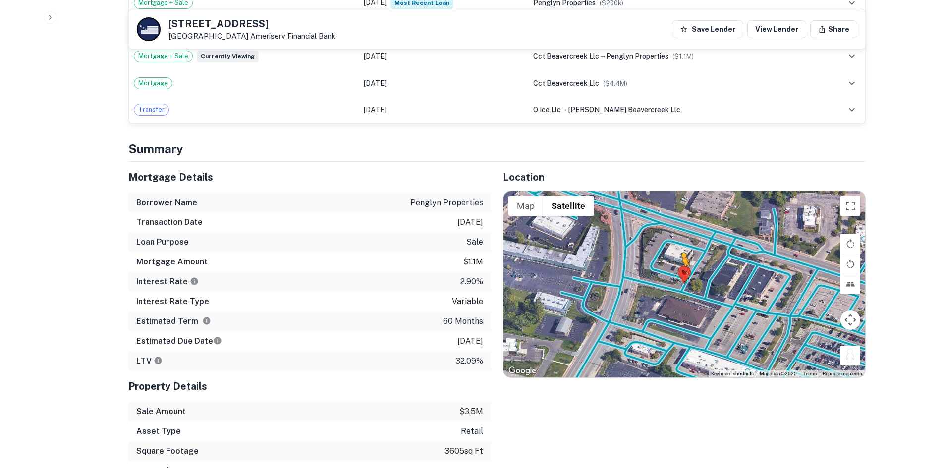
drag, startPoint x: 851, startPoint y: 349, endPoint x: 676, endPoint y: 263, distance: 195.0
click at [676, 263] on div "To activate drag with keyboard, press Alt + Enter. Once in keyboard drag state,…" at bounding box center [685, 284] width 362 height 186
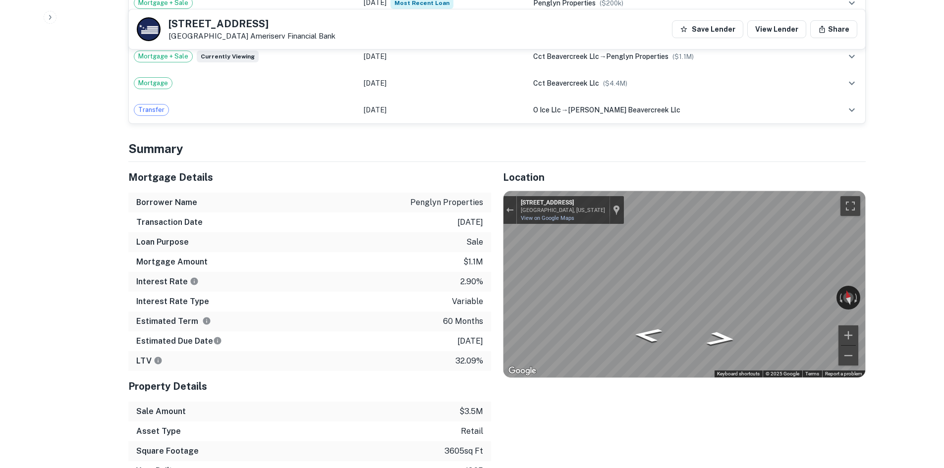
click at [796, 253] on div "Map" at bounding box center [685, 284] width 362 height 186
drag, startPoint x: 681, startPoint y: 251, endPoint x: 912, endPoint y: 263, distance: 231.7
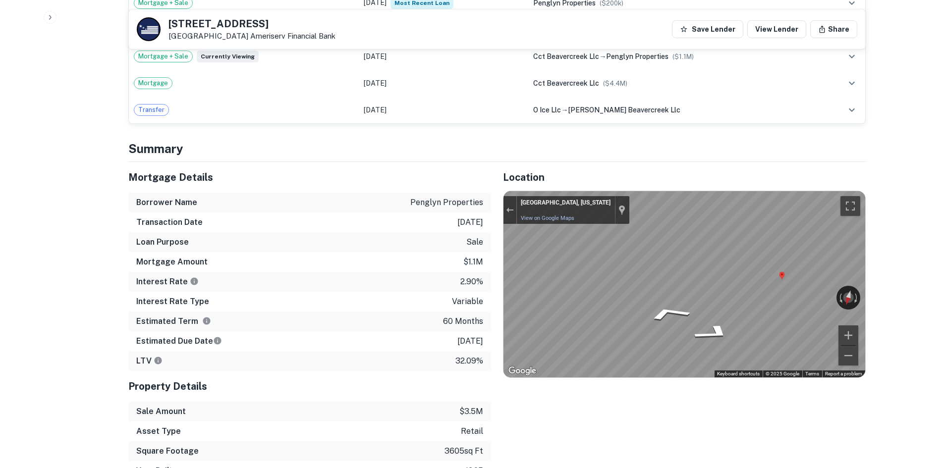
click at [477, 258] on div "Mortgage Details Borrower Name penglyn properties Transaction Date [DATE] Loan …" at bounding box center [490, 321] width 749 height 319
click at [431, 294] on div "Mortgage Details Borrower Name penglyn properties Transaction Date [DATE] Loan …" at bounding box center [490, 321] width 749 height 319
click at [383, 255] on div "Mortgage Details Borrower Name penglyn properties Transaction Date [DATE] Loan …" at bounding box center [490, 321] width 749 height 319
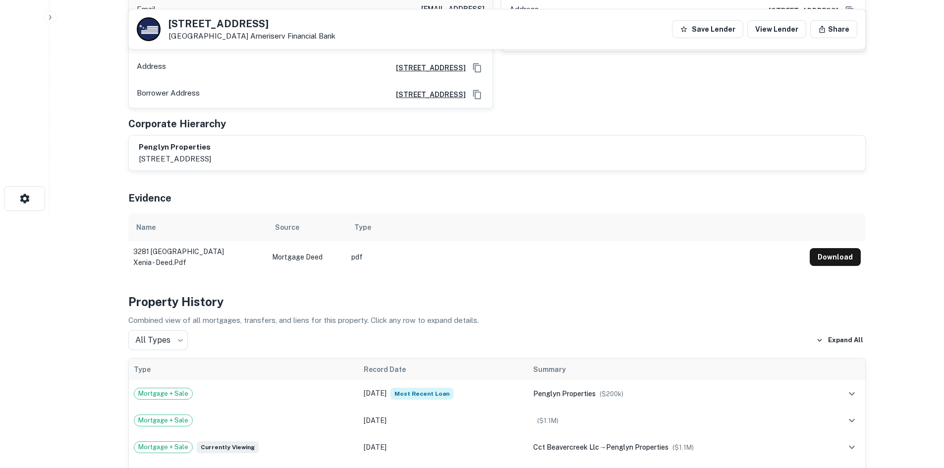
scroll to position [99, 0]
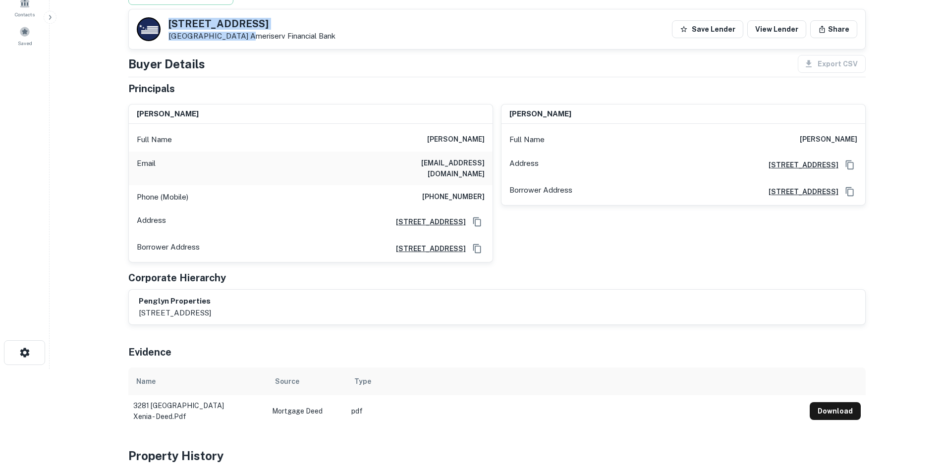
drag, startPoint x: 168, startPoint y: 14, endPoint x: 238, endPoint y: 41, distance: 74.8
click at [238, 41] on div "[STREET_ADDRESS] Ameriserv Financial Bank Save Lender View Lender Share" at bounding box center [497, 29] width 736 height 40
drag, startPoint x: 167, startPoint y: 26, endPoint x: 234, endPoint y: 36, distance: 68.2
click at [234, 36] on div "[STREET_ADDRESS] Ameriserv Financial Bank" at bounding box center [236, 29] width 199 height 24
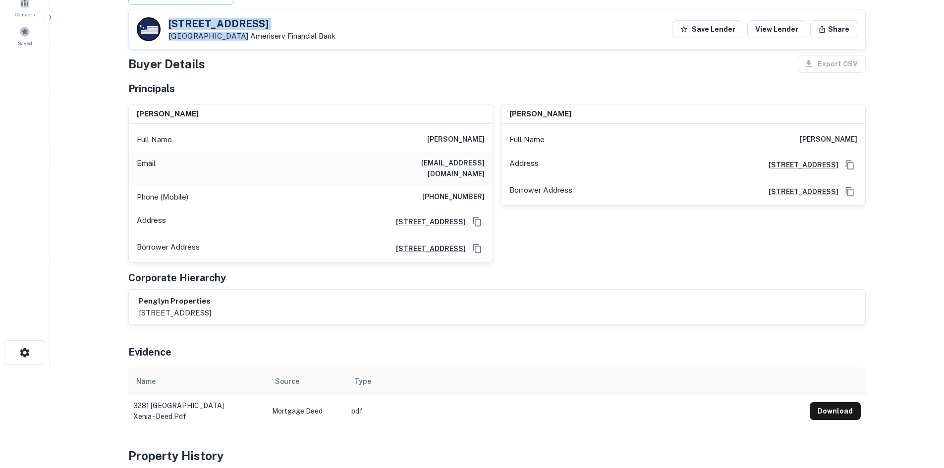
copy div "[STREET_ADDRESS]"
drag, startPoint x: 609, startPoint y: 291, endPoint x: 558, endPoint y: 291, distance: 51.0
click at [609, 296] on div "penglyn properties [STREET_ADDRESS]" at bounding box center [497, 307] width 717 height 23
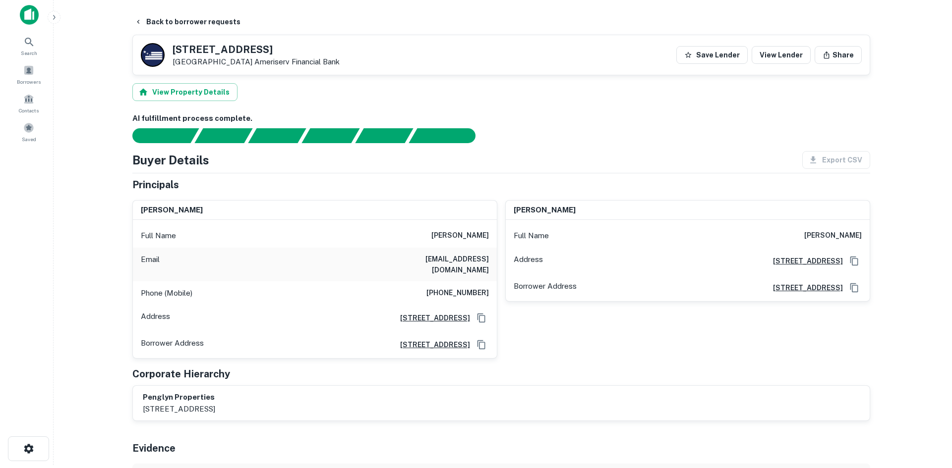
scroll to position [0, 0]
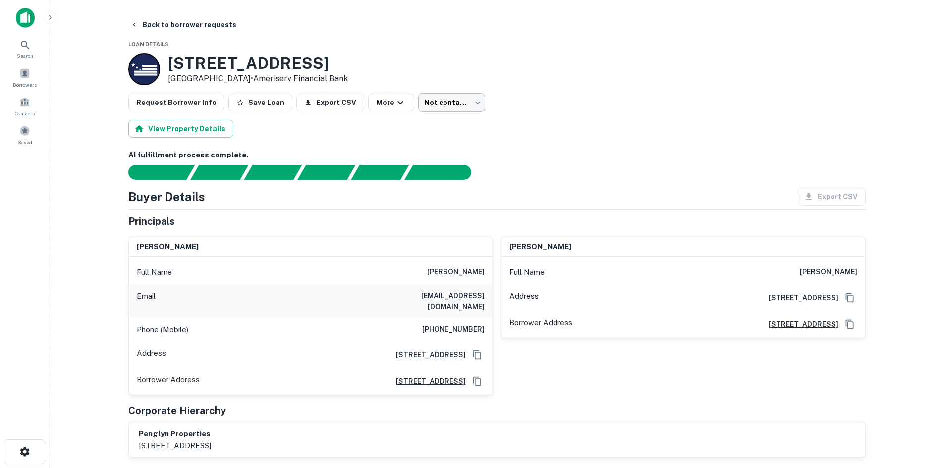
click at [449, 102] on body "Search Borrowers Contacts Saved Back to borrower requests Loan Details [STREET_…" at bounding box center [472, 234] width 944 height 468
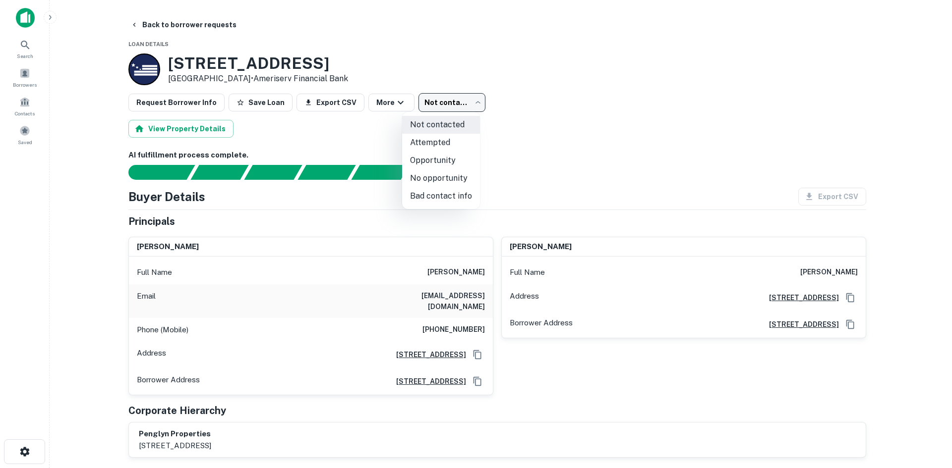
click at [450, 148] on li "Attempted" at bounding box center [441, 143] width 78 height 18
type input "*********"
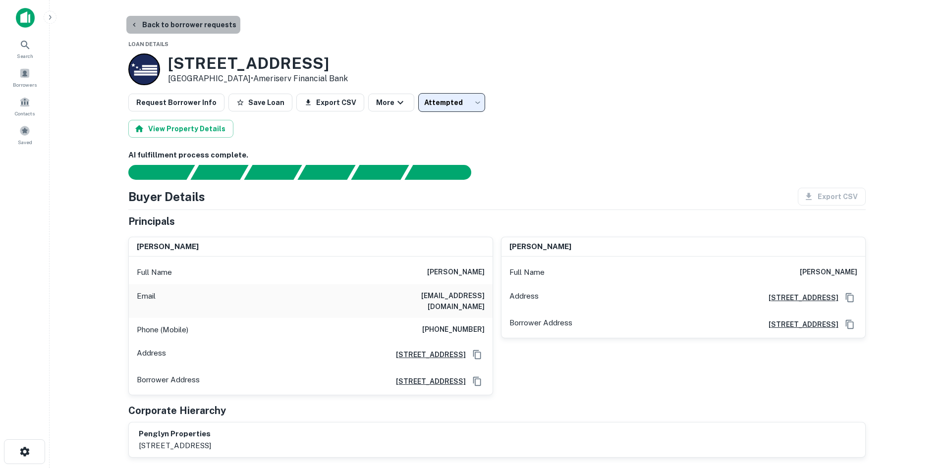
click at [214, 31] on button "Back to borrower requests" at bounding box center [183, 25] width 114 height 18
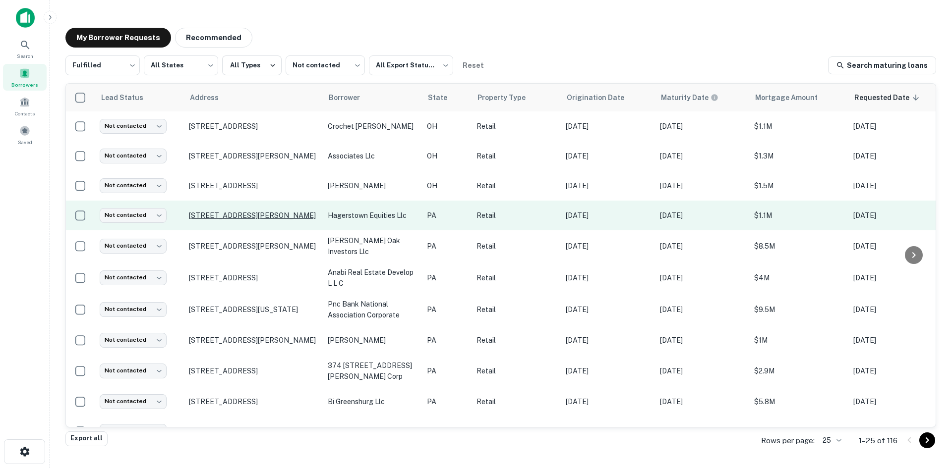
click at [258, 212] on p "[STREET_ADDRESS][PERSON_NAME]" at bounding box center [253, 215] width 129 height 9
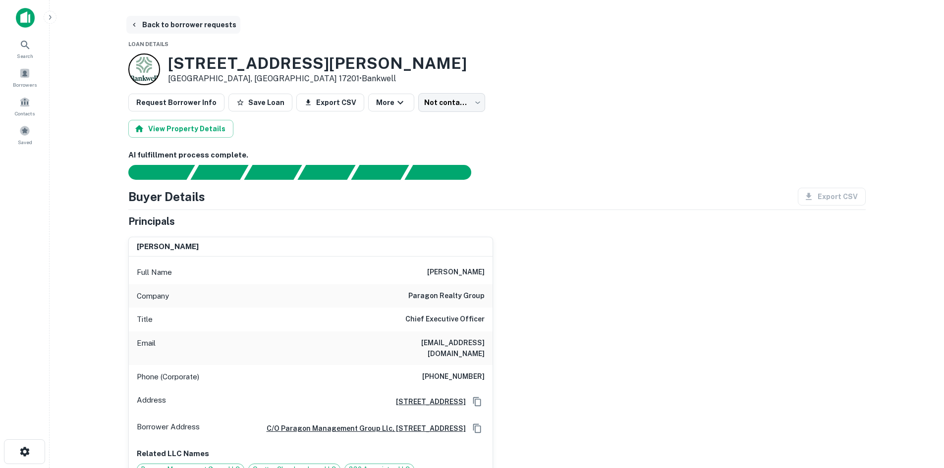
click at [222, 16] on button "Back to borrower requests" at bounding box center [183, 25] width 114 height 18
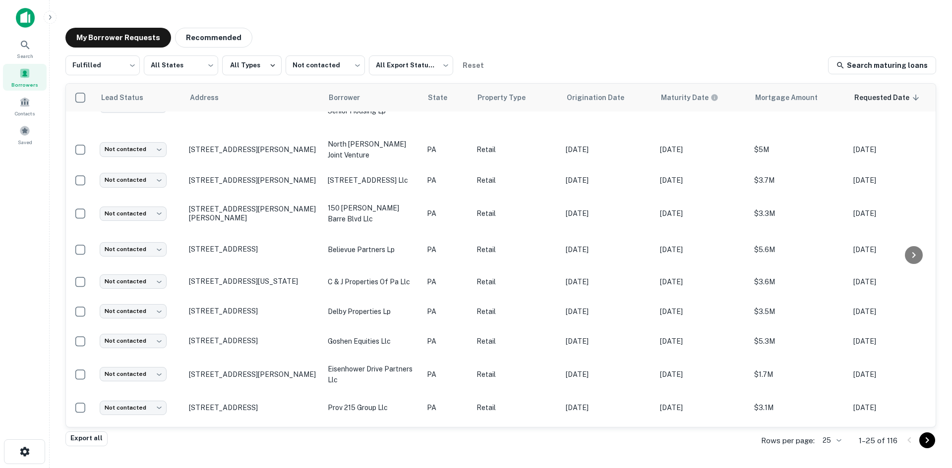
scroll to position [476, 0]
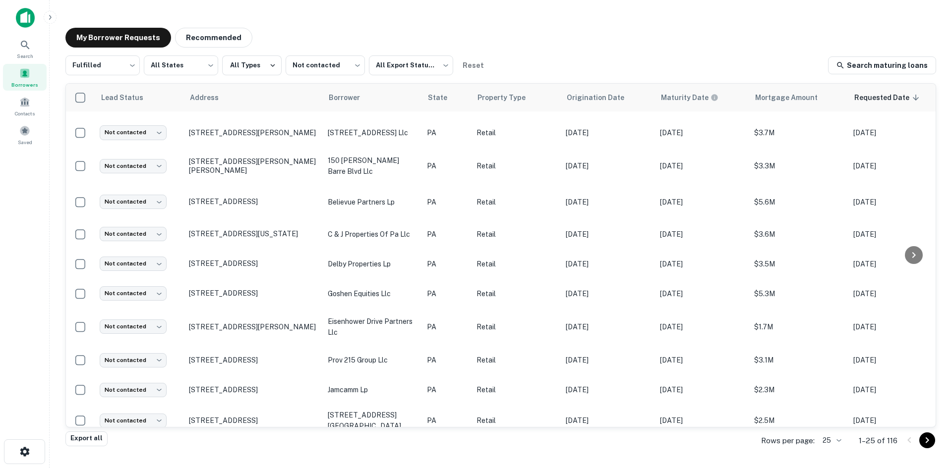
click at [926, 445] on icon "Go to next page" at bounding box center [927, 441] width 12 height 12
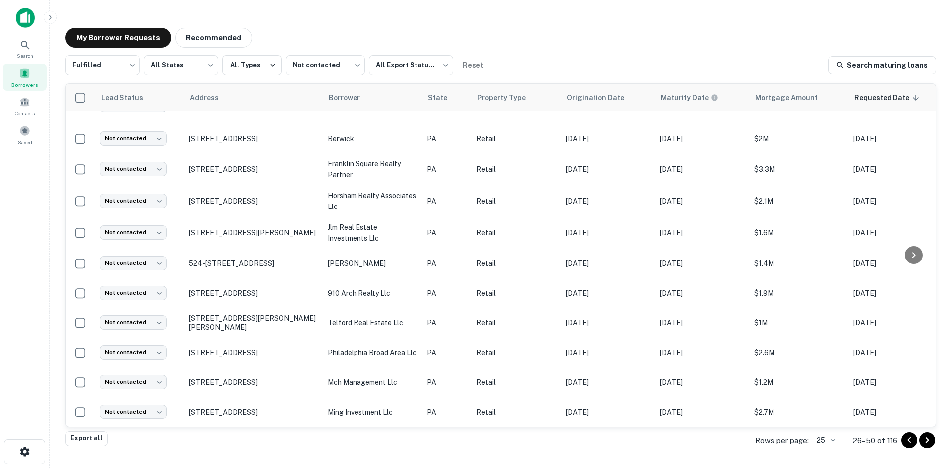
scroll to position [491, 0]
click at [934, 442] on button "Go to next page" at bounding box center [927, 441] width 16 height 16
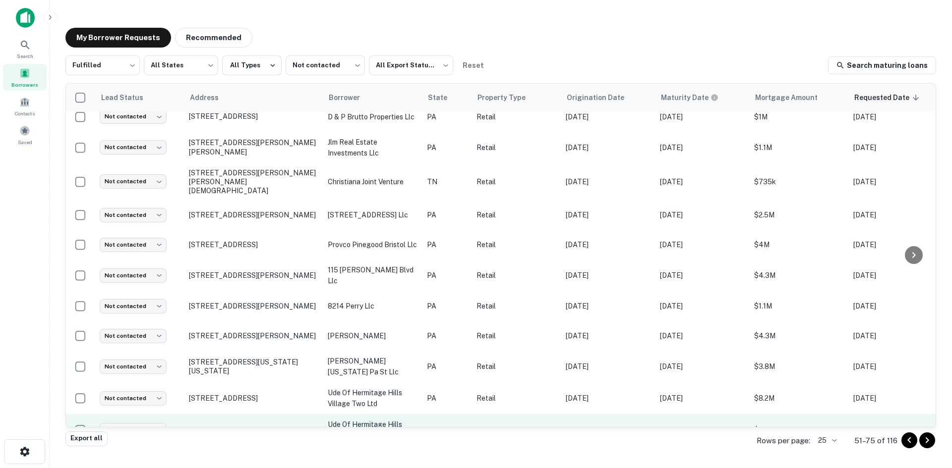
scroll to position [470, 0]
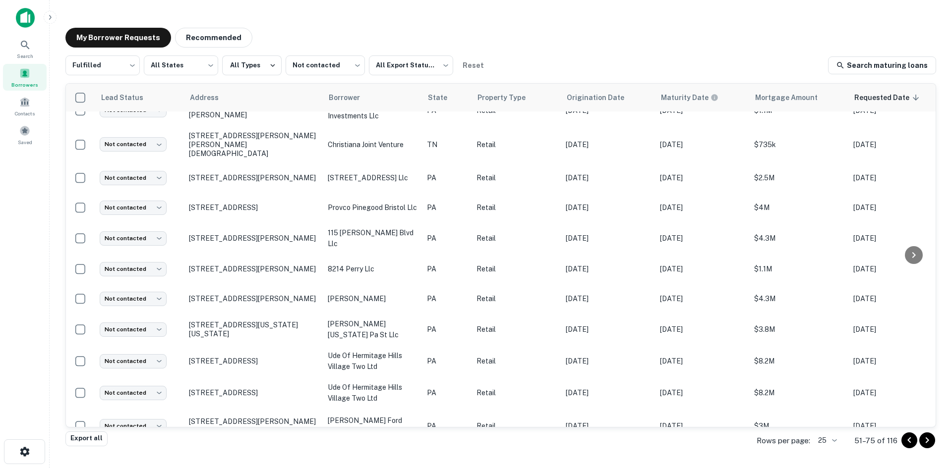
click at [930, 437] on icon "Go to next page" at bounding box center [927, 441] width 12 height 12
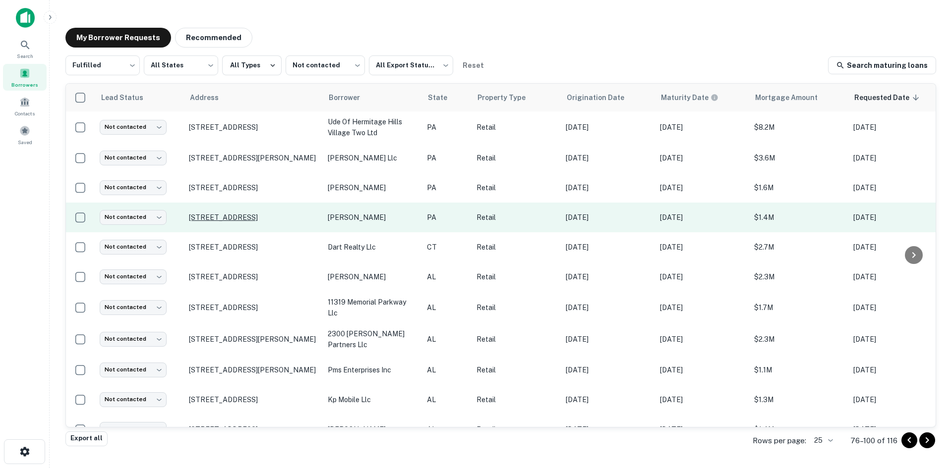
click at [279, 215] on p "[STREET_ADDRESS]" at bounding box center [253, 217] width 129 height 9
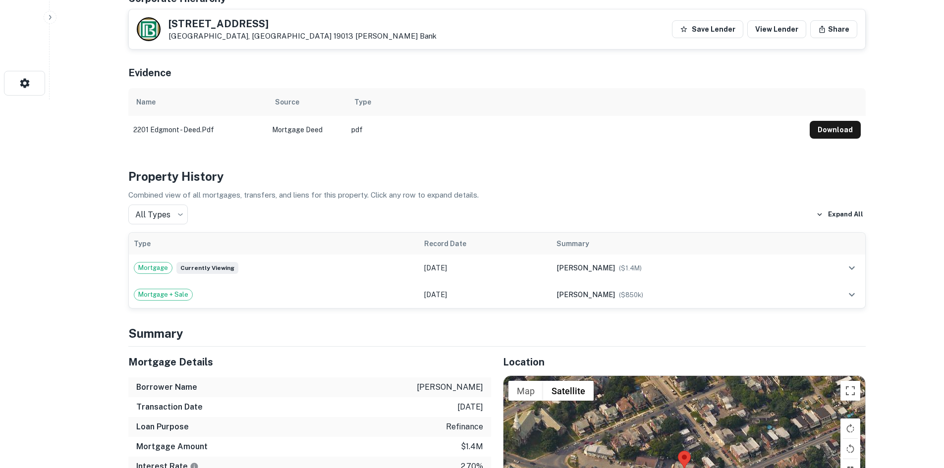
scroll to position [545, 0]
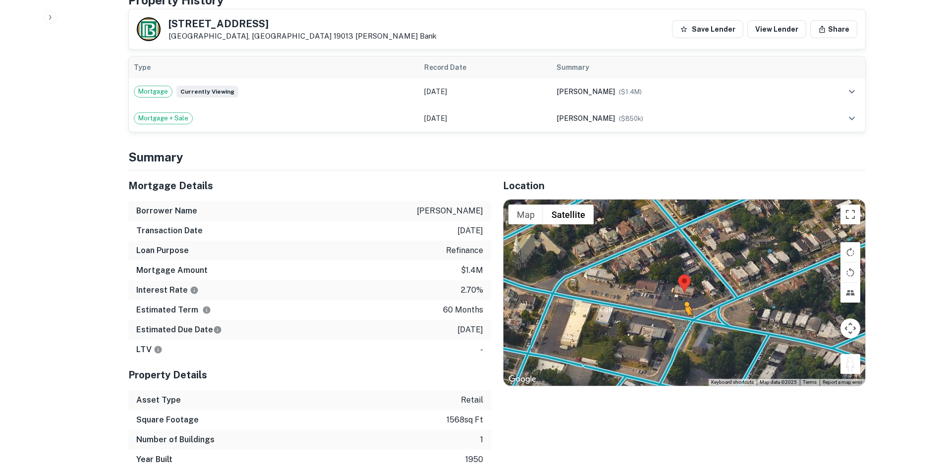
drag, startPoint x: 822, startPoint y: 361, endPoint x: 680, endPoint y: 317, distance: 148.6
click at [680, 317] on div "To activate drag with keyboard, press Alt + Enter. Once in keyboard drag state,…" at bounding box center [685, 293] width 362 height 186
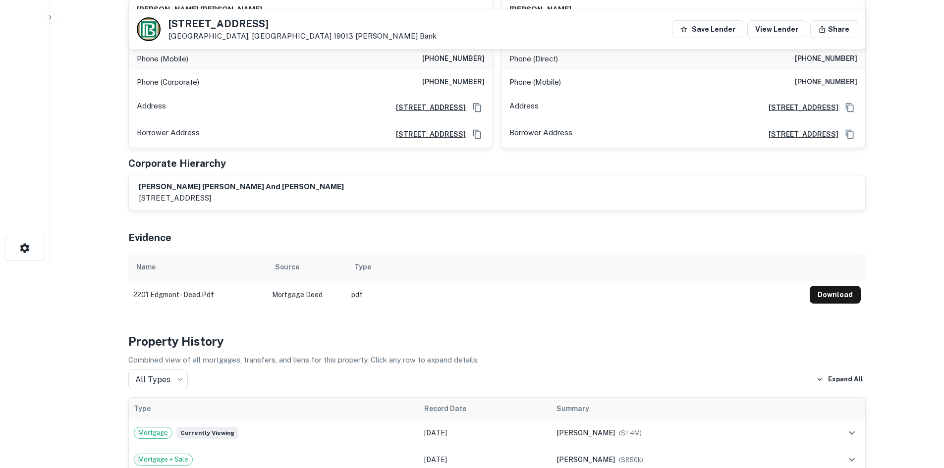
scroll to position [149, 0]
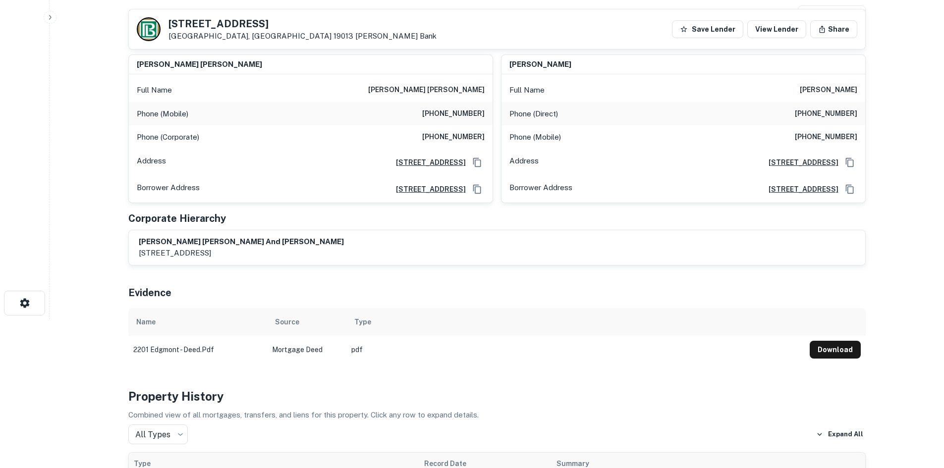
click at [472, 118] on h6 "[PHONE_NUMBER]" at bounding box center [453, 114] width 62 height 12
copy h6 "[PHONE_NUMBER]"
click at [472, 140] on h6 "[PHONE_NUMBER]" at bounding box center [453, 137] width 62 height 12
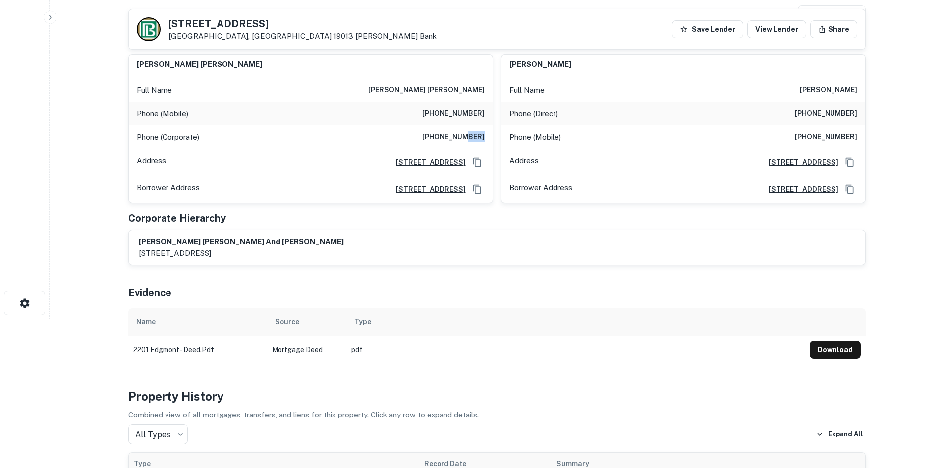
click at [472, 140] on h6 "[PHONE_NUMBER]" at bounding box center [453, 137] width 62 height 12
copy h6 "[PHONE_NUMBER]"
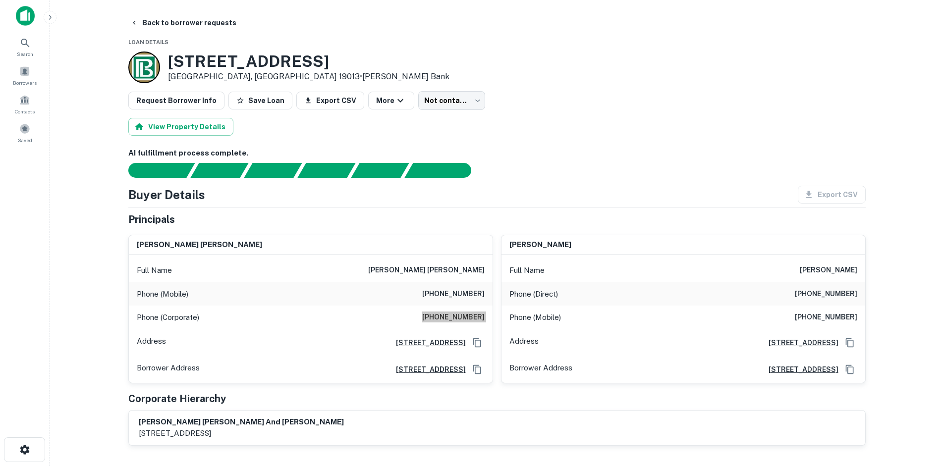
scroll to position [0, 0]
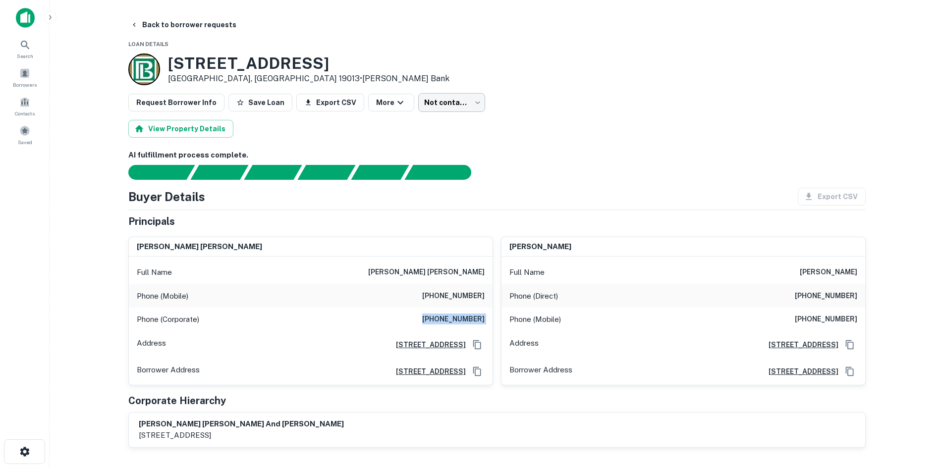
click at [437, 103] on body "Search Borrowers Contacts Saved Back to borrower requests Loan Details [STREET_…" at bounding box center [472, 234] width 944 height 468
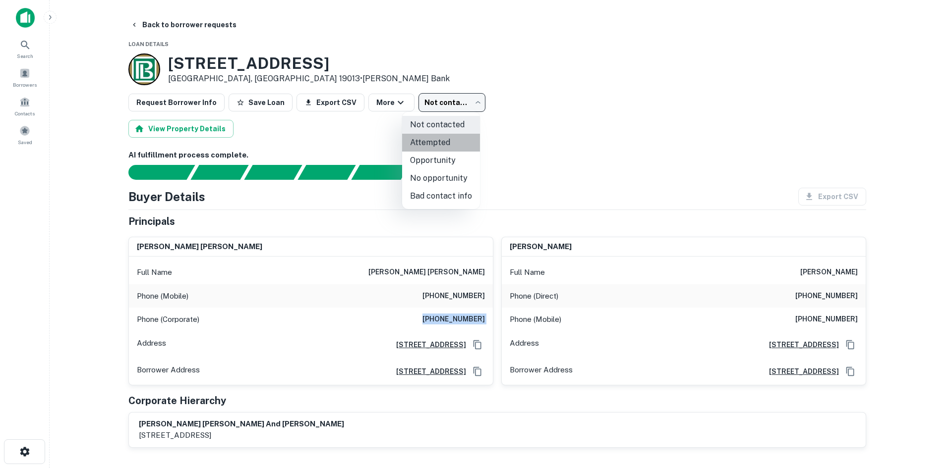
click at [461, 140] on li "Attempted" at bounding box center [441, 143] width 78 height 18
type input "*********"
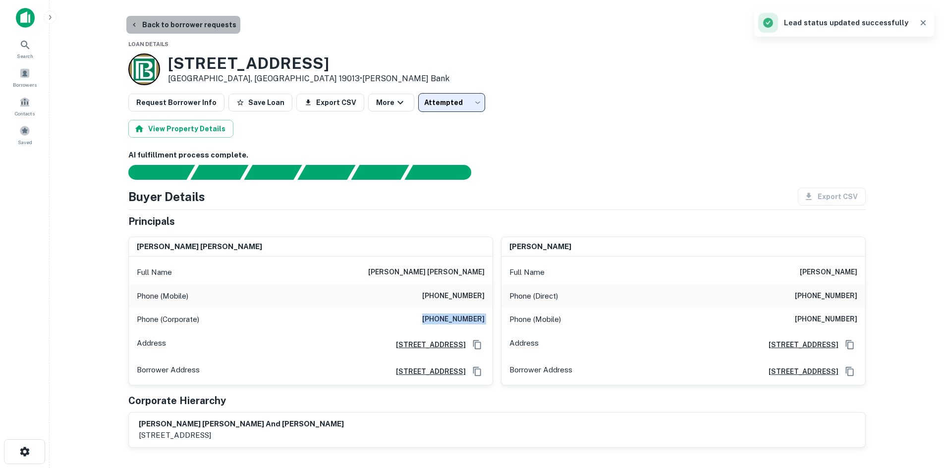
click at [183, 30] on button "Back to borrower requests" at bounding box center [183, 25] width 114 height 18
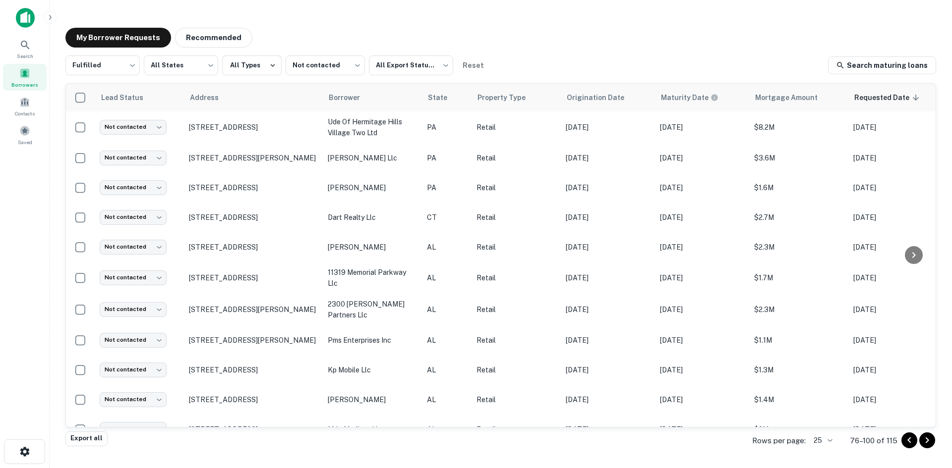
drag, startPoint x: 139, startPoint y: 18, endPoint x: 510, endPoint y: 43, distance: 371.5
click at [511, 43] on div "My Borrower Requests Recommended" at bounding box center [500, 38] width 870 height 20
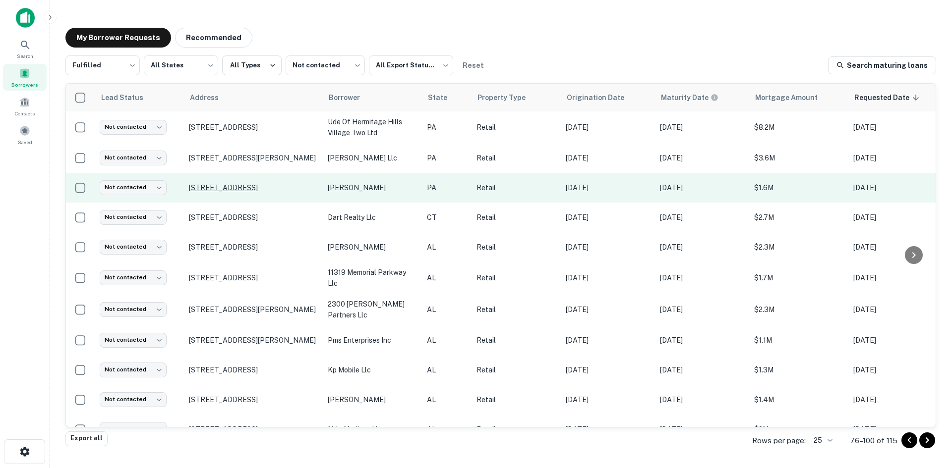
click at [294, 189] on p "[STREET_ADDRESS]" at bounding box center [253, 187] width 129 height 9
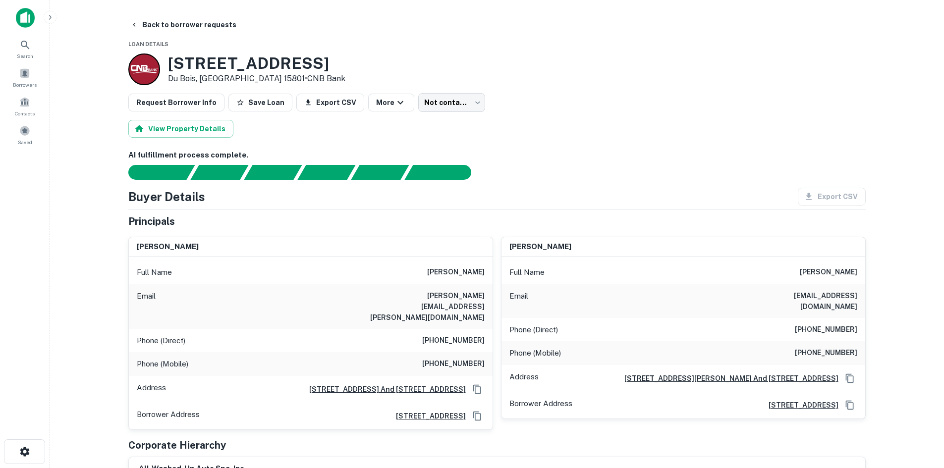
click at [451, 335] on h6 "[PHONE_NUMBER]" at bounding box center [453, 341] width 62 height 12
copy h6 "[PHONE_NUMBER]"
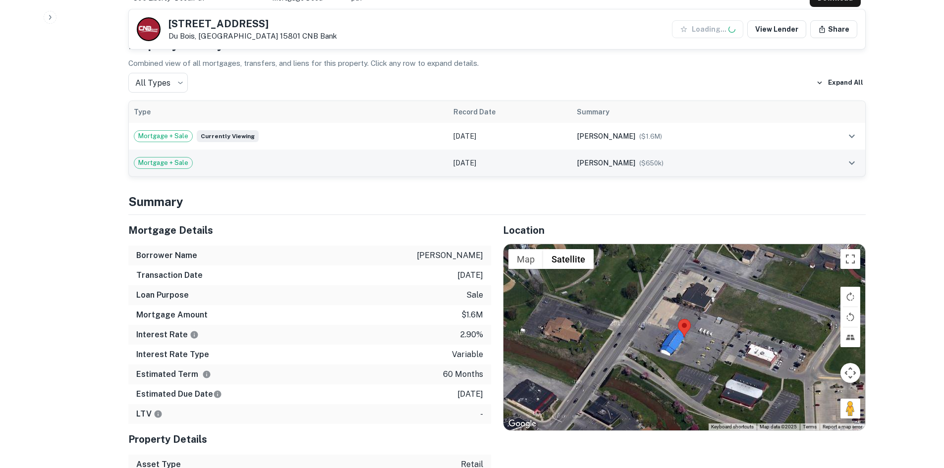
scroll to position [644, 0]
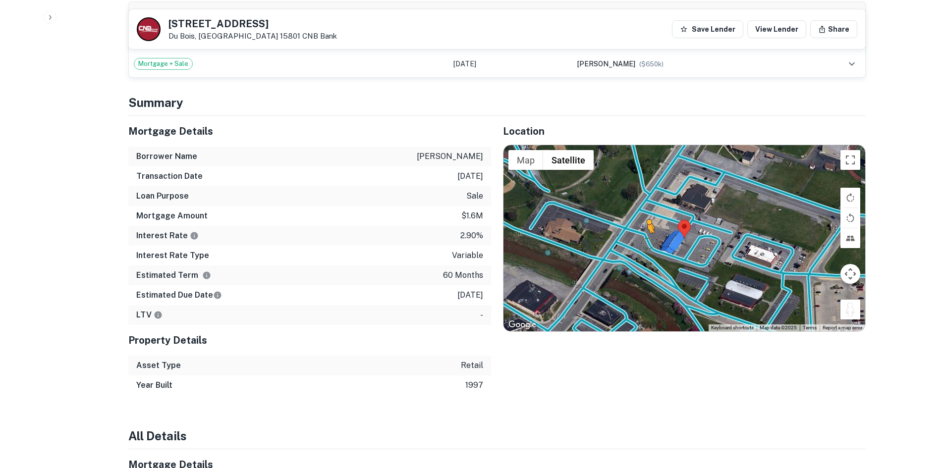
drag, startPoint x: 849, startPoint y: 302, endPoint x: 642, endPoint y: 223, distance: 222.3
click at [642, 223] on div "To activate drag with keyboard, press Alt + Enter. Once in keyboard drag state,…" at bounding box center [685, 238] width 362 height 186
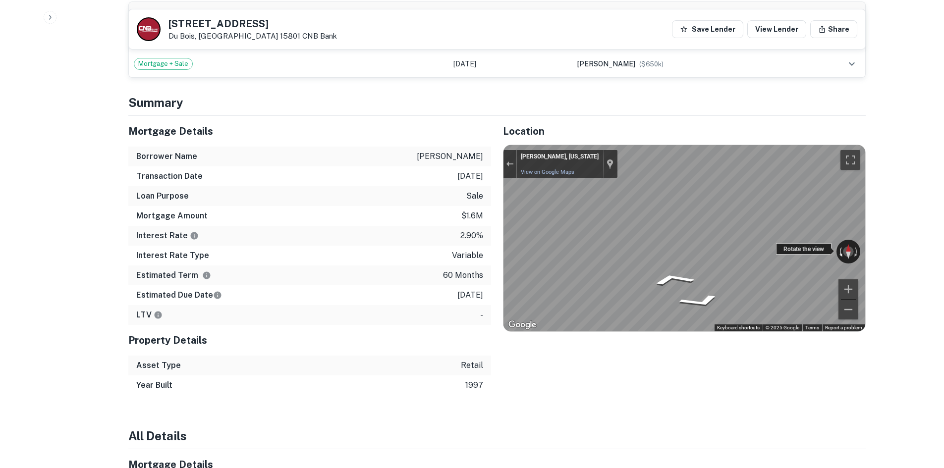
drag, startPoint x: 889, startPoint y: 249, endPoint x: 283, endPoint y: 201, distance: 607.0
click at [283, 201] on div "Mortgage Details Borrower Name [PERSON_NAME] w Transaction Date [DATE] Loan Pur…" at bounding box center [490, 256] width 749 height 280
click at [357, 356] on div "Asset Type retail" at bounding box center [309, 366] width 363 height 20
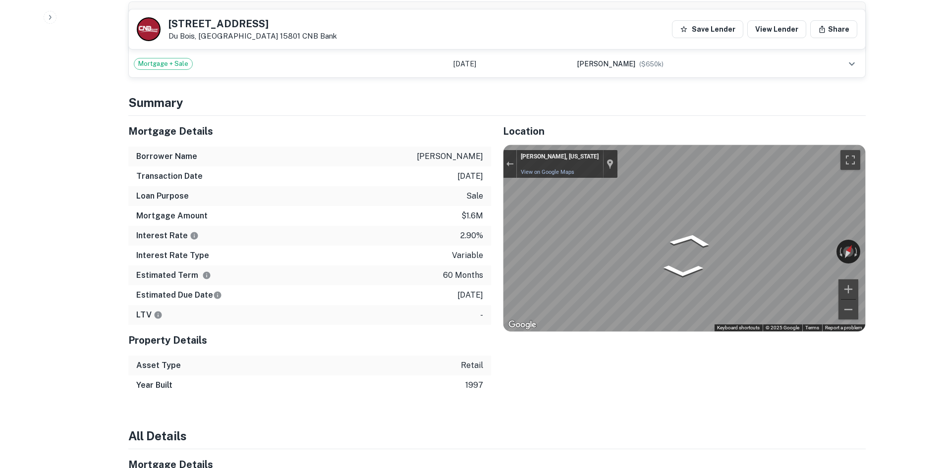
click at [386, 211] on div "Mortgage Details Borrower Name [PERSON_NAME] w Transaction Date [DATE] Loan Pur…" at bounding box center [490, 256] width 749 height 280
click at [680, 206] on img "Map" at bounding box center [678, 208] width 4 height 5
click at [688, 254] on div "Map" at bounding box center [685, 238] width 362 height 186
click at [683, 263] on icon "Go Northwest, Pittsburgh - Buffalo Hwy" at bounding box center [672, 275] width 70 height 24
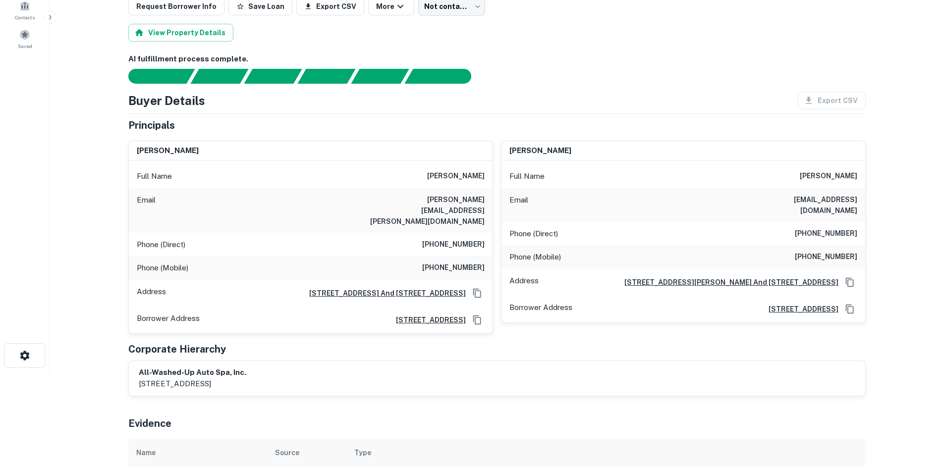
scroll to position [0, 0]
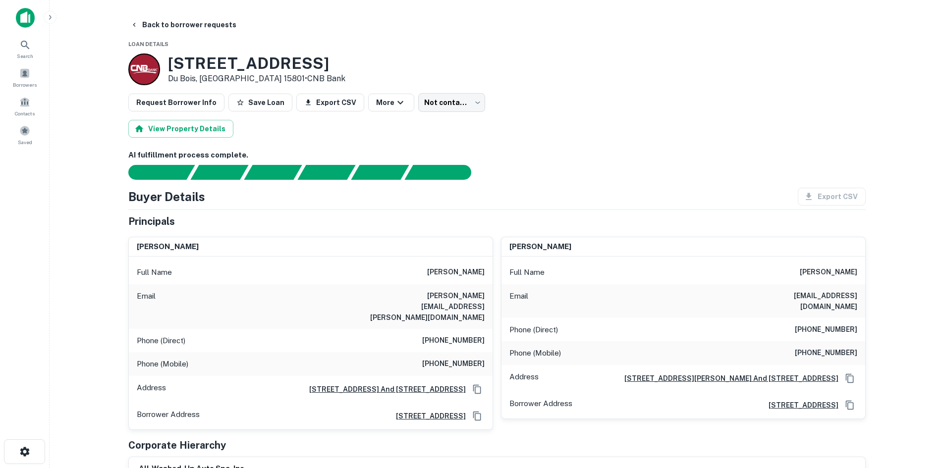
click at [456, 352] on div "Phone (Mobile) [PHONE_NUMBER]" at bounding box center [311, 364] width 364 height 24
copy h6 "[PHONE_NUMBER]"
click at [422, 102] on body "Search Borrowers Contacts Saved Back to borrower requests Loan Details [STREET_…" at bounding box center [472, 234] width 944 height 468
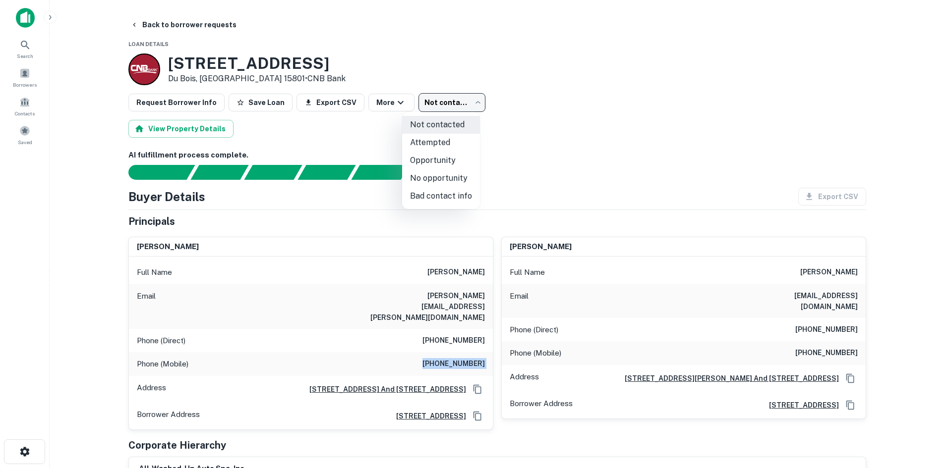
click at [451, 202] on li "Bad contact info" at bounding box center [441, 196] width 78 height 18
type input "**********"
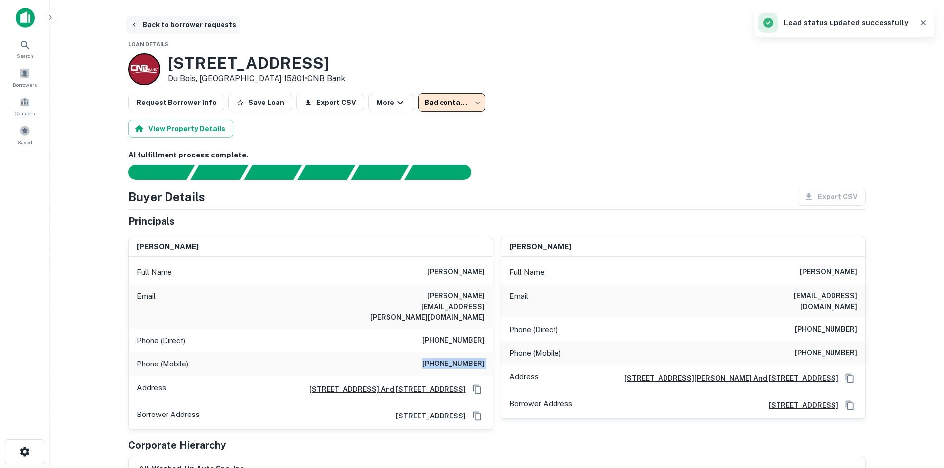
click at [182, 25] on button "Back to borrower requests" at bounding box center [183, 25] width 114 height 18
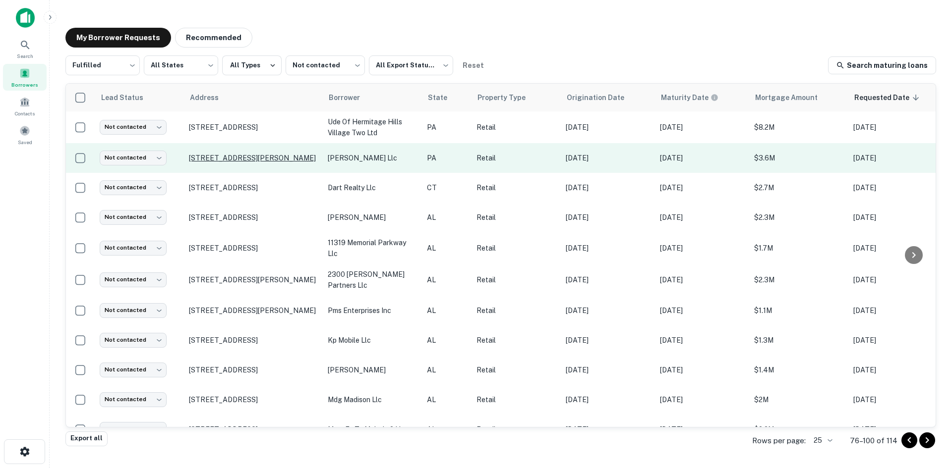
click at [211, 158] on p "[STREET_ADDRESS][PERSON_NAME]" at bounding box center [253, 158] width 129 height 9
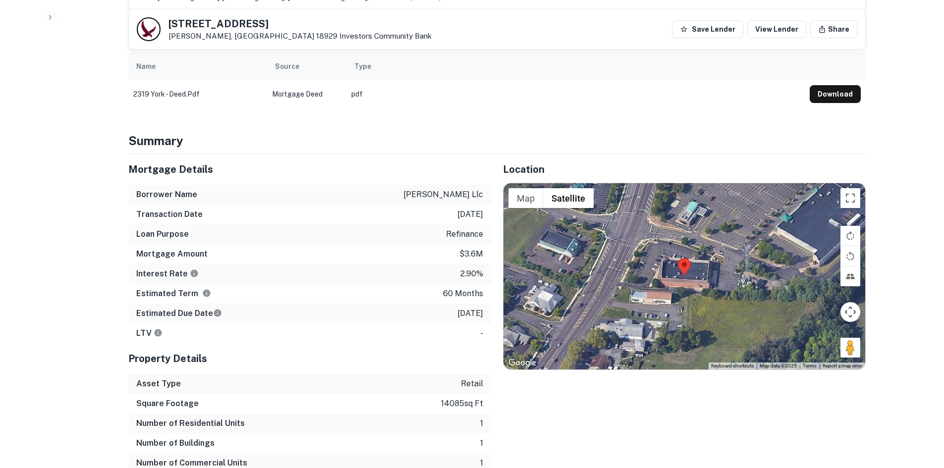
scroll to position [545, 0]
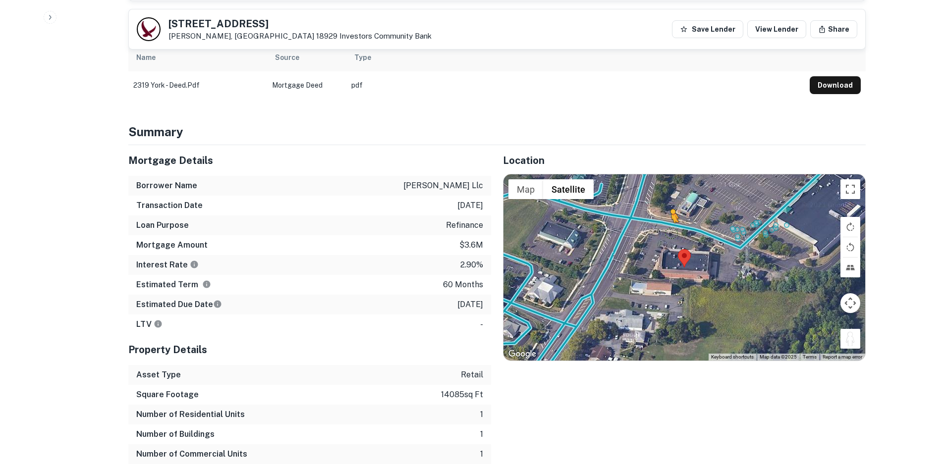
drag, startPoint x: 851, startPoint y: 313, endPoint x: 662, endPoint y: 200, distance: 220.0
click at [662, 200] on div "To activate drag with keyboard, press Alt + Enter. Once in keyboard drag state,…" at bounding box center [685, 267] width 362 height 186
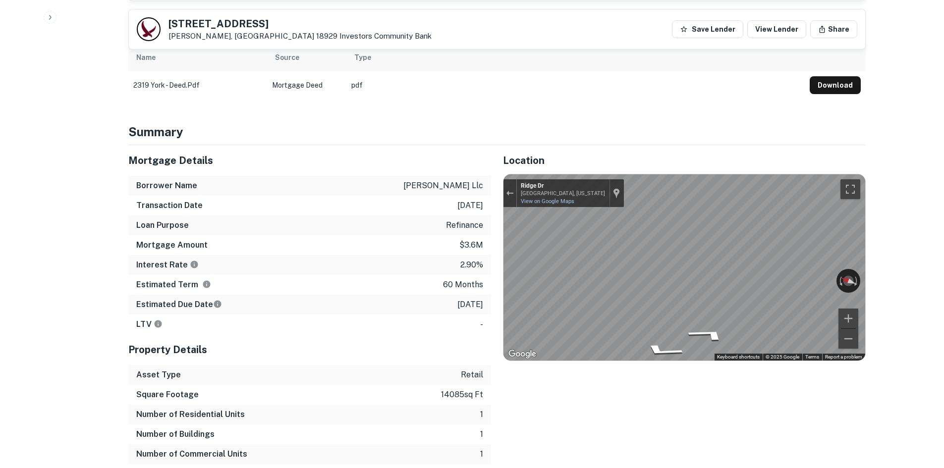
click at [391, 264] on div "Mortgage Details Borrower Name [PERSON_NAME] llc Transaction Date [DATE] Loan P…" at bounding box center [490, 314] width 749 height 339
click at [407, 231] on div "Mortgage Details Borrower Name [PERSON_NAME] llc Transaction Date [DATE] Loan P…" at bounding box center [490, 314] width 749 height 339
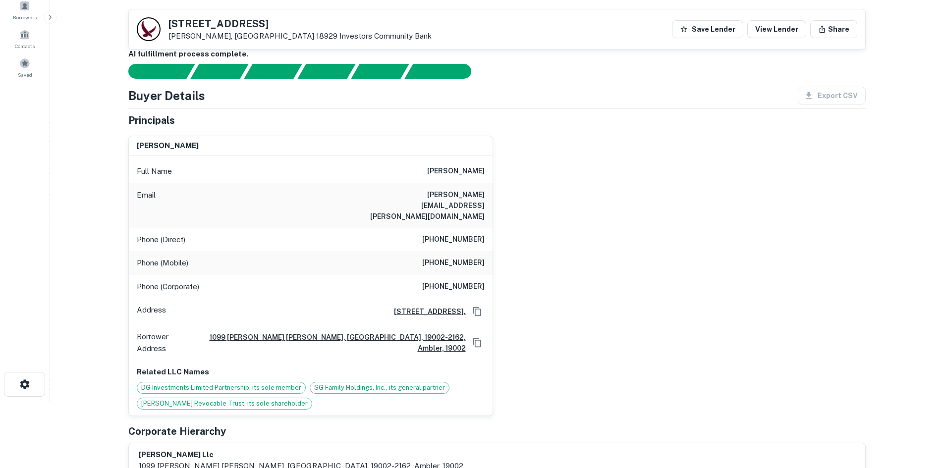
scroll to position [50, 0]
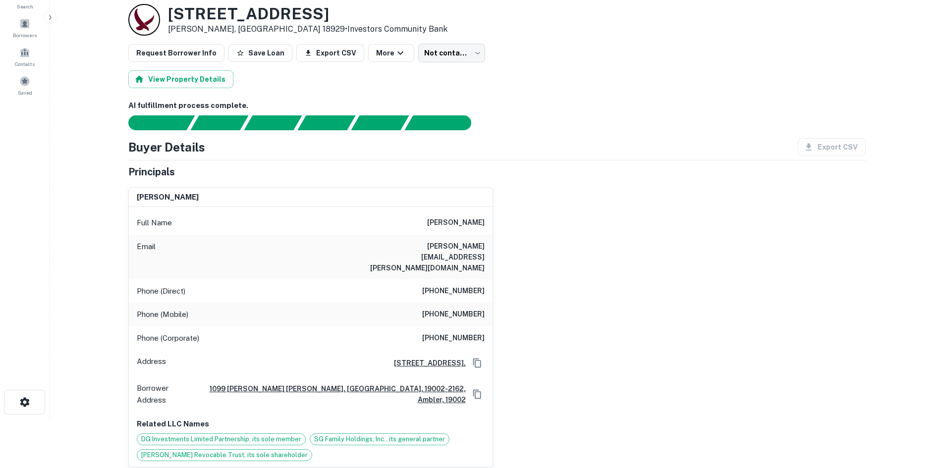
click at [458, 285] on h6 "[PHONE_NUMBER]" at bounding box center [453, 291] width 62 height 12
copy h6 "[PHONE_NUMBER]"
click at [448, 303] on div "Phone (Mobile) [PHONE_NUMBER]" at bounding box center [311, 315] width 364 height 24
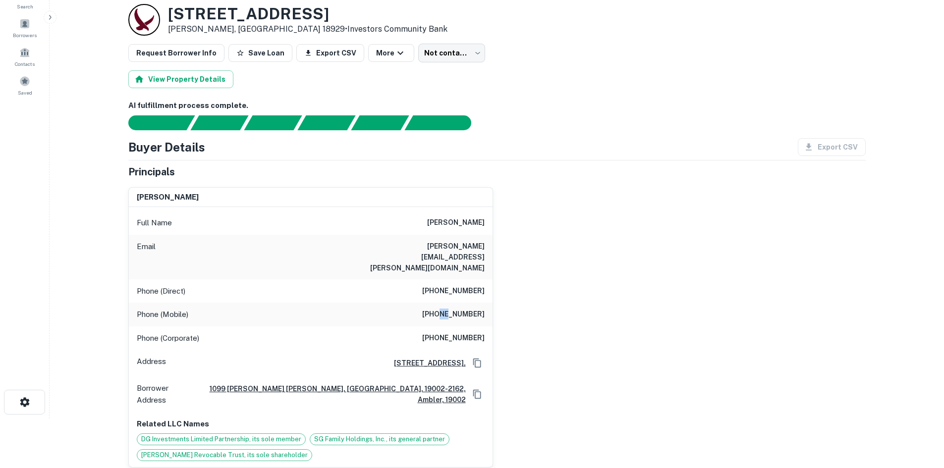
click at [448, 303] on div "Phone (Mobile) [PHONE_NUMBER]" at bounding box center [311, 315] width 364 height 24
copy h6 "[PHONE_NUMBER]"
drag, startPoint x: 743, startPoint y: 321, endPoint x: 689, endPoint y: 305, distance: 56.3
click at [741, 321] on div "[PERSON_NAME] Full Name [PERSON_NAME] Email [PERSON_NAME][EMAIL_ADDRESS][PERSON…" at bounding box center [492, 323] width 745 height 288
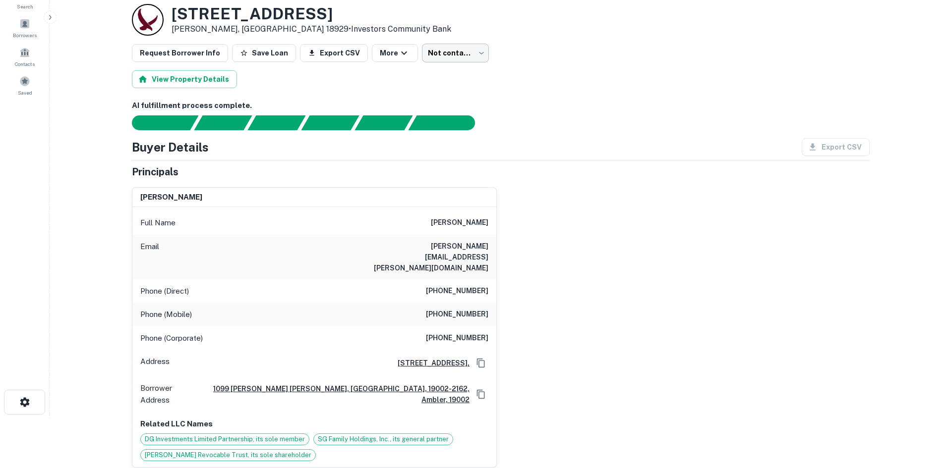
click at [458, 49] on body "Search Borrowers Contacts Saved Back to borrower requests Loan Details [STREET_…" at bounding box center [476, 184] width 952 height 468
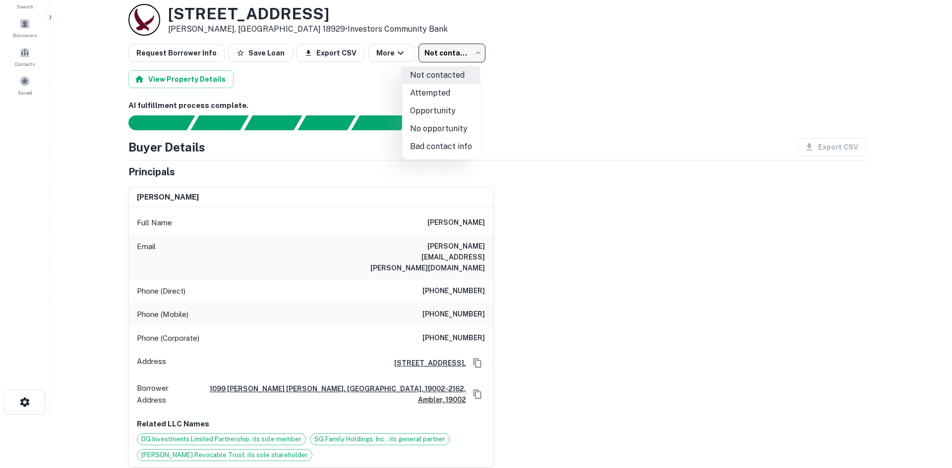
click at [457, 126] on li "No opportunity" at bounding box center [441, 129] width 78 height 18
type input "**********"
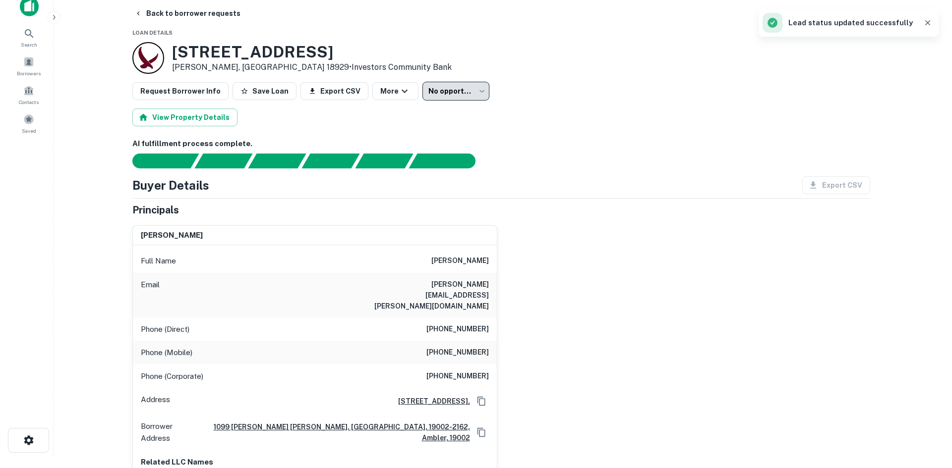
scroll to position [0, 0]
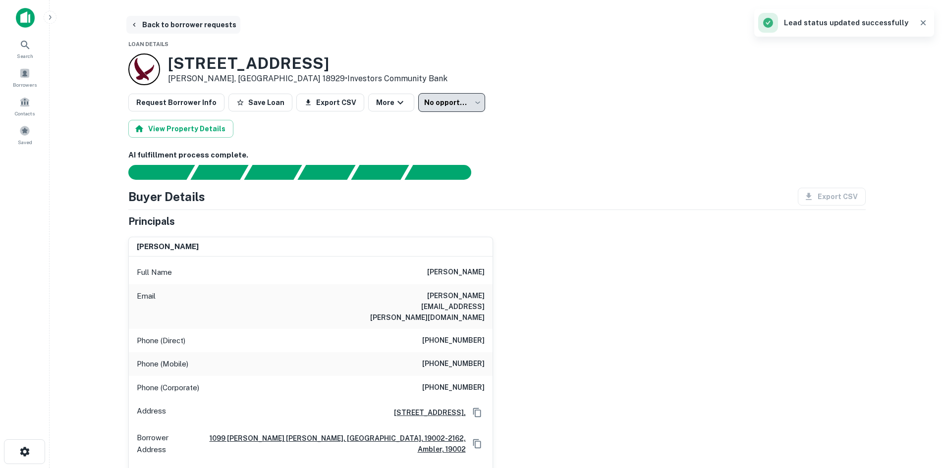
click at [199, 27] on button "Back to borrower requests" at bounding box center [183, 25] width 114 height 18
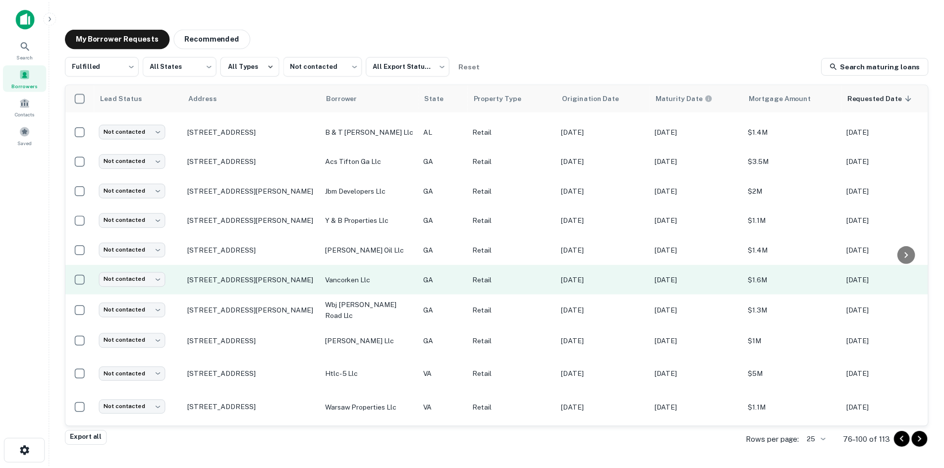
scroll to position [450, 0]
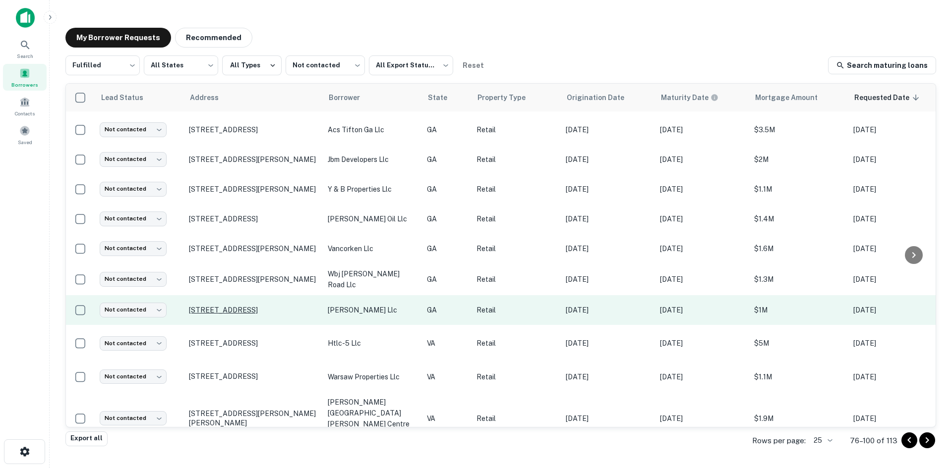
click at [243, 306] on p "[STREET_ADDRESS]" at bounding box center [253, 310] width 129 height 9
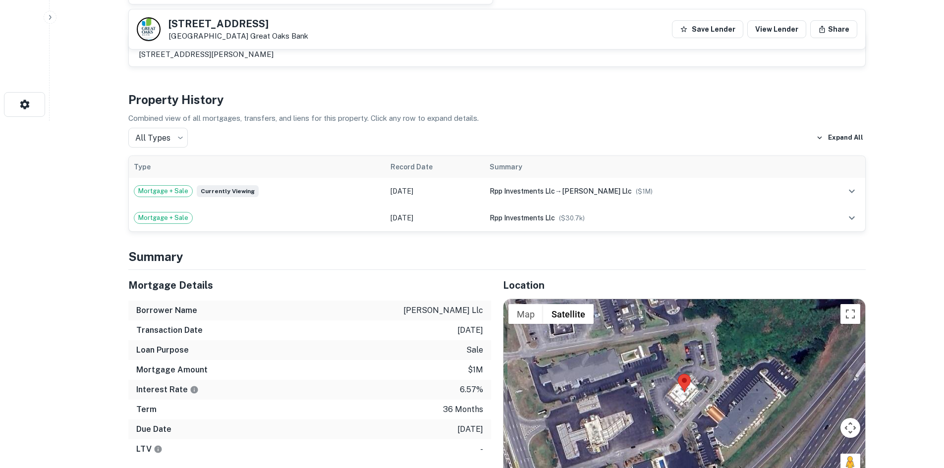
scroll to position [496, 0]
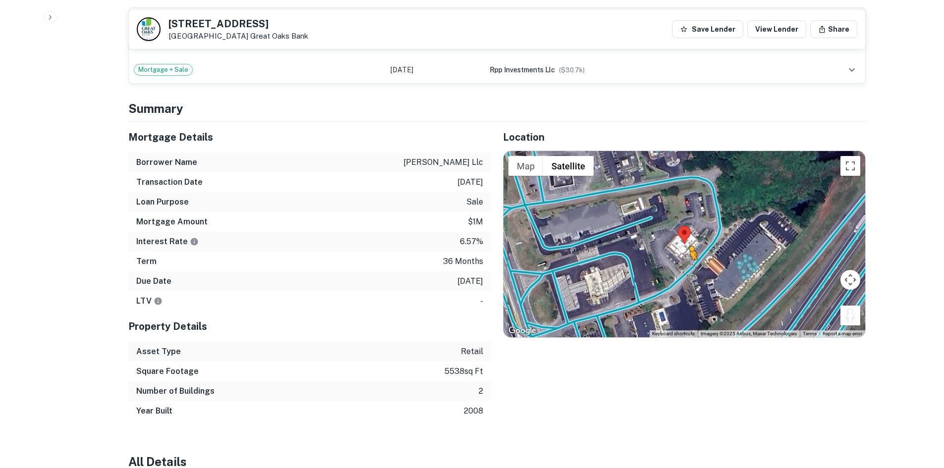
drag, startPoint x: 856, startPoint y: 318, endPoint x: 689, endPoint y: 269, distance: 173.9
click at [689, 269] on div "To activate drag with keyboard, press Alt + Enter. Once in keyboard drag state,…" at bounding box center [685, 244] width 362 height 186
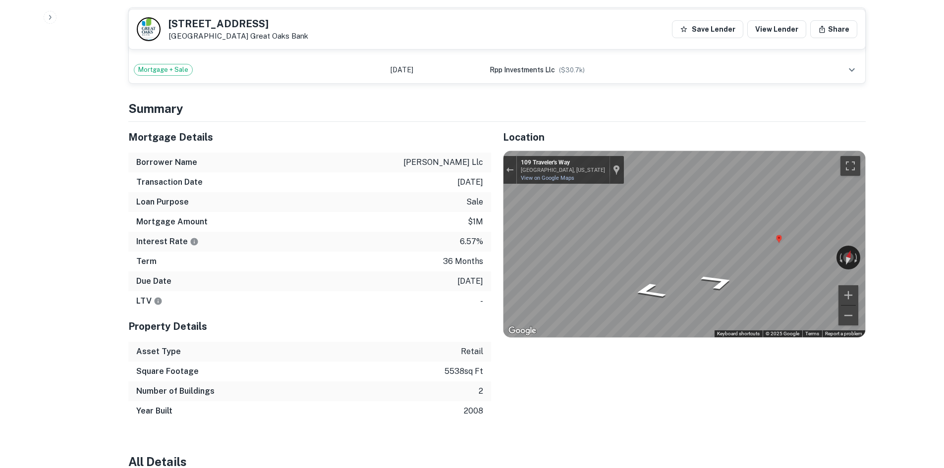
click at [498, 234] on div "Location ← Move left → Move right ↑ Move up ↓ Move down + Zoom in - Zoom out Ho…" at bounding box center [678, 271] width 375 height 299
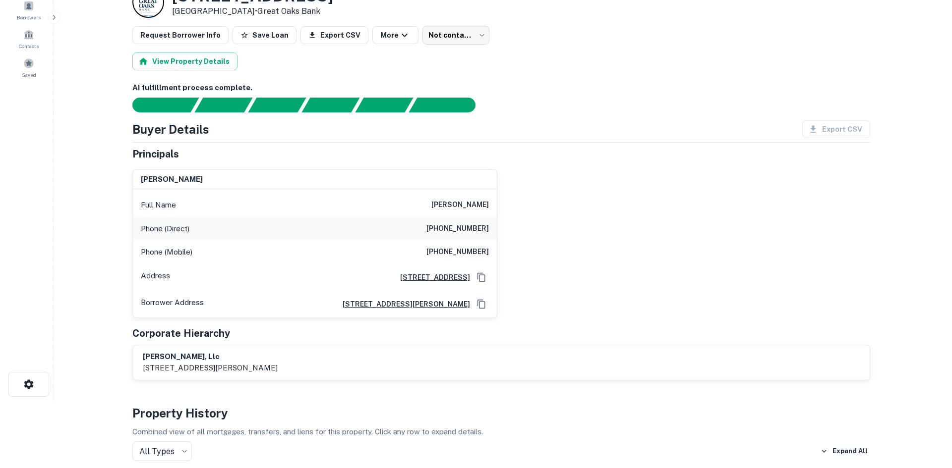
scroll to position [0, 0]
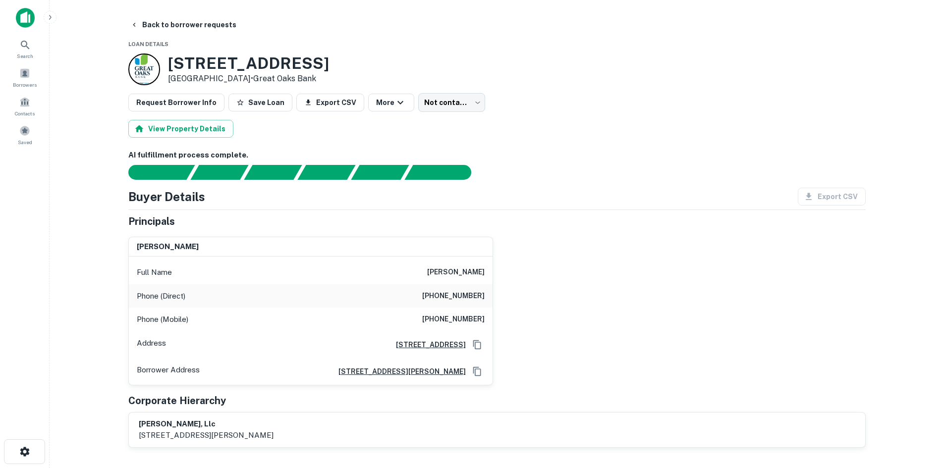
click at [448, 297] on h6 "[PHONE_NUMBER]" at bounding box center [453, 296] width 62 height 12
copy h6 "[PHONE_NUMBER]"
drag, startPoint x: 469, startPoint y: 327, endPoint x: 458, endPoint y: 320, distance: 12.7
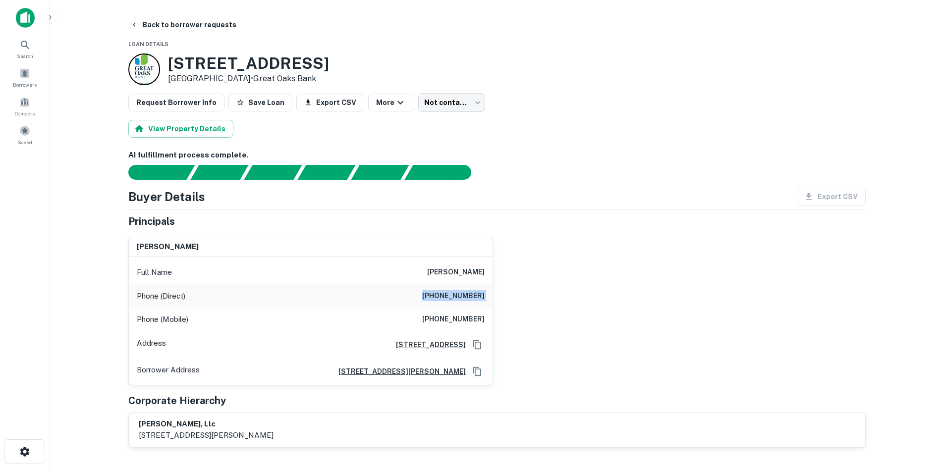
click at [459, 321] on div "Phone (Mobile) [PHONE_NUMBER]" at bounding box center [311, 320] width 364 height 24
click at [457, 320] on h6 "[PHONE_NUMBER]" at bounding box center [453, 320] width 62 height 12
click at [465, 109] on body "Search Borrowers Contacts Saved Back to borrower requests Loan Details [STREET_…" at bounding box center [472, 234] width 944 height 468
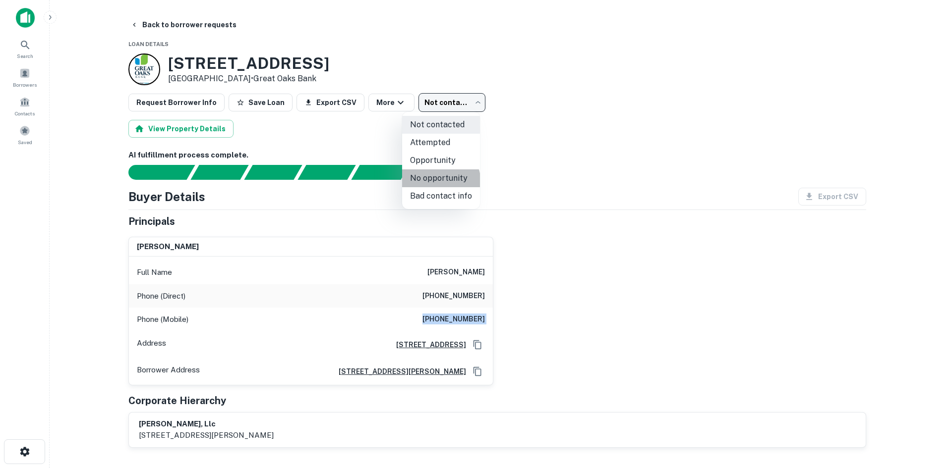
click at [437, 183] on li "No opportunity" at bounding box center [441, 178] width 78 height 18
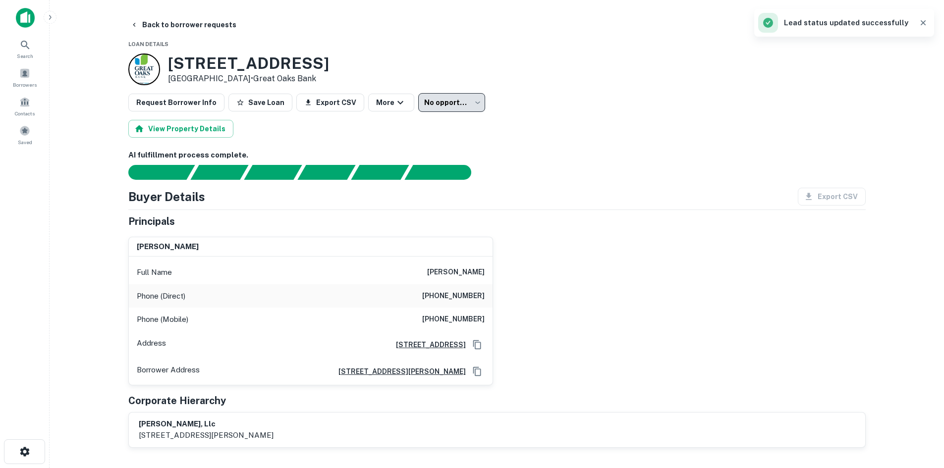
drag, startPoint x: 438, startPoint y: 201, endPoint x: 439, endPoint y: 138, distance: 62.9
click at [435, 199] on div "Buyer Details Export CSV" at bounding box center [496, 197] width 737 height 18
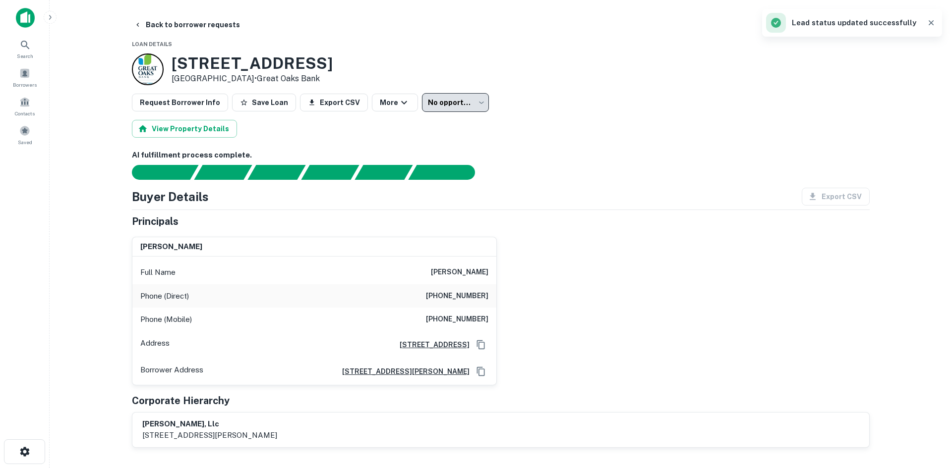
click at [441, 101] on body "**********" at bounding box center [476, 234] width 952 height 468
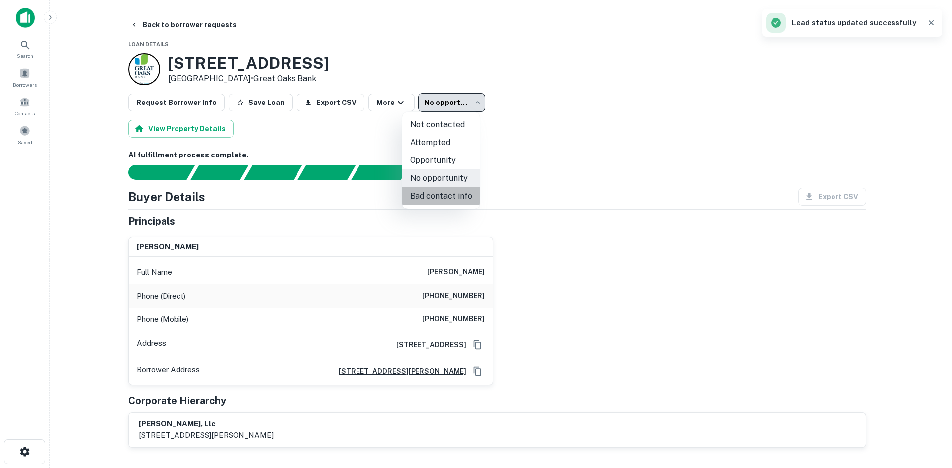
click at [459, 203] on li "Bad contact info" at bounding box center [441, 196] width 78 height 18
type input "**********"
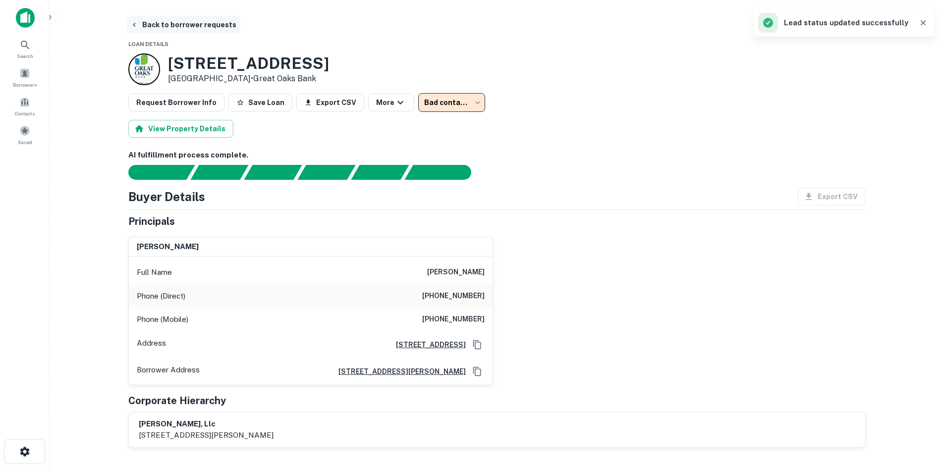
click at [198, 32] on button "Back to borrower requests" at bounding box center [183, 25] width 114 height 18
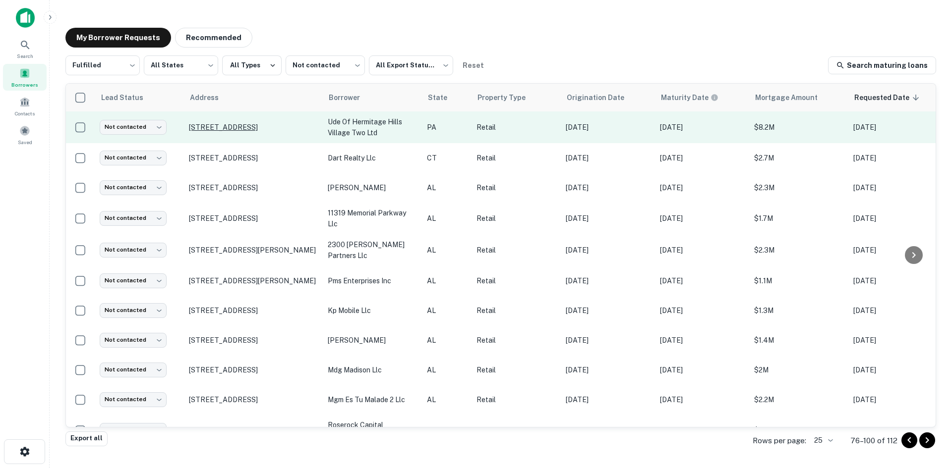
click at [274, 123] on p "[STREET_ADDRESS]" at bounding box center [253, 127] width 129 height 9
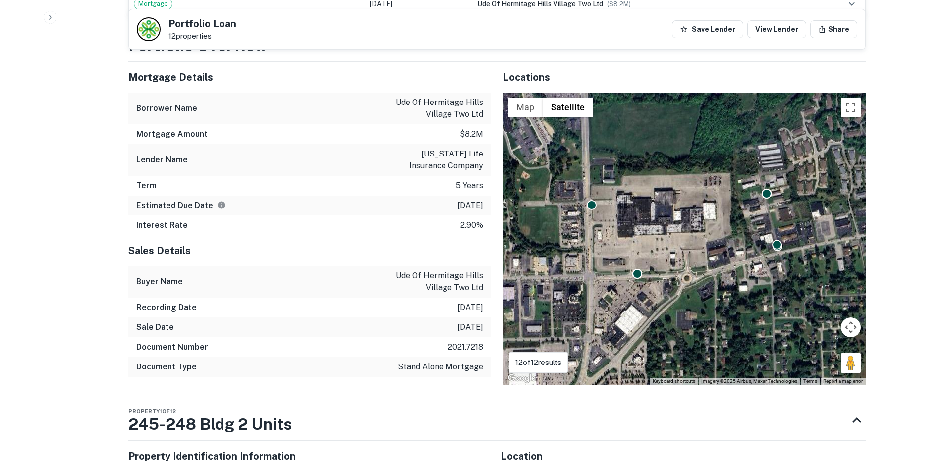
scroll to position [991, 0]
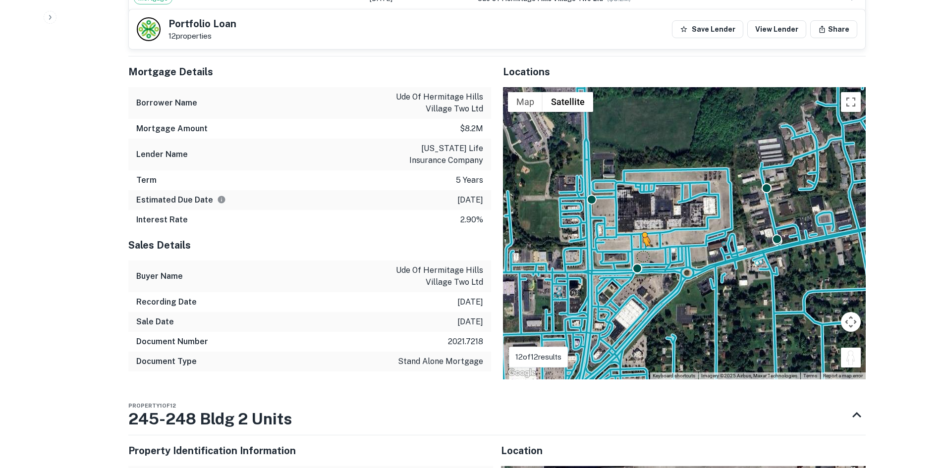
drag, startPoint x: 852, startPoint y: 362, endPoint x: 641, endPoint y: 252, distance: 238.1
click at [641, 252] on div "To activate drag with keyboard, press Alt + Enter. Once in keyboard drag state,…" at bounding box center [684, 233] width 363 height 292
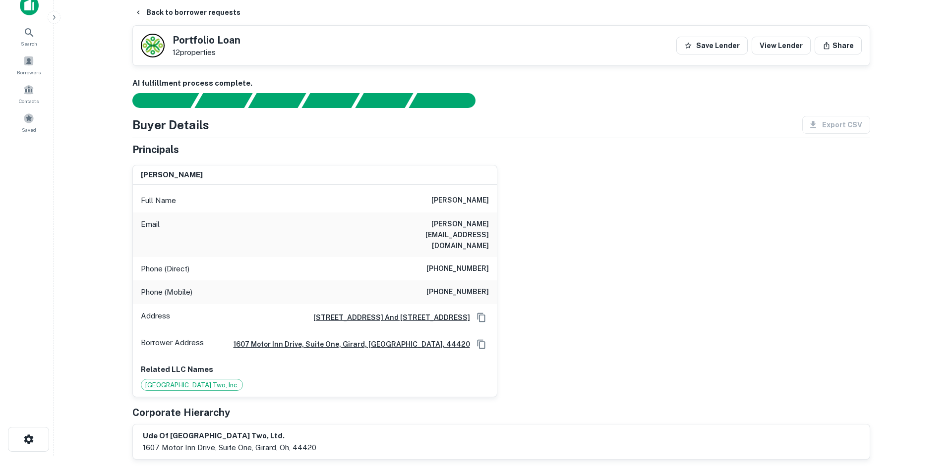
scroll to position [0, 0]
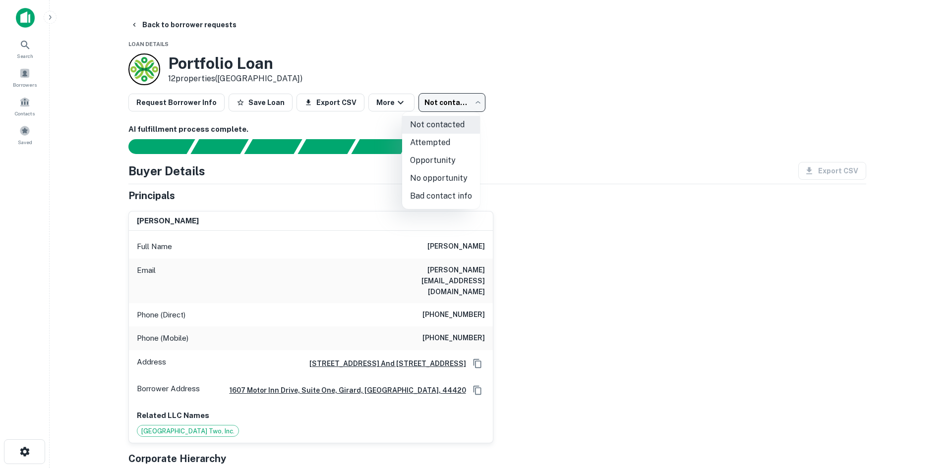
click at [451, 109] on body "Search Borrowers Contacts Saved Back to borrower requests Loan Details Portfoli…" at bounding box center [476, 234] width 952 height 468
click at [448, 174] on li "No opportunity" at bounding box center [441, 178] width 78 height 18
type input "**********"
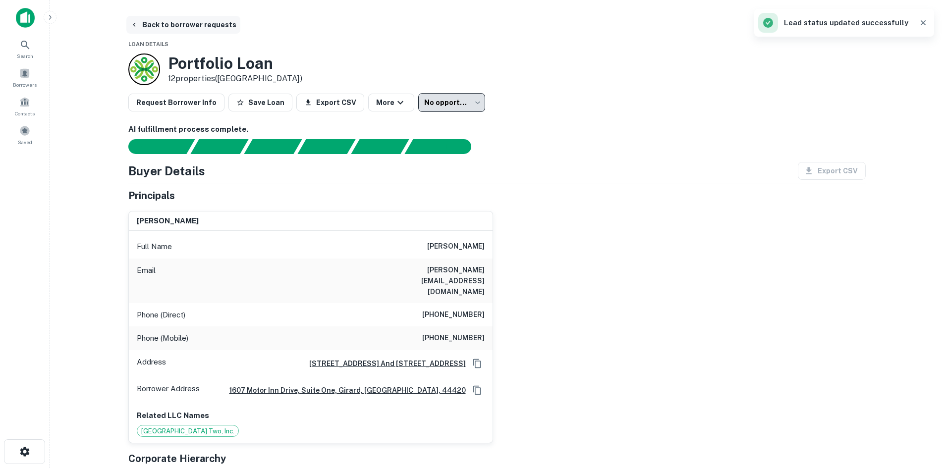
click at [166, 30] on button "Back to borrower requests" at bounding box center [183, 25] width 114 height 18
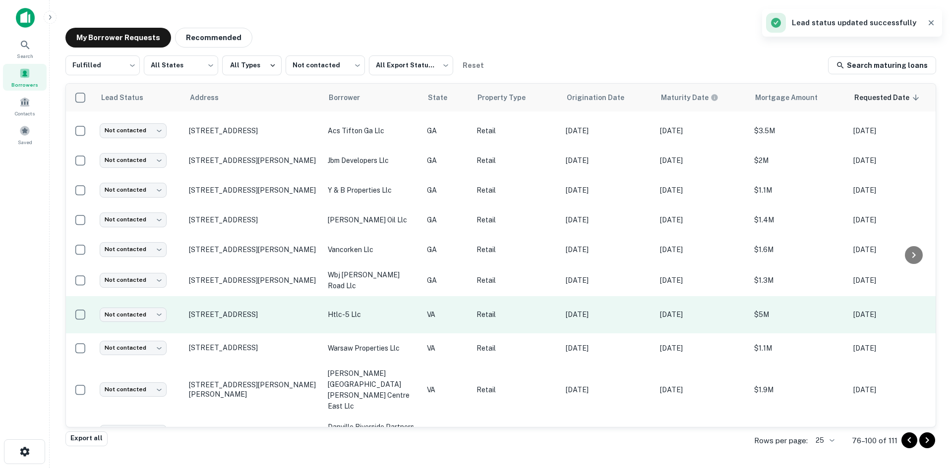
scroll to position [450, 0]
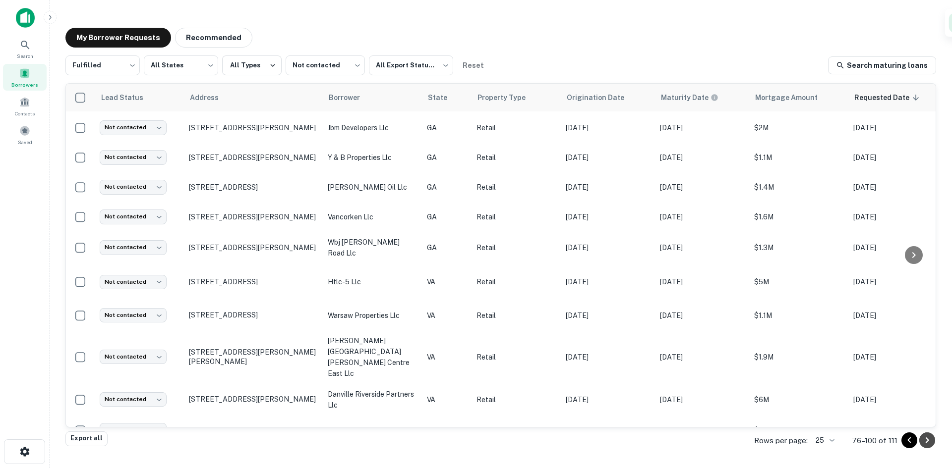
click at [923, 445] on icon "Go to next page" at bounding box center [927, 441] width 12 height 12
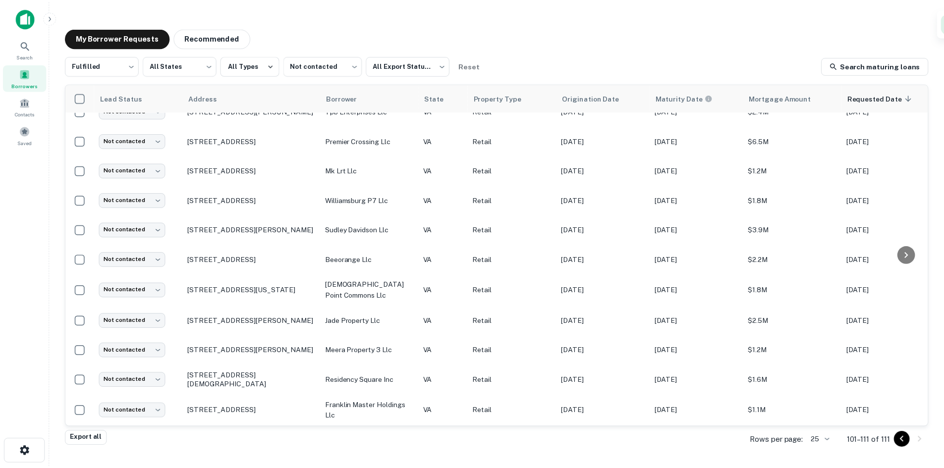
scroll to position [21, 0]
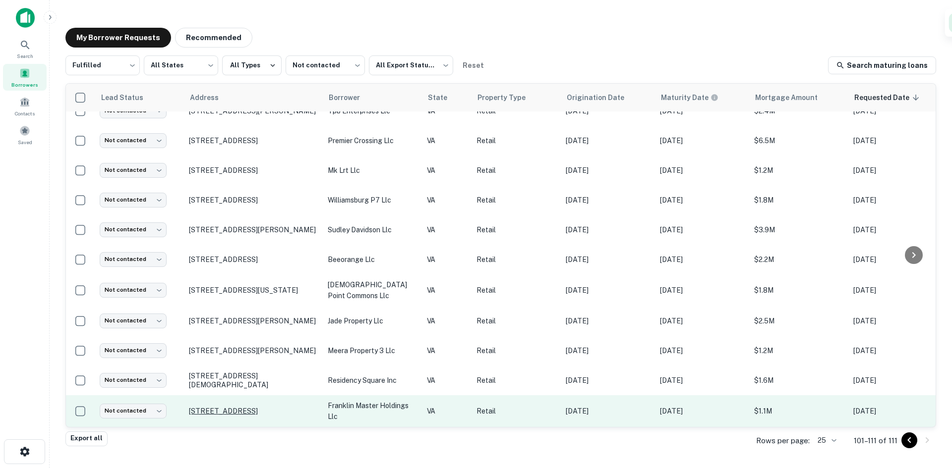
click at [227, 407] on p "[STREET_ADDRESS]" at bounding box center [253, 411] width 129 height 9
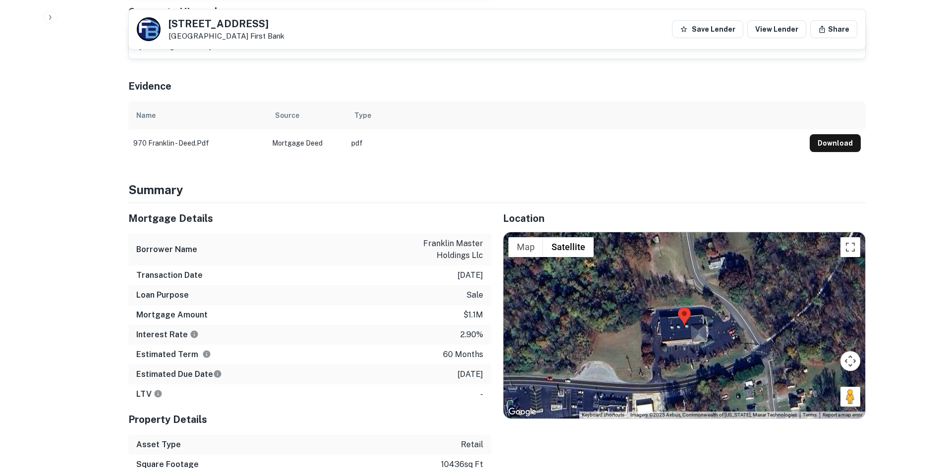
scroll to position [644, 0]
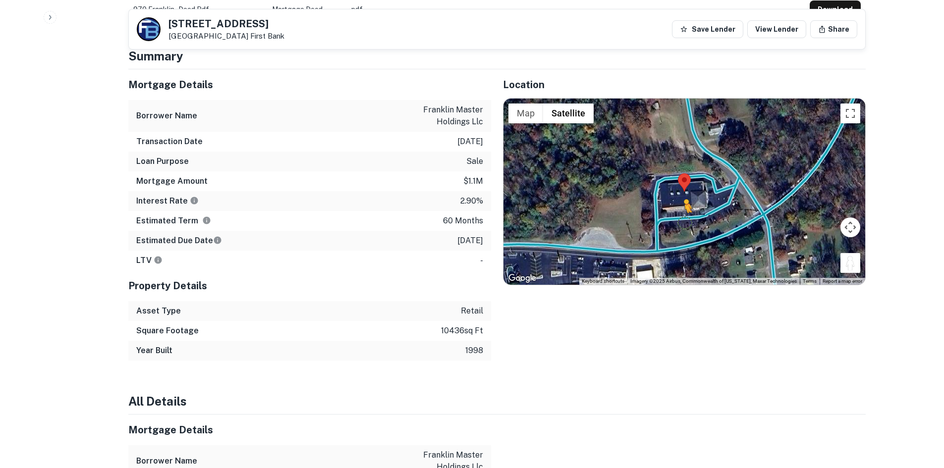
drag, startPoint x: 854, startPoint y: 247, endPoint x: 680, endPoint y: 198, distance: 180.1
click at [680, 198] on div "To activate drag with keyboard, press Alt + Enter. Once in keyboard drag state,…" at bounding box center [685, 192] width 362 height 186
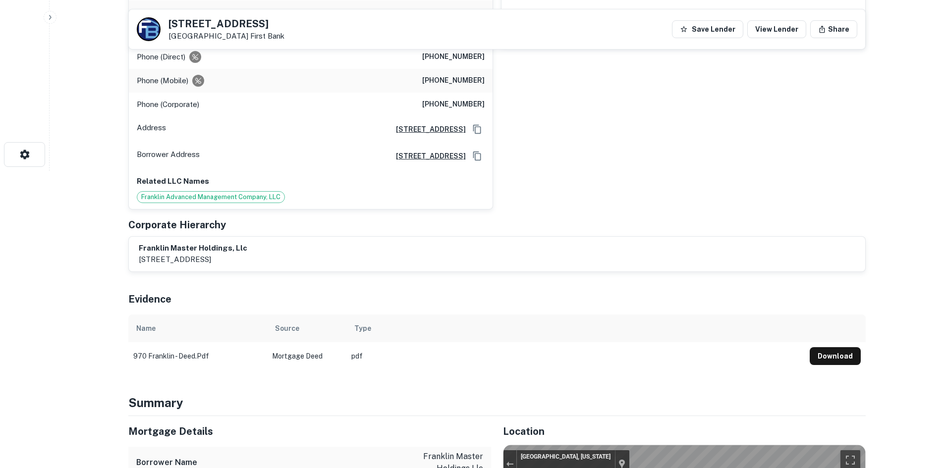
scroll to position [0, 0]
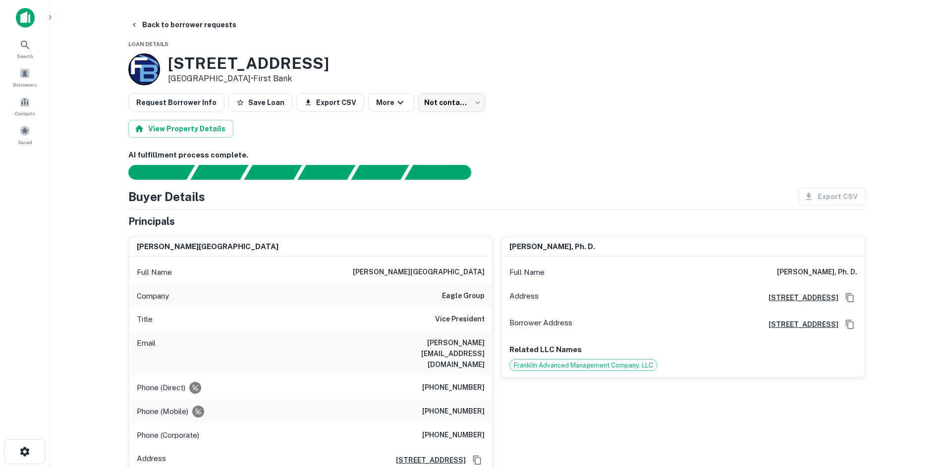
click at [447, 382] on h6 "[PHONE_NUMBER]" at bounding box center [453, 388] width 62 height 12
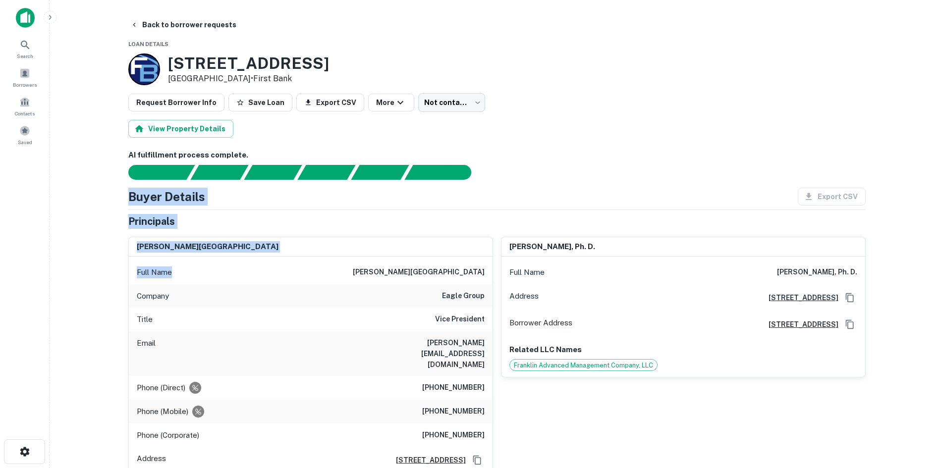
drag, startPoint x: 121, startPoint y: 205, endPoint x: 179, endPoint y: 260, distance: 80.3
click at [207, 257] on div "Full Name [PERSON_NAME] Company eagle group Title Vice President Email [PERSON_…" at bounding box center [311, 398] width 364 height 283
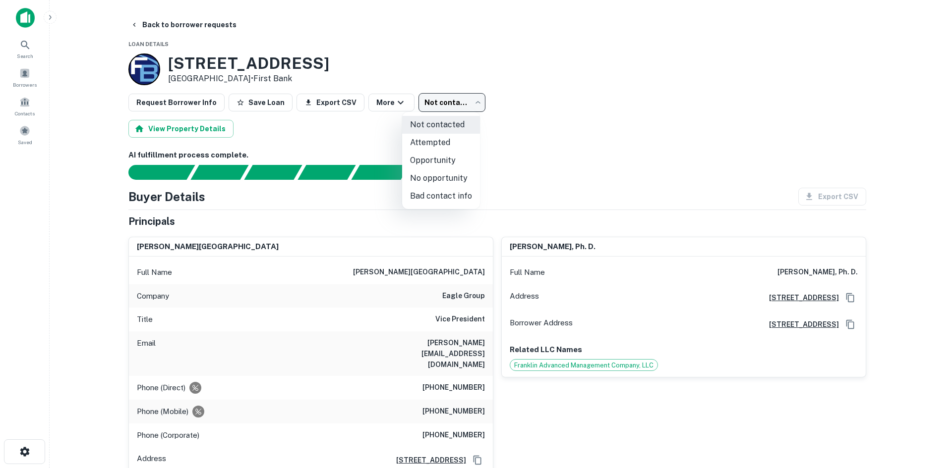
click at [424, 106] on body "Search Borrowers Contacts Saved Back to borrower requests Loan Details [STREET_…" at bounding box center [476, 234] width 952 height 468
click at [435, 173] on li "No opportunity" at bounding box center [441, 178] width 78 height 18
type input "**********"
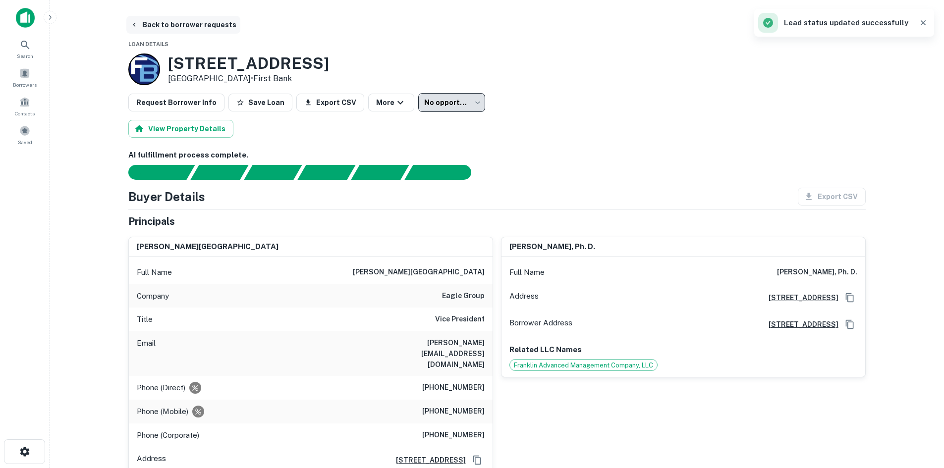
click at [181, 21] on button "Back to borrower requests" at bounding box center [183, 25] width 114 height 18
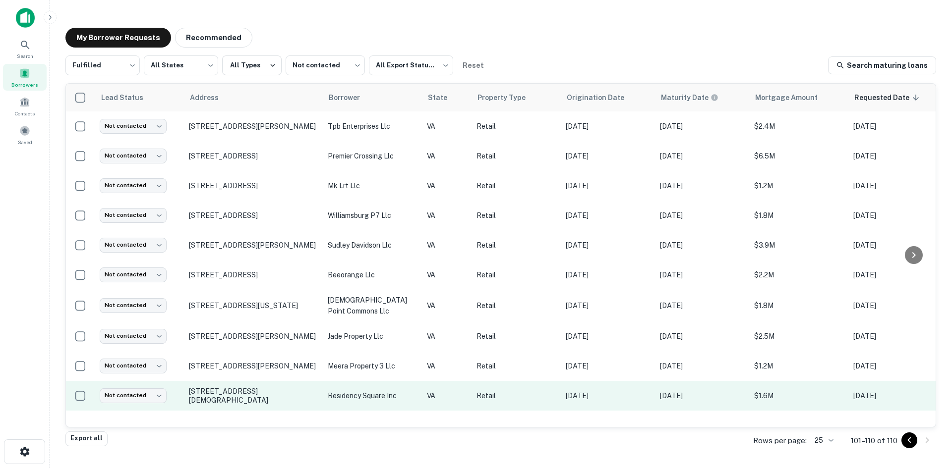
click at [244, 407] on td "[STREET_ADDRESS][DEMOGRAPHIC_DATA]" at bounding box center [253, 396] width 139 height 30
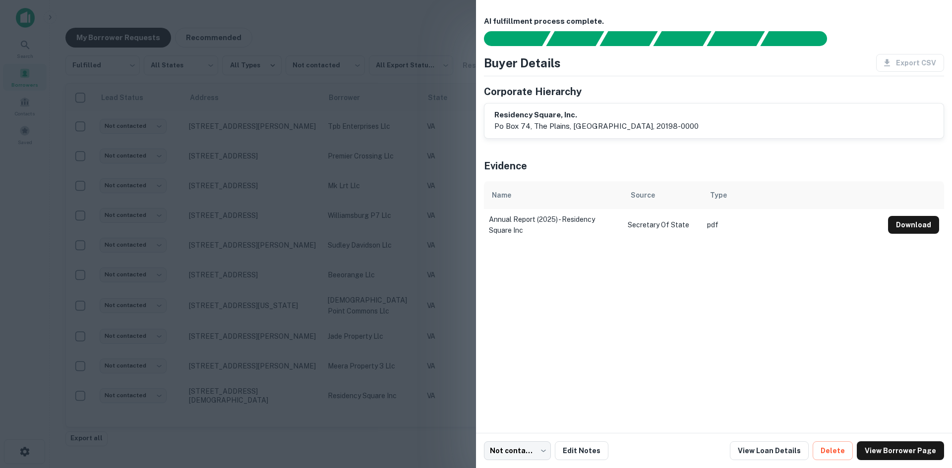
click at [246, 397] on div at bounding box center [476, 234] width 952 height 468
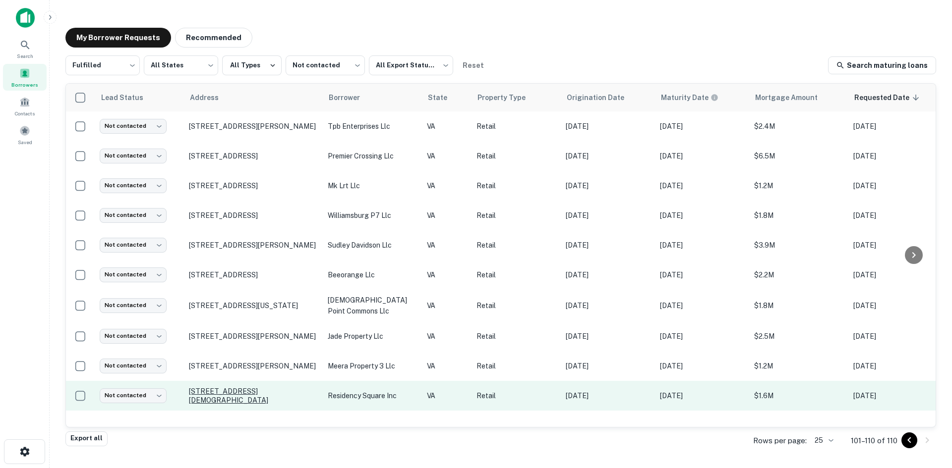
click at [240, 395] on p "[STREET_ADDRESS][DEMOGRAPHIC_DATA]" at bounding box center [253, 396] width 129 height 18
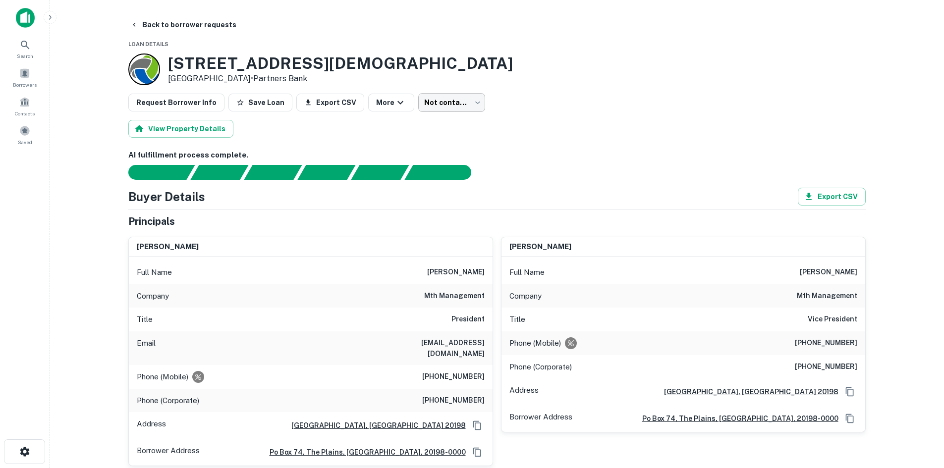
click at [441, 104] on body "Search Borrowers Contacts Saved Back to borrower requests Loan Details [STREET_…" at bounding box center [472, 234] width 944 height 468
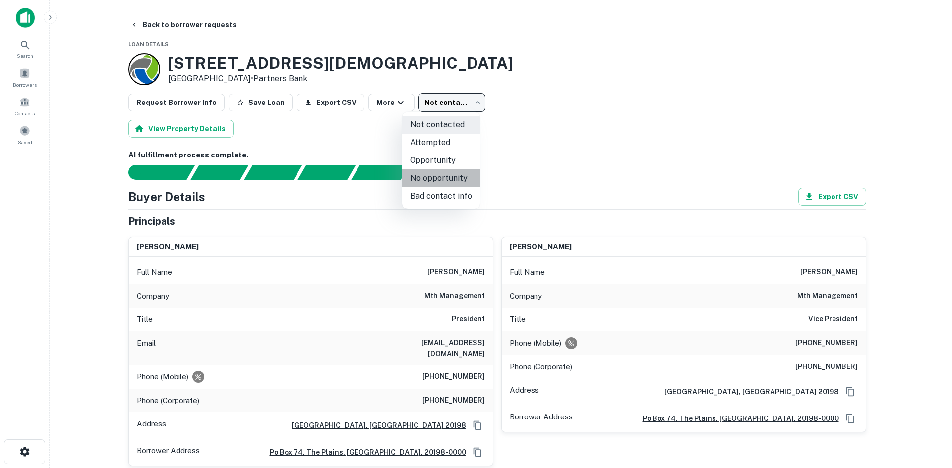
drag, startPoint x: 455, startPoint y: 175, endPoint x: 320, endPoint y: 66, distance: 174.1
click at [455, 175] on li "No opportunity" at bounding box center [441, 178] width 78 height 18
type input "**********"
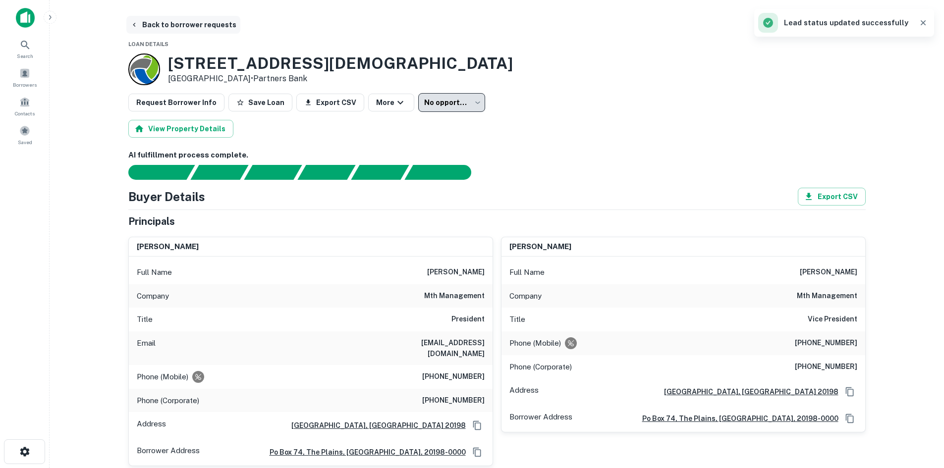
click at [182, 27] on button "Back to borrower requests" at bounding box center [183, 25] width 114 height 18
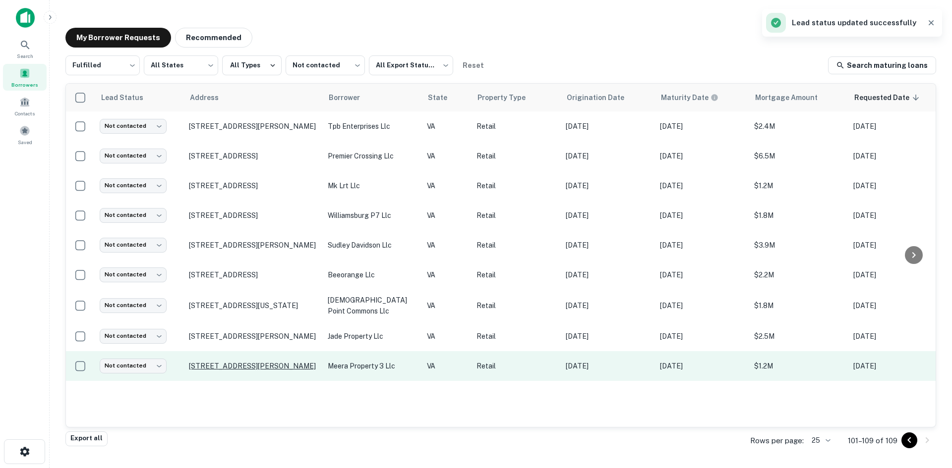
click at [210, 363] on p "[STREET_ADDRESS][PERSON_NAME]" at bounding box center [253, 366] width 129 height 9
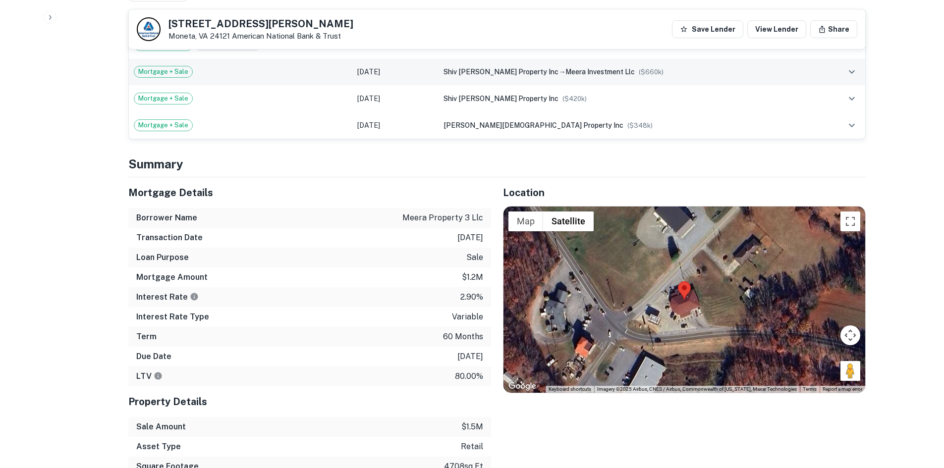
scroll to position [743, 0]
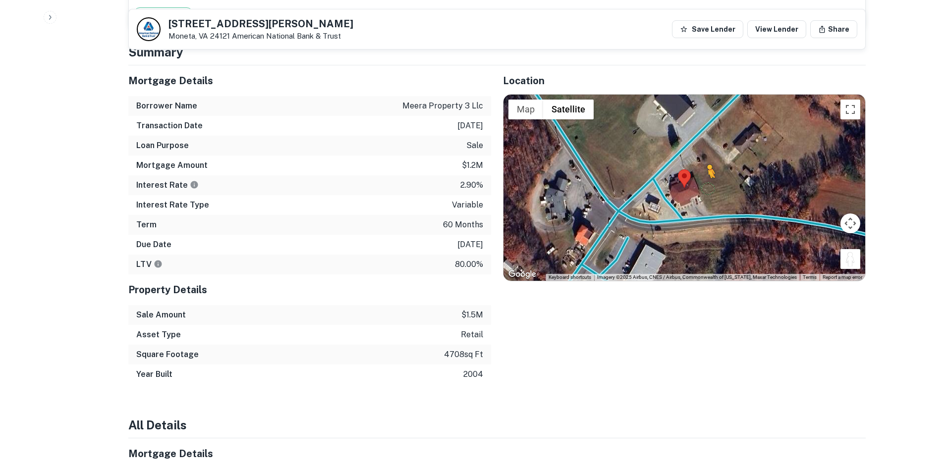
drag, startPoint x: 855, startPoint y: 264, endPoint x: 668, endPoint y: 205, distance: 196.5
click at [668, 205] on div "To activate drag with keyboard, press Alt + Enter. Once in keyboard drag state,…" at bounding box center [685, 188] width 362 height 186
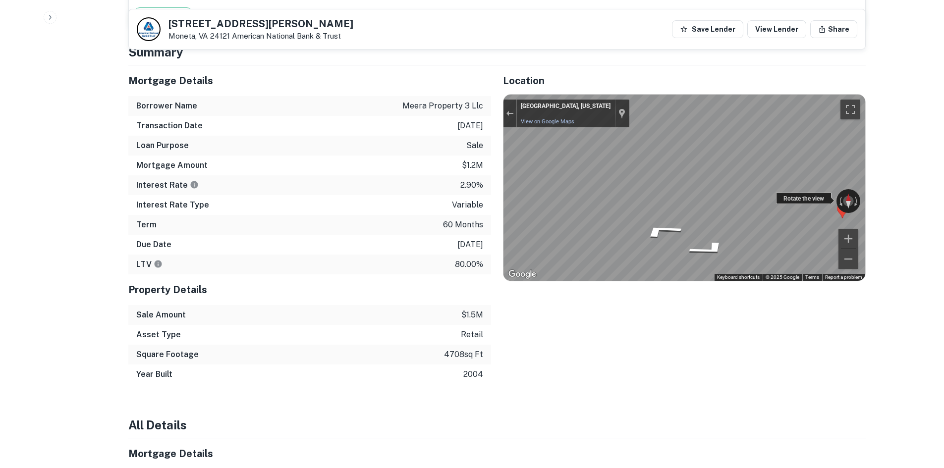
click at [612, 180] on div "← Move left → Move right ↑ Move up ↓ Move down + Zoom in - Zoom out [GEOGRAPHIC…" at bounding box center [685, 188] width 362 height 186
drag, startPoint x: 779, startPoint y: 200, endPoint x: 947, endPoint y: 194, distance: 167.6
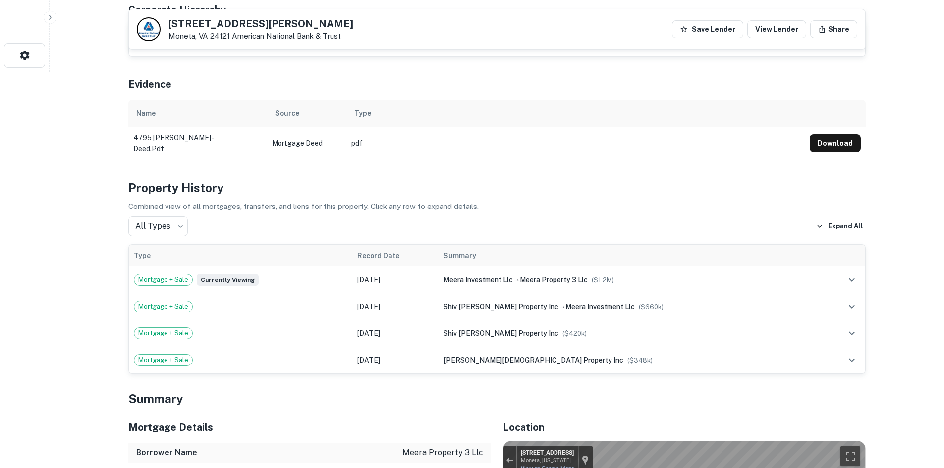
scroll to position [99, 0]
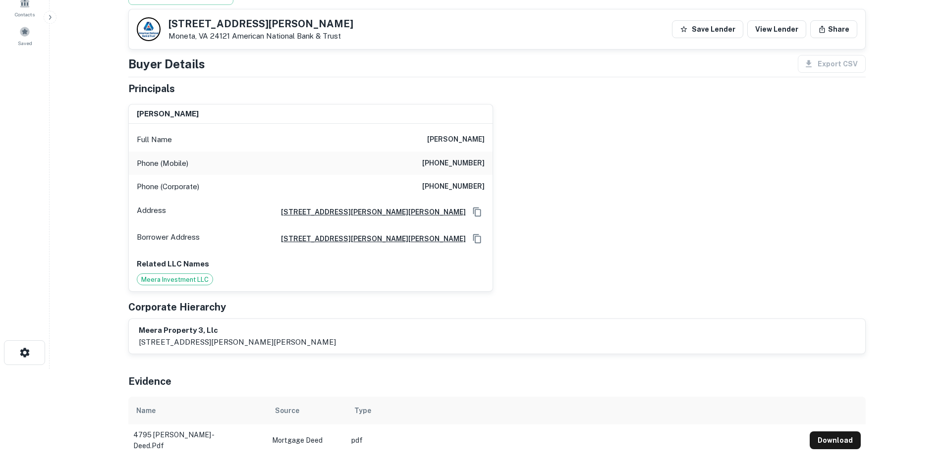
click at [442, 167] on h6 "[PHONE_NUMBER]" at bounding box center [453, 164] width 62 height 12
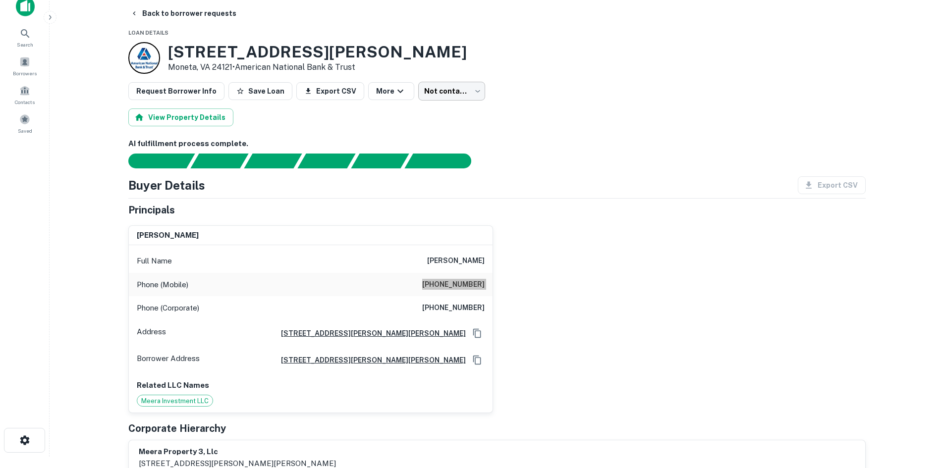
scroll to position [0, 0]
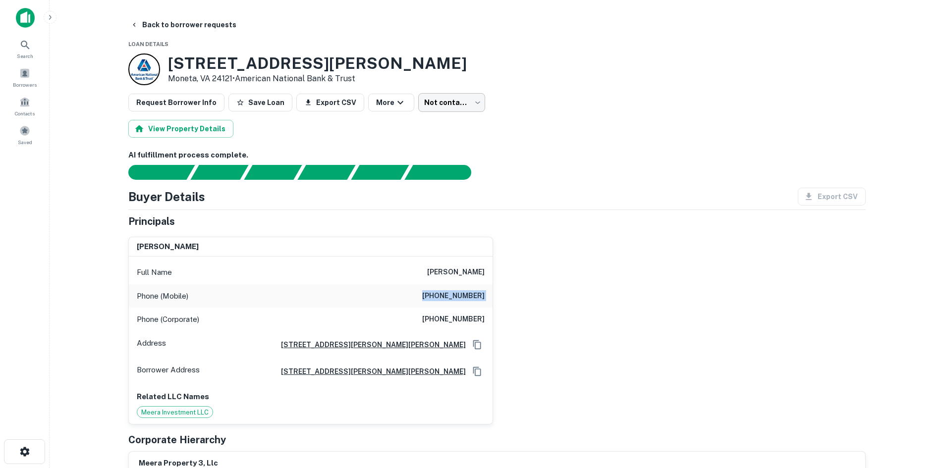
click at [451, 100] on body "Search Borrowers Contacts Saved Back to borrower requests Loan Details [STREET_…" at bounding box center [472, 234] width 944 height 468
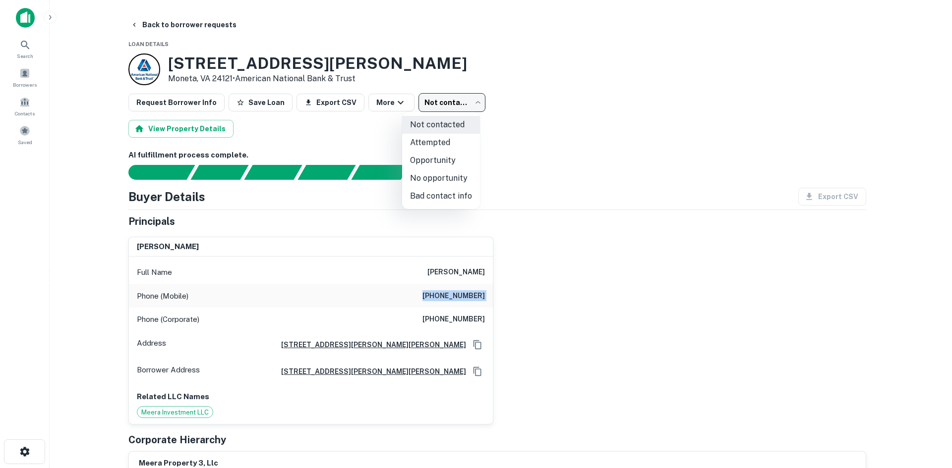
click at [450, 146] on li "Attempted" at bounding box center [441, 143] width 78 height 18
type input "*********"
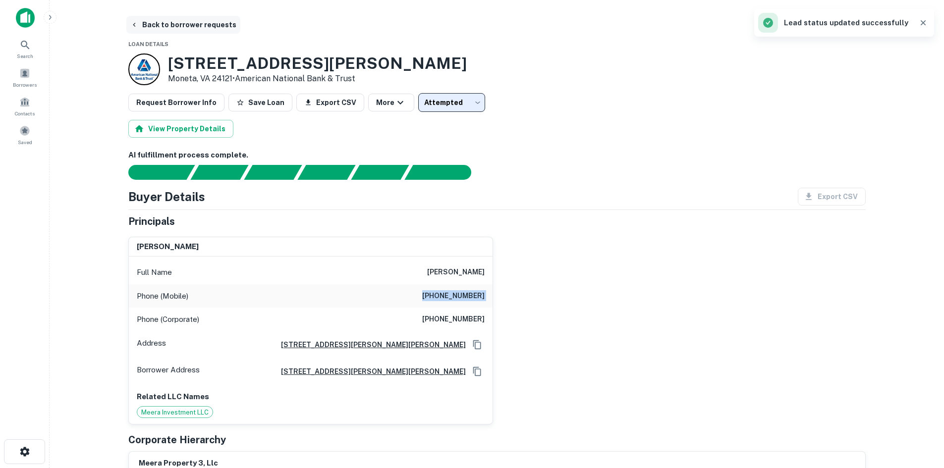
click at [217, 29] on button "Back to borrower requests" at bounding box center [183, 25] width 114 height 18
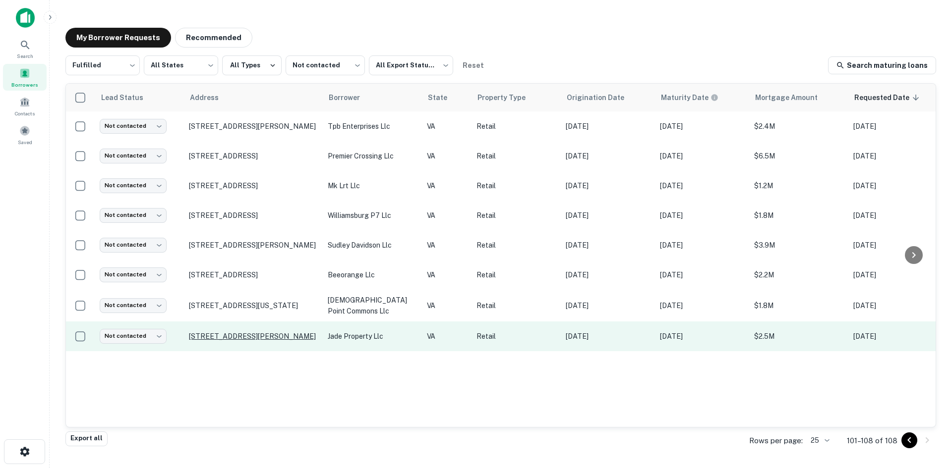
click at [265, 334] on p "[STREET_ADDRESS][PERSON_NAME]" at bounding box center [253, 336] width 129 height 9
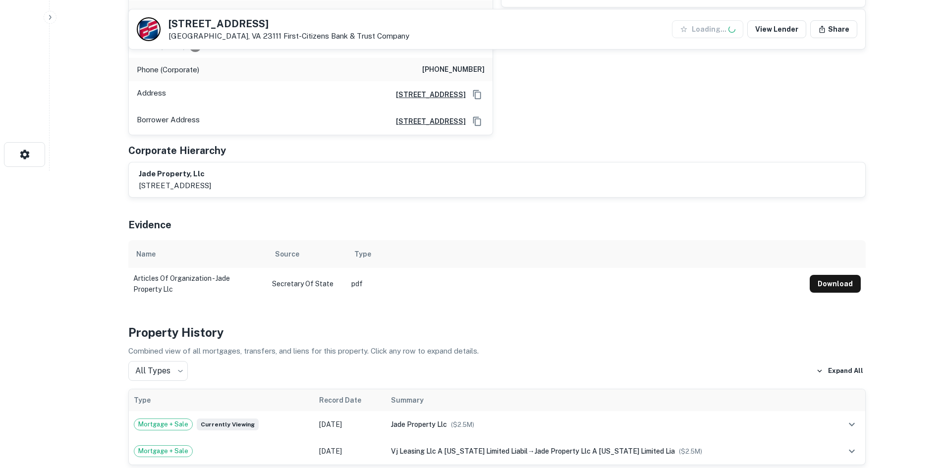
scroll to position [595, 0]
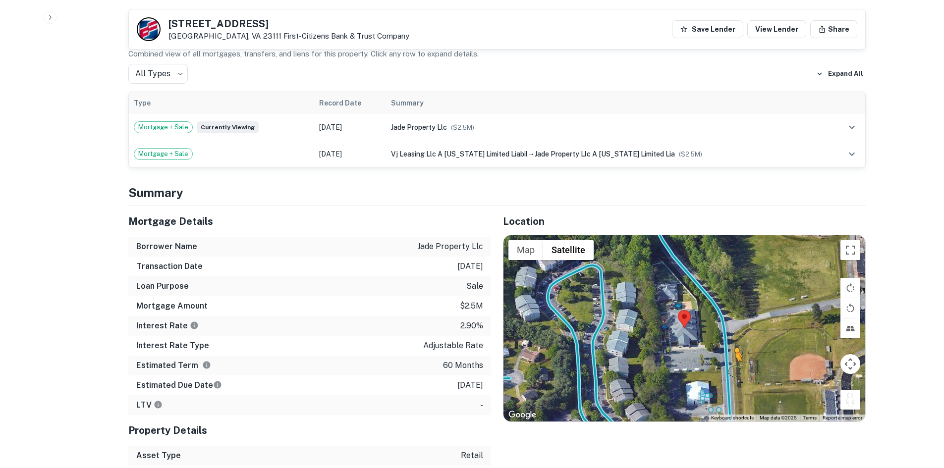
drag, startPoint x: 857, startPoint y: 391, endPoint x: 657, endPoint y: 337, distance: 207.4
click at [657, 337] on div "To activate drag with keyboard, press Alt + Enter. Once in keyboard drag state,…" at bounding box center [685, 328] width 362 height 186
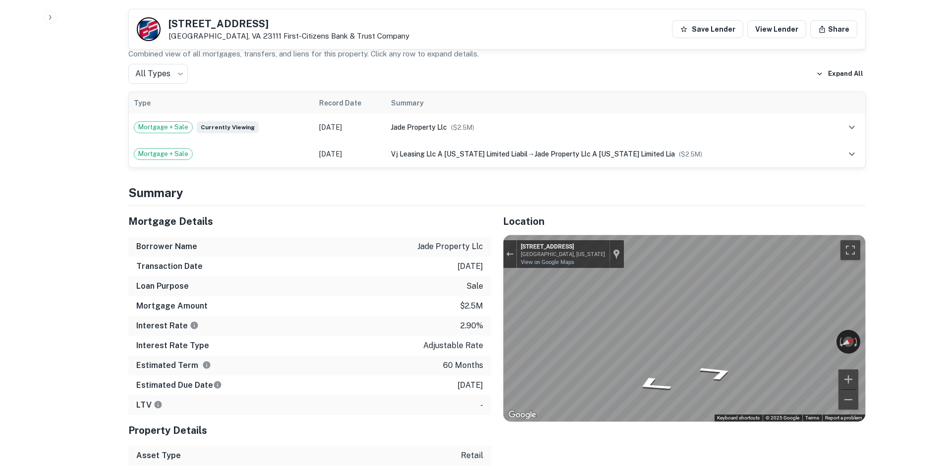
click at [508, 240] on div at bounding box center [510, 254] width 13 height 28
click at [509, 251] on div "Exit the Street View" at bounding box center [509, 254] width 7 height 6
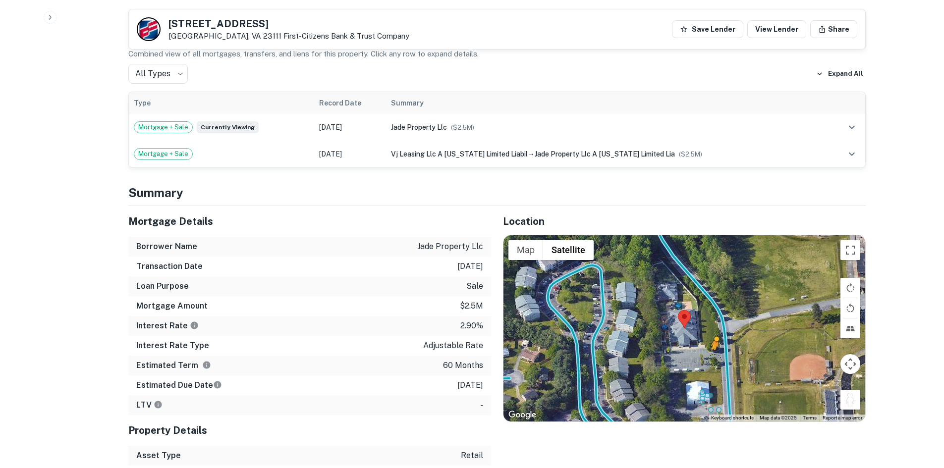
drag, startPoint x: 848, startPoint y: 389, endPoint x: 737, endPoint y: 348, distance: 118.4
click at [738, 349] on div "To activate drag with keyboard, press Alt + Enter. Once in keyboard drag state,…" at bounding box center [685, 328] width 362 height 186
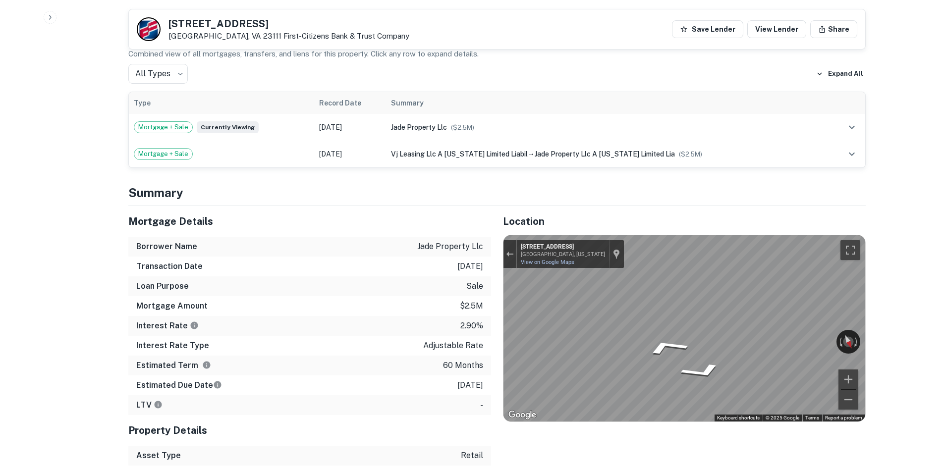
click at [403, 335] on div "Mortgage Details Borrower Name jade property llc Transaction Date [DATE] Loan P…" at bounding box center [490, 365] width 749 height 319
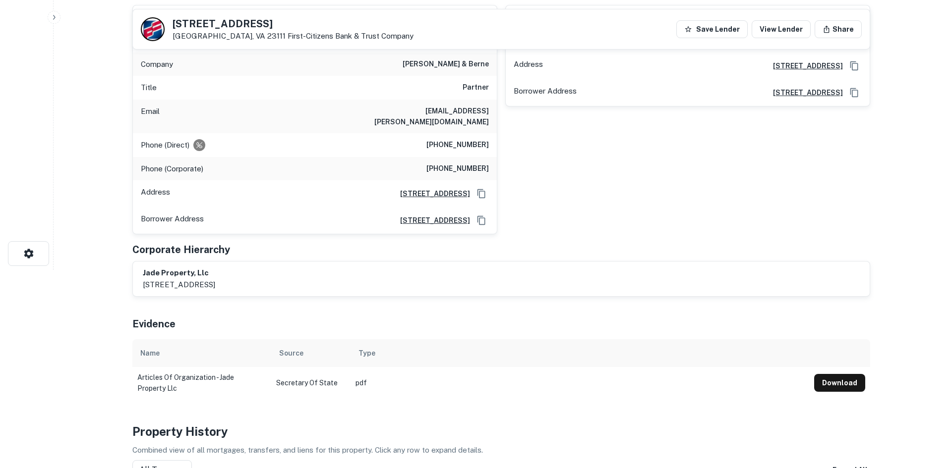
scroll to position [0, 0]
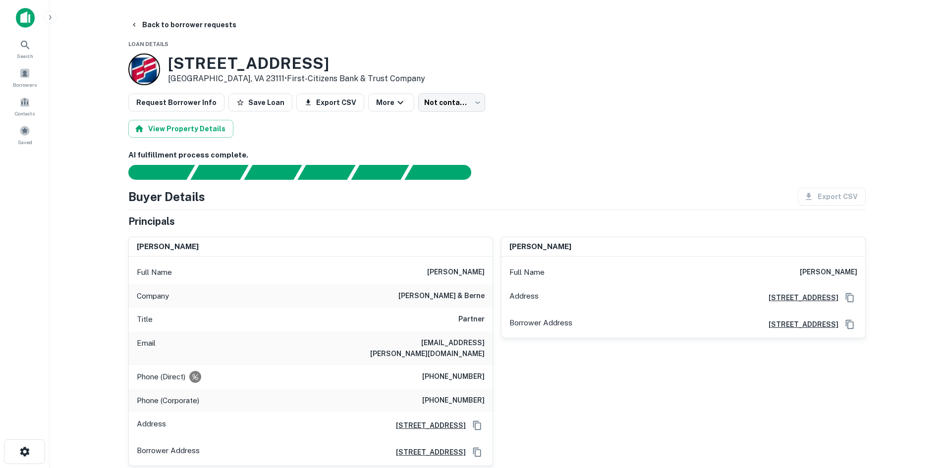
click at [447, 371] on h6 "[PHONE_NUMBER]" at bounding box center [453, 377] width 62 height 12
click at [446, 371] on h6 "[PHONE_NUMBER]" at bounding box center [453, 377] width 62 height 12
click at [450, 395] on h6 "[PHONE_NUMBER]" at bounding box center [453, 401] width 62 height 12
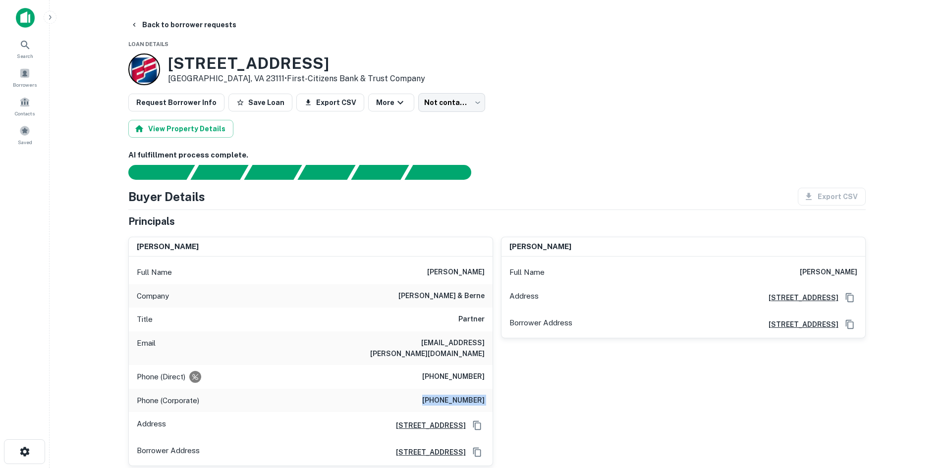
click at [450, 395] on h6 "[PHONE_NUMBER]" at bounding box center [453, 401] width 62 height 12
drag, startPoint x: 425, startPoint y: 268, endPoint x: 485, endPoint y: 277, distance: 60.7
click at [485, 277] on div "Full Name [PERSON_NAME]" at bounding box center [311, 273] width 364 height 24
drag, startPoint x: 450, startPoint y: 297, endPoint x: 428, endPoint y: 270, distance: 35.2
click at [449, 297] on h6 "[PERSON_NAME] & berne" at bounding box center [441, 296] width 86 height 12
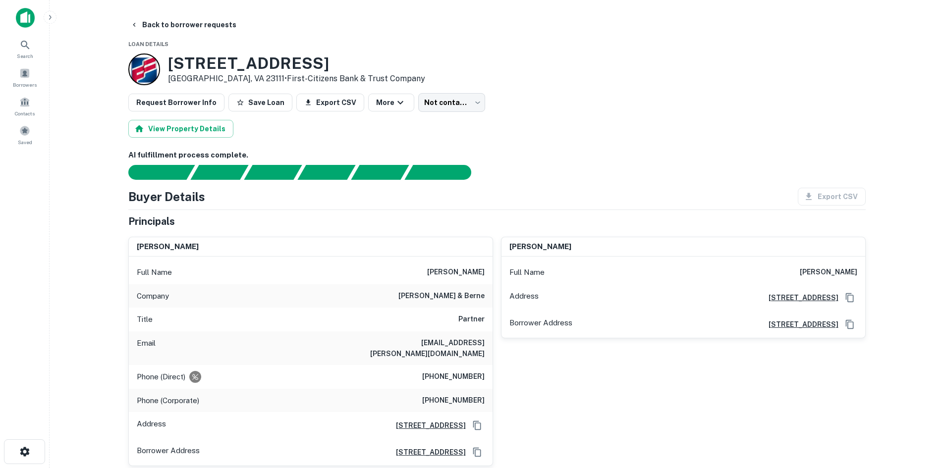
click at [427, 269] on h6 "[PERSON_NAME]" at bounding box center [455, 273] width 57 height 12
click at [454, 291] on h6 "[PERSON_NAME] & berne" at bounding box center [441, 296] width 86 height 12
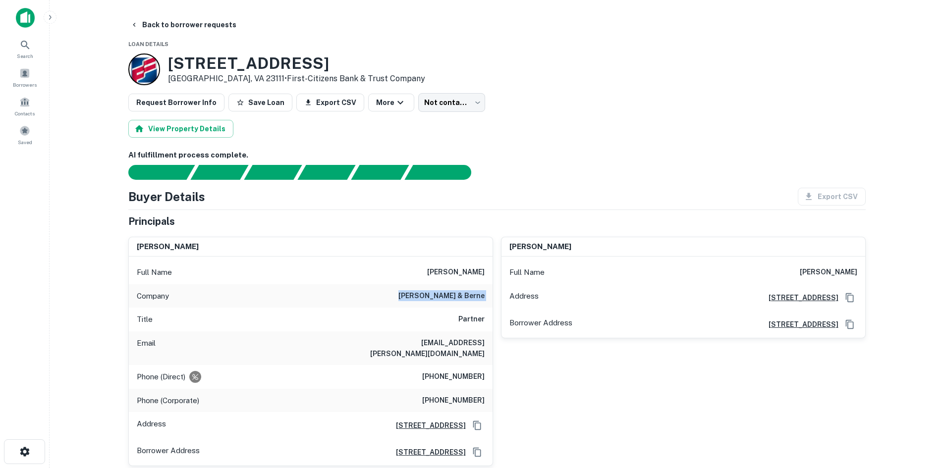
click at [454, 291] on h6 "[PERSON_NAME] & berne" at bounding box center [441, 296] width 86 height 12
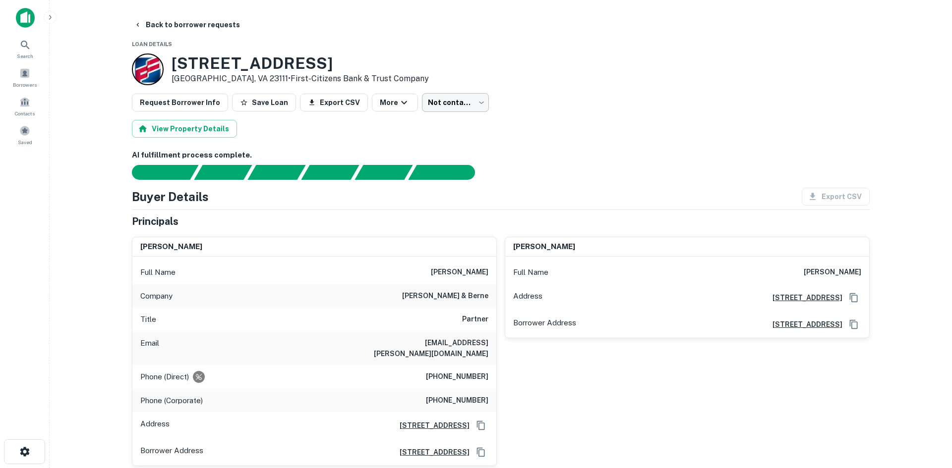
click at [443, 108] on body "Search Borrowers Contacts Saved Back to borrower requests Loan Details [STREET_…" at bounding box center [476, 234] width 952 height 468
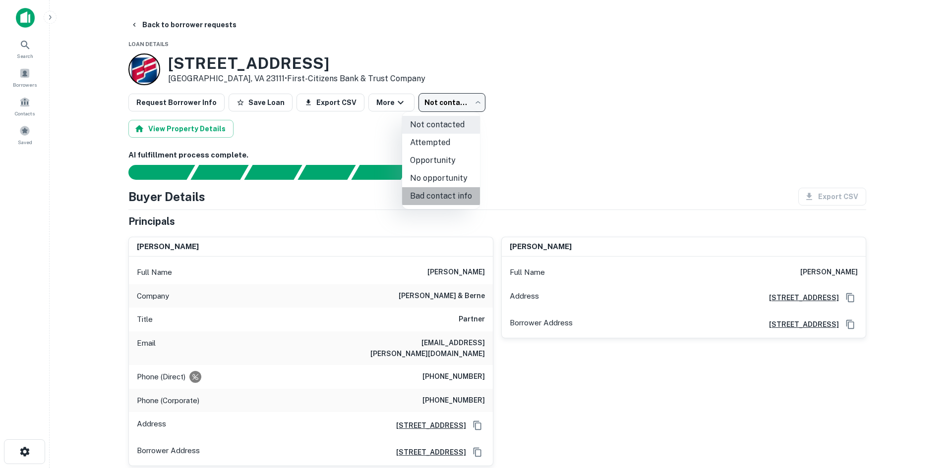
click at [445, 194] on li "Bad contact info" at bounding box center [441, 196] width 78 height 18
type input "**********"
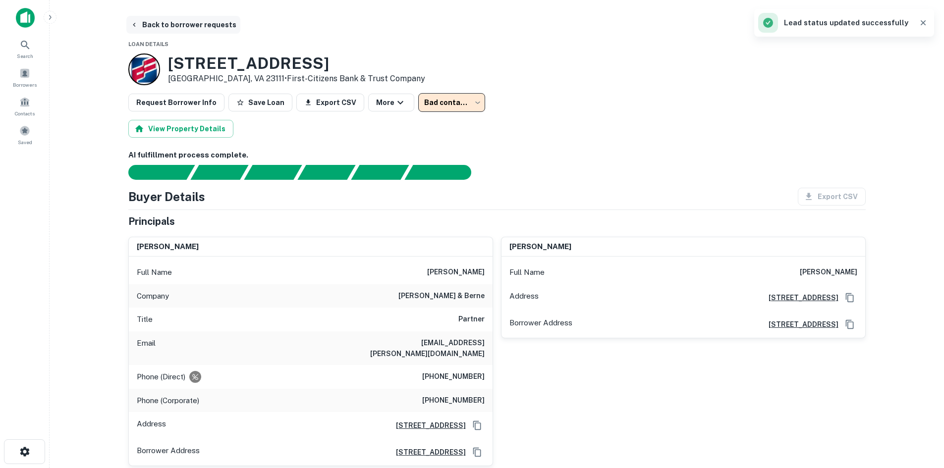
click at [155, 22] on button "Back to borrower requests" at bounding box center [183, 25] width 114 height 18
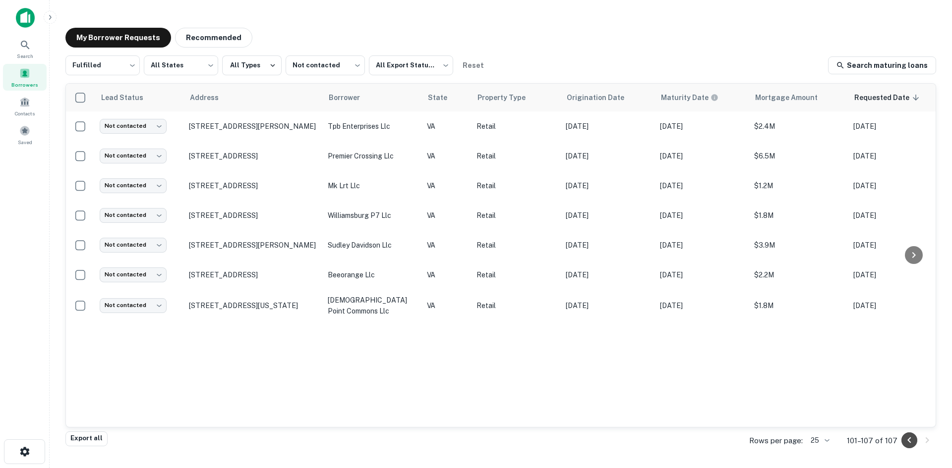
click at [906, 441] on icon "Go to previous page" at bounding box center [909, 441] width 12 height 12
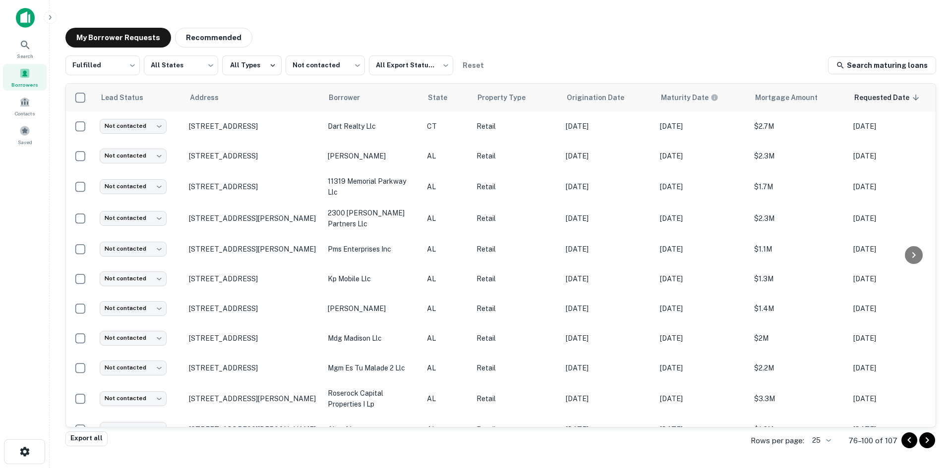
click at [915, 440] on button "Go to previous page" at bounding box center [909, 441] width 16 height 16
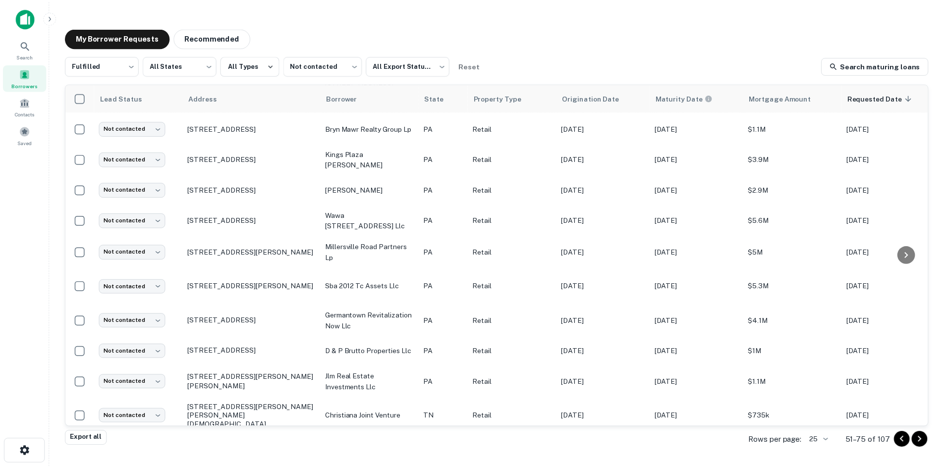
scroll to position [470, 0]
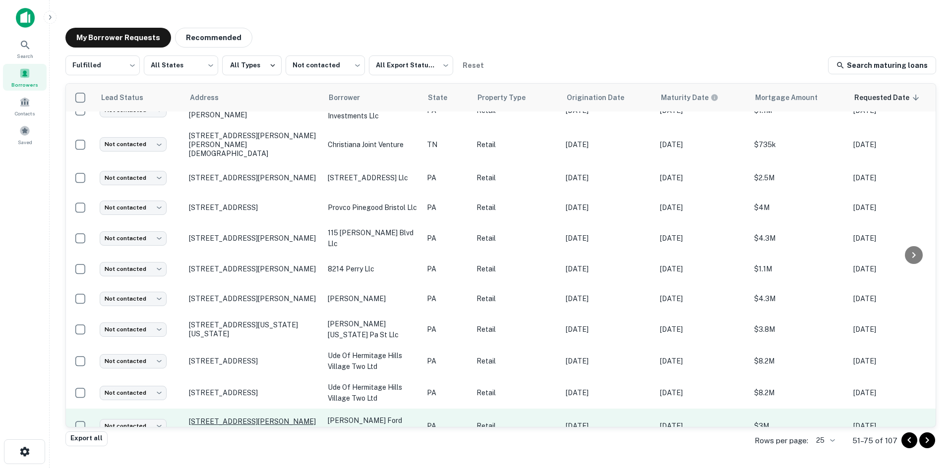
click at [216, 417] on p "[STREET_ADDRESS][PERSON_NAME][PERSON_NAME]" at bounding box center [253, 426] width 129 height 18
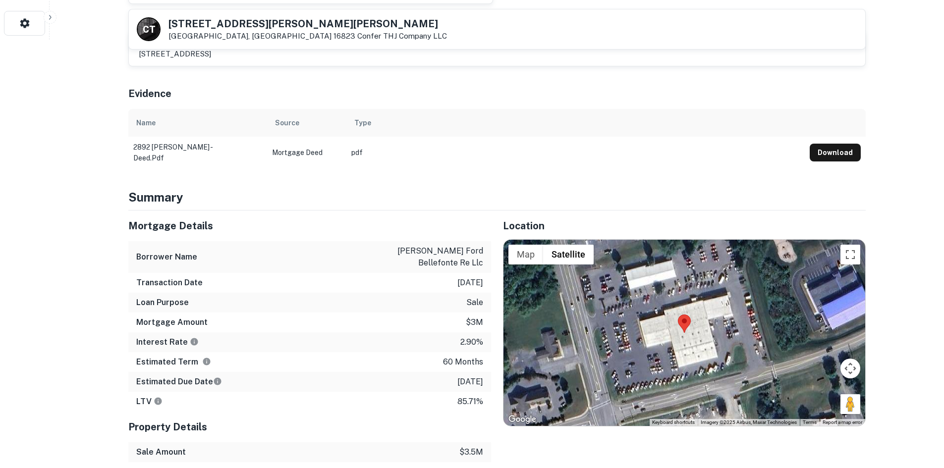
scroll to position [446, 0]
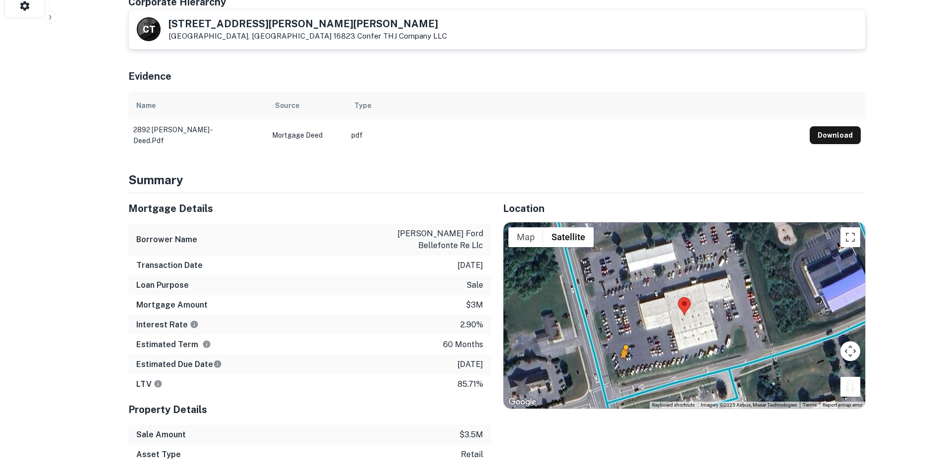
drag, startPoint x: 849, startPoint y: 376, endPoint x: 607, endPoint y: 376, distance: 242.3
click at [607, 376] on div "To activate drag with keyboard, press Alt + Enter. Once in keyboard drag state,…" at bounding box center [685, 316] width 362 height 186
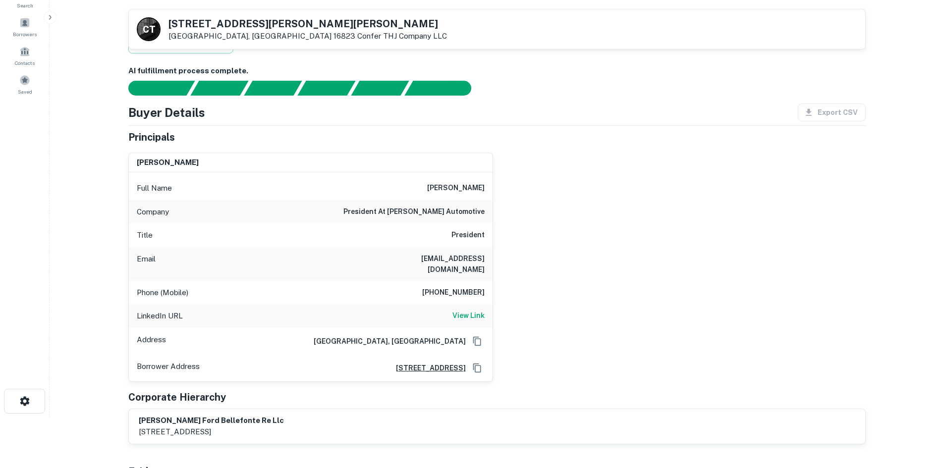
scroll to position [50, 0]
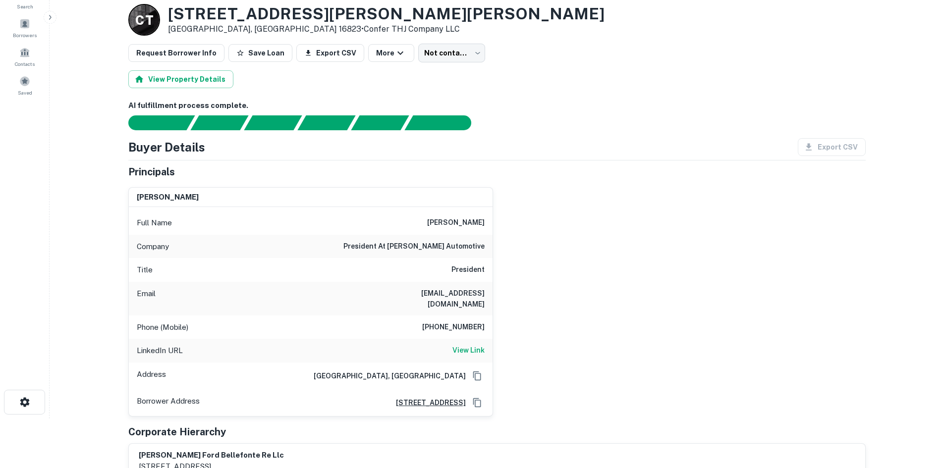
click at [467, 322] on h6 "[PHONE_NUMBER]" at bounding box center [453, 328] width 62 height 12
click at [473, 345] on h6 "View Link" at bounding box center [468, 350] width 32 height 11
drag, startPoint x: 630, startPoint y: 150, endPoint x: 488, endPoint y: 57, distance: 169.8
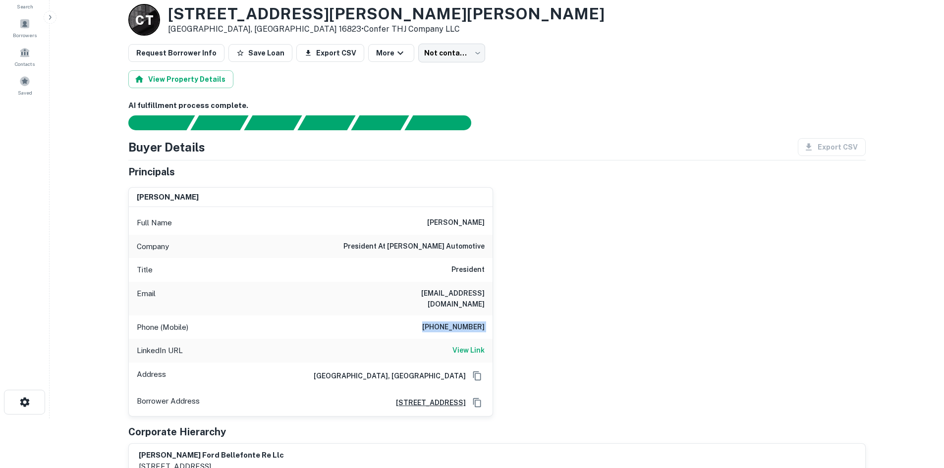
click at [621, 147] on div "Buyer Details Export CSV" at bounding box center [496, 147] width 737 height 18
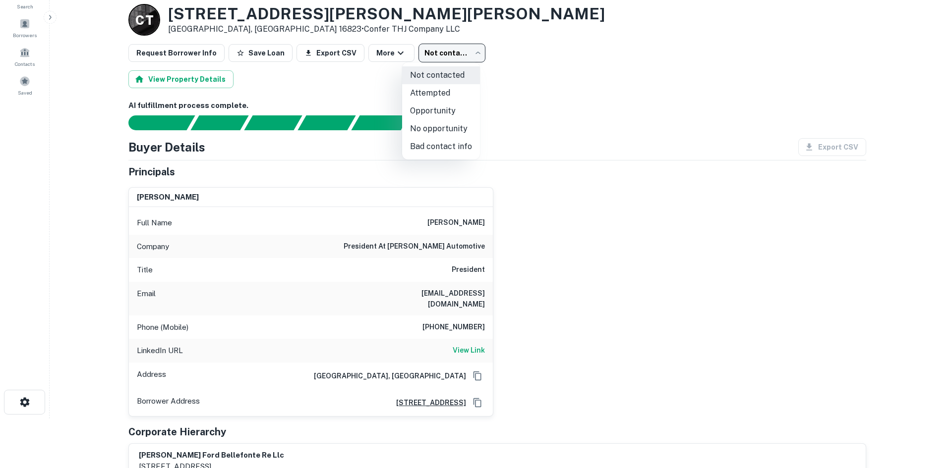
click at [472, 45] on body "Search Borrowers Contacts Saved Back to borrower requests Loan Details C T [STR…" at bounding box center [476, 184] width 952 height 468
click at [458, 97] on li "Attempted" at bounding box center [441, 93] width 78 height 18
type input "*********"
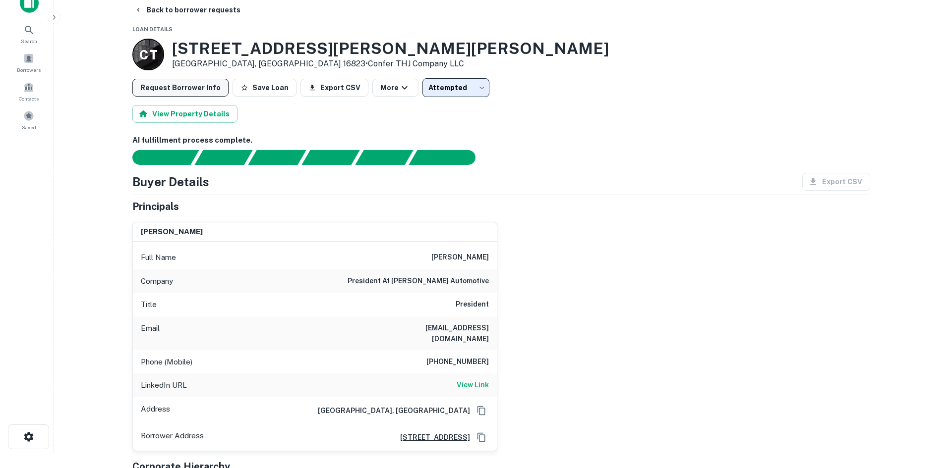
scroll to position [0, 0]
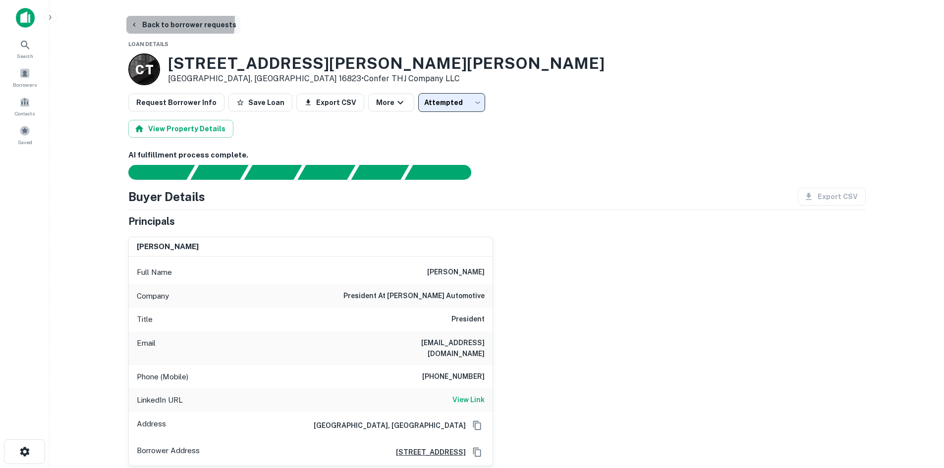
click at [144, 21] on button "Back to borrower requests" at bounding box center [183, 25] width 114 height 18
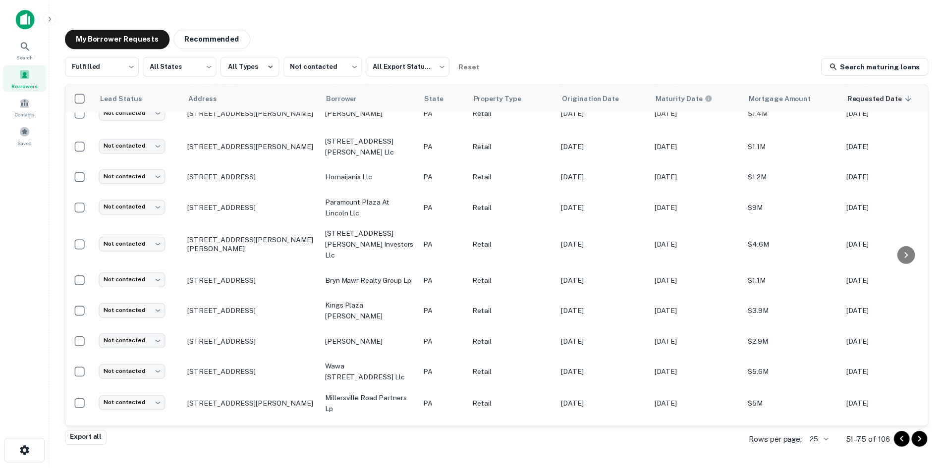
scroll to position [465, 0]
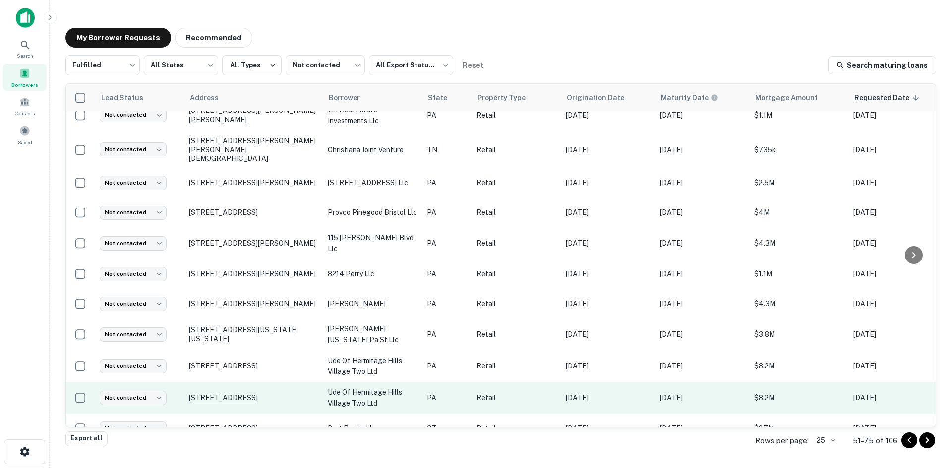
click at [224, 393] on p "[STREET_ADDRESS]" at bounding box center [253, 397] width 129 height 9
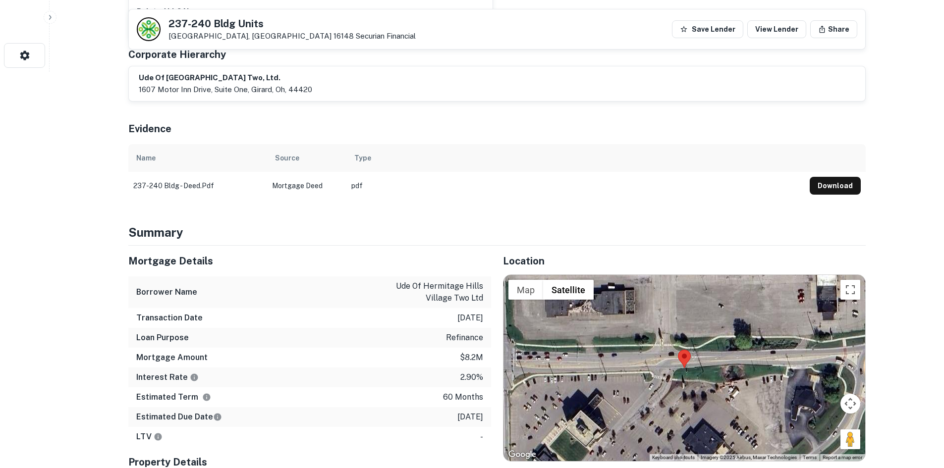
scroll to position [545, 0]
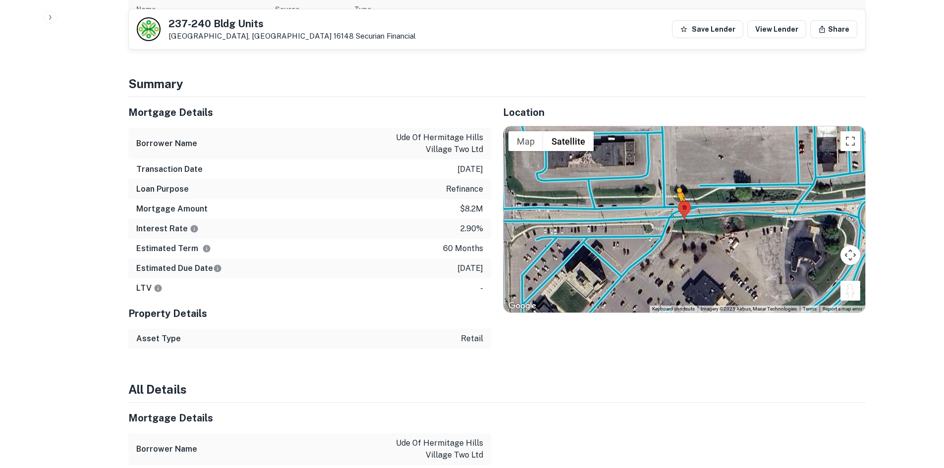
drag, startPoint x: 847, startPoint y: 290, endPoint x: 674, endPoint y: 207, distance: 192.6
click at [674, 207] on div "To activate drag with keyboard, press Alt + Enter. Once in keyboard drag state,…" at bounding box center [685, 219] width 362 height 186
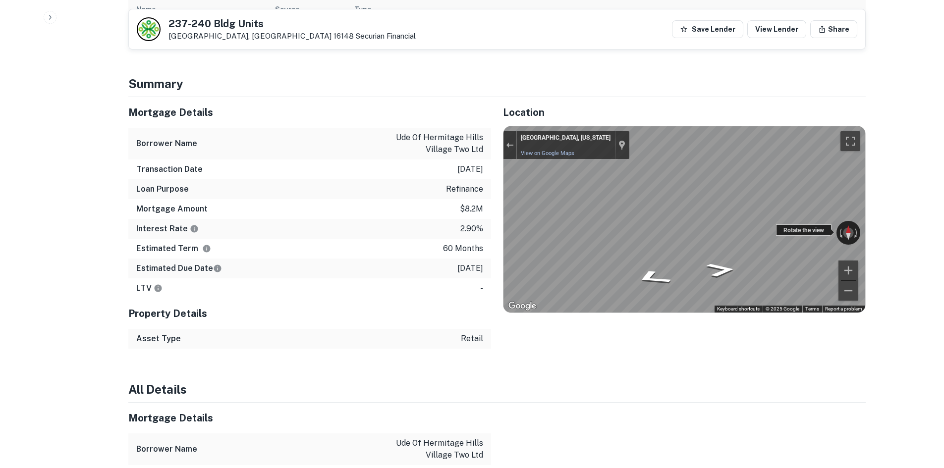
click at [589, 217] on div "← Move left → Move right ↑ Move up ↓ Move down + Zoom in - Zoom out [GEOGRAPHIC…" at bounding box center [685, 219] width 362 height 186
drag, startPoint x: 781, startPoint y: 224, endPoint x: 452, endPoint y: 215, distance: 329.2
click at [452, 215] on div "Mortgage Details Borrower Name ude of hermitage hills village two ltd Transacti…" at bounding box center [490, 223] width 749 height 252
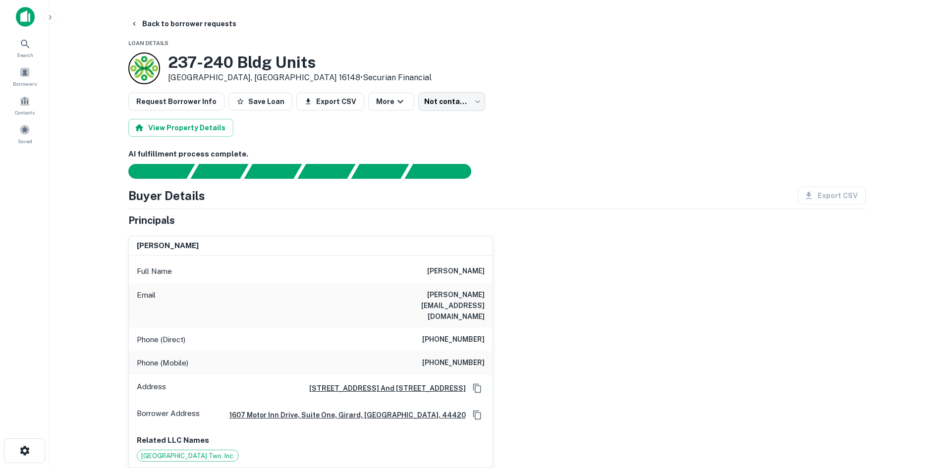
scroll to position [0, 0]
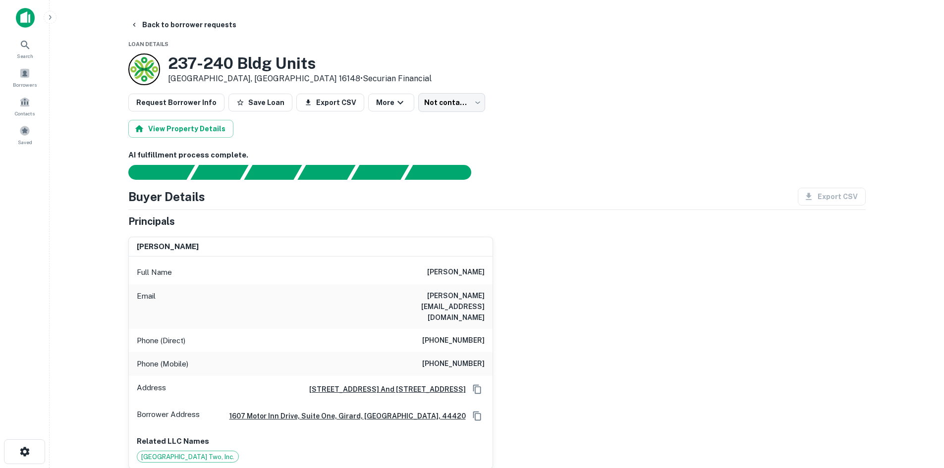
click at [464, 352] on div "Phone (Mobile) [PHONE_NUMBER]" at bounding box center [311, 364] width 364 height 24
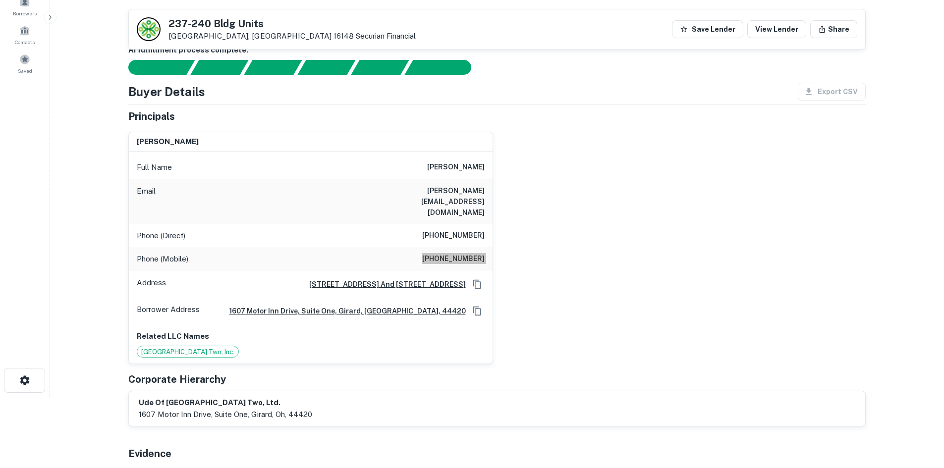
scroll to position [50, 0]
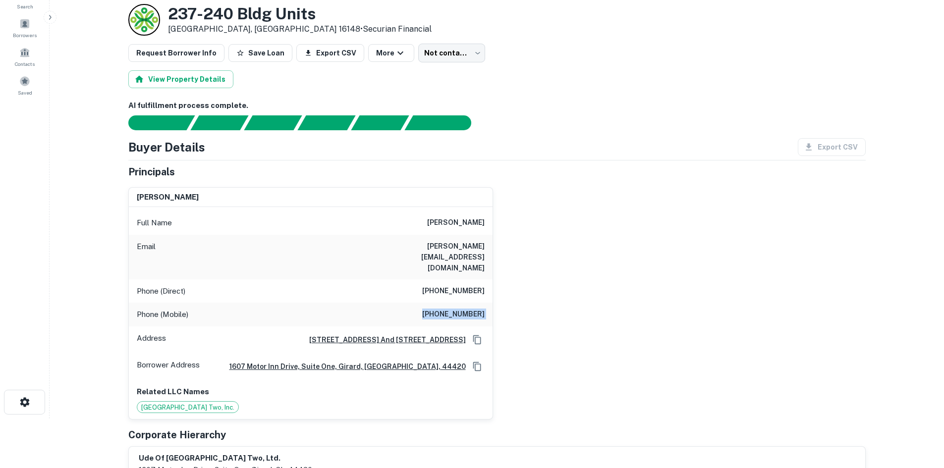
drag, startPoint x: 414, startPoint y: 297, endPoint x: 428, endPoint y: 297, distance: 13.9
click at [414, 303] on div "Phone (Mobile) [PHONE_NUMBER]" at bounding box center [311, 315] width 364 height 24
click at [431, 309] on h6 "[PHONE_NUMBER]" at bounding box center [453, 315] width 62 height 12
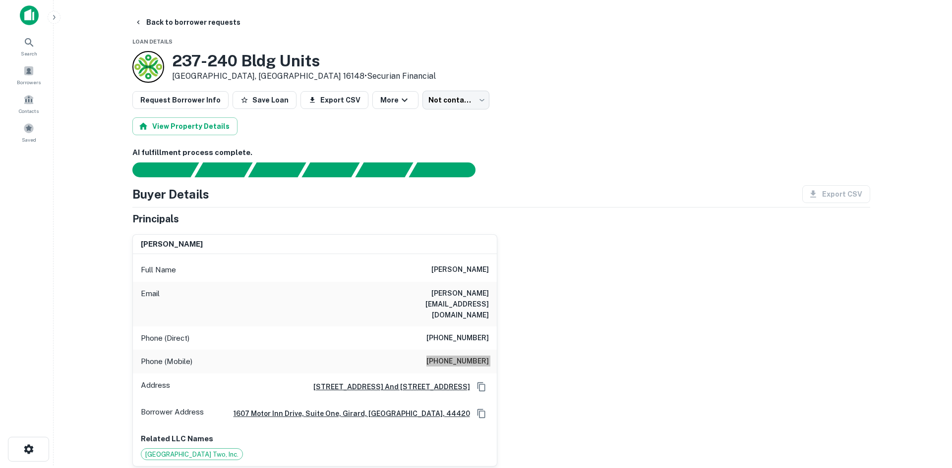
scroll to position [0, 0]
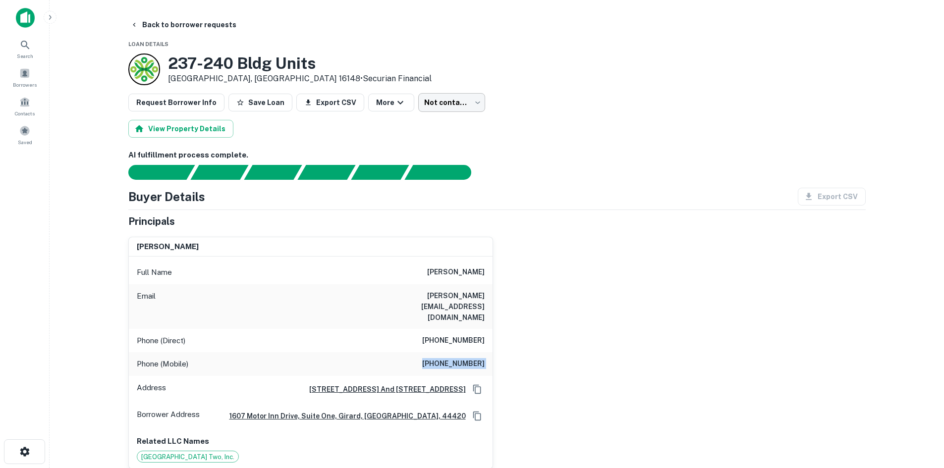
drag, startPoint x: 446, startPoint y: 115, endPoint x: 446, endPoint y: 107, distance: 7.9
click at [446, 103] on body "Search Borrowers Contacts Saved Back to borrower requests Loan Details [STREET_…" at bounding box center [472, 234] width 944 height 468
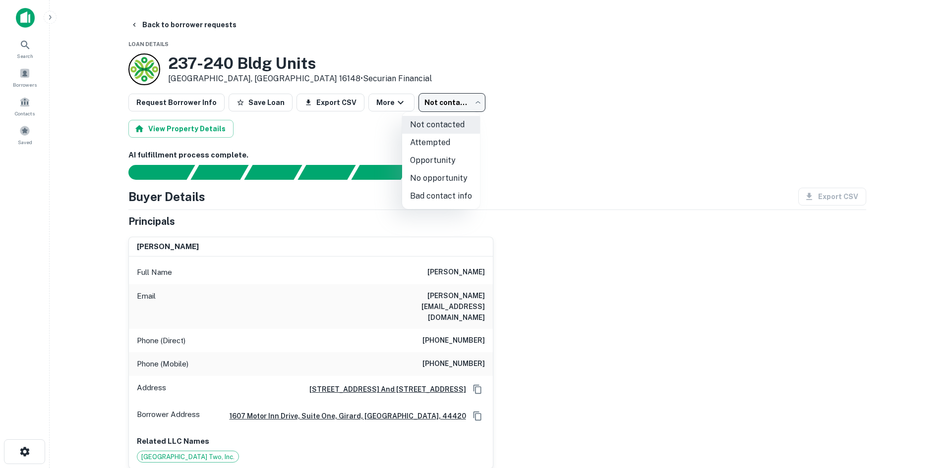
click at [429, 140] on li "Attempted" at bounding box center [441, 143] width 78 height 18
type input "*********"
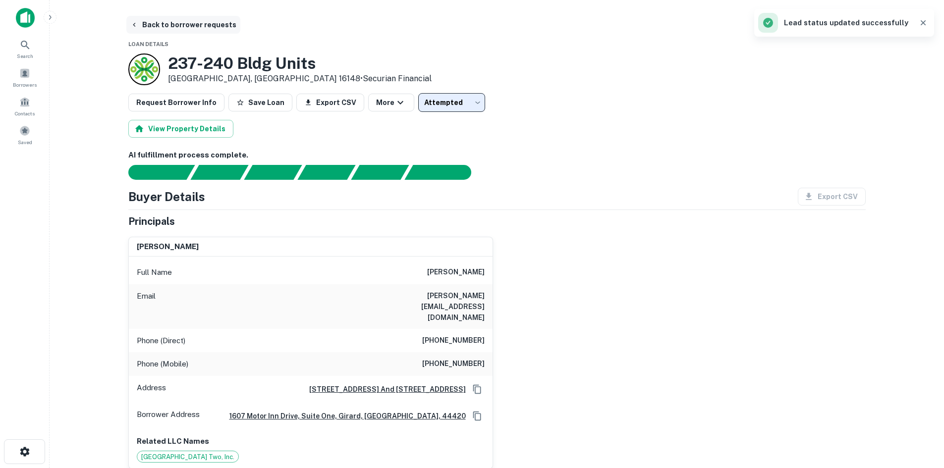
click at [188, 23] on button "Back to borrower requests" at bounding box center [183, 25] width 114 height 18
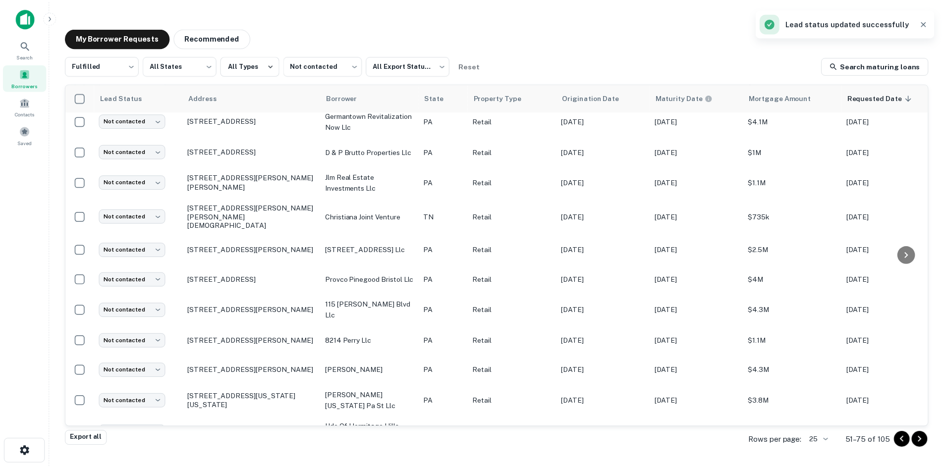
scroll to position [463, 0]
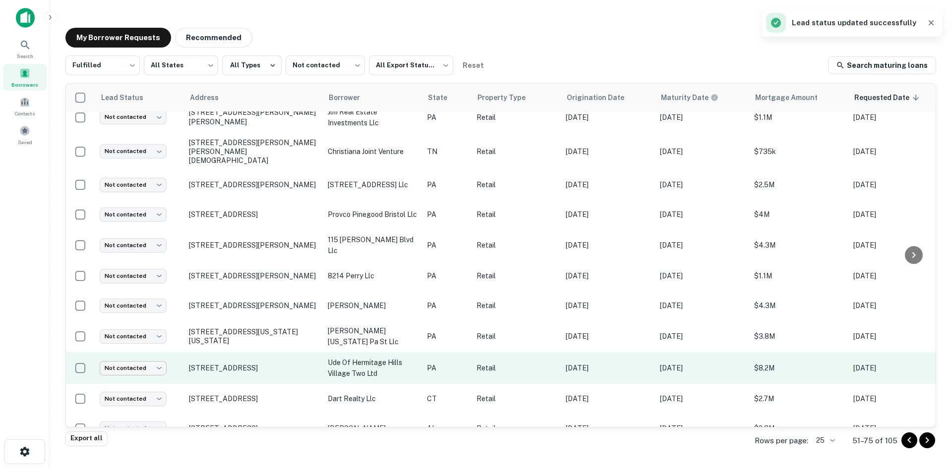
click at [141, 343] on body "Search Borrowers Contacts Saved My Borrower Requests Recommended Fulfilled ****…" at bounding box center [476, 234] width 952 height 468
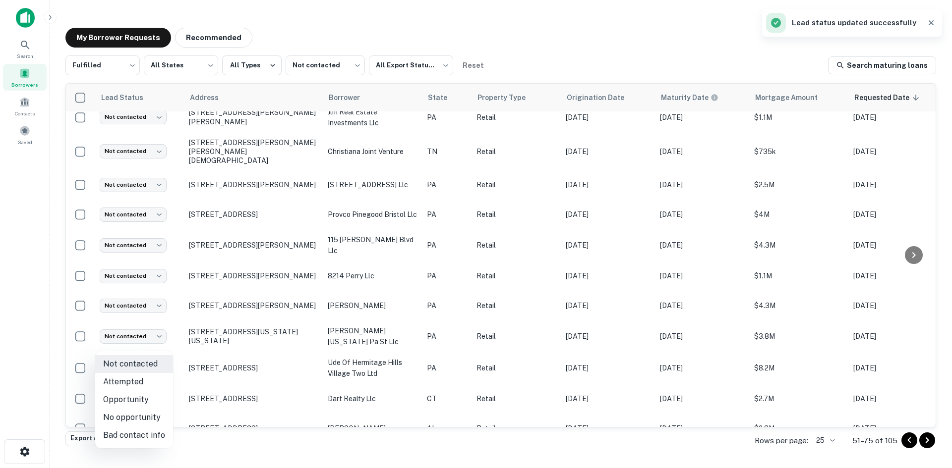
click at [138, 382] on li "Attempted" at bounding box center [134, 382] width 78 height 18
type input "*********"
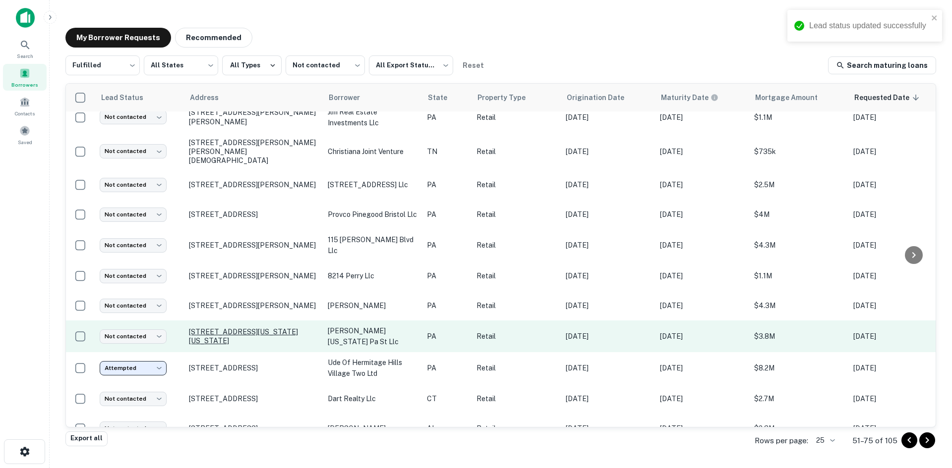
click at [236, 328] on p "[STREET_ADDRESS][US_STATE][US_STATE]" at bounding box center [253, 337] width 129 height 18
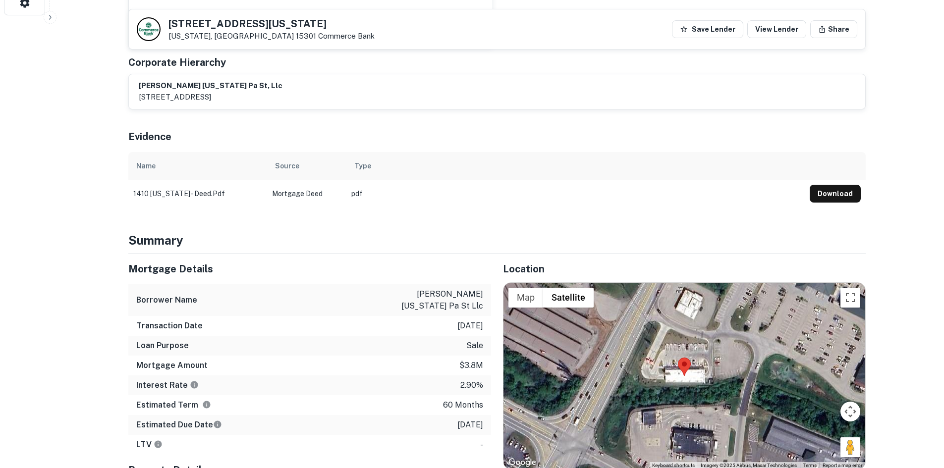
scroll to position [595, 0]
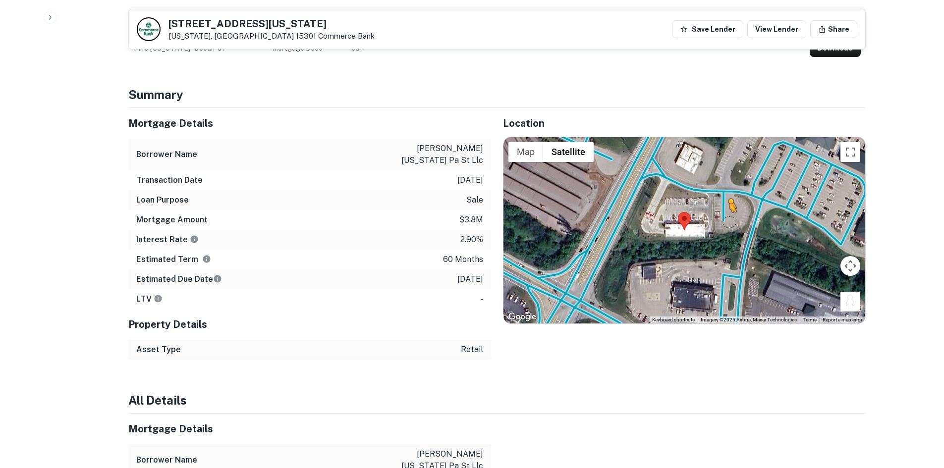
drag, startPoint x: 856, startPoint y: 296, endPoint x: 728, endPoint y: 212, distance: 153.5
click at [728, 212] on div "To activate drag with keyboard, press Alt + Enter. Once in keyboard drag state,…" at bounding box center [685, 230] width 362 height 186
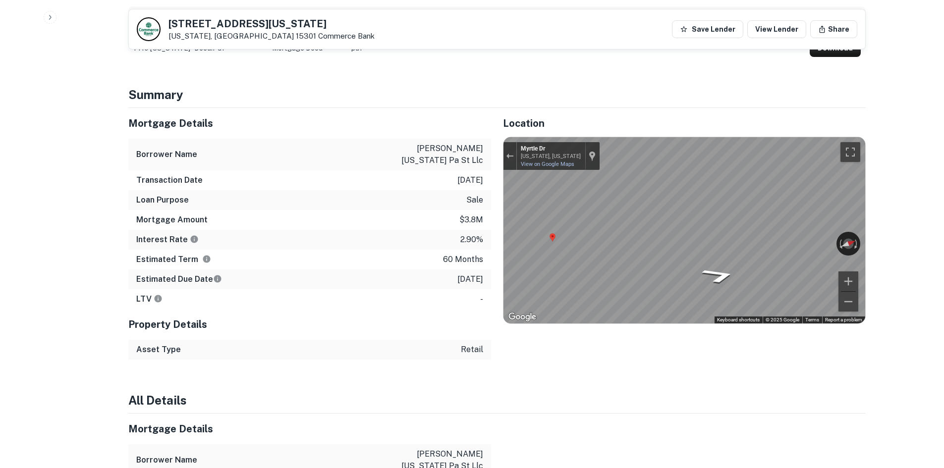
click at [868, 204] on div "Back to borrower requests [STREET_ADDRESS][US_STATE][US_STATE] Commerce Bank Sa…" at bounding box center [496, 322] width 761 height 1802
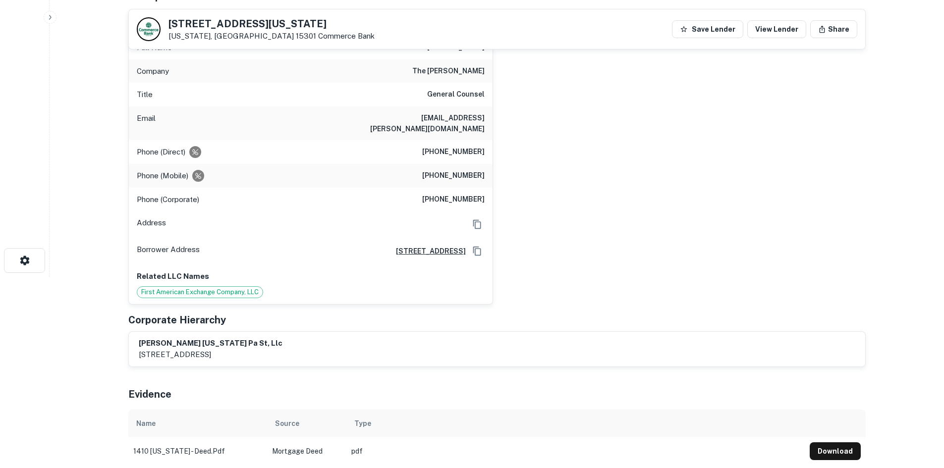
scroll to position [99, 0]
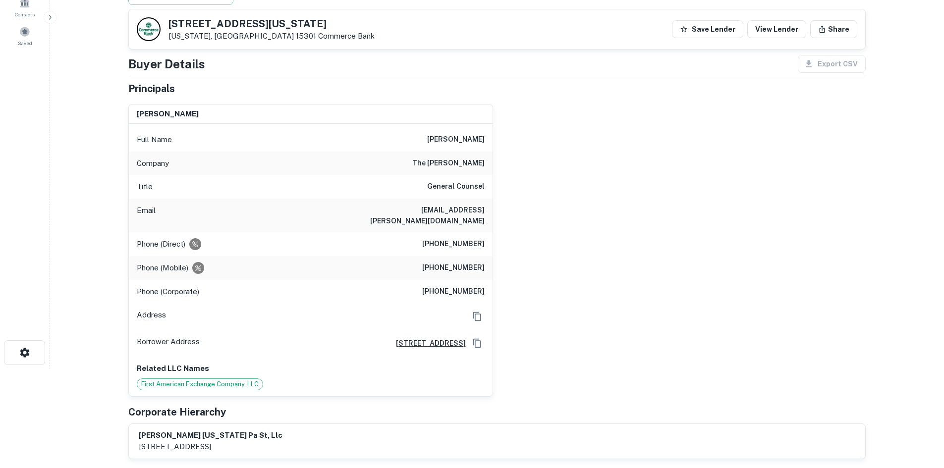
click at [450, 238] on h6 "[PHONE_NUMBER]" at bounding box center [453, 244] width 62 height 12
click at [494, 287] on div "[PERSON_NAME] Full Name [PERSON_NAME] Company the [PERSON_NAME] Title General C…" at bounding box center [492, 246] width 745 height 301
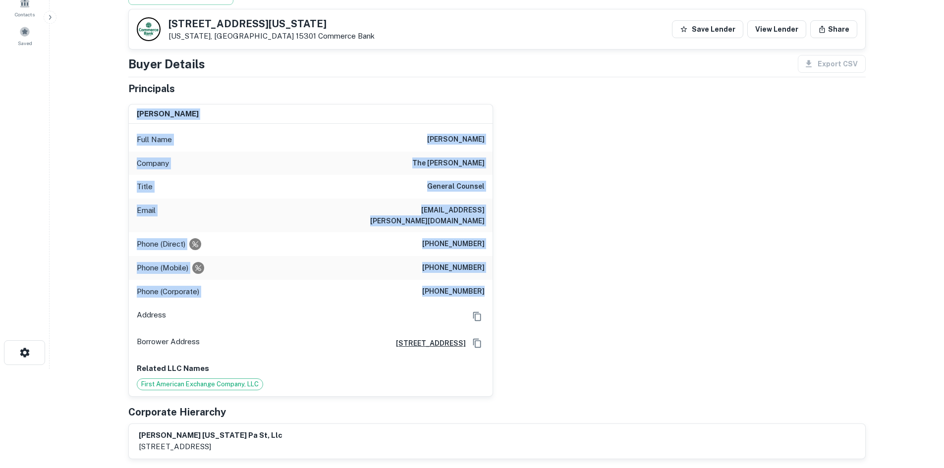
drag, startPoint x: 484, startPoint y: 283, endPoint x: 412, endPoint y: 81, distance: 215.1
click at [412, 81] on div "Principals [PERSON_NAME] Full Name [PERSON_NAME] Company the [PERSON_NAME] Titl…" at bounding box center [496, 270] width 737 height 378
click at [639, 161] on div "[PERSON_NAME] Full Name [PERSON_NAME] Company the [PERSON_NAME] Title General C…" at bounding box center [492, 246] width 745 height 301
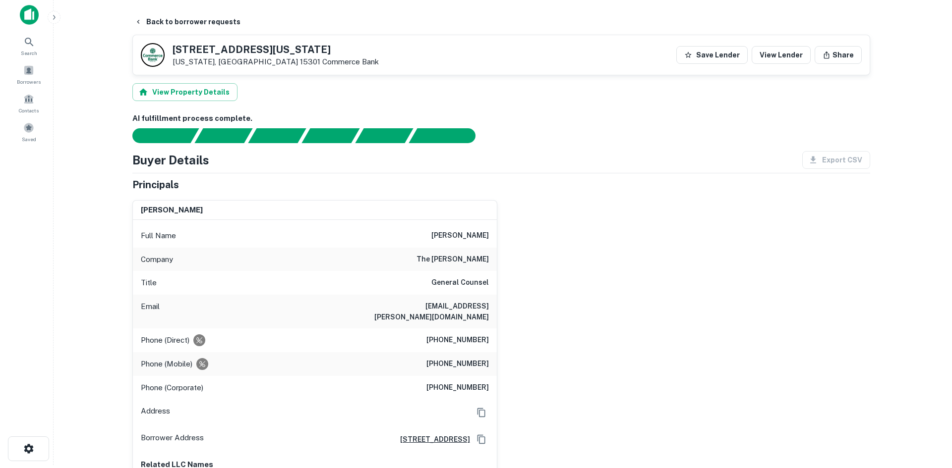
scroll to position [0, 0]
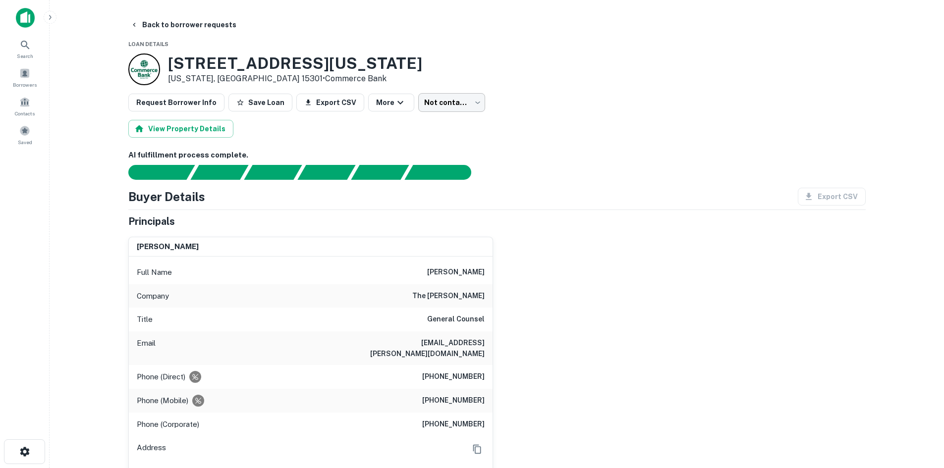
click at [450, 100] on body "Search Borrowers Contacts Saved Back to borrower requests Loan Details [STREET_…" at bounding box center [472, 234] width 944 height 468
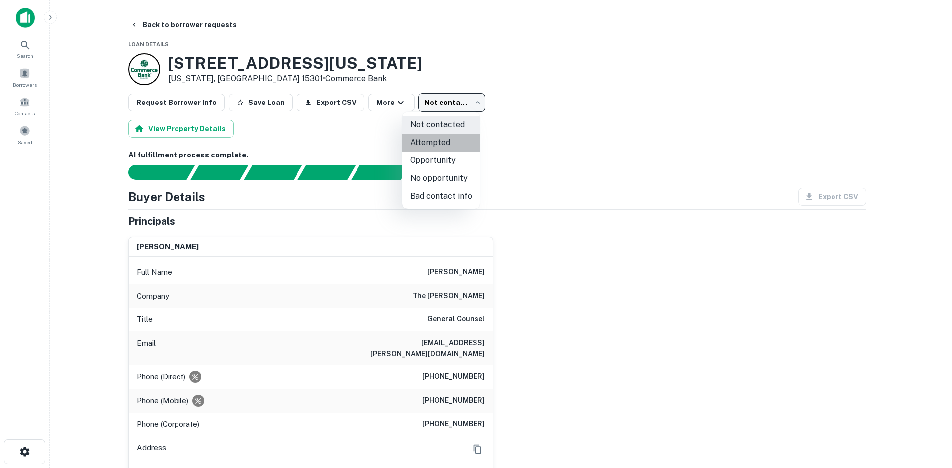
click at [457, 145] on li "Attempted" at bounding box center [441, 143] width 78 height 18
type input "*********"
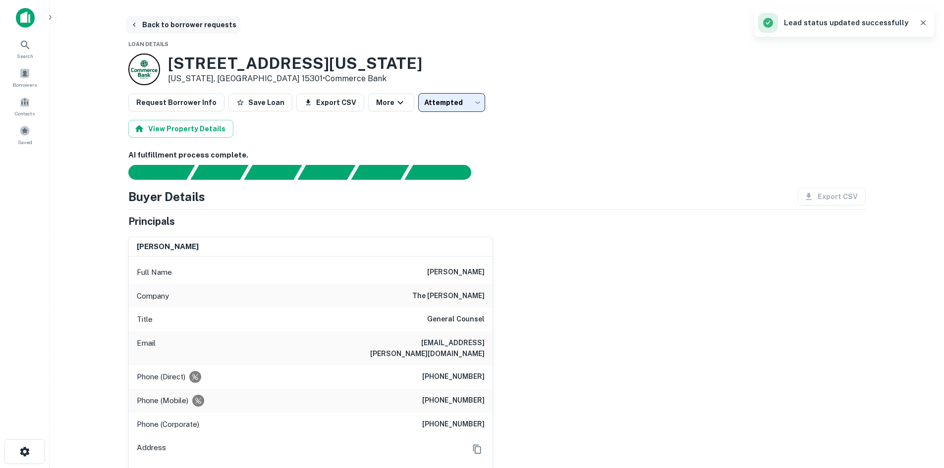
click at [209, 28] on button "Back to borrower requests" at bounding box center [183, 25] width 114 height 18
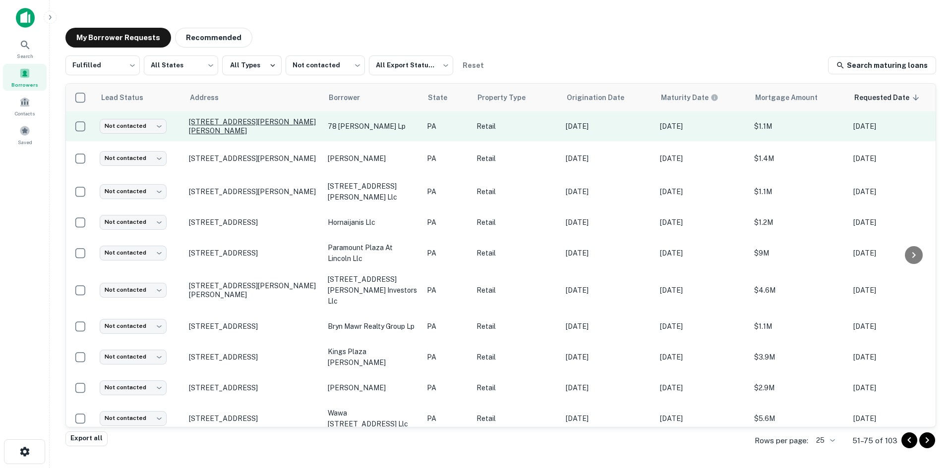
click at [292, 122] on p "[STREET_ADDRESS][PERSON_NAME][PERSON_NAME]" at bounding box center [253, 126] width 129 height 18
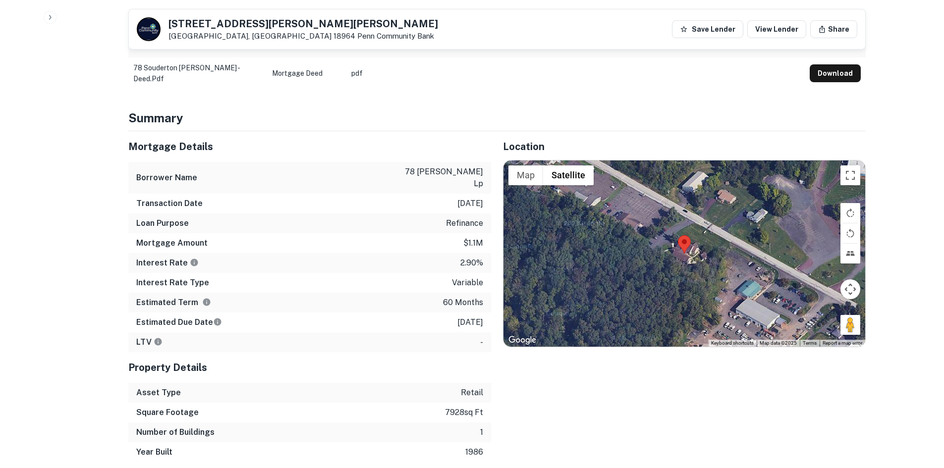
scroll to position [496, 0]
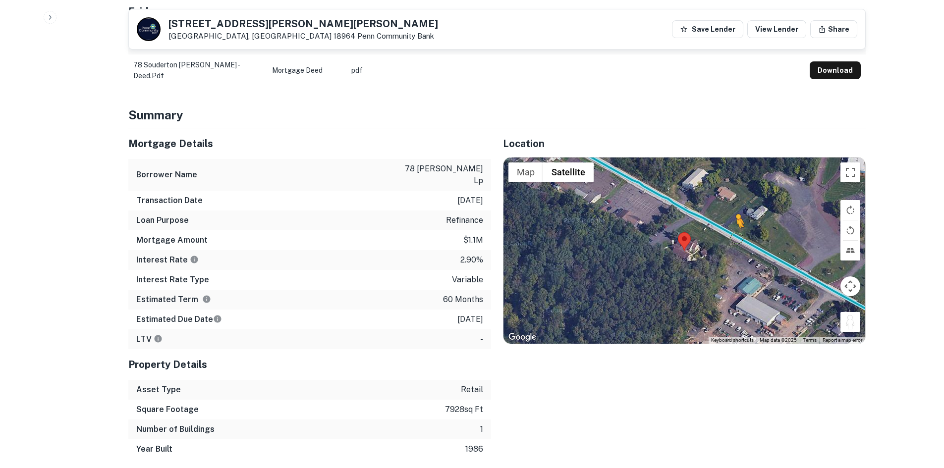
drag, startPoint x: 847, startPoint y: 300, endPoint x: 724, endPoint y: 209, distance: 154.1
click at [724, 209] on div "To activate drag with keyboard, press Alt + Enter. Once in keyboard drag state,…" at bounding box center [685, 251] width 362 height 186
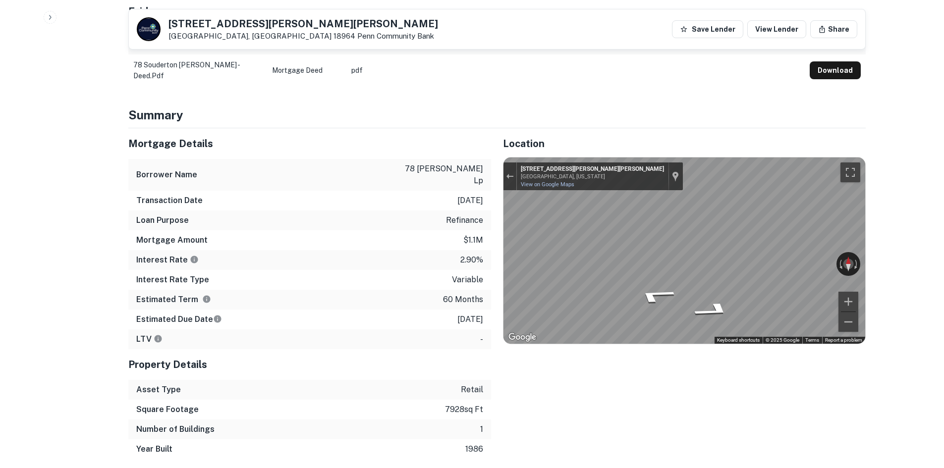
click at [829, 234] on div "← Move left → Move right ↑ Move up ↓ Move down + Zoom in - Zoom out [STREET_ADD…" at bounding box center [685, 251] width 362 height 186
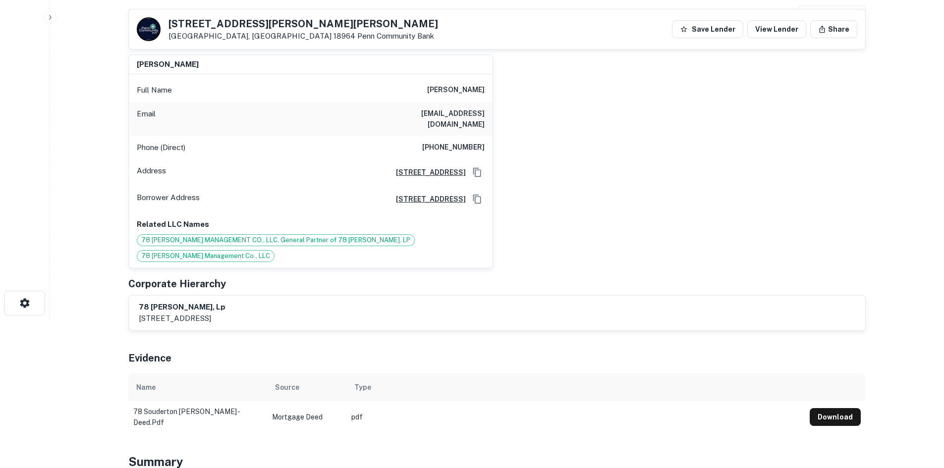
scroll to position [0, 0]
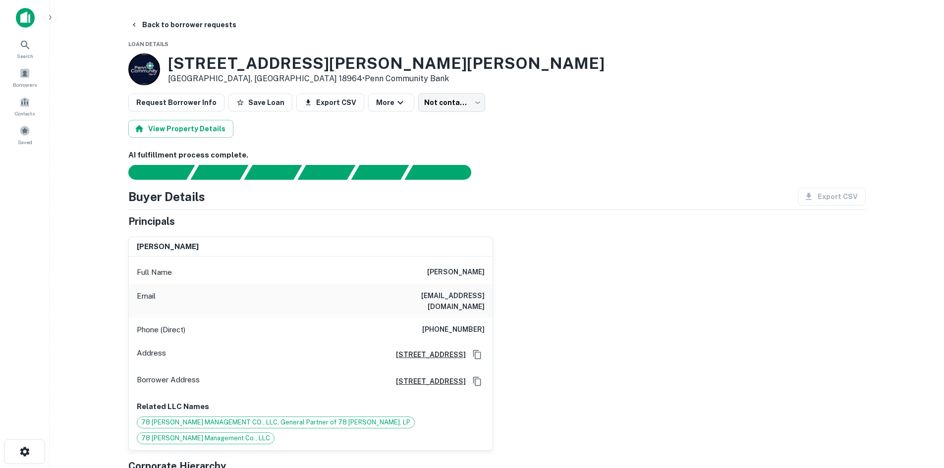
click at [456, 325] on h6 "[PHONE_NUMBER]" at bounding box center [453, 330] width 62 height 12
drag, startPoint x: 414, startPoint y: 306, endPoint x: 427, endPoint y: 314, distance: 15.1
click at [414, 306] on div "Email [EMAIL_ADDRESS][DOMAIN_NAME]" at bounding box center [311, 301] width 364 height 34
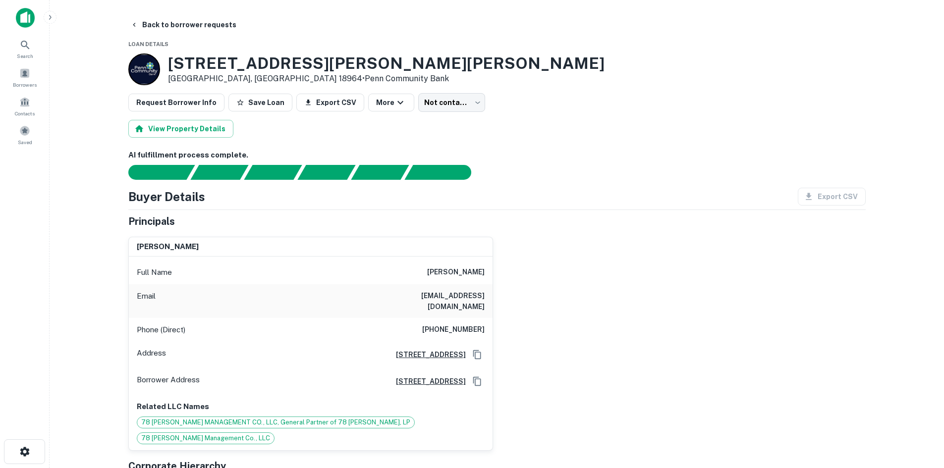
click at [443, 324] on h6 "[PHONE_NUMBER]" at bounding box center [453, 330] width 62 height 12
click at [428, 110] on body "Search Borrowers Contacts Saved Back to borrower requests Loan Details [STREET_…" at bounding box center [472, 234] width 944 height 468
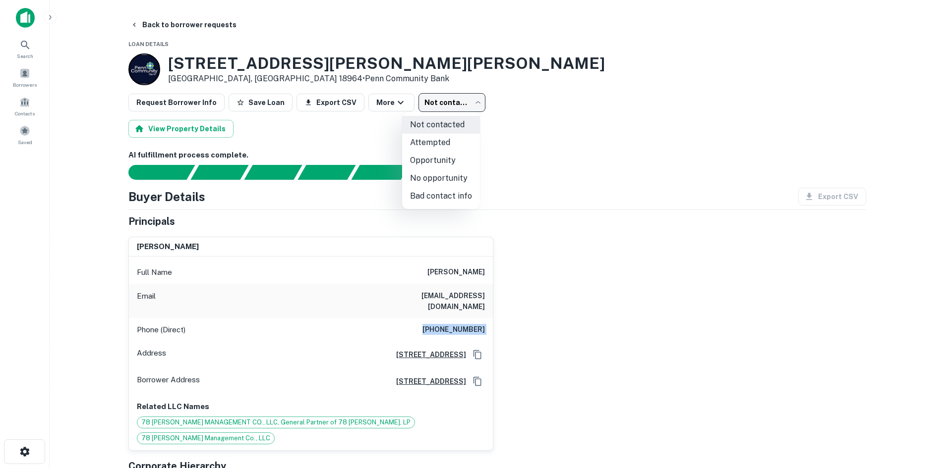
click at [435, 142] on li "Attempted" at bounding box center [441, 143] width 78 height 18
type input "*********"
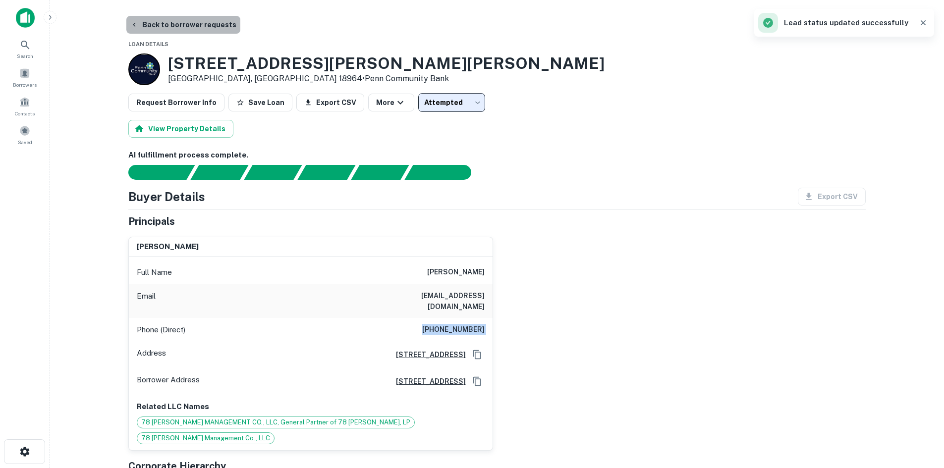
click at [208, 25] on button "Back to borrower requests" at bounding box center [183, 25] width 114 height 18
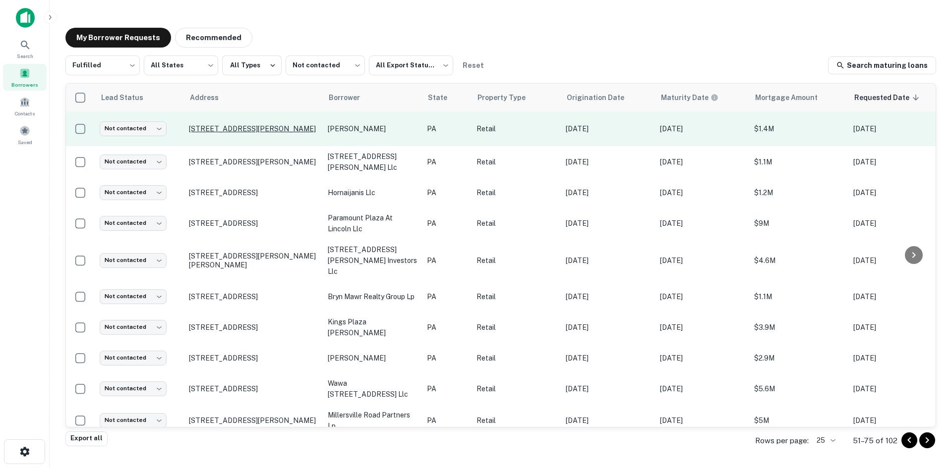
click at [265, 126] on p "[STREET_ADDRESS][PERSON_NAME]" at bounding box center [253, 128] width 129 height 9
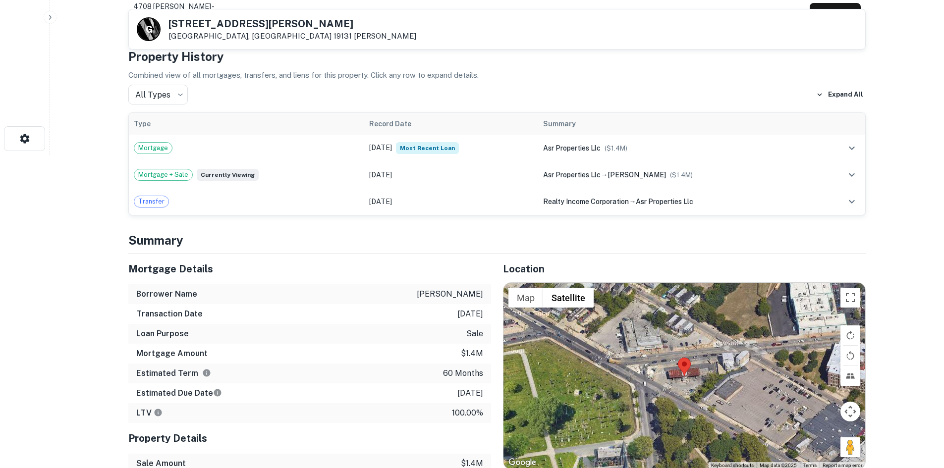
scroll to position [446, 0]
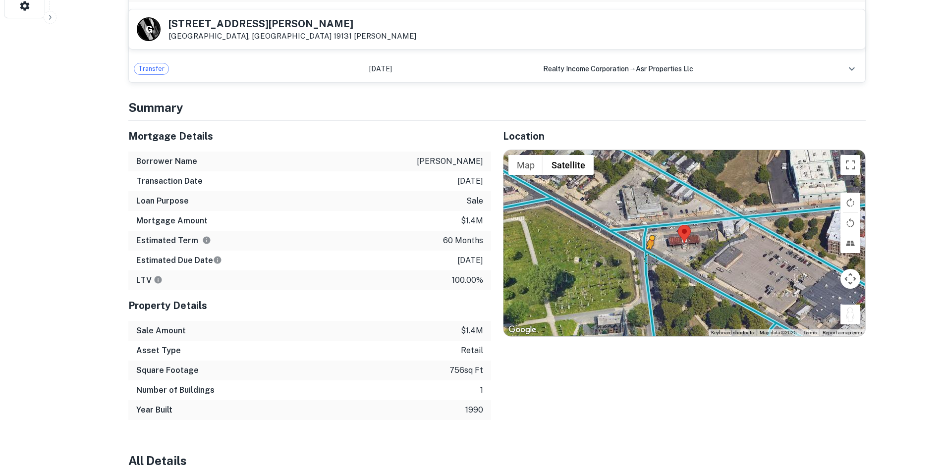
drag, startPoint x: 854, startPoint y: 324, endPoint x: 647, endPoint y: 252, distance: 219.0
click at [647, 252] on div "To activate drag with keyboard, press Alt + Enter. Once in keyboard drag state,…" at bounding box center [685, 243] width 362 height 186
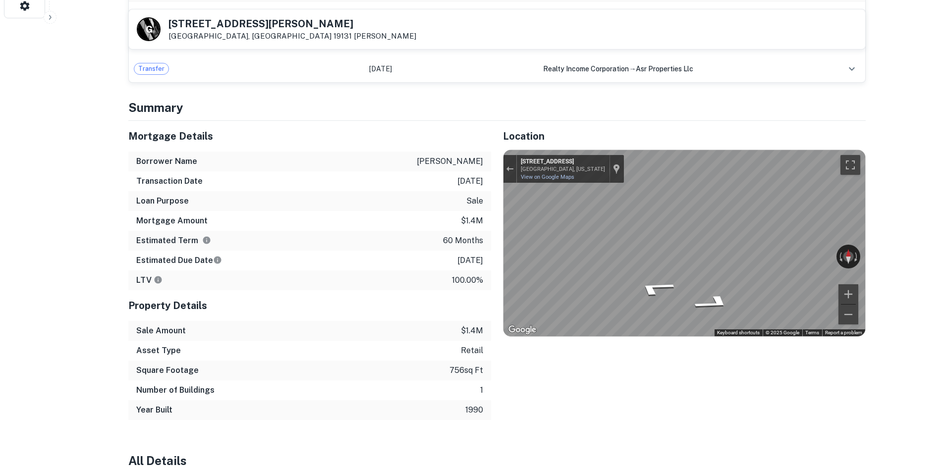
click at [359, 163] on div "Mortgage Details Borrower Name [PERSON_NAME] Transaction Date [DATE] Loan Purpo…" at bounding box center [490, 270] width 749 height 299
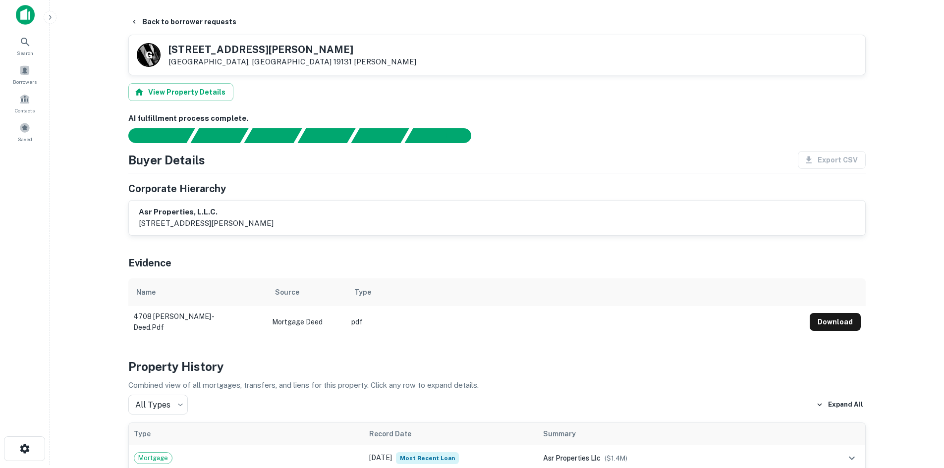
scroll to position [0, 0]
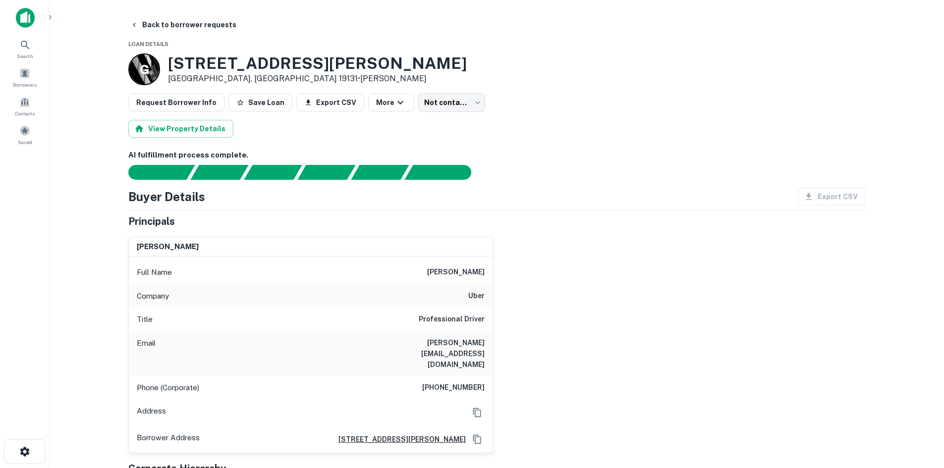
click at [456, 323] on h6 "Professional Driver" at bounding box center [452, 320] width 66 height 12
click at [452, 382] on h6 "[PHONE_NUMBER]" at bounding box center [453, 388] width 62 height 12
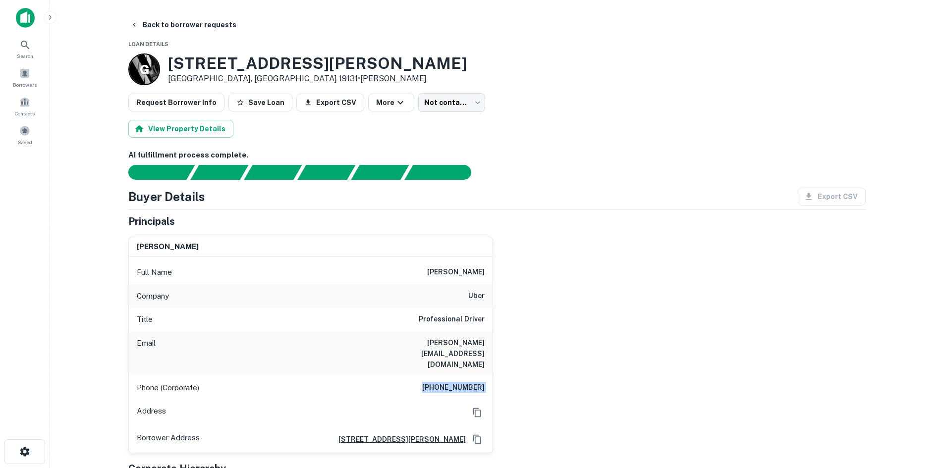
drag, startPoint x: 607, startPoint y: 159, endPoint x: 525, endPoint y: 174, distance: 82.7
click at [607, 159] on h6 "AI fulfillment process complete." at bounding box center [496, 155] width 737 height 11
click at [454, 95] on body "Search Borrowers Contacts Saved Back to borrower requests Loan Details G [STREE…" at bounding box center [472, 234] width 944 height 468
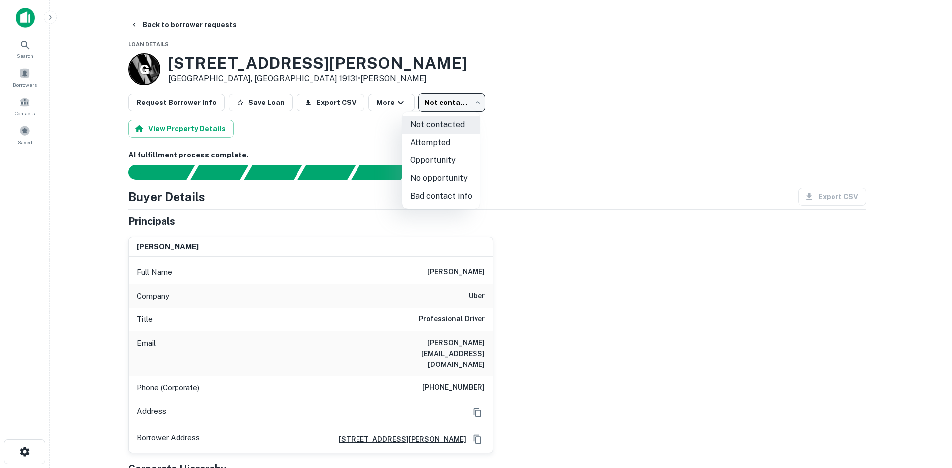
click at [453, 205] on ul "Not contacted Attempted Opportunity No opportunity Bad contact info" at bounding box center [441, 160] width 78 height 97
click at [453, 199] on li "Bad contact info" at bounding box center [441, 196] width 78 height 18
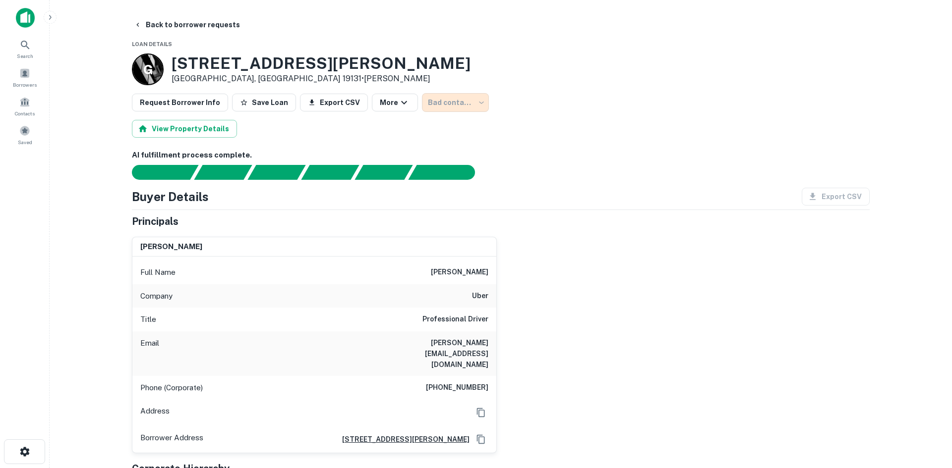
type input "**********"
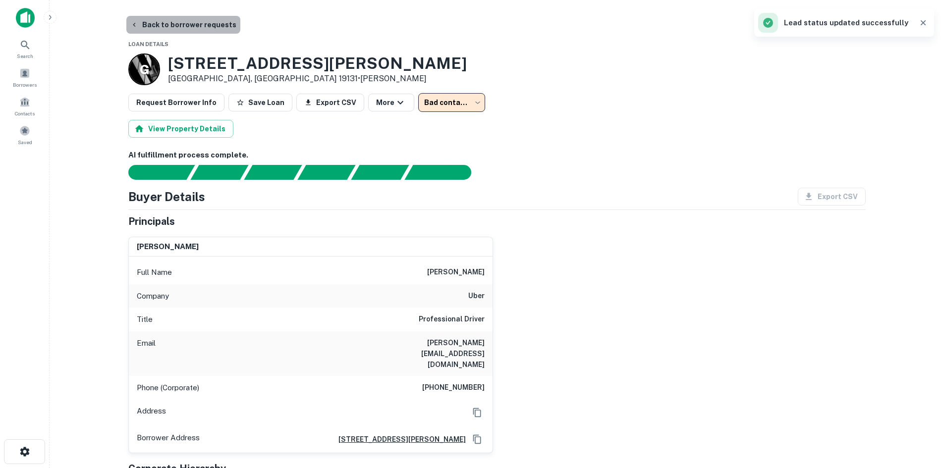
click at [211, 32] on button "Back to borrower requests" at bounding box center [183, 25] width 114 height 18
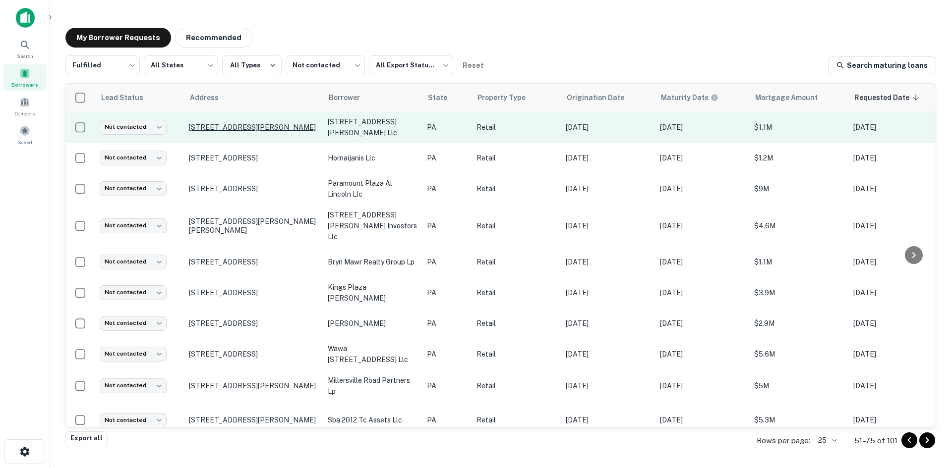
click at [295, 123] on p "[STREET_ADDRESS][PERSON_NAME]" at bounding box center [253, 127] width 129 height 9
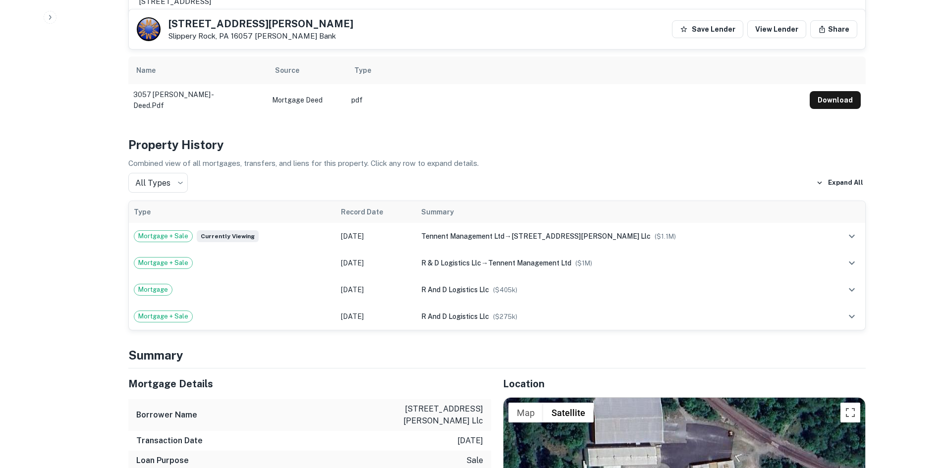
scroll to position [694, 0]
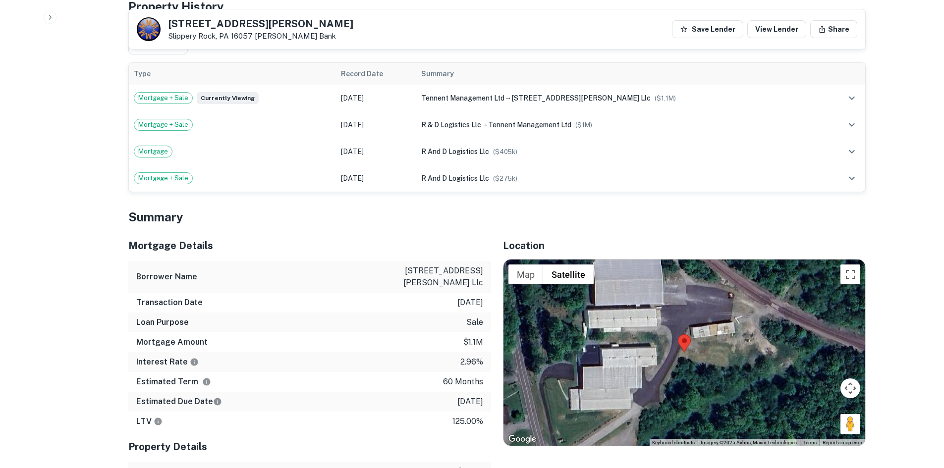
drag, startPoint x: 852, startPoint y: 409, endPoint x: 739, endPoint y: 368, distance: 120.2
click at [728, 368] on div "Map Terrain Satellite Labels Keyboard shortcuts Map Data Imagery ©2025 Airbus, …" at bounding box center [685, 353] width 362 height 186
drag, startPoint x: 852, startPoint y: 404, endPoint x: 539, endPoint y: 388, distance: 314.1
click at [539, 388] on div "To activate drag with keyboard, press Alt + Enter. Once in keyboard drag state,…" at bounding box center [685, 353] width 362 height 186
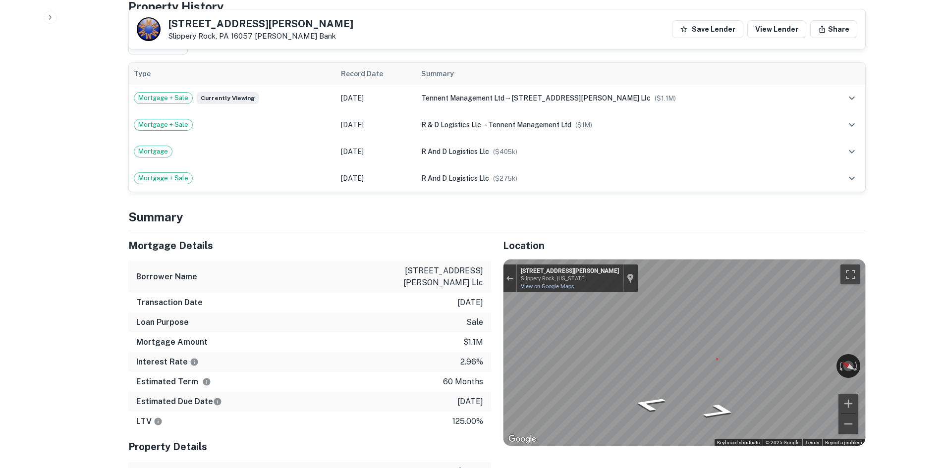
click at [465, 338] on div "Mortgage Details Borrower Name [STREET_ADDRESS][PERSON_NAME] llc Transaction Da…" at bounding box center [490, 366] width 749 height 272
click at [477, 344] on div "Mortgage Details Borrower Name [STREET_ADDRESS][PERSON_NAME] llc Transaction Da…" at bounding box center [490, 366] width 749 height 272
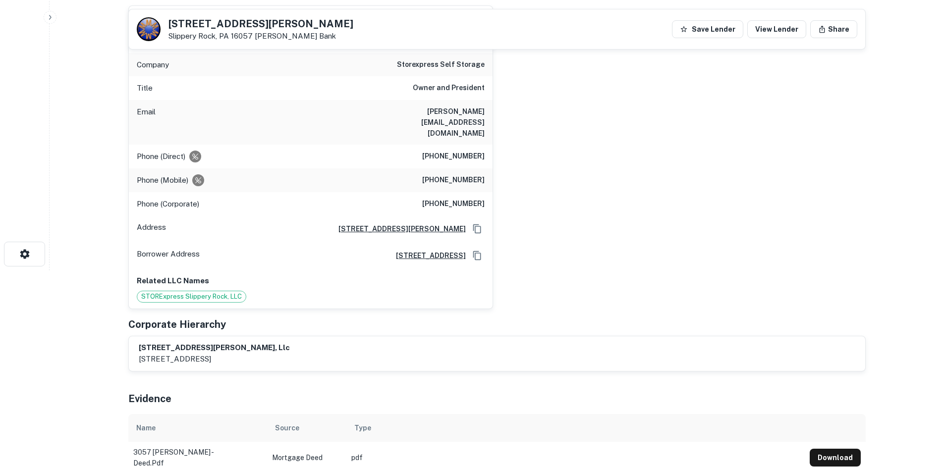
scroll to position [0, 0]
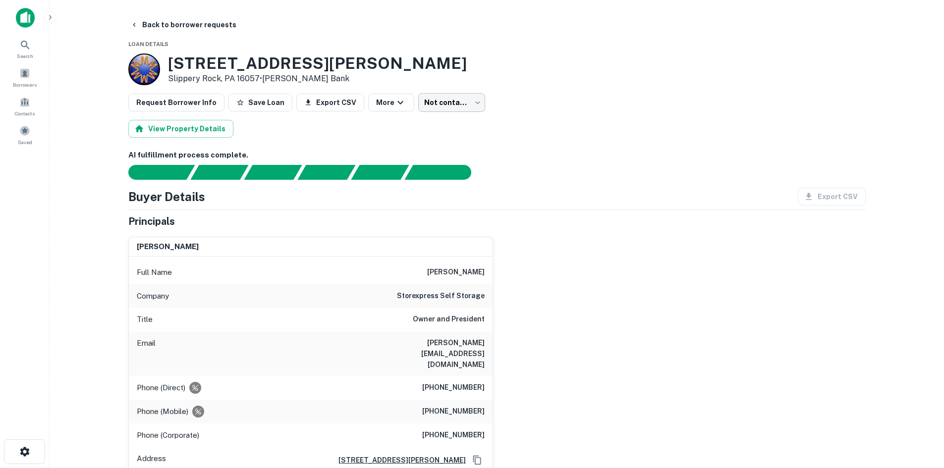
click at [440, 108] on body "Search Borrowers Contacts Saved Back to borrower requests Loan Details [STREET_…" at bounding box center [472, 234] width 944 height 468
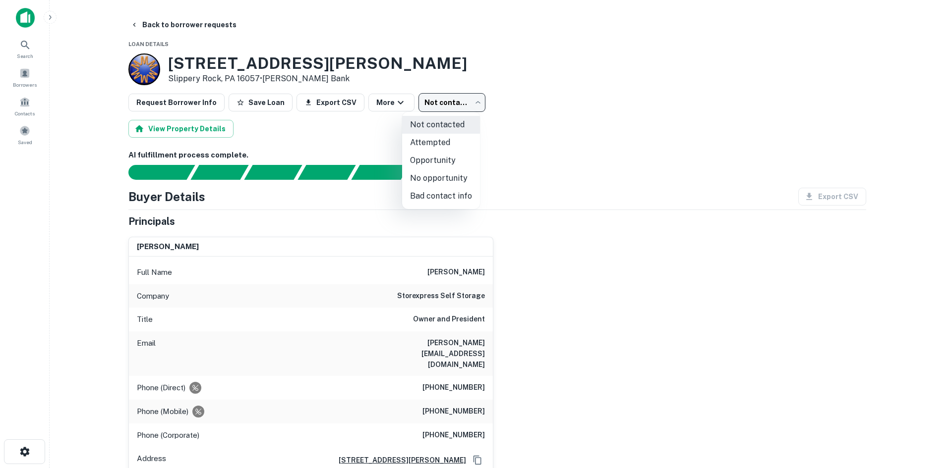
click at [455, 179] on li "No opportunity" at bounding box center [441, 178] width 78 height 18
type input "**********"
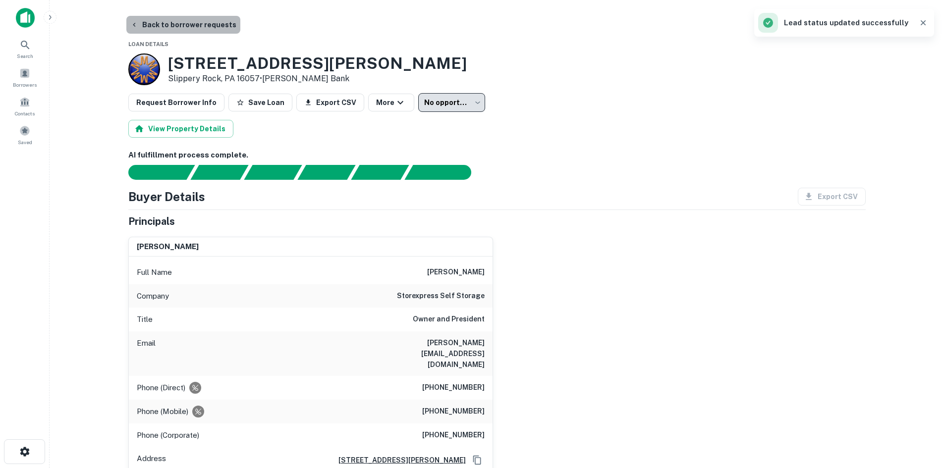
click at [217, 30] on button "Back to borrower requests" at bounding box center [183, 25] width 114 height 18
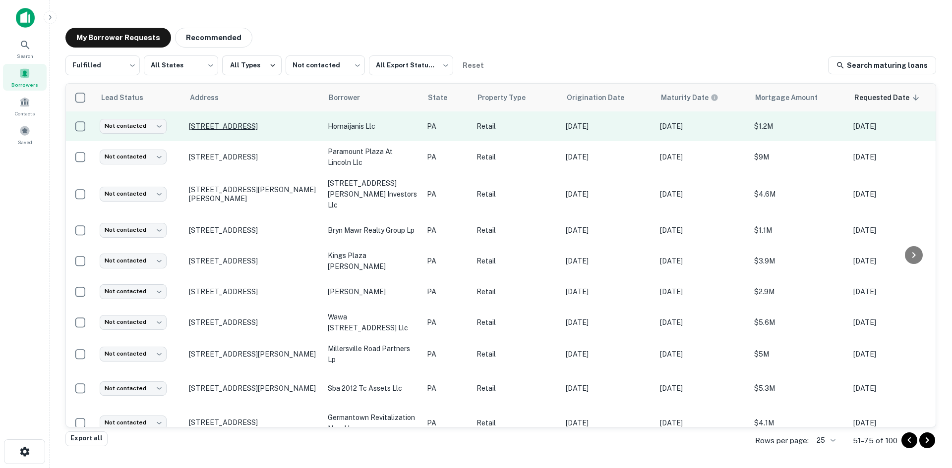
click at [210, 125] on p "[STREET_ADDRESS]" at bounding box center [253, 126] width 129 height 9
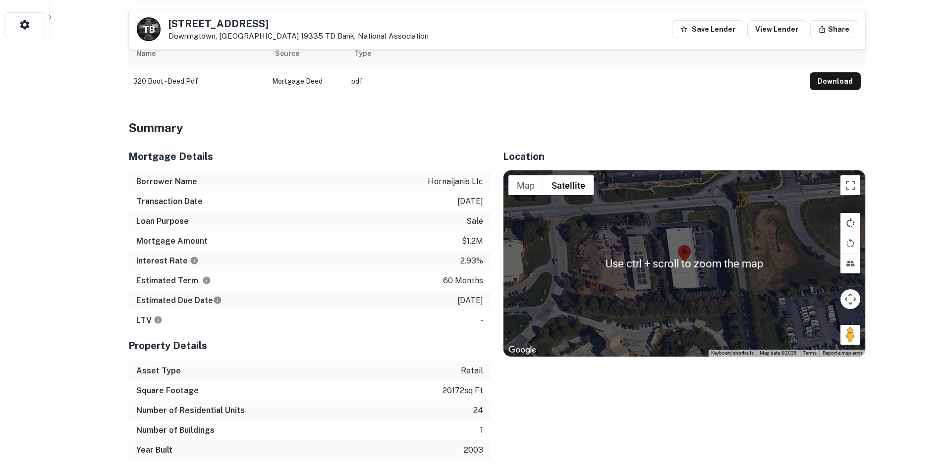
scroll to position [347, 0]
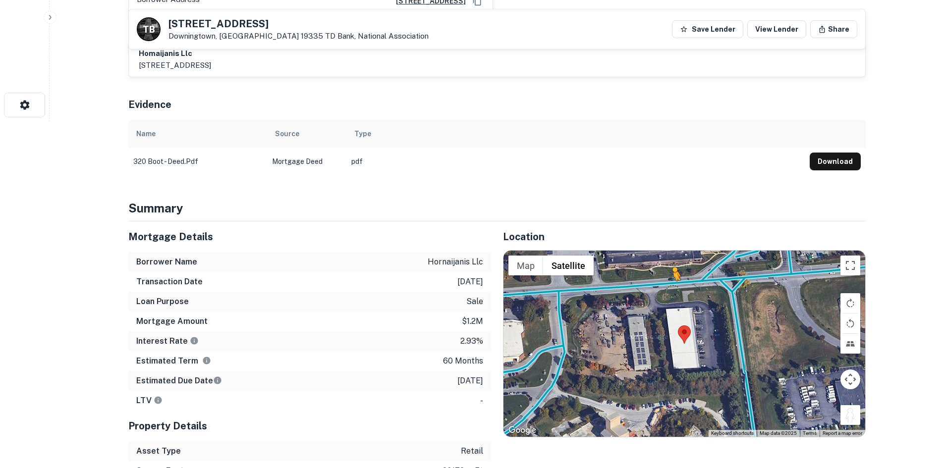
drag, startPoint x: 857, startPoint y: 405, endPoint x: 671, endPoint y: 278, distance: 226.1
click at [671, 278] on div "To activate drag with keyboard, press Alt + Enter. Once in keyboard drag state,…" at bounding box center [685, 344] width 362 height 186
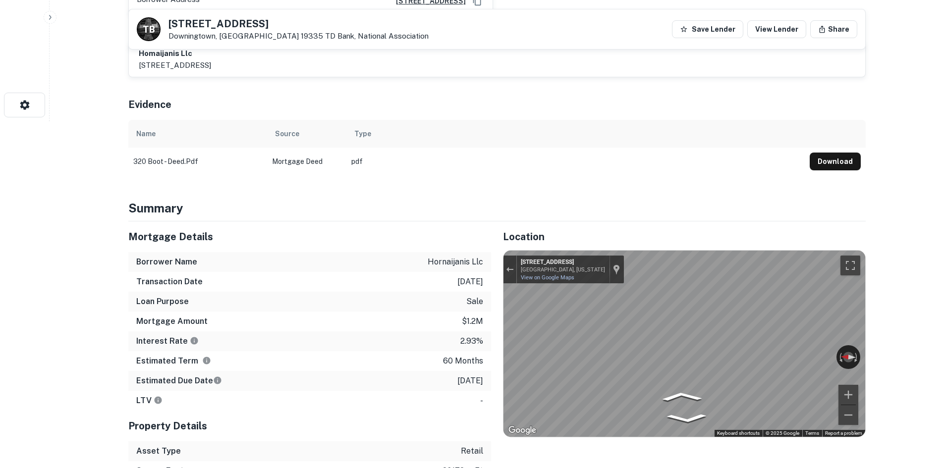
click at [435, 332] on div "Mortgage Details Borrower Name hornaijanis llc Transaction Date [DATE] Loan Pur…" at bounding box center [490, 381] width 749 height 319
click at [529, 338] on div "← Move left → Move right ↑ Move up ↓ Move down + Zoom in - Zoom out [STREET_ADD…" at bounding box center [685, 344] width 362 height 186
drag, startPoint x: 777, startPoint y: 340, endPoint x: 492, endPoint y: 364, distance: 285.9
click at [492, 364] on div "Location ← Move left → Move right ↑ Move up ↓ Move down + Zoom in - Zoom out Ho…" at bounding box center [678, 381] width 375 height 319
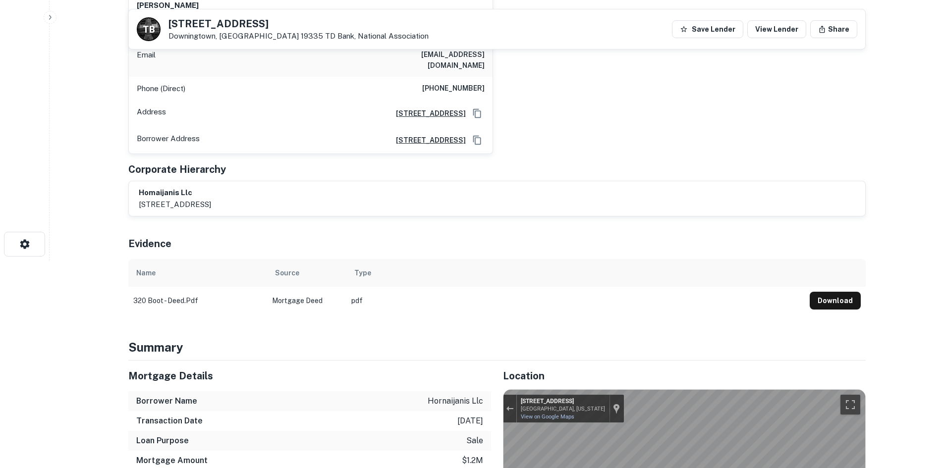
scroll to position [0, 0]
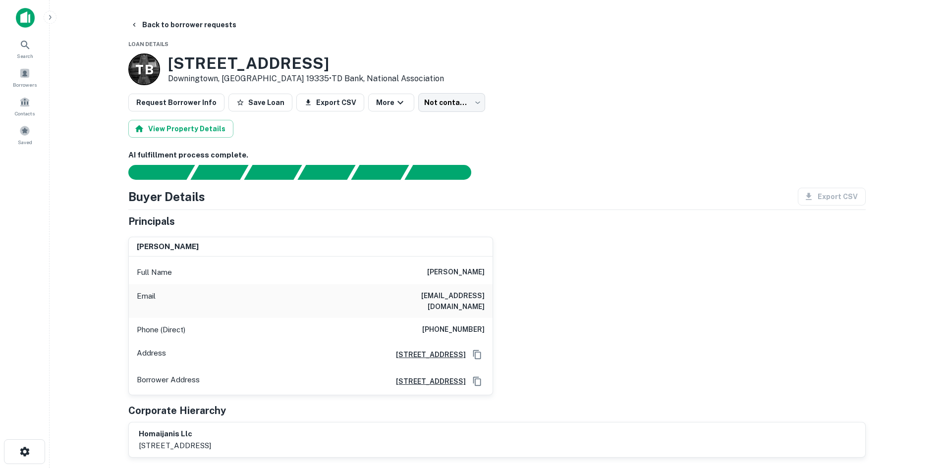
click at [469, 324] on h6 "[PHONE_NUMBER]" at bounding box center [453, 330] width 62 height 12
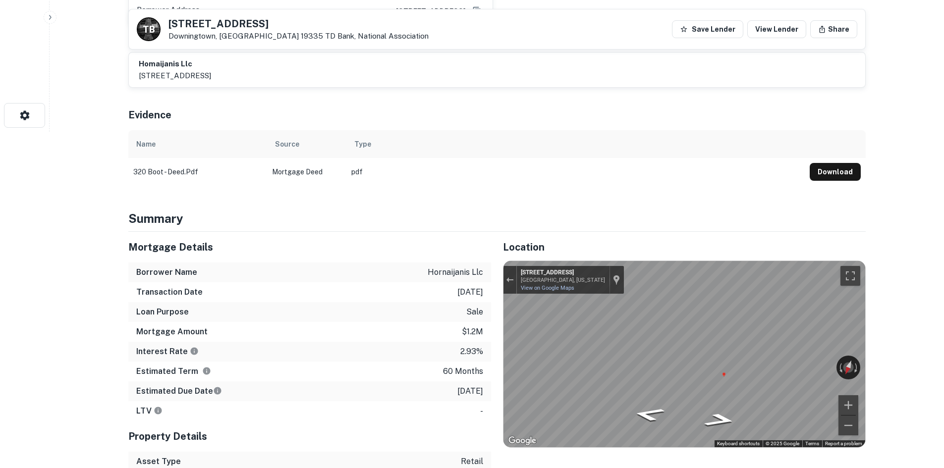
scroll to position [396, 0]
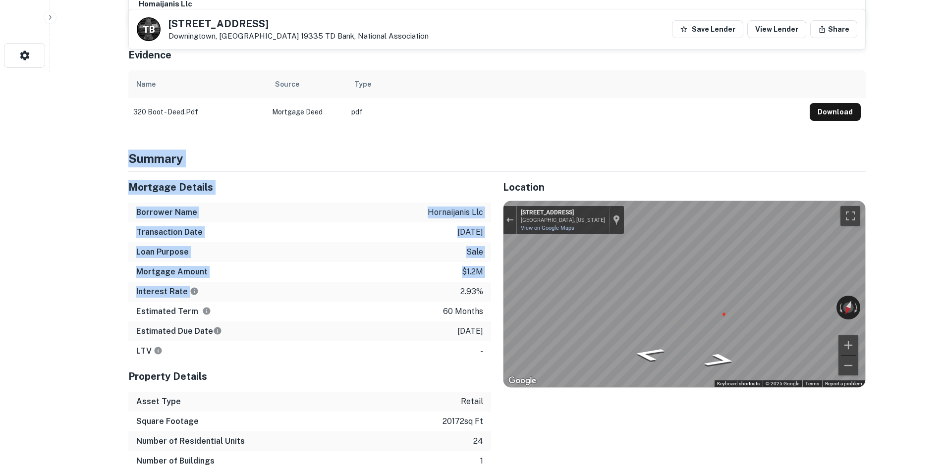
drag, startPoint x: 130, startPoint y: 147, endPoint x: 358, endPoint y: 291, distance: 269.5
click at [358, 290] on div "Interest Rate 2.93%" at bounding box center [309, 292] width 363 height 20
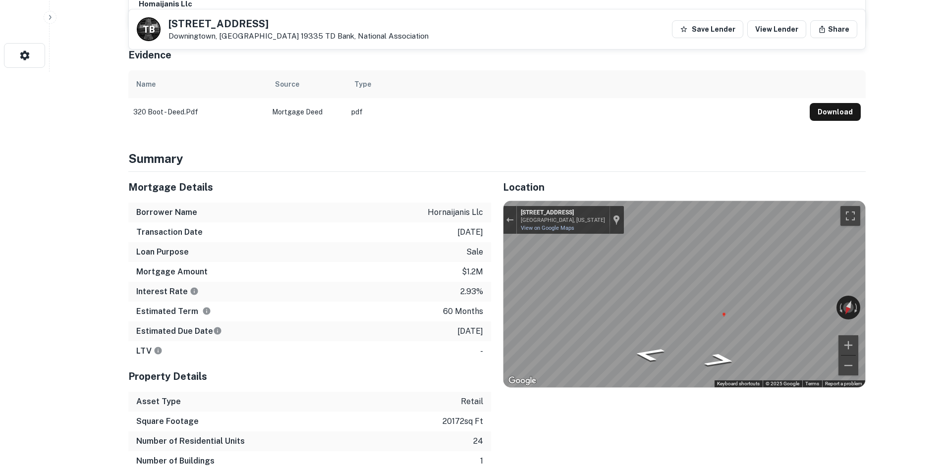
drag, startPoint x: 484, startPoint y: 324, endPoint x: 134, endPoint y: 142, distance: 395.0
click at [134, 150] on h4 "Summary" at bounding box center [496, 159] width 737 height 18
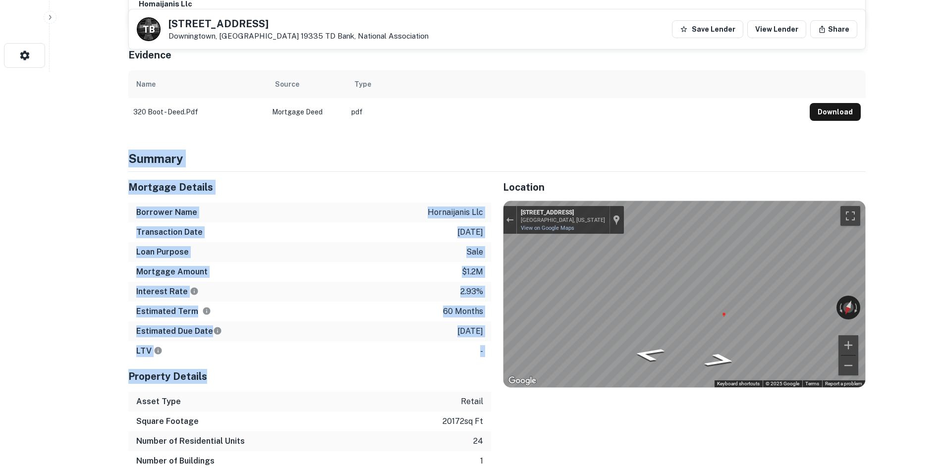
drag, startPoint x: 123, startPoint y: 140, endPoint x: 466, endPoint y: 352, distance: 403.2
click at [468, 361] on div "Property Details" at bounding box center [309, 376] width 363 height 31
drag, startPoint x: 478, startPoint y: 337, endPoint x: 155, endPoint y: 150, distance: 373.1
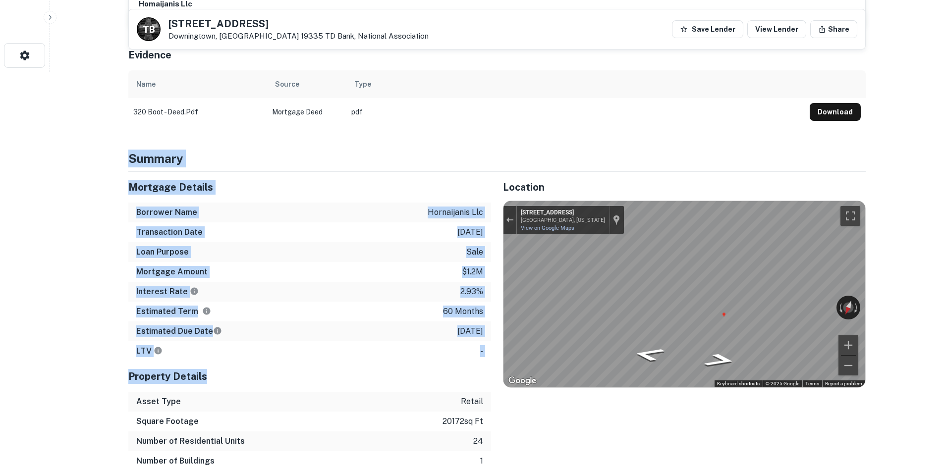
drag, startPoint x: 117, startPoint y: 146, endPoint x: 485, endPoint y: 345, distance: 418.7
click at [485, 345] on div "LTV -" at bounding box center [309, 351] width 363 height 20
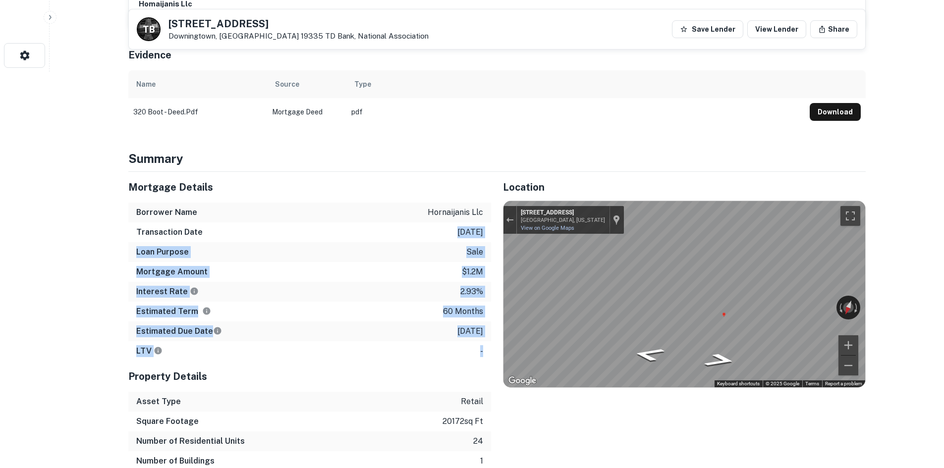
drag, startPoint x: 479, startPoint y: 342, endPoint x: 271, endPoint y: 220, distance: 241.5
click at [273, 220] on div "Mortgage Details Borrower Name hornaijanis llc Transaction Date [DATE] Loan Pur…" at bounding box center [309, 266] width 363 height 189
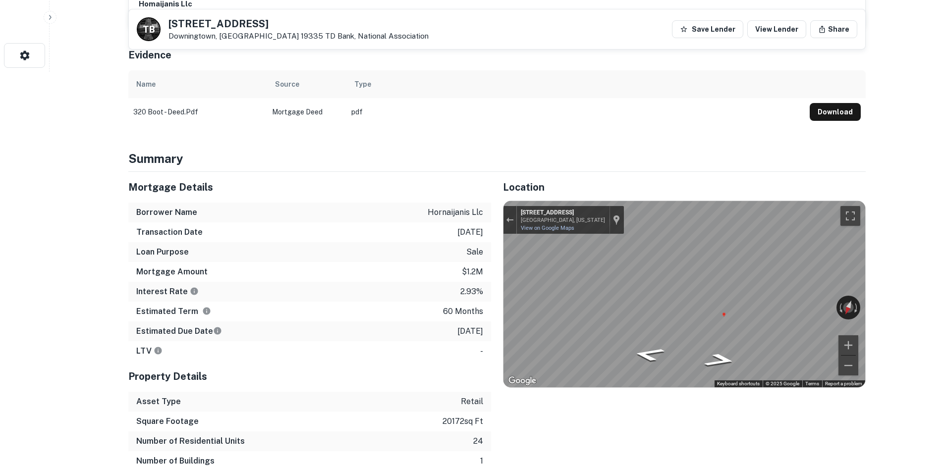
click at [172, 181] on h5 "Mortgage Details" at bounding box center [309, 187] width 363 height 15
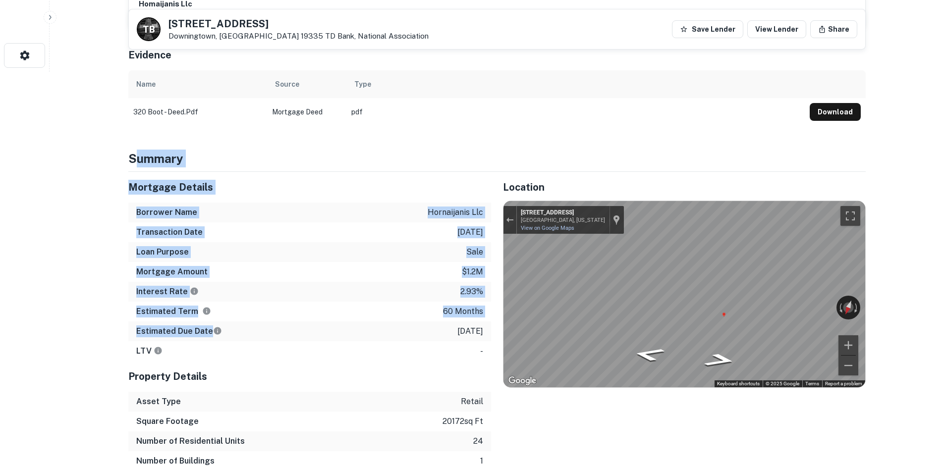
drag, startPoint x: 132, startPoint y: 148, endPoint x: 396, endPoint y: 332, distance: 321.5
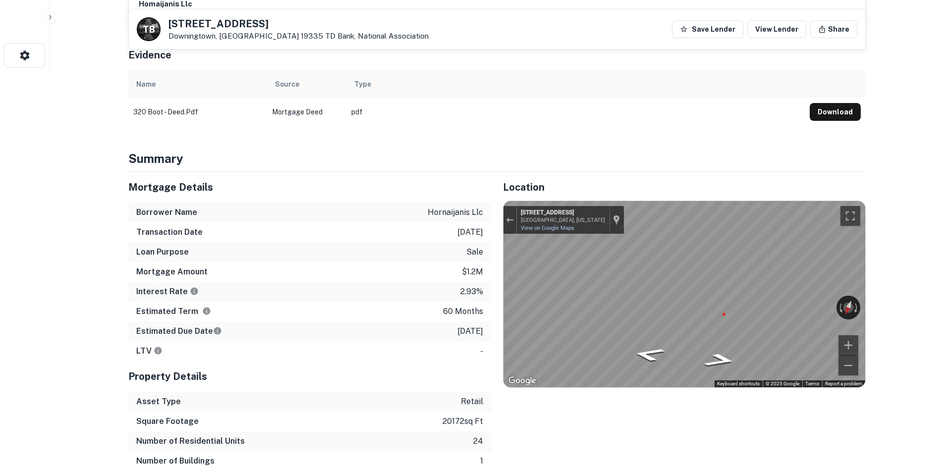
drag, startPoint x: 399, startPoint y: 334, endPoint x: 476, endPoint y: 369, distance: 84.5
click at [399, 341] on div "LTV -" at bounding box center [309, 351] width 363 height 20
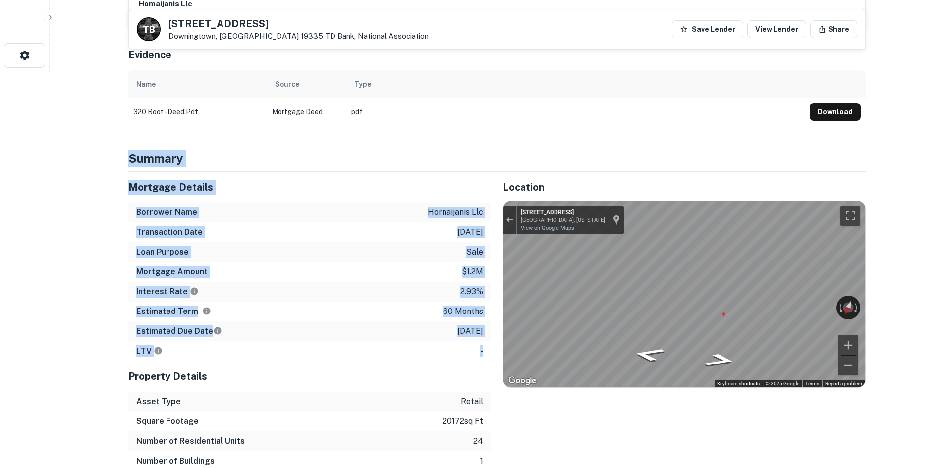
drag, startPoint x: 487, startPoint y: 349, endPoint x: 131, endPoint y: 145, distance: 410.5
click at [131, 150] on h4 "Summary" at bounding box center [496, 159] width 737 height 18
drag, startPoint x: 130, startPoint y: 146, endPoint x: 468, endPoint y: 306, distance: 373.8
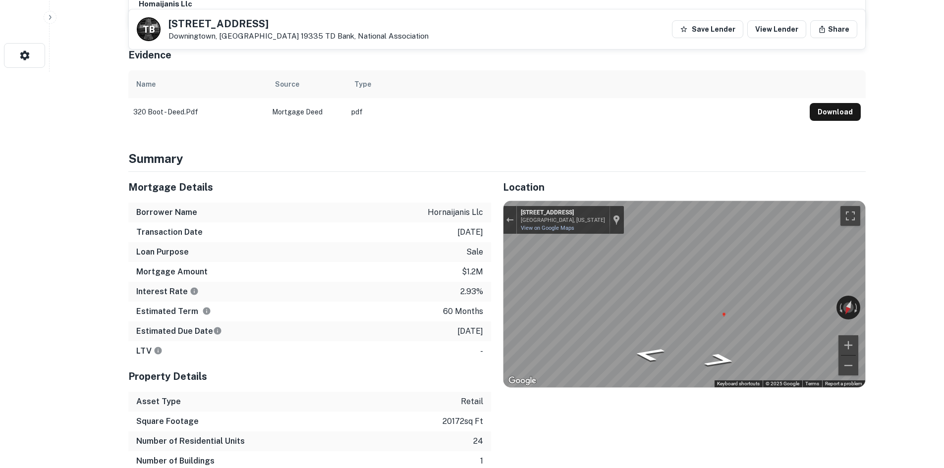
click at [483, 326] on p "[DATE]" at bounding box center [470, 332] width 26 height 12
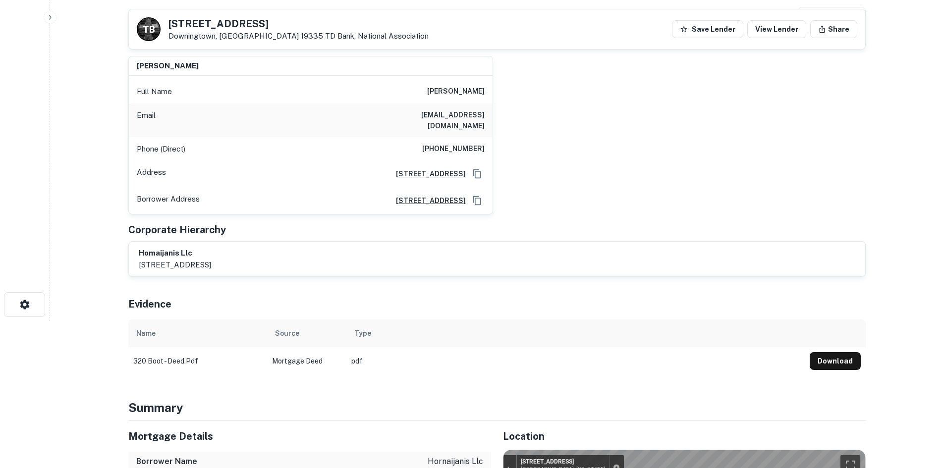
scroll to position [50, 0]
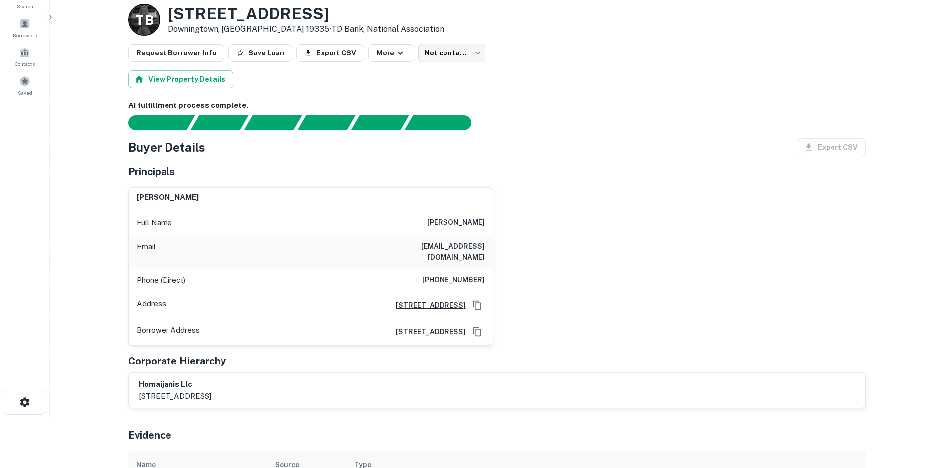
drag, startPoint x: 130, startPoint y: 190, endPoint x: 229, endPoint y: 188, distance: 99.1
click at [229, 188] on div "[PERSON_NAME]" at bounding box center [311, 198] width 364 height 20
drag, startPoint x: 168, startPoint y: 16, endPoint x: 257, endPoint y: 32, distance: 90.0
click at [257, 32] on div "[STREET_ADDRESS] • TD Bank, National Association" at bounding box center [306, 19] width 276 height 31
click at [539, 83] on div "View Property Details" at bounding box center [496, 79] width 737 height 18
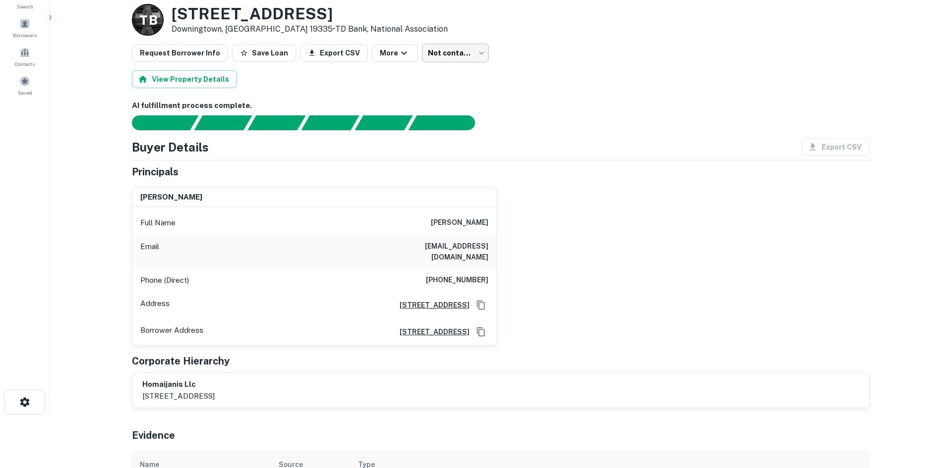
click at [463, 44] on body "Search Borrowers Contacts Saved Back to borrower requests Loan Details T B [STR…" at bounding box center [476, 184] width 952 height 468
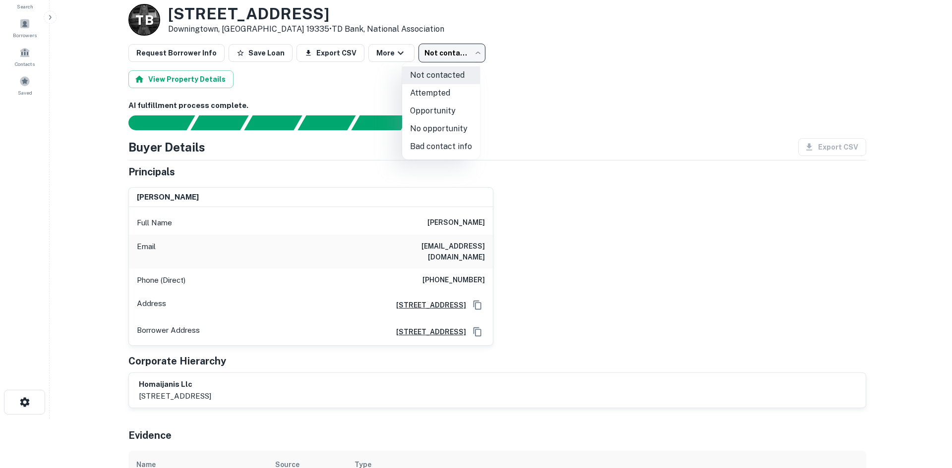
click at [460, 112] on li "Opportunity" at bounding box center [441, 111] width 78 height 18
type input "**********"
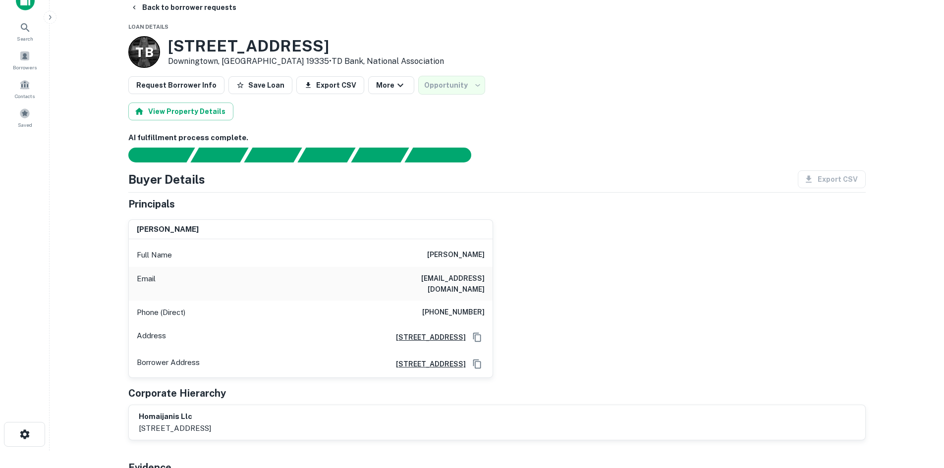
scroll to position [0, 0]
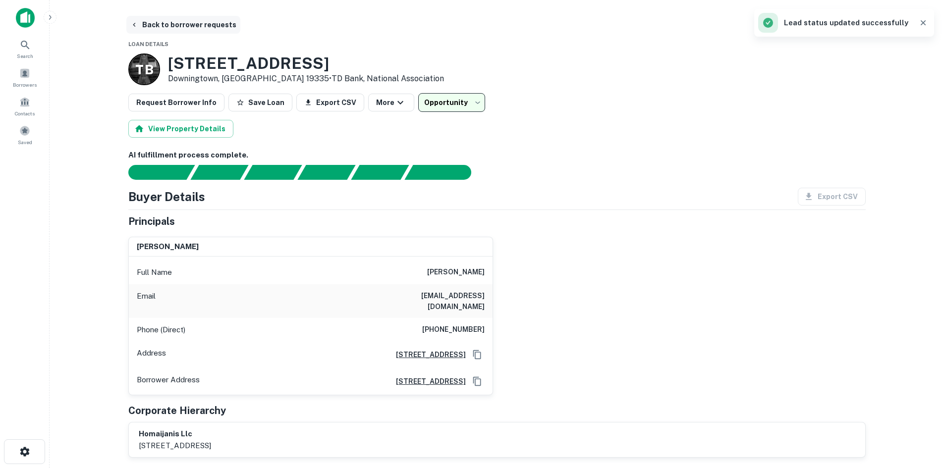
click at [180, 30] on button "Back to borrower requests" at bounding box center [183, 25] width 114 height 18
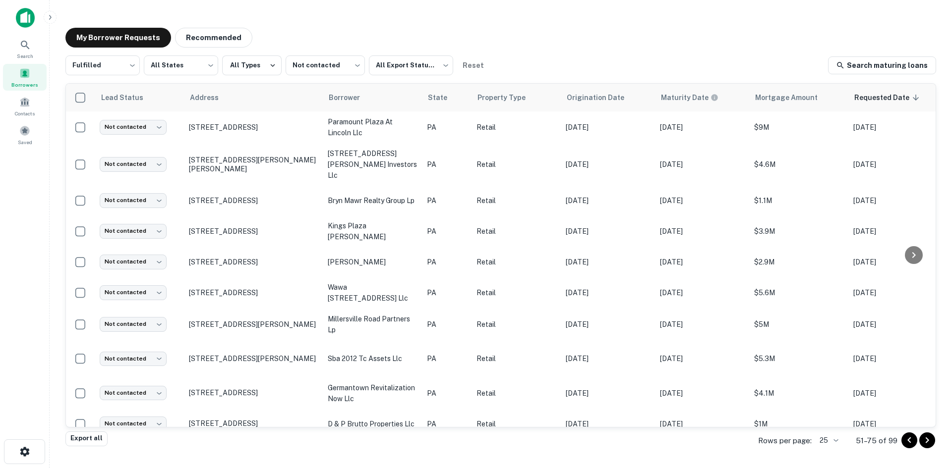
click at [569, 37] on div "My Borrower Requests Recommended" at bounding box center [500, 38] width 870 height 20
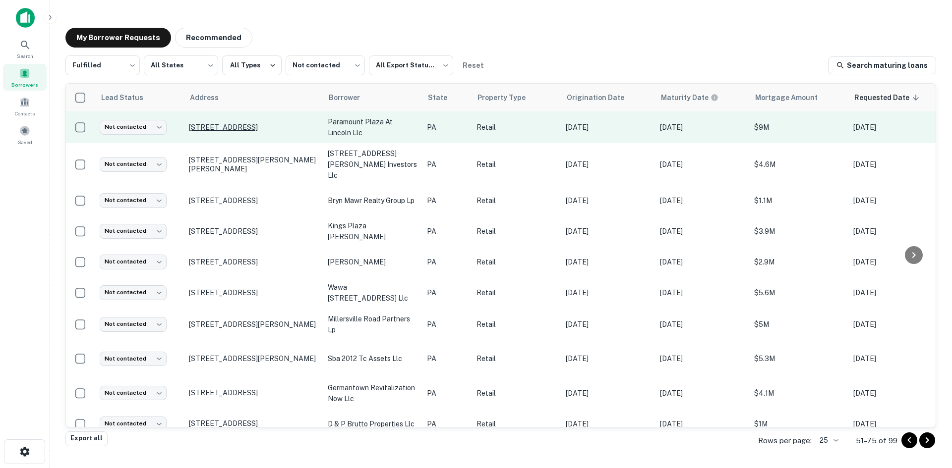
click at [262, 125] on p "[STREET_ADDRESS]" at bounding box center [253, 127] width 129 height 9
